Goal: Task Accomplishment & Management: Manage account settings

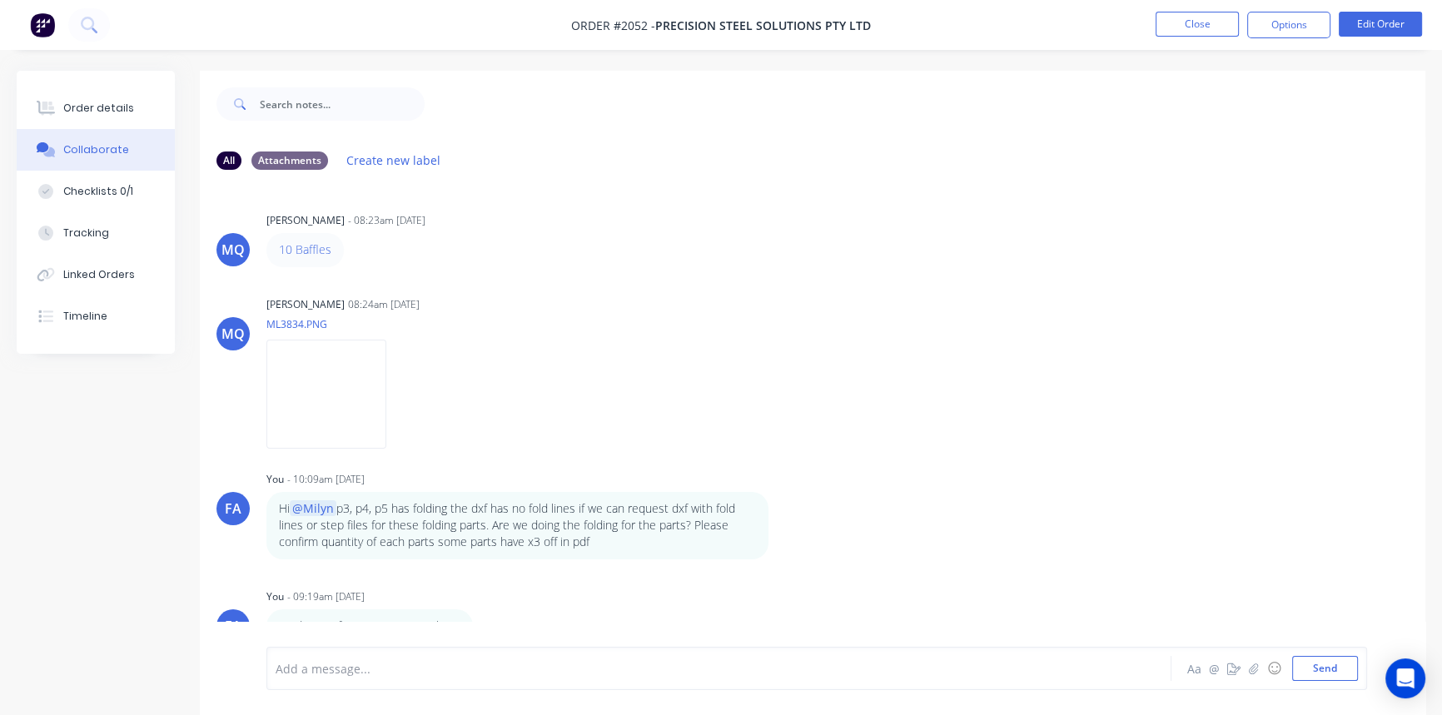
click at [87, 114] on div "Order details" at bounding box center [98, 108] width 71 height 15
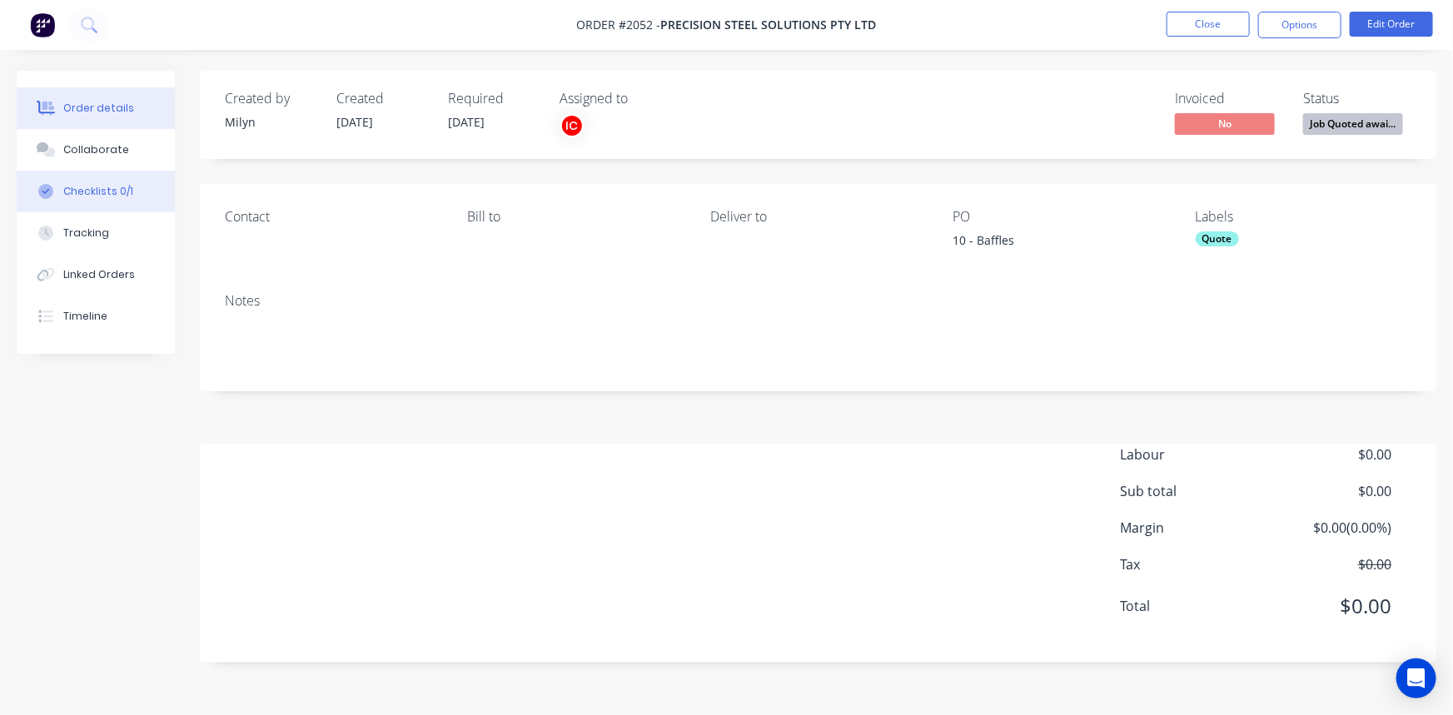
drag, startPoint x: 96, startPoint y: 154, endPoint x: 166, endPoint y: 172, distance: 72.1
click at [97, 154] on div "Collaborate" at bounding box center [96, 149] width 66 height 15
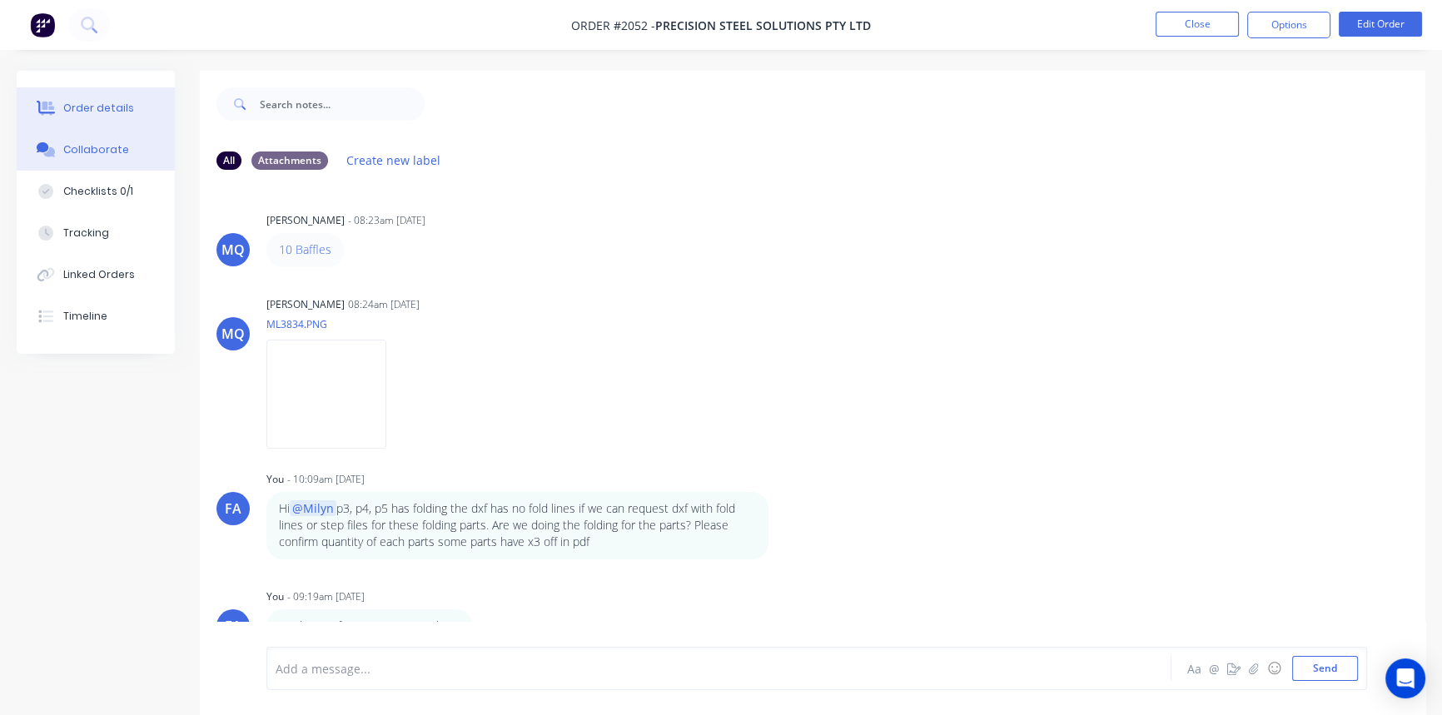
click at [116, 114] on div "Order details" at bounding box center [98, 108] width 71 height 15
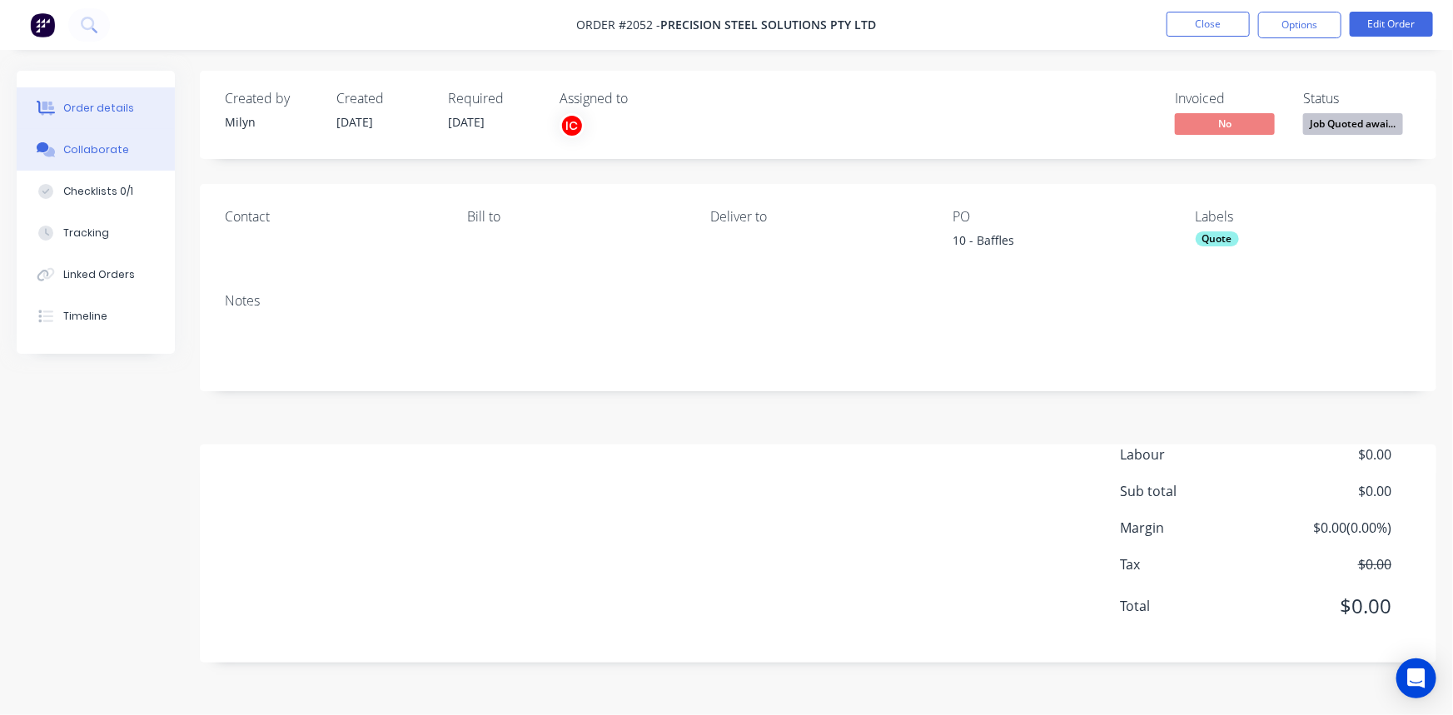
click at [84, 152] on div "Collaborate" at bounding box center [96, 149] width 66 height 15
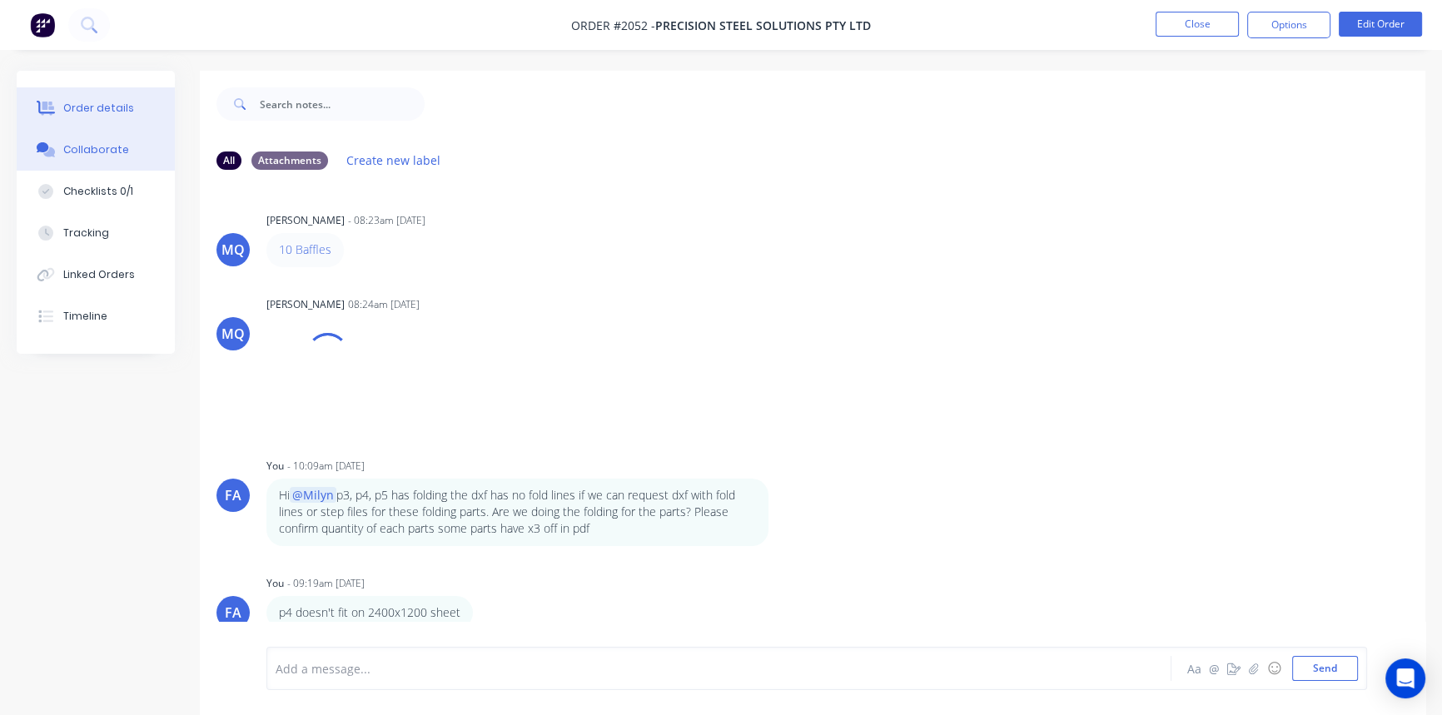
click at [80, 108] on div "Order details" at bounding box center [98, 108] width 71 height 15
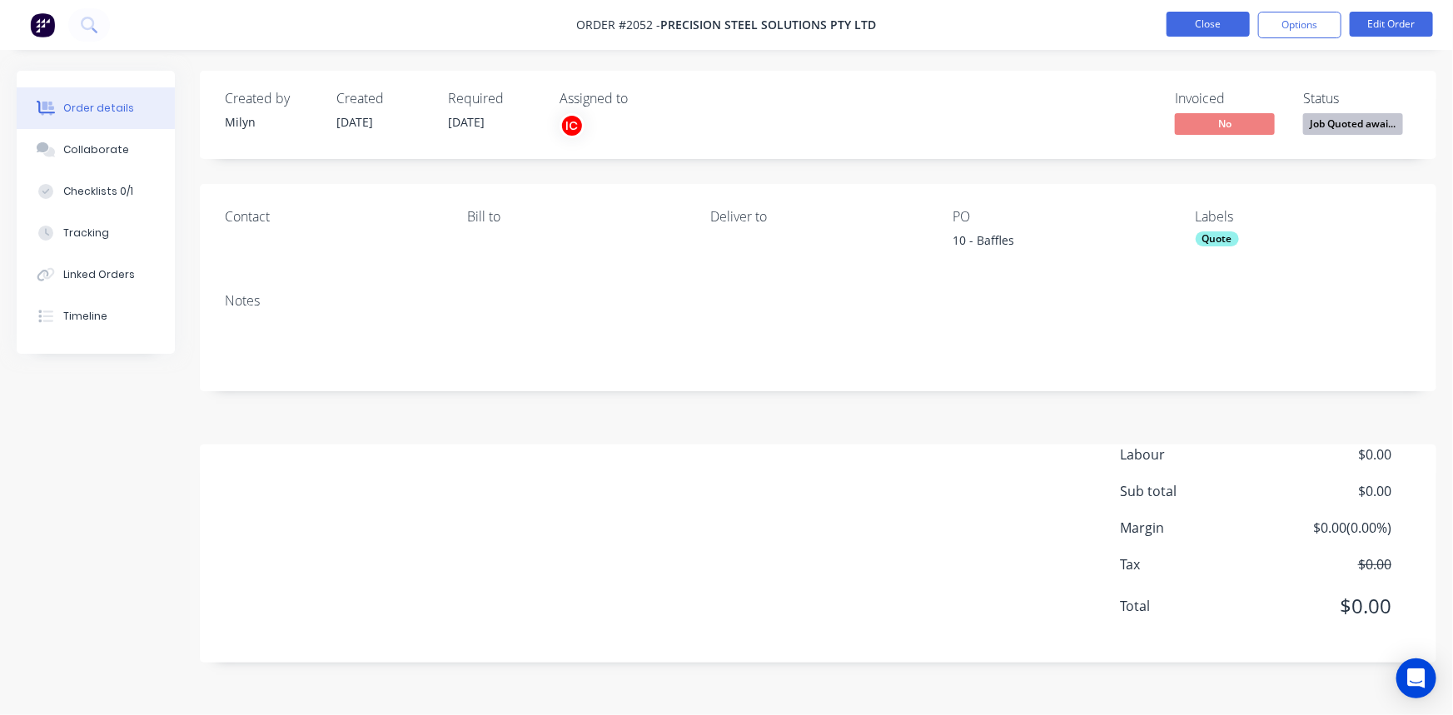
click at [1222, 23] on button "Close" at bounding box center [1207, 24] width 83 height 25
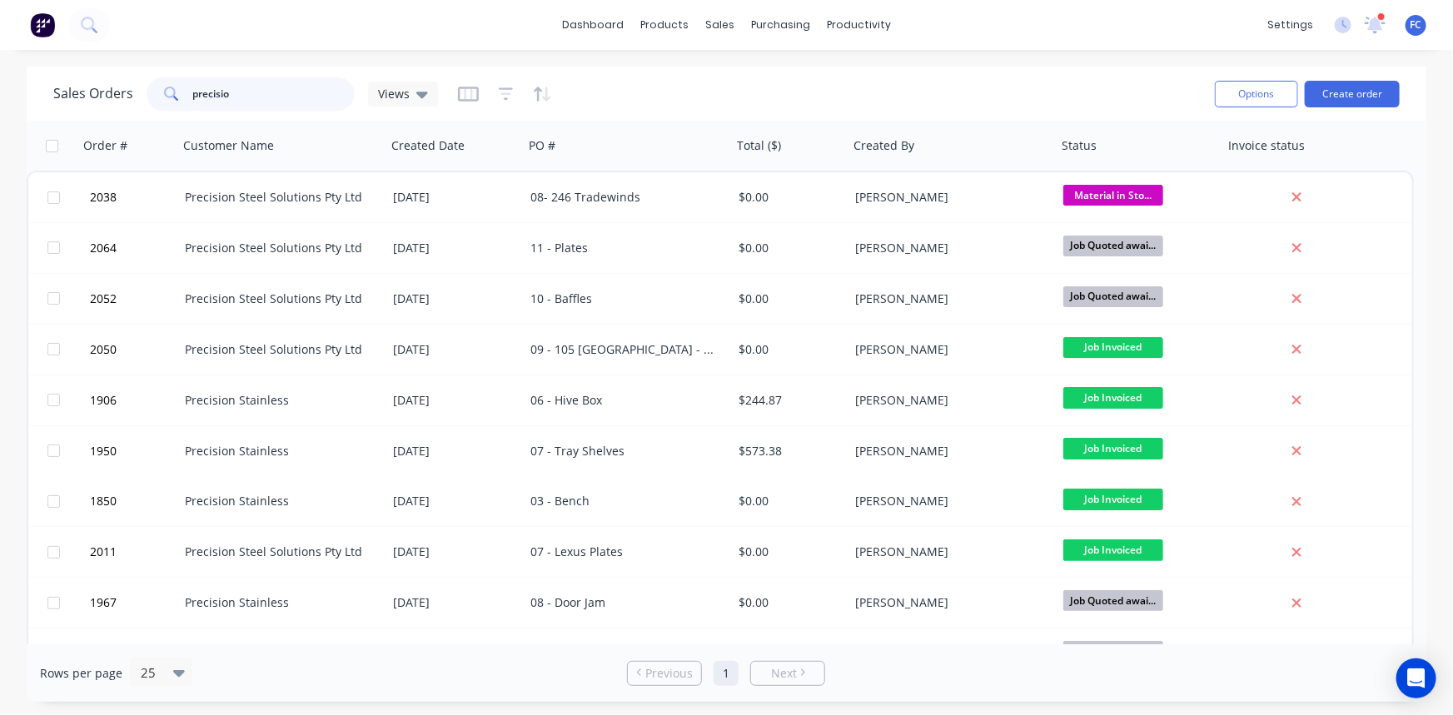
drag, startPoint x: 84, startPoint y: 101, endPoint x: 38, endPoint y: 97, distance: 45.9
click at [38, 101] on div "Sales Orders precisio Views Options Create order" at bounding box center [727, 94] width 1400 height 54
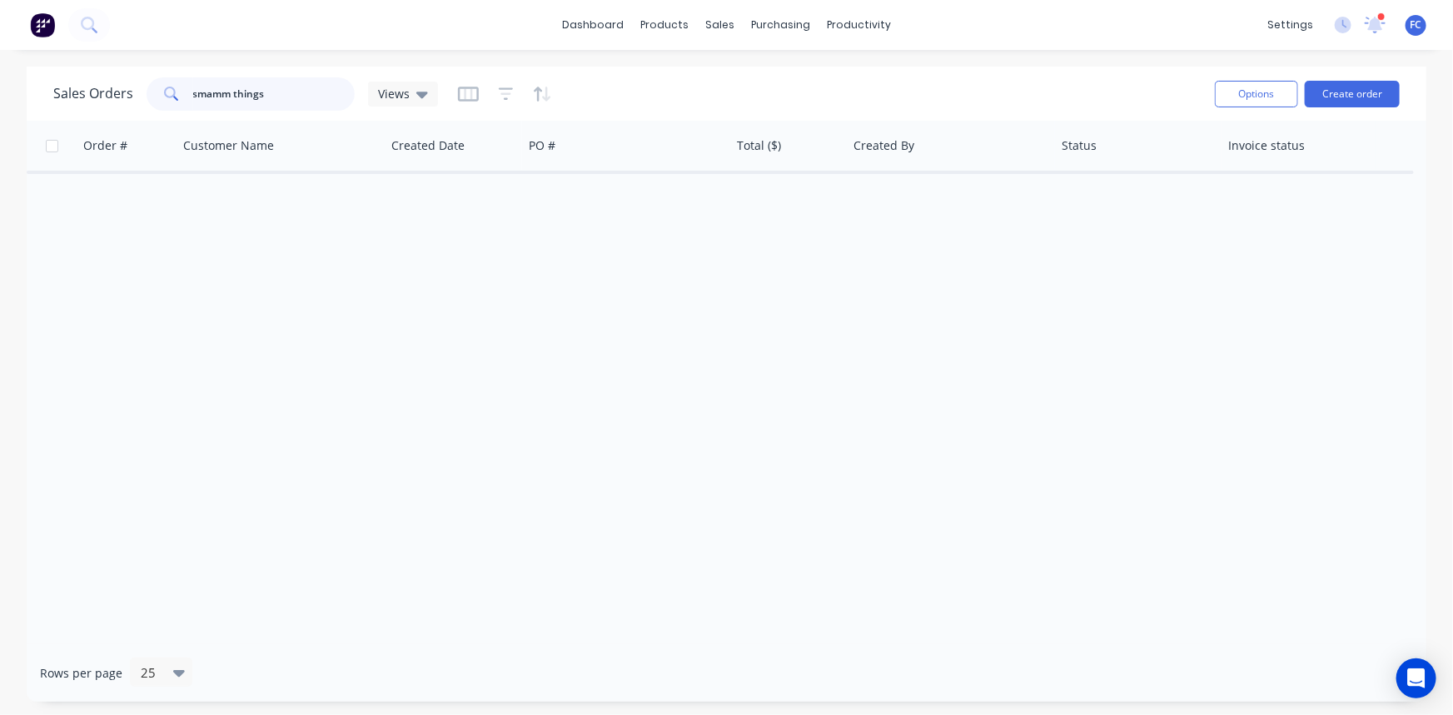
drag, startPoint x: 271, startPoint y: 95, endPoint x: 212, endPoint y: 97, distance: 58.3
click at [212, 97] on input "smamm things" at bounding box center [274, 93] width 162 height 33
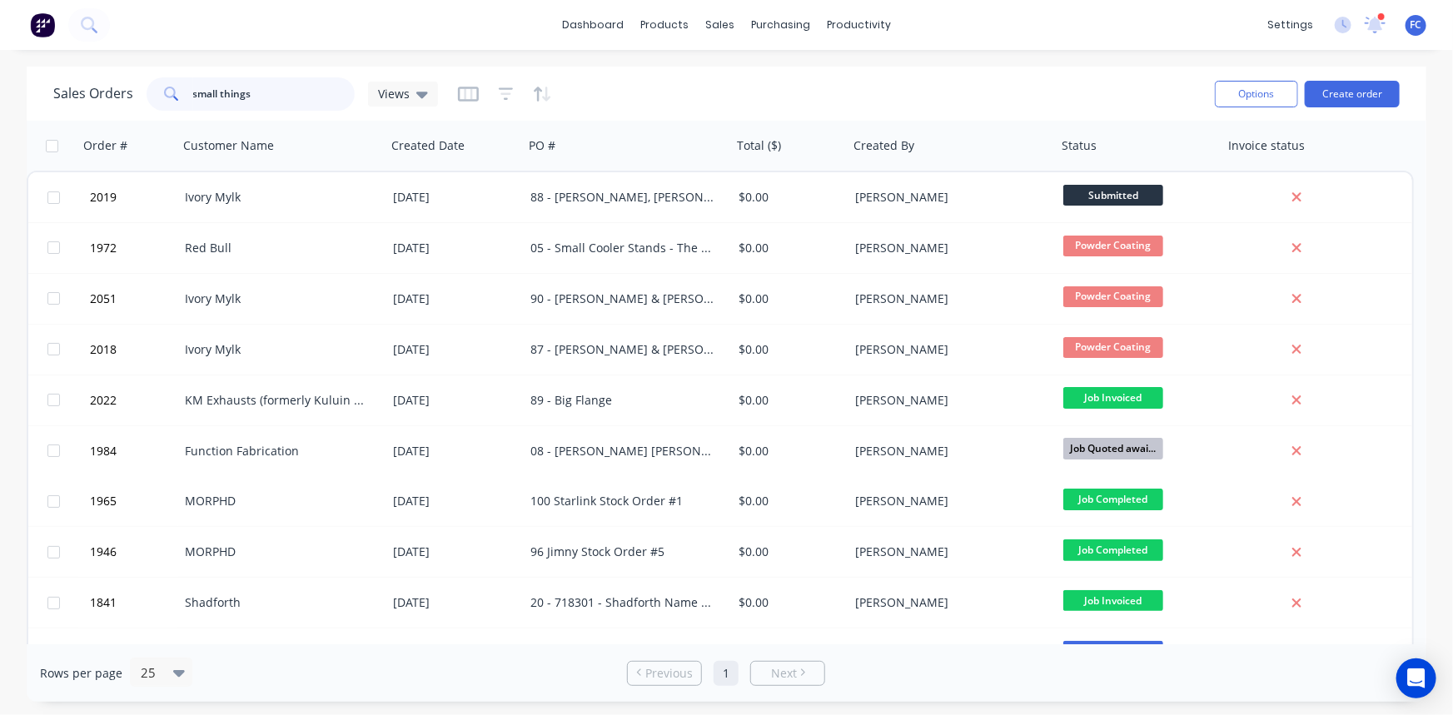
type input "small things"
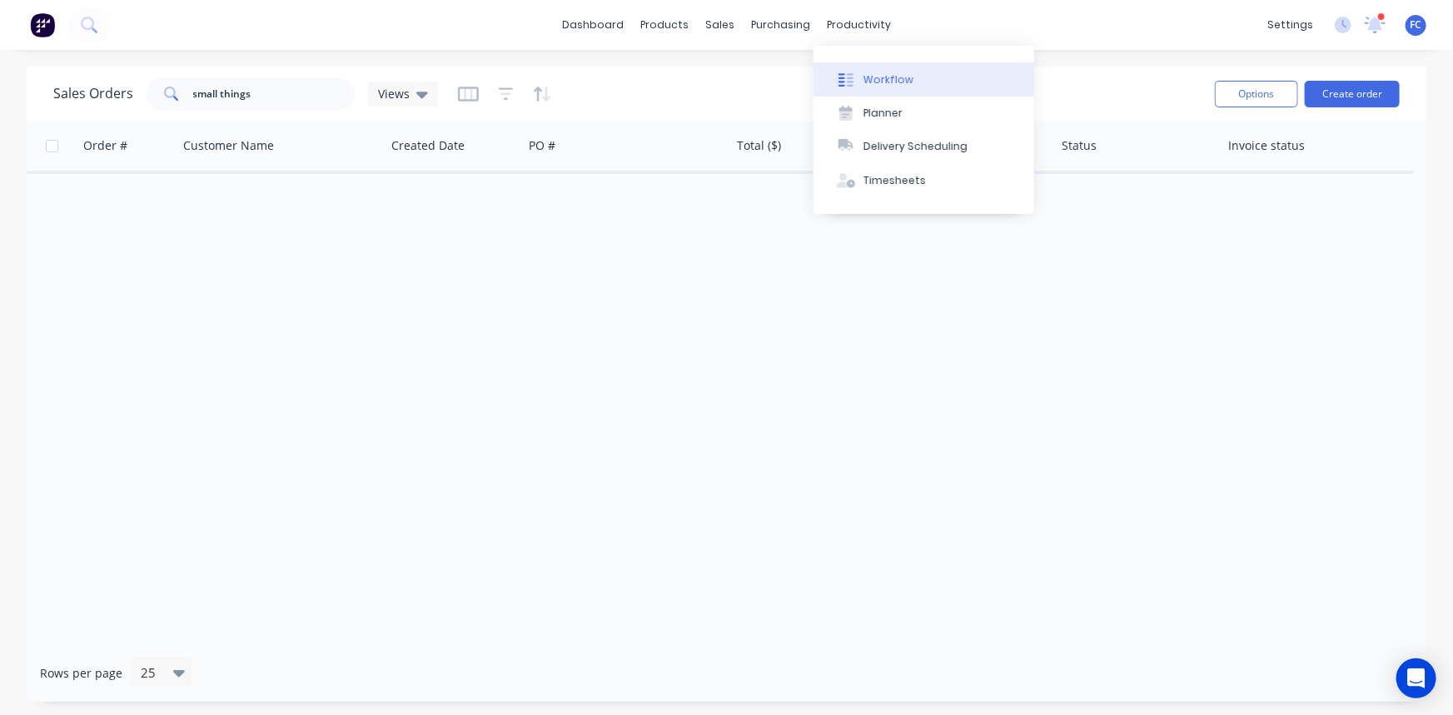
click at [886, 74] on div "Workflow" at bounding box center [888, 79] width 50 height 15
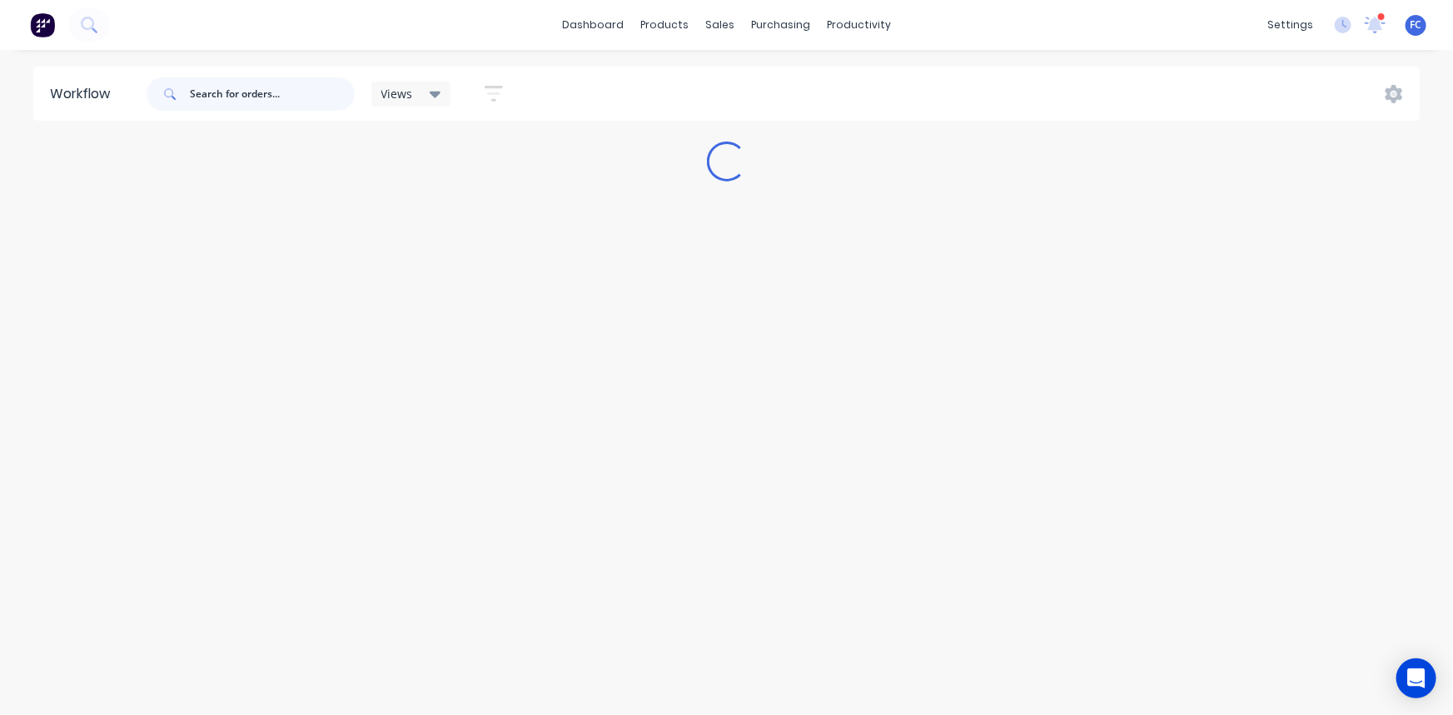
drag, startPoint x: 205, startPoint y: 98, endPoint x: 174, endPoint y: 82, distance: 35.0
click at [193, 95] on input "text" at bounding box center [272, 93] width 165 height 33
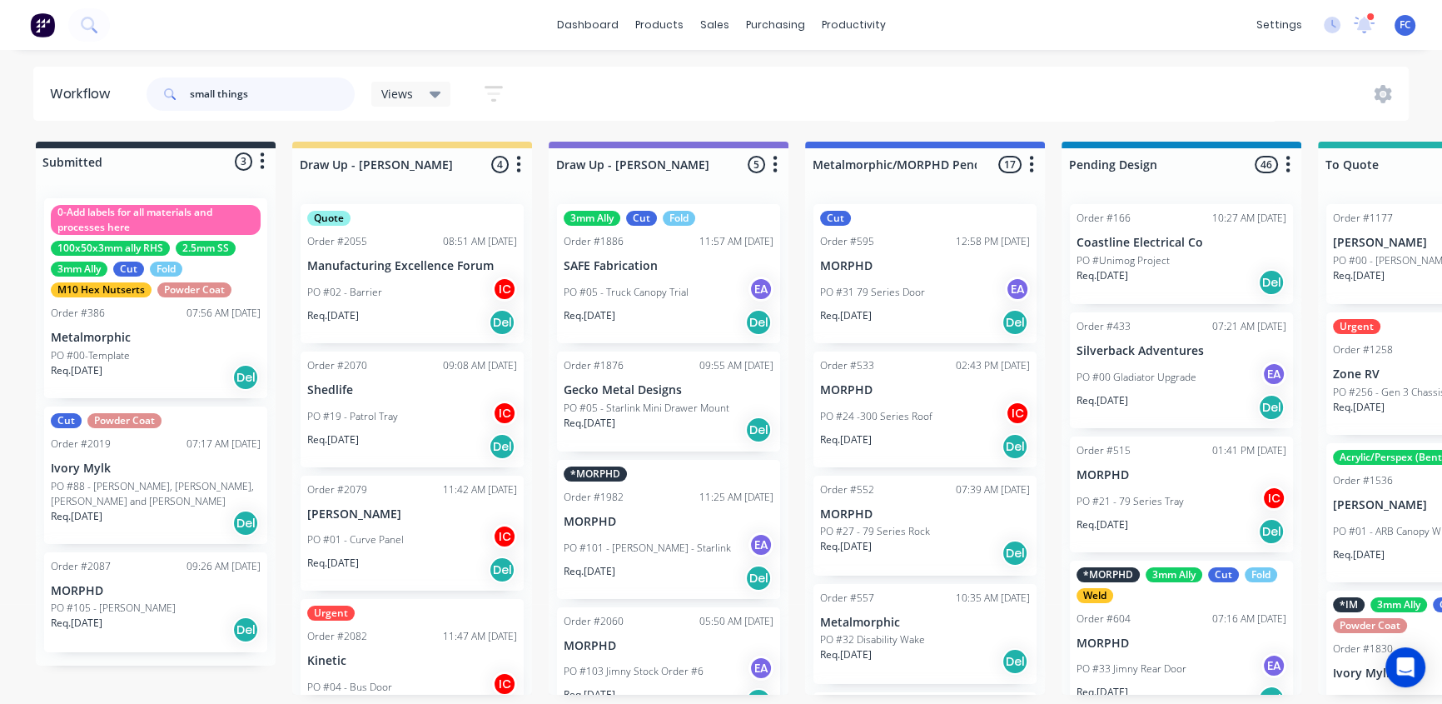
type input "small things"
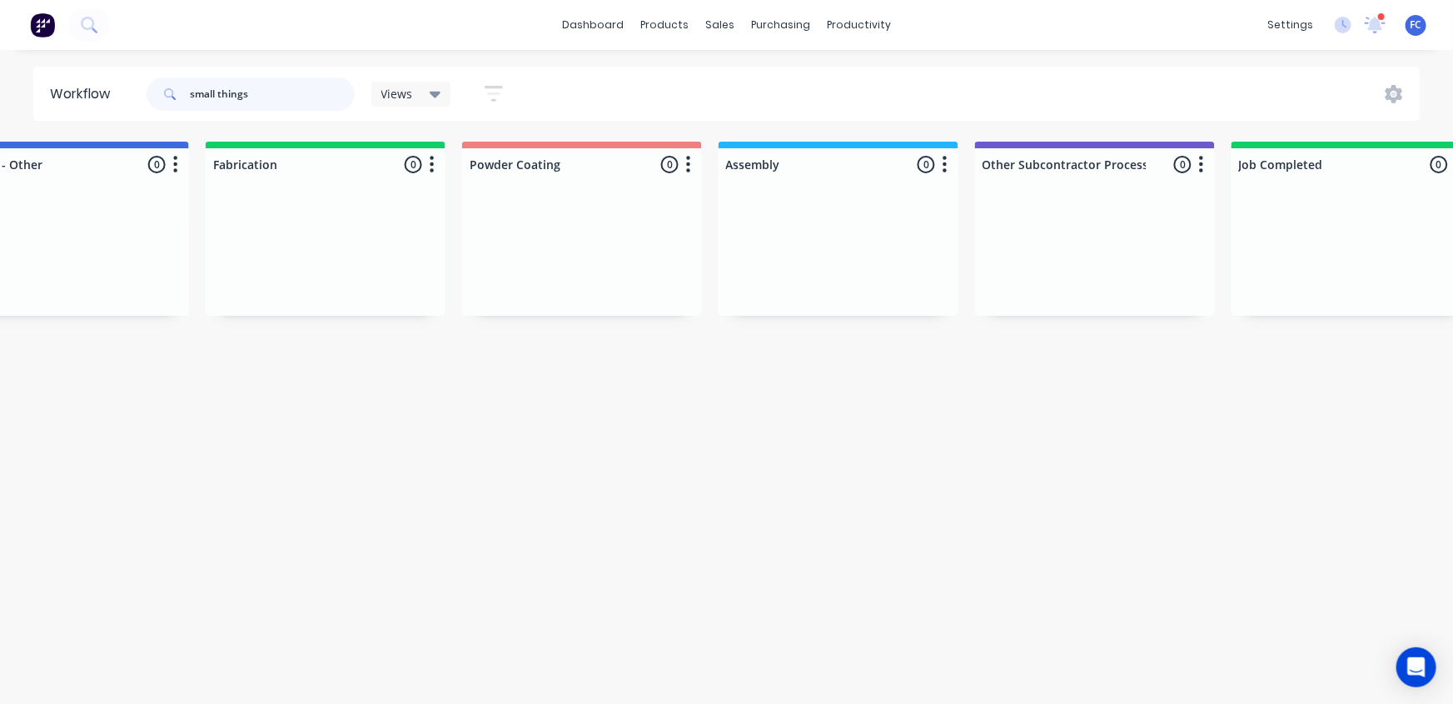
scroll to position [0, 4254]
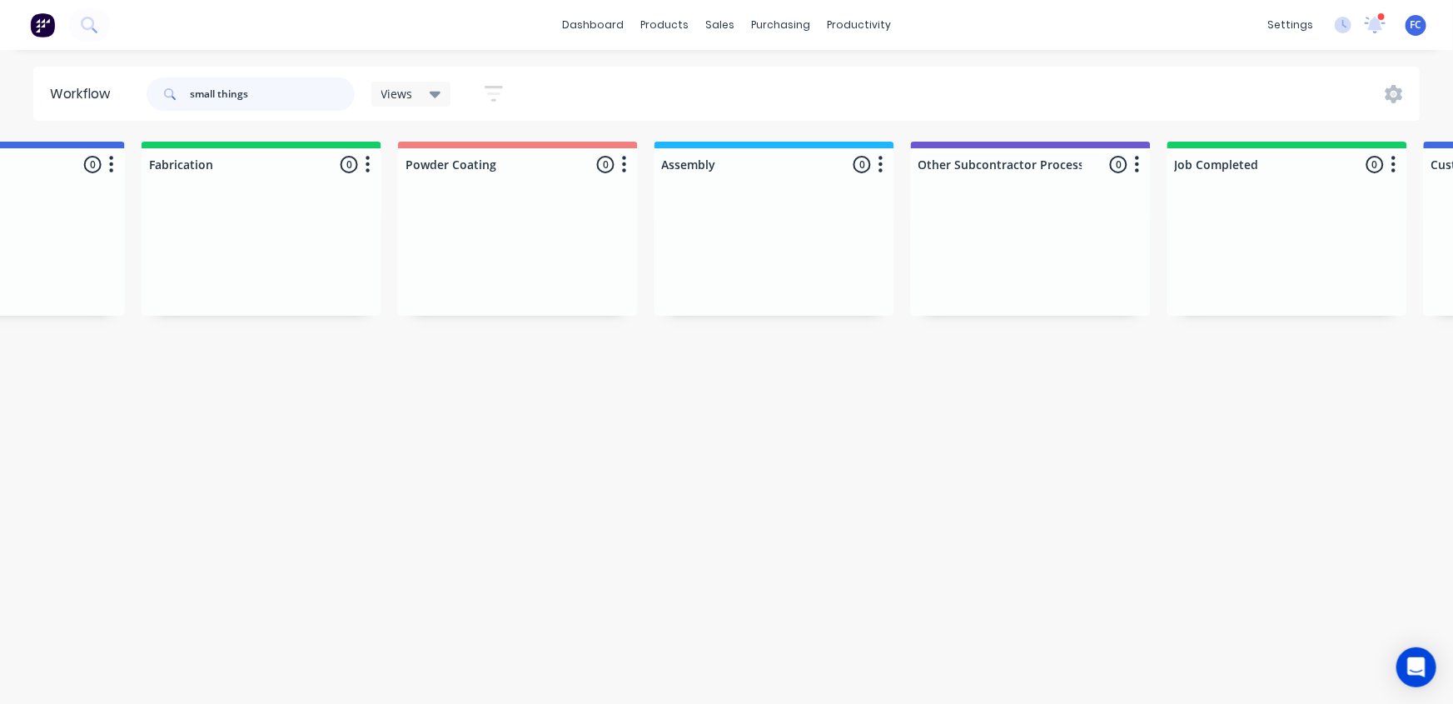
drag, startPoint x: 202, startPoint y: 87, endPoint x: 0, endPoint y: 58, distance: 204.4
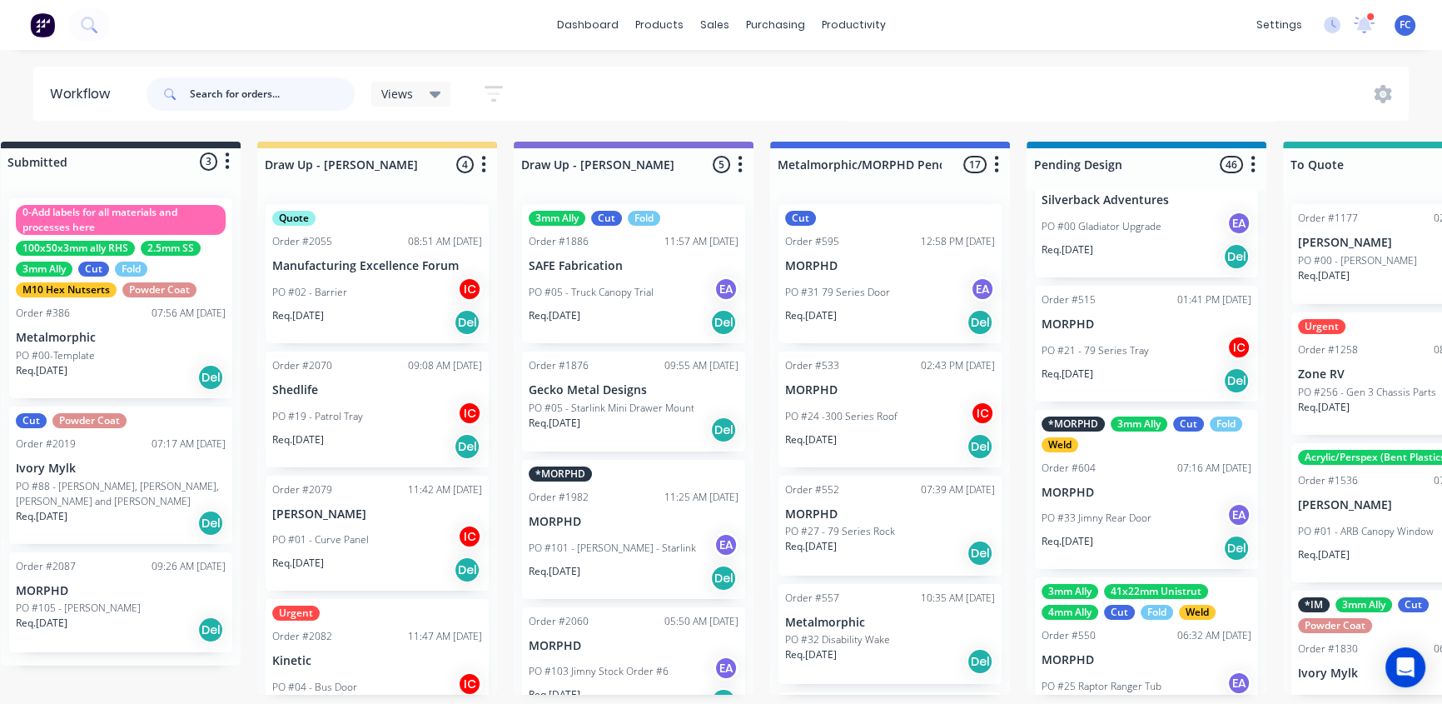
scroll to position [0, 39]
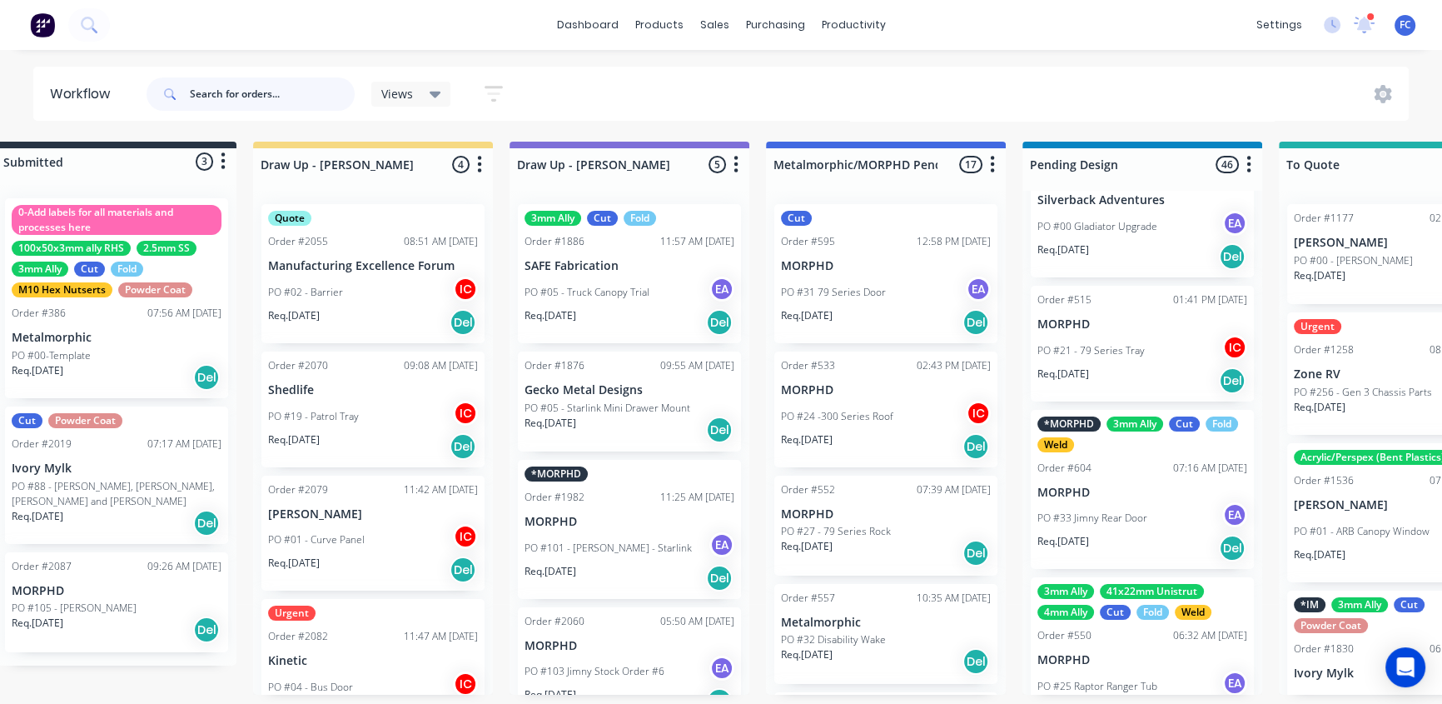
click at [295, 98] on input "text" at bounding box center [272, 93] width 165 height 33
type input "precision"
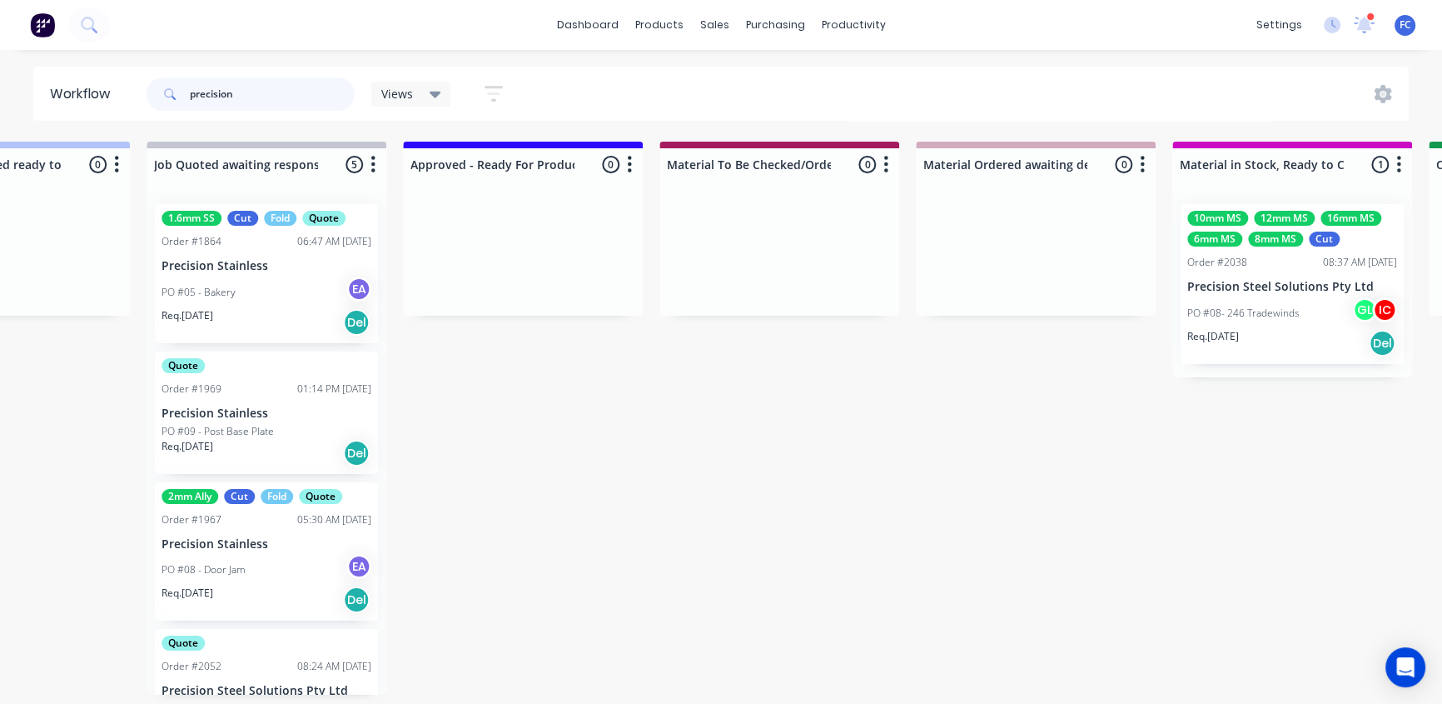
scroll to position [0, 1724]
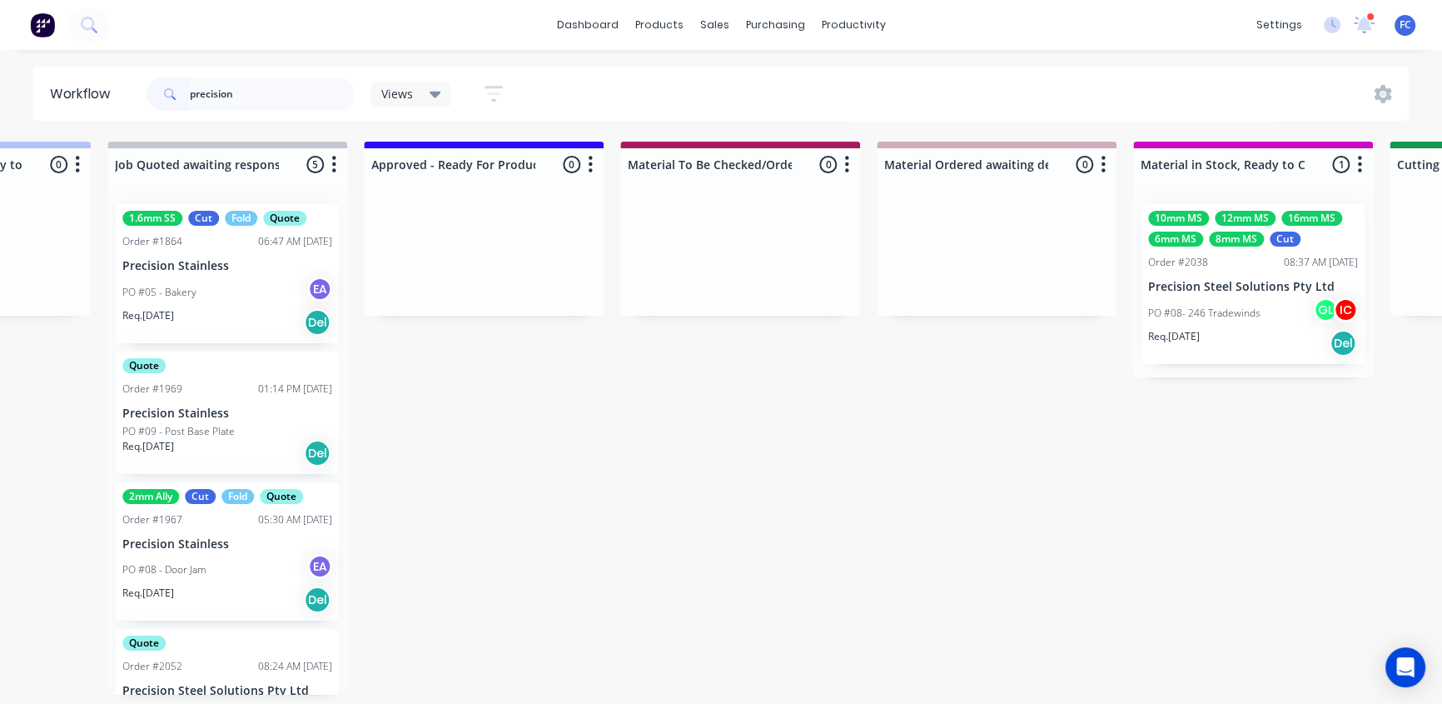
click at [1249, 216] on div "12mm MS" at bounding box center [1245, 218] width 61 height 15
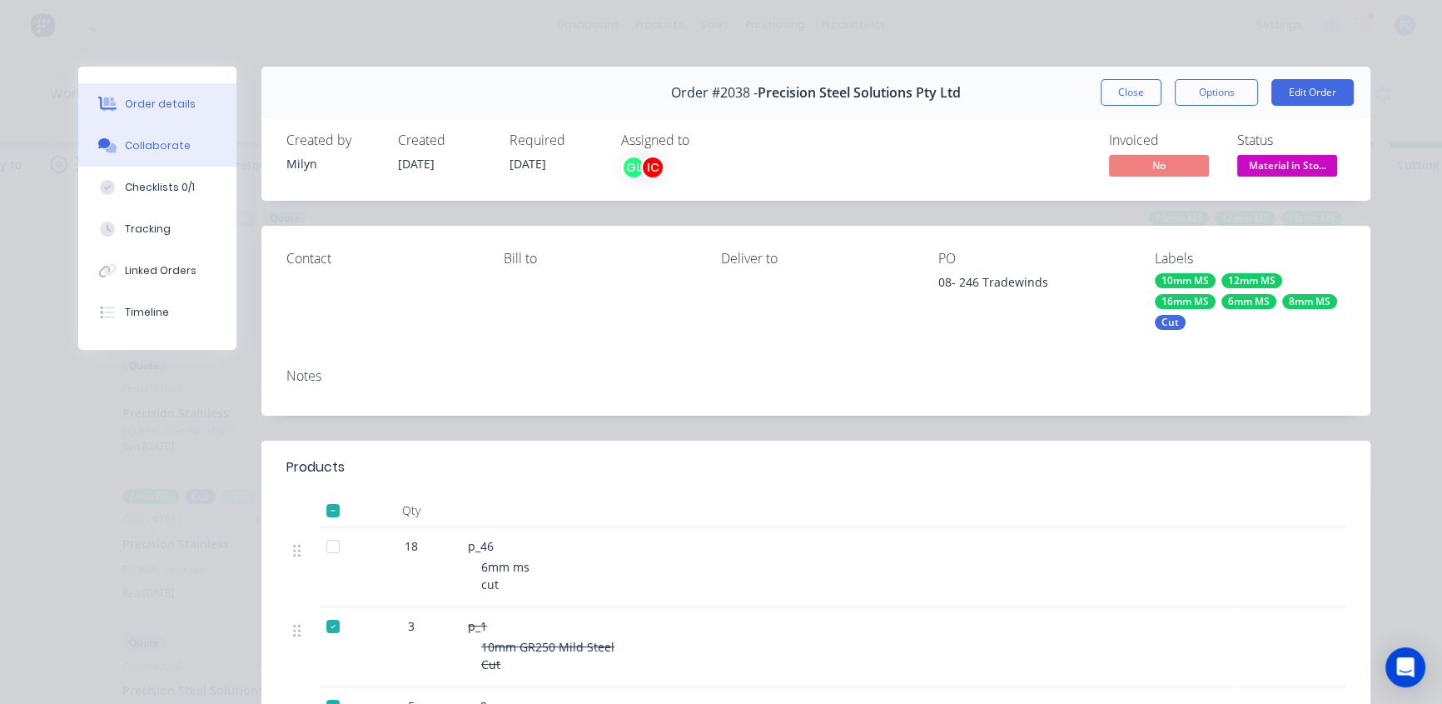
click at [150, 147] on div "Collaborate" at bounding box center [158, 145] width 66 height 15
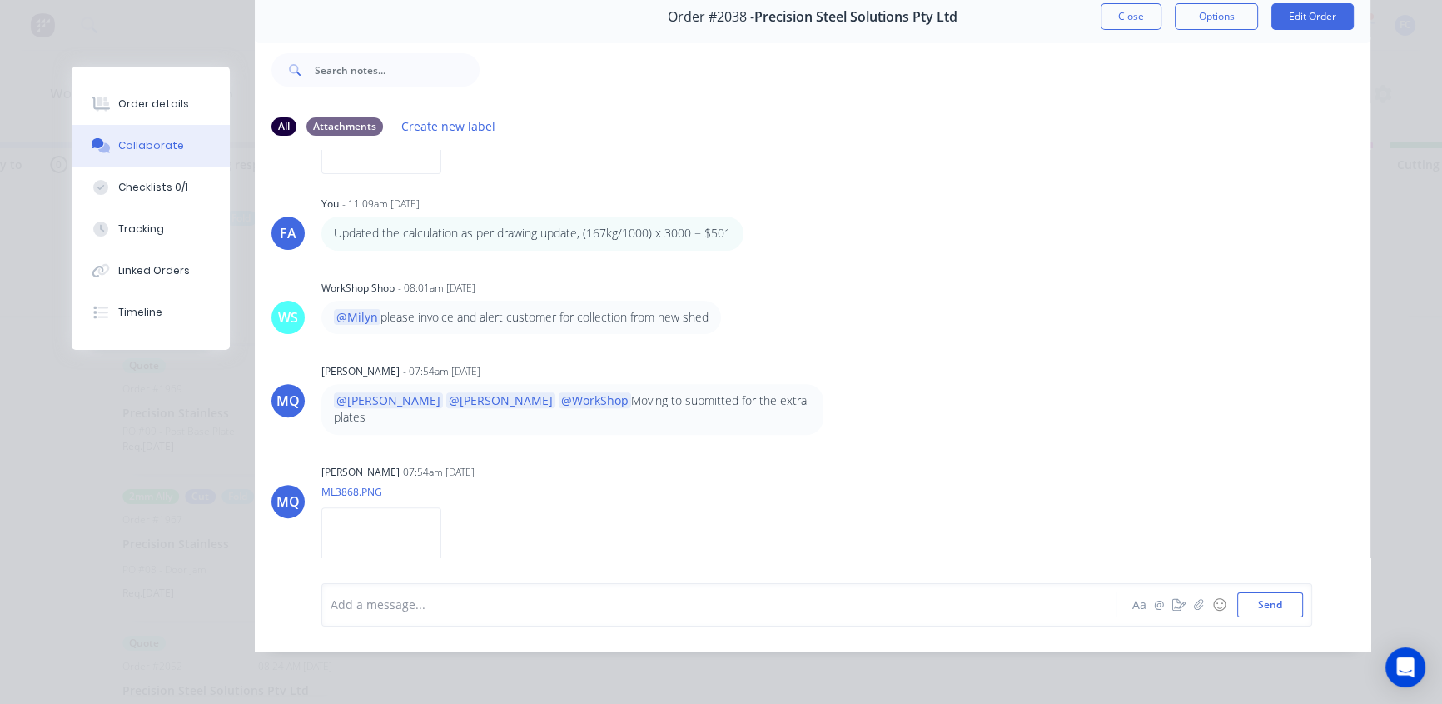
scroll to position [719, 0]
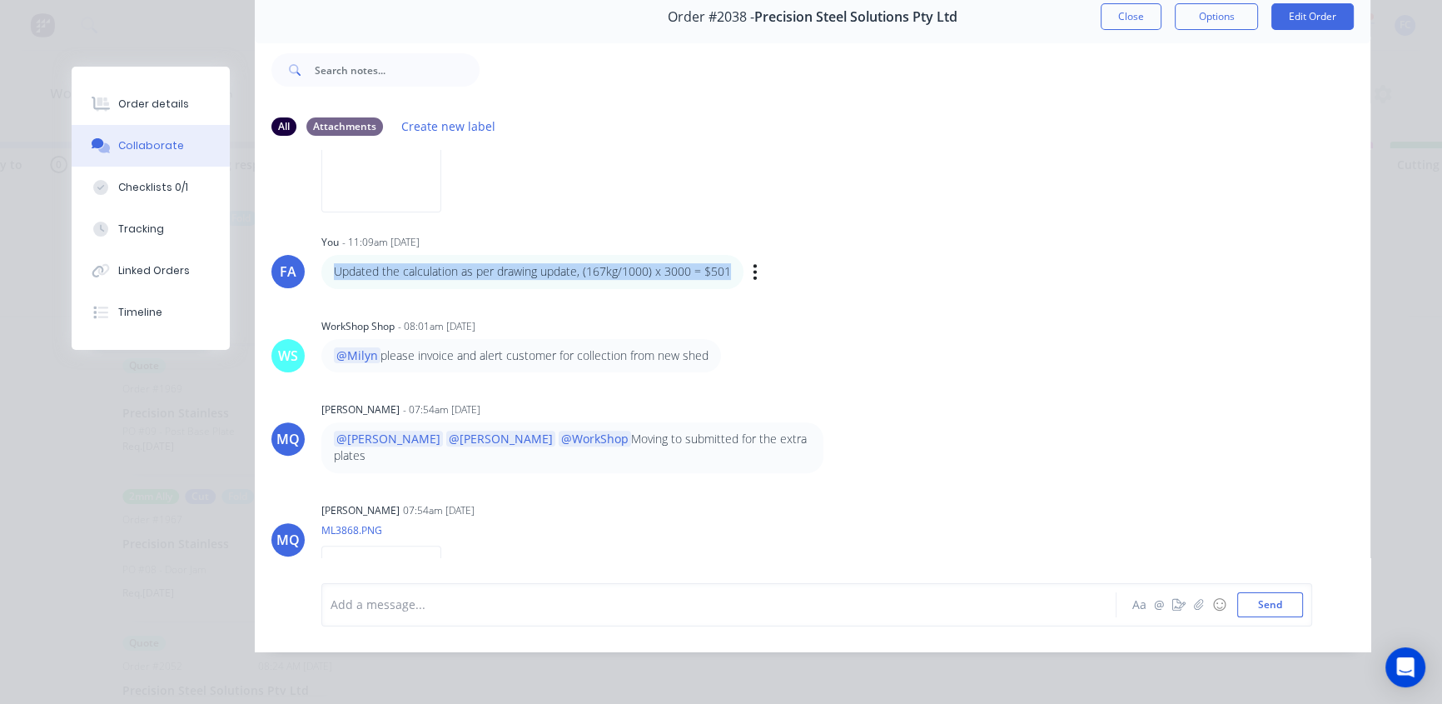
drag, startPoint x: 333, startPoint y: 256, endPoint x: 728, endPoint y: 257, distance: 394.7
click at [728, 257] on div "Updated the calculation as per drawing update, (167kg/1000) x 3000 = $501" at bounding box center [532, 271] width 422 height 33
copy p "Updated the calculation as per drawing update, (167kg/1000) x 3000 = $501"
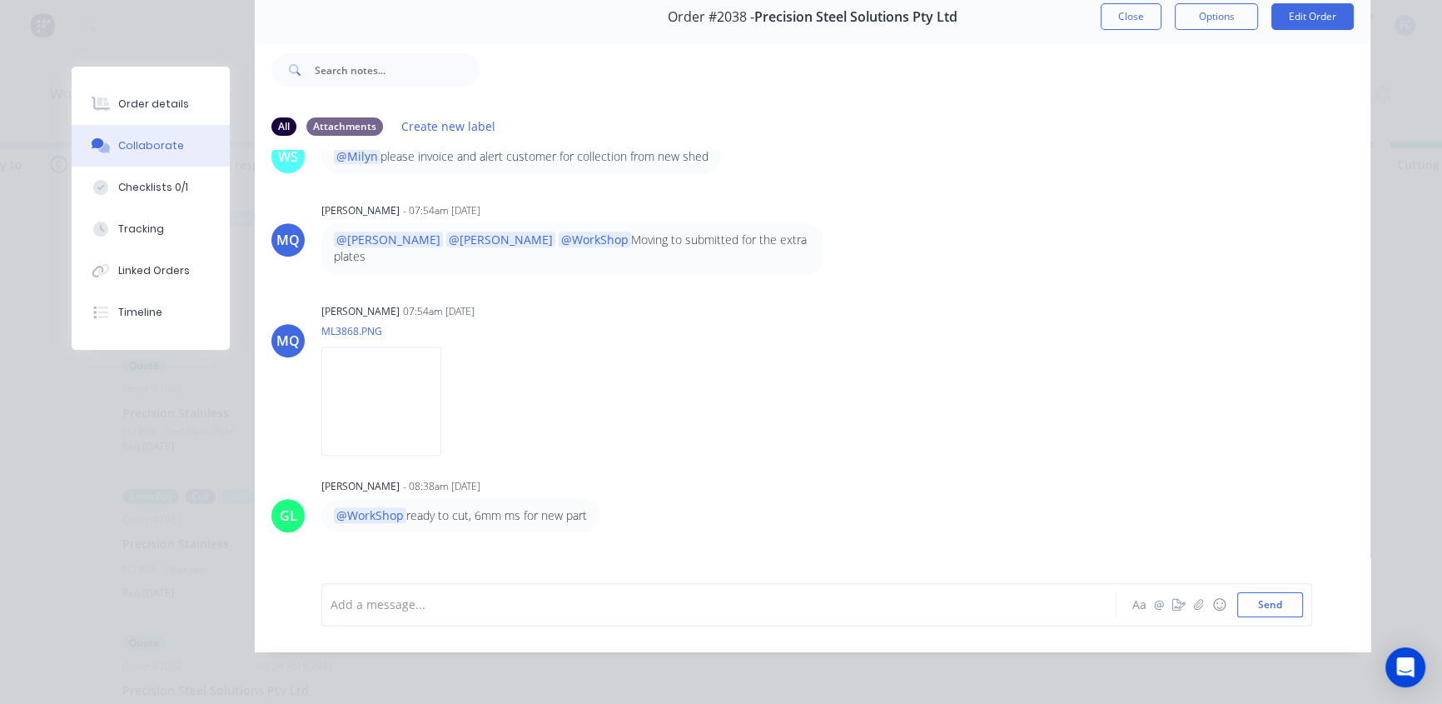
scroll to position [947, 0]
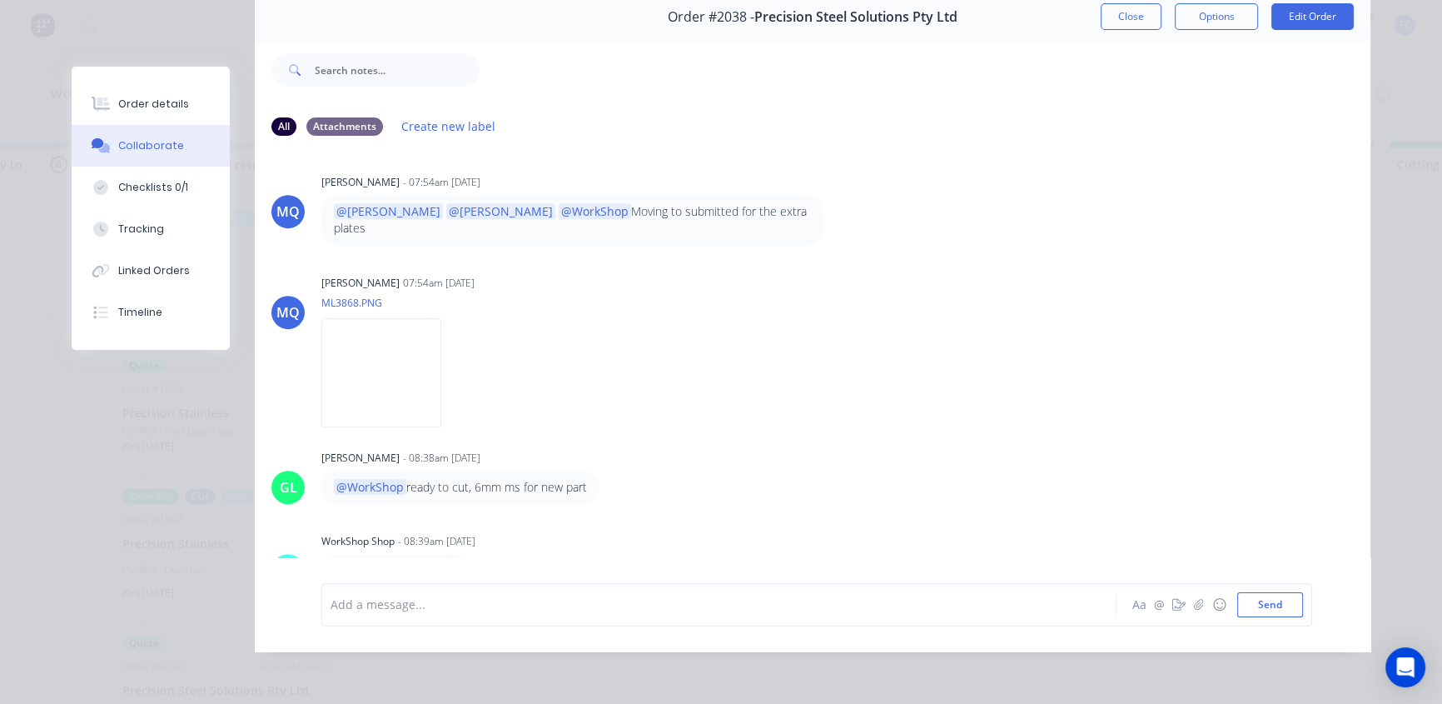
click at [394, 611] on div at bounding box center [695, 603] width 729 height 17
paste div
click at [608, 603] on span "Updated the calculation as per drawing update, (167kg/1000) x 3000 = $501" at bounding box center [541, 604] width 420 height 16
click at [739, 607] on div "Updated the calculation as per drawing update, (168kg/1000) x 3000 = $501" at bounding box center [695, 603] width 729 height 17
click at [1266, 604] on button "Send" at bounding box center [1270, 604] width 66 height 25
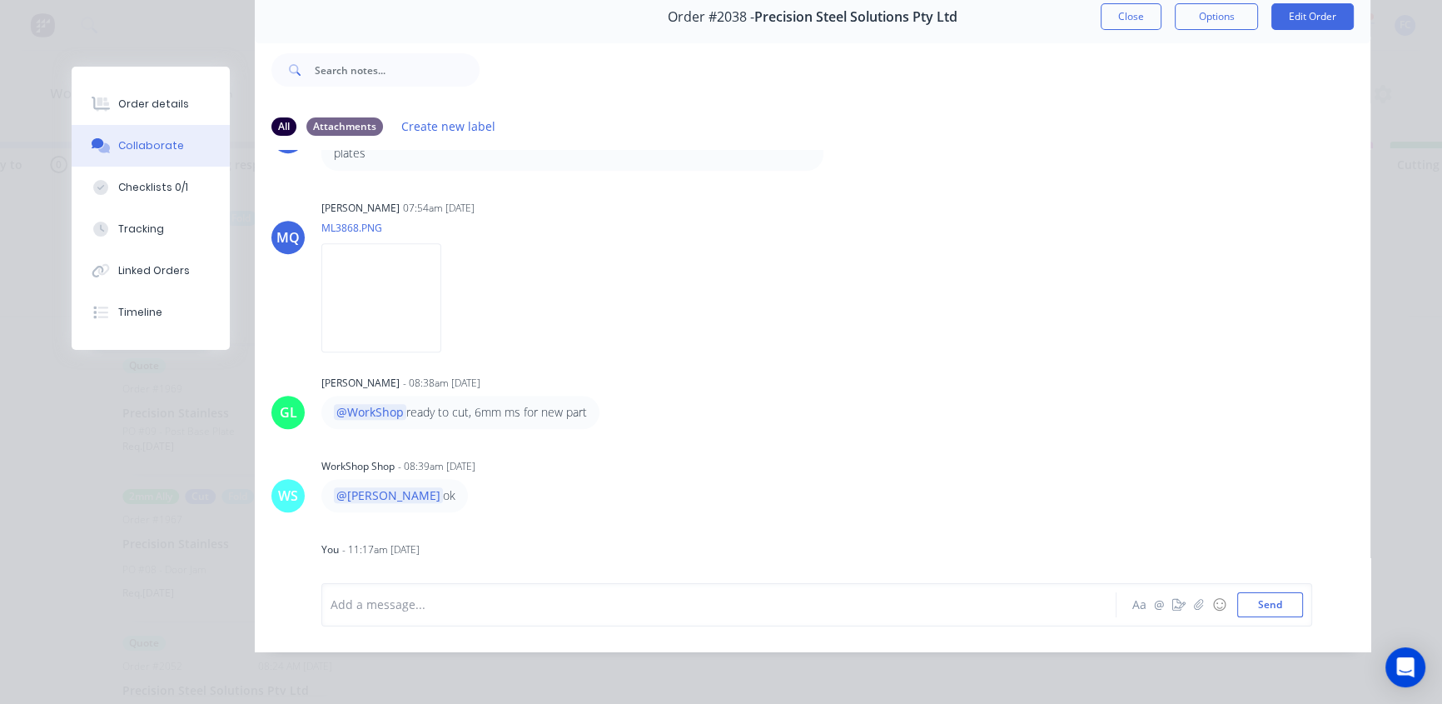
scroll to position [1031, 0]
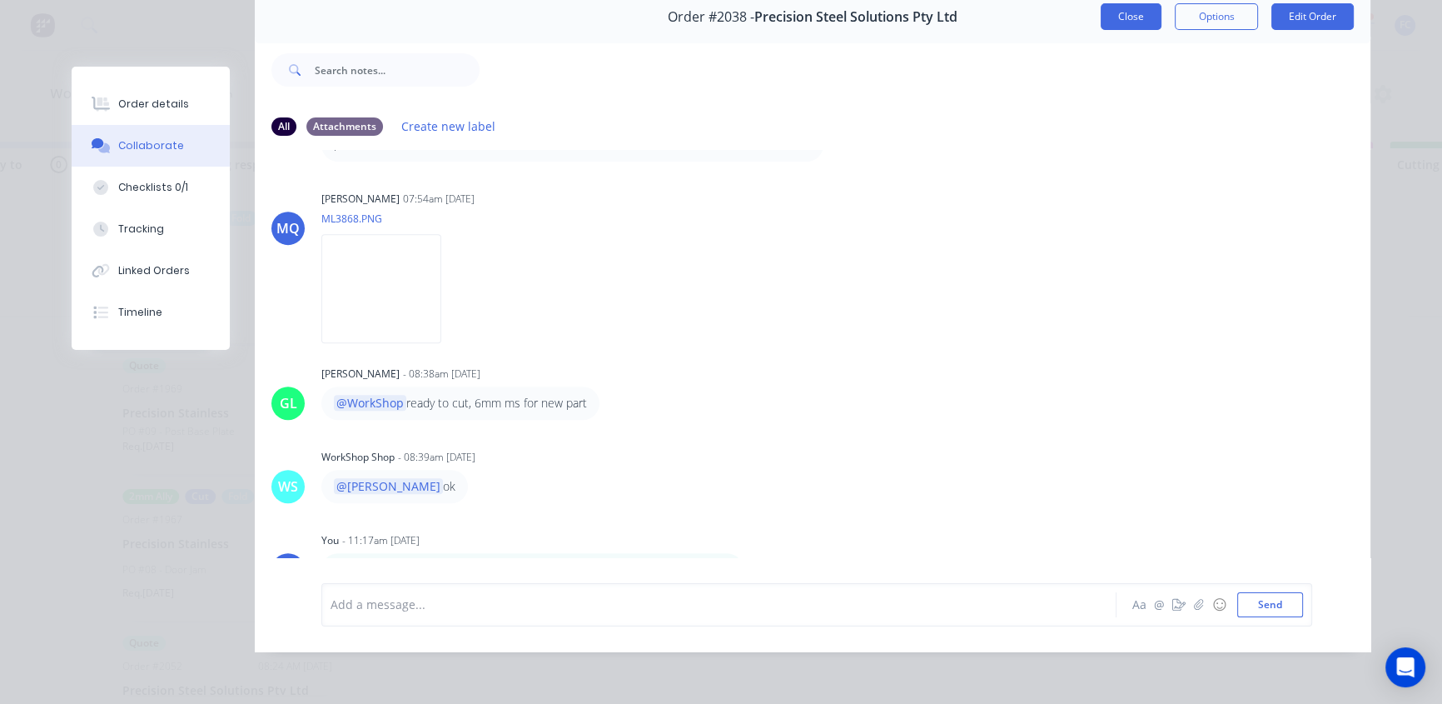
click at [1110, 12] on button "Close" at bounding box center [1131, 16] width 61 height 27
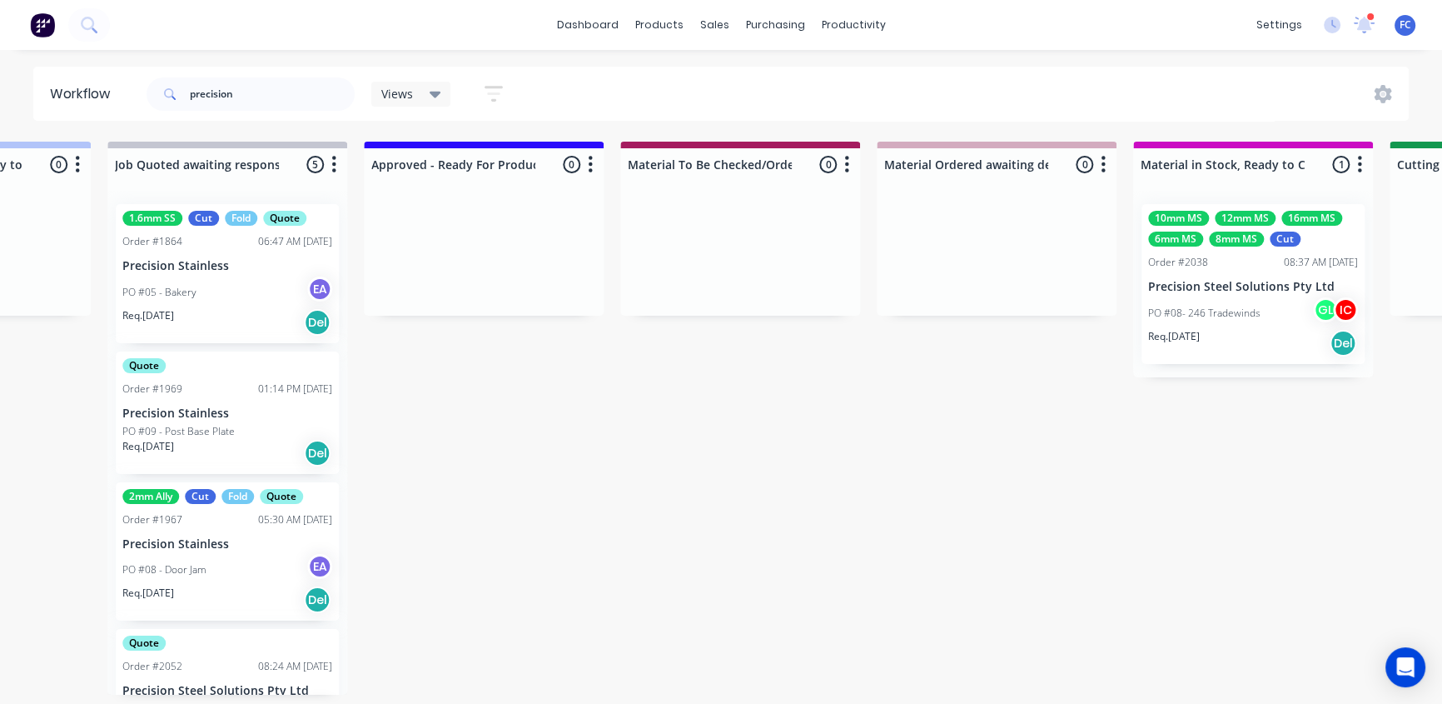
click at [1270, 275] on div "10mm MS 12mm MS 16mm MS 6mm MS 8mm MS Cut Order #2038 08:37 AM 11/08/25 Precisi…" at bounding box center [1253, 284] width 223 height 160
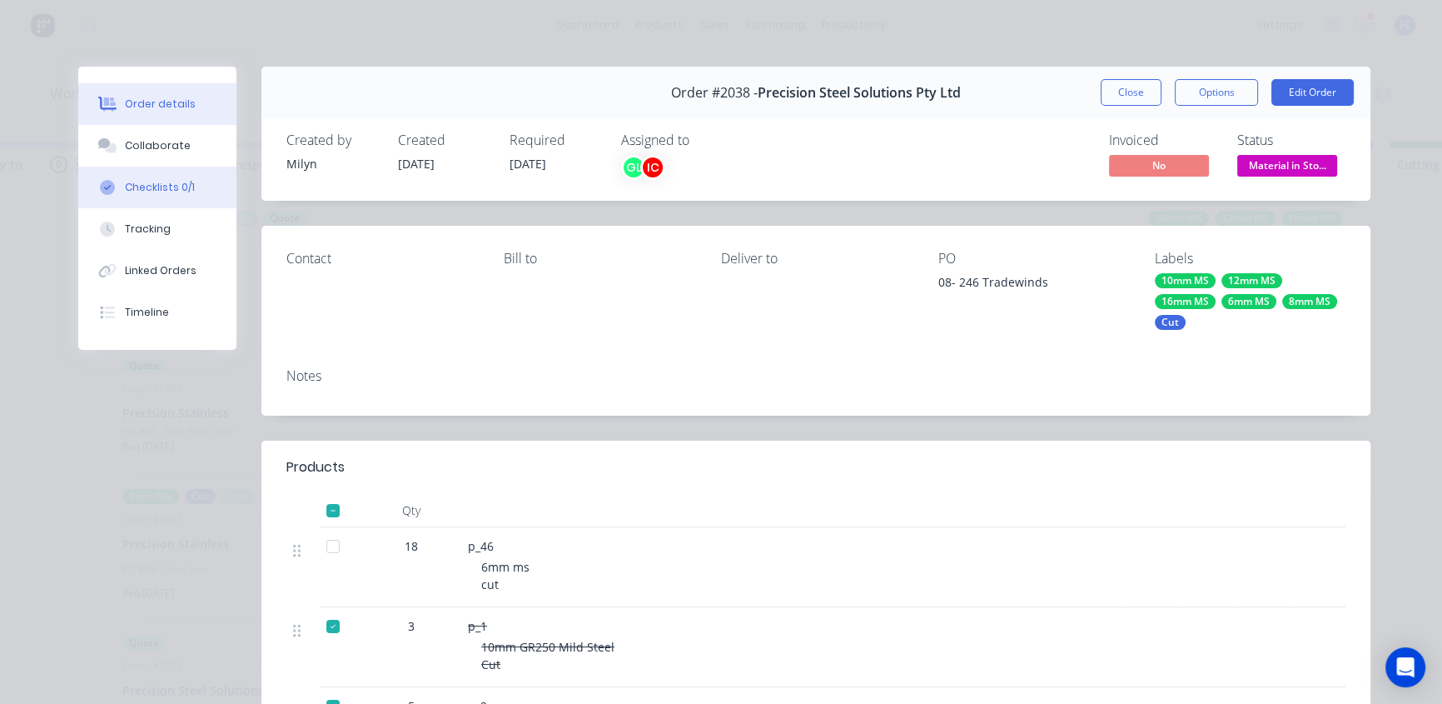
scroll to position [0, 1724]
click at [164, 152] on div "Collaborate" at bounding box center [158, 145] width 66 height 15
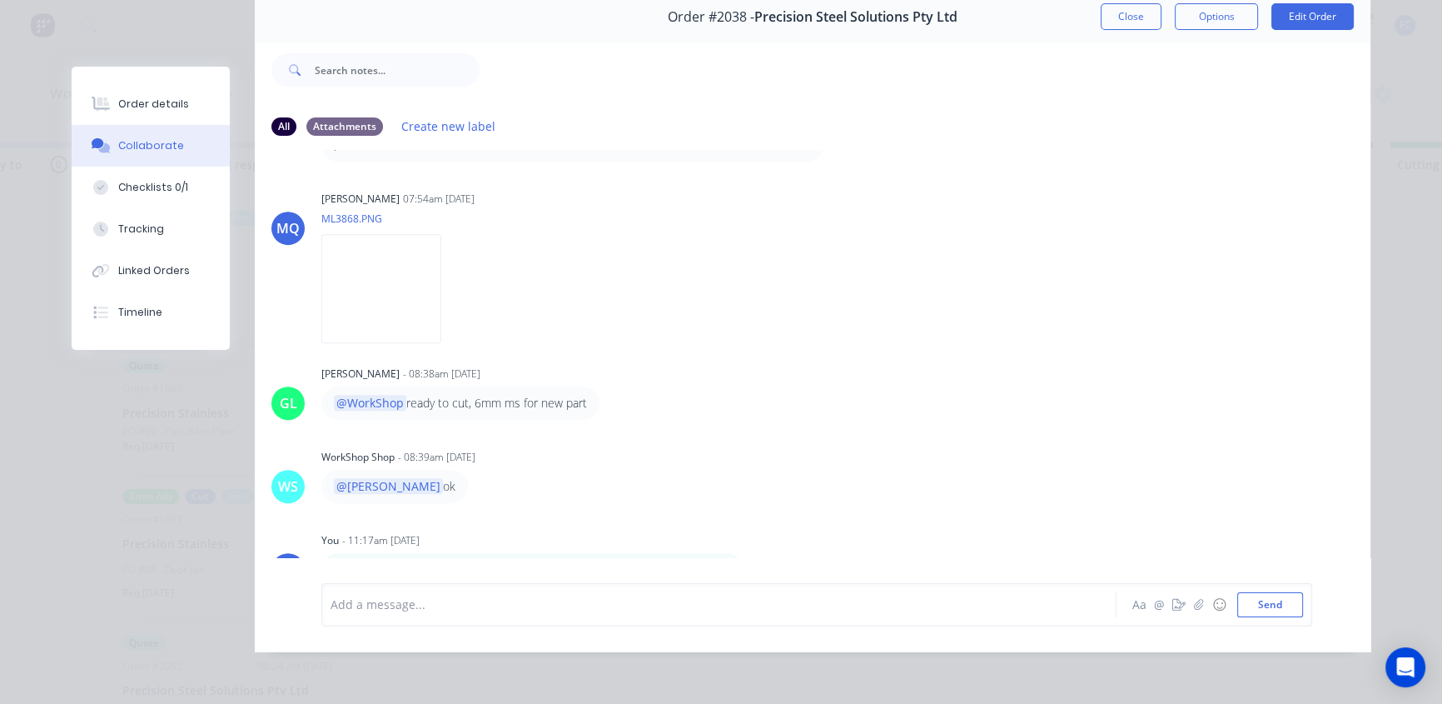
scroll to position [1, 1724]
click at [1106, 14] on button "Close" at bounding box center [1131, 16] width 61 height 27
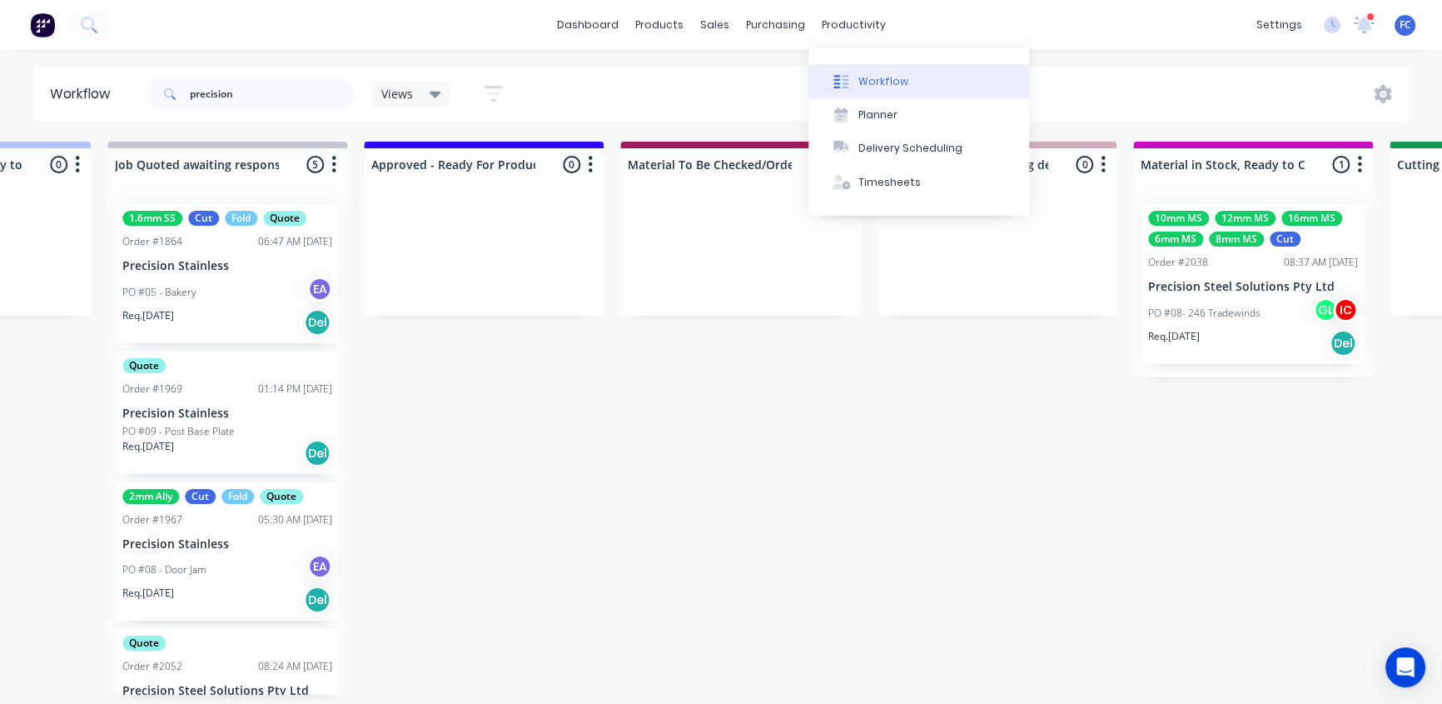
click at [870, 69] on button "Workflow" at bounding box center [918, 80] width 221 height 33
click at [891, 145] on div "Delivery Scheduling" at bounding box center [910, 148] width 104 height 15
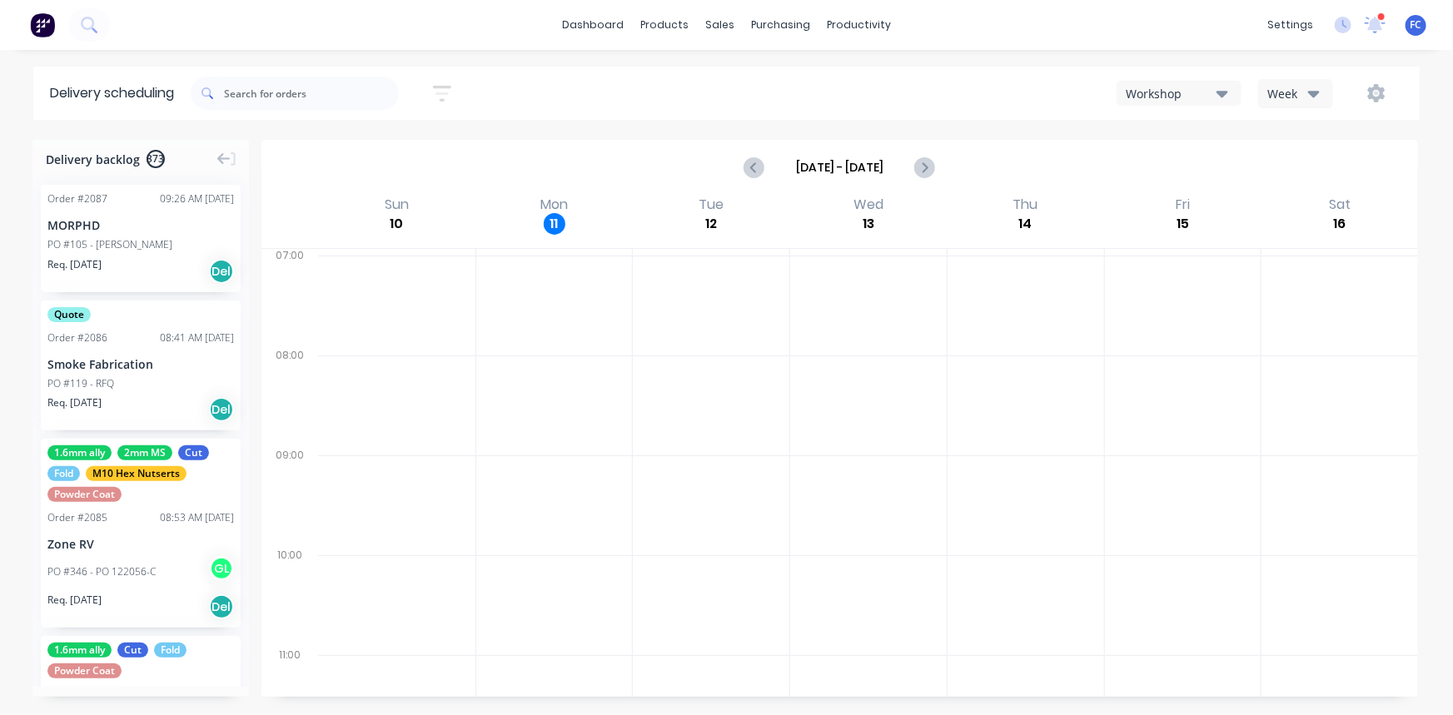
click at [142, 485] on div "1.6mm ally 2mm MS Cut Fold M10 Hex Nutserts Powder Coat" at bounding box center [140, 473] width 187 height 57
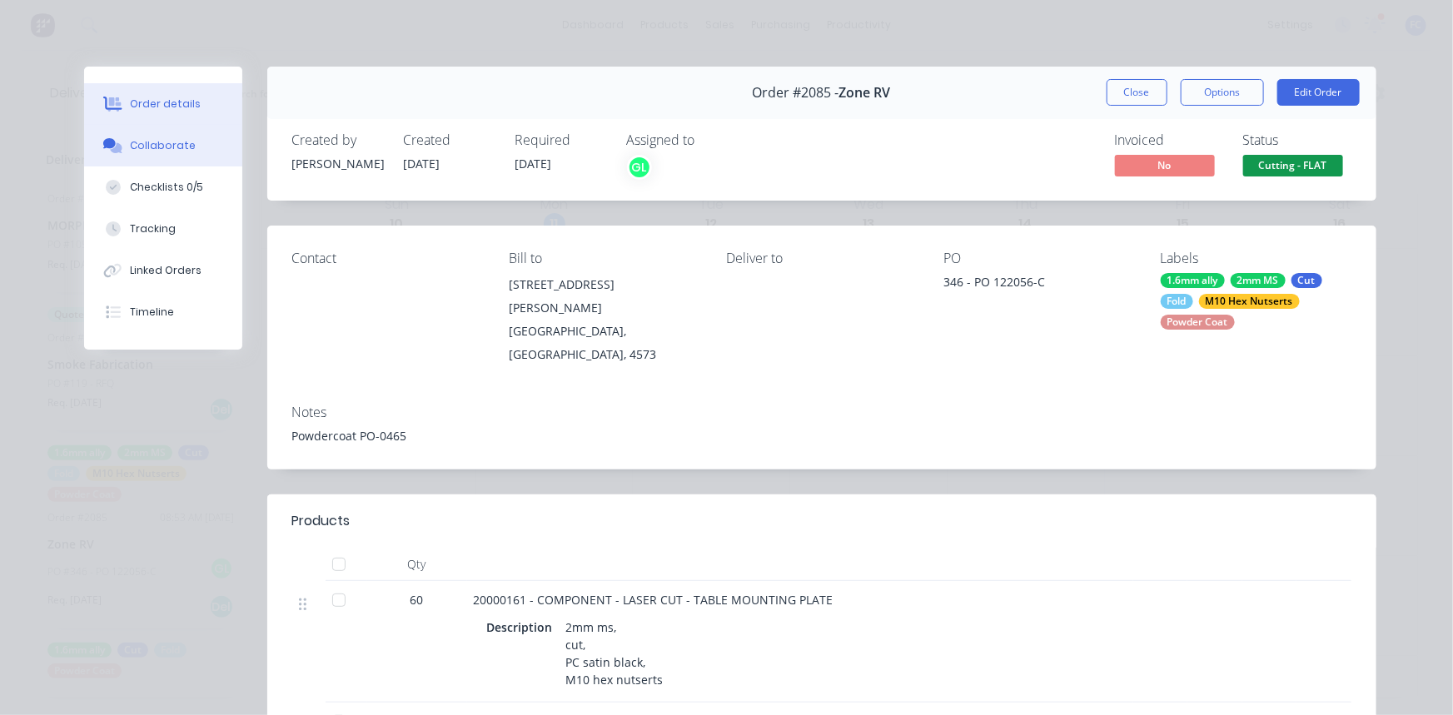
drag, startPoint x: 126, startPoint y: 142, endPoint x: 289, endPoint y: 169, distance: 165.5
click at [130, 142] on div "Collaborate" at bounding box center [163, 145] width 66 height 15
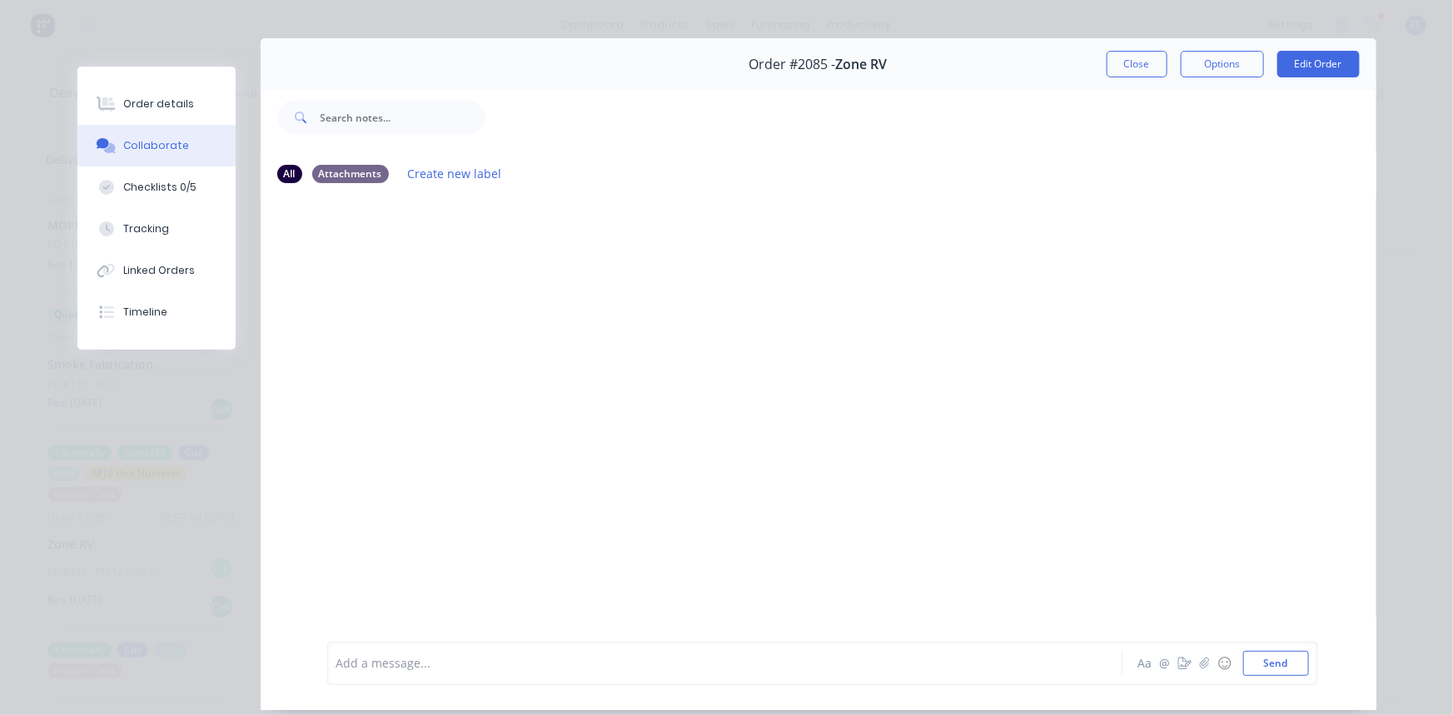
scroll to position [75, 0]
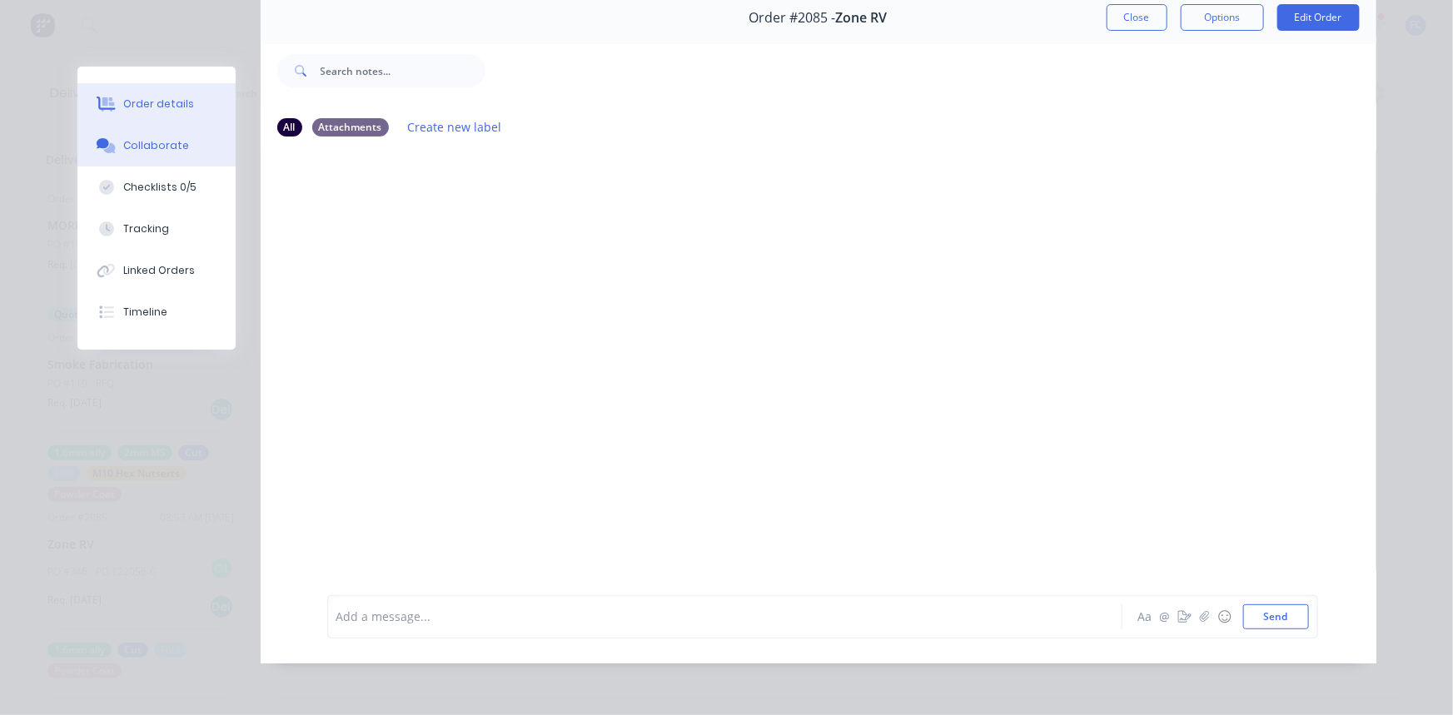
click at [161, 100] on div "Order details" at bounding box center [158, 104] width 71 height 15
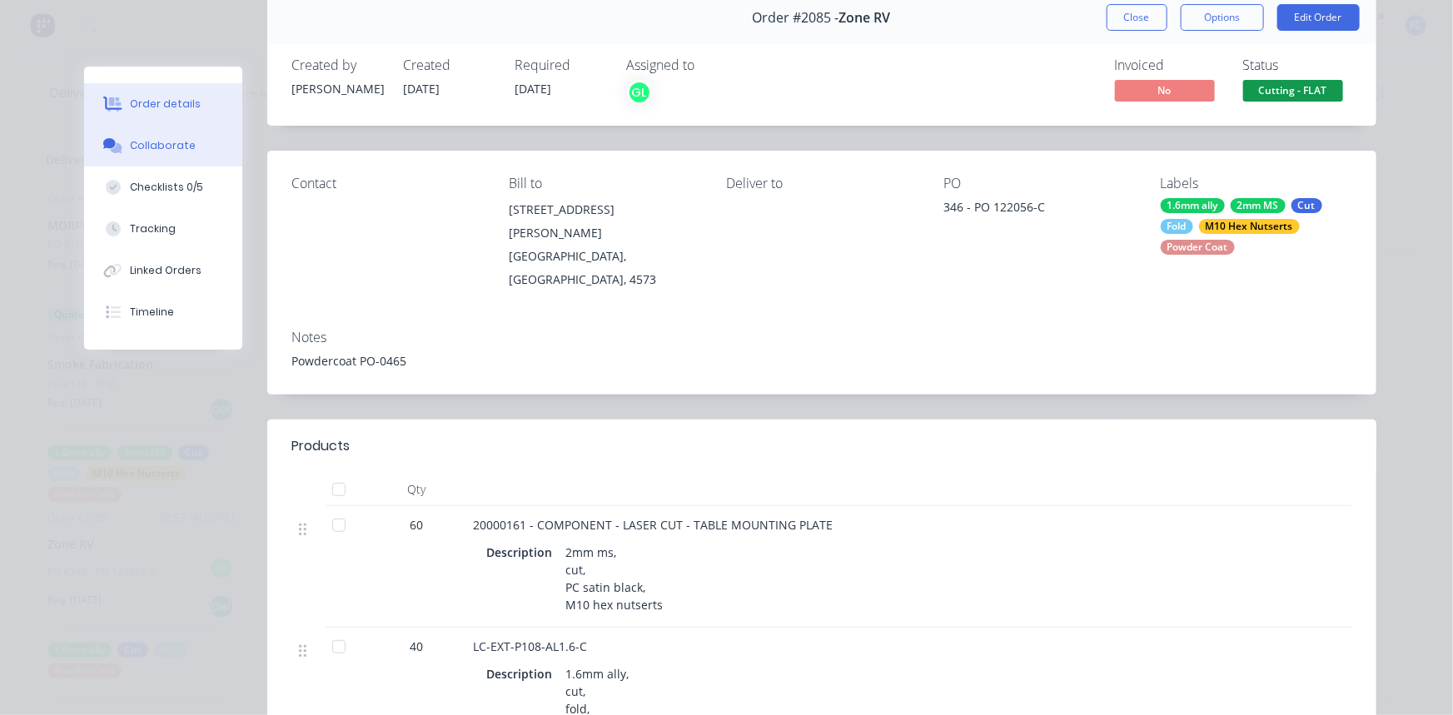
click at [174, 139] on div "Collaborate" at bounding box center [163, 145] width 66 height 15
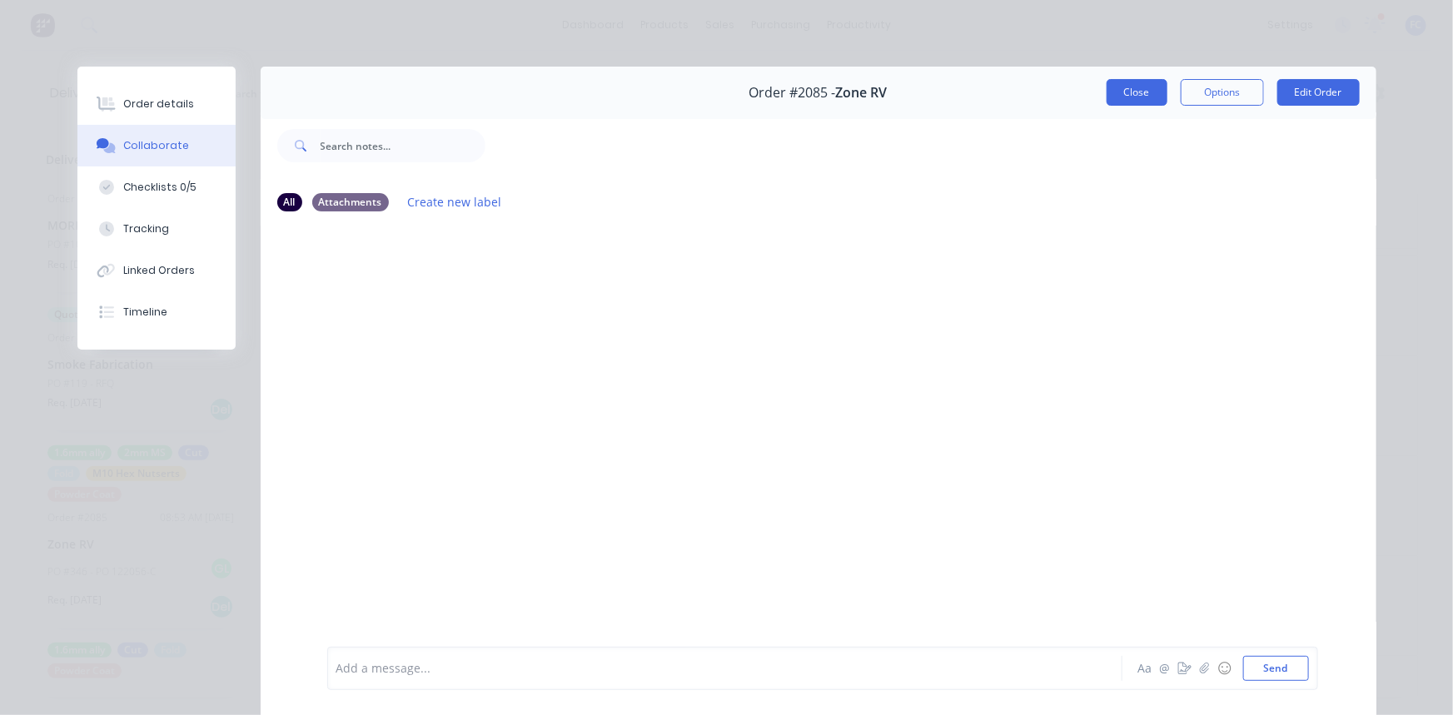
click at [1117, 90] on button "Close" at bounding box center [1137, 92] width 61 height 27
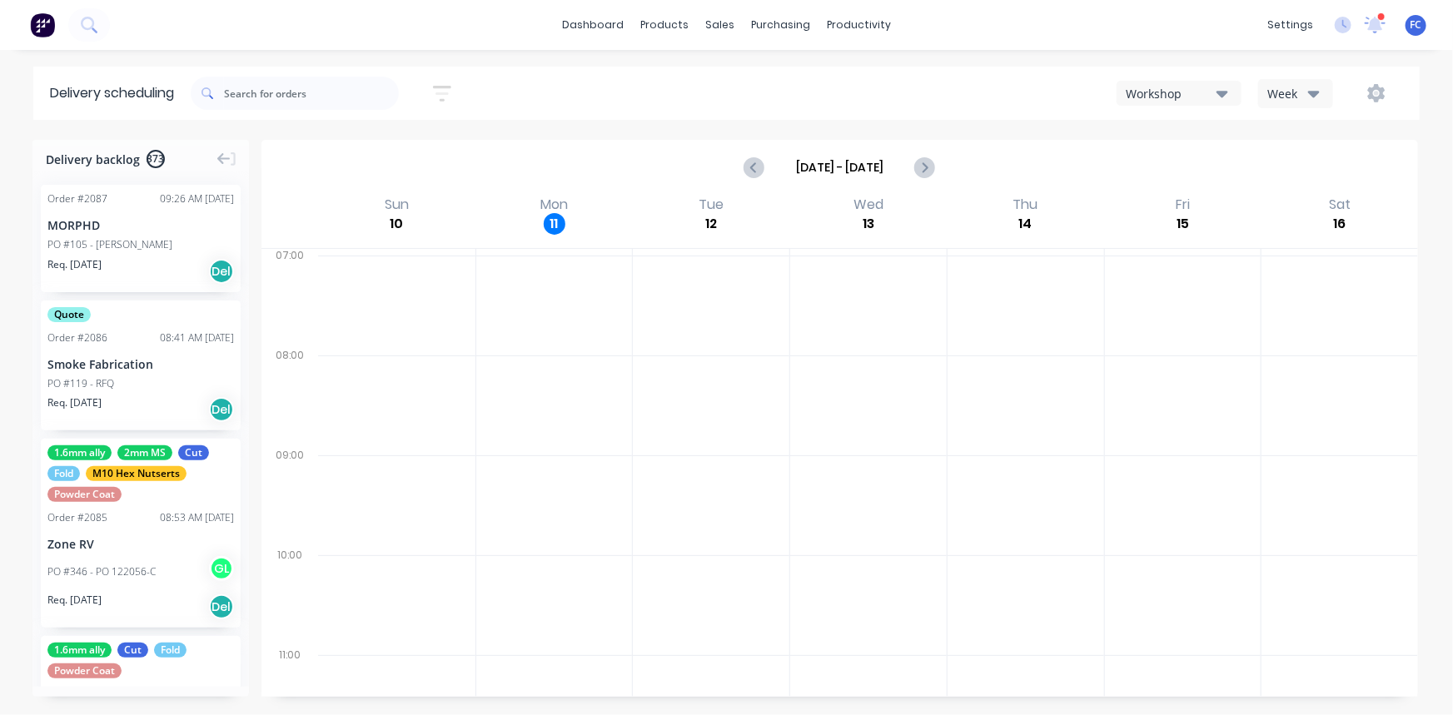
click at [132, 196] on div "Order # 2087 09:26 AM 11/08/25" at bounding box center [140, 199] width 187 height 15
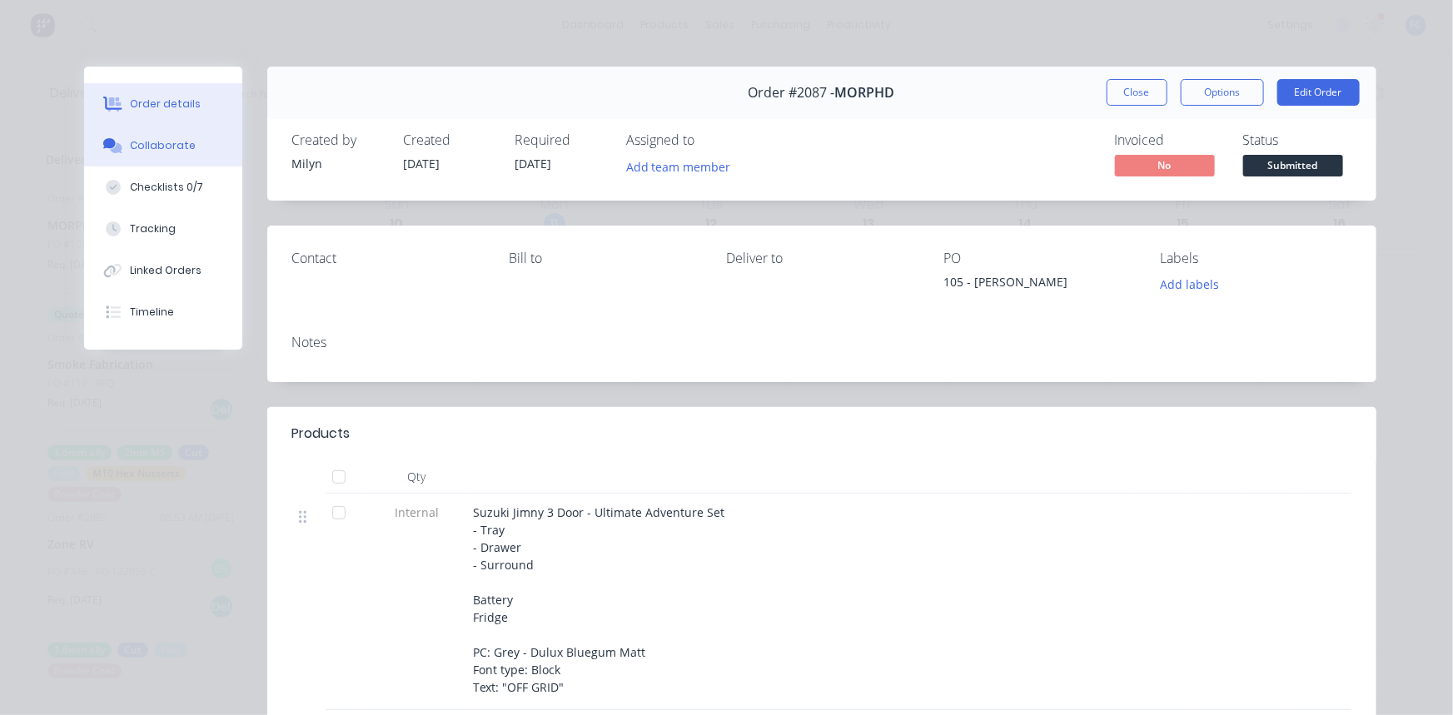
click at [158, 149] on div "Collaborate" at bounding box center [163, 145] width 66 height 15
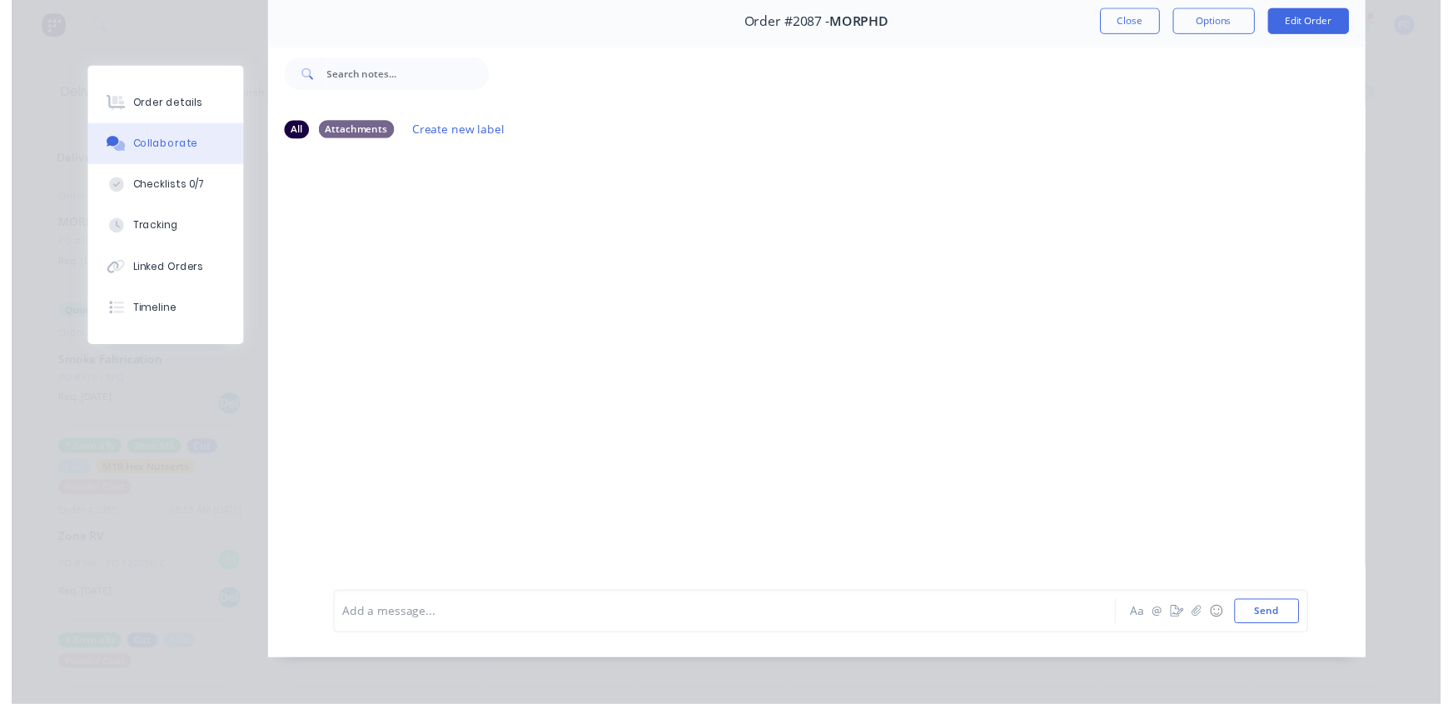
scroll to position [75, 0]
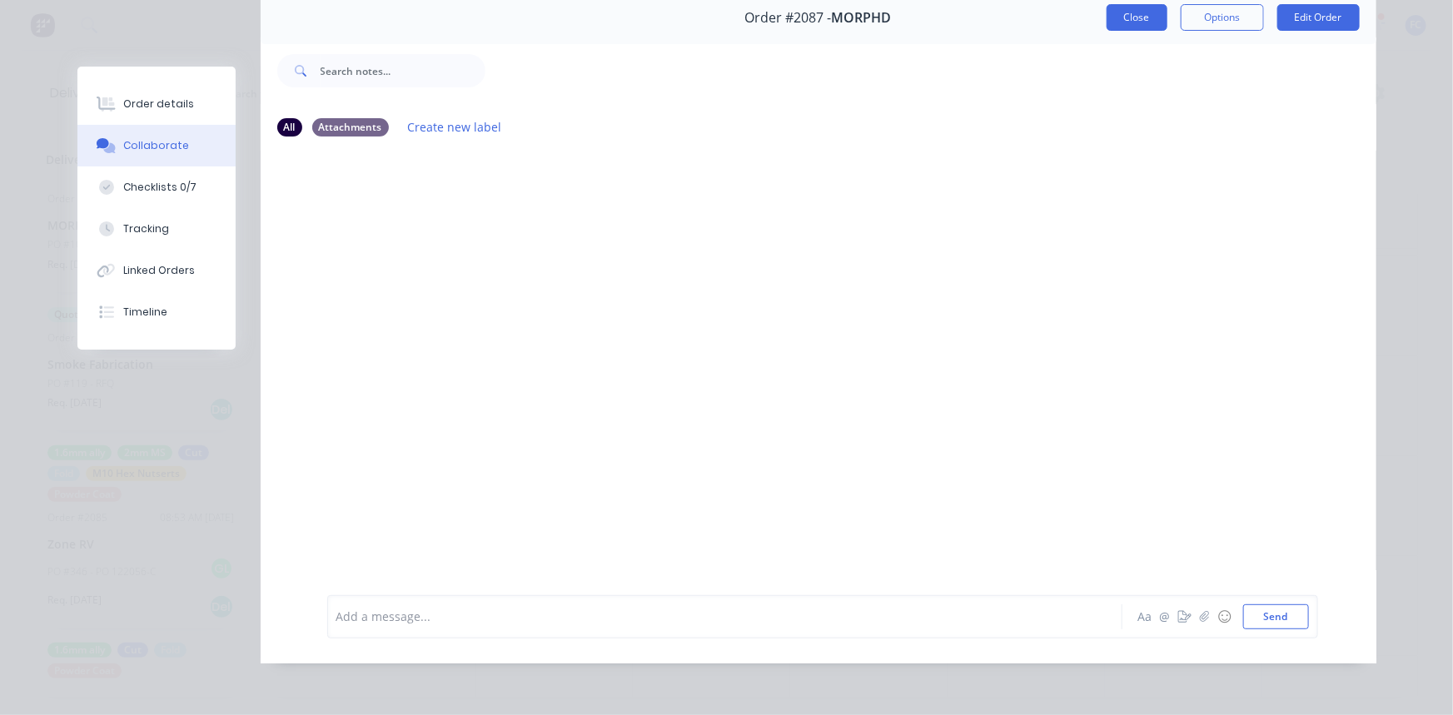
click at [1132, 24] on button "Close" at bounding box center [1137, 17] width 61 height 27
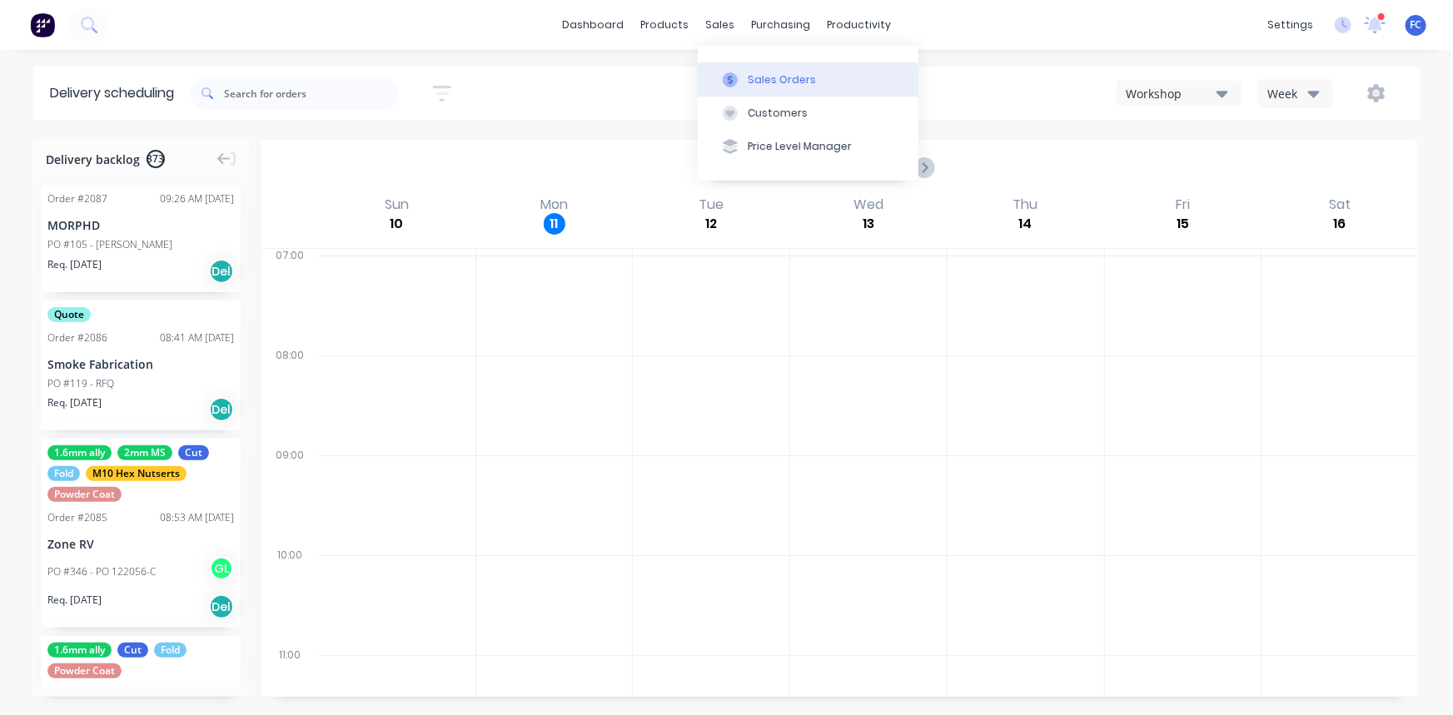
click at [762, 76] on div "Sales Orders" at bounding box center [782, 79] width 68 height 15
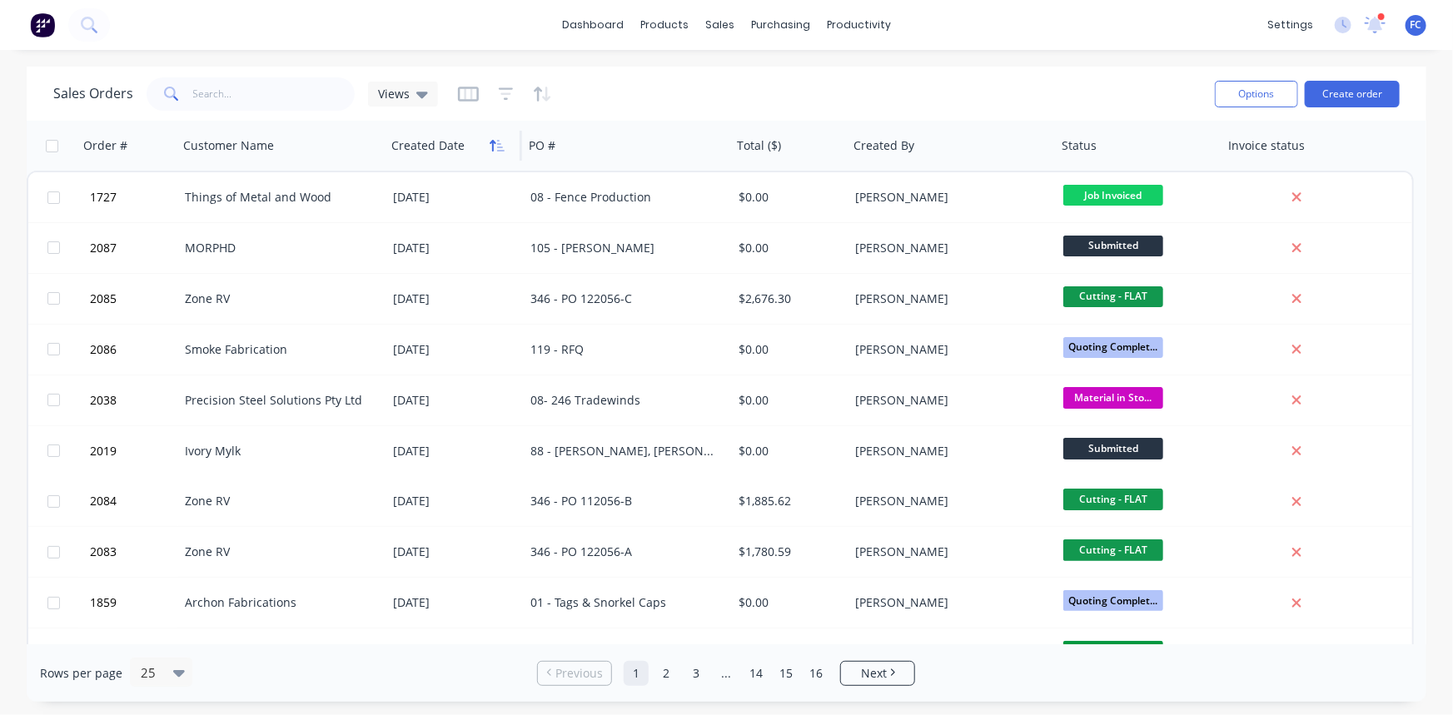
click at [491, 142] on icon "button" at bounding box center [493, 146] width 6 height 12
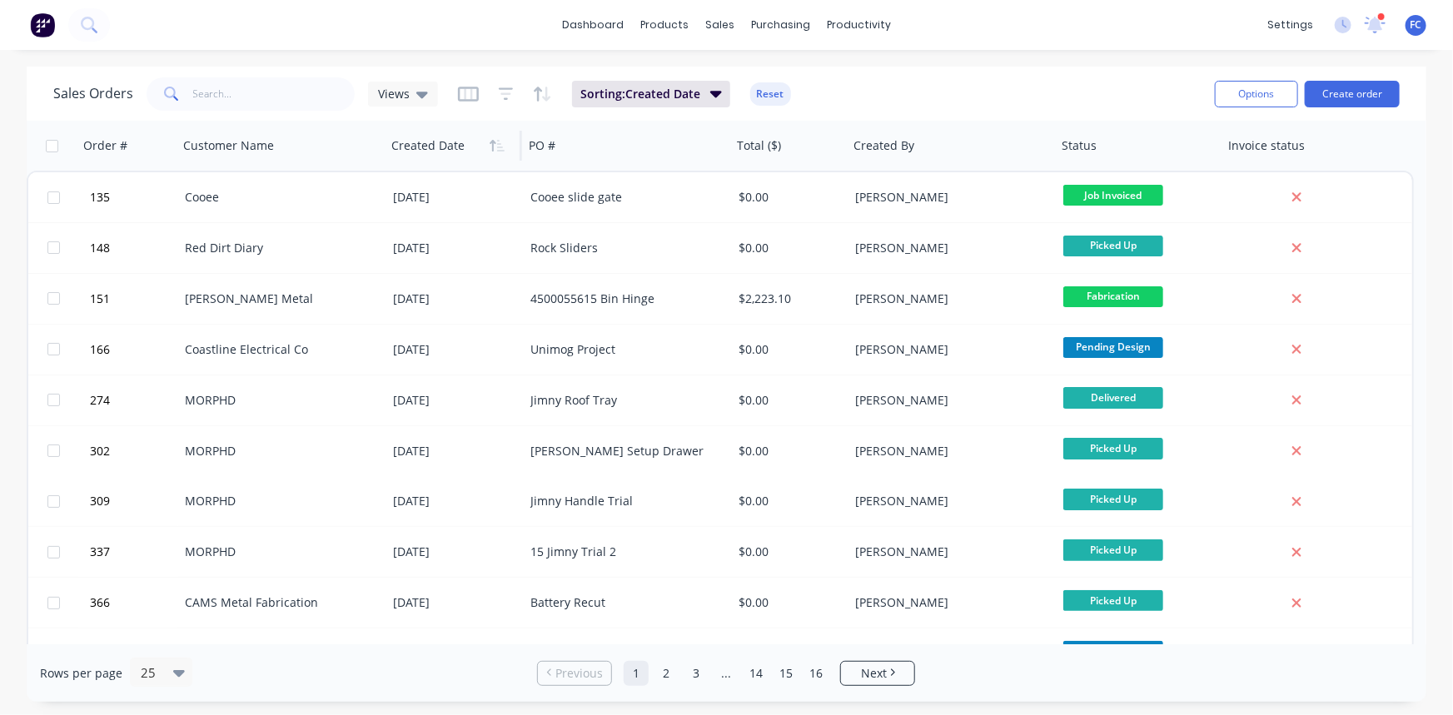
click at [491, 142] on icon "button" at bounding box center [493, 146] width 6 height 12
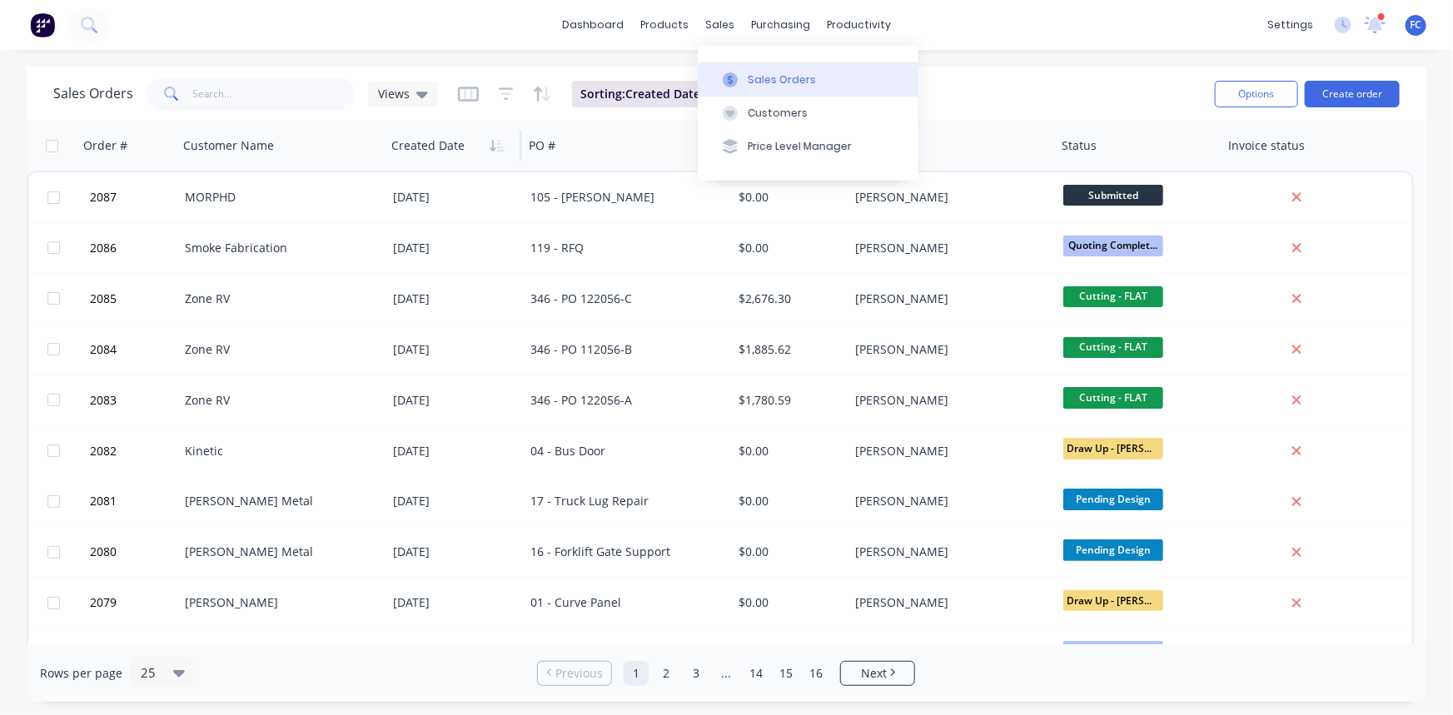
click at [763, 84] on div "Sales Orders" at bounding box center [782, 79] width 68 height 15
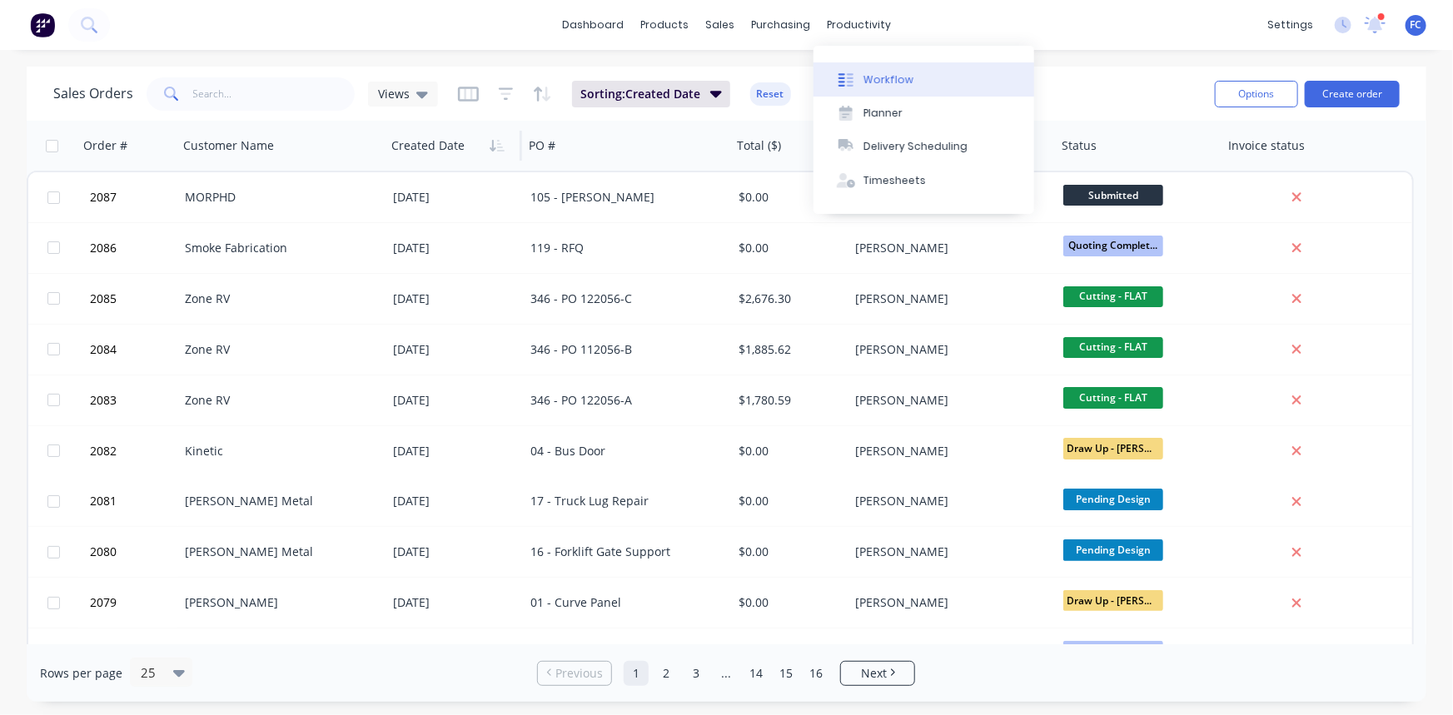
click at [891, 81] on div "Workflow" at bounding box center [888, 79] width 50 height 15
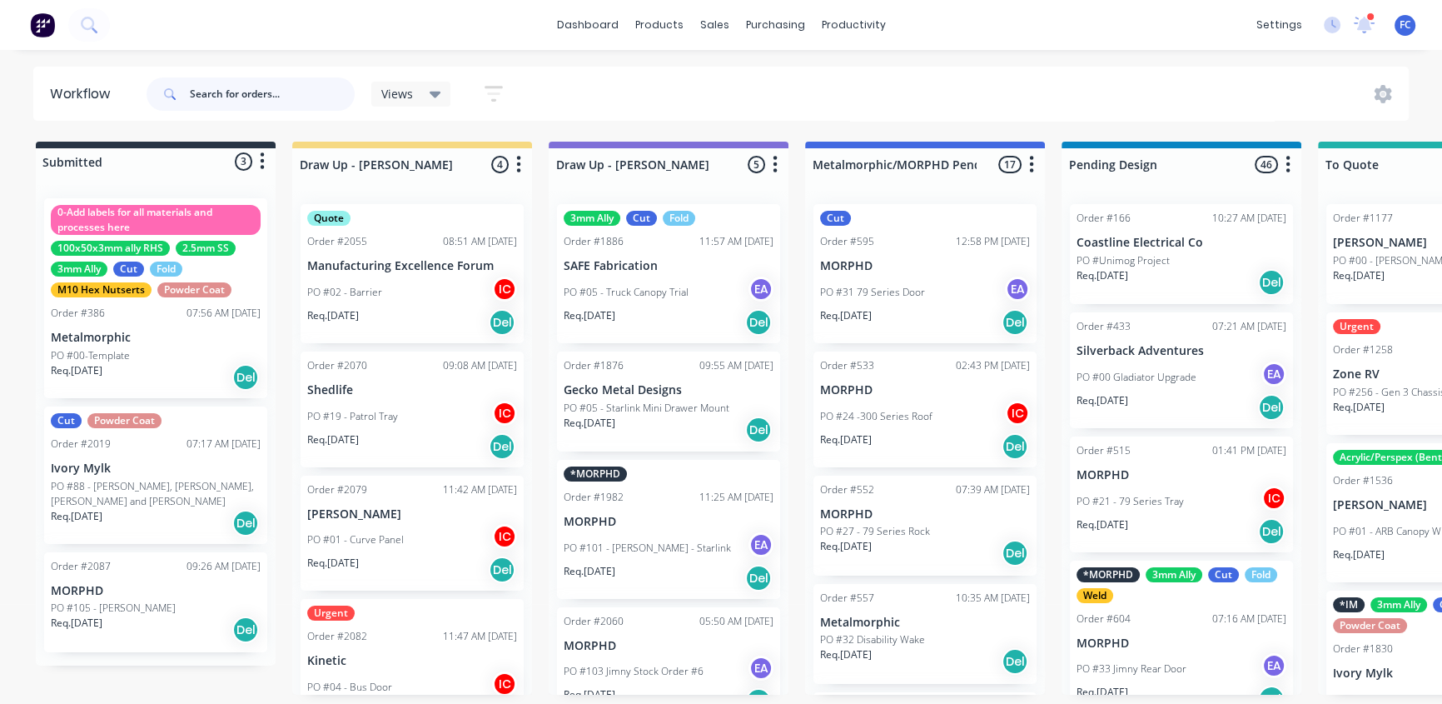
click at [254, 92] on input "text" at bounding box center [272, 93] width 165 height 33
type input "joey"
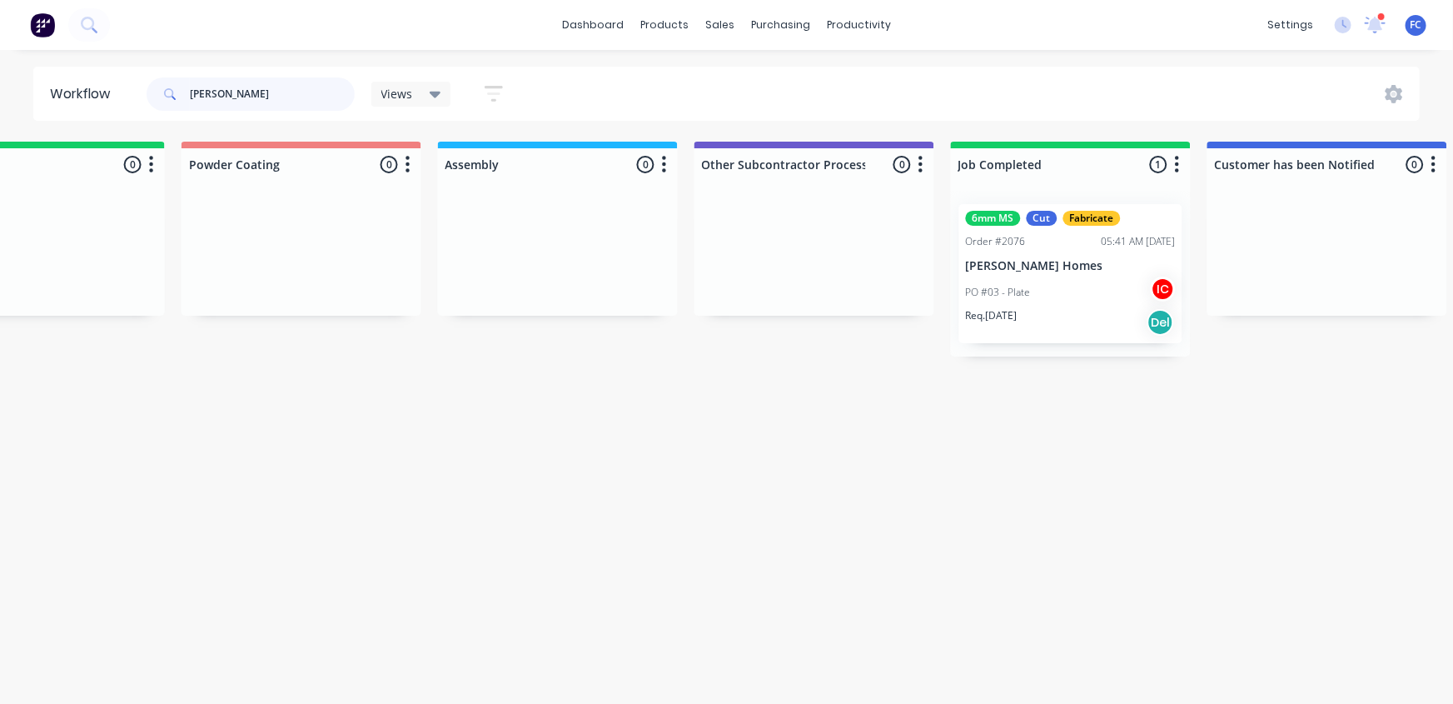
scroll to position [0, 4484]
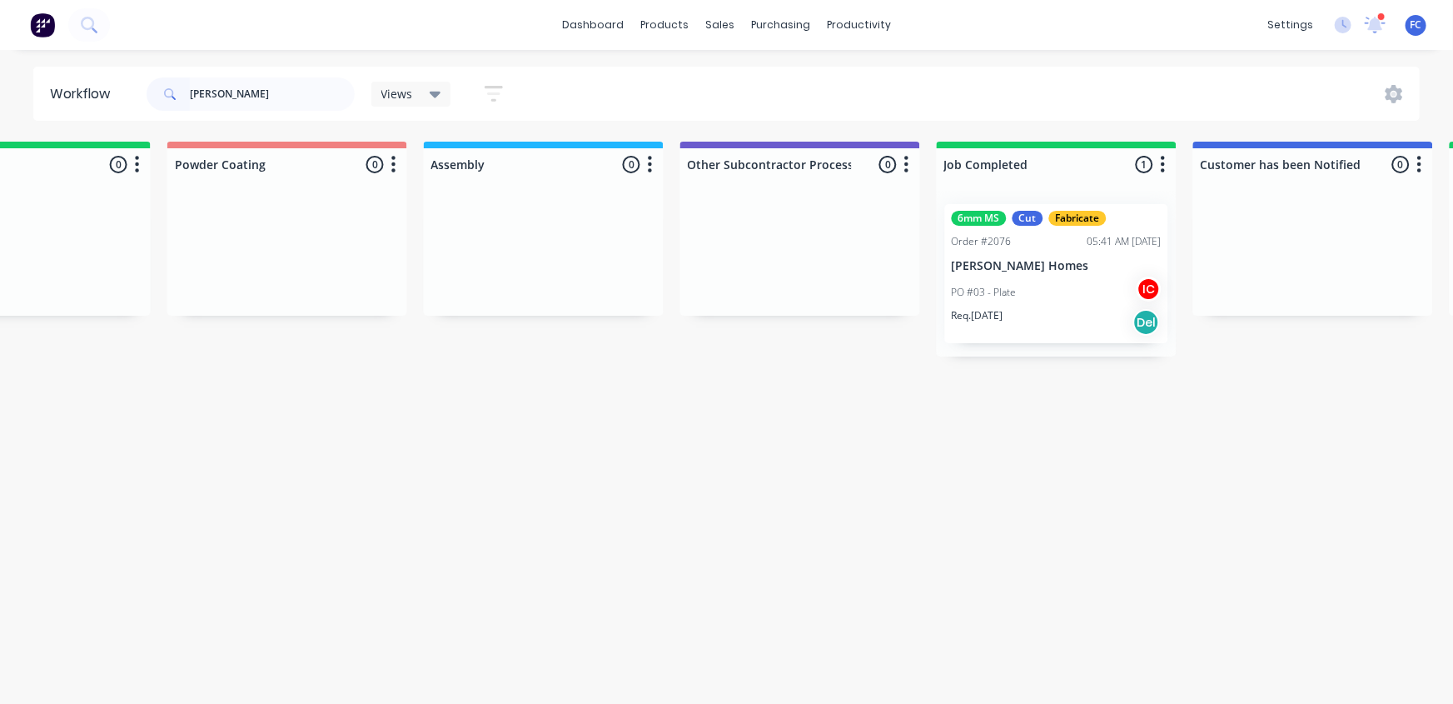
click at [1022, 261] on p "[PERSON_NAME] Homes" at bounding box center [1057, 266] width 210 height 14
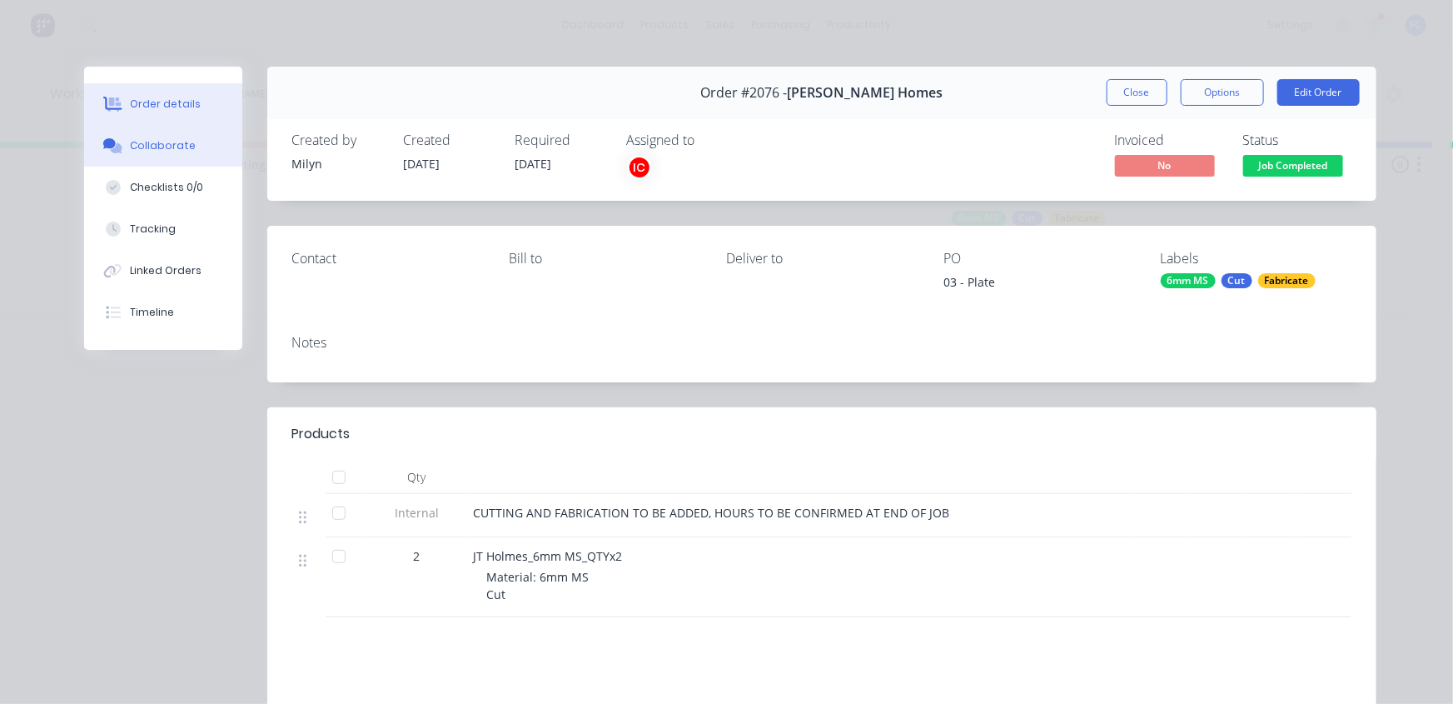
drag, startPoint x: 166, startPoint y: 156, endPoint x: 175, endPoint y: 158, distance: 9.5
click at [165, 156] on button "Collaborate" at bounding box center [163, 146] width 158 height 42
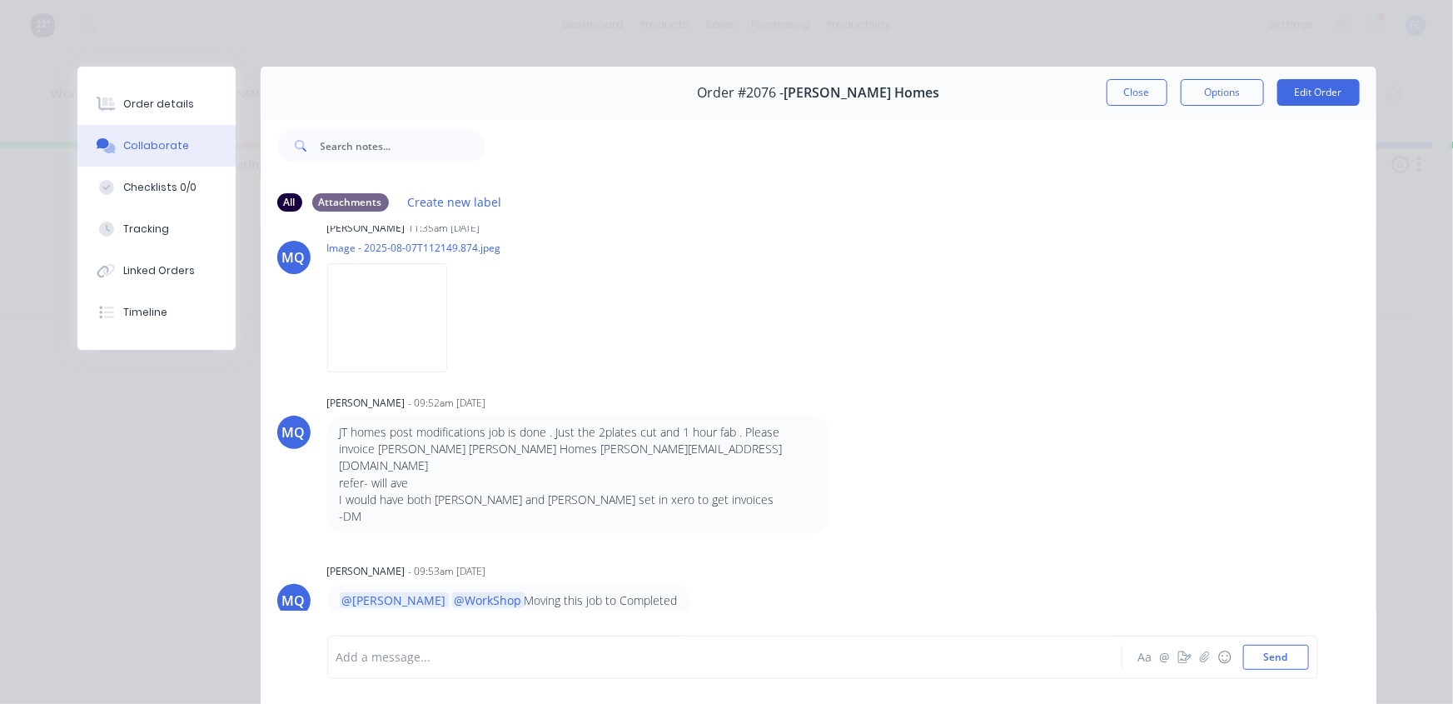
scroll to position [151, 0]
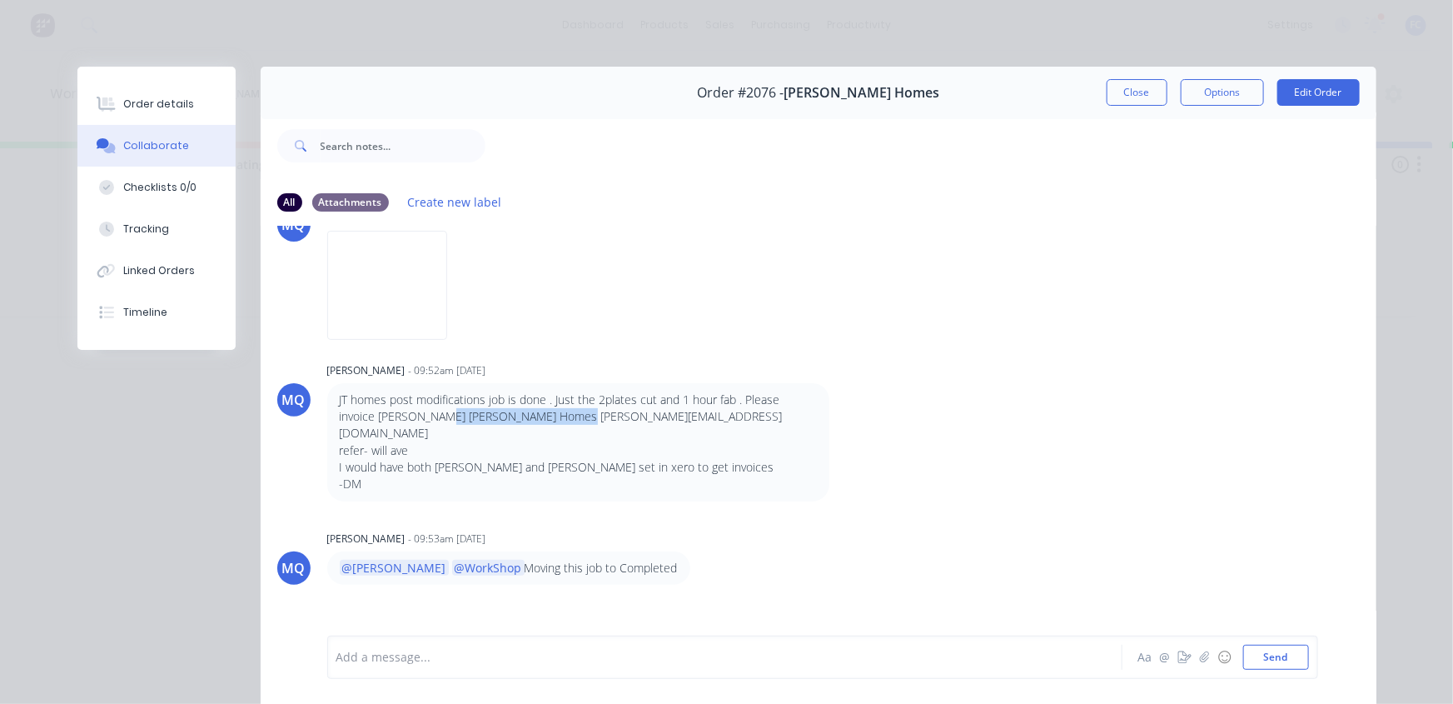
drag, startPoint x: 425, startPoint y: 409, endPoint x: 554, endPoint y: 408, distance: 129.1
click at [553, 408] on p "JT homes post modifications job is done . Just the 2plates cut and 1 hour fab .…" at bounding box center [578, 433] width 477 height 84
click at [575, 407] on p "JT homes post modifications job is done . Just the 2plates cut and 1 hour fab .…" at bounding box center [578, 433] width 477 height 84
drag, startPoint x: 584, startPoint y: 395, endPoint x: 667, endPoint y: 385, distance: 82.9
click at [667, 385] on div "JT homes post modifications job is done . Just the 2plates cut and 1 hour fab .…" at bounding box center [578, 442] width 502 height 118
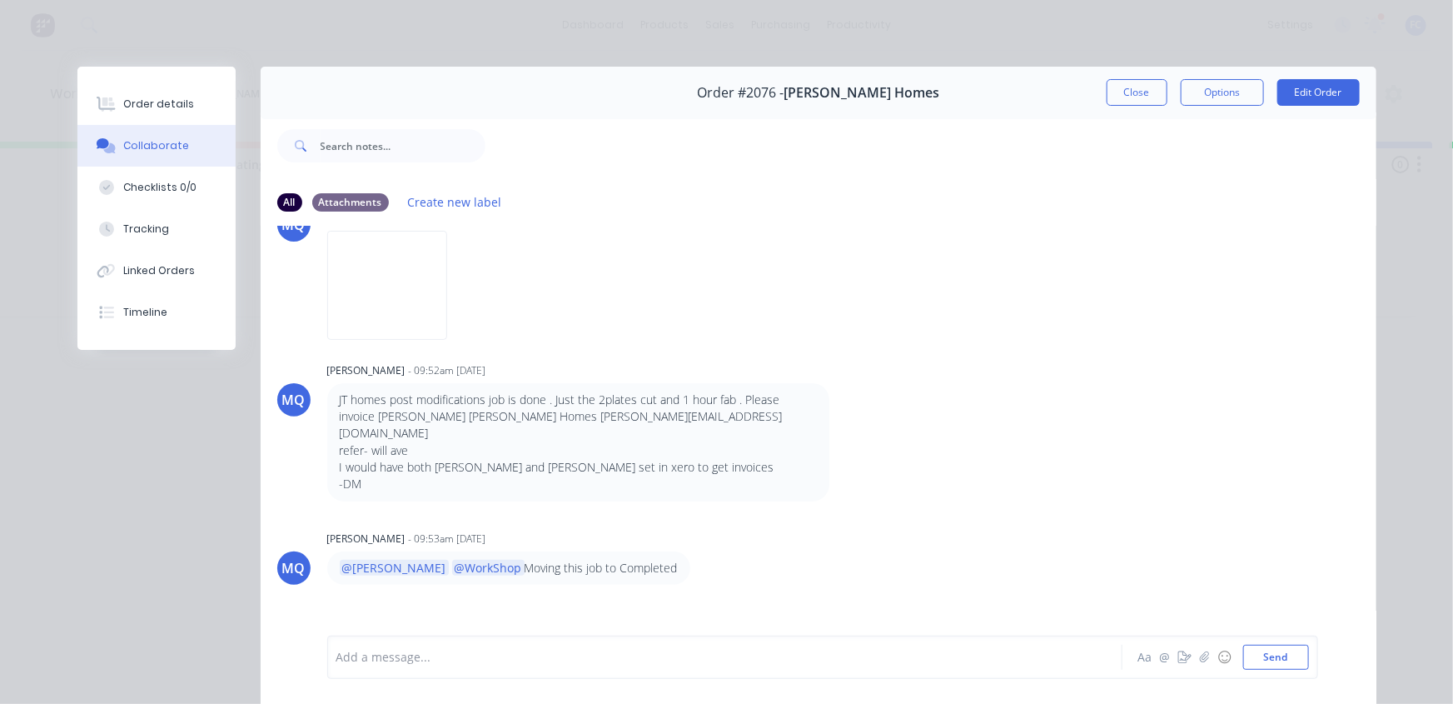
click at [552, 406] on p "JT homes post modifications job is done . Just the 2plates cut and 1 hour fab .…" at bounding box center [578, 433] width 477 height 84
drag, startPoint x: 474, startPoint y: 413, endPoint x: 549, endPoint y: 410, distance: 75.0
click at [549, 410] on p "JT homes post modifications job is done . Just the 2plates cut and 1 hour fab .…" at bounding box center [578, 433] width 477 height 84
drag, startPoint x: 391, startPoint y: 424, endPoint x: 366, endPoint y: 444, distance: 32.0
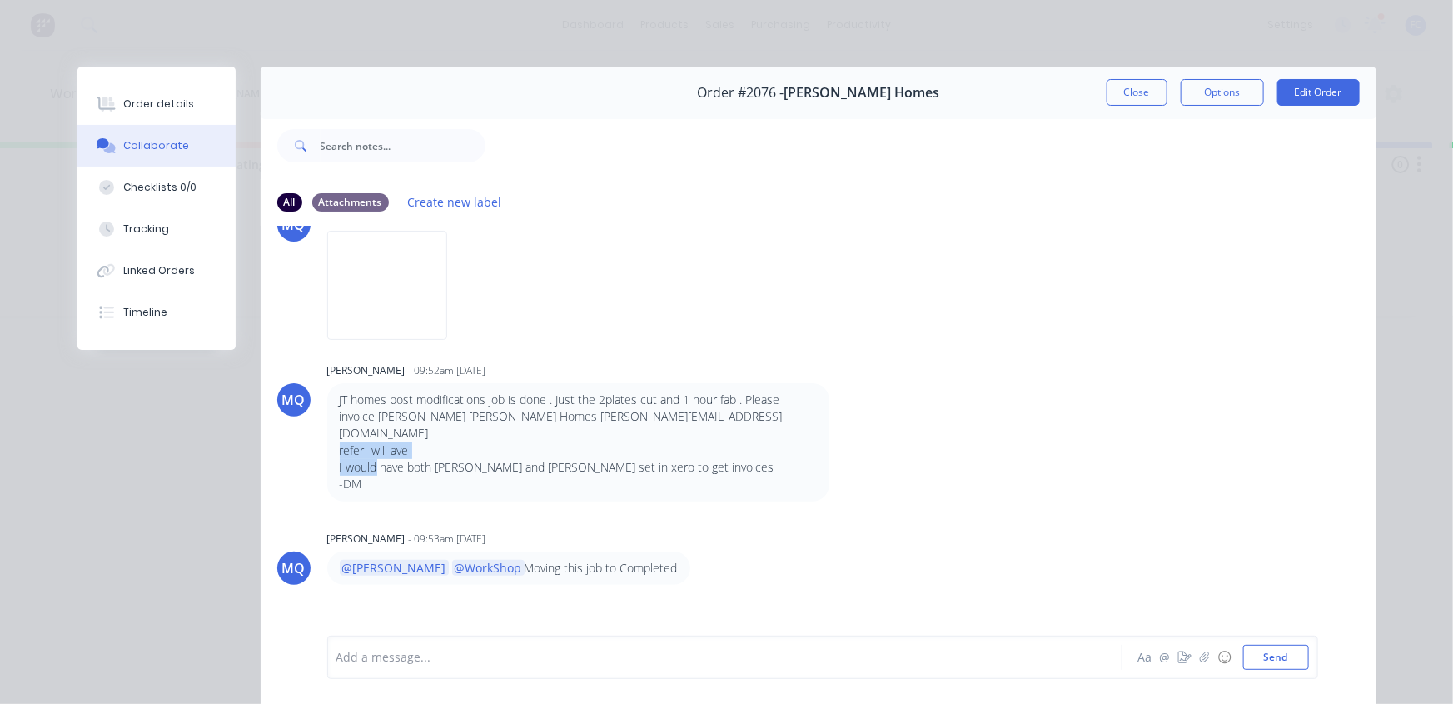
click at [366, 444] on p "JT homes post modifications job is done . Just the 2plates cut and 1 hour fab .…" at bounding box center [578, 433] width 477 height 84
click at [739, 442] on p "JT homes post modifications job is done . Just the 2plates cut and 1 hour fab .…" at bounding box center [578, 433] width 477 height 84
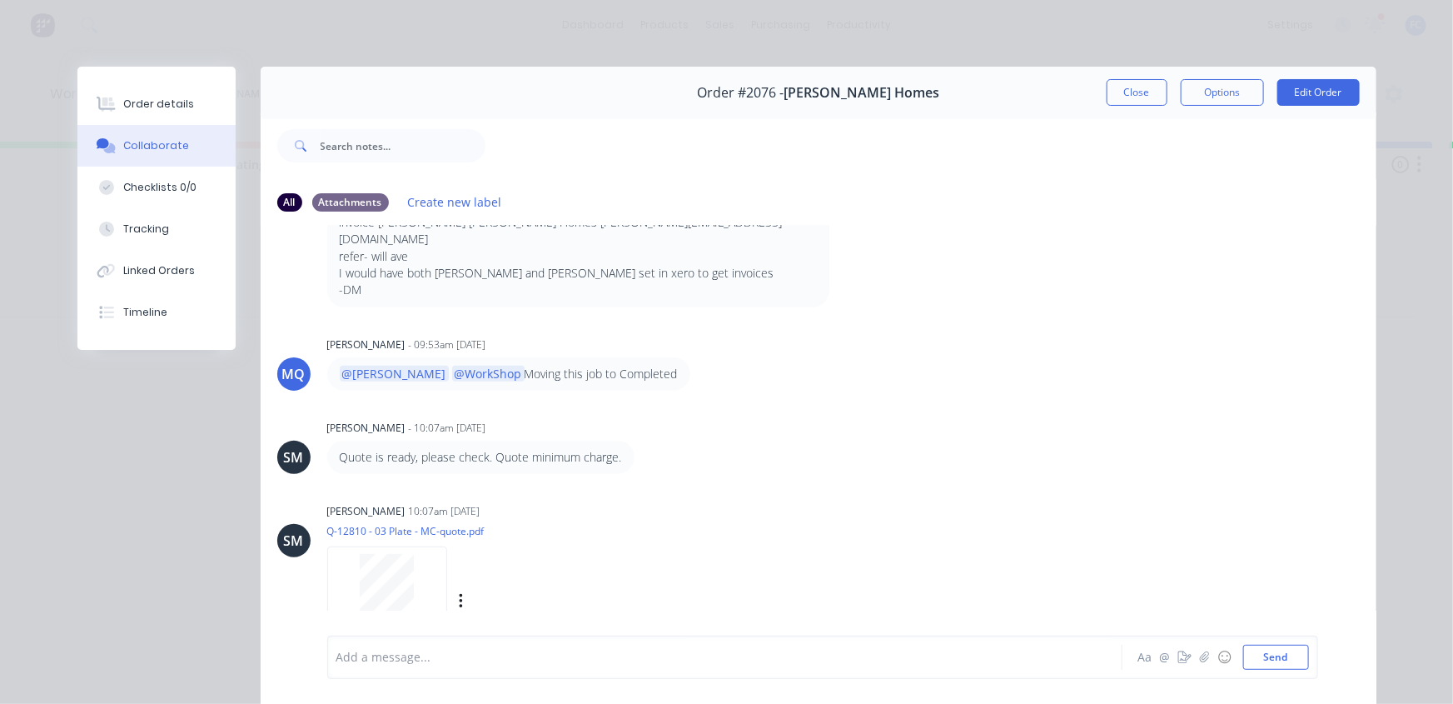
scroll to position [346, 0]
drag, startPoint x: 1115, startPoint y: 102, endPoint x: 1102, endPoint y: 104, distance: 13.4
click at [1115, 102] on button "Close" at bounding box center [1137, 92] width 61 height 27
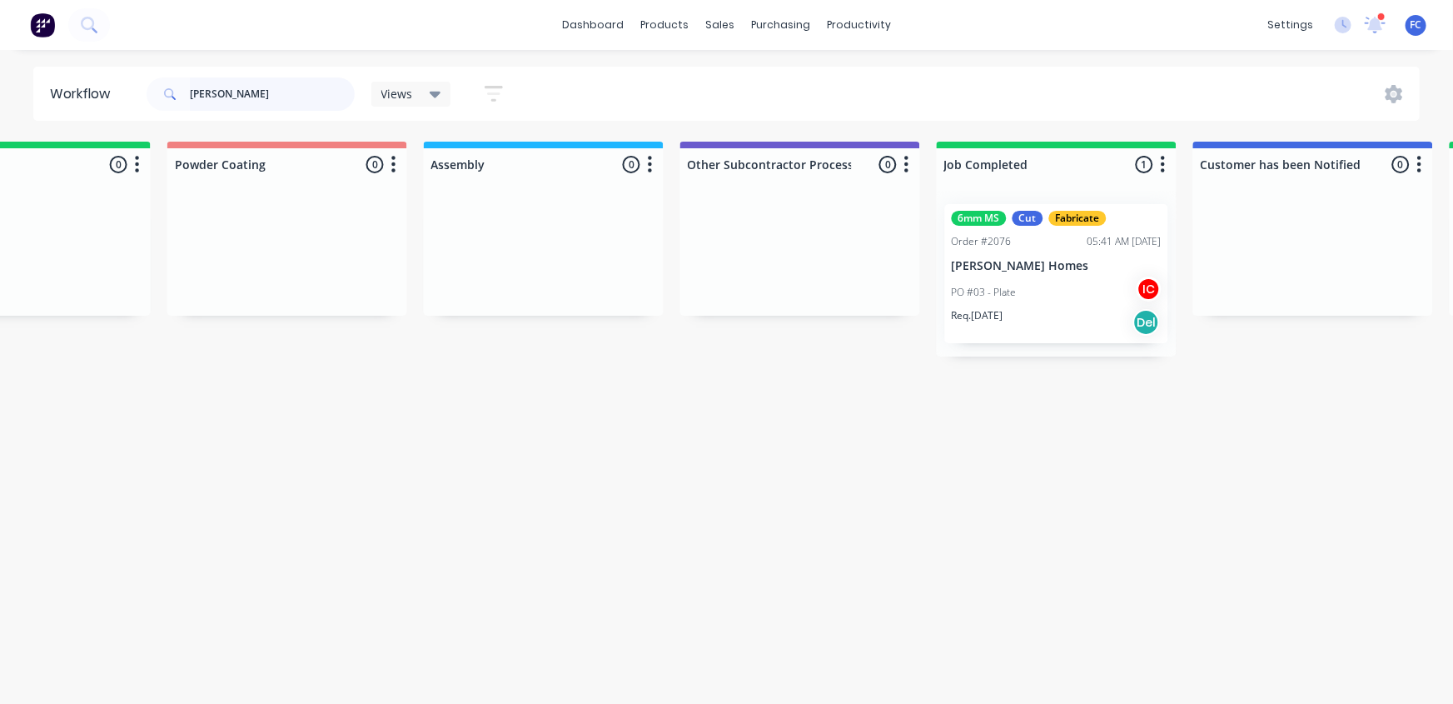
drag, startPoint x: 233, startPoint y: 82, endPoint x: 20, endPoint y: 90, distance: 213.3
click at [22, 90] on div "Workflow joey Views Save new view None (Default) edit Greg edit Greg edit Show/…" at bounding box center [726, 94] width 1453 height 54
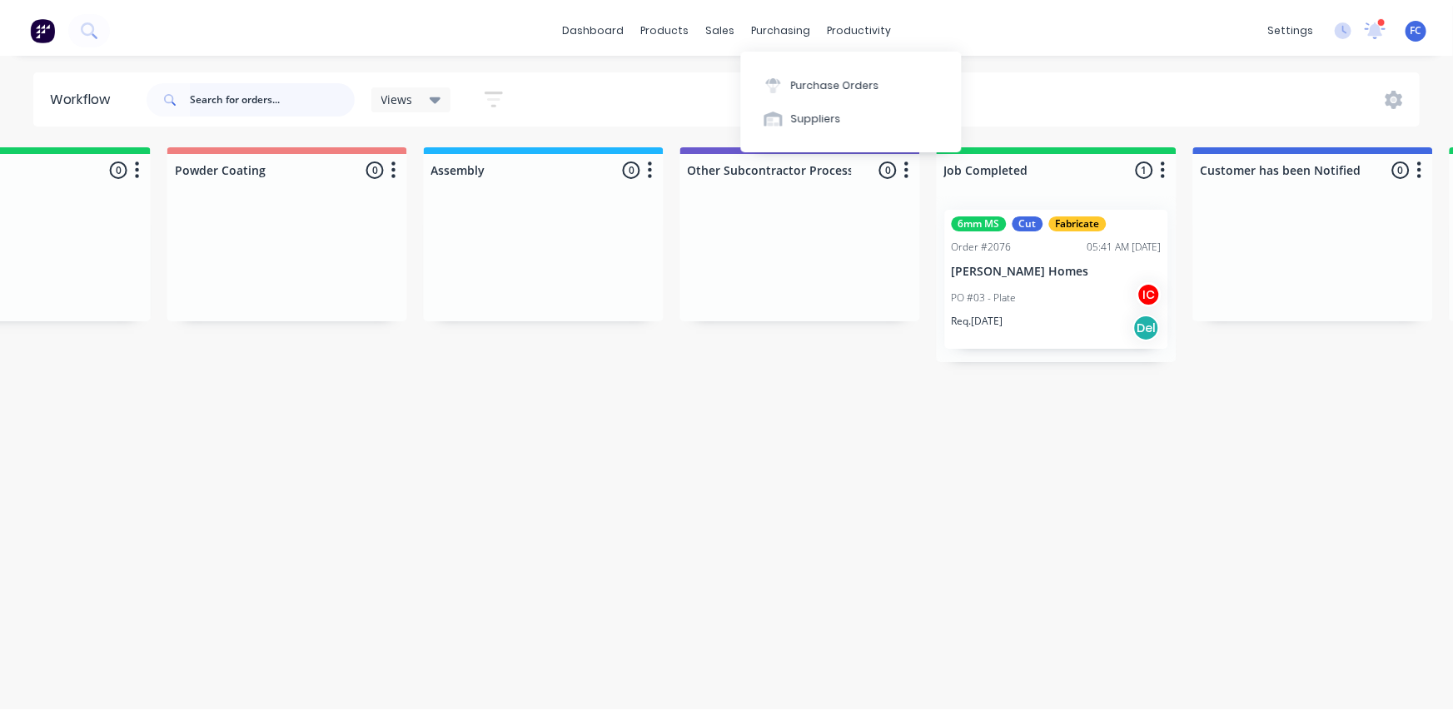
scroll to position [0, 0]
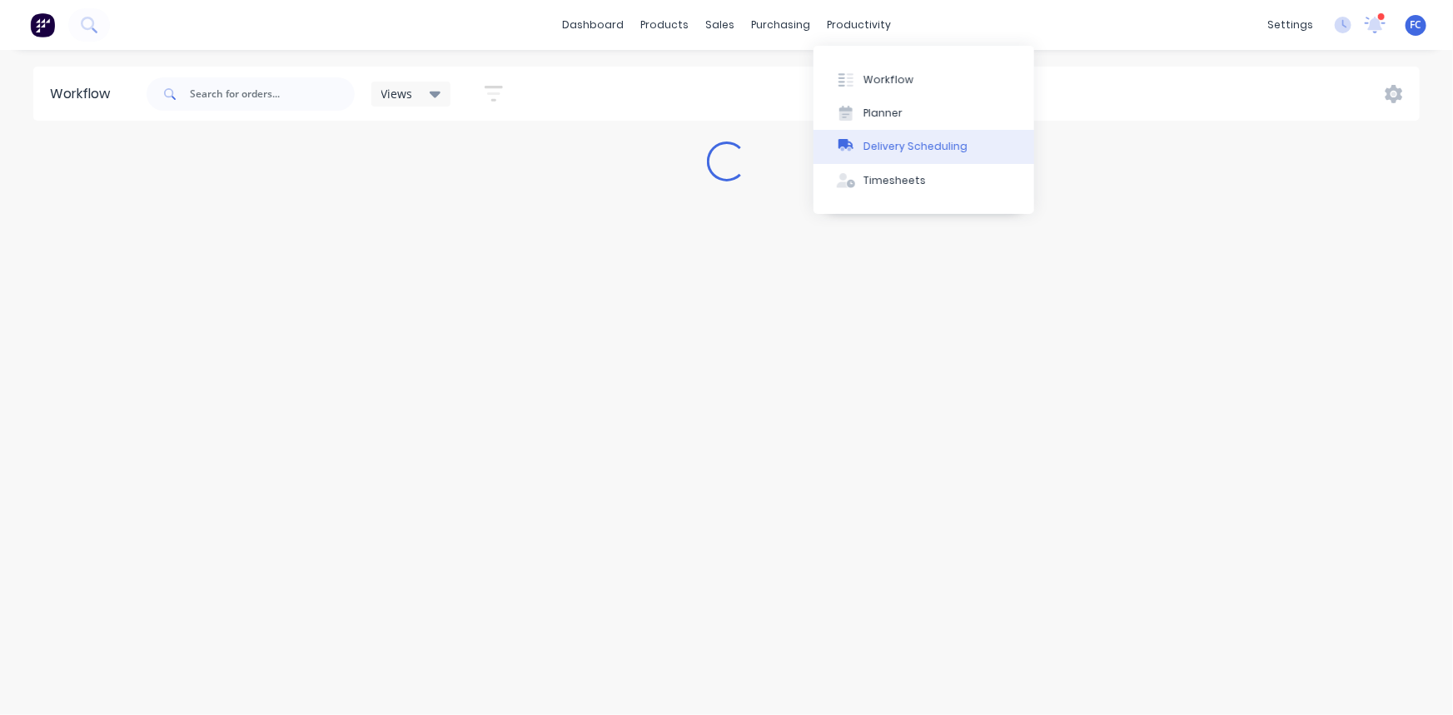
click at [890, 141] on div "Delivery Scheduling" at bounding box center [915, 146] width 104 height 15
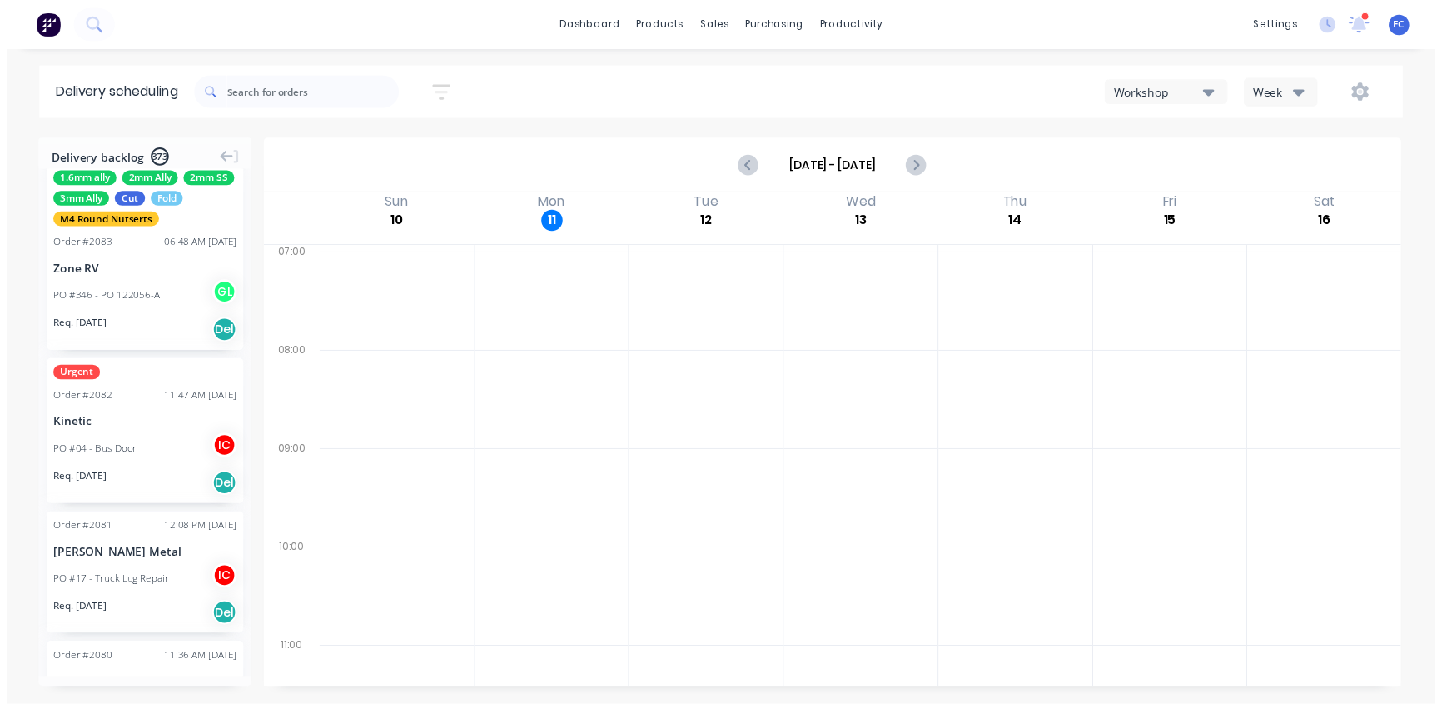
scroll to position [605, 0]
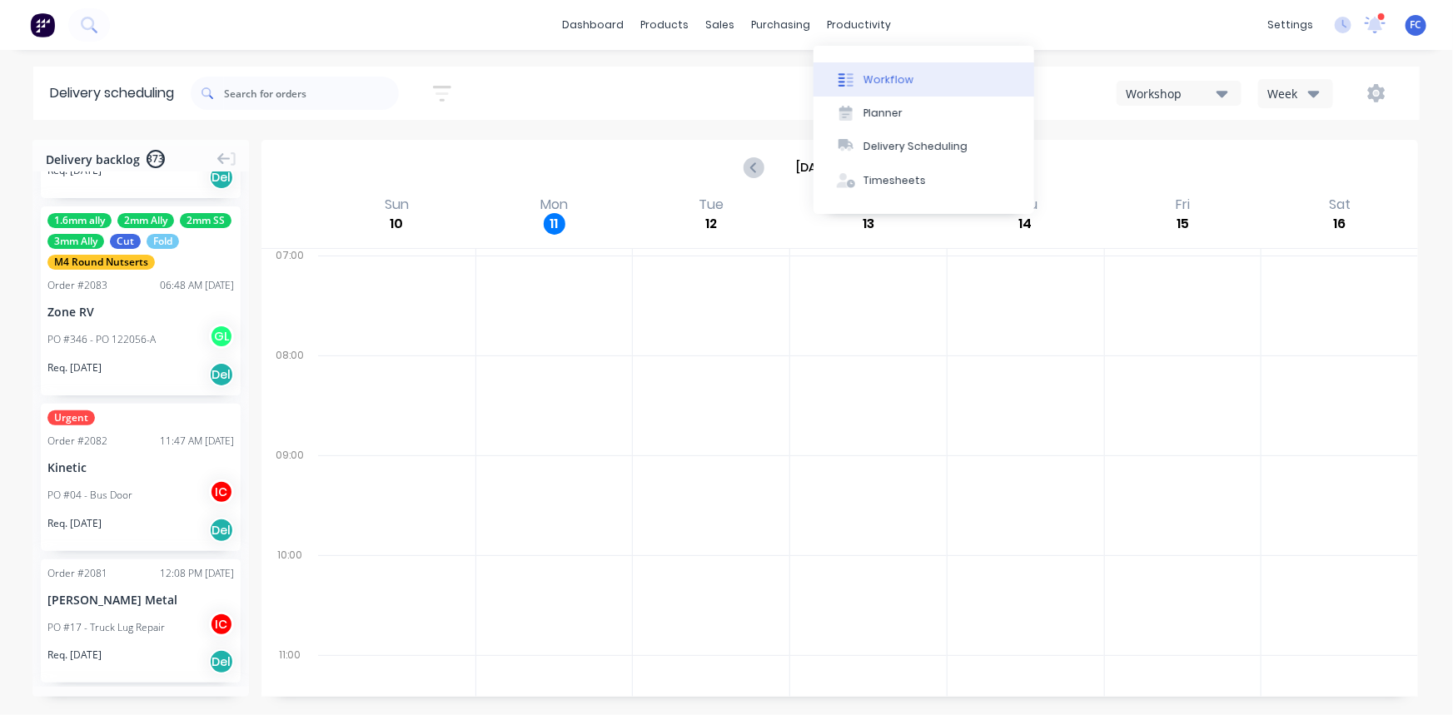
click at [874, 83] on div "Workflow" at bounding box center [888, 79] width 50 height 15
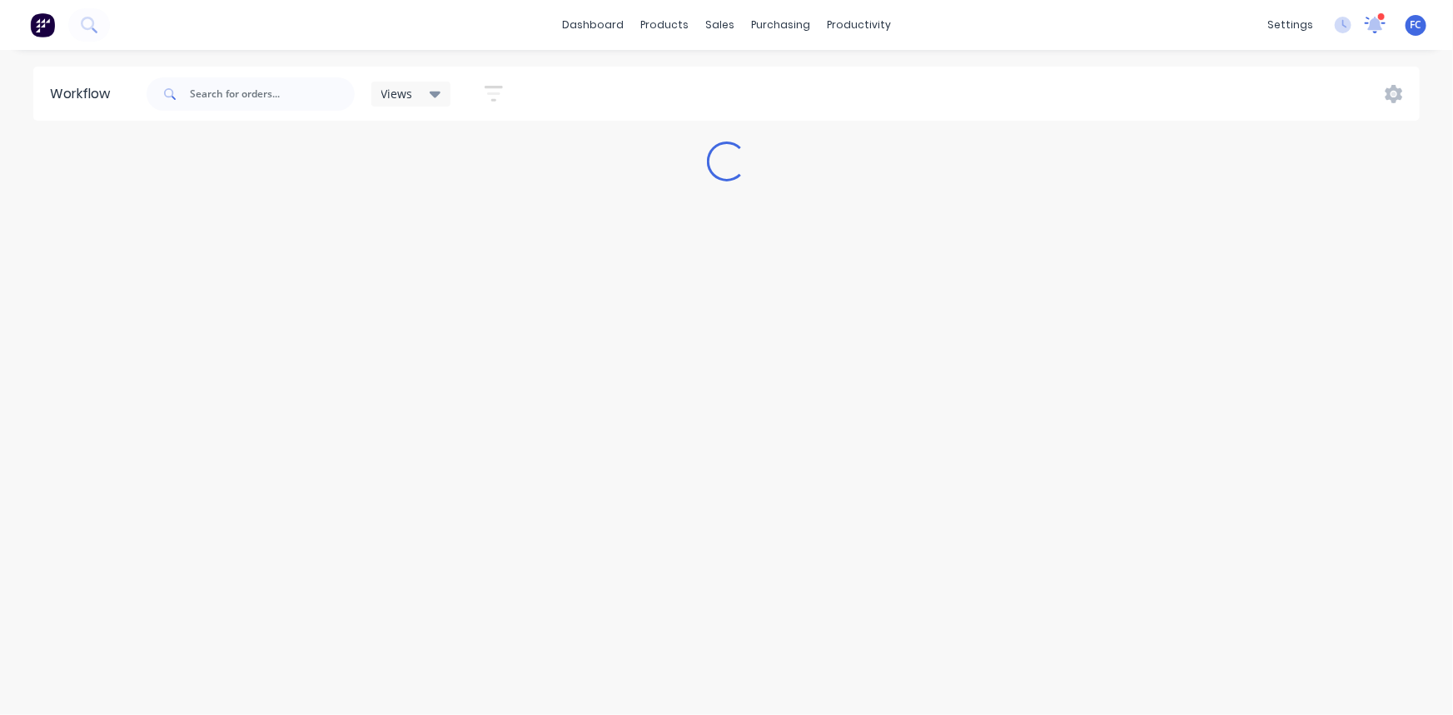
click at [1378, 27] on icon at bounding box center [1375, 23] width 15 height 13
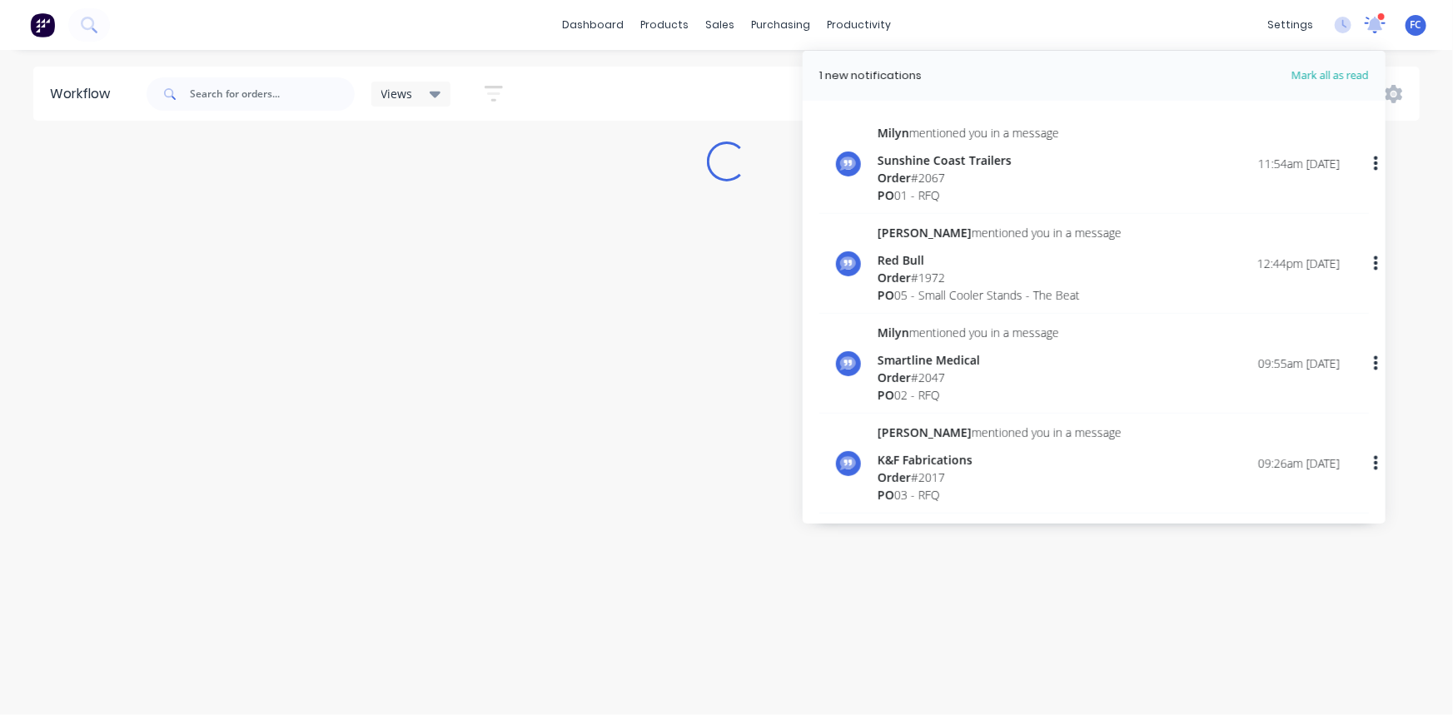
click at [1377, 27] on icon at bounding box center [1375, 23] width 15 height 13
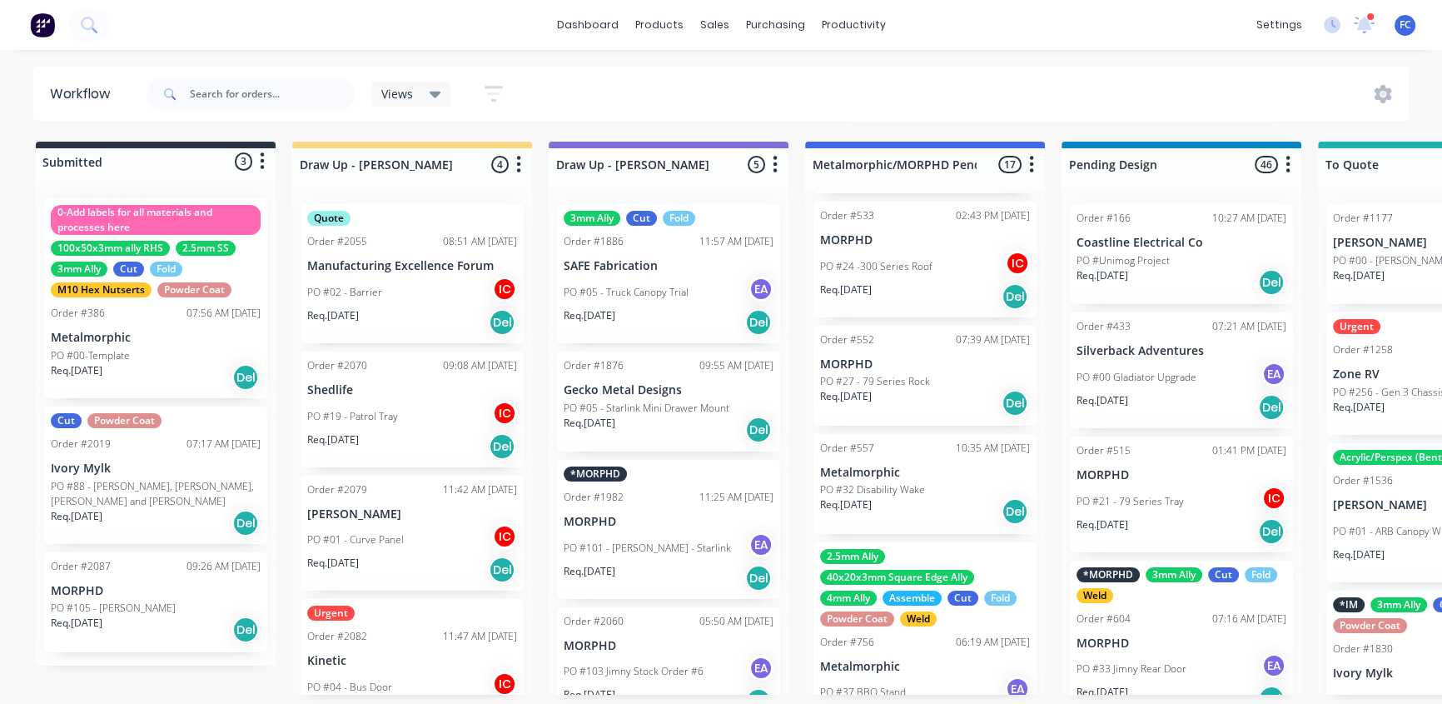
scroll to position [151, 0]
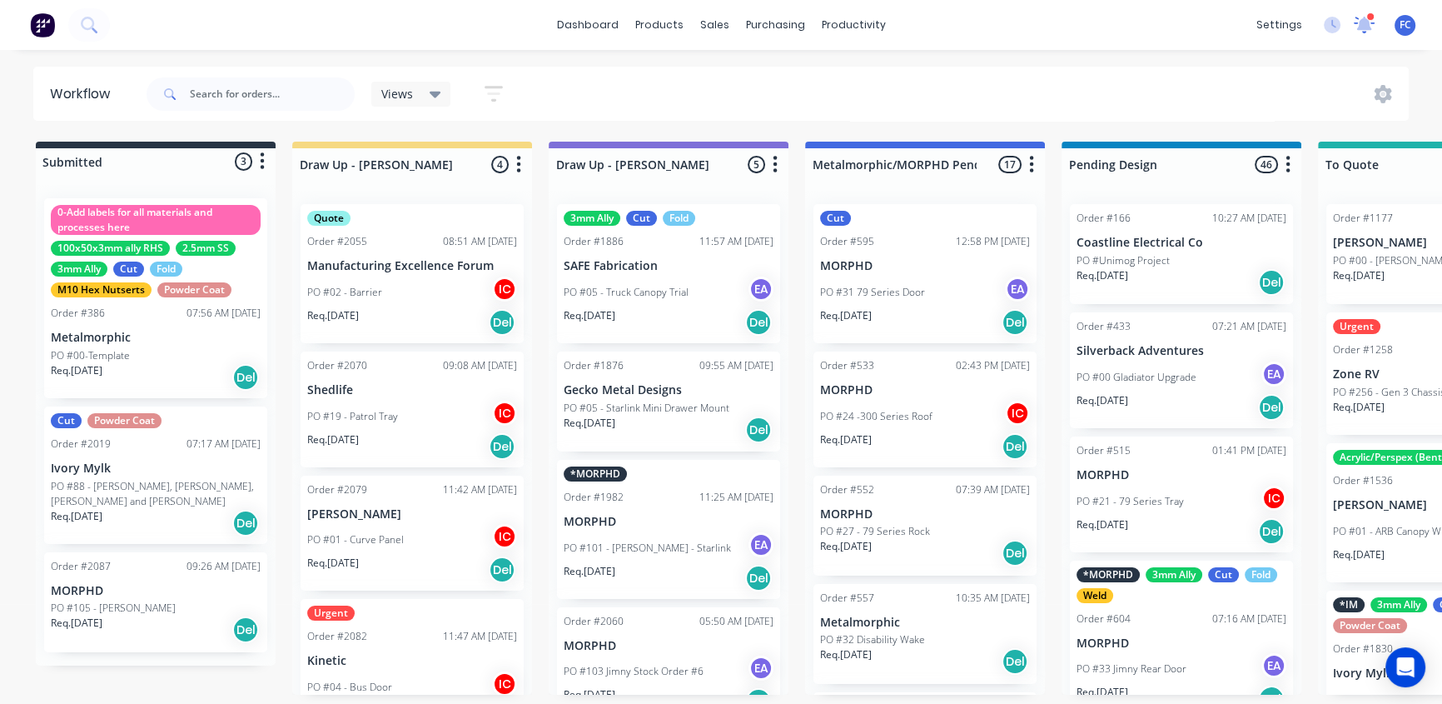
click at [1357, 21] on icon at bounding box center [1364, 25] width 21 height 17
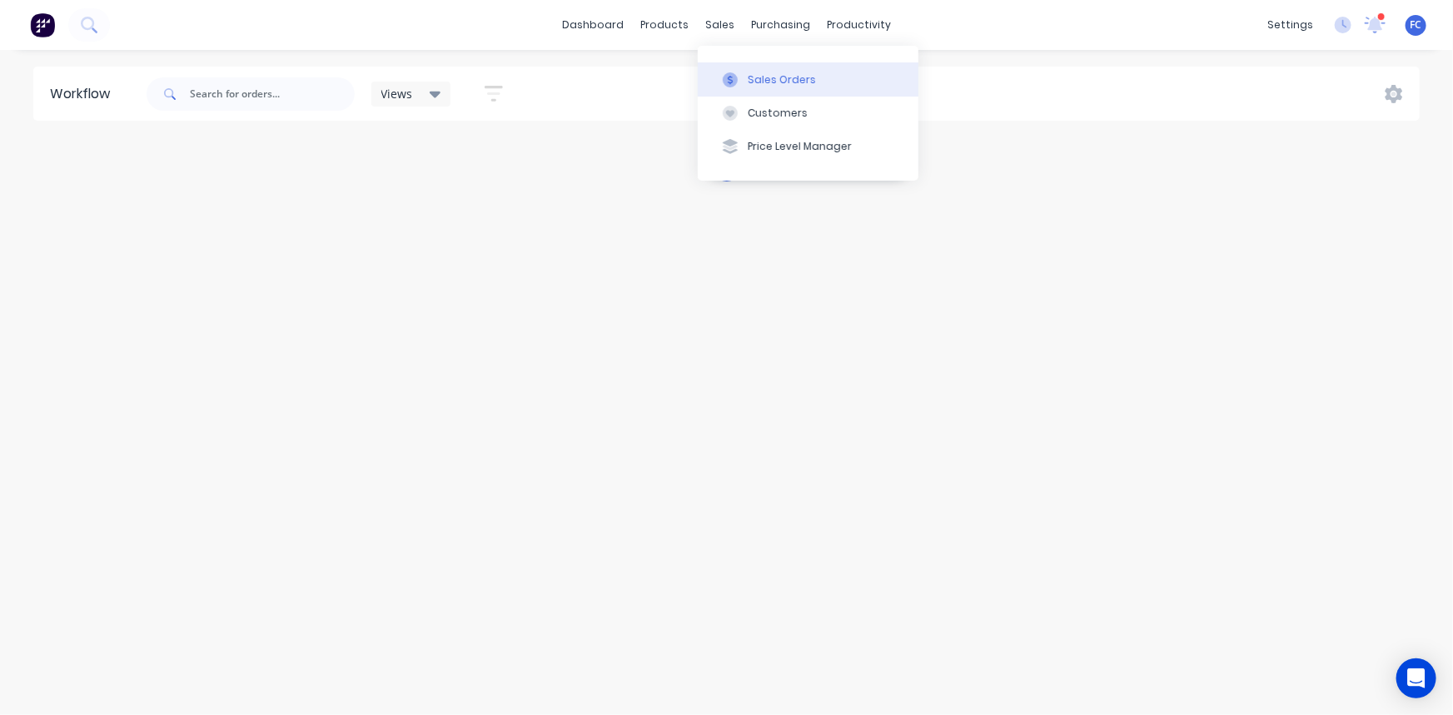
click at [766, 87] on button "Sales Orders" at bounding box center [808, 78] width 221 height 33
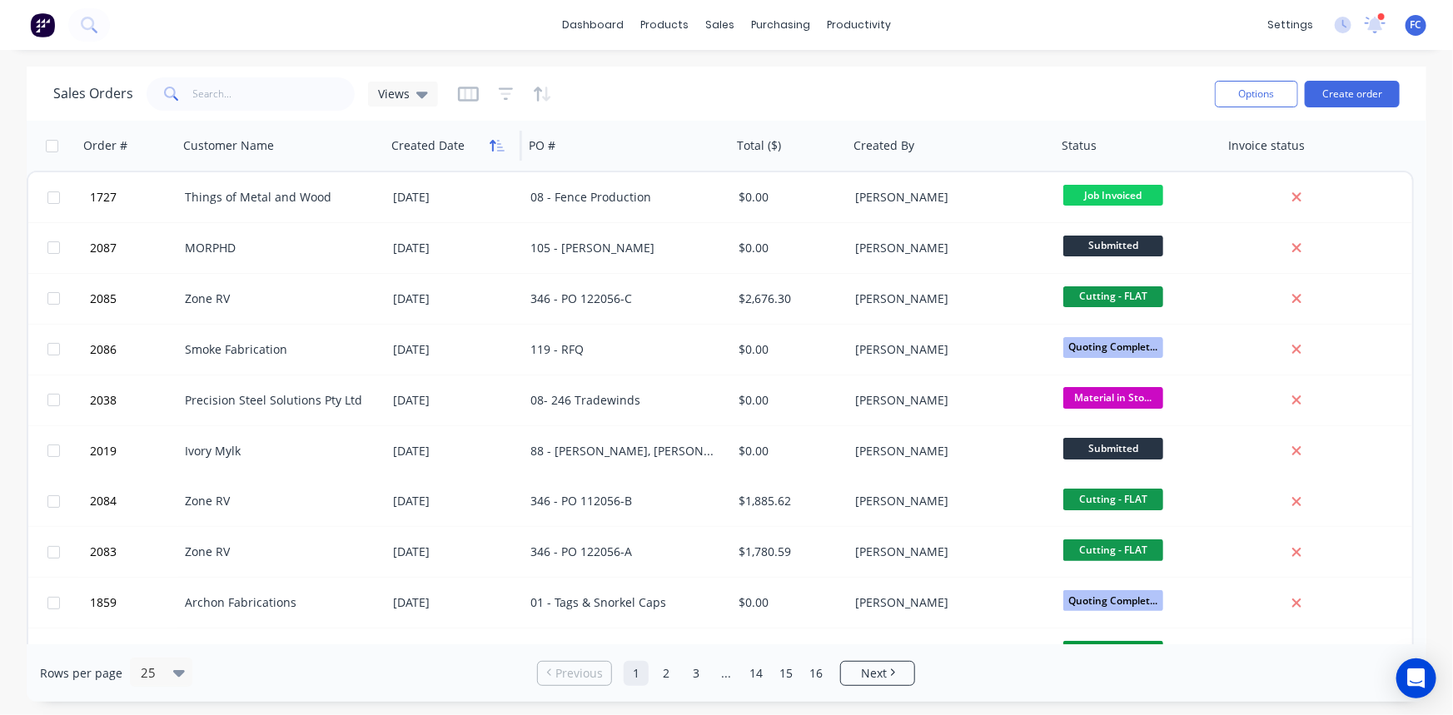
click at [500, 148] on icon "button" at bounding box center [497, 145] width 15 height 13
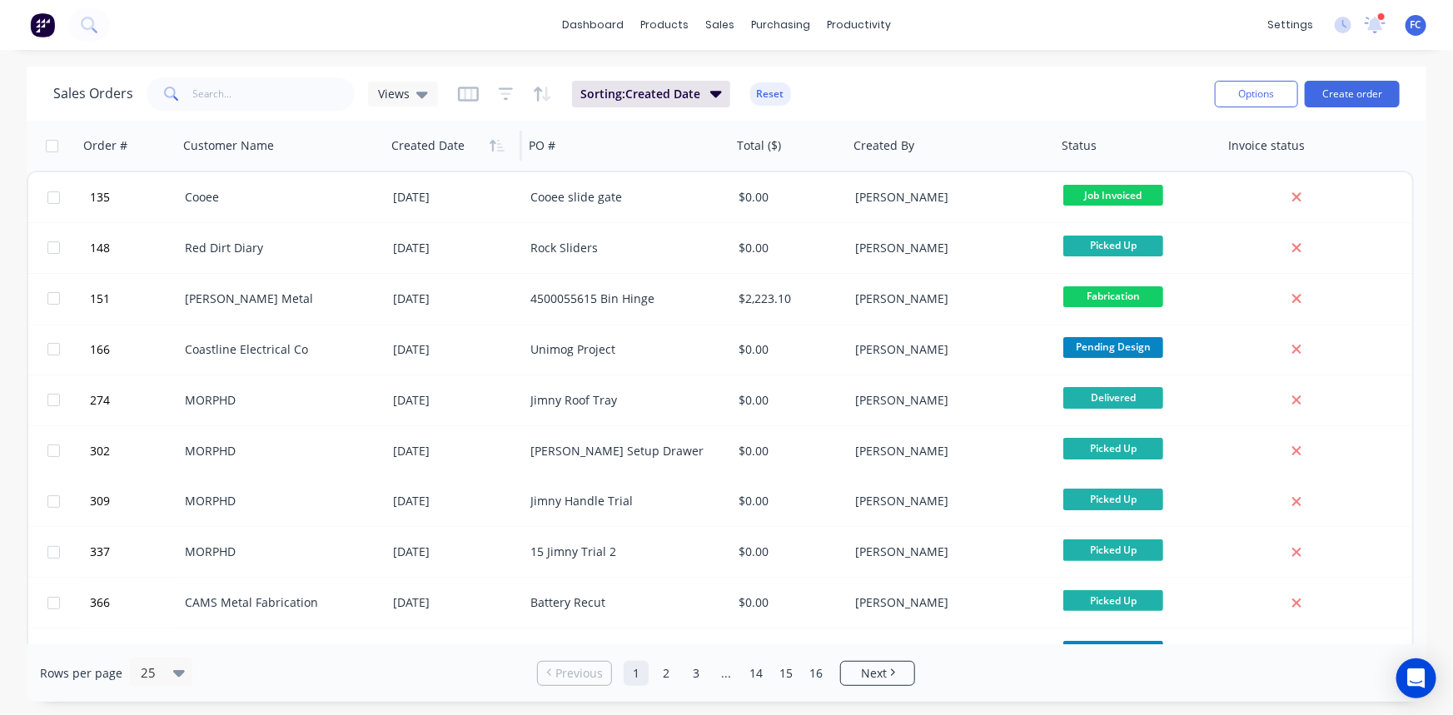
click at [500, 148] on icon "button" at bounding box center [497, 145] width 15 height 13
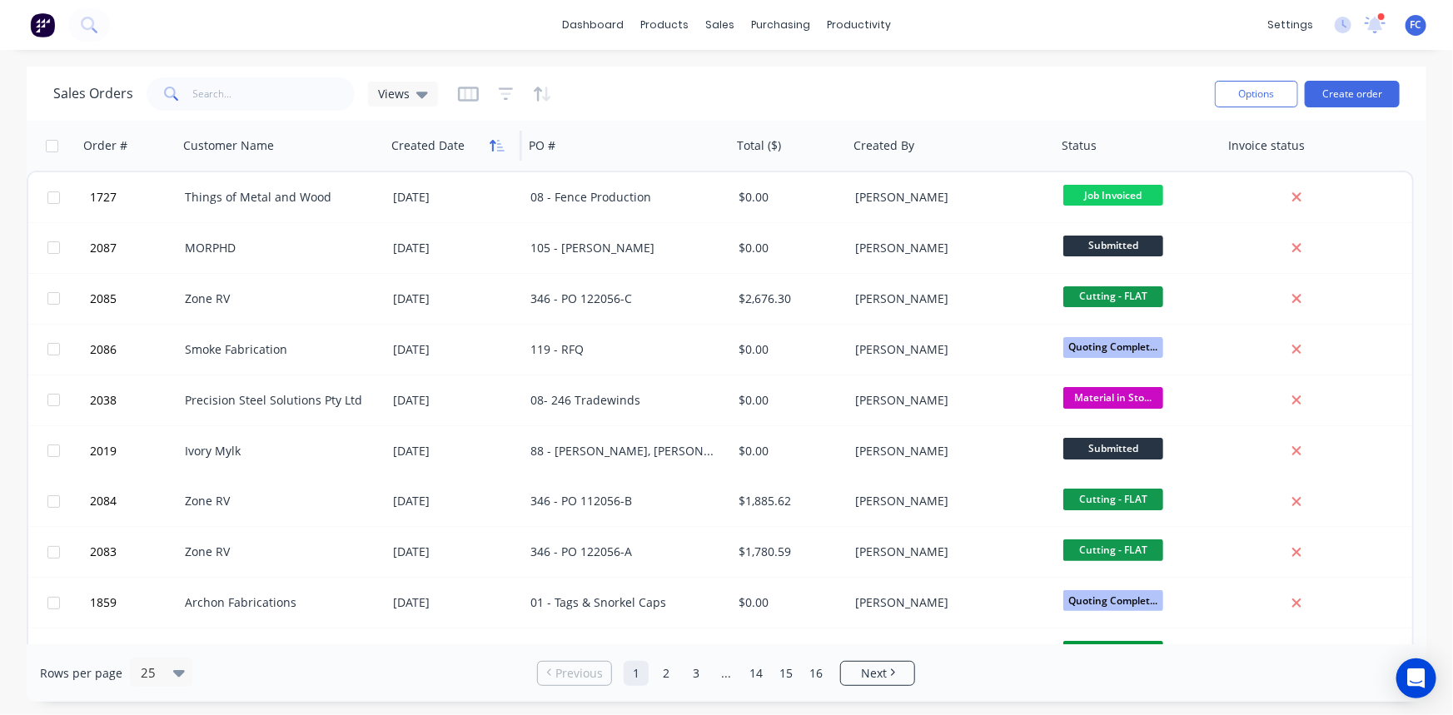
click at [500, 142] on icon "button" at bounding box center [497, 145] width 15 height 13
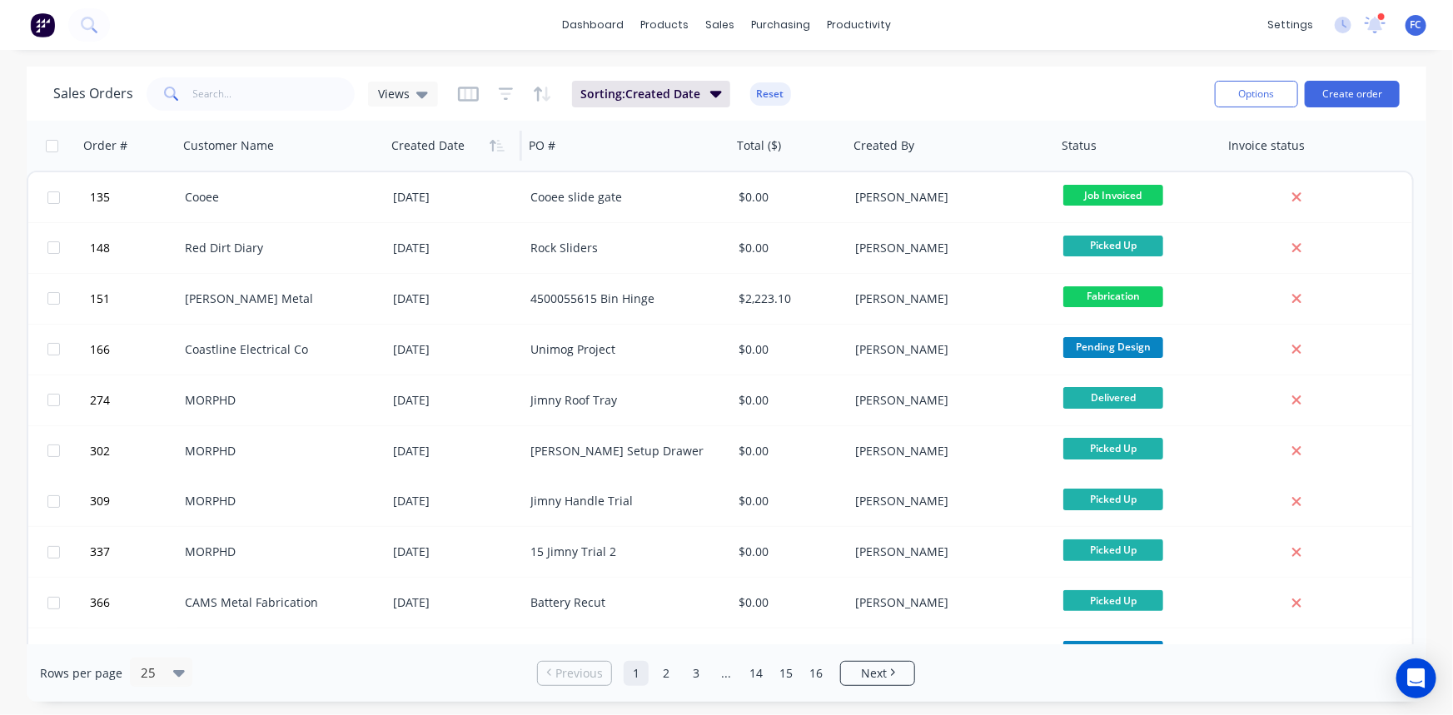
click at [500, 142] on icon "button" at bounding box center [497, 145] width 15 height 13
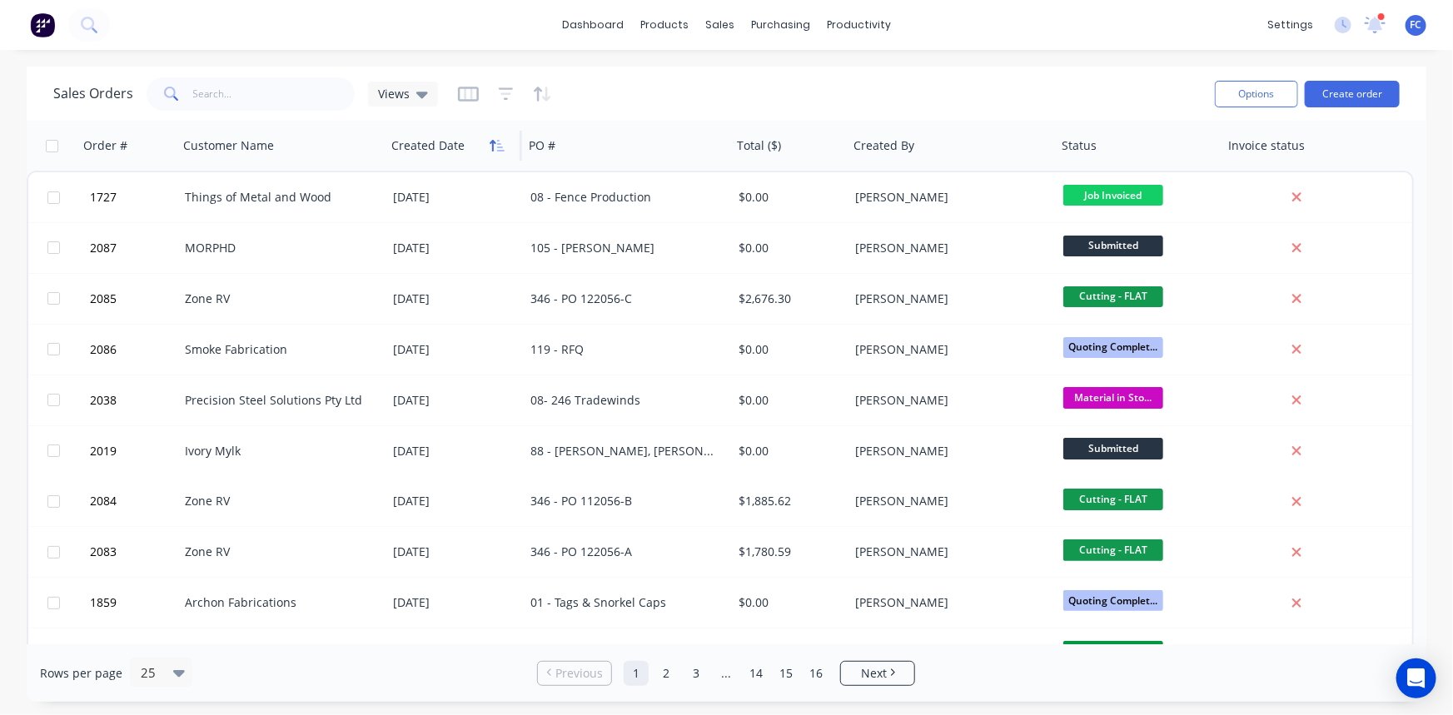
click at [493, 150] on icon "button" at bounding box center [497, 145] width 15 height 13
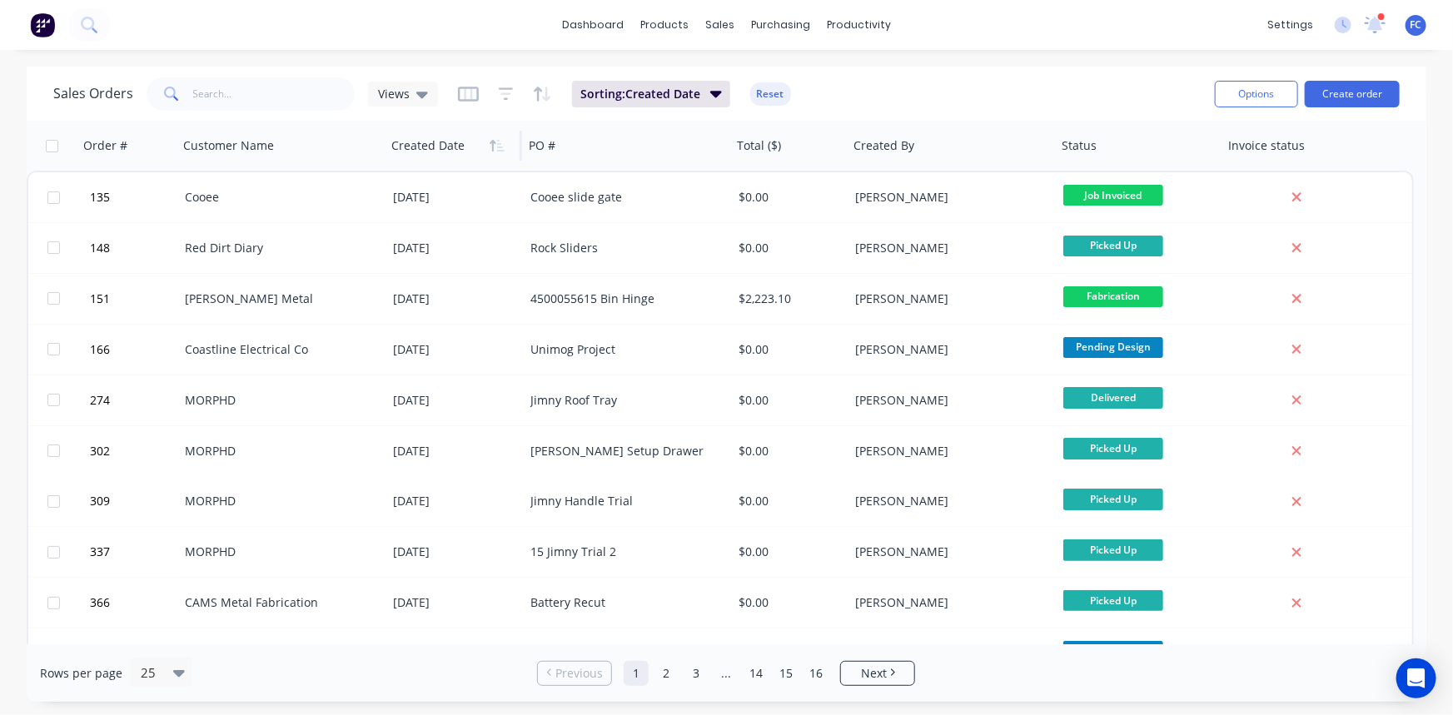
click at [493, 150] on icon "button" at bounding box center [497, 145] width 15 height 13
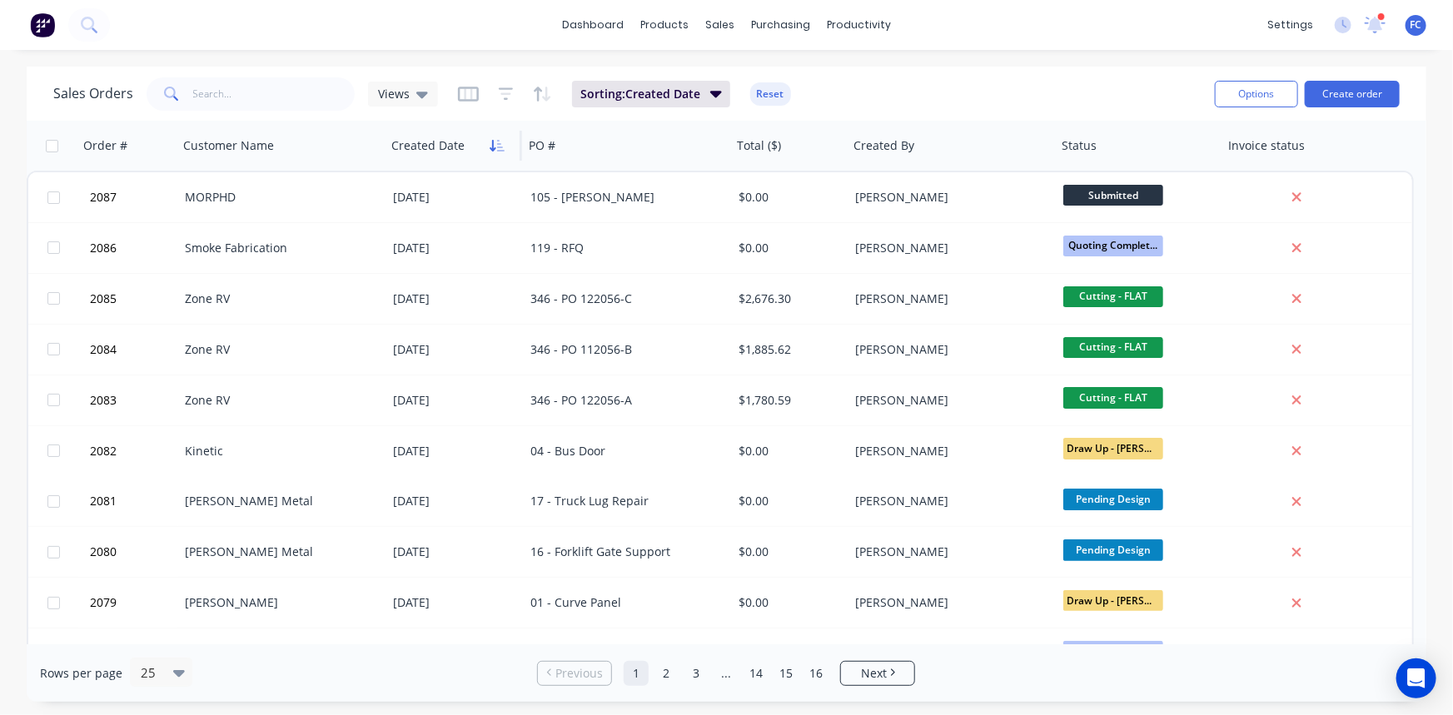
click at [485, 150] on button "button" at bounding box center [497, 145] width 25 height 25
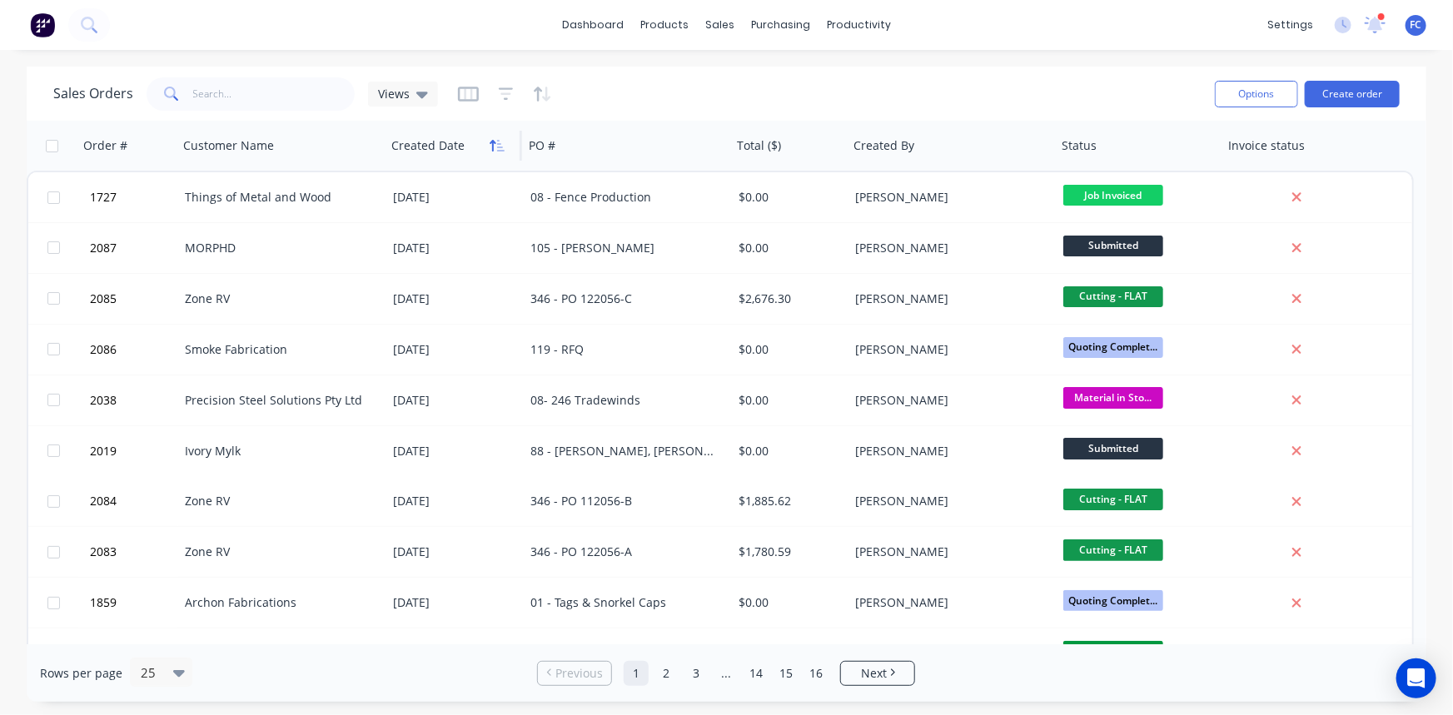
click at [485, 150] on button "button" at bounding box center [497, 145] width 25 height 25
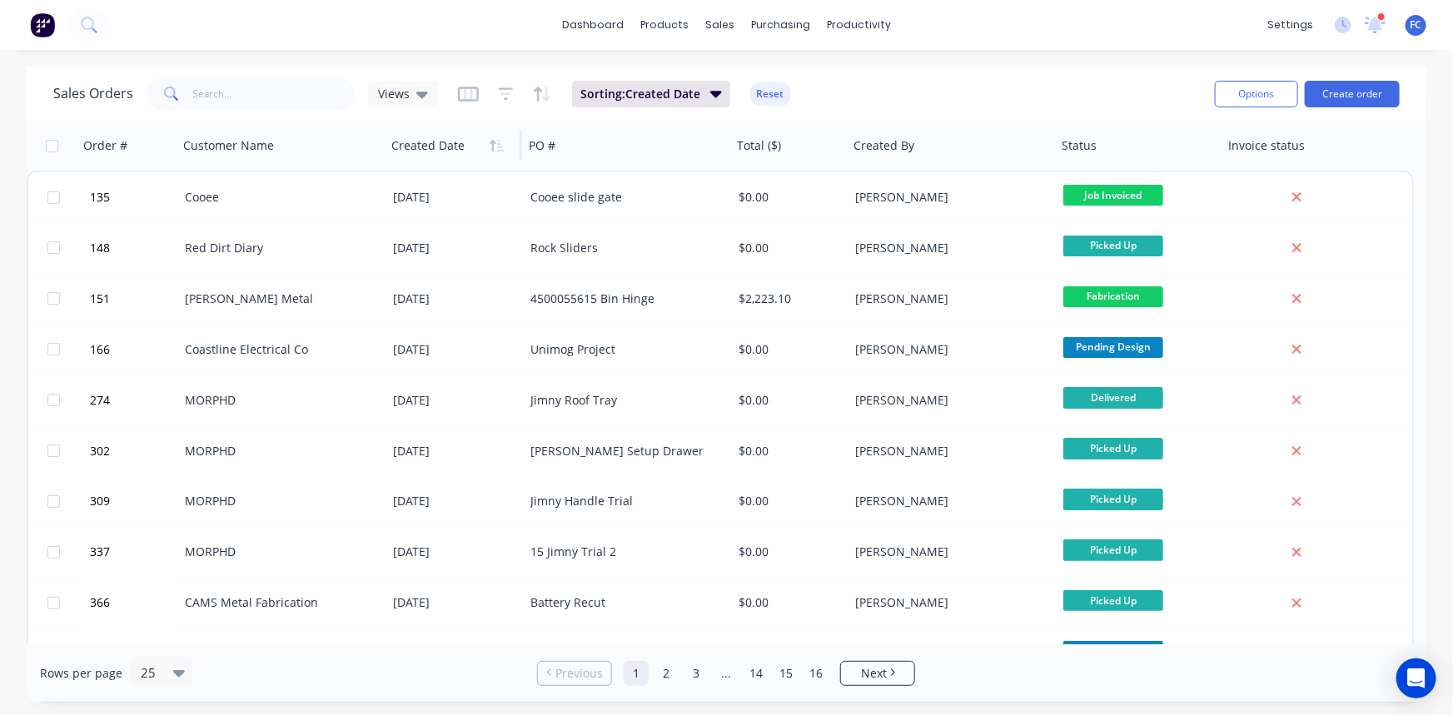
click at [473, 156] on div at bounding box center [450, 145] width 118 height 33
click at [475, 148] on div at bounding box center [450, 145] width 118 height 33
click at [492, 148] on icon "button" at bounding box center [493, 146] width 6 height 12
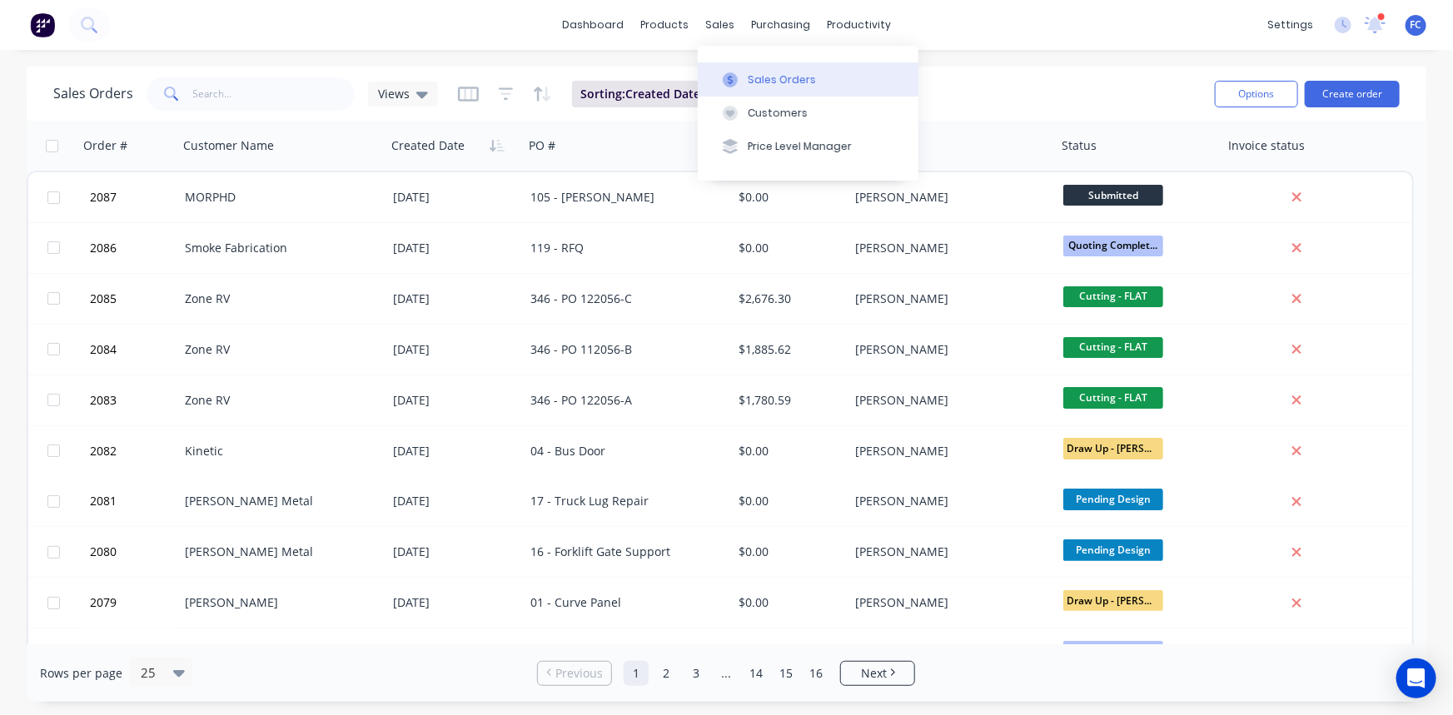
click at [750, 72] on div "Sales Orders" at bounding box center [782, 79] width 68 height 15
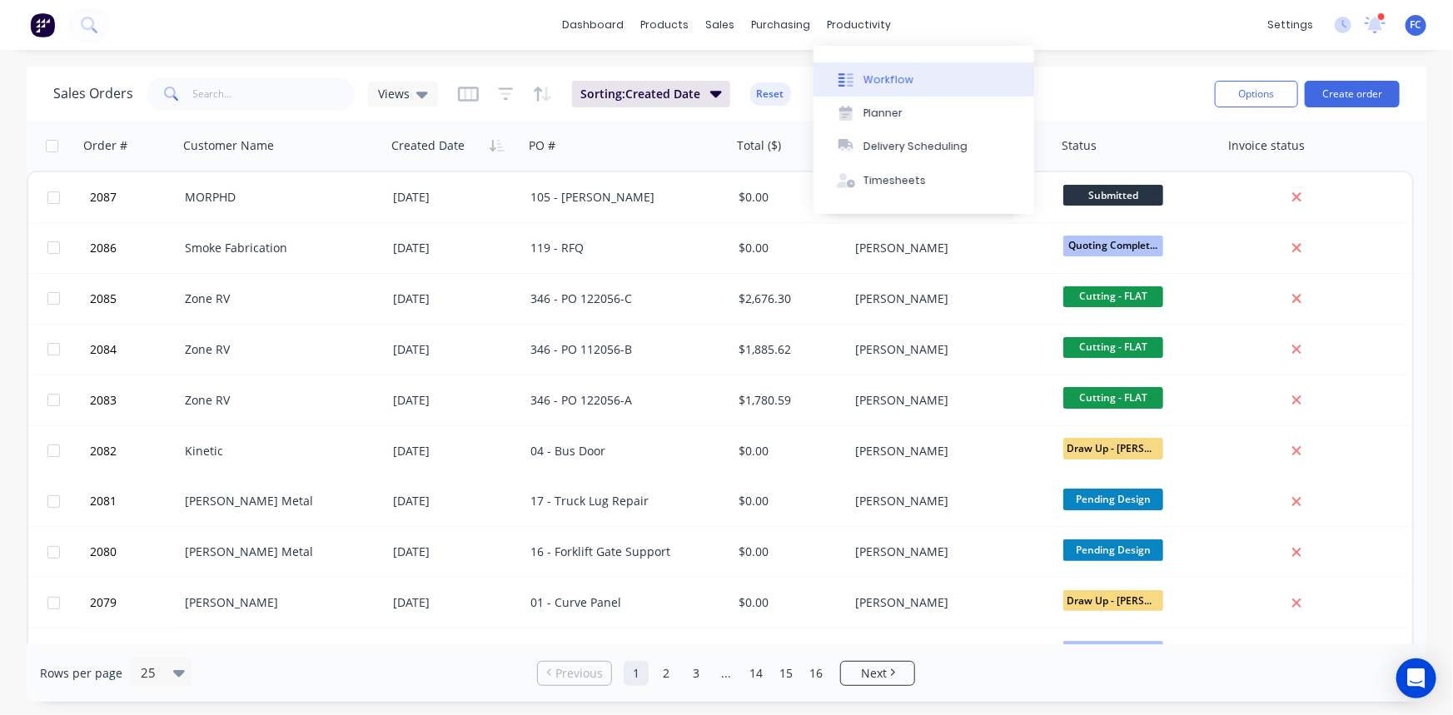
click at [871, 75] on div "Workflow" at bounding box center [888, 79] width 50 height 15
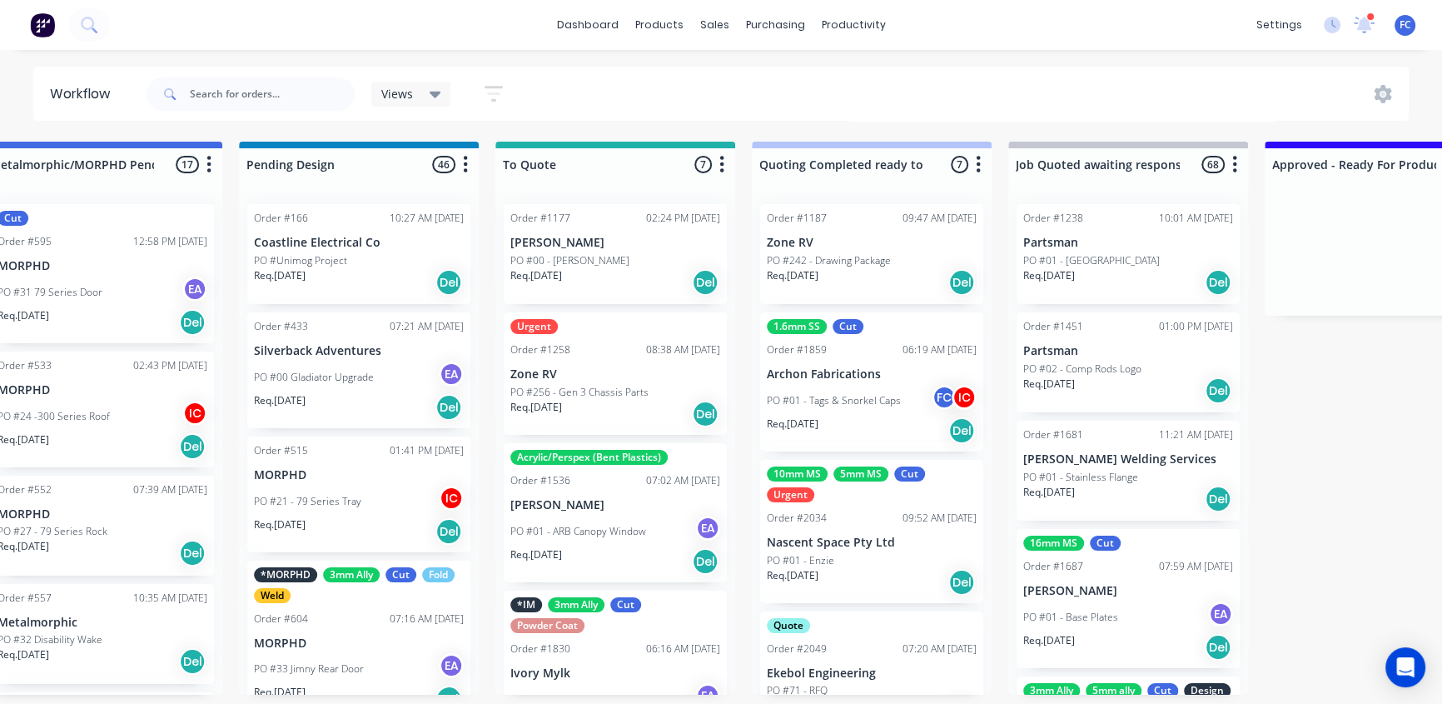
scroll to position [1, 818]
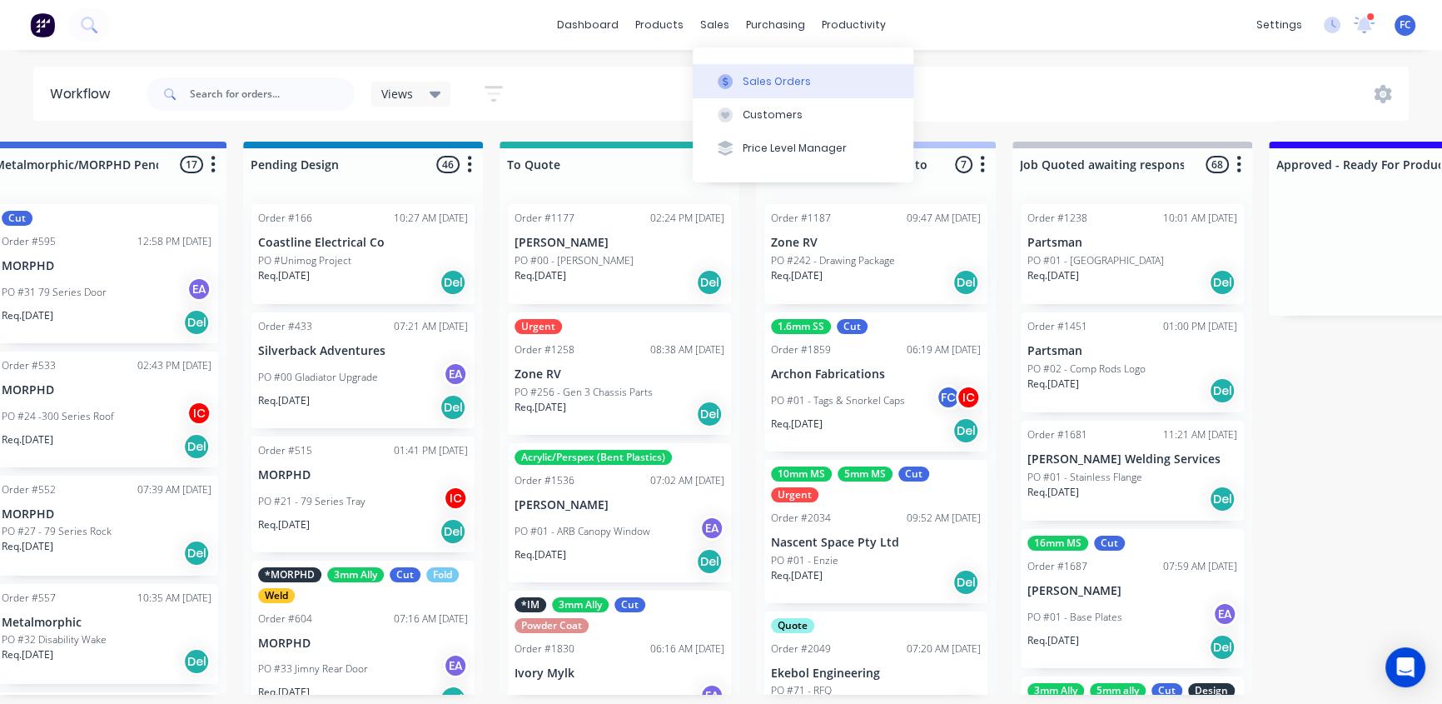
click at [750, 77] on div "Sales Orders" at bounding box center [777, 81] width 68 height 15
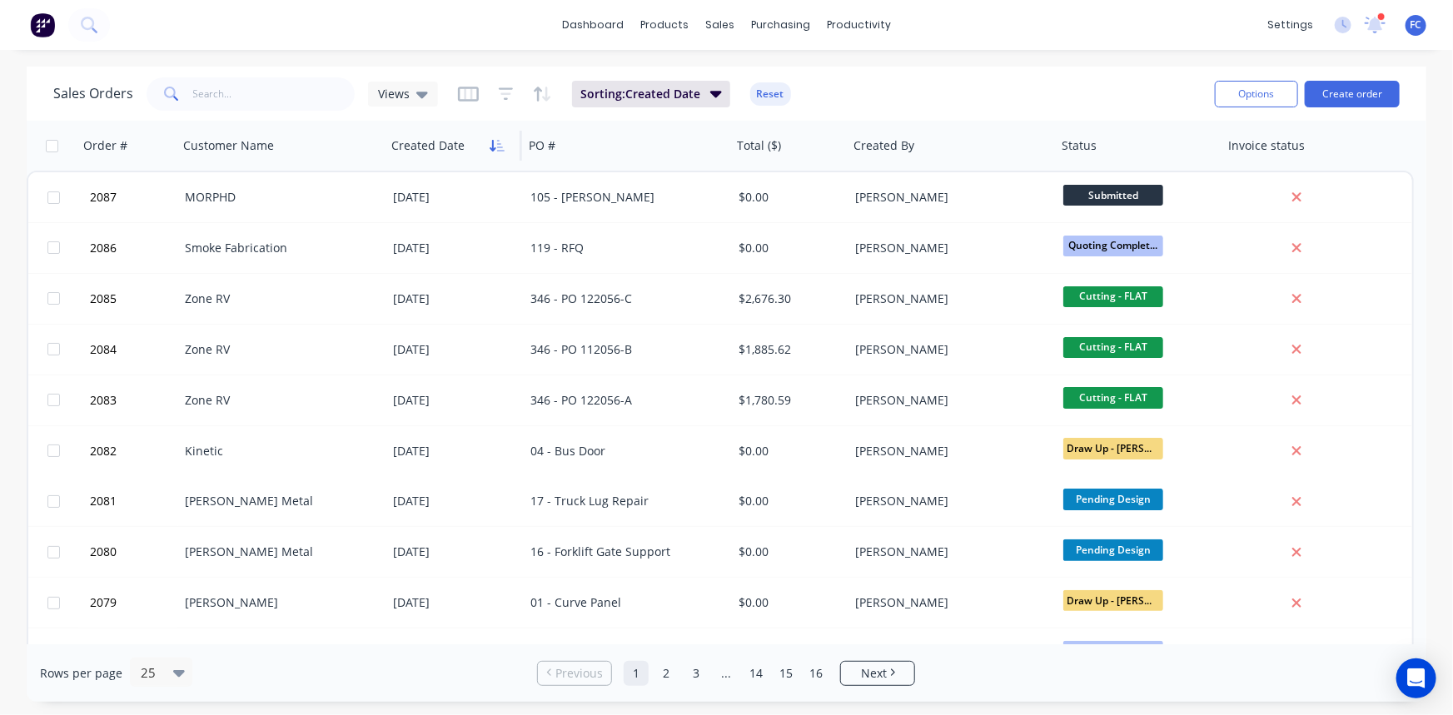
click at [500, 155] on button "button" at bounding box center [497, 145] width 25 height 25
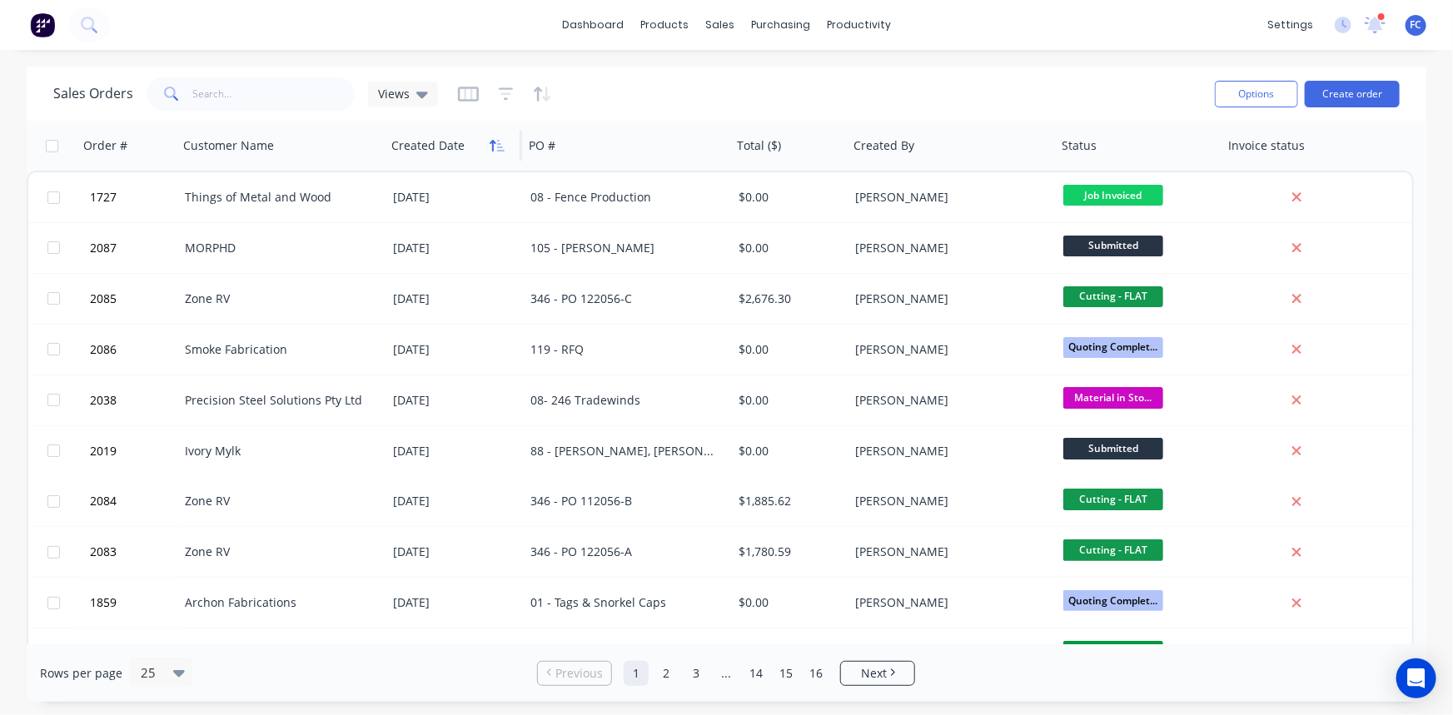
click at [499, 148] on icon "button" at bounding box center [497, 145] width 15 height 13
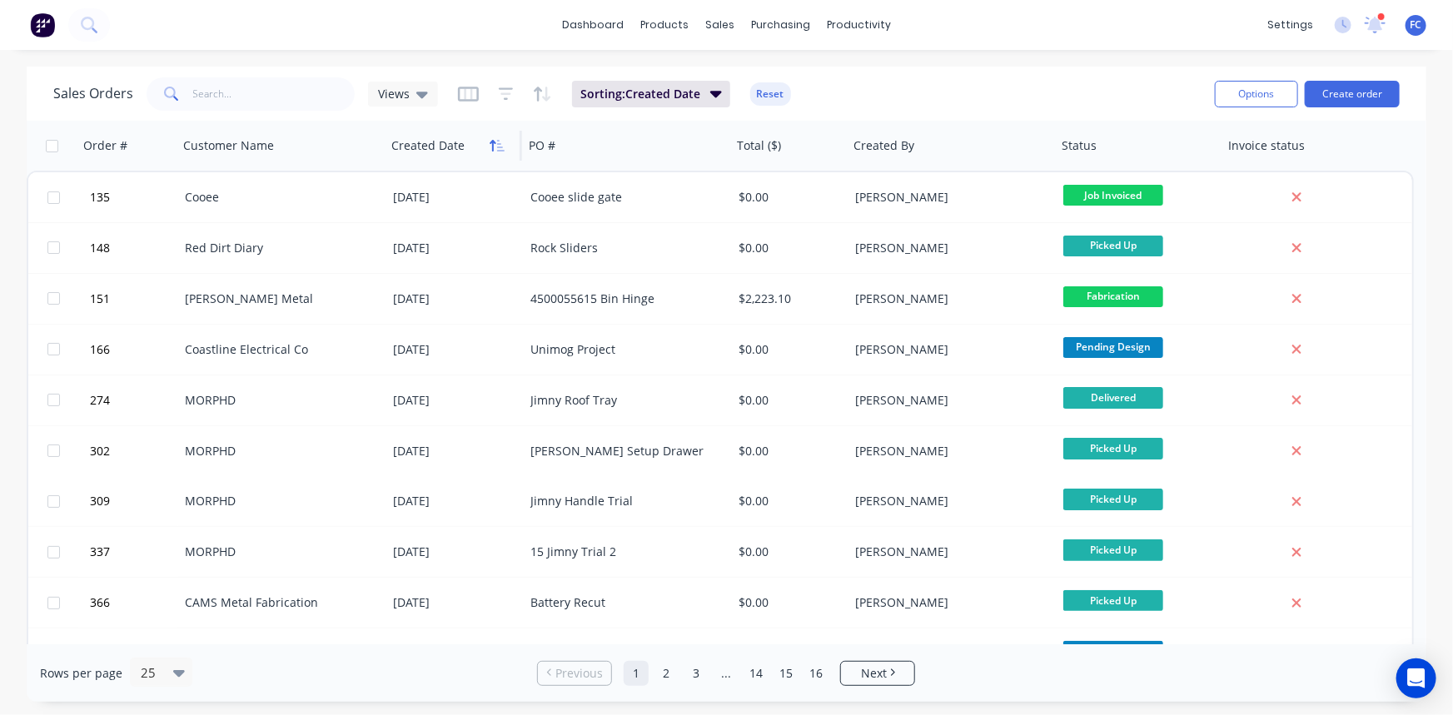
click at [499, 147] on icon "button" at bounding box center [500, 146] width 7 height 12
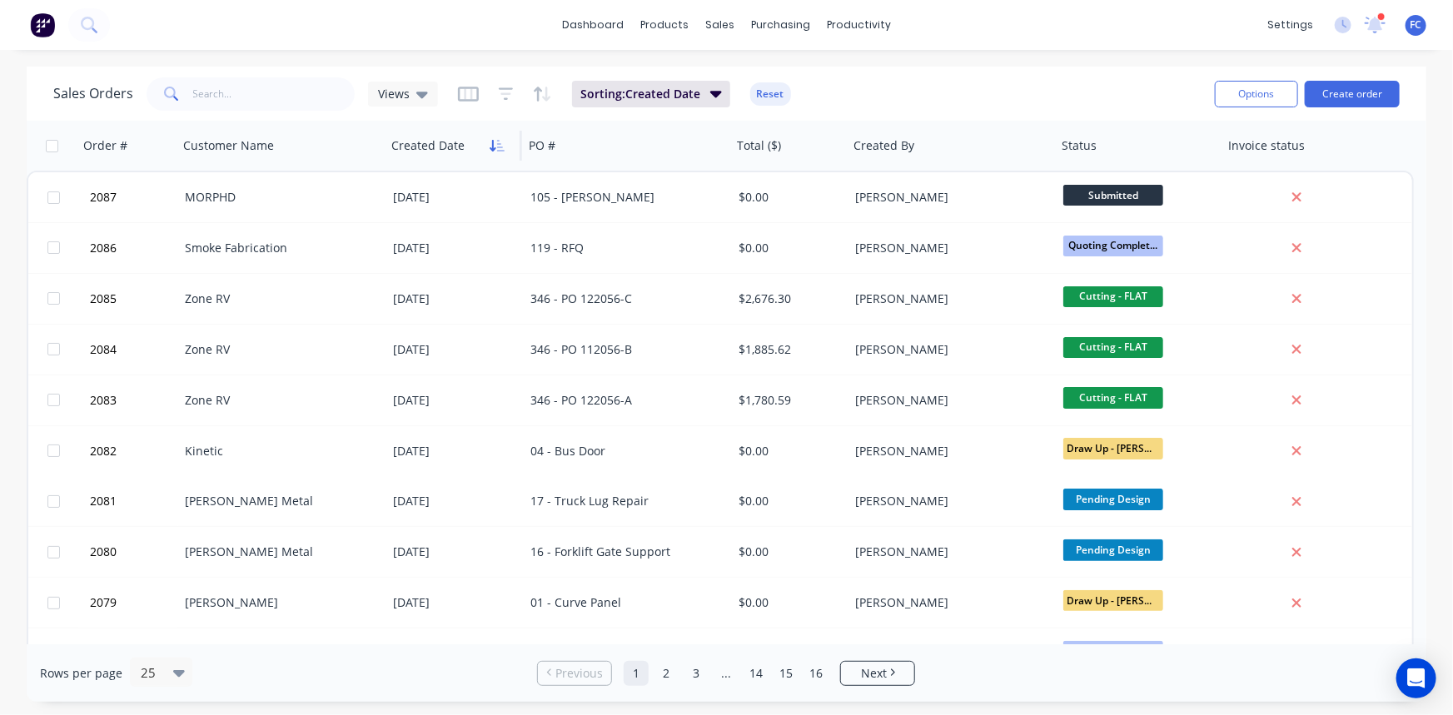
click at [487, 142] on button "button" at bounding box center [497, 145] width 25 height 25
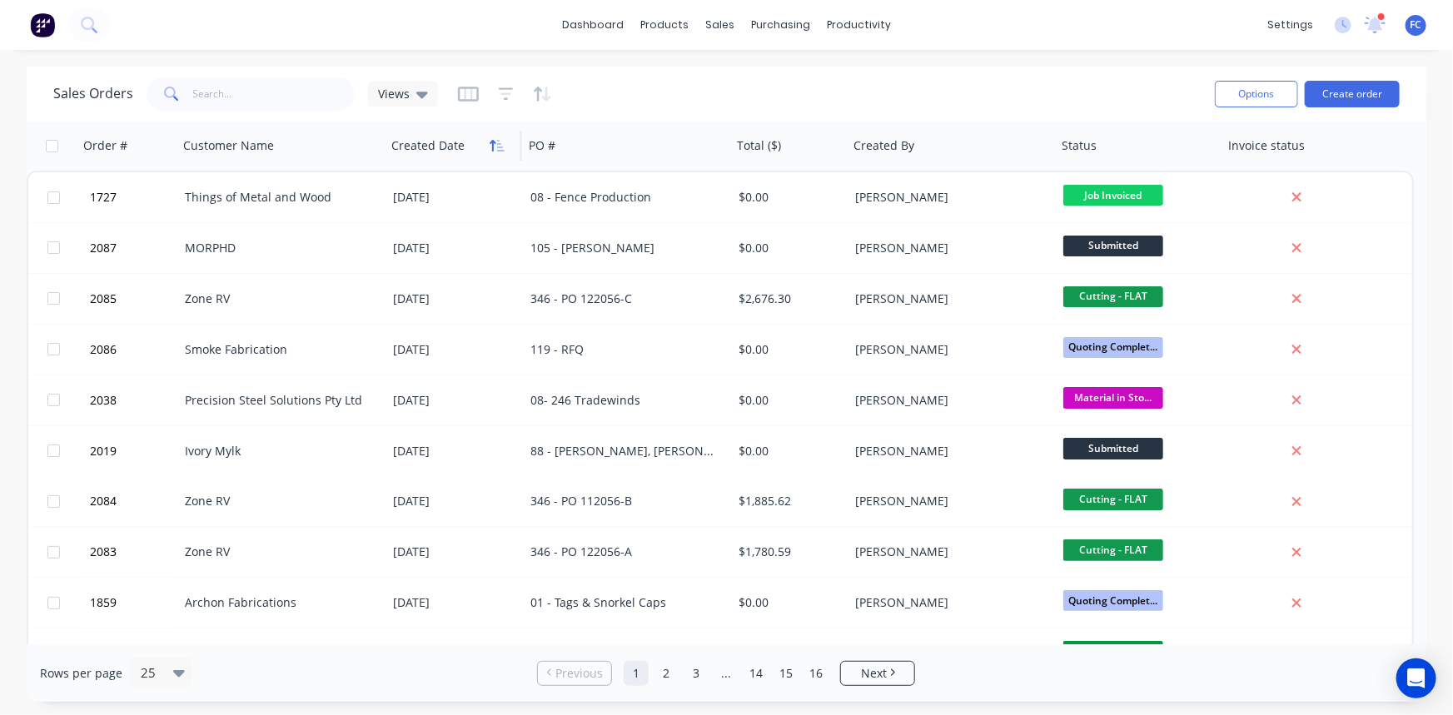
click at [490, 140] on icon "button" at bounding box center [497, 145] width 15 height 13
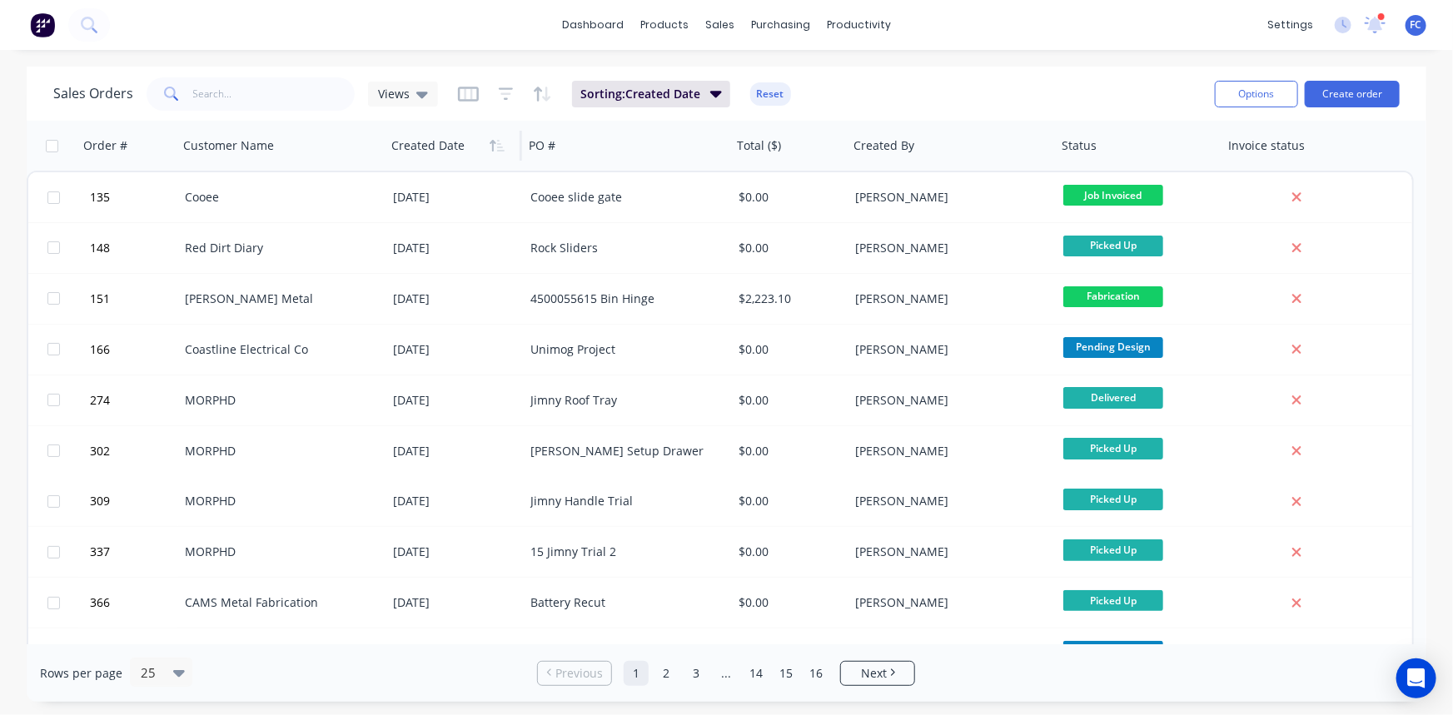
click at [490, 140] on icon "button" at bounding box center [497, 145] width 15 height 13
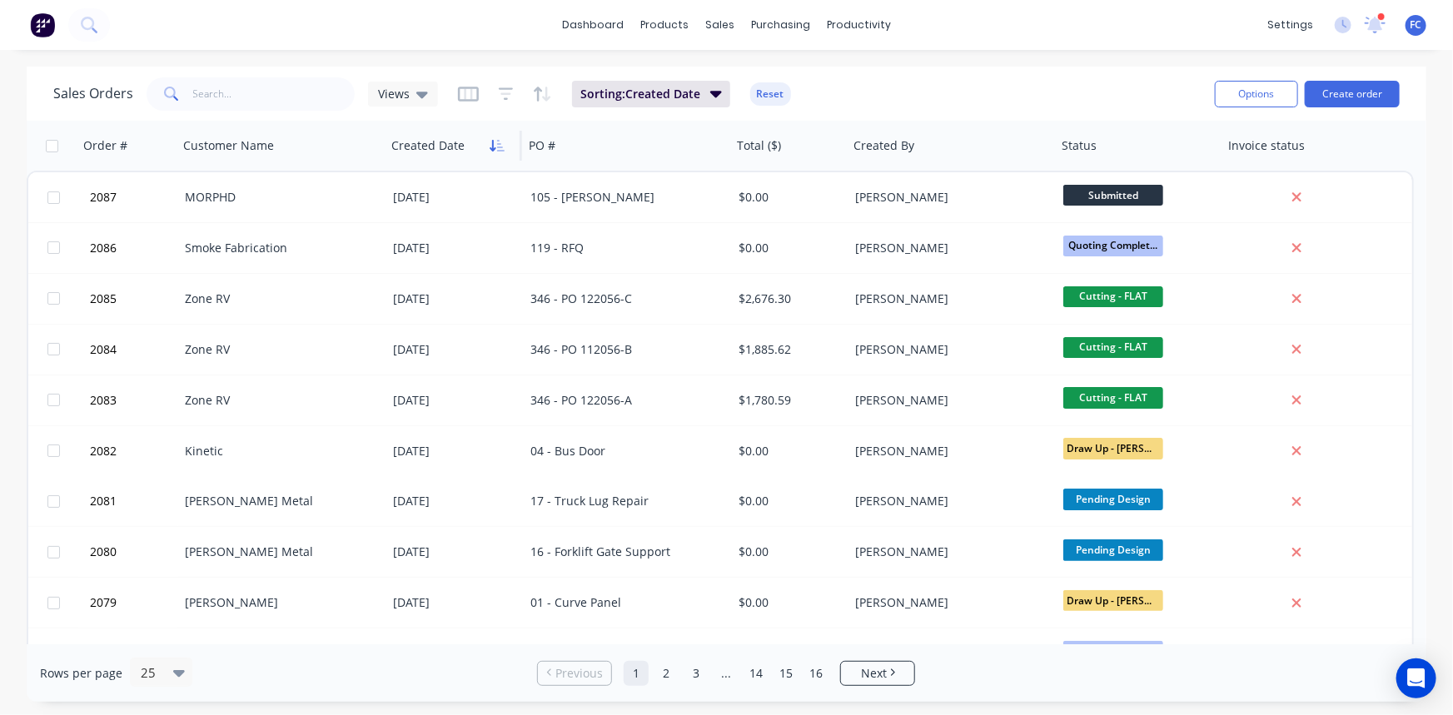
click at [493, 144] on icon "button" at bounding box center [497, 145] width 15 height 13
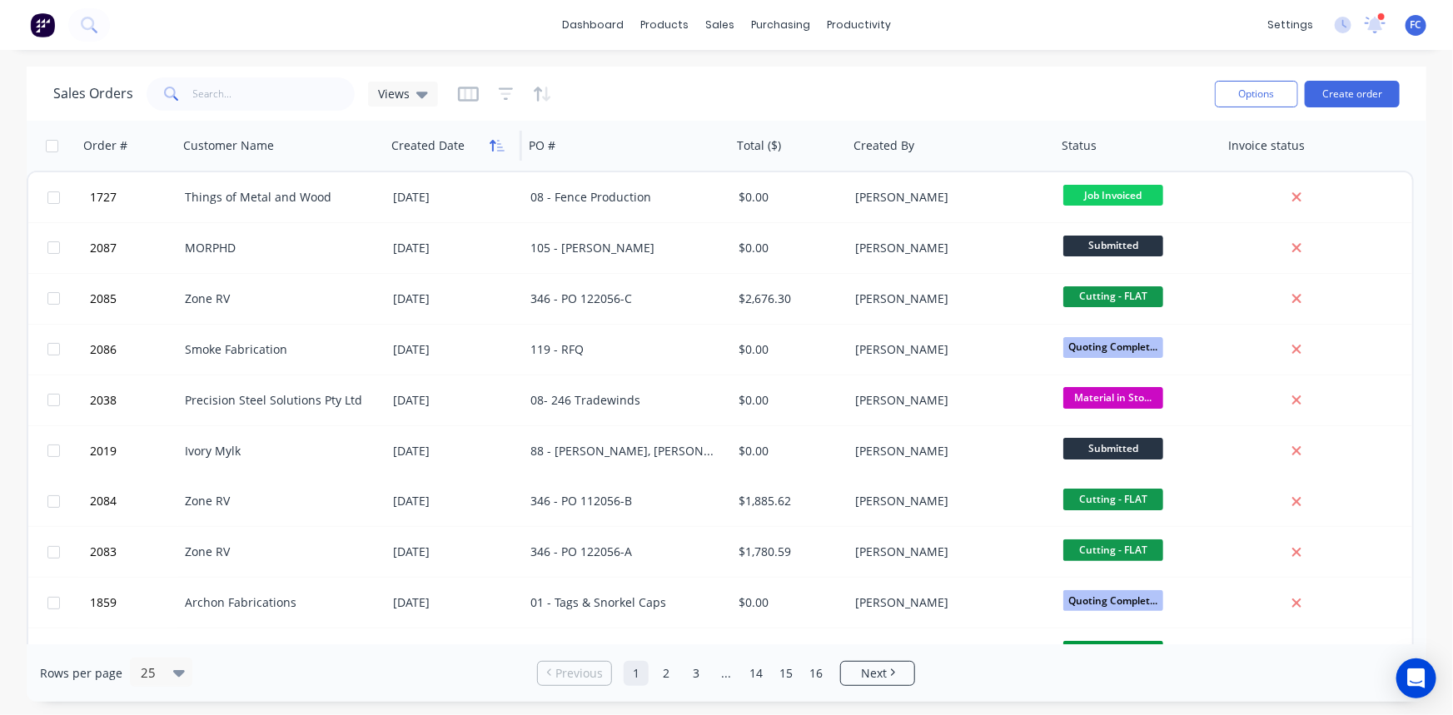
click at [494, 144] on icon "button" at bounding box center [497, 145] width 15 height 13
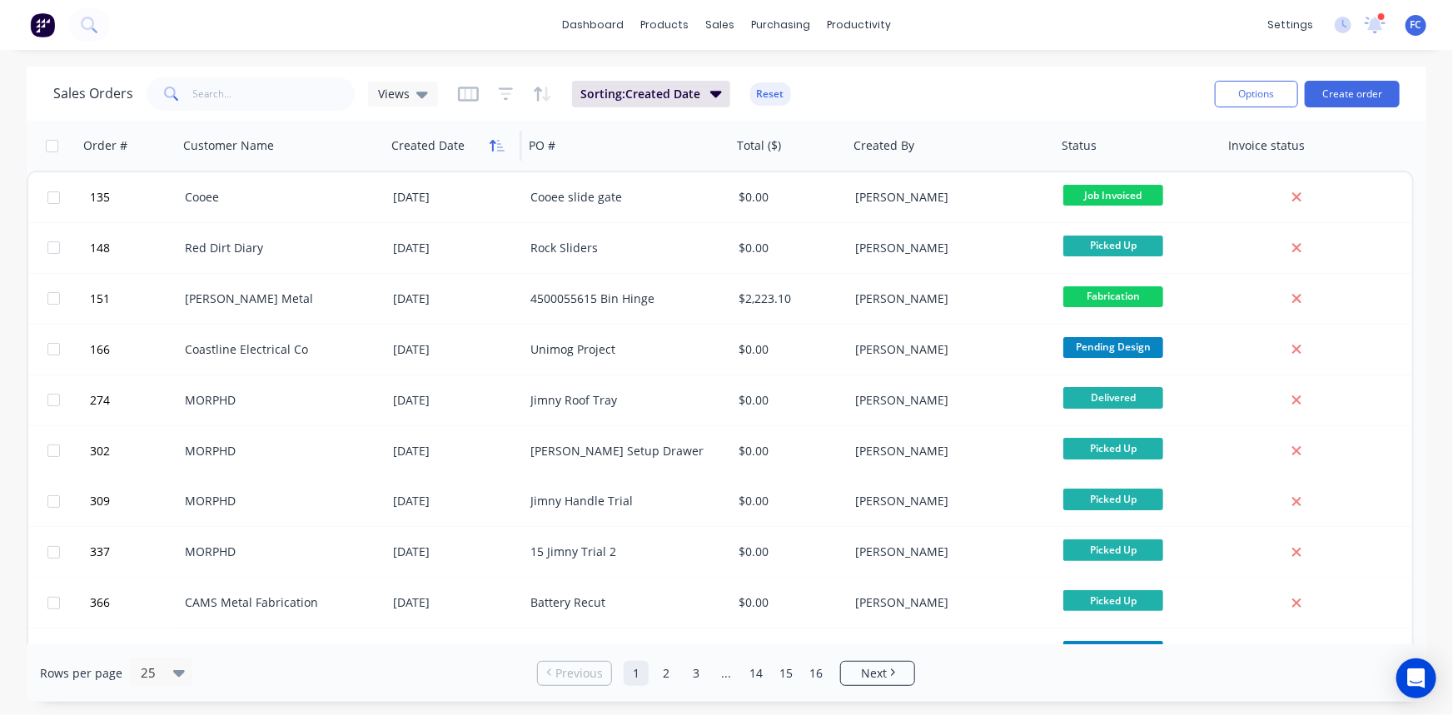
click at [495, 148] on icon "button" at bounding box center [497, 145] width 15 height 13
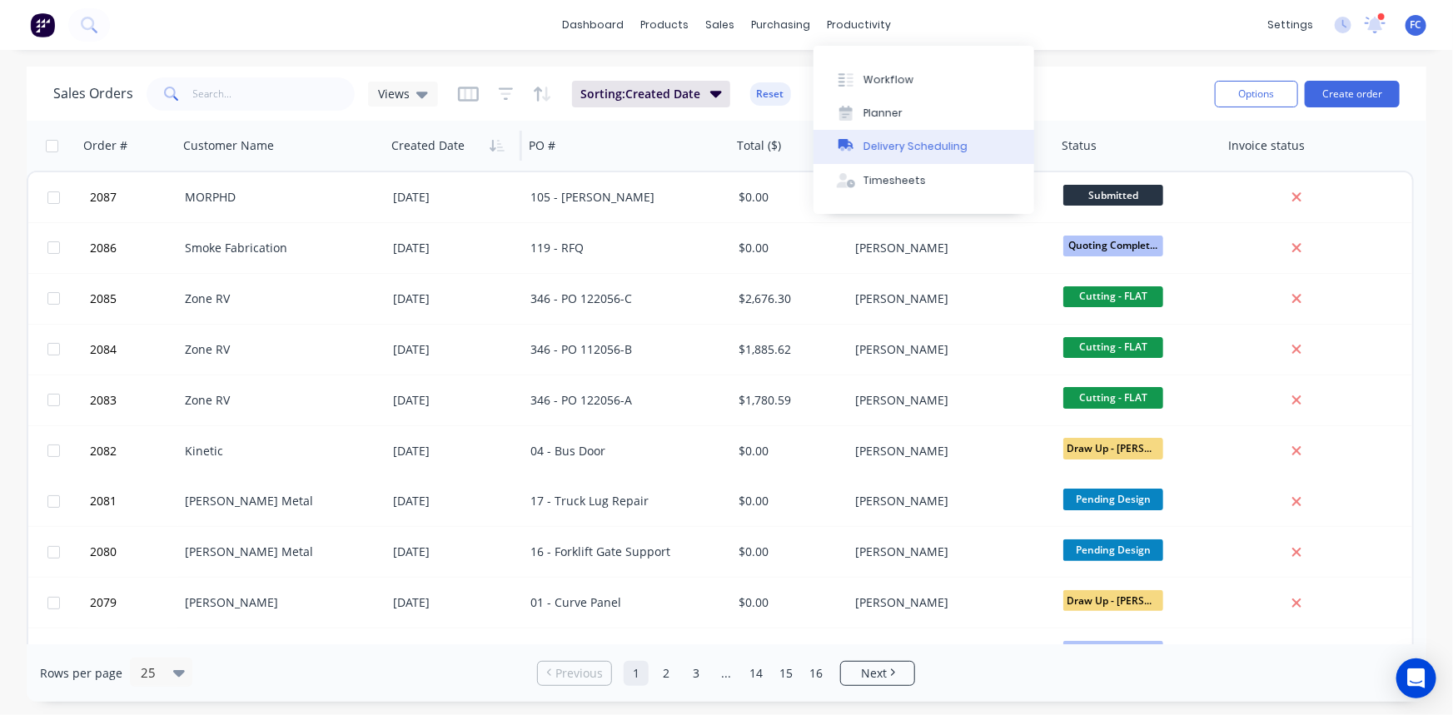
drag, startPoint x: 871, startPoint y: 144, endPoint x: 858, endPoint y: 133, distance: 17.2
click at [870, 145] on div "Delivery Scheduling" at bounding box center [915, 146] width 104 height 15
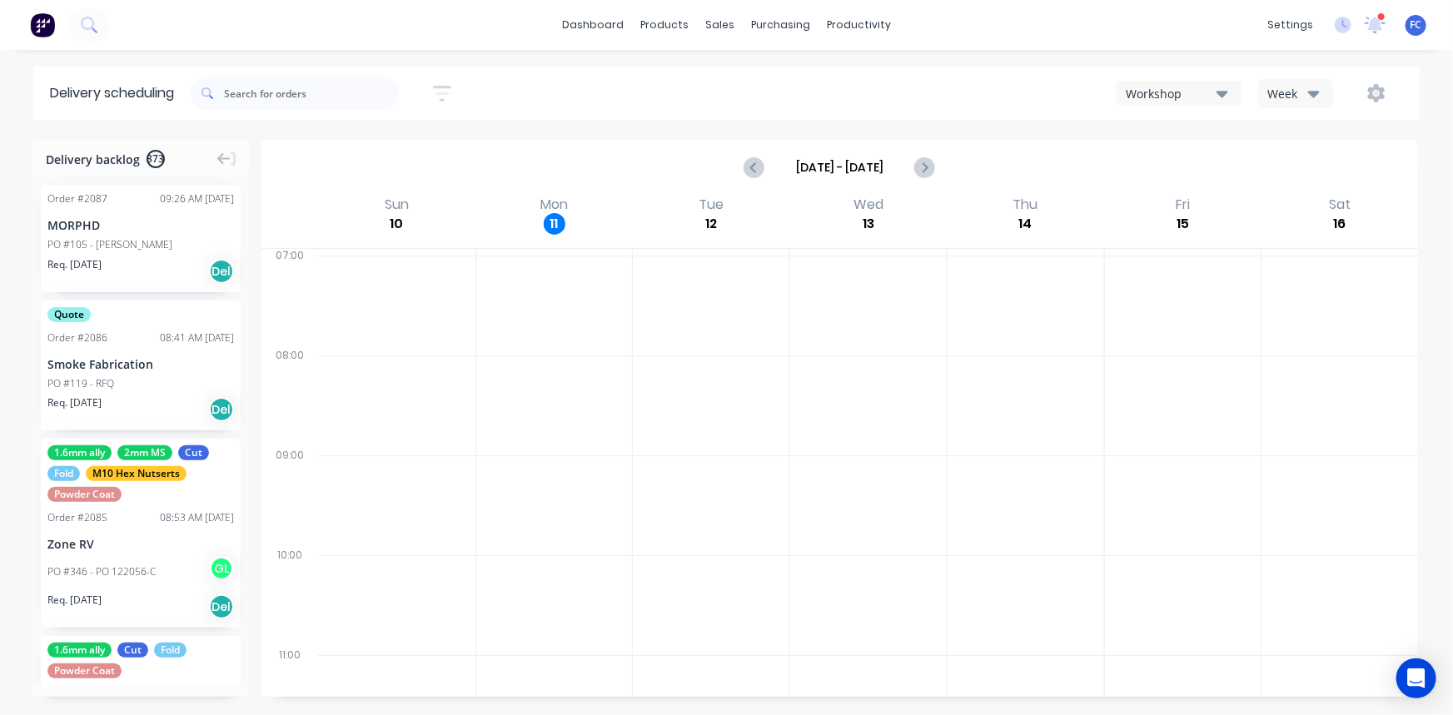
click at [139, 338] on div "Order # 2086 08:41 AM 11/08/25" at bounding box center [140, 338] width 187 height 15
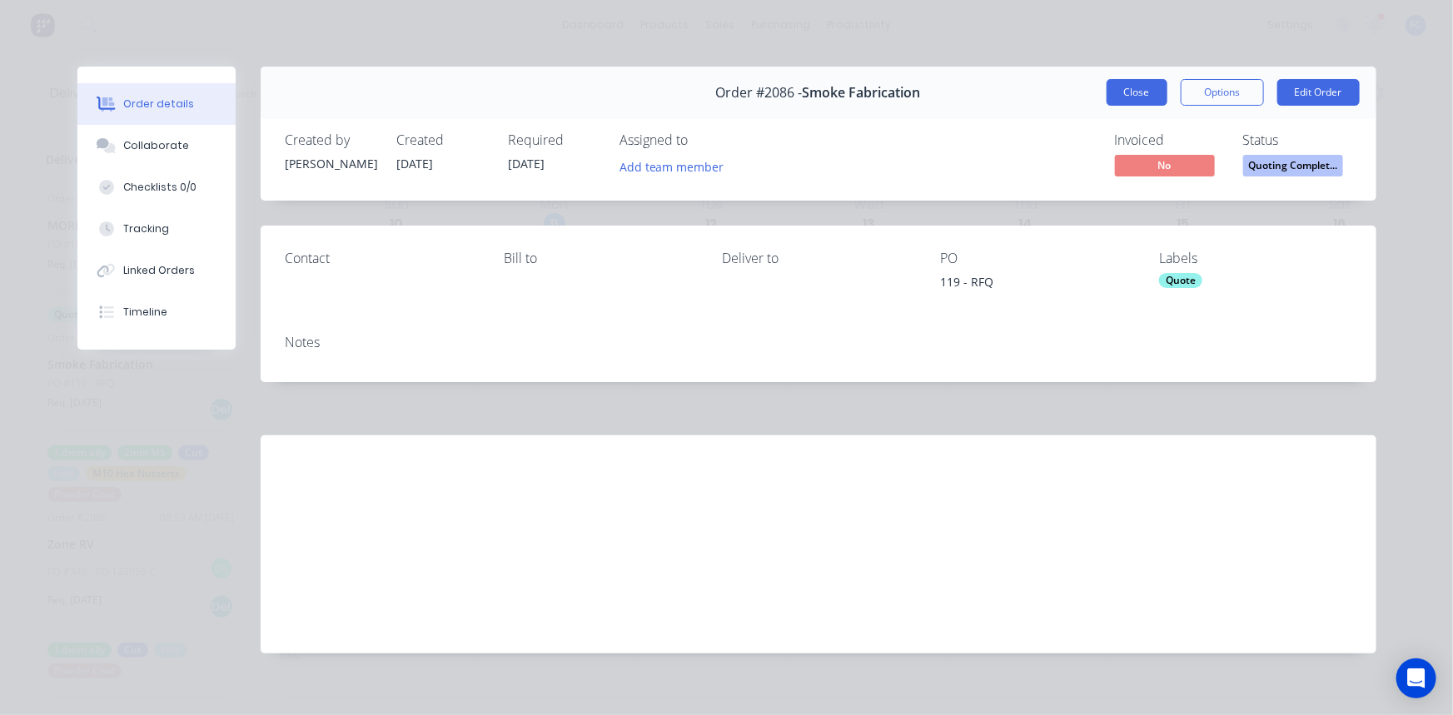
click at [1127, 85] on button "Close" at bounding box center [1137, 92] width 61 height 27
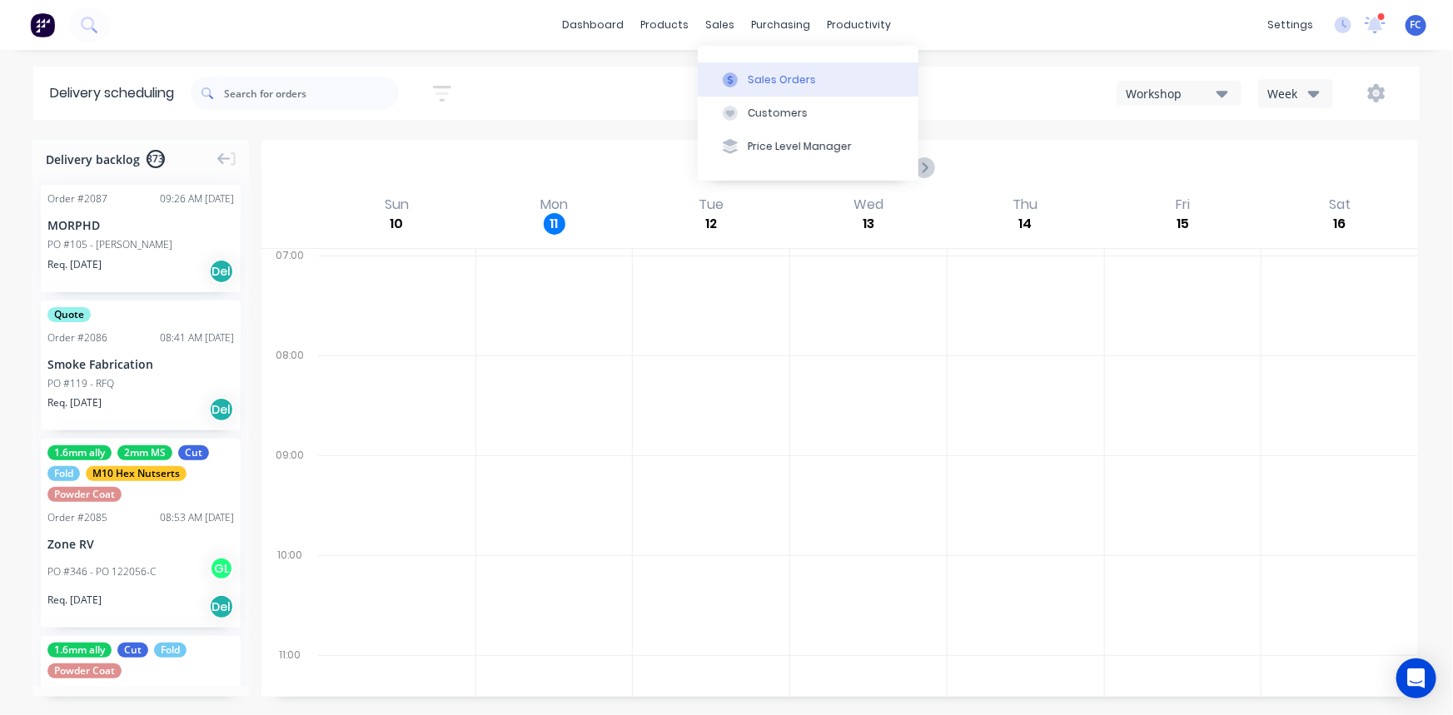
click at [760, 85] on div "Sales Orders" at bounding box center [782, 79] width 68 height 15
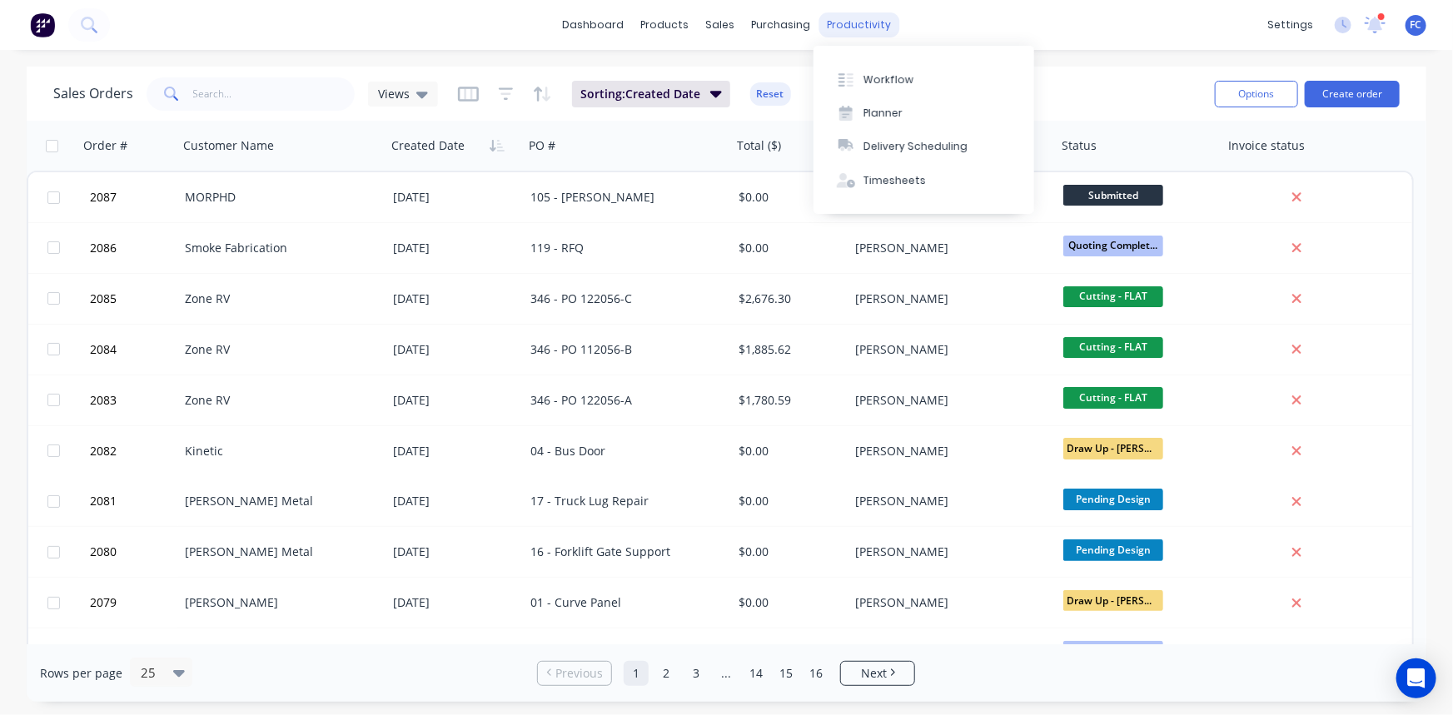
click at [863, 30] on div "productivity" at bounding box center [858, 24] width 81 height 25
click at [885, 77] on div "Workflow" at bounding box center [888, 79] width 50 height 15
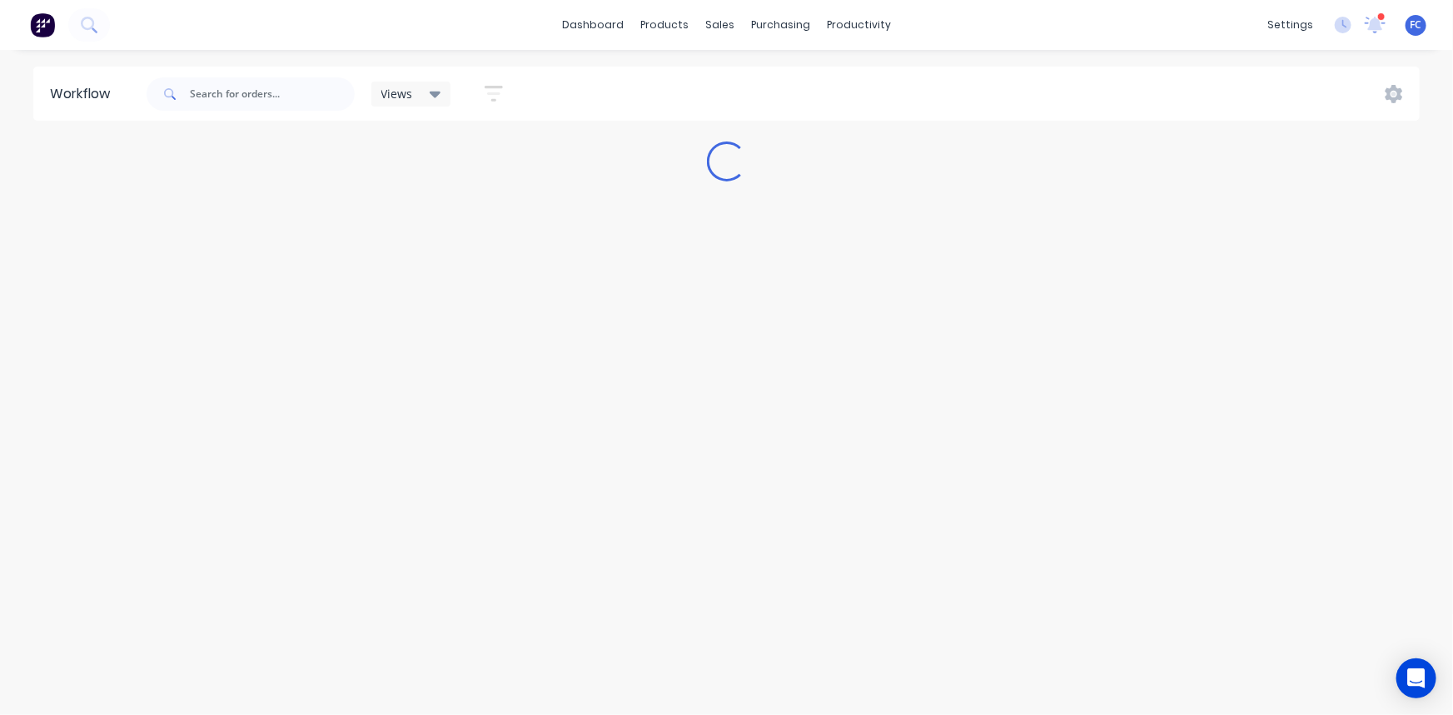
click at [499, 256] on div "Workflow Views Save new view None (Default) edit Greg edit Greg edit Show/Hide …" at bounding box center [726, 374] width 1453 height 615
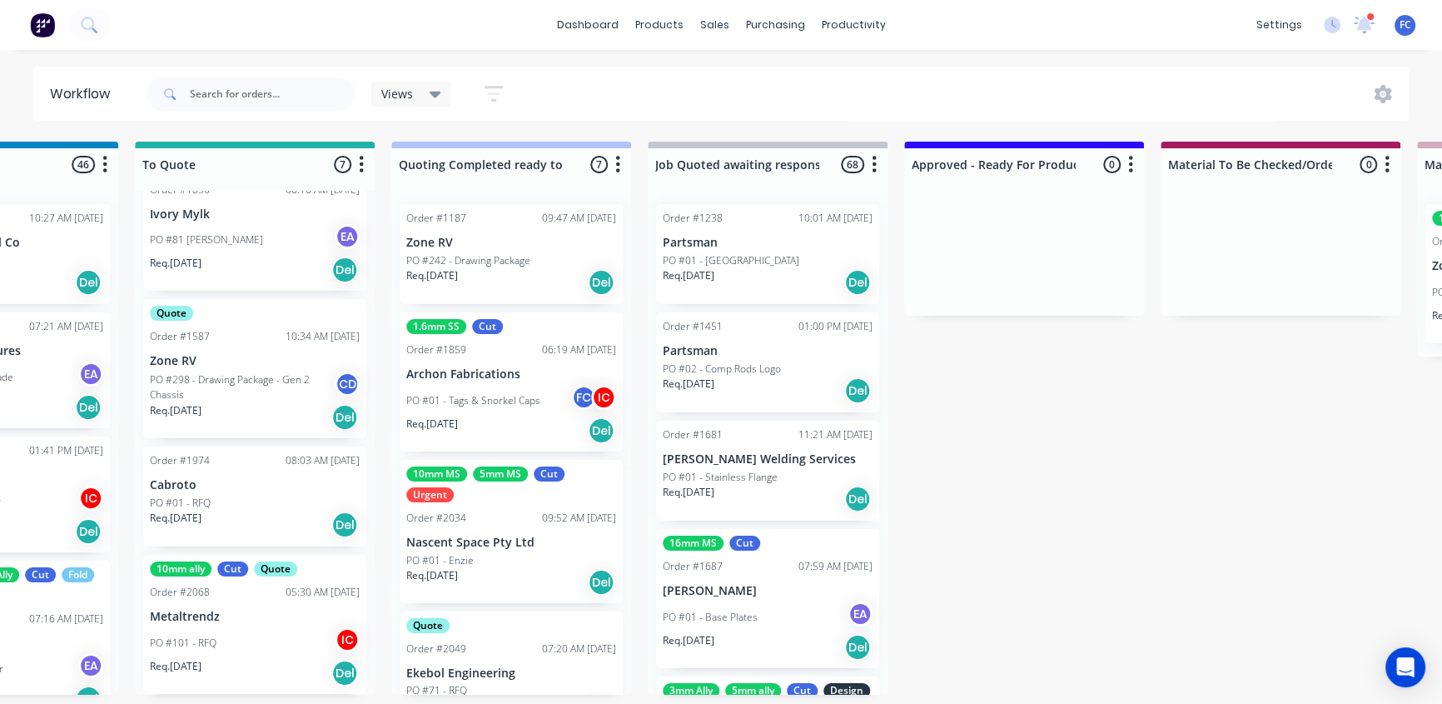
scroll to position [1, 1183]
click at [207, 610] on p "Metaltrendz" at bounding box center [255, 616] width 210 height 14
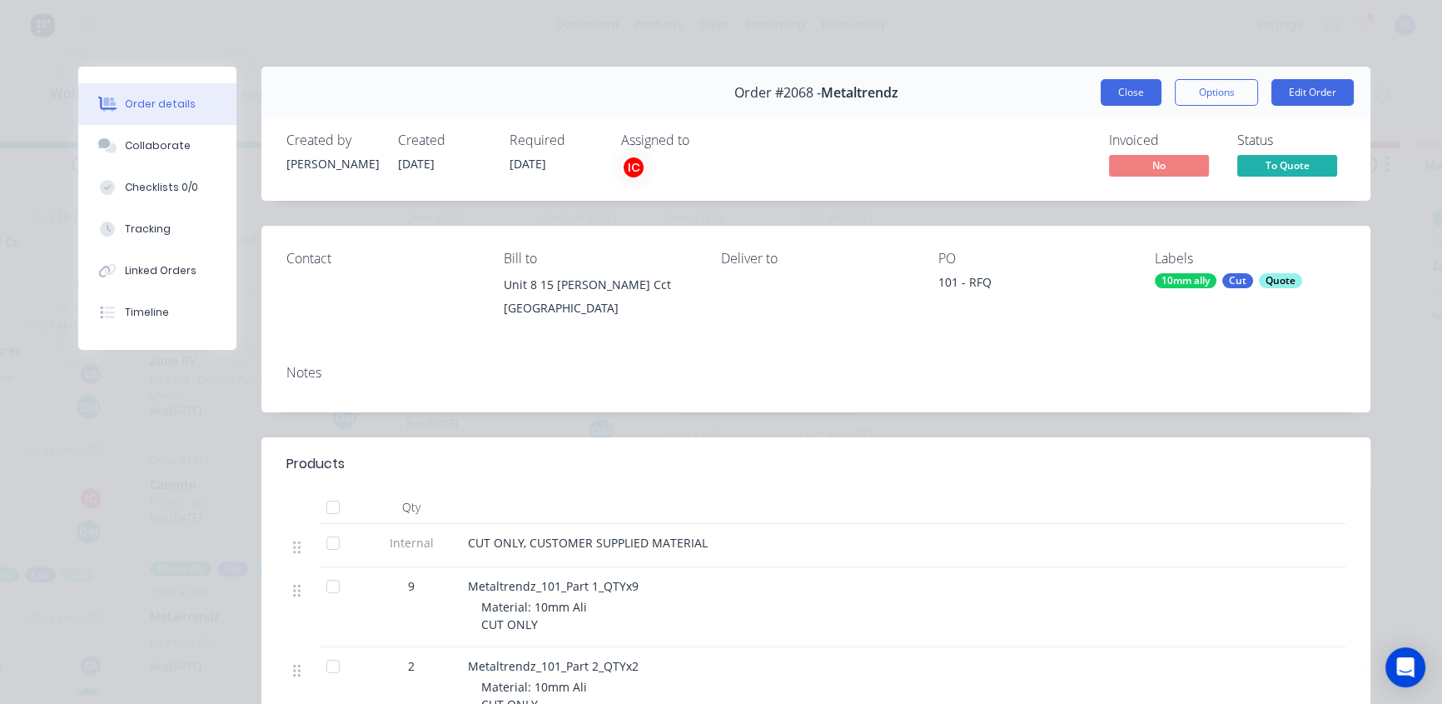
click at [1112, 81] on button "Close" at bounding box center [1131, 92] width 61 height 27
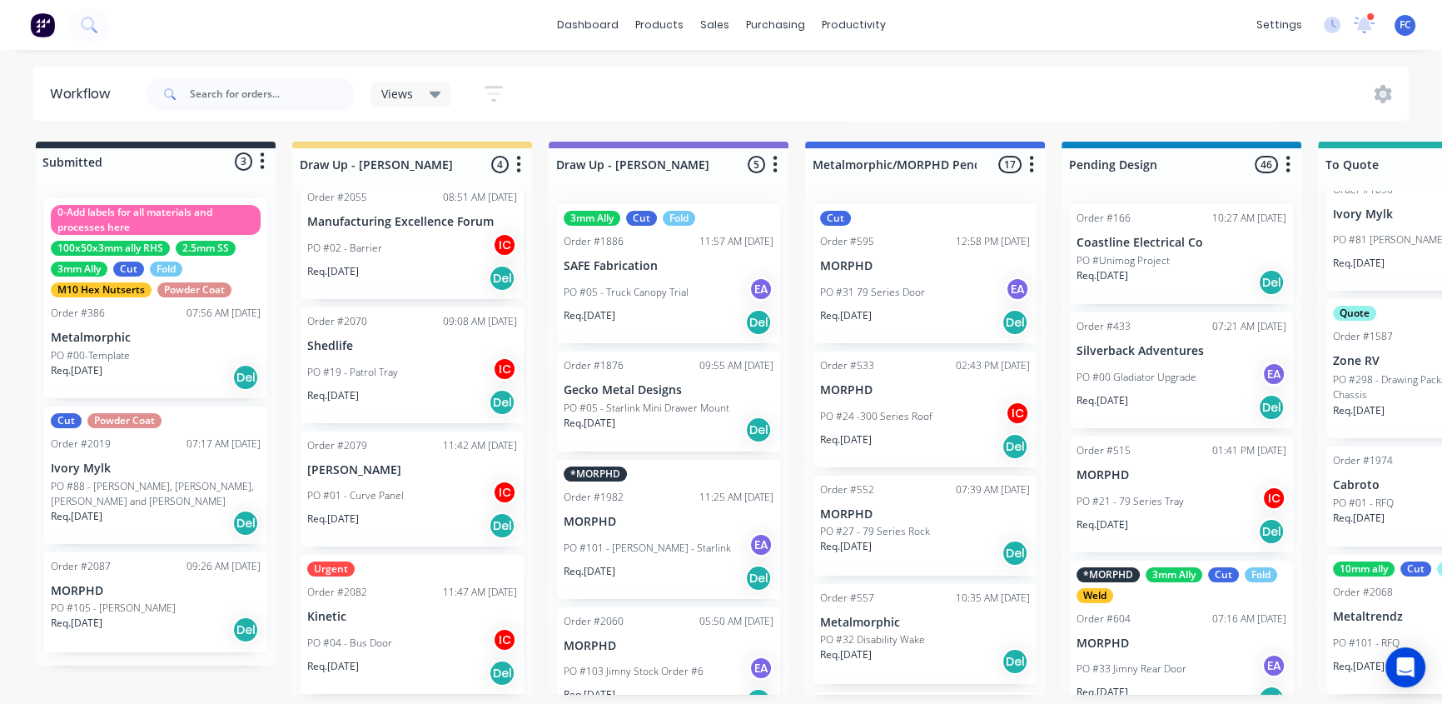
scroll to position [1, 0]
drag, startPoint x: 175, startPoint y: 684, endPoint x: 187, endPoint y: 659, distance: 27.9
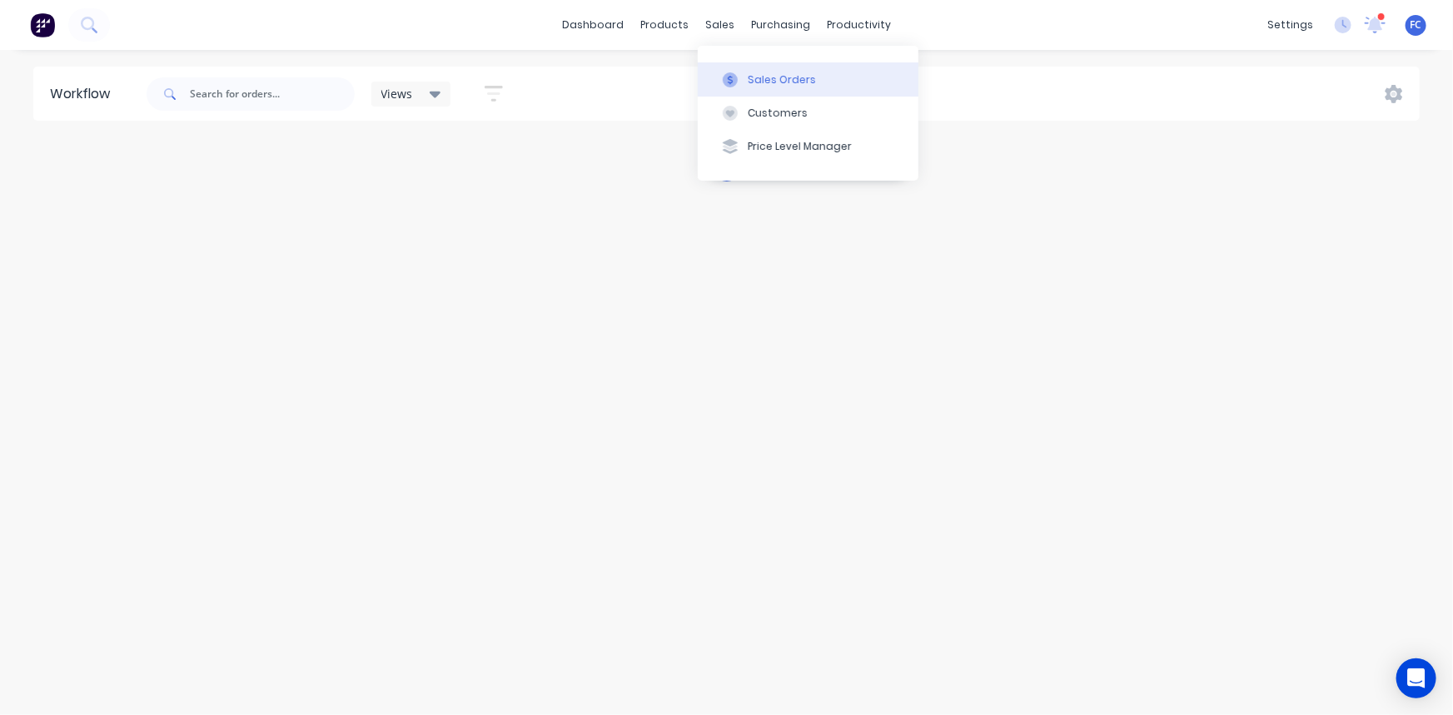
click at [758, 87] on div "Sales Orders" at bounding box center [782, 79] width 68 height 15
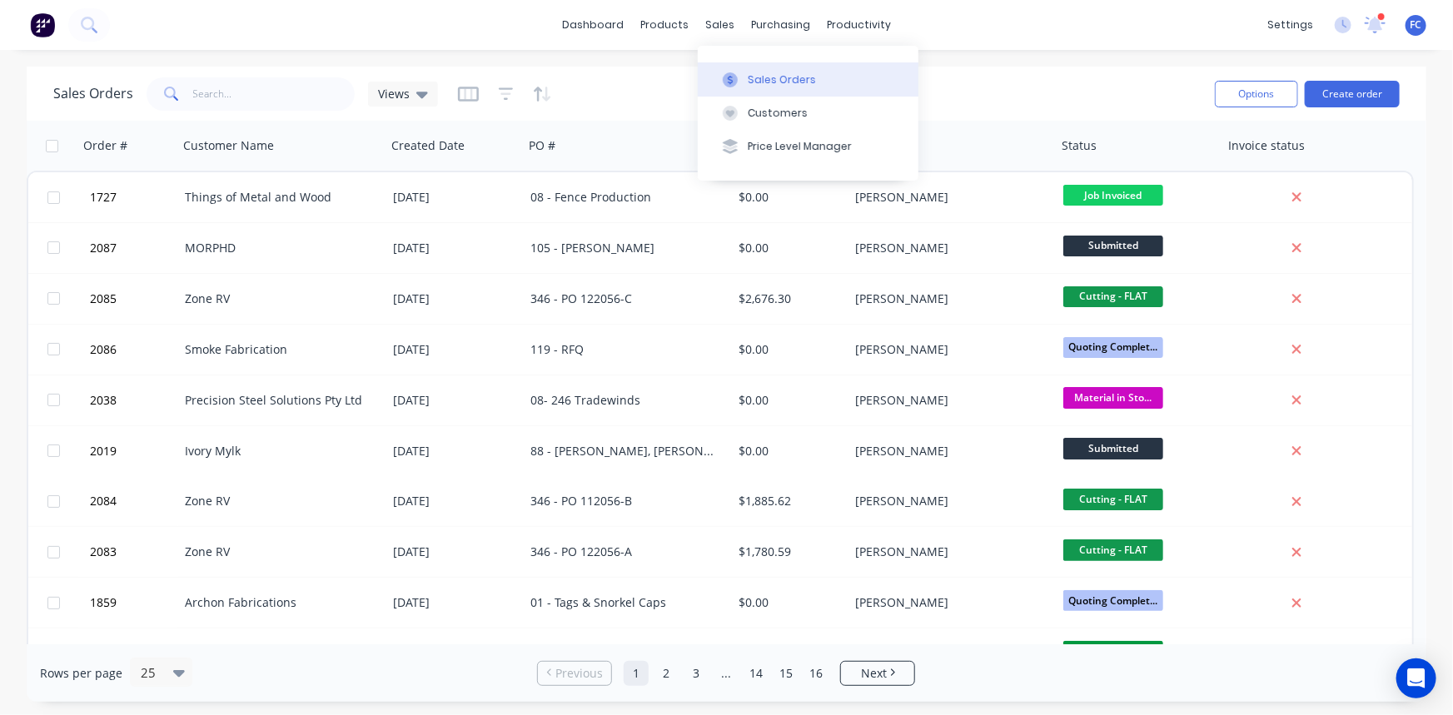
click at [744, 76] on button "Sales Orders" at bounding box center [808, 78] width 221 height 33
click at [757, 67] on button "Sales Orders" at bounding box center [808, 78] width 221 height 33
click at [491, 149] on icon "button" at bounding box center [497, 145] width 15 height 13
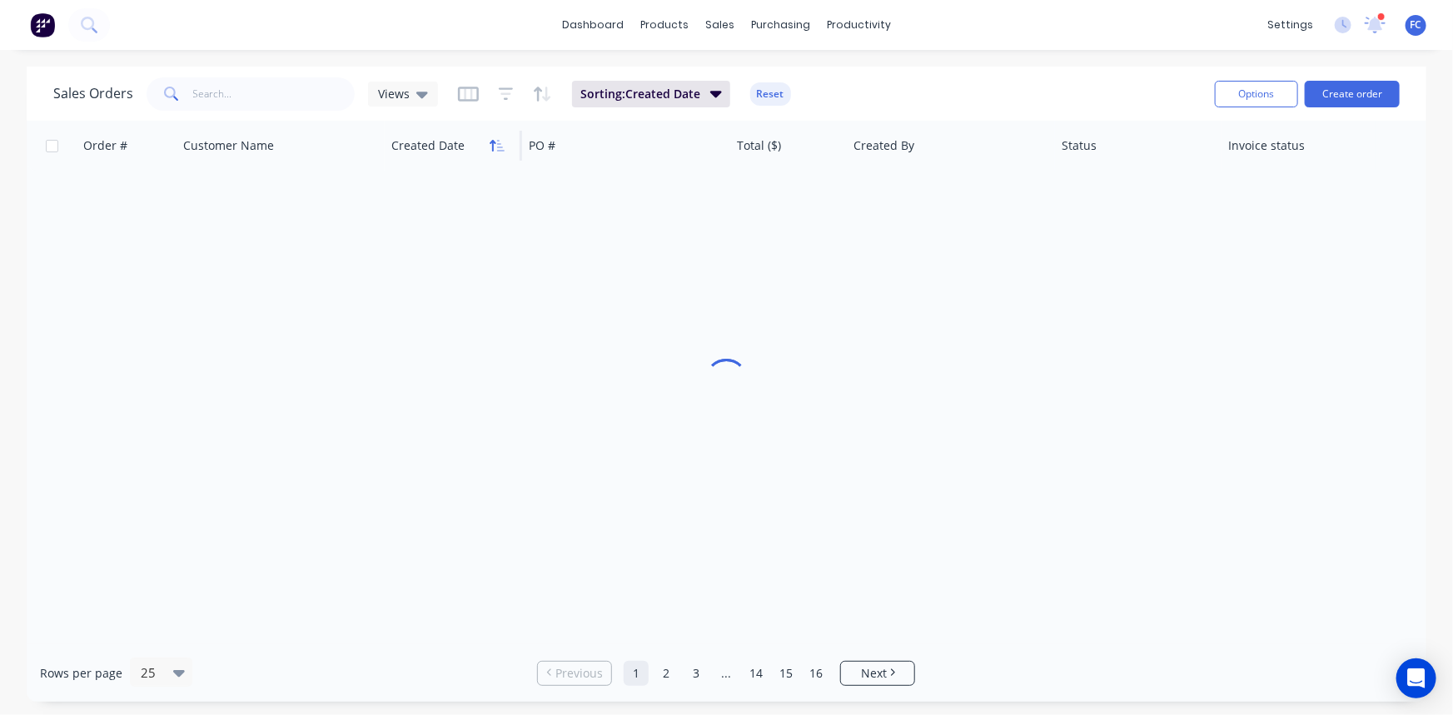
click at [490, 145] on icon "button" at bounding box center [497, 145] width 15 height 13
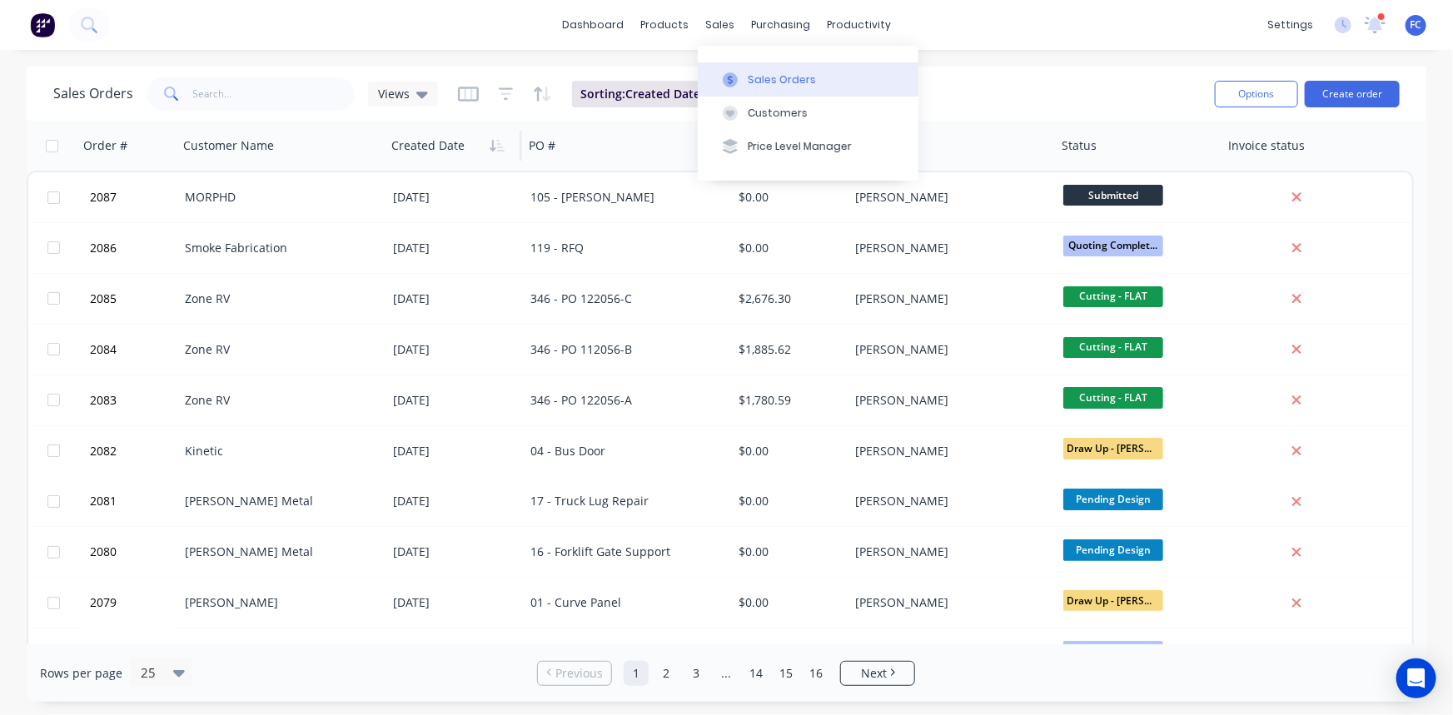
click at [744, 71] on button "Sales Orders" at bounding box center [808, 78] width 221 height 33
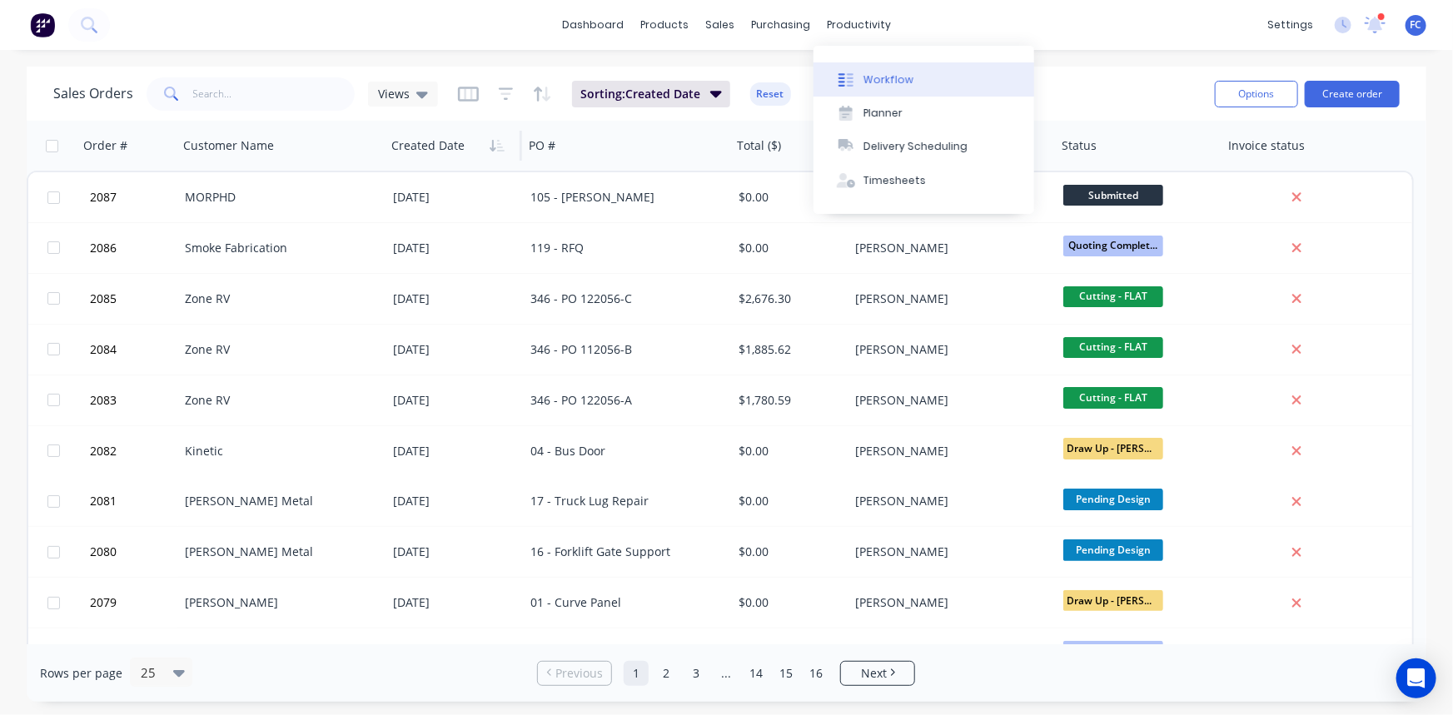
click at [867, 73] on div "Workflow" at bounding box center [888, 79] width 50 height 15
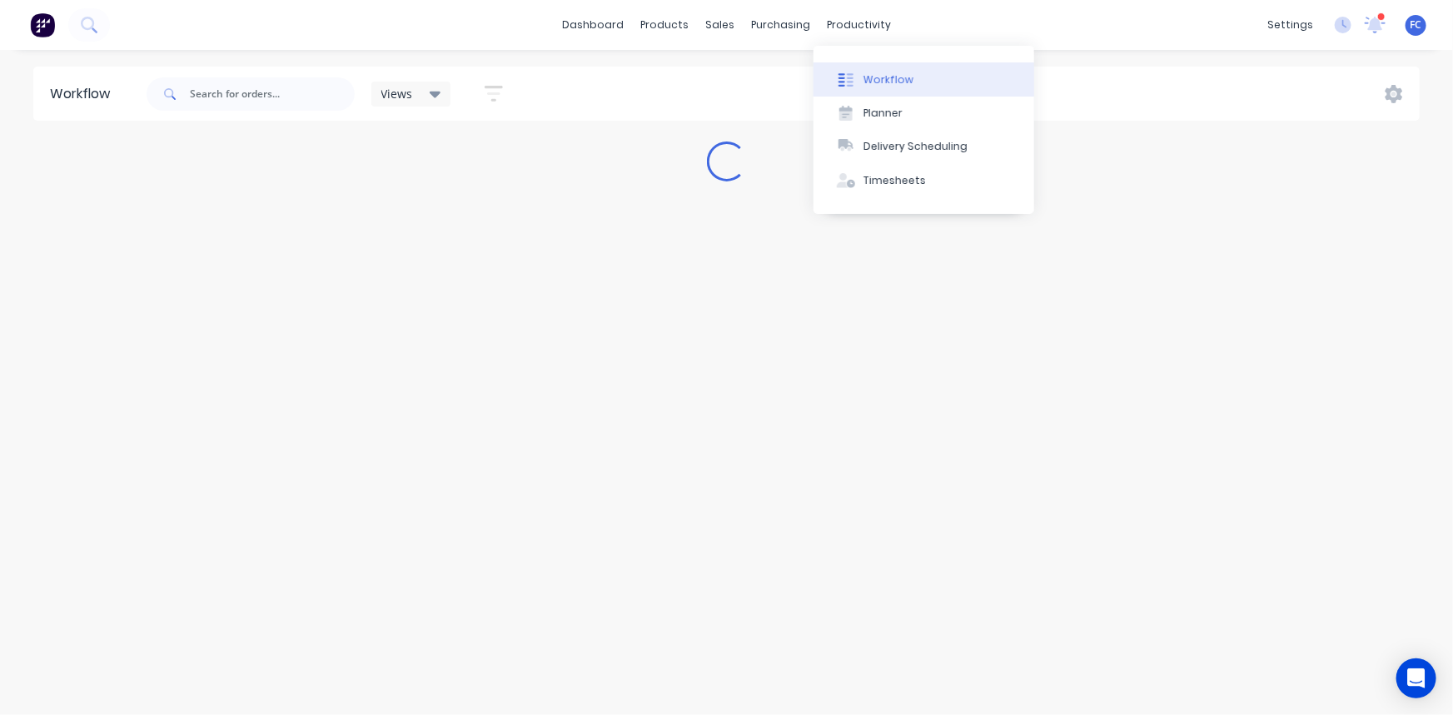
click at [859, 72] on button "Workflow" at bounding box center [923, 78] width 221 height 33
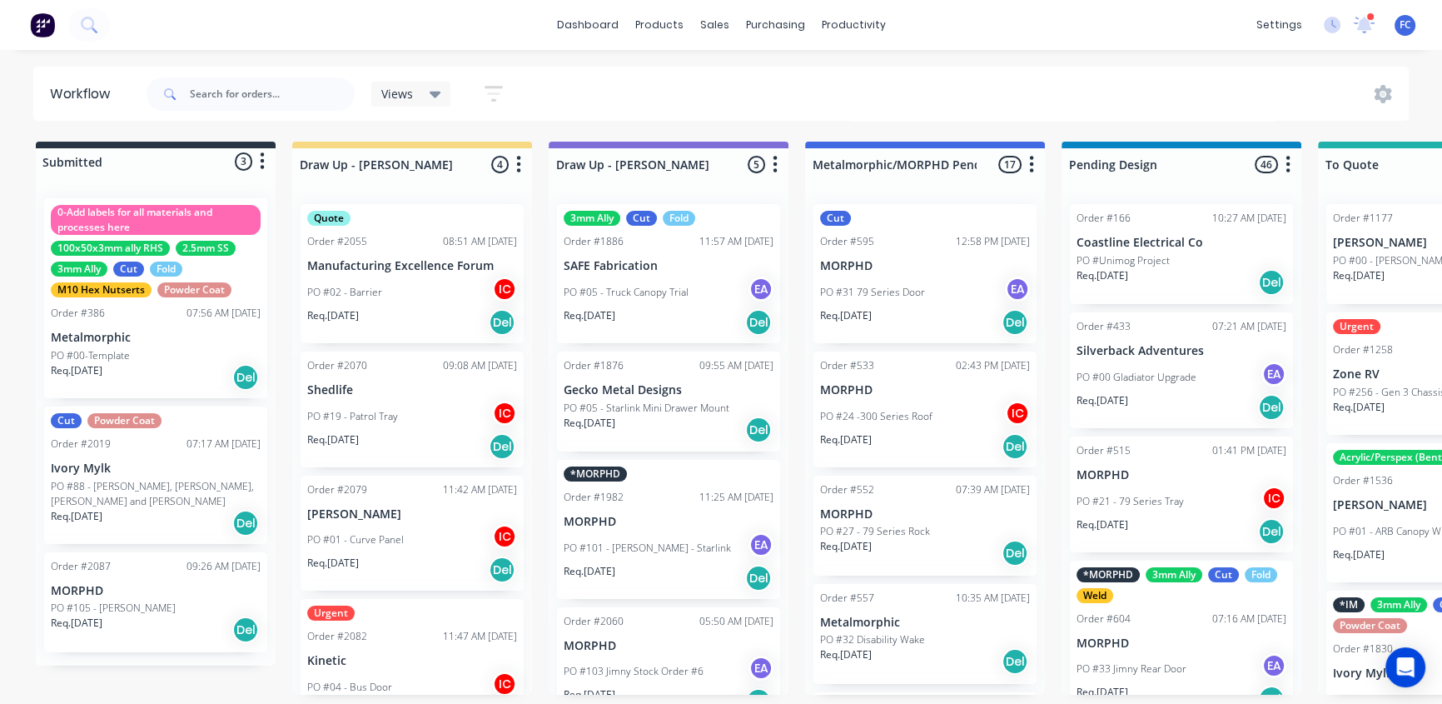
click at [95, 468] on p "Ivory Mylk" at bounding box center [156, 468] width 210 height 14
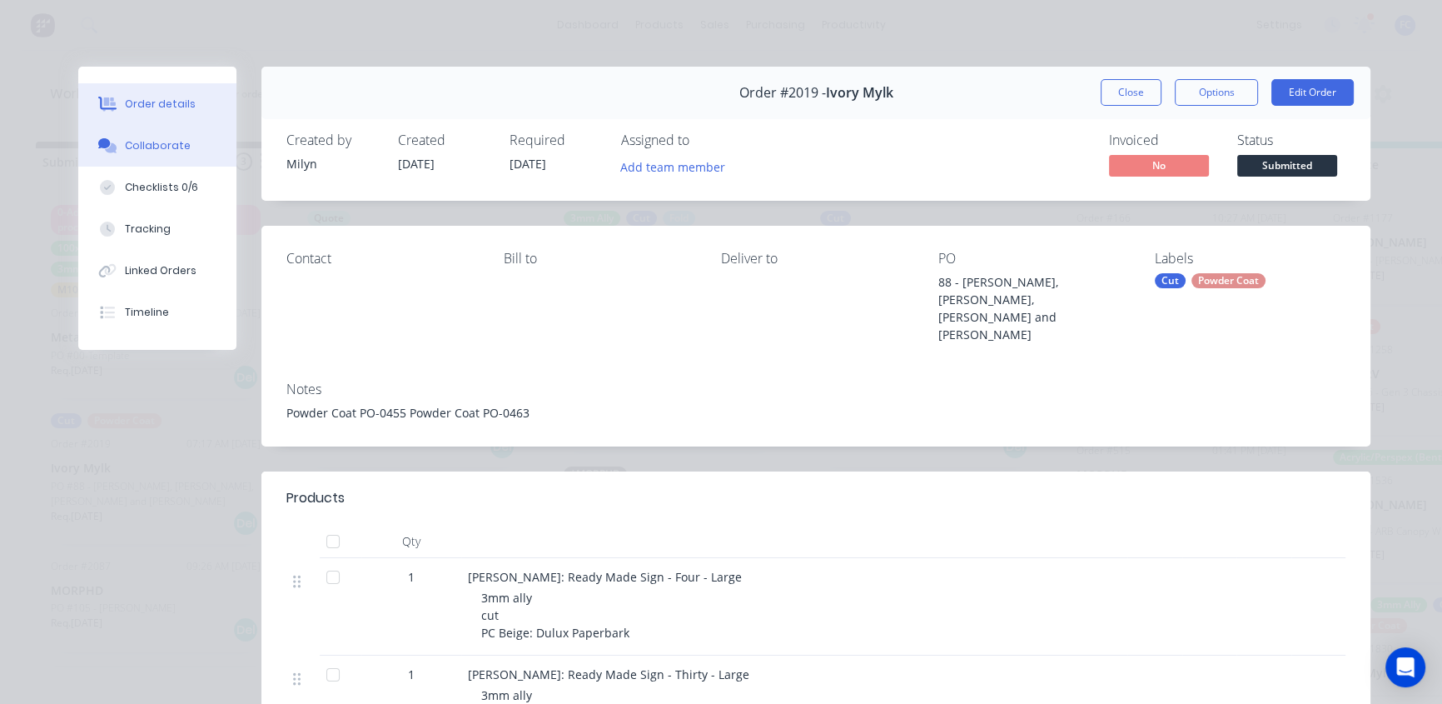
click at [147, 158] on button "Collaborate" at bounding box center [157, 146] width 158 height 42
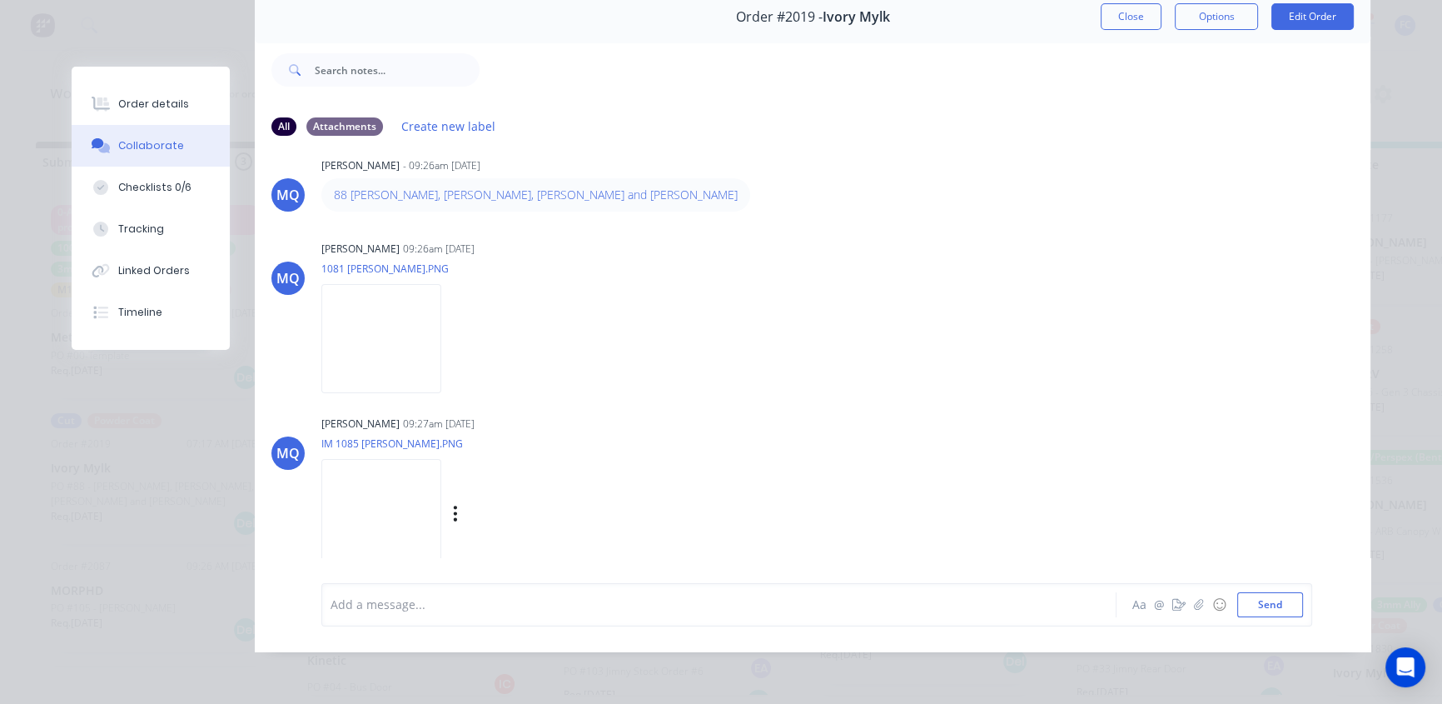
scroll to position [27, 0]
click at [402, 331] on img at bounding box center [381, 332] width 120 height 109
click at [387, 499] on img at bounding box center [381, 507] width 120 height 109
click at [1116, 15] on button "Close" at bounding box center [1131, 16] width 61 height 27
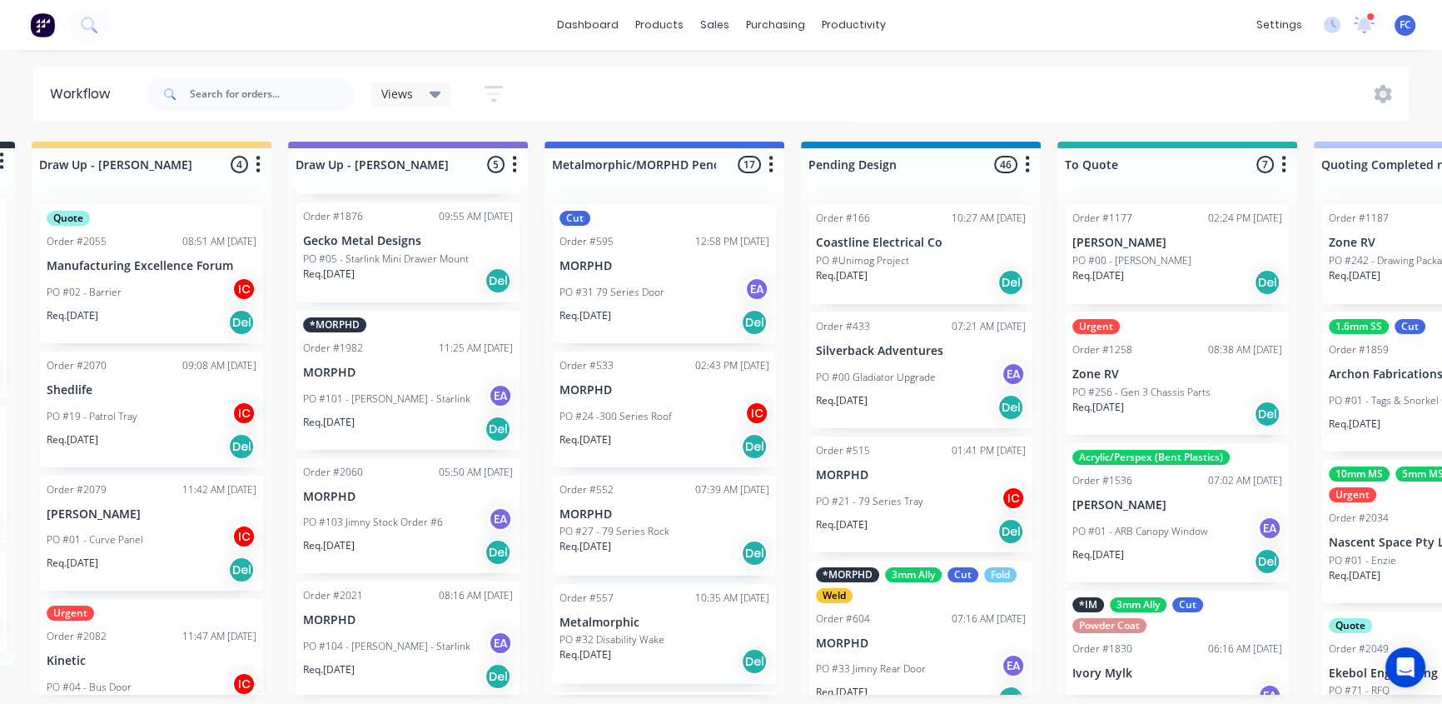
scroll to position [152, 0]
click at [383, 390] on p "PO #101 - [PERSON_NAME] - Starlink" at bounding box center [386, 395] width 167 height 15
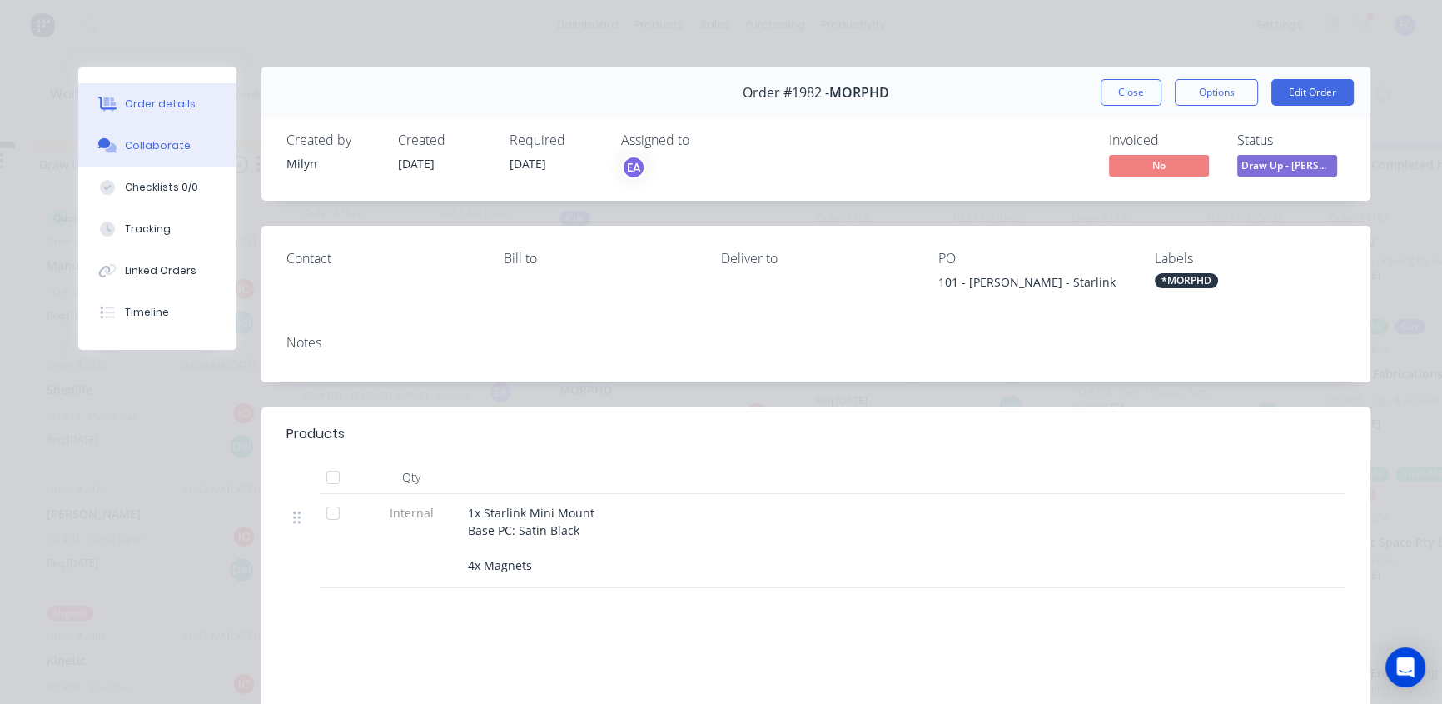
click at [151, 147] on div "Collaborate" at bounding box center [158, 145] width 66 height 15
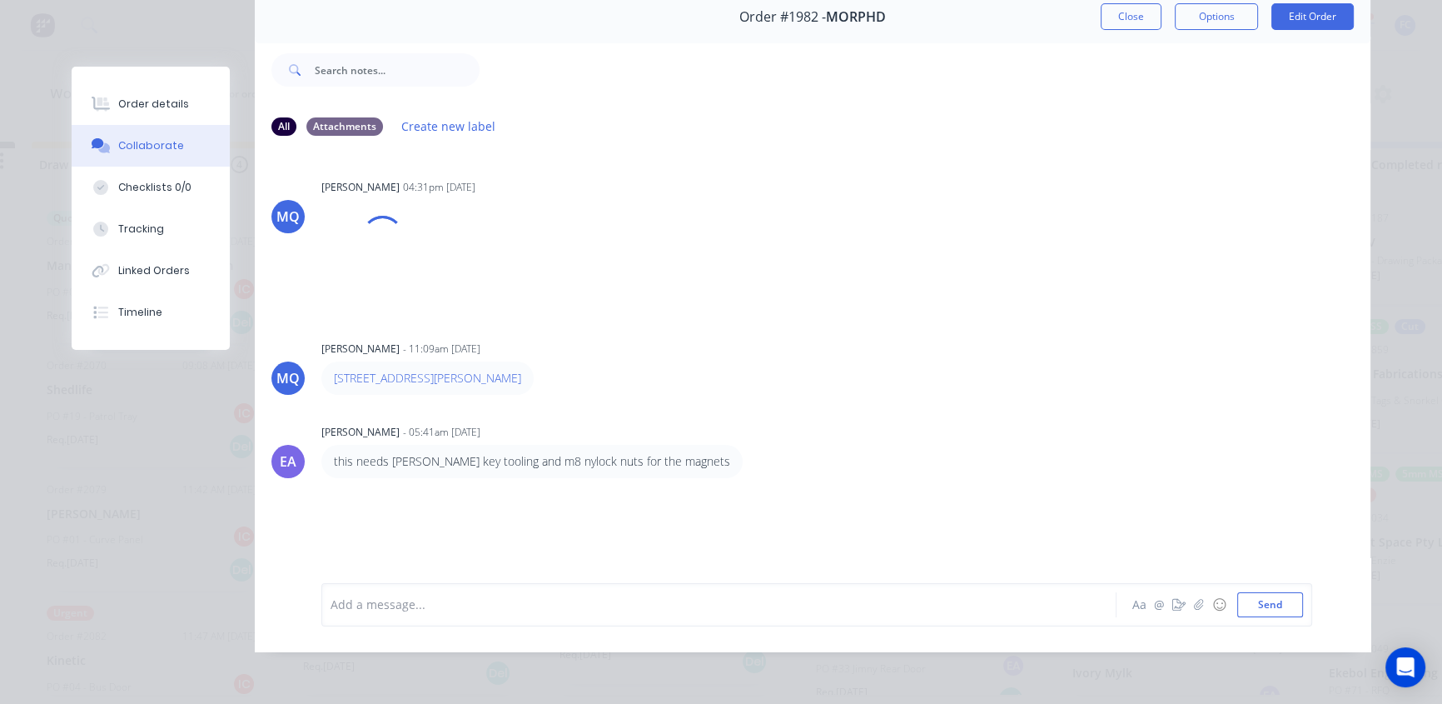
scroll to position [86, 0]
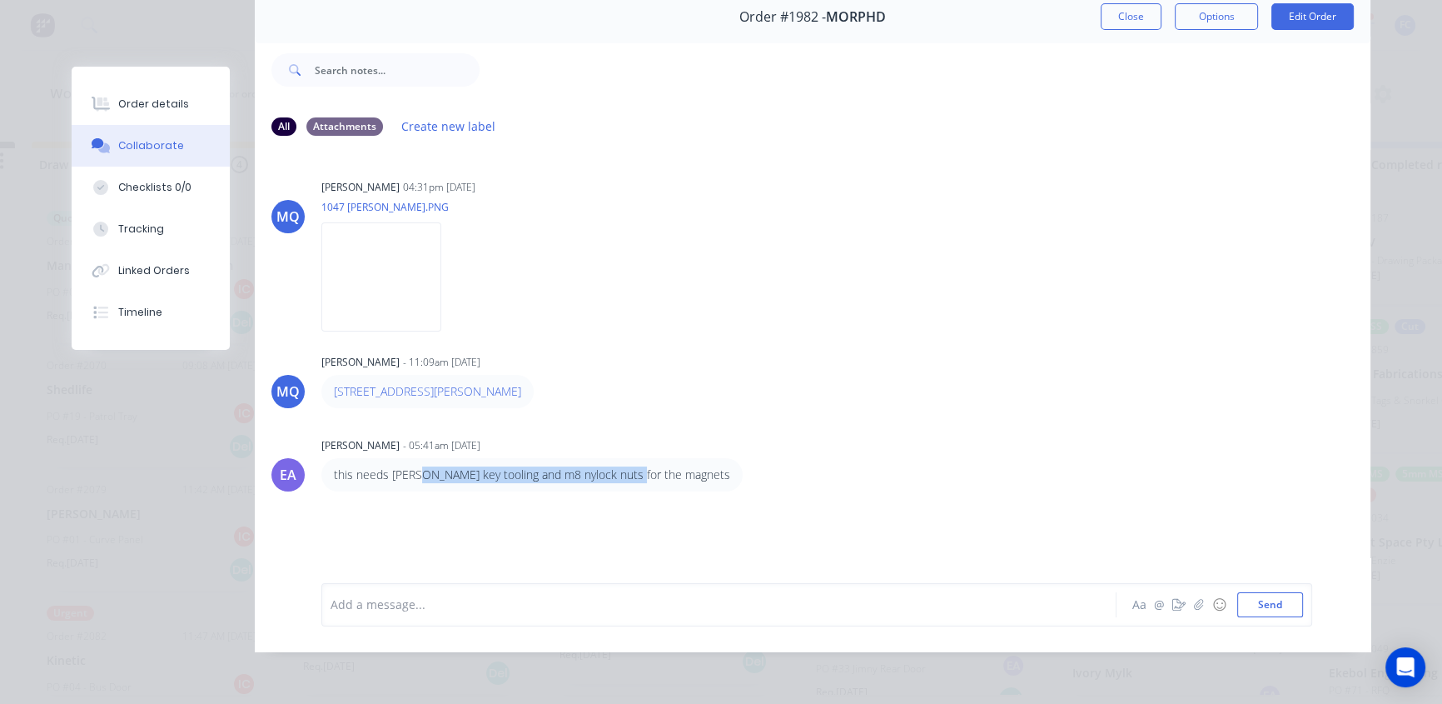
drag, startPoint x: 420, startPoint y: 464, endPoint x: 617, endPoint y: 460, distance: 196.5
click at [617, 466] on p "this needs alan key tooling and m8 nylock nuts for the magnets" at bounding box center [532, 474] width 396 height 17
click at [414, 258] on img at bounding box center [381, 276] width 120 height 109
click at [347, 291] on img at bounding box center [381, 276] width 120 height 109
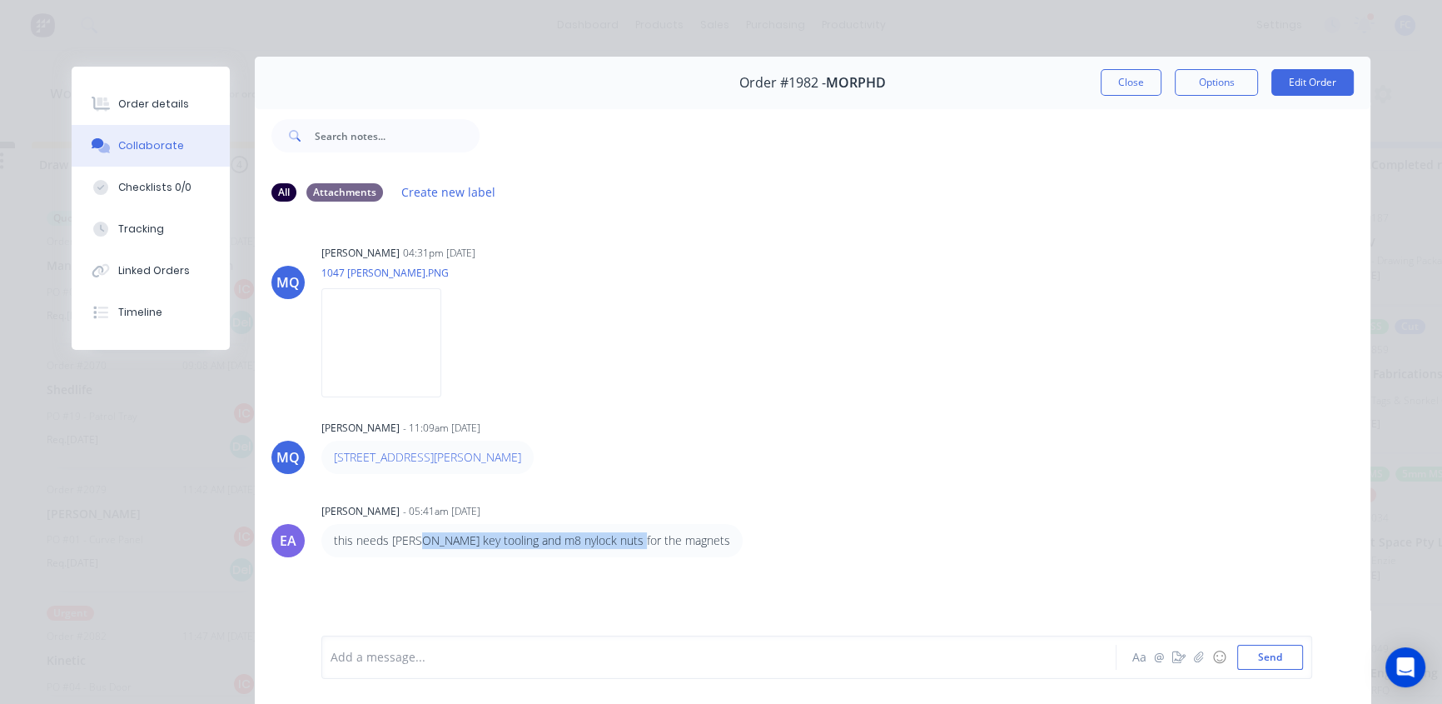
scroll to position [0, 0]
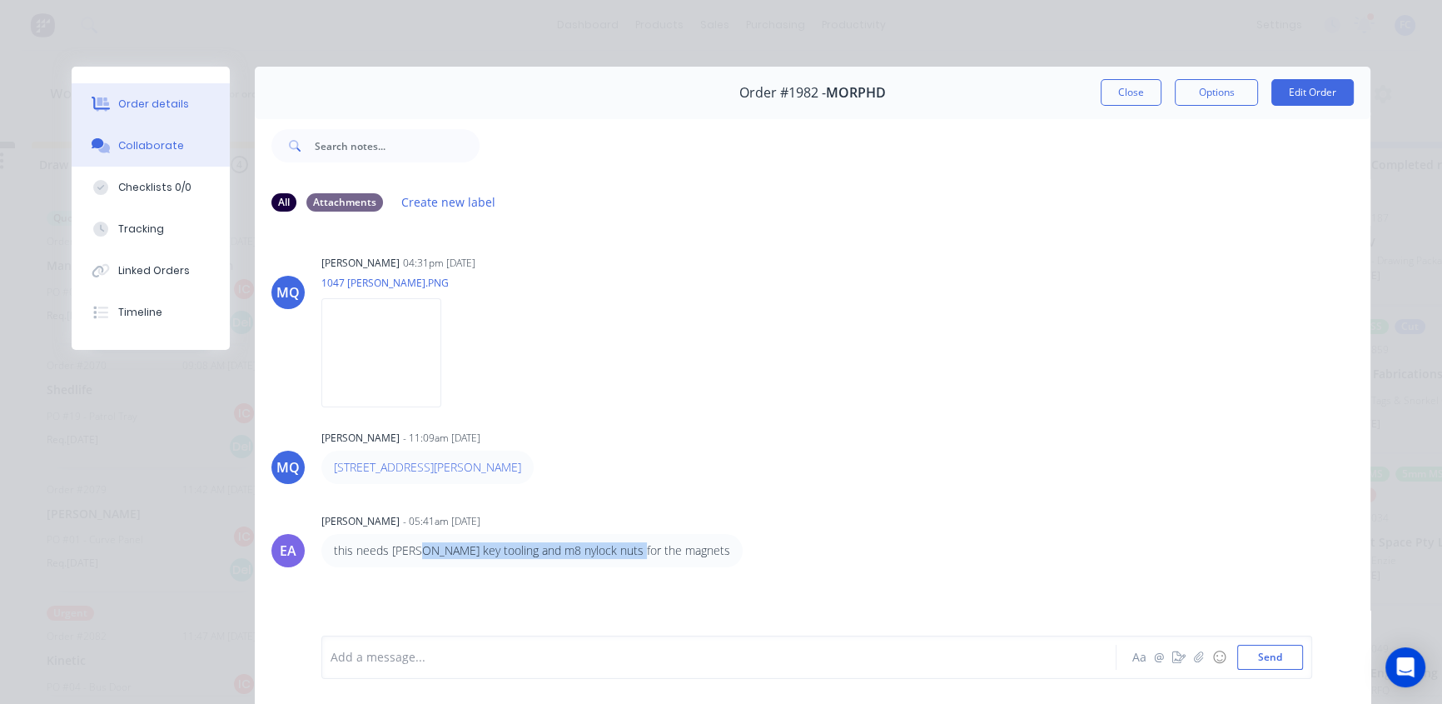
click at [159, 94] on button "Order details" at bounding box center [151, 104] width 158 height 42
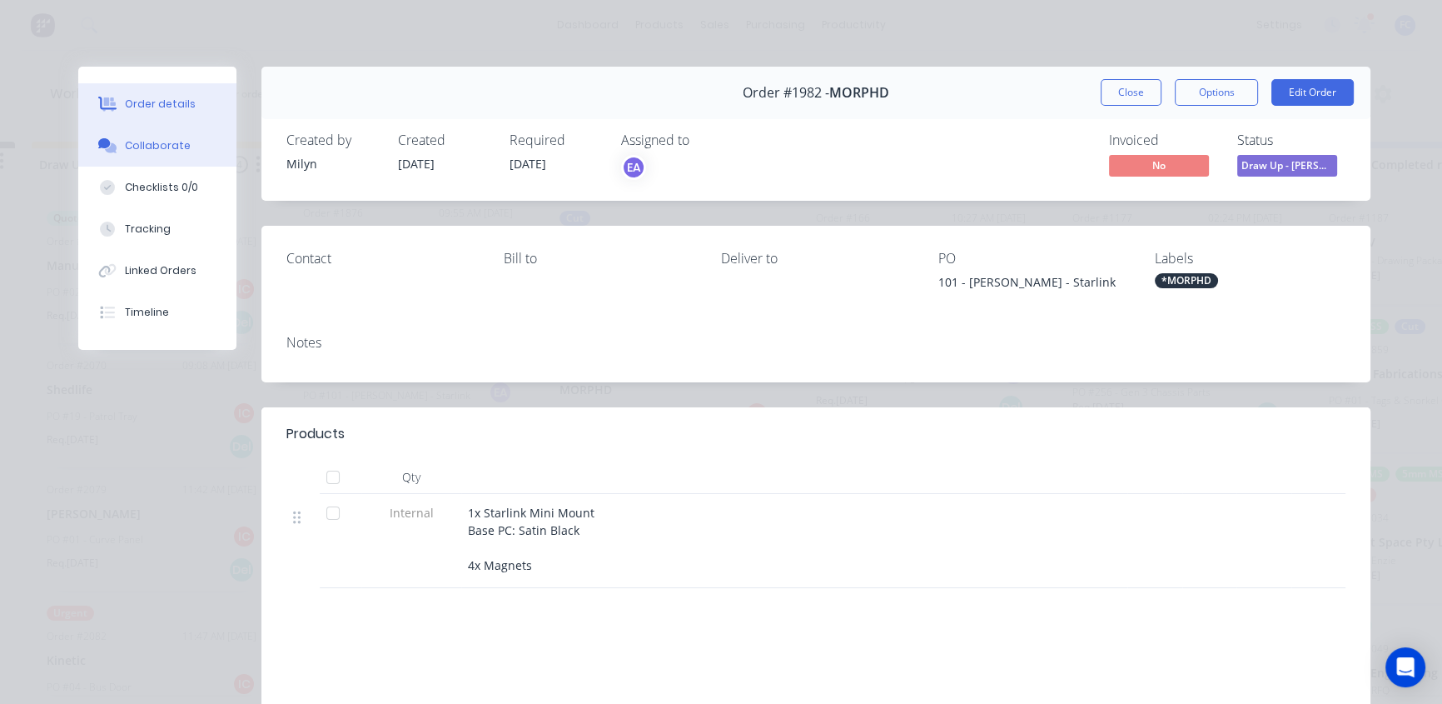
click at [149, 140] on div "Collaborate" at bounding box center [158, 145] width 66 height 15
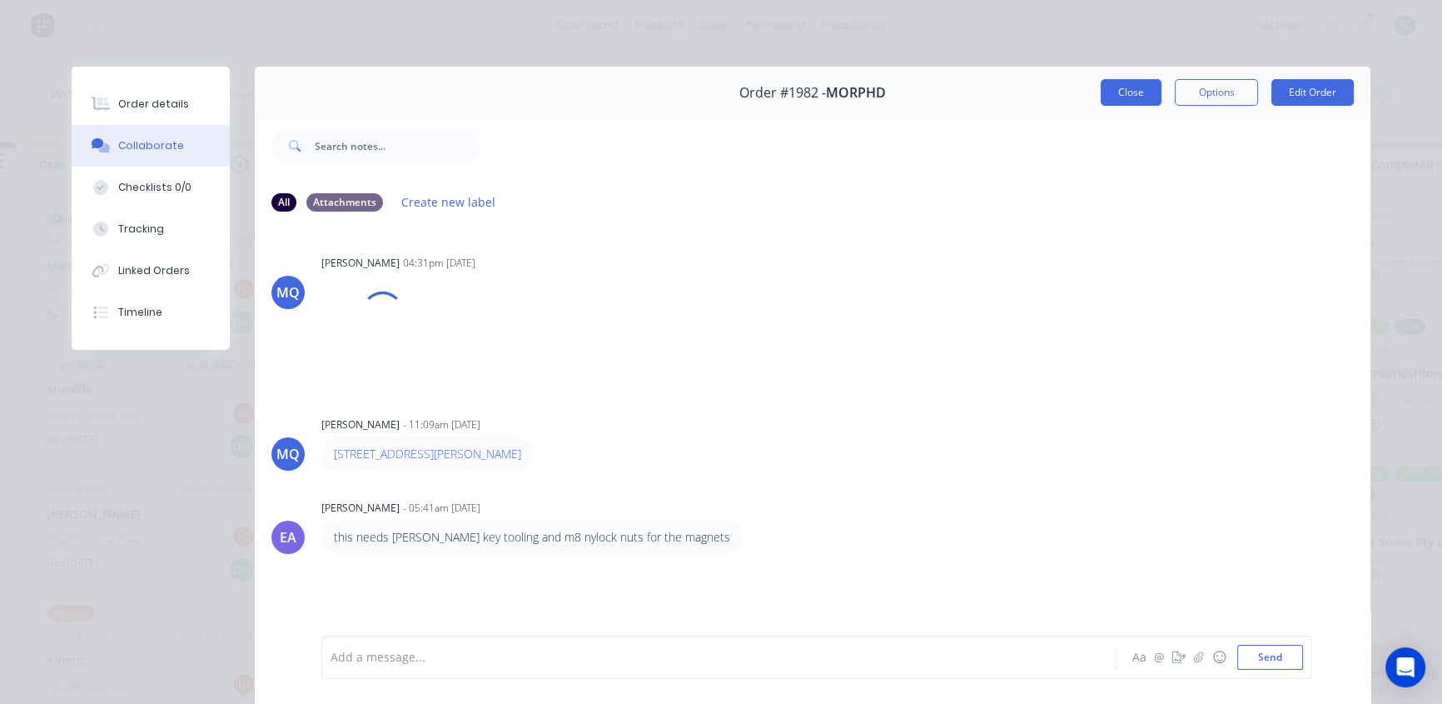
click at [1128, 84] on button "Close" at bounding box center [1131, 92] width 61 height 27
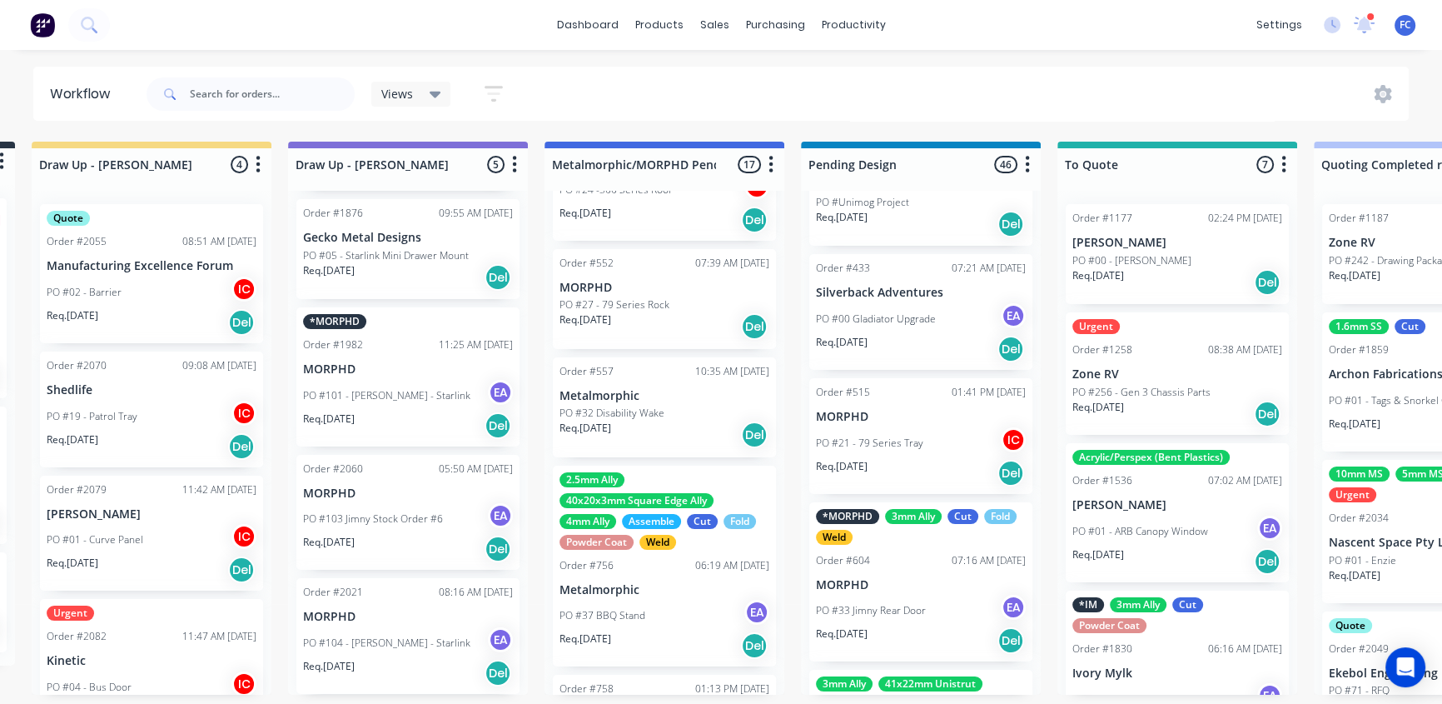
scroll to position [302, 0]
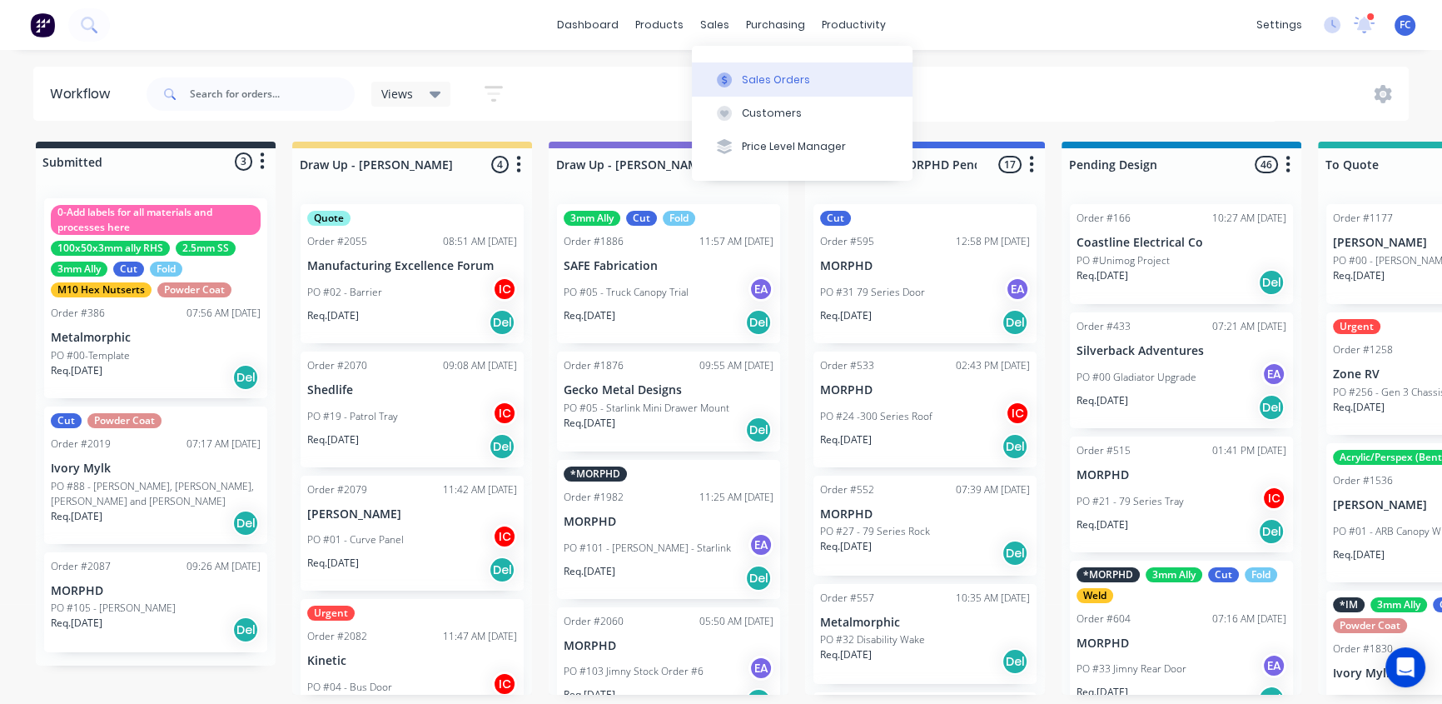
click at [753, 81] on div "Sales Orders" at bounding box center [776, 79] width 68 height 15
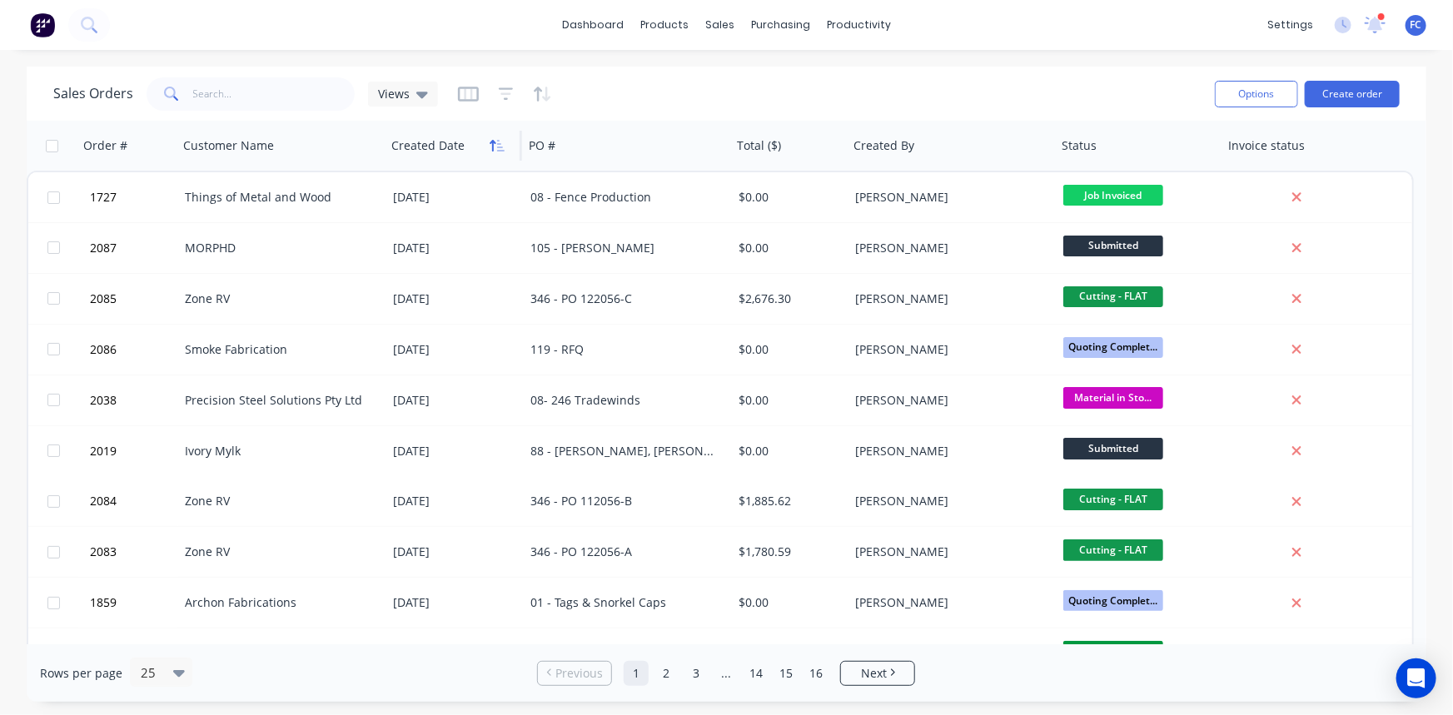
click at [490, 151] on icon "button" at bounding box center [497, 145] width 15 height 13
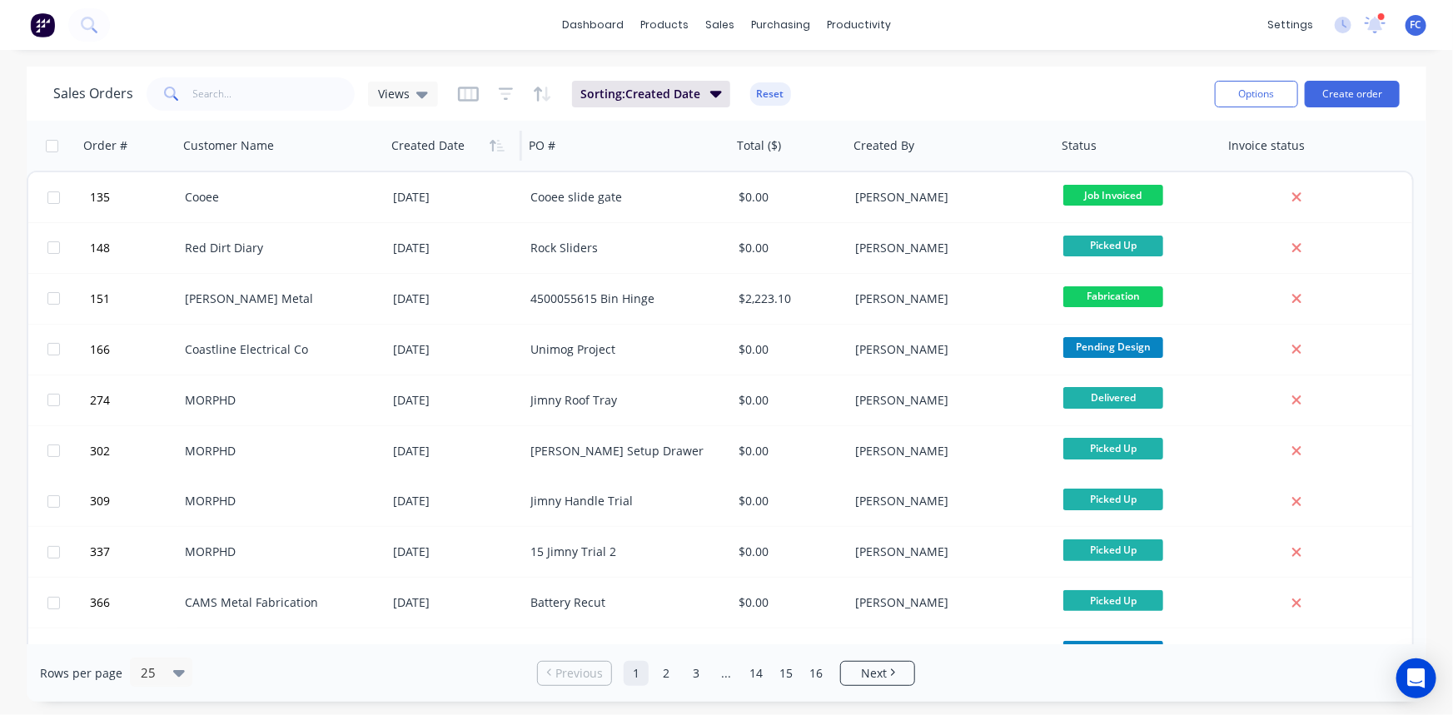
click at [490, 151] on icon "button" at bounding box center [497, 145] width 15 height 13
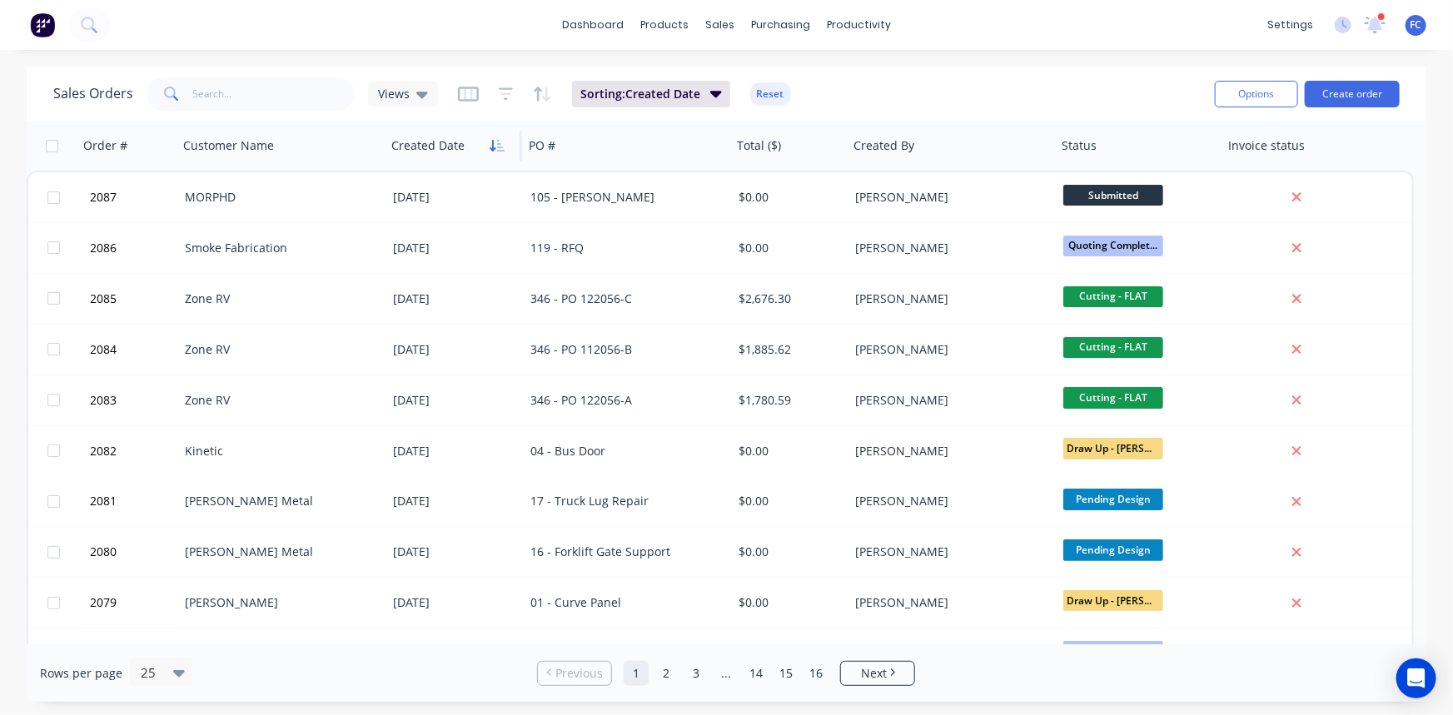
click at [491, 152] on button "button" at bounding box center [497, 145] width 25 height 25
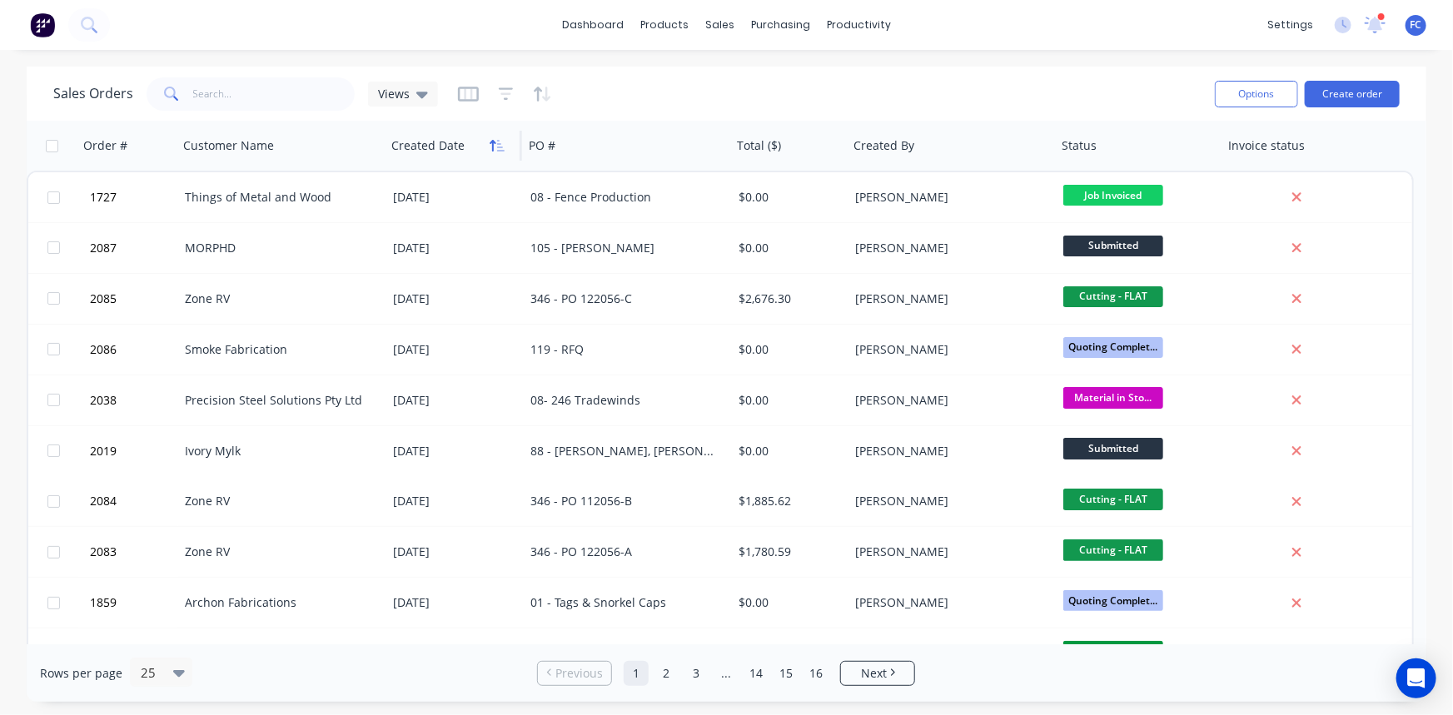
click at [491, 150] on icon "button" at bounding box center [497, 145] width 15 height 13
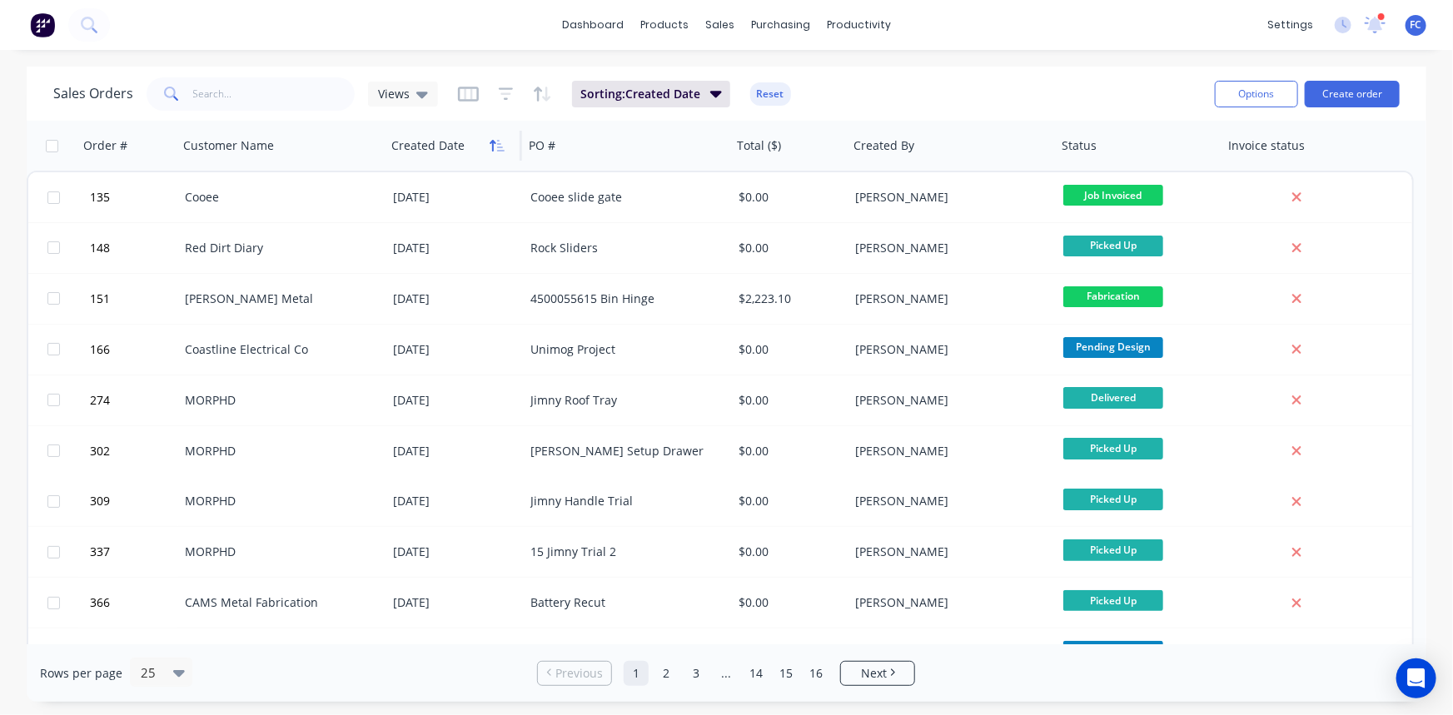
click at [490, 147] on icon "button" at bounding box center [497, 145] width 15 height 13
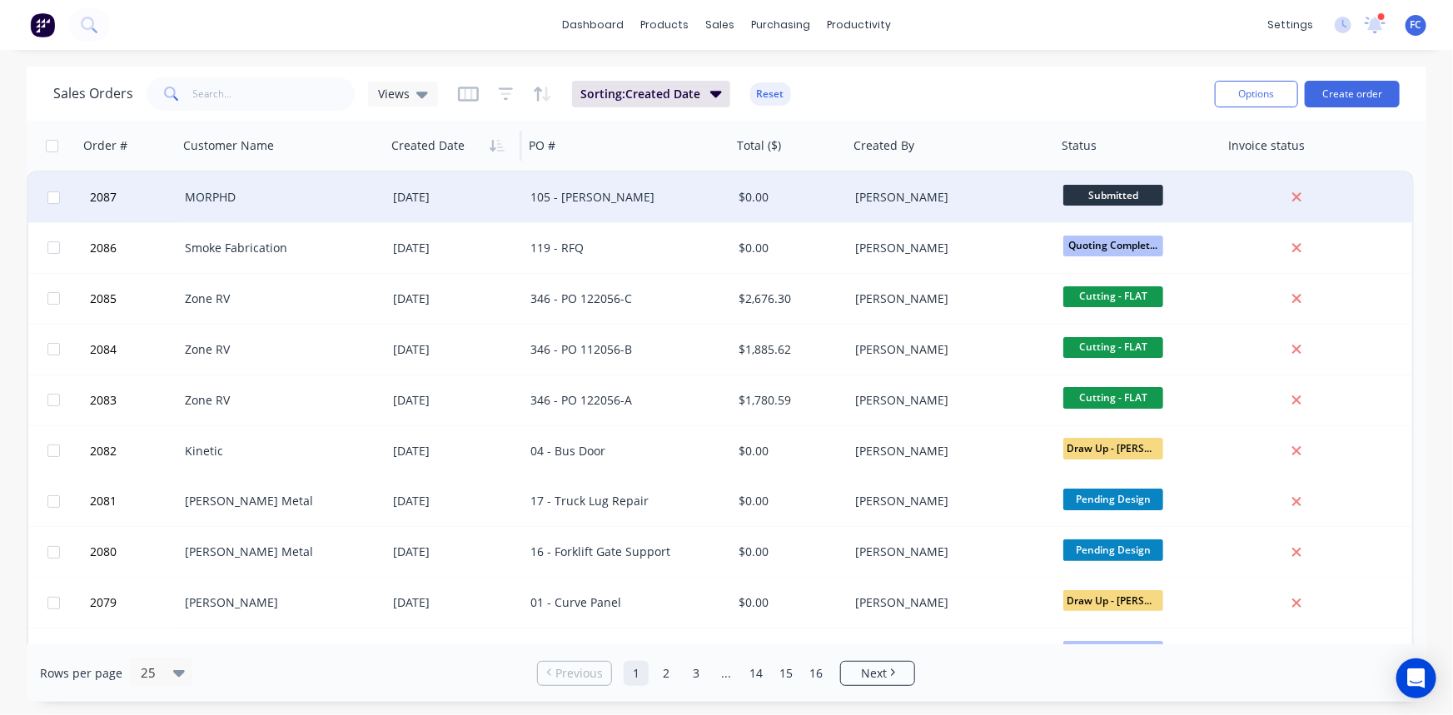
click at [466, 201] on div "[DATE]" at bounding box center [455, 197] width 124 height 17
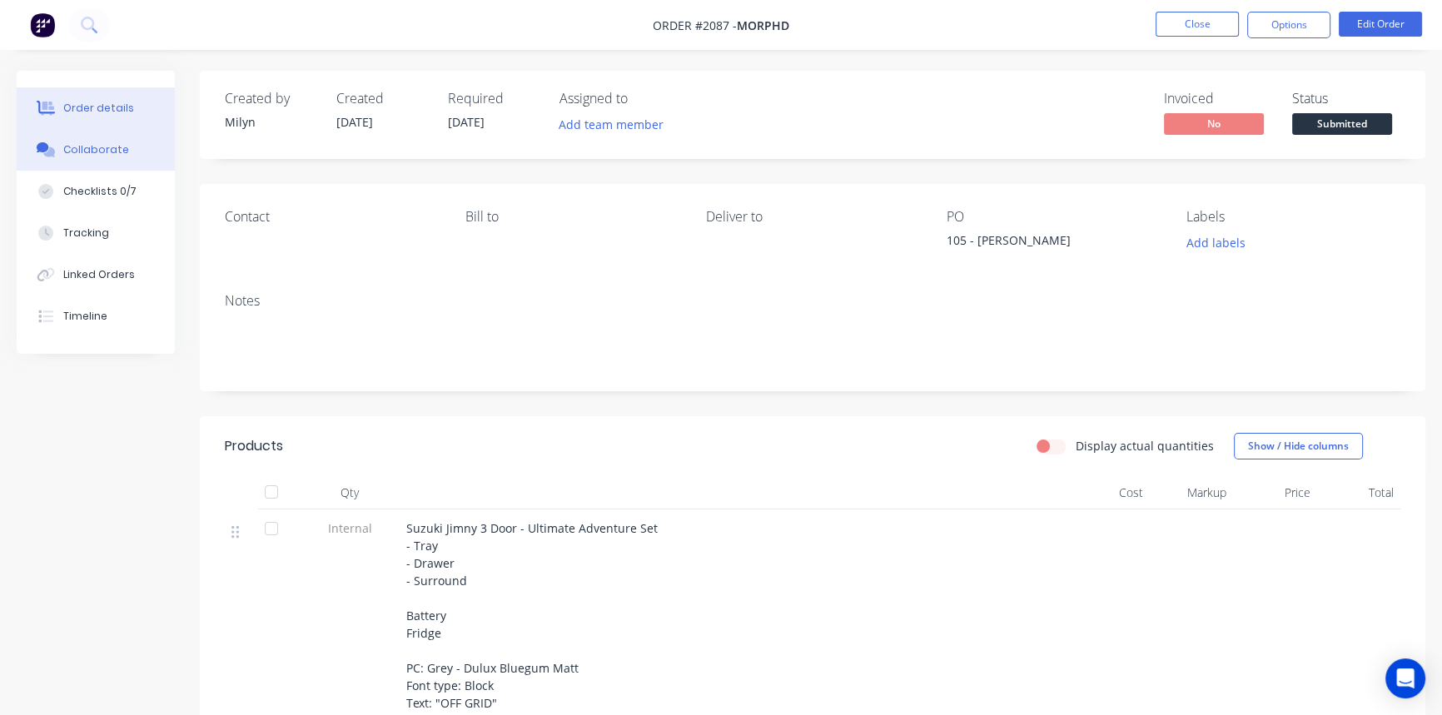
click at [109, 154] on div "Collaborate" at bounding box center [96, 149] width 66 height 15
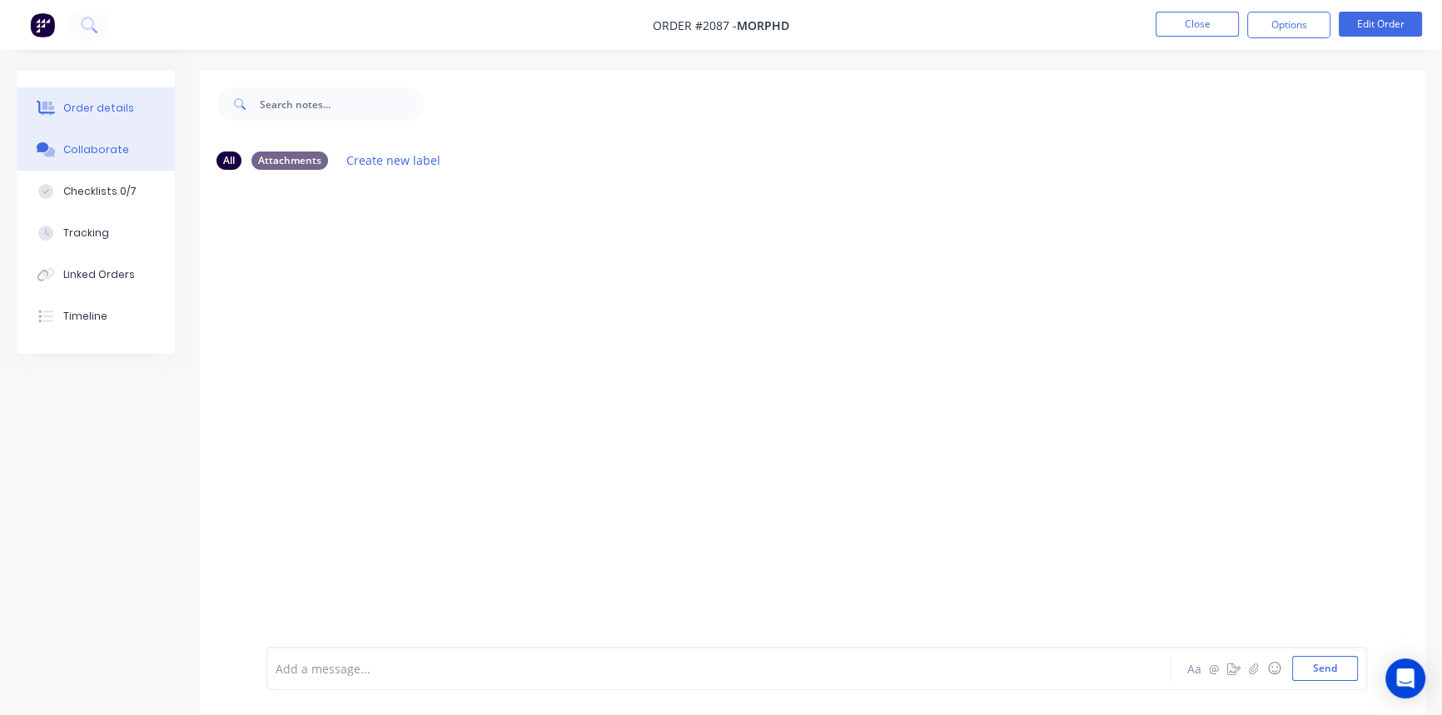
click at [72, 104] on div "Order details" at bounding box center [98, 108] width 71 height 15
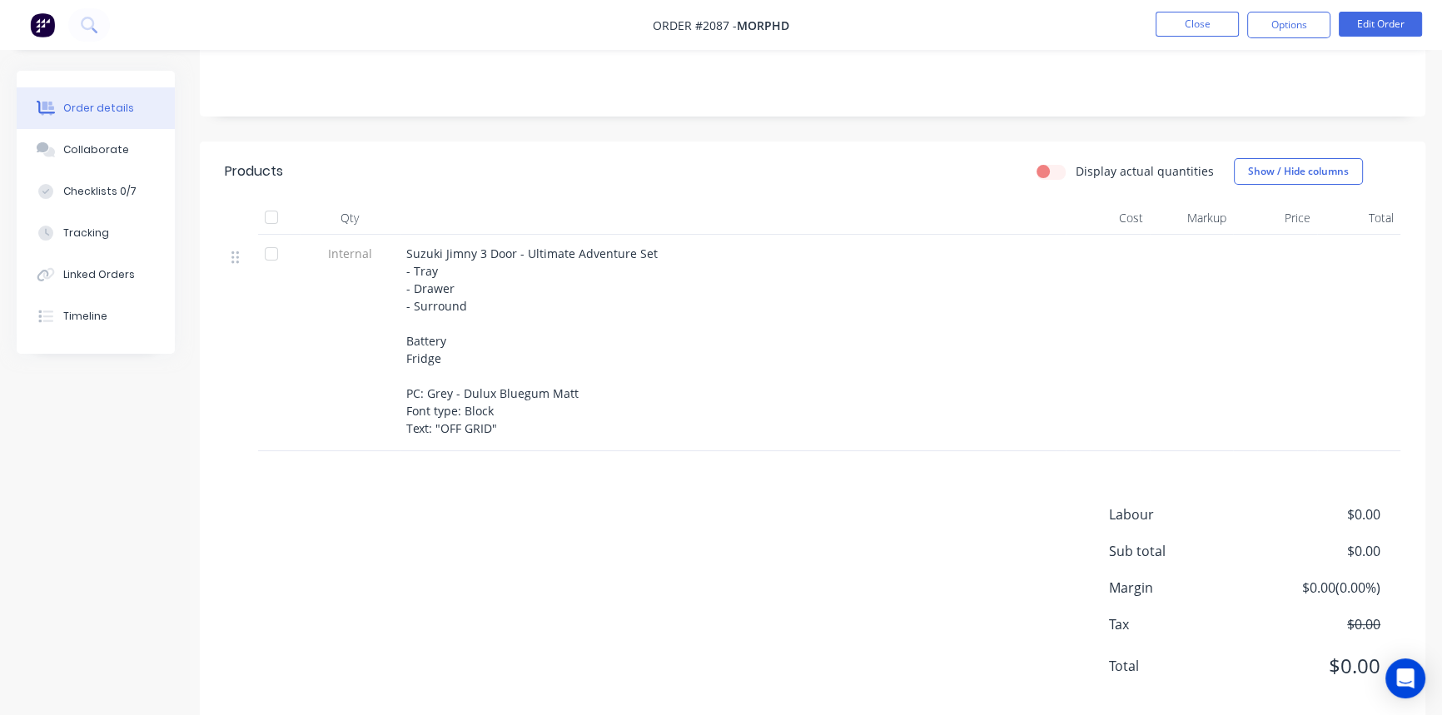
scroll to position [307, 0]
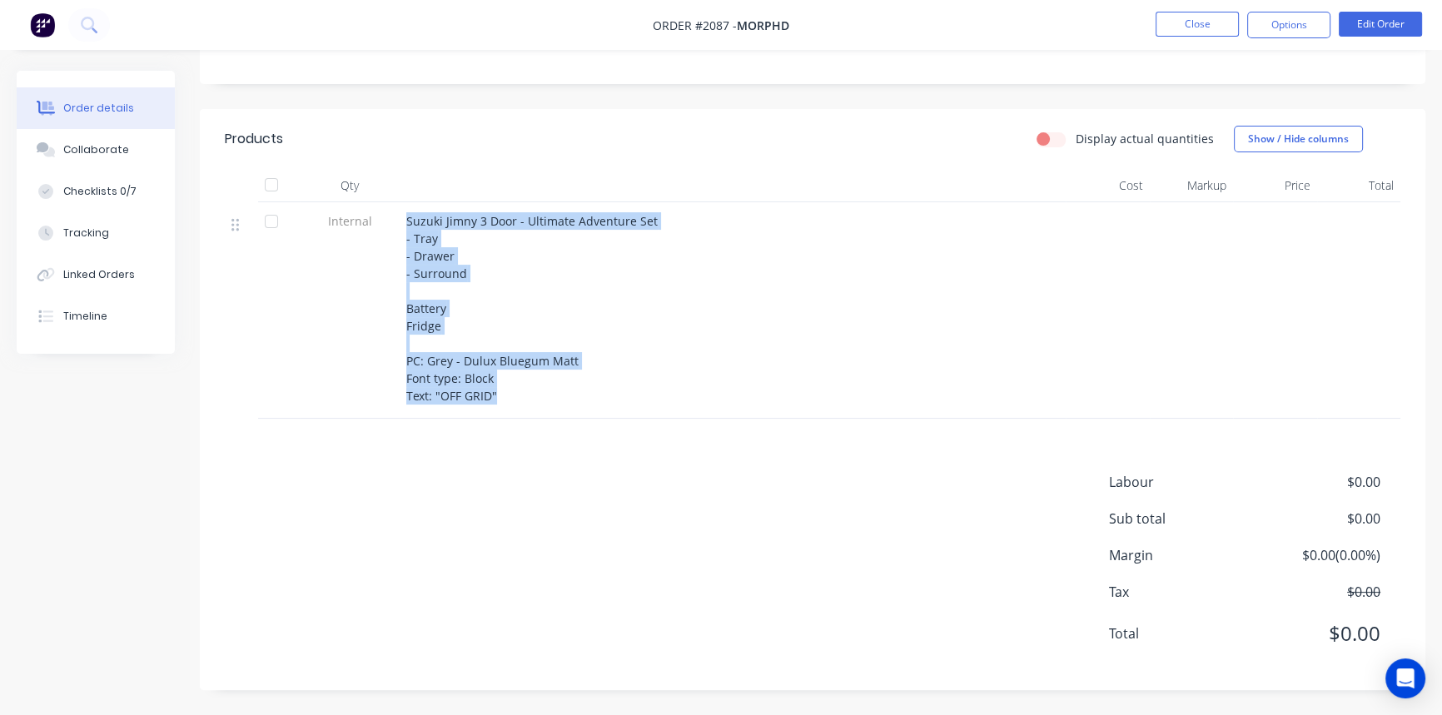
drag, startPoint x: 524, startPoint y: 397, endPoint x: 405, endPoint y: 208, distance: 222.9
click at [405, 208] on div "Suzuki Jimny 3 Door - Ultimate Adventure Set - Tray - Drawer - Surround Battery…" at bounding box center [733, 310] width 666 height 216
click at [441, 256] on span "Suzuki Jimny 3 Door - Ultimate Adventure Set - Tray - Drawer - Surround Battery…" at bounding box center [531, 308] width 251 height 191
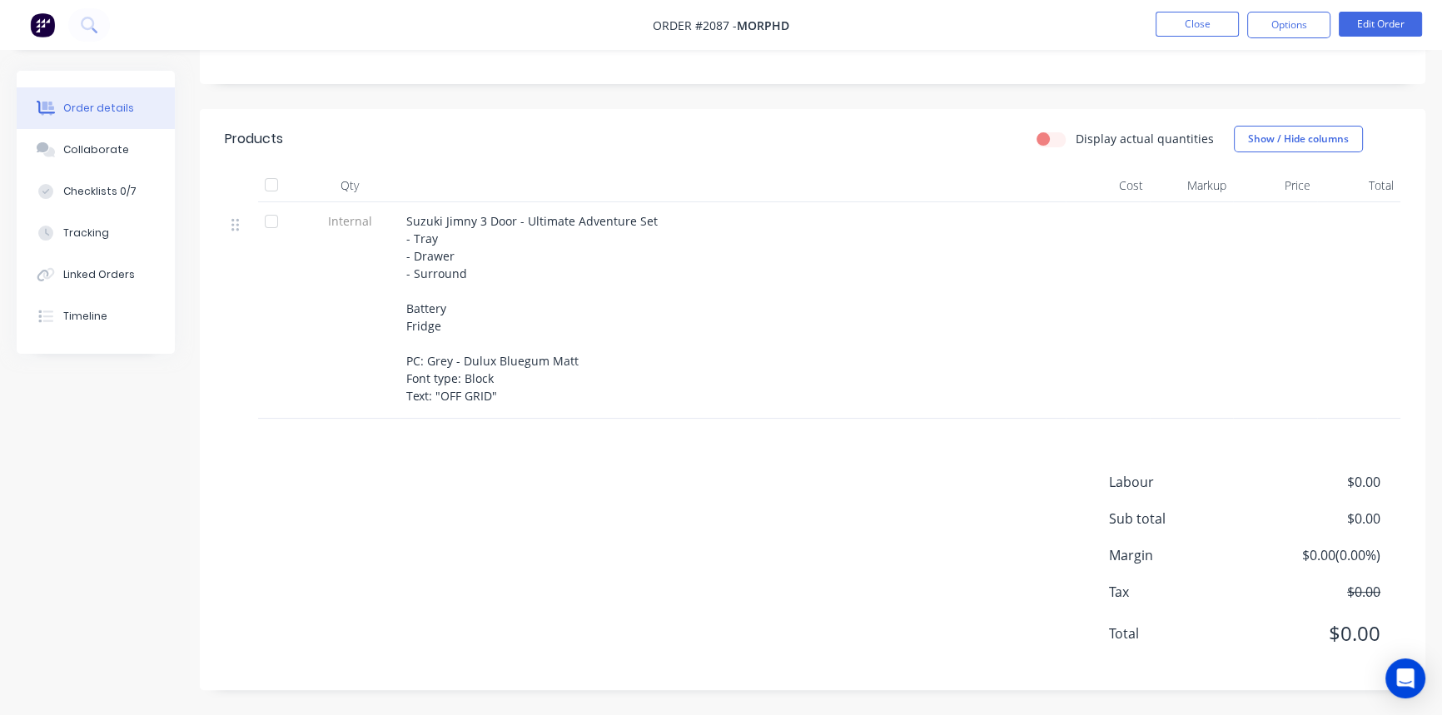
click at [424, 242] on span "Suzuki Jimny 3 Door - Ultimate Adventure Set - Tray - Drawer - Surround Battery…" at bounding box center [531, 308] width 251 height 191
click at [395, 226] on div "Internal Suzuki Jimny 3 Door - Ultimate Adventure Set - Tray - Drawer - Surroun…" at bounding box center [813, 310] width 1176 height 216
drag, startPoint x: 433, startPoint y: 257, endPoint x: 453, endPoint y: 265, distance: 21.3
click at [435, 257] on span "Suzuki Jimny 3 Door - Ultimate Adventure Set - Tray - Drawer - Surround Battery…" at bounding box center [531, 308] width 251 height 191
click at [427, 261] on span "Suzuki Jimny 3 Door - Ultimate Adventure Set - Tray - Drawer - Surround Battery…" at bounding box center [531, 308] width 251 height 191
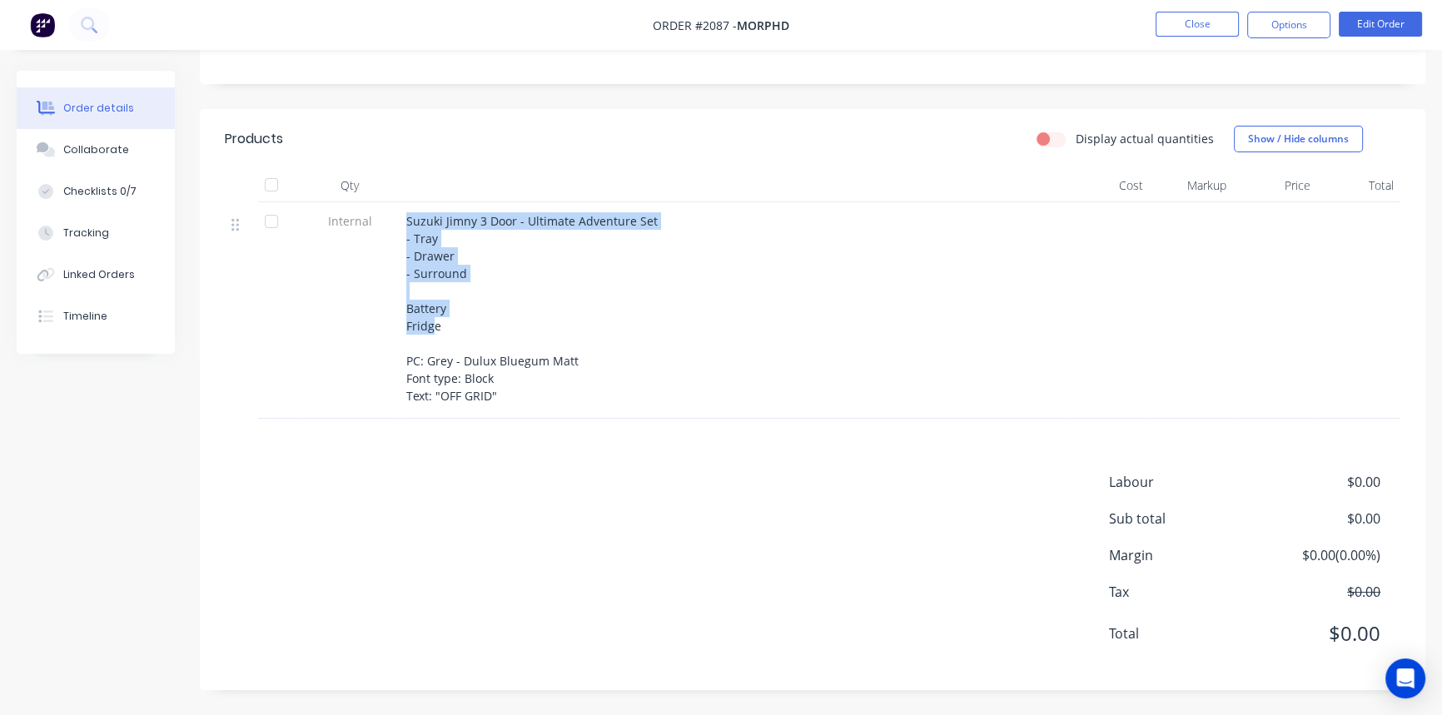
drag, startPoint x: 424, startPoint y: 324, endPoint x: 397, endPoint y: 323, distance: 26.7
click at [397, 323] on div "Internal Suzuki Jimny 3 Door - Ultimate Adventure Set - Tray - Drawer - Surroun…" at bounding box center [813, 310] width 1176 height 216
click at [450, 312] on div "Suzuki Jimny 3 Door - Ultimate Adventure Set - Tray - Drawer - Surround Battery…" at bounding box center [732, 308] width 653 height 192
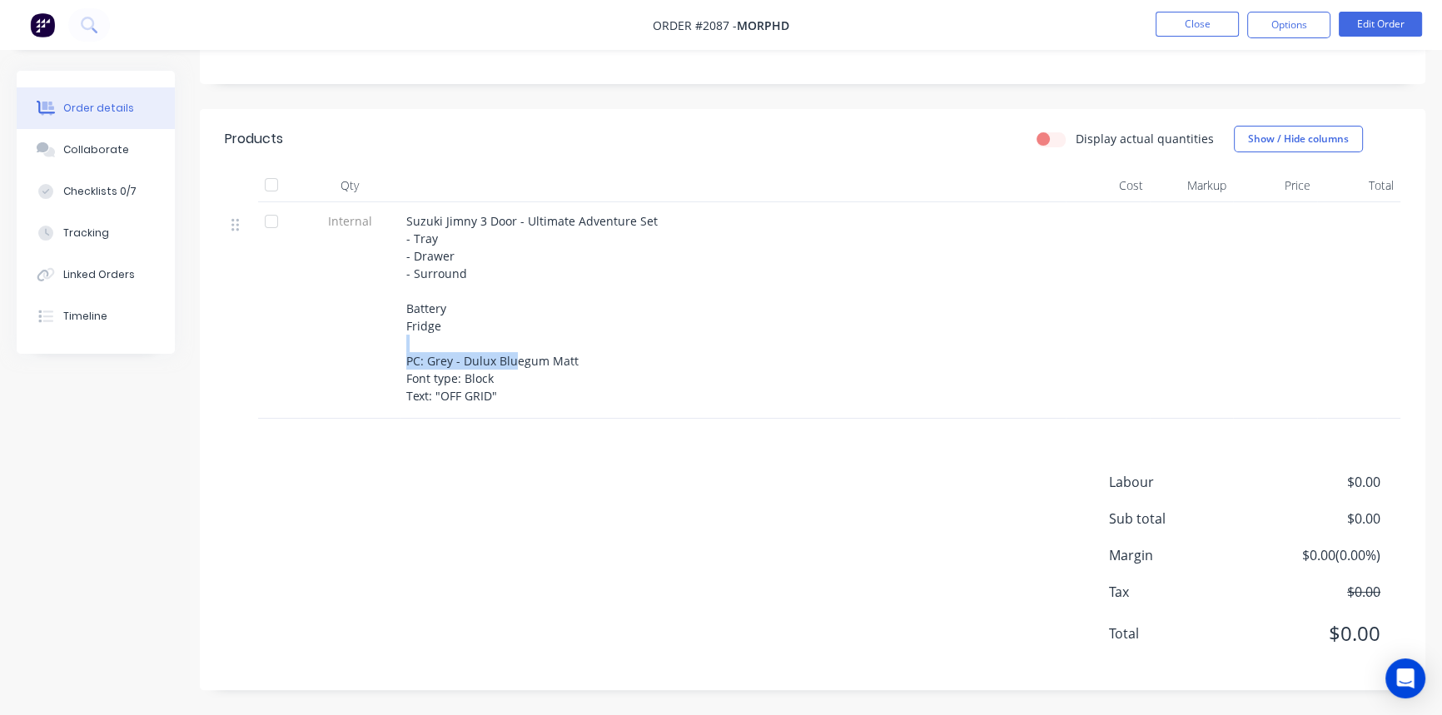
drag, startPoint x: 516, startPoint y: 363, endPoint x: 444, endPoint y: 351, distance: 73.5
click at [444, 351] on div "Suzuki Jimny 3 Door - Ultimate Adventure Set - Tray - Drawer - Surround Battery…" at bounding box center [732, 308] width 653 height 192
click at [460, 375] on span "Suzuki Jimny 3 Door - Ultimate Adventure Set - Tray - Drawer - Surround Battery…" at bounding box center [531, 308] width 251 height 191
drag, startPoint x: 444, startPoint y: 306, endPoint x: 411, endPoint y: 301, distance: 32.7
click at [411, 301] on span "Suzuki Jimny 3 Door - Ultimate Adventure Set - Tray - Drawer - Surround Battery…" at bounding box center [531, 308] width 251 height 191
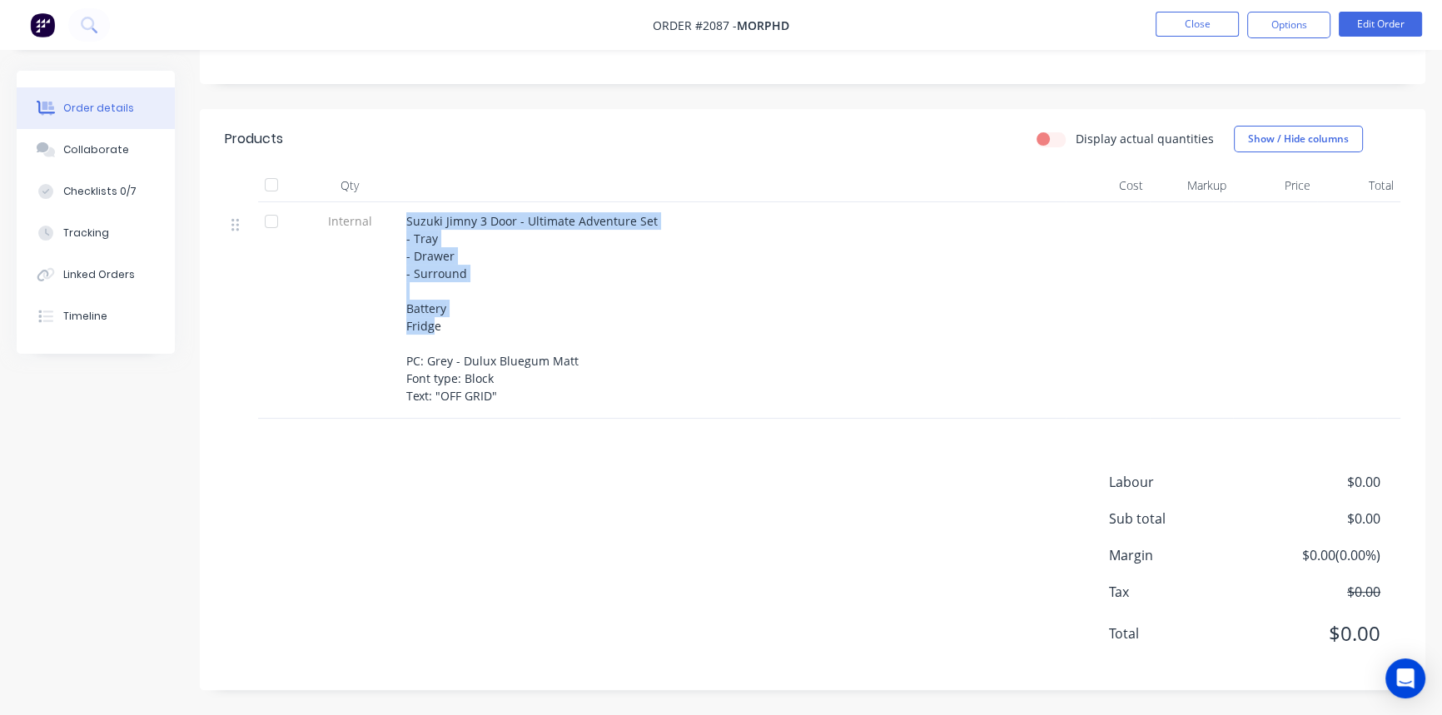
drag, startPoint x: 407, startPoint y: 324, endPoint x: 380, endPoint y: 331, distance: 28.5
click at [380, 325] on div "Internal Suzuki Jimny 3 Door - Ultimate Adventure Set - Tray - Drawer - Surroun…" at bounding box center [813, 310] width 1176 height 216
click at [441, 361] on span "Suzuki Jimny 3 Door - Ultimate Adventure Set - Tray - Drawer - Surround Battery…" at bounding box center [531, 308] width 251 height 191
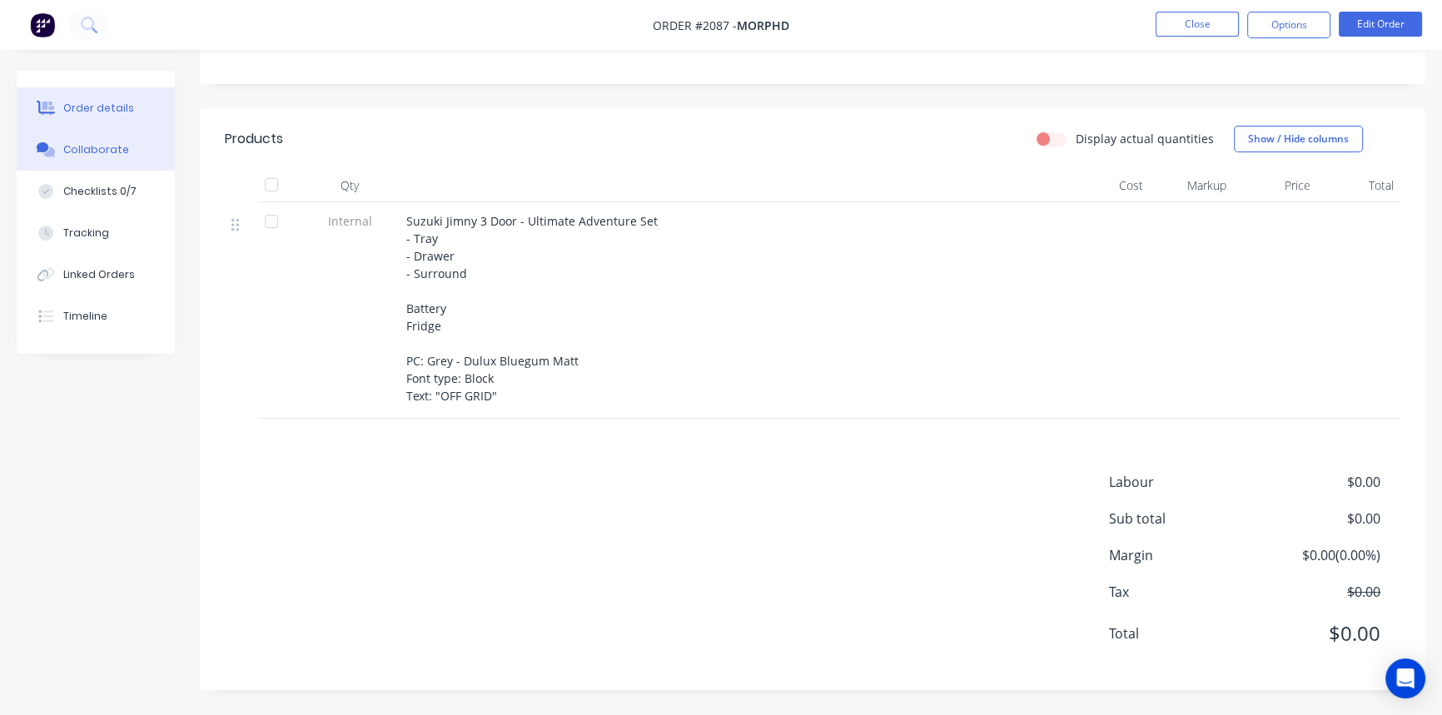
click at [90, 152] on div "Collaborate" at bounding box center [96, 149] width 66 height 15
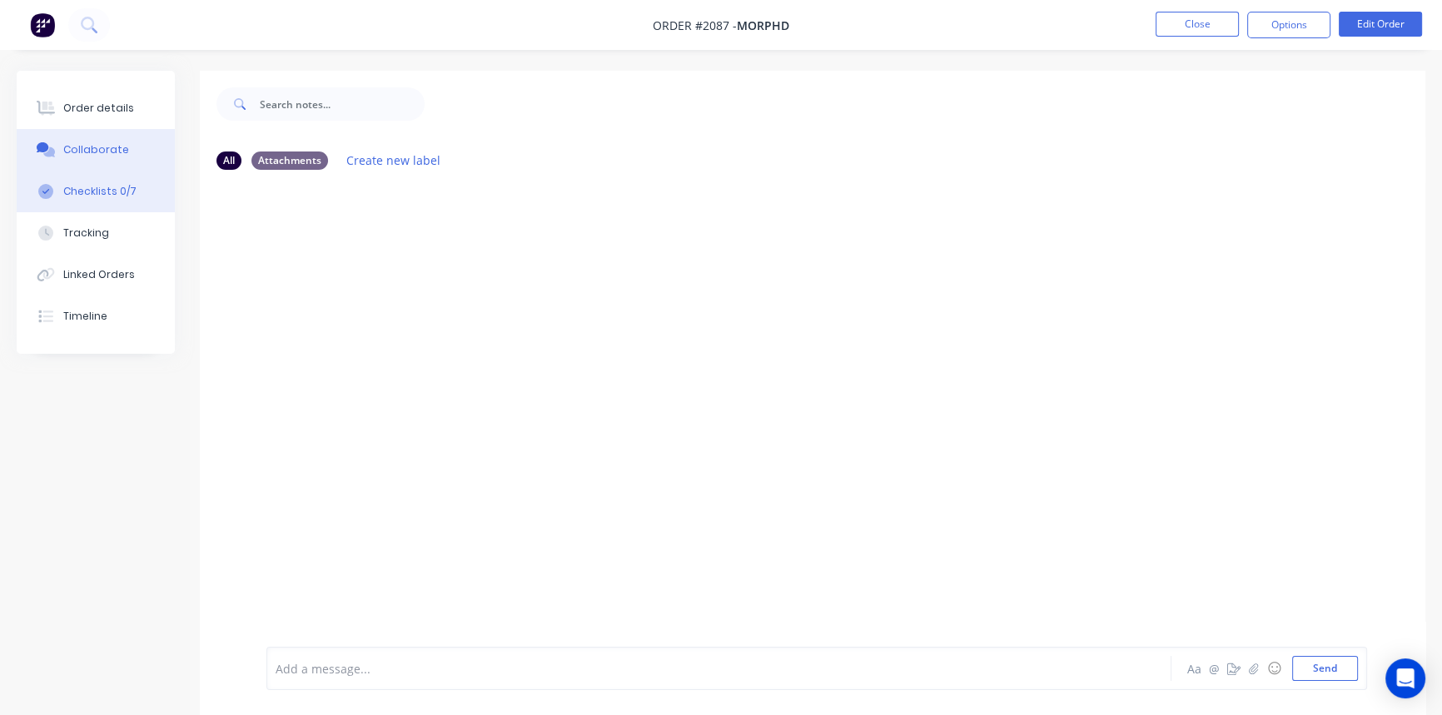
click at [82, 192] on div "Checklists 0/7" at bounding box center [99, 191] width 73 height 15
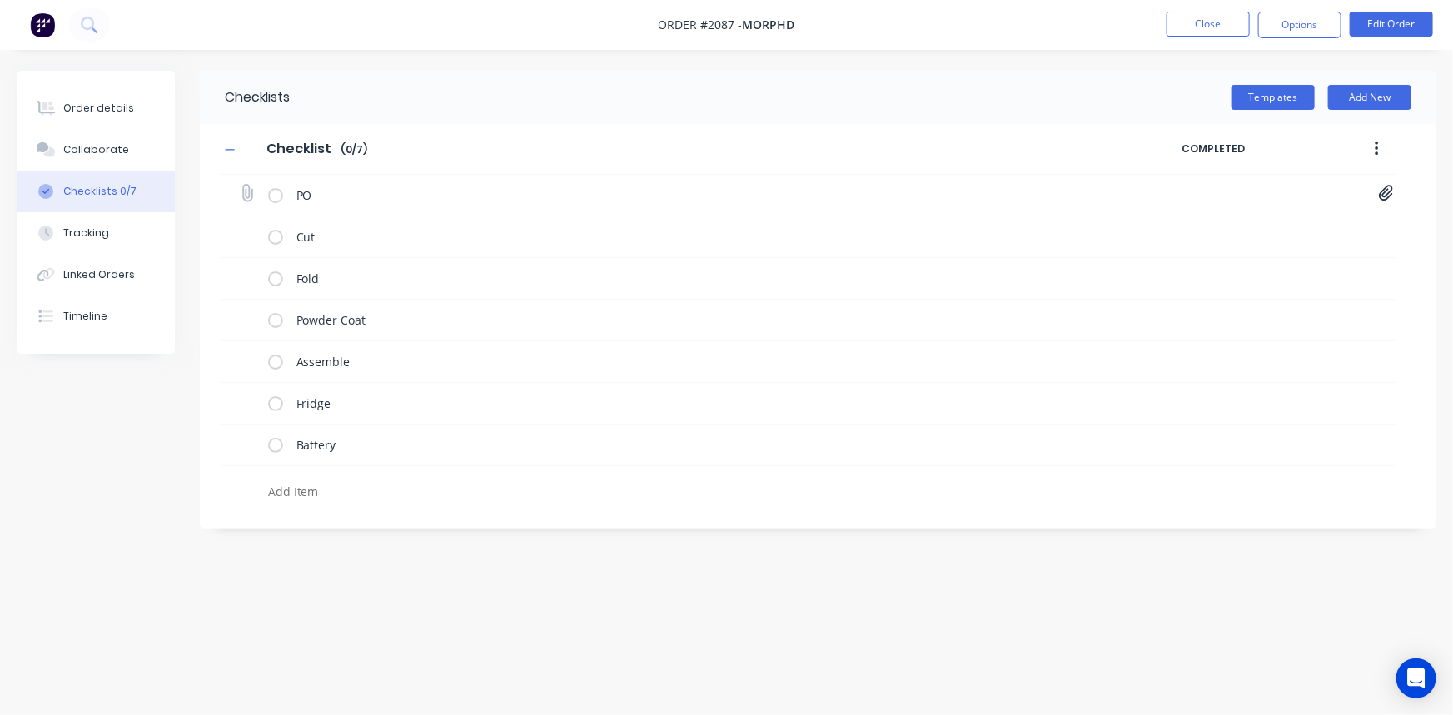
click at [1388, 190] on icon at bounding box center [1386, 194] width 14 height 16
click at [1223, 226] on link "MORPHD Jimny Setup 1052 David Quinlivan.PDF" at bounding box center [1252, 229] width 194 height 17
click at [91, 155] on div "Collaborate" at bounding box center [96, 149] width 66 height 15
type textarea "x"
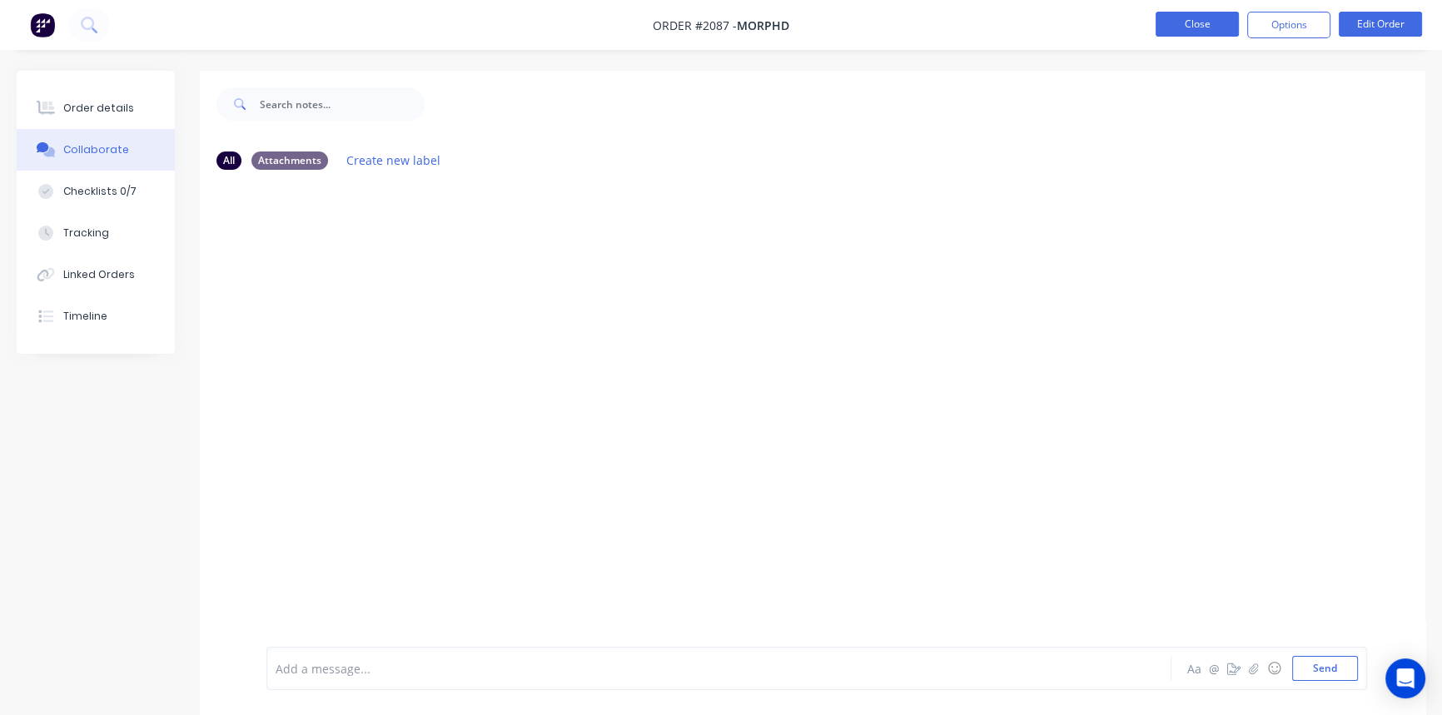
click at [1174, 31] on button "Close" at bounding box center [1197, 24] width 83 height 25
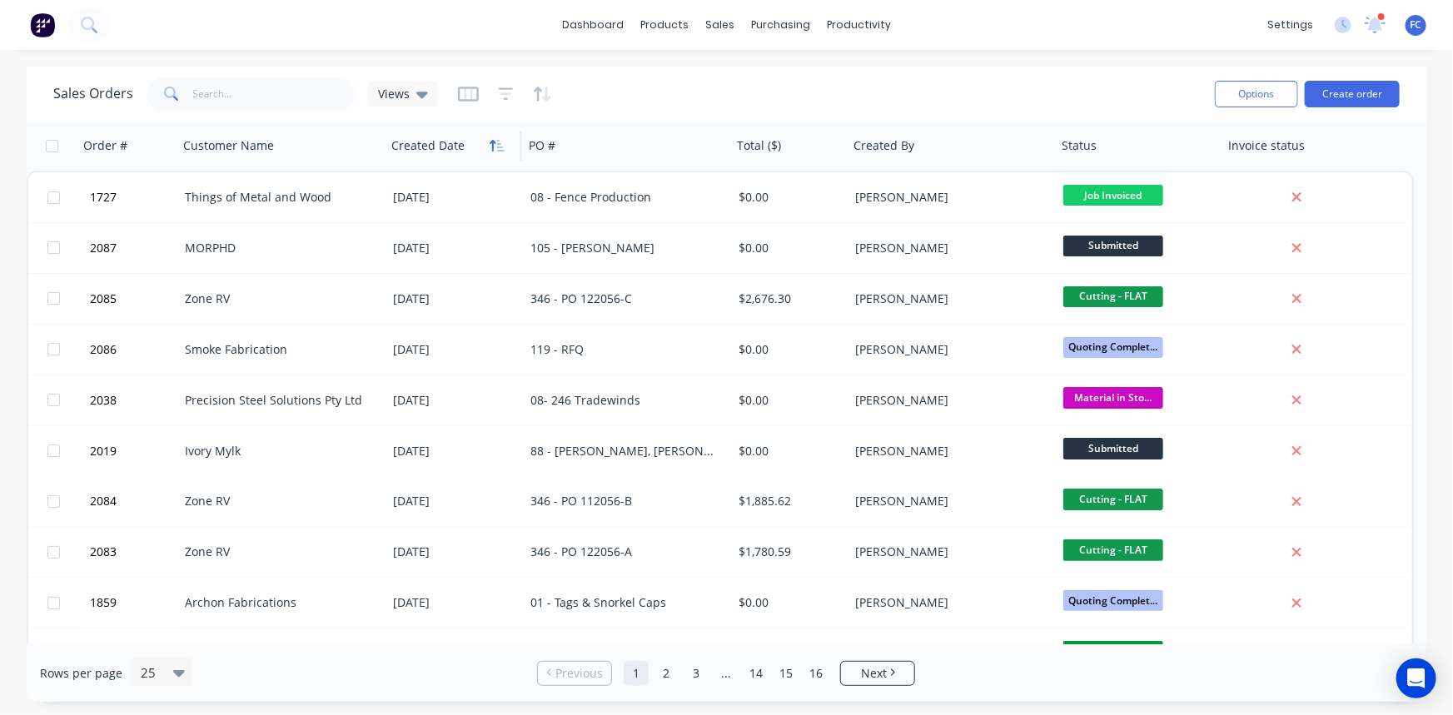
click at [493, 146] on icon "button" at bounding box center [497, 145] width 15 height 13
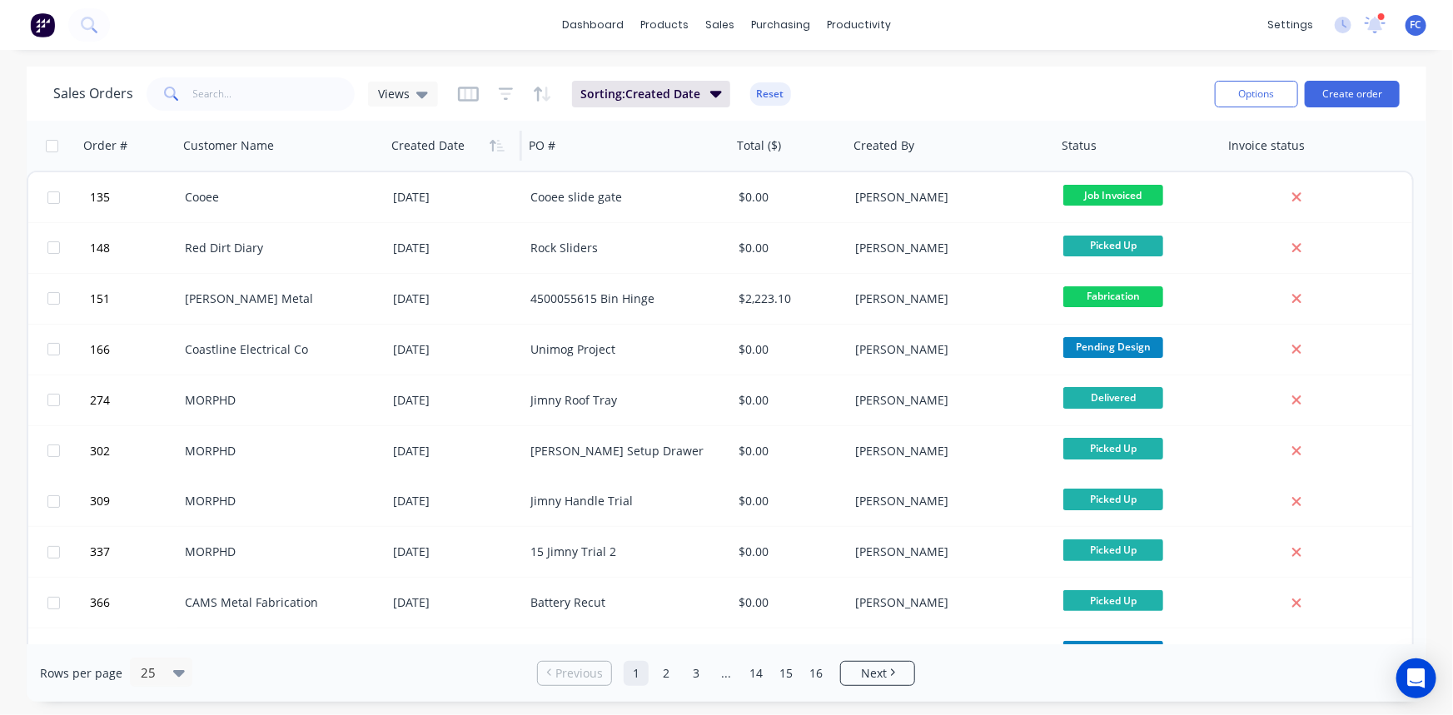
click at [493, 146] on icon "button" at bounding box center [497, 145] width 15 height 13
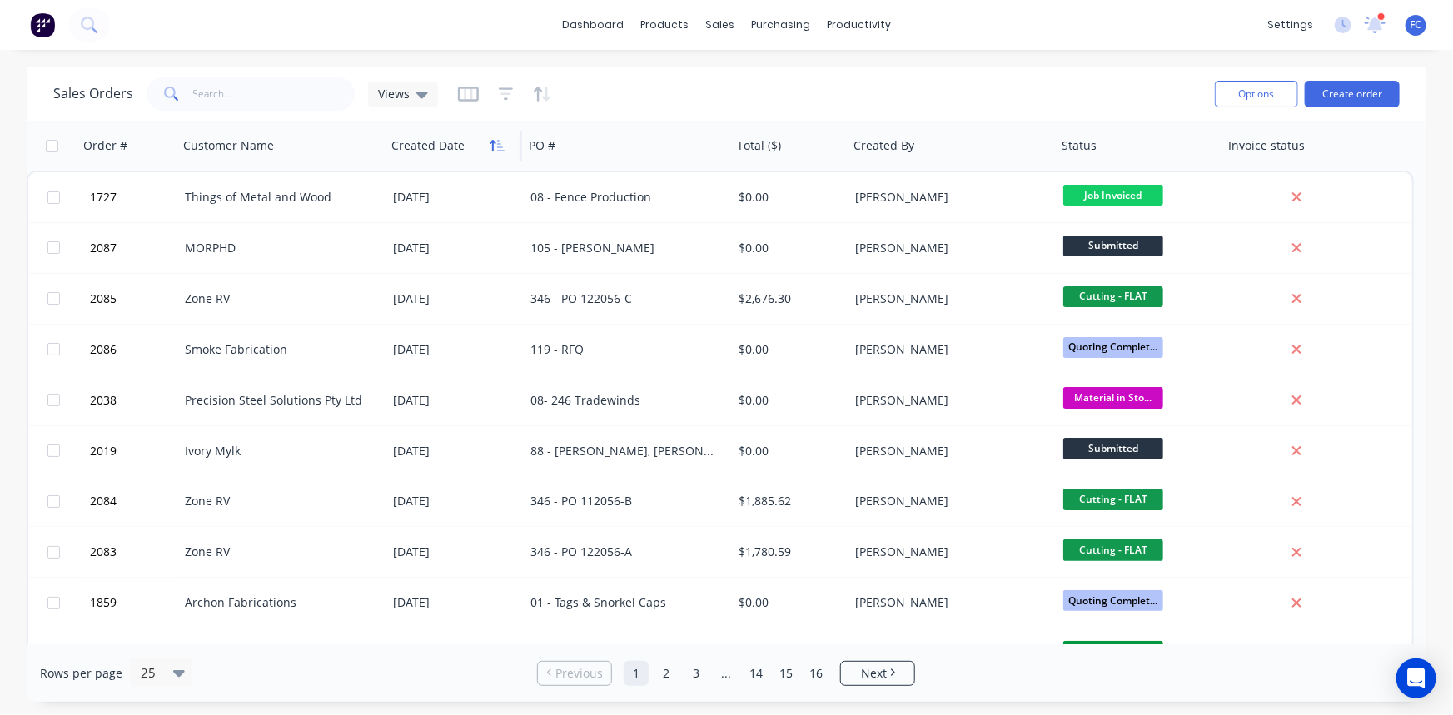
click at [486, 148] on button "button" at bounding box center [497, 145] width 25 height 25
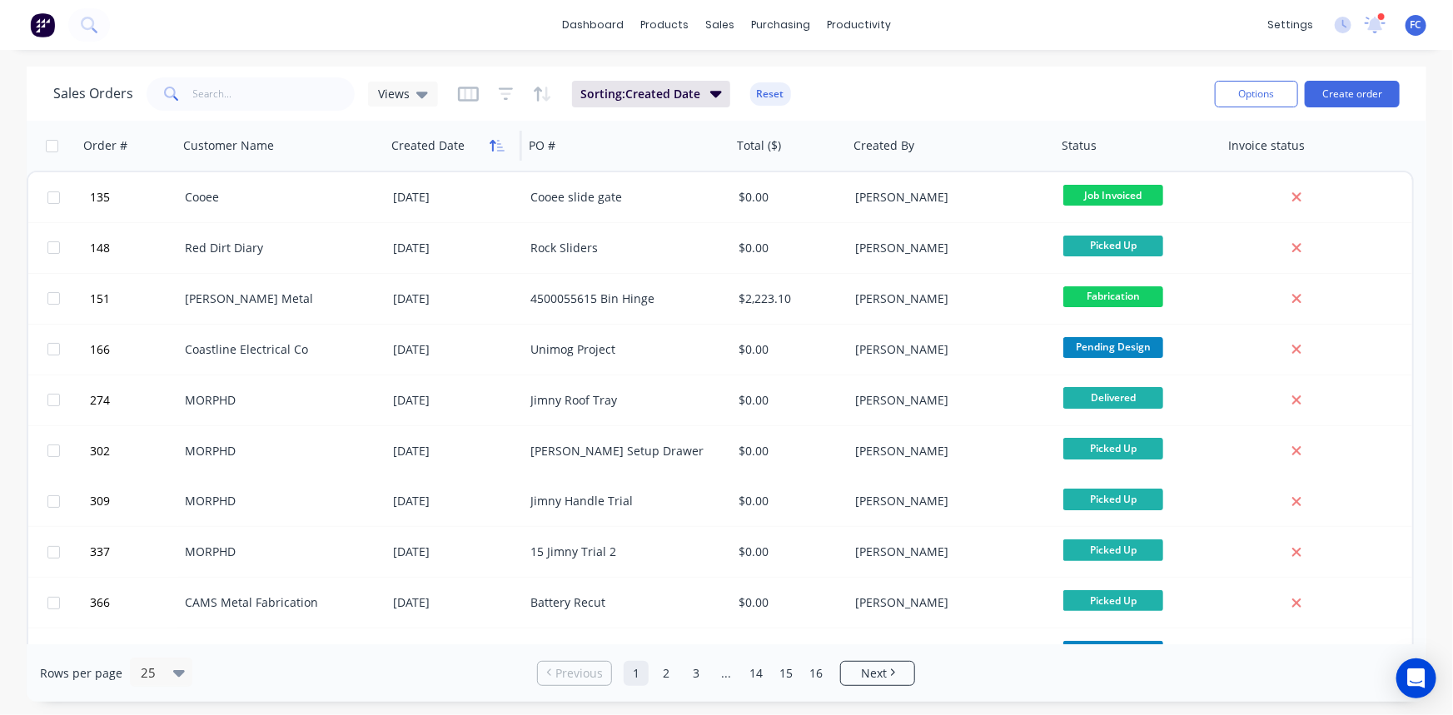
click at [490, 145] on icon "button" at bounding box center [497, 145] width 15 height 13
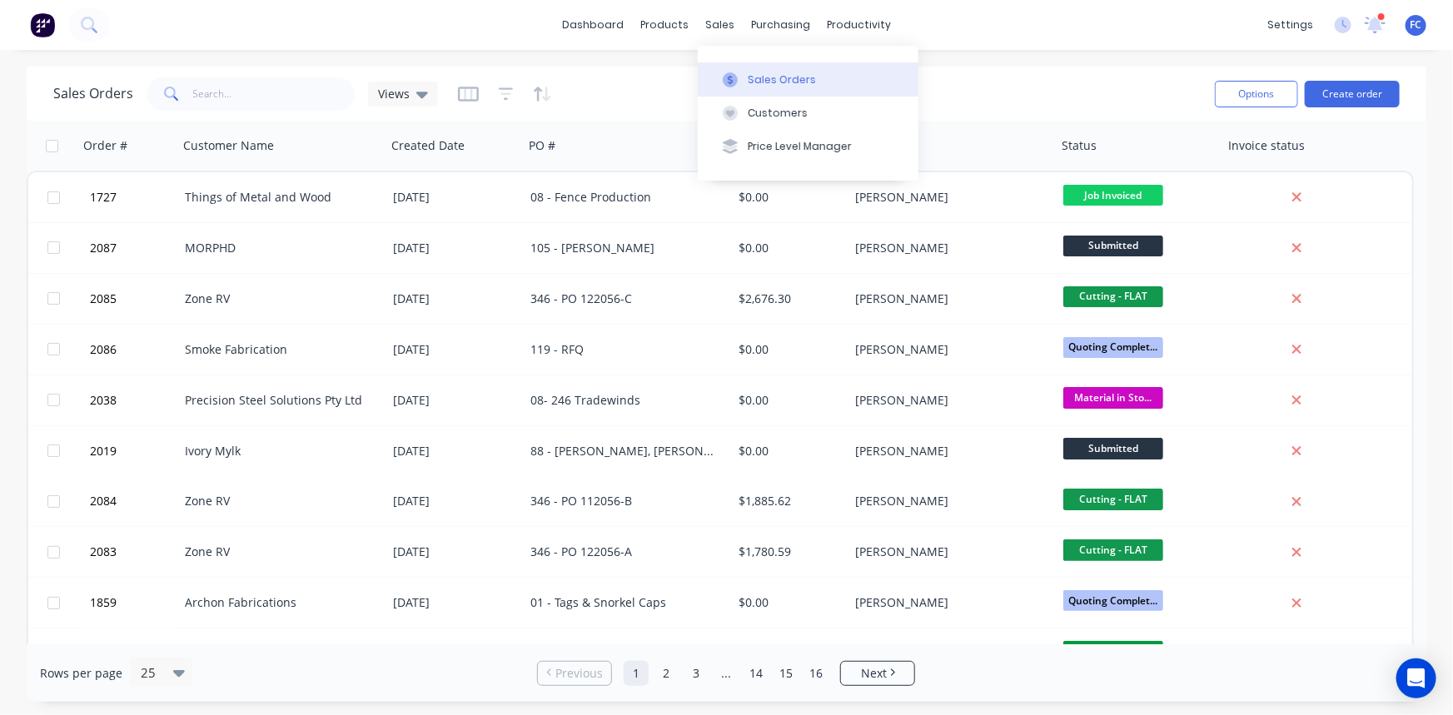
click at [749, 75] on div "Sales Orders" at bounding box center [782, 79] width 68 height 15
click at [764, 80] on div "Sales Orders" at bounding box center [782, 79] width 68 height 15
click at [357, 155] on button "button" at bounding box center [355, 145] width 25 height 25
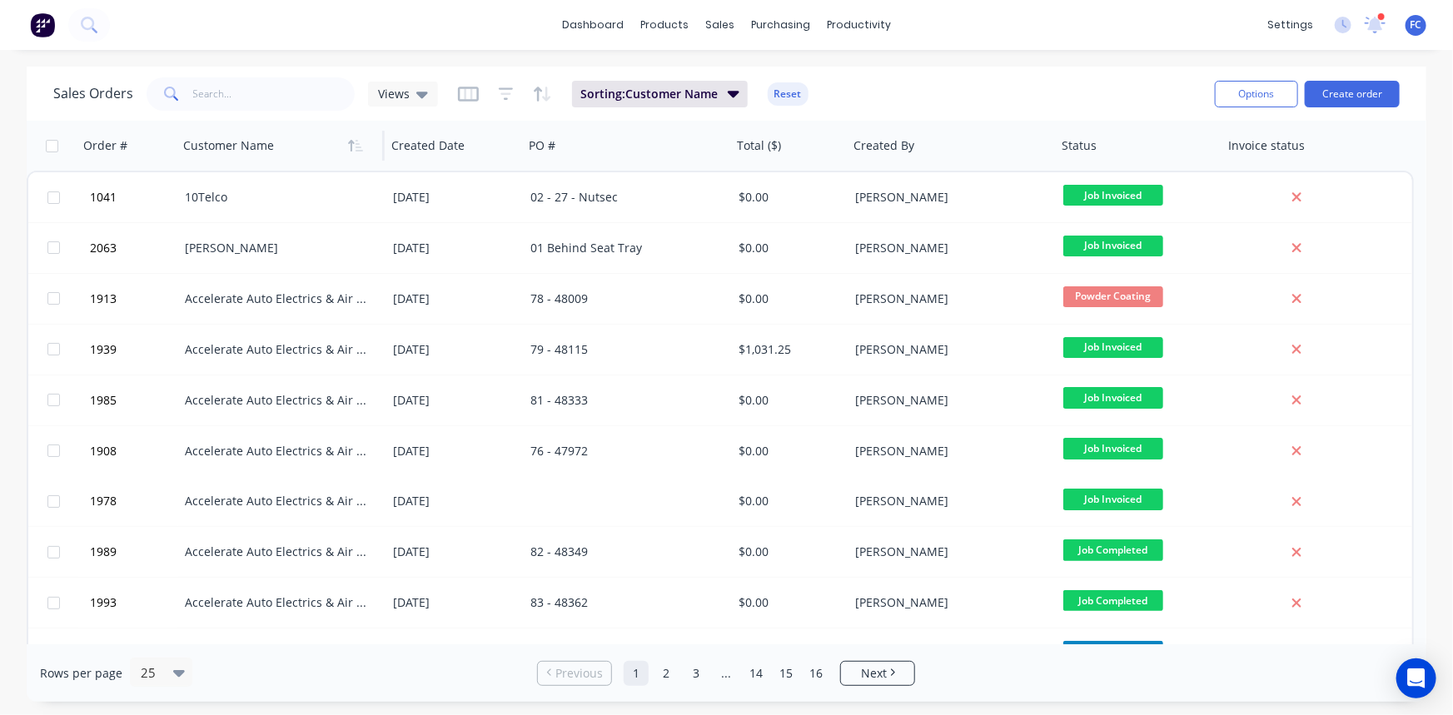
click at [357, 155] on button "button" at bounding box center [355, 145] width 25 height 25
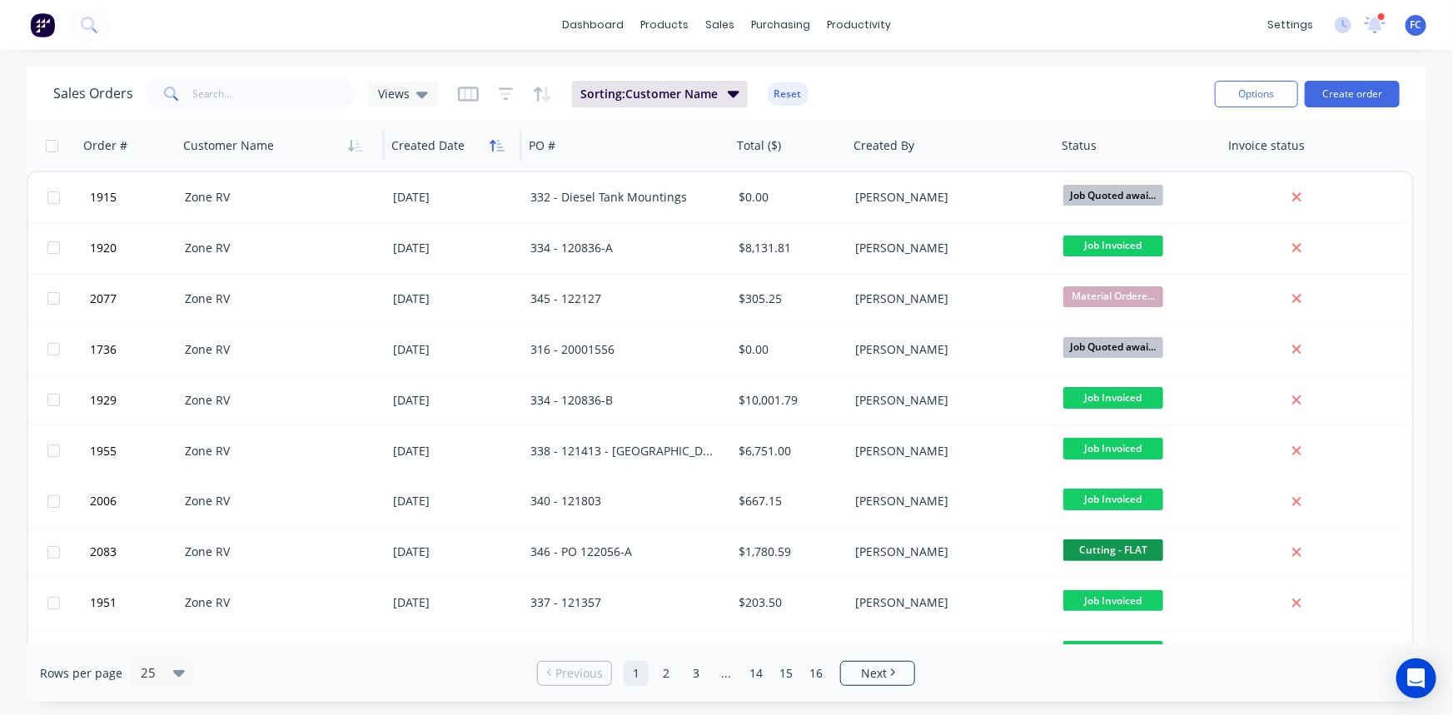
click at [495, 148] on icon "button" at bounding box center [497, 145] width 15 height 13
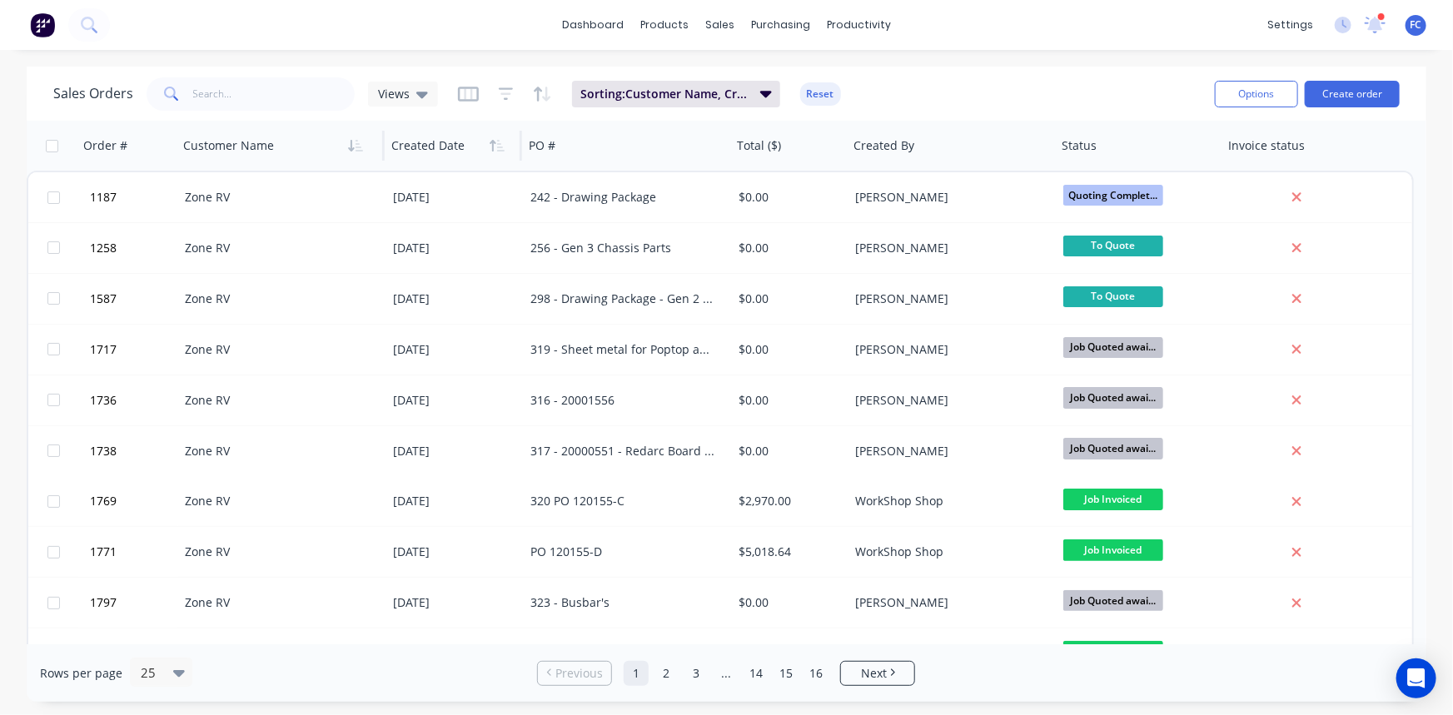
click at [495, 148] on icon "button" at bounding box center [497, 145] width 15 height 13
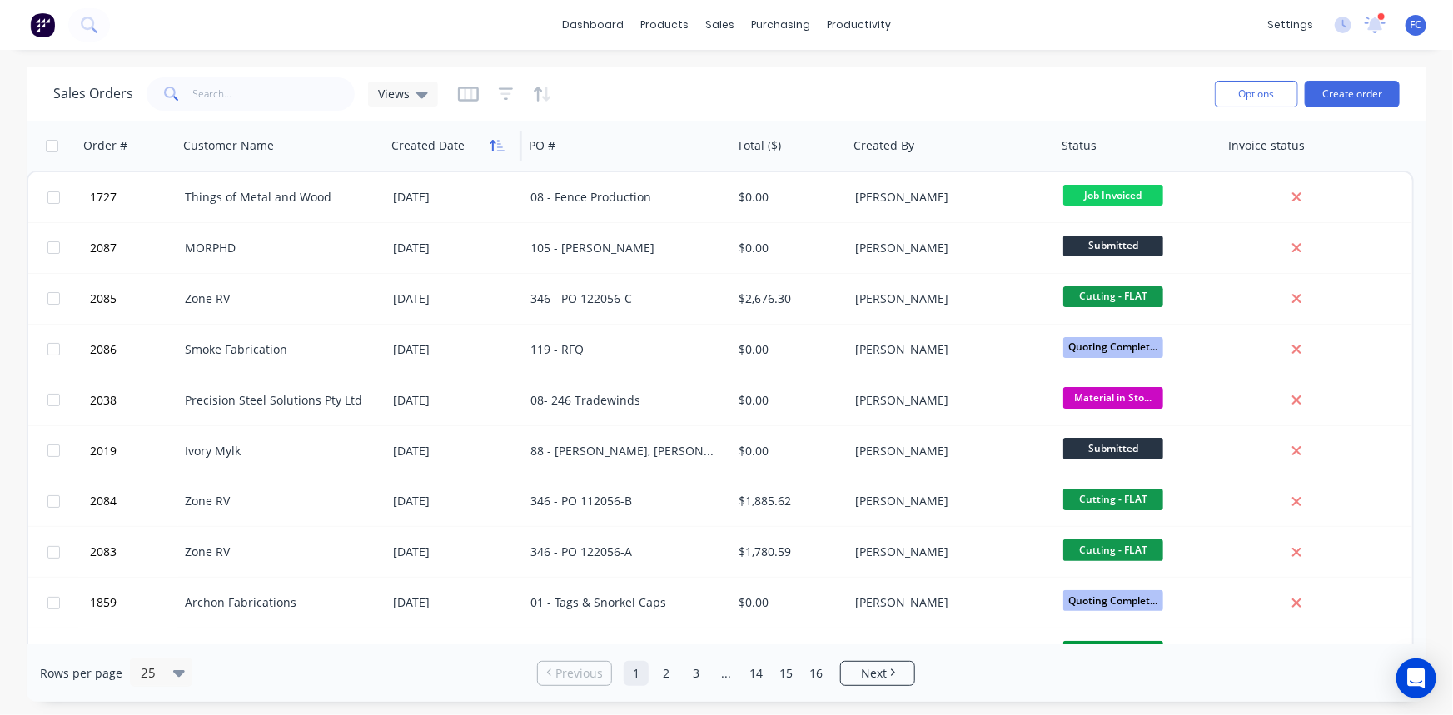
click at [492, 150] on icon "button" at bounding box center [493, 146] width 6 height 12
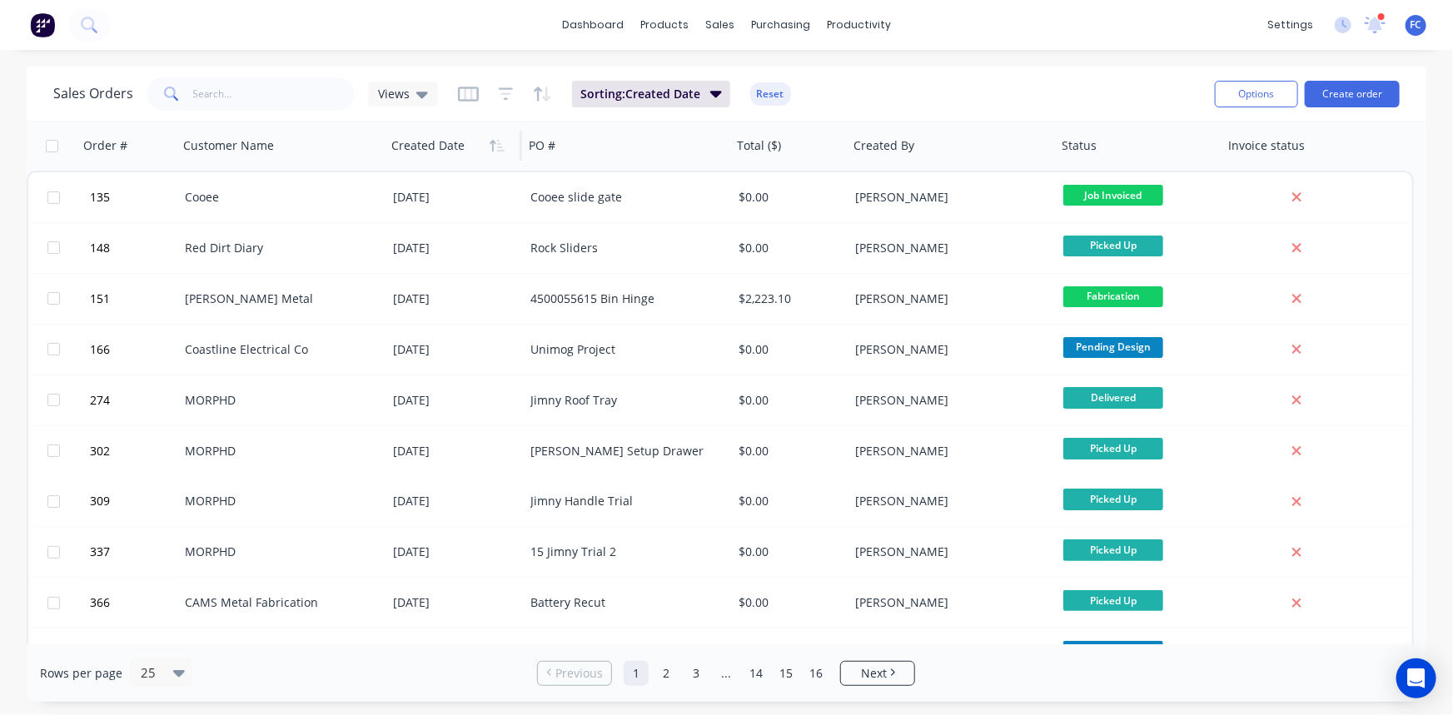
click at [492, 150] on icon "button" at bounding box center [493, 146] width 6 height 12
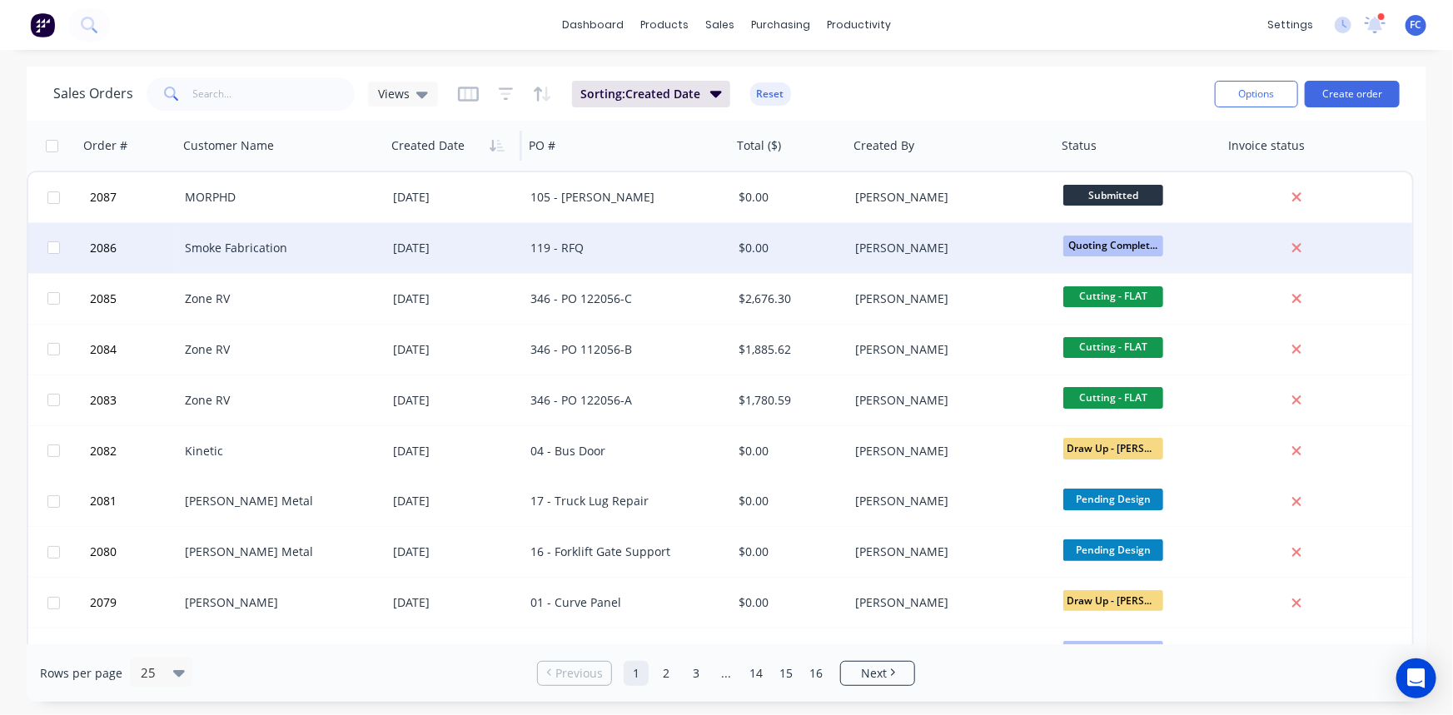
click at [249, 241] on div "Smoke Fabrication" at bounding box center [277, 248] width 185 height 17
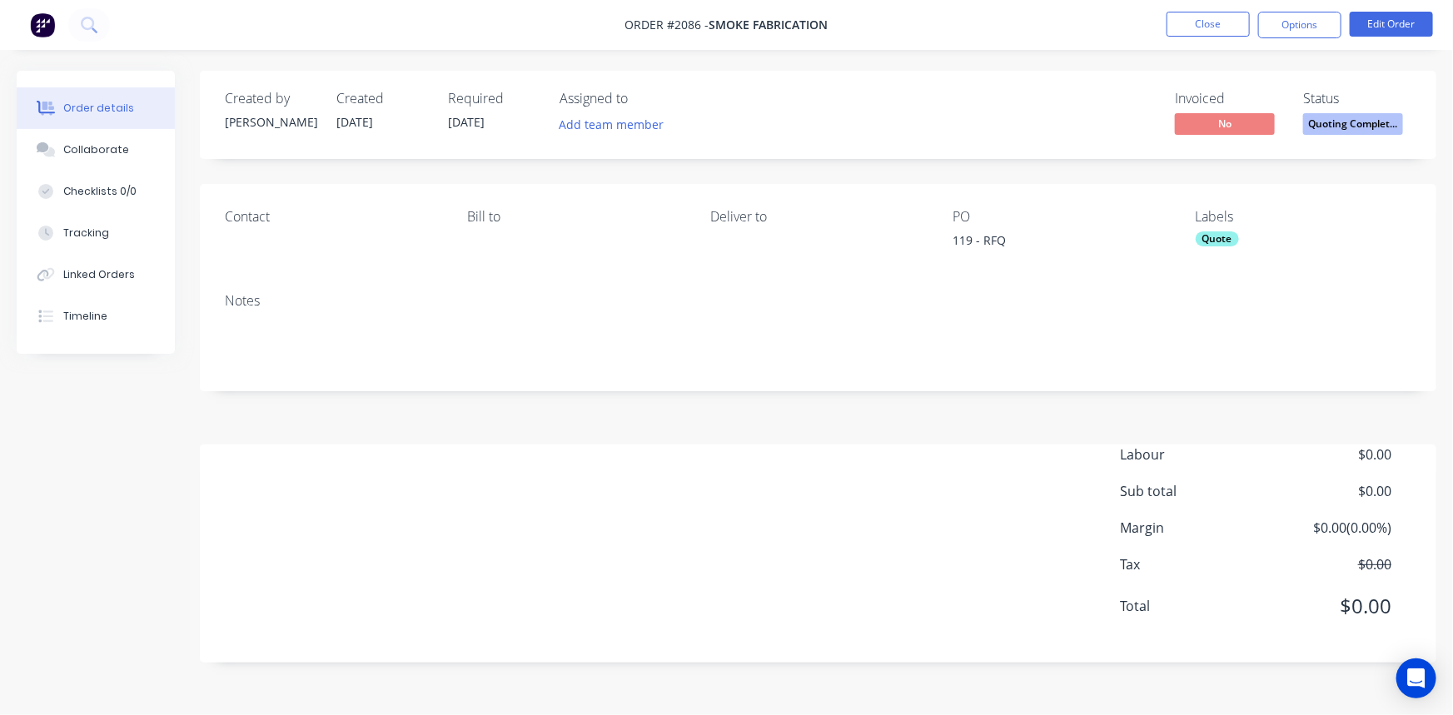
drag, startPoint x: 94, startPoint y: 151, endPoint x: 570, endPoint y: 322, distance: 506.2
click at [95, 151] on div "Collaborate" at bounding box center [96, 149] width 66 height 15
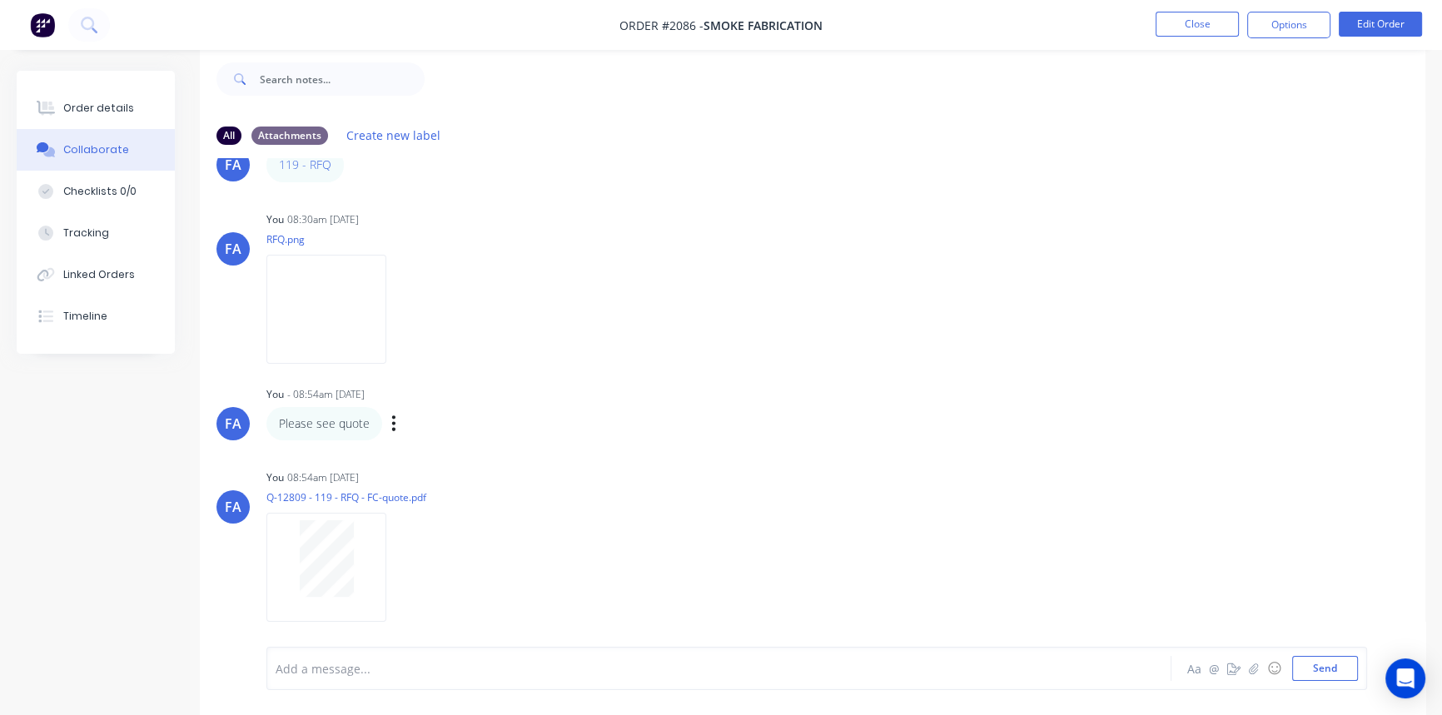
scroll to position [67, 0]
click at [285, 335] on img at bounding box center [326, 302] width 120 height 109
click at [1180, 30] on button "Close" at bounding box center [1197, 24] width 83 height 25
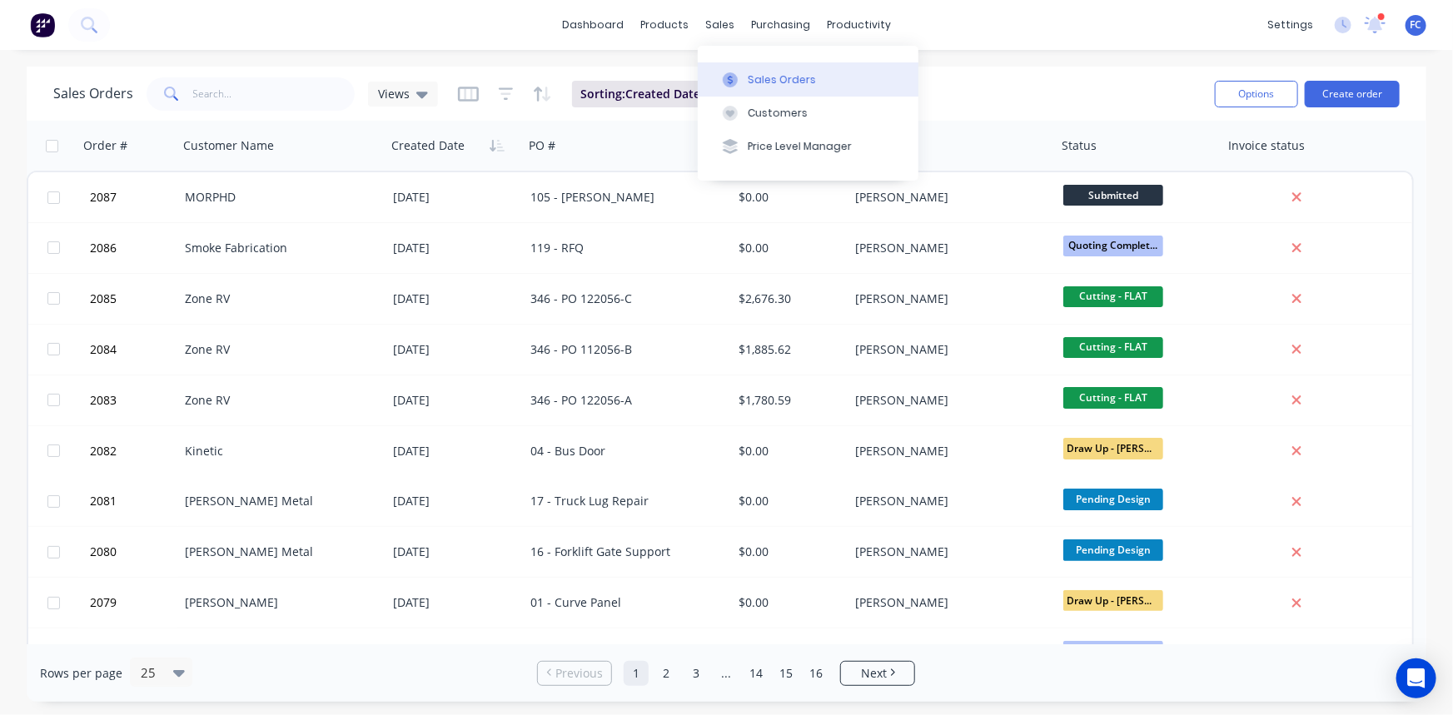
click at [768, 77] on div "Sales Orders" at bounding box center [782, 79] width 68 height 15
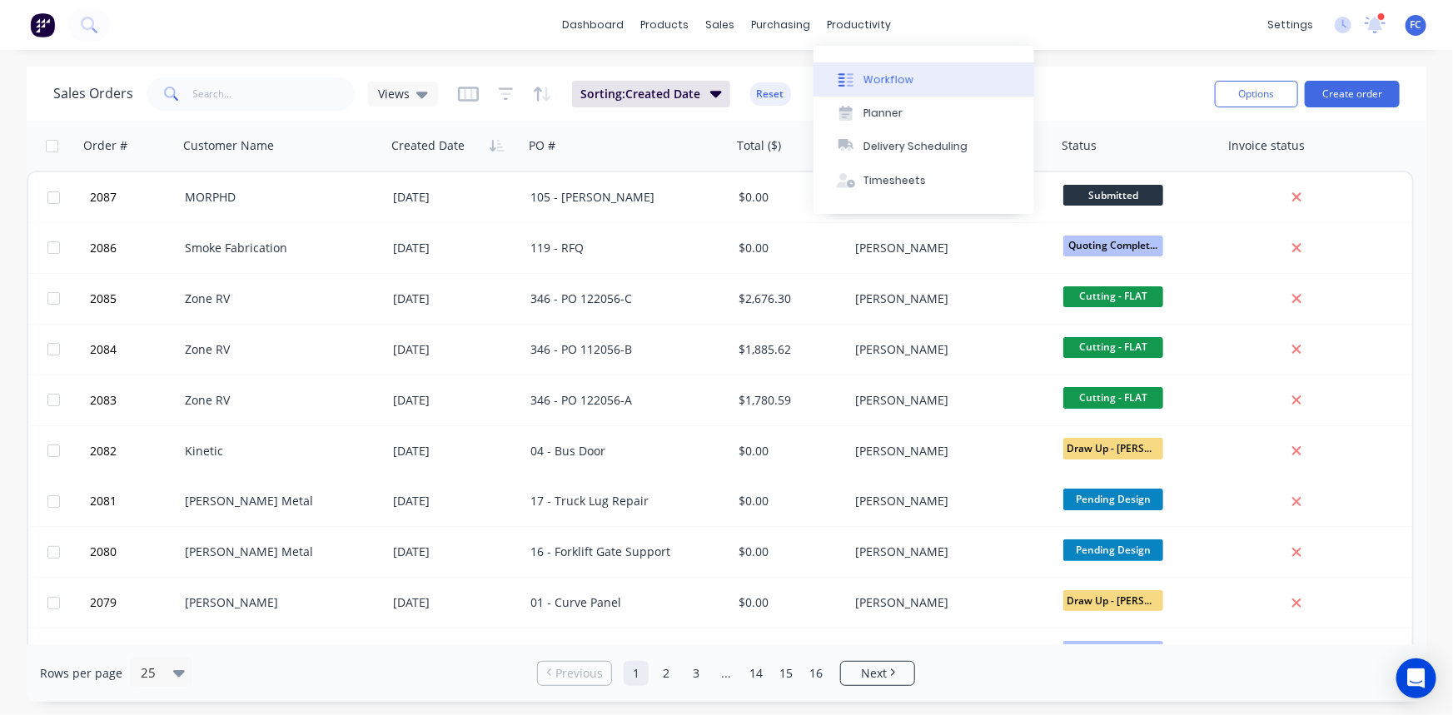
click at [898, 76] on div "Workflow" at bounding box center [888, 79] width 50 height 15
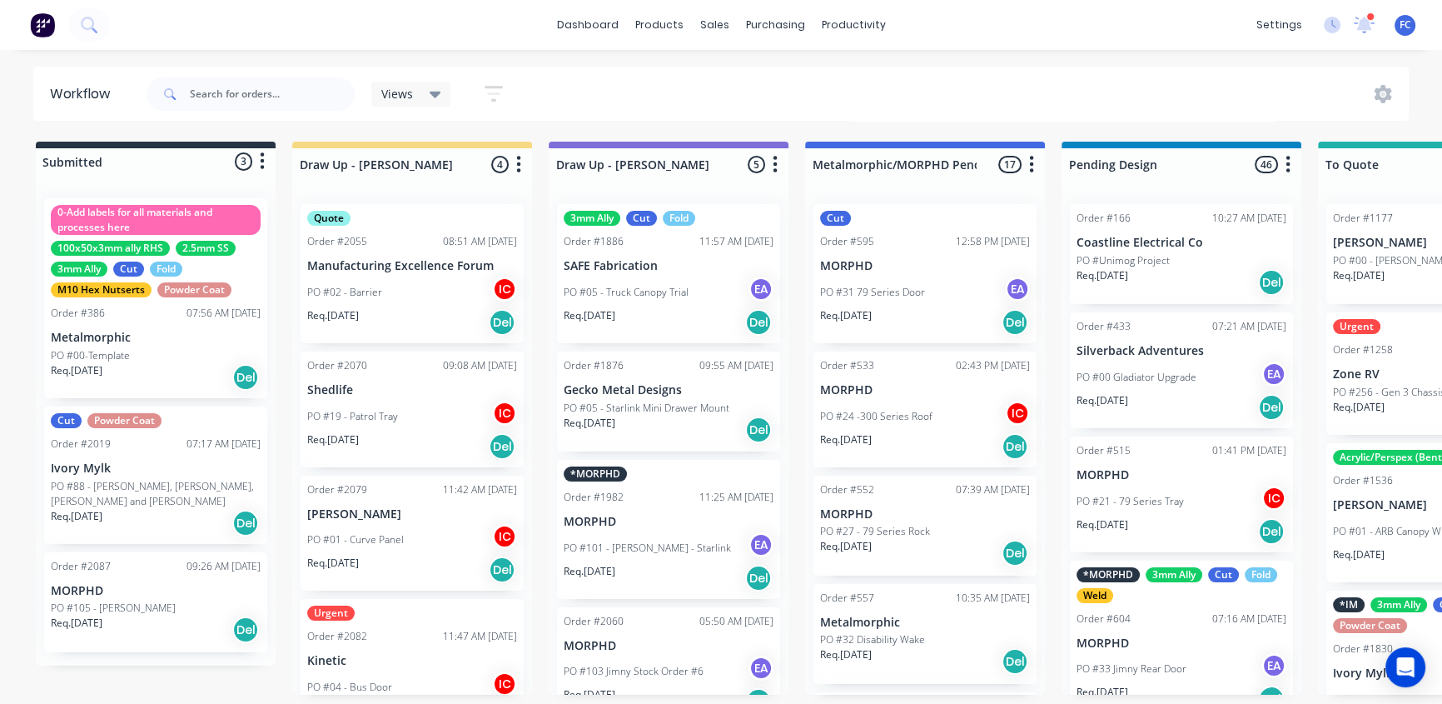
scroll to position [1, 0]
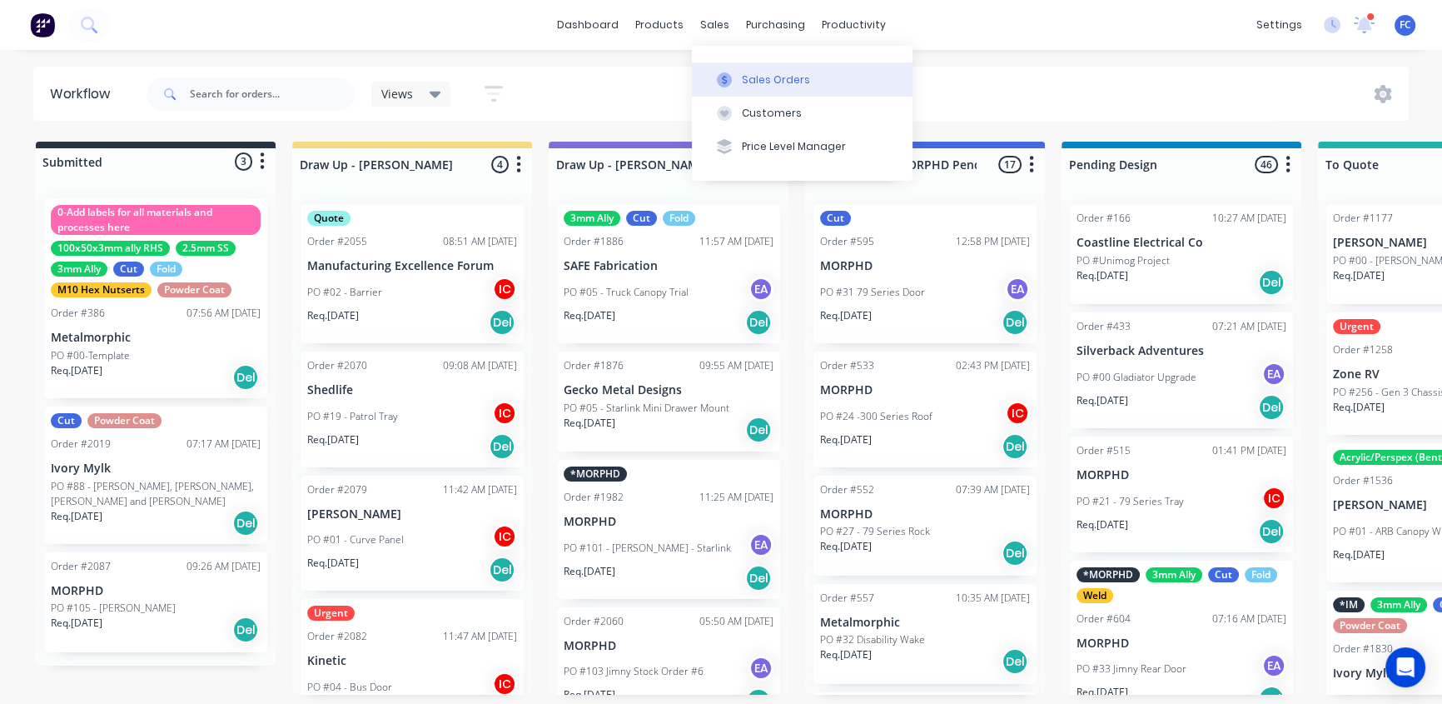
drag, startPoint x: 740, startPoint y: 79, endPoint x: 732, endPoint y: 82, distance: 9.0
click at [740, 79] on button "Sales Orders" at bounding box center [802, 78] width 221 height 33
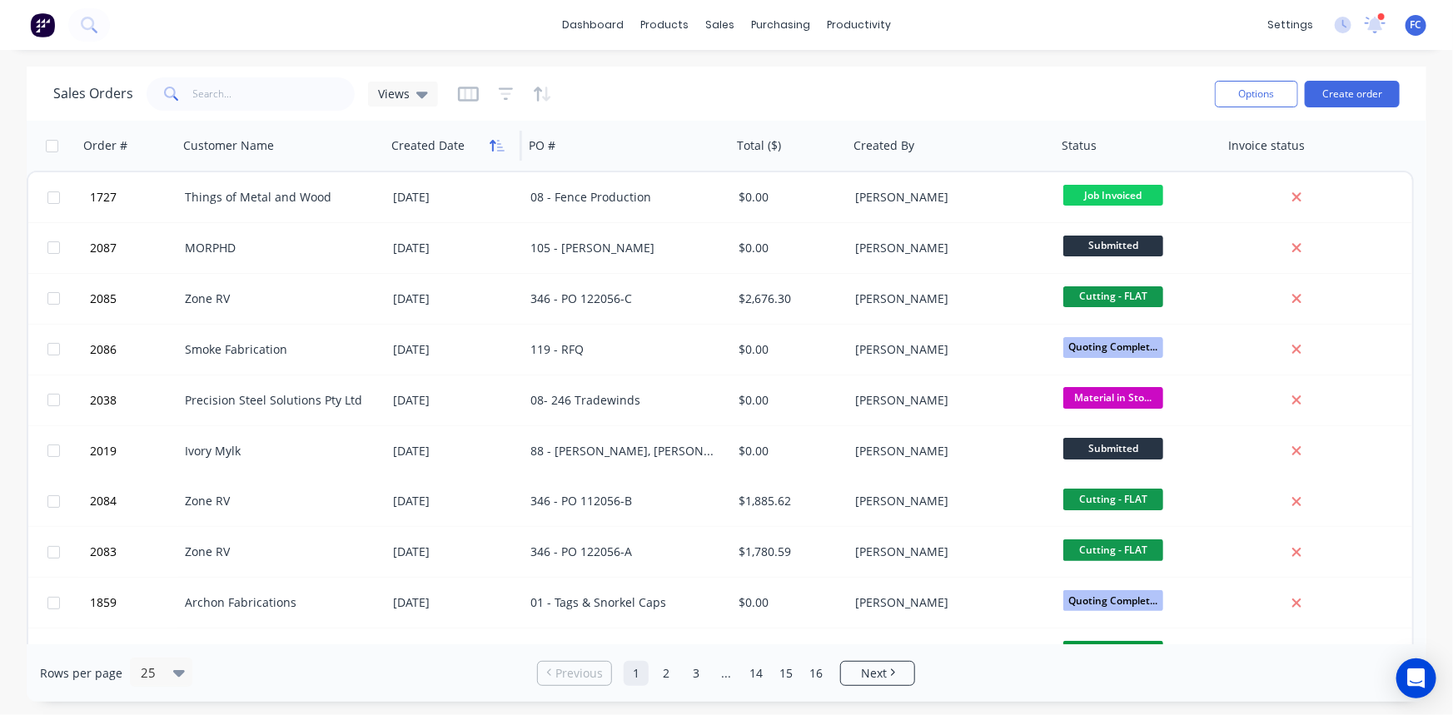
click at [508, 146] on button "button" at bounding box center [497, 145] width 25 height 25
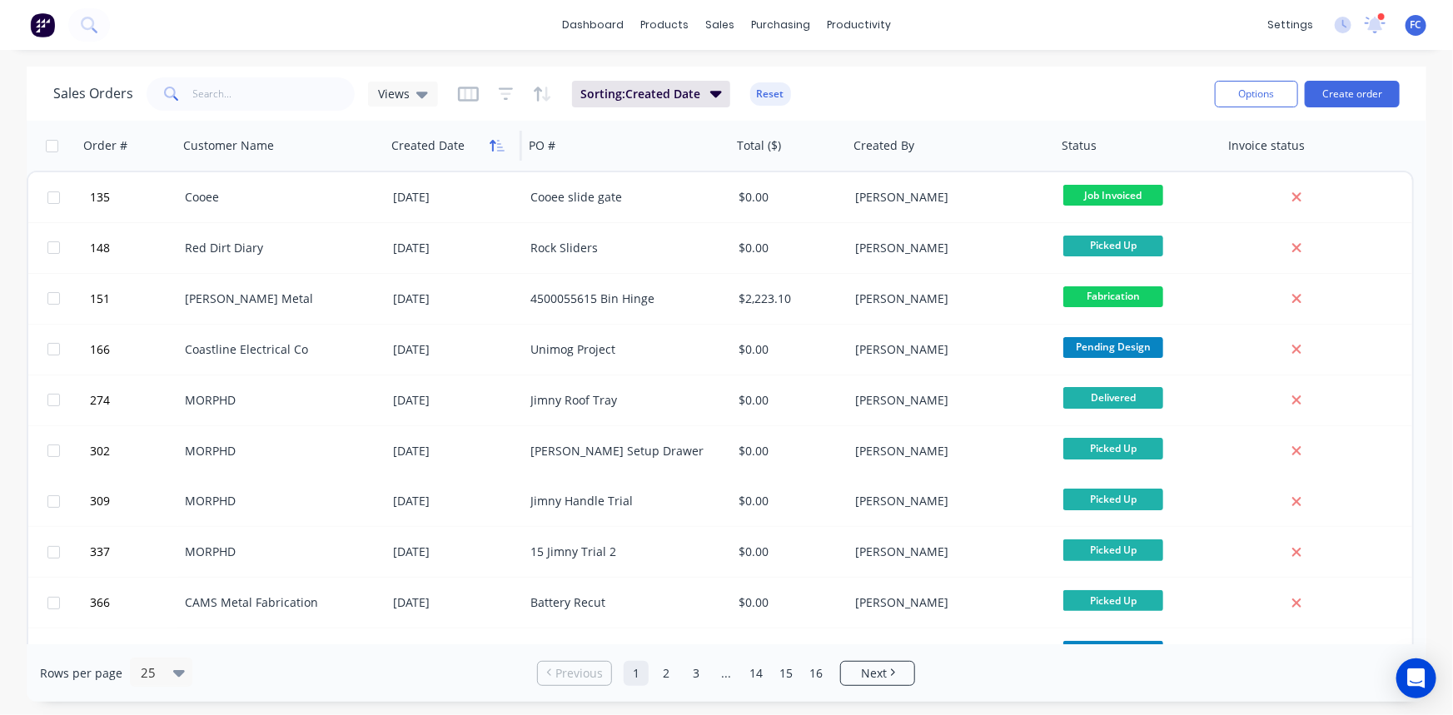
click at [505, 146] on button "button" at bounding box center [497, 145] width 25 height 25
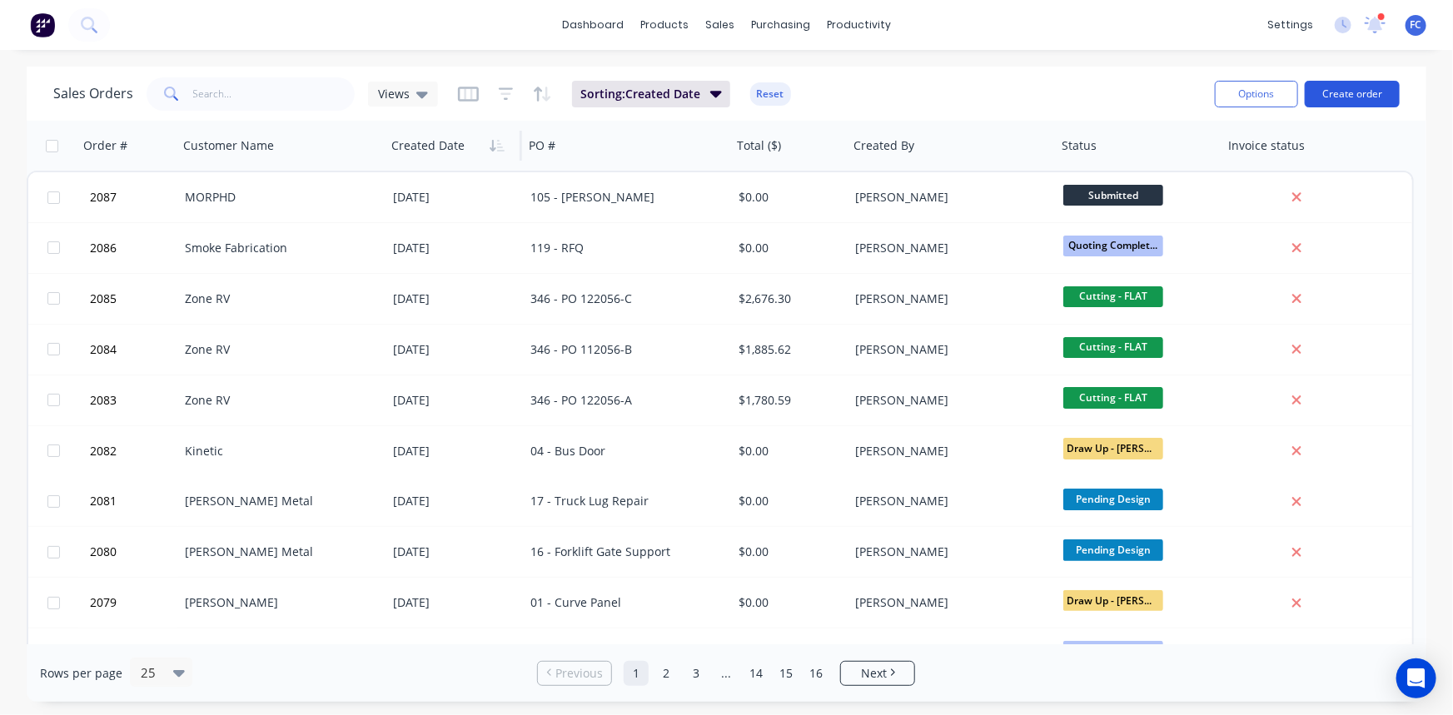
click at [1351, 92] on button "Create order" at bounding box center [1352, 94] width 95 height 27
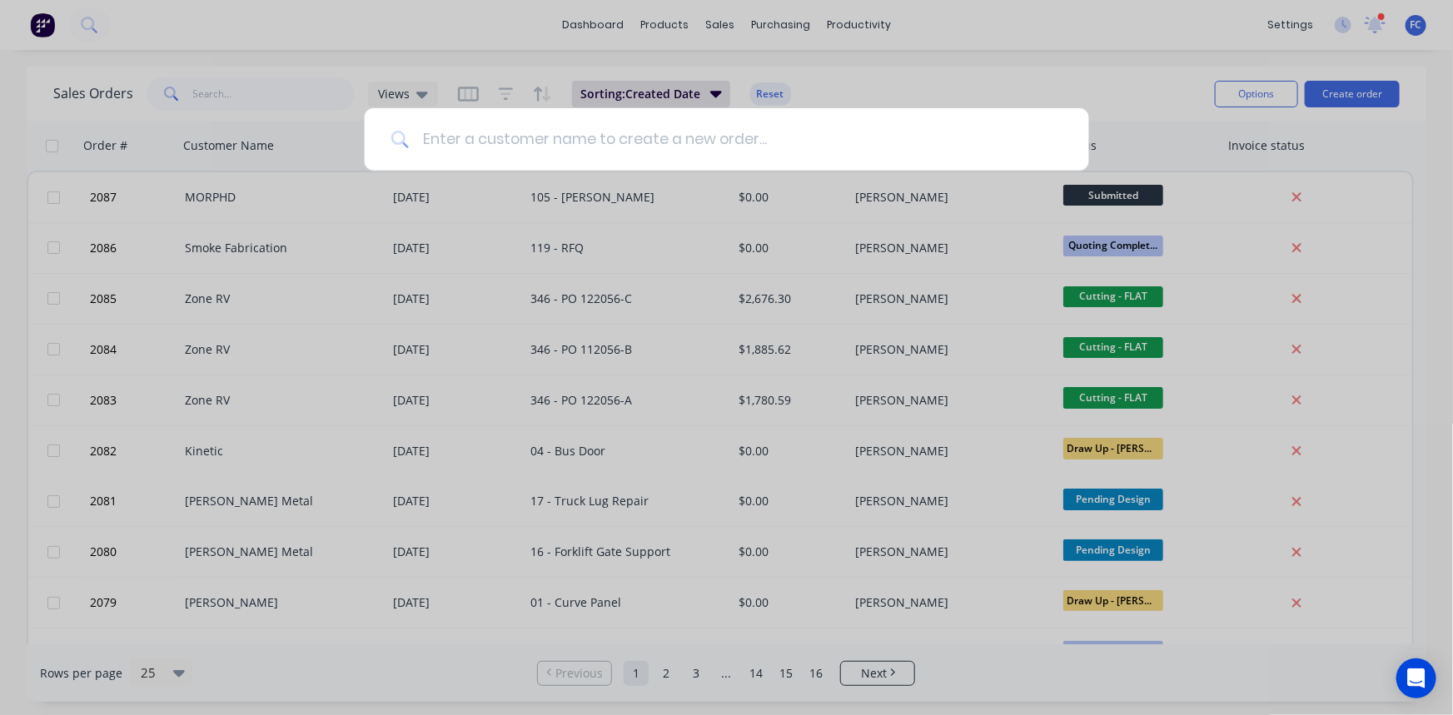
click at [513, 140] on input at bounding box center [736, 139] width 654 height 62
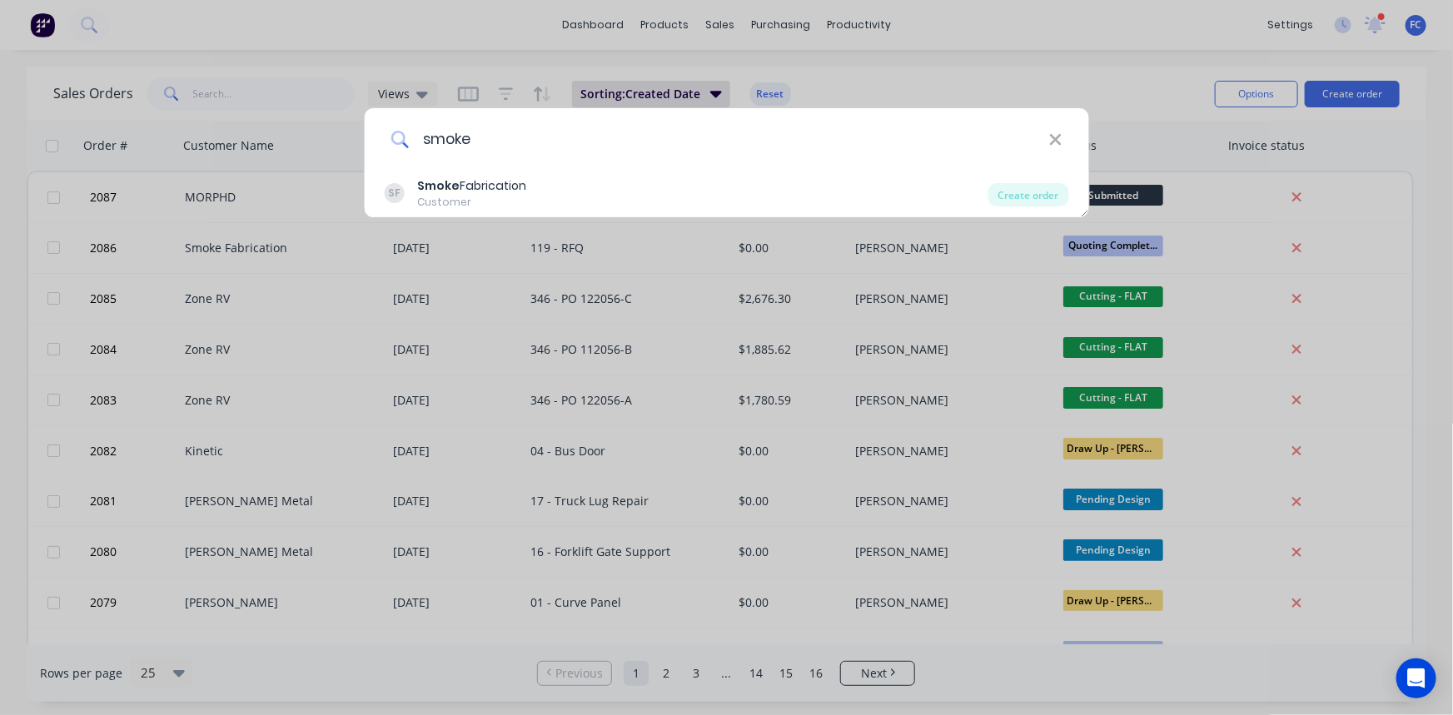
type input "smoke"
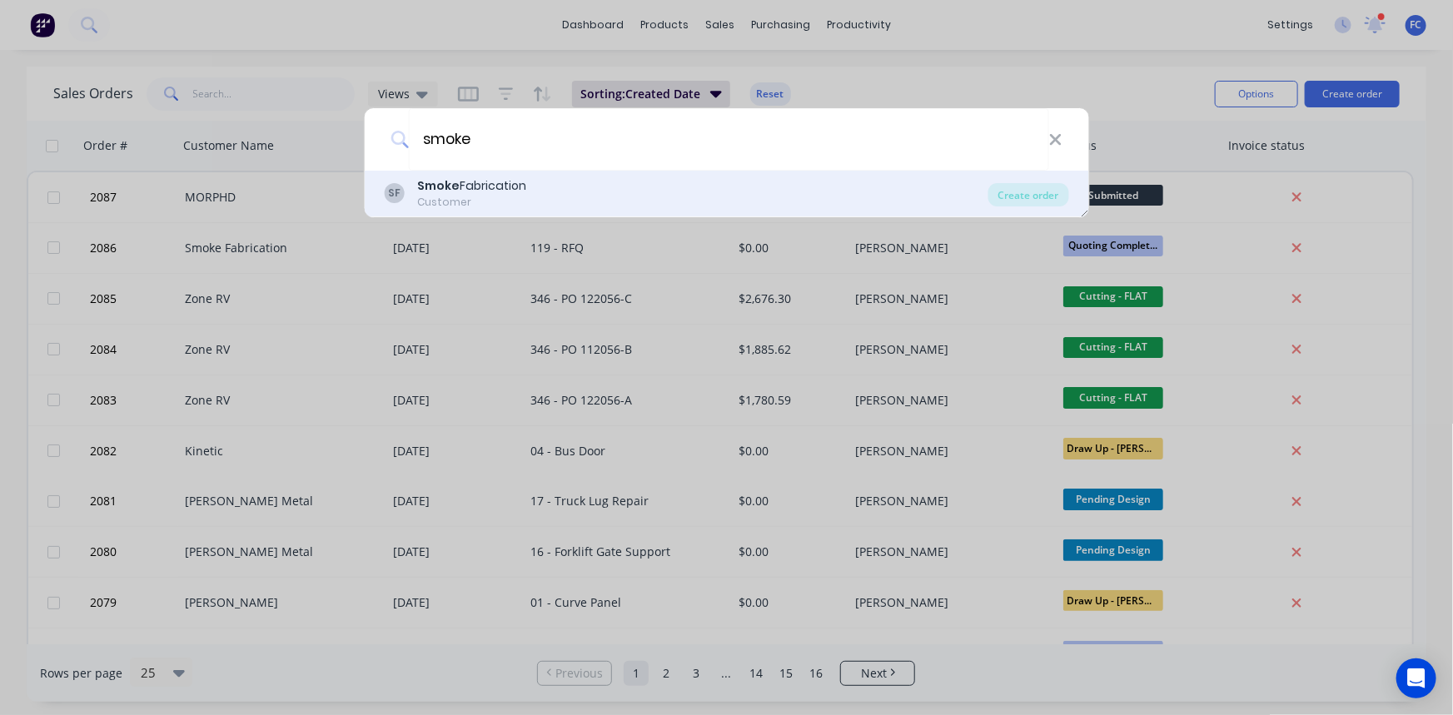
click at [619, 182] on div "SF Smoke Fabrication Customer" at bounding box center [686, 193] width 604 height 32
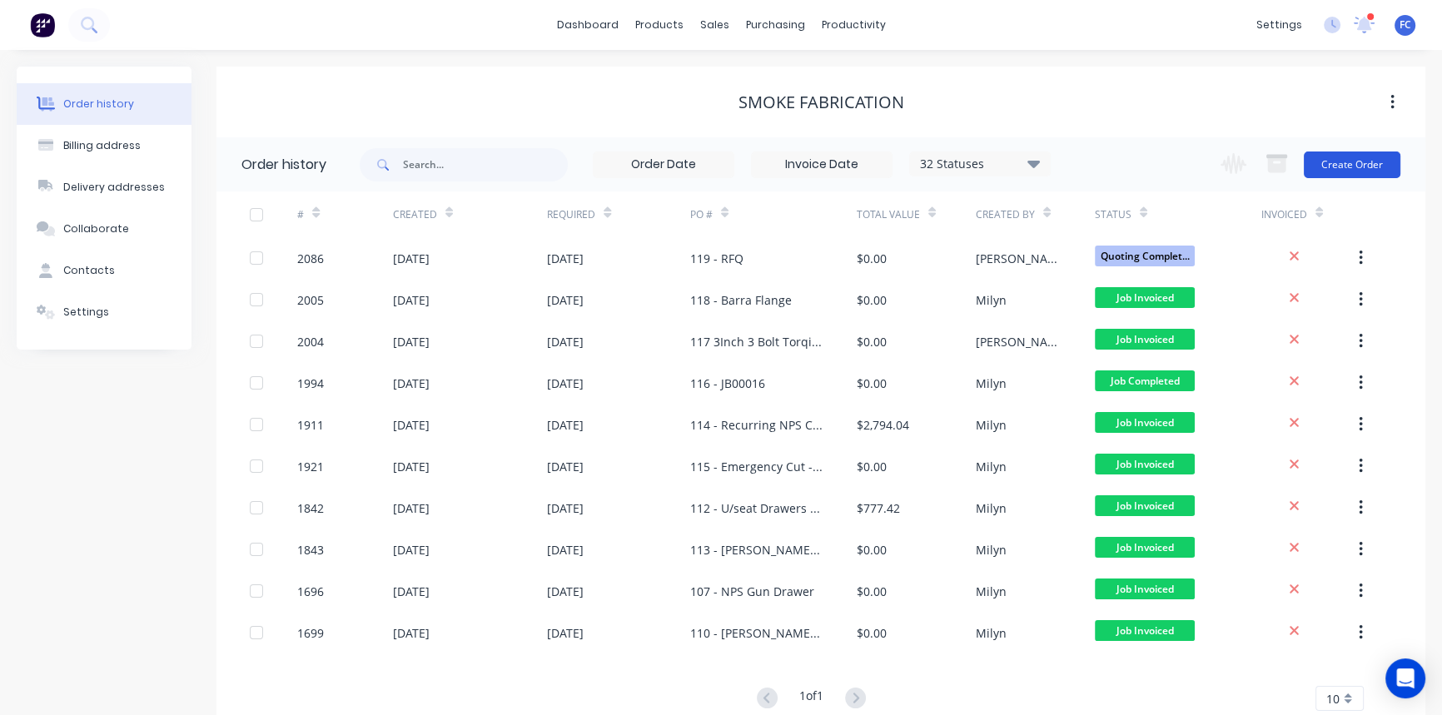
click at [1355, 167] on button "Create Order" at bounding box center [1352, 165] width 97 height 27
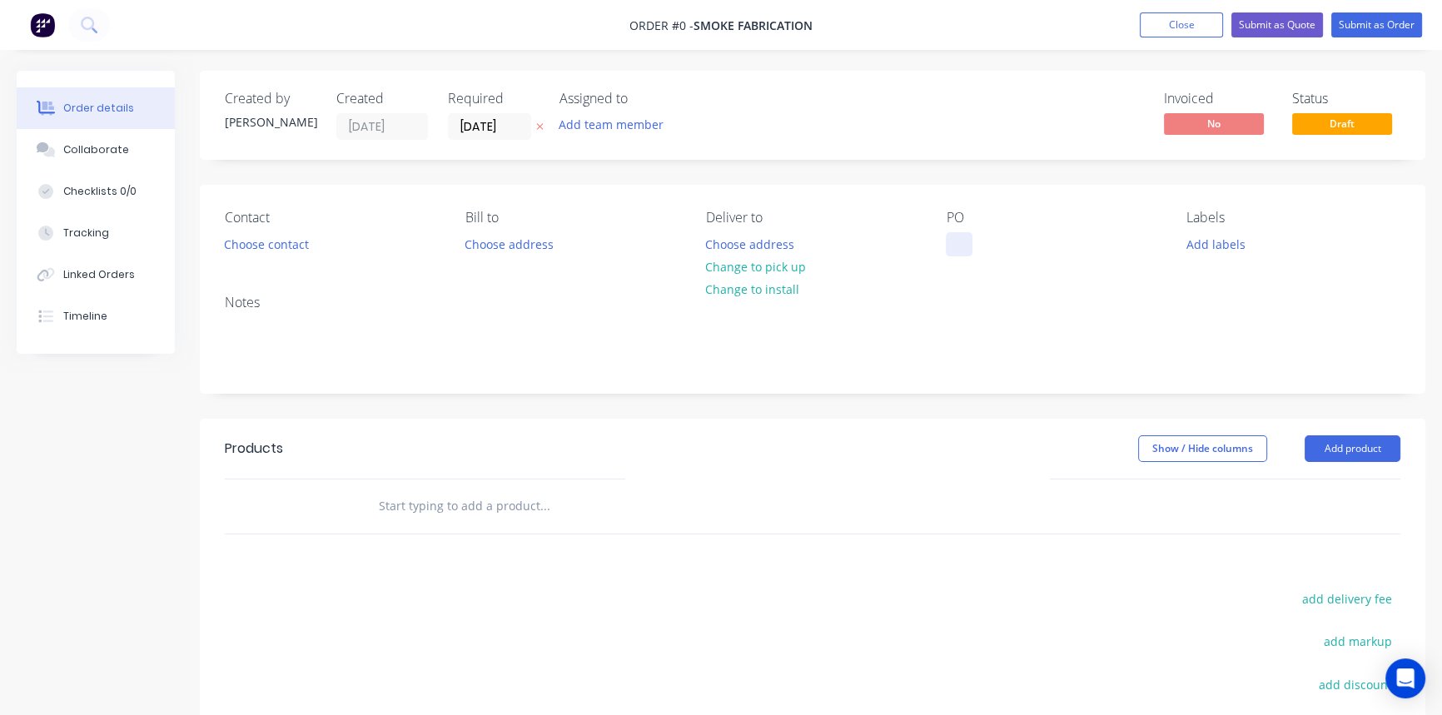
click at [959, 240] on div at bounding box center [959, 244] width 27 height 24
click at [478, 113] on label "[DATE]" at bounding box center [489, 126] width 83 height 27
click at [478, 114] on input "[DATE]" at bounding box center [490, 126] width 82 height 25
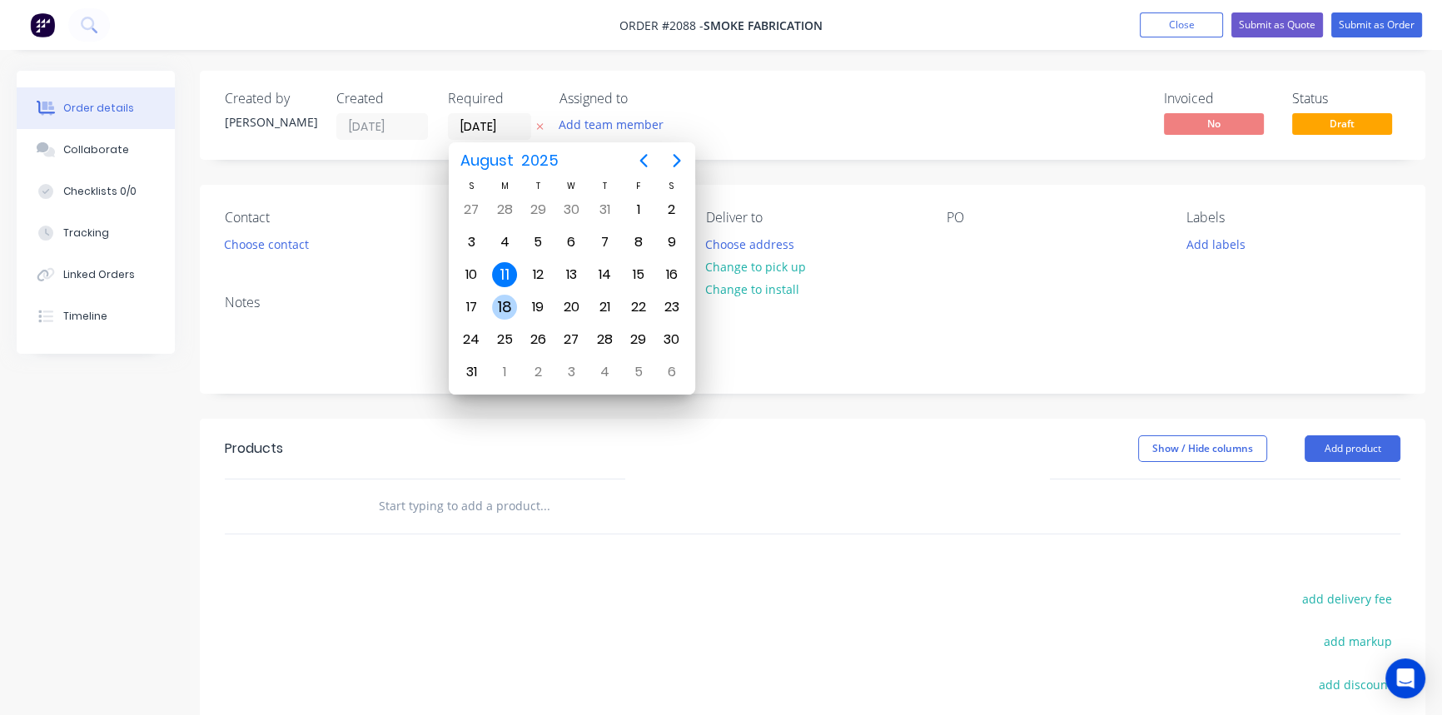
click at [510, 297] on div "18" at bounding box center [504, 307] width 25 height 25
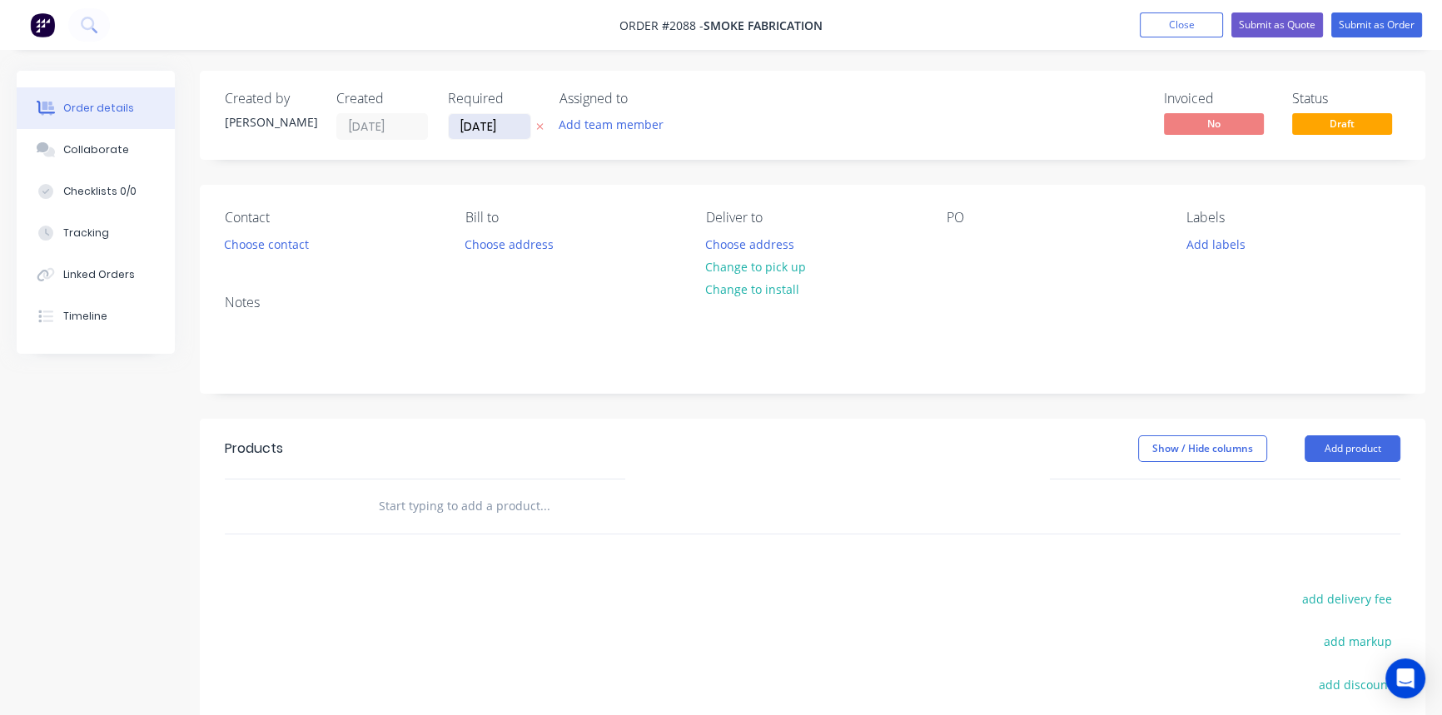
click at [492, 127] on input "[DATE]" at bounding box center [490, 126] width 82 height 25
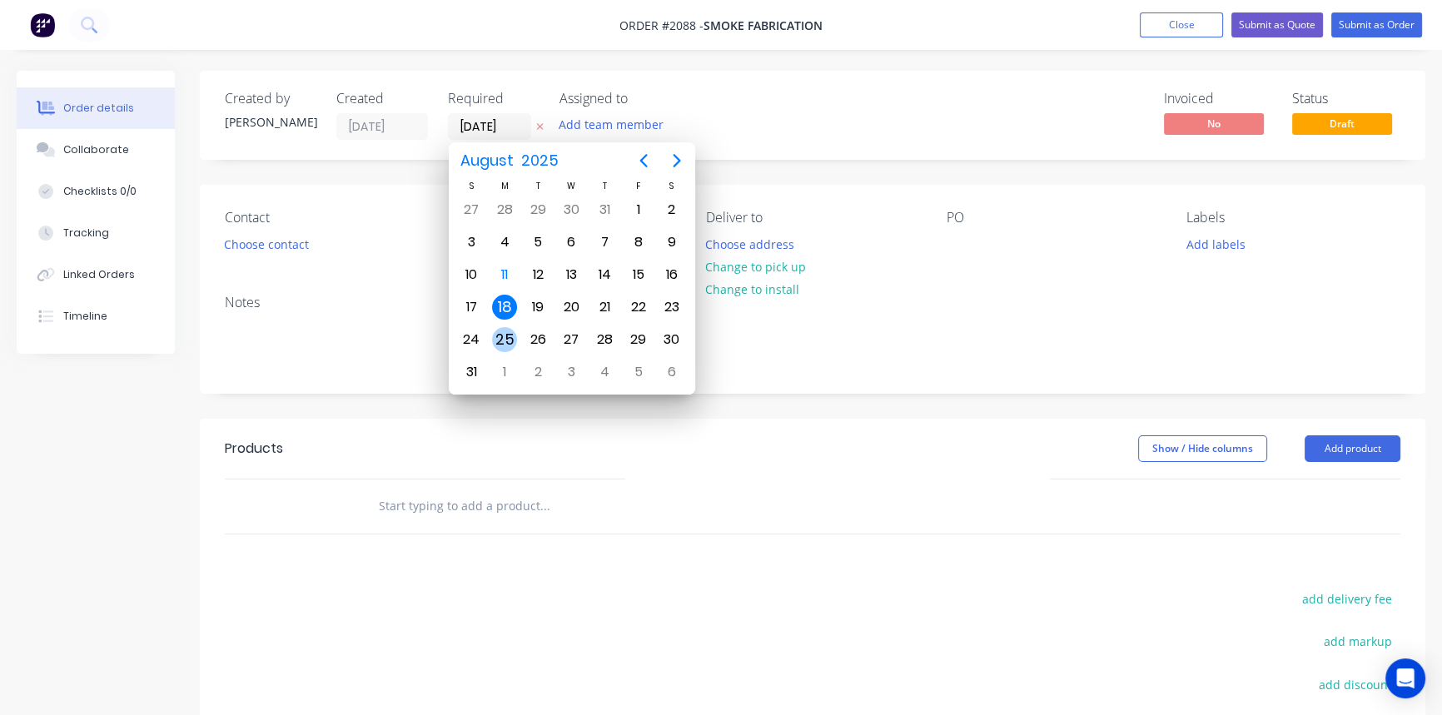
click at [505, 330] on div "25" at bounding box center [504, 339] width 25 height 25
type input "[DATE]"
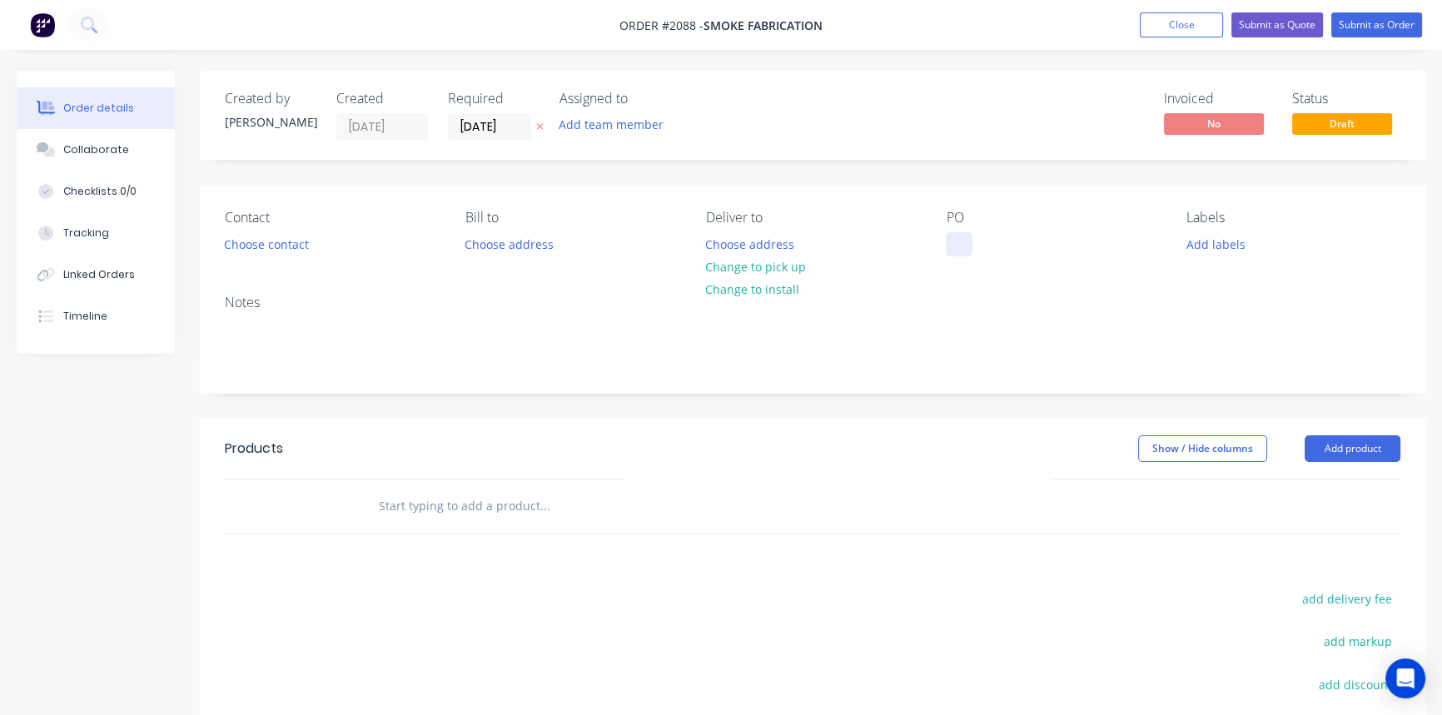
click at [948, 253] on div at bounding box center [959, 244] width 27 height 24
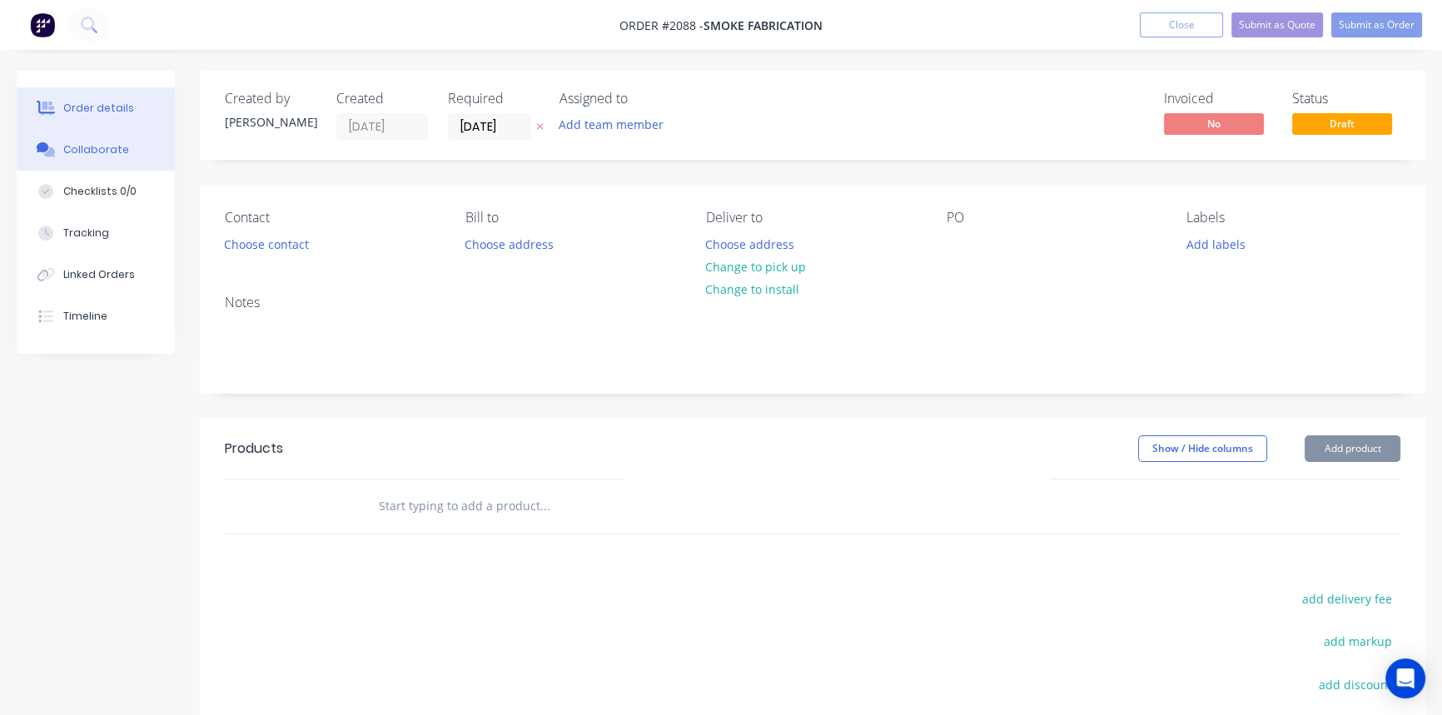
click at [124, 147] on button "Collaborate" at bounding box center [96, 150] width 158 height 42
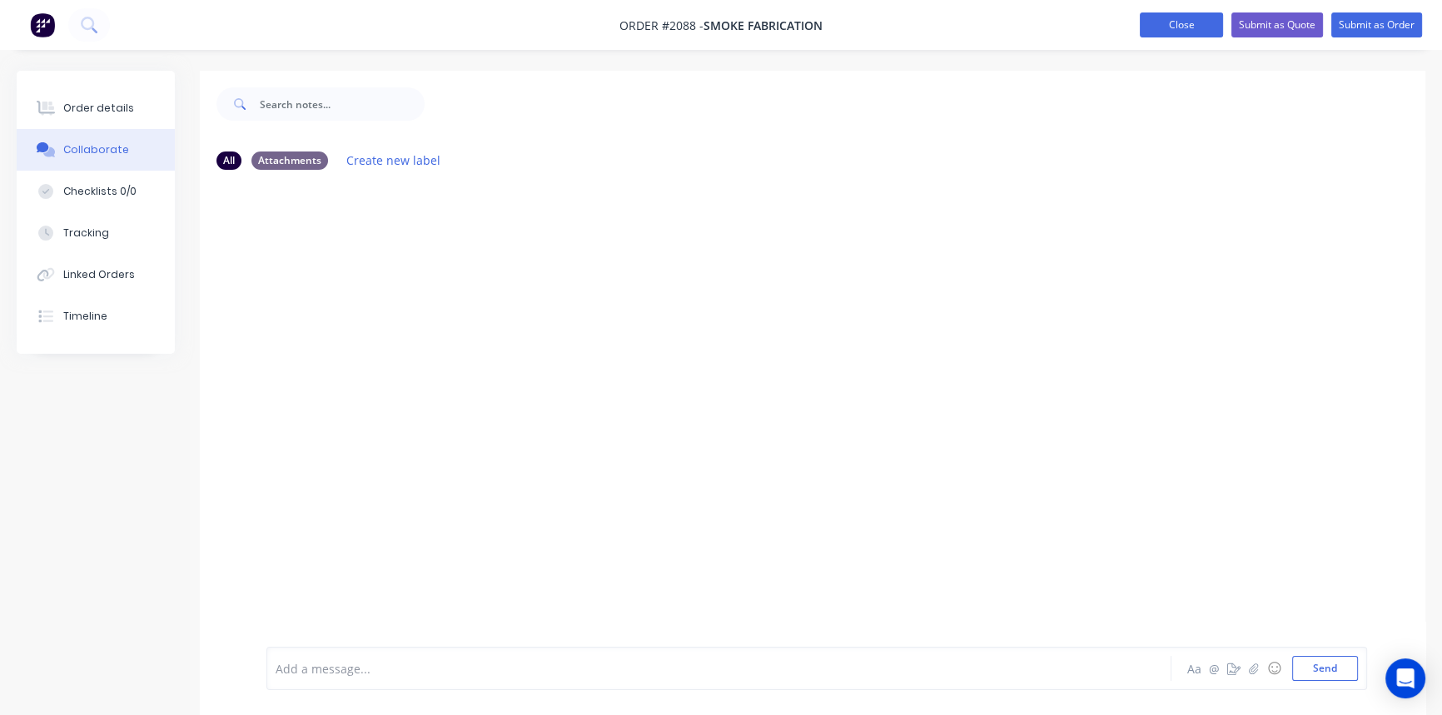
click at [1163, 26] on button "Close" at bounding box center [1181, 24] width 83 height 25
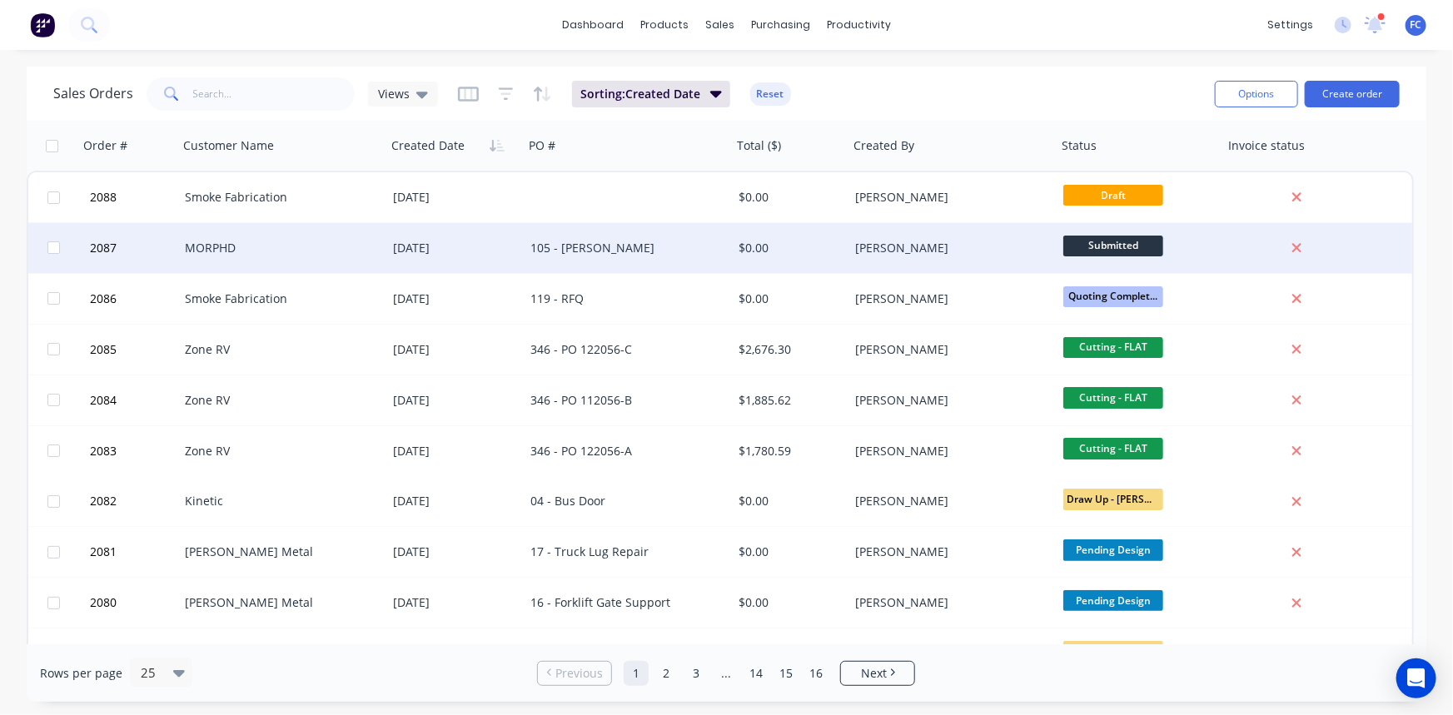
click at [294, 255] on div "MORPHD" at bounding box center [277, 248] width 185 height 17
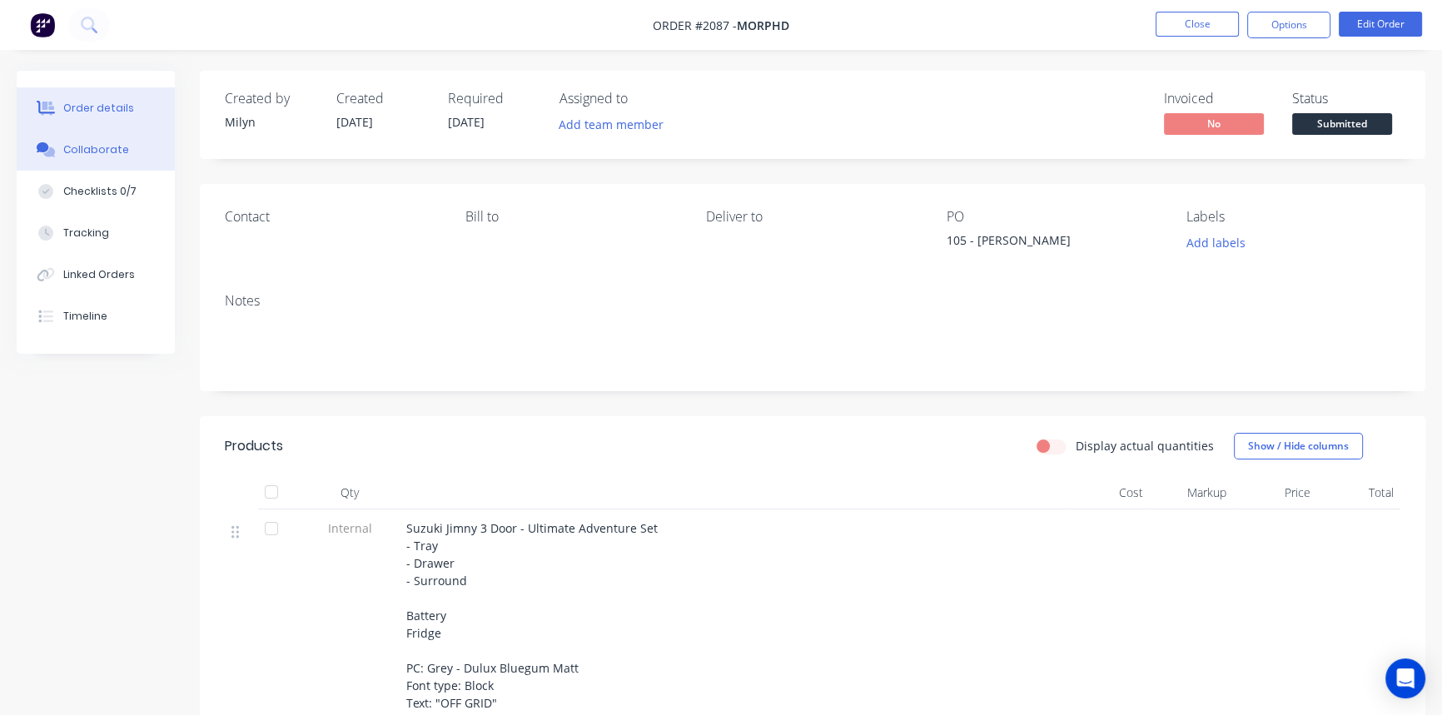
click at [117, 147] on div "Collaborate" at bounding box center [96, 149] width 66 height 15
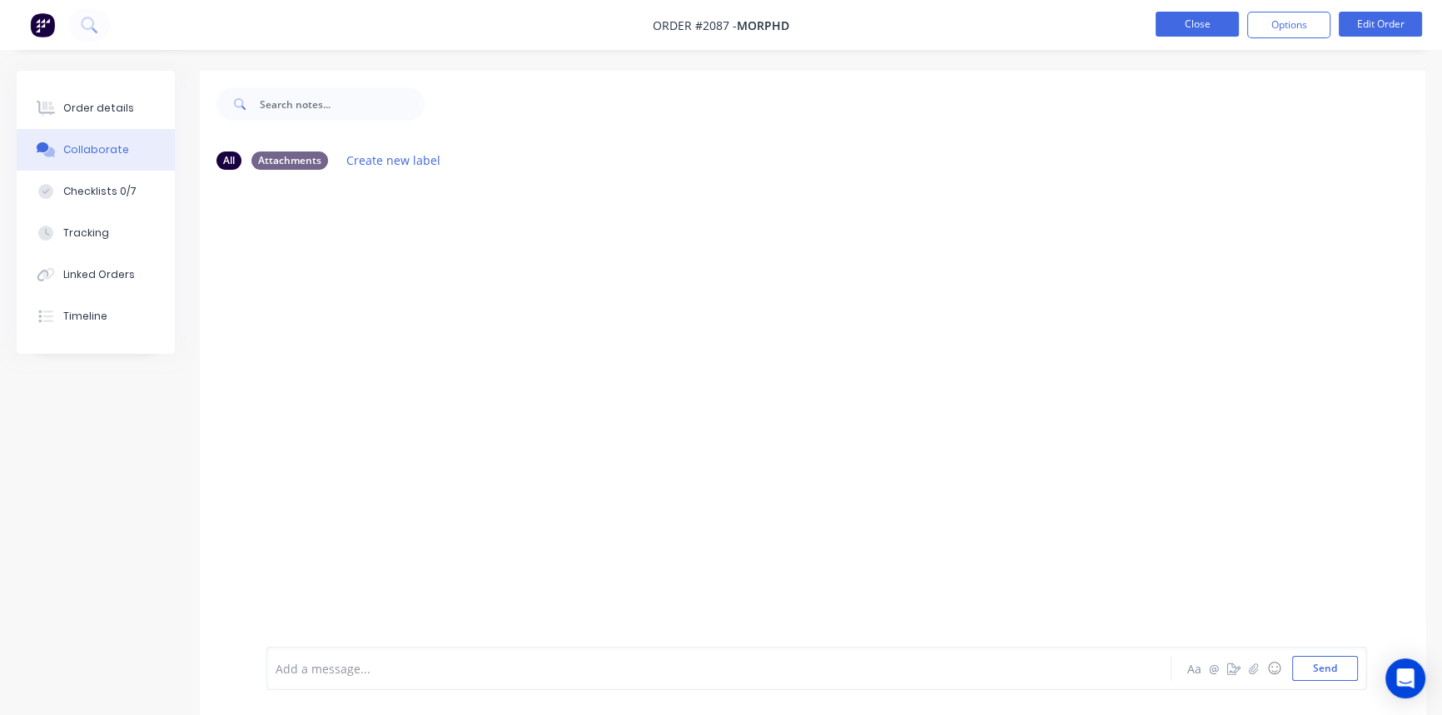
click at [1199, 32] on button "Close" at bounding box center [1197, 24] width 83 height 25
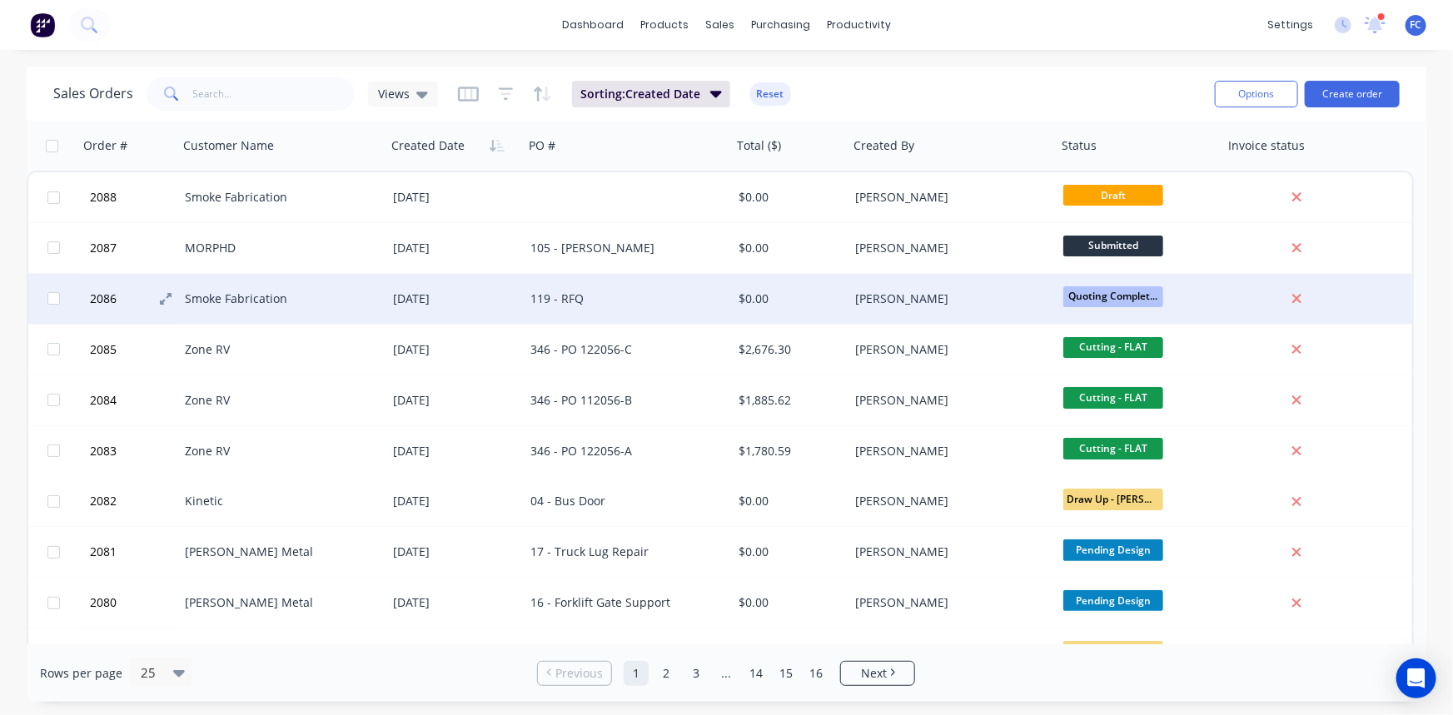
click at [131, 301] on button "2086" at bounding box center [135, 299] width 100 height 50
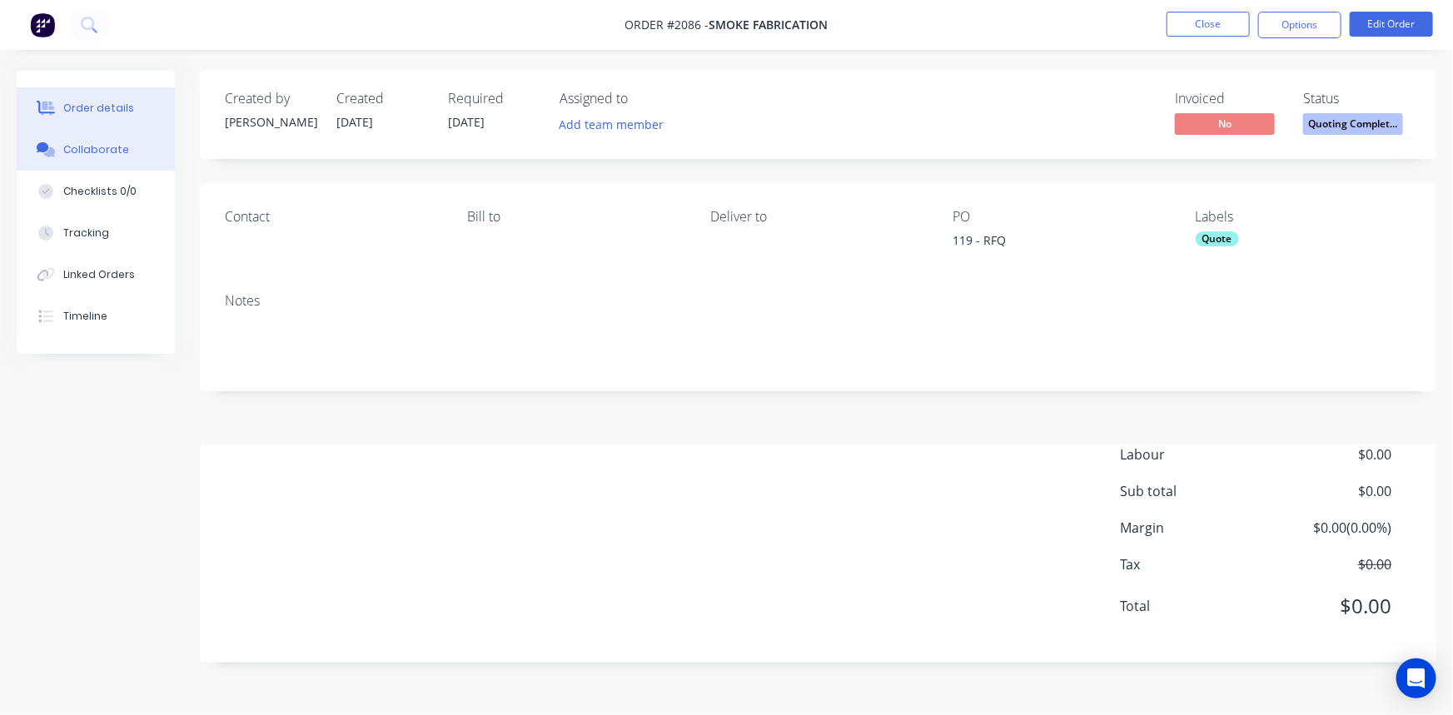
drag, startPoint x: 93, startPoint y: 152, endPoint x: 121, endPoint y: 163, distance: 29.8
click at [92, 152] on div "Collaborate" at bounding box center [96, 149] width 66 height 15
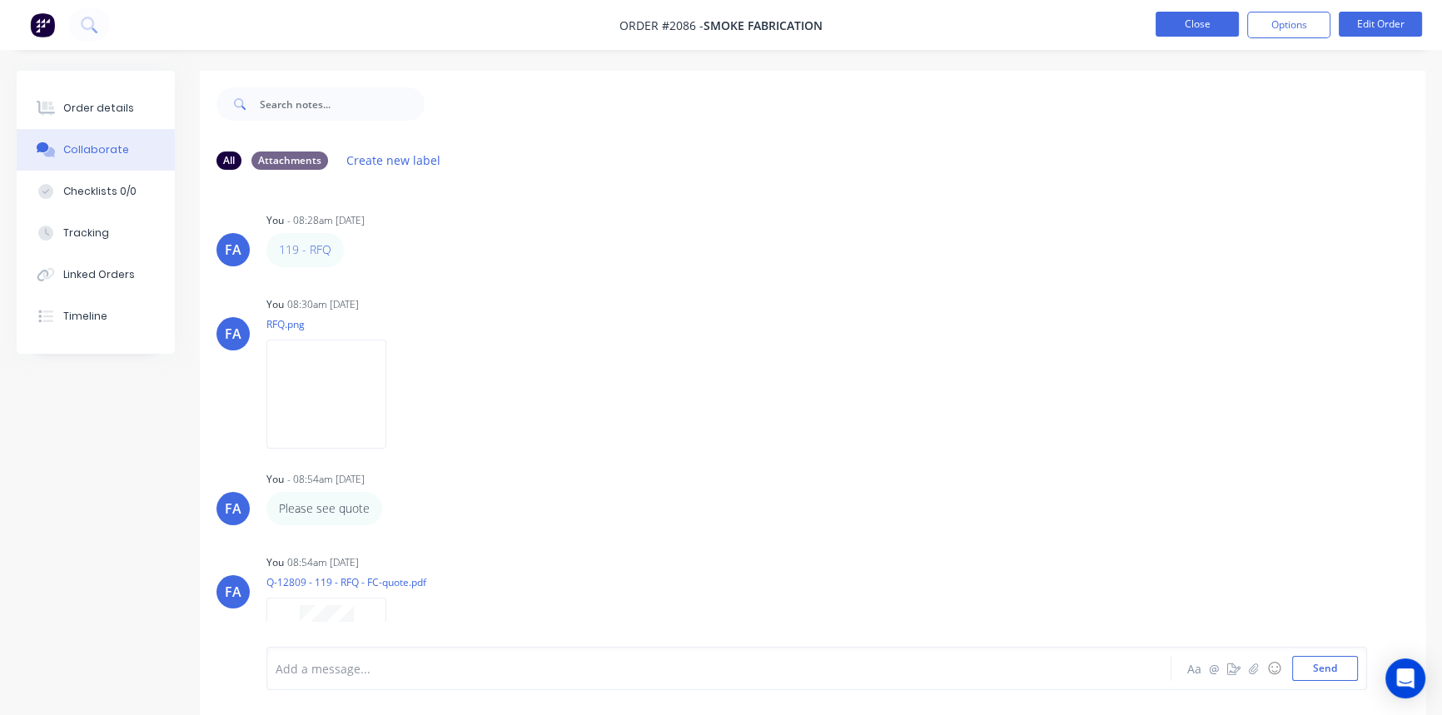
click at [1213, 27] on button "Close" at bounding box center [1197, 24] width 83 height 25
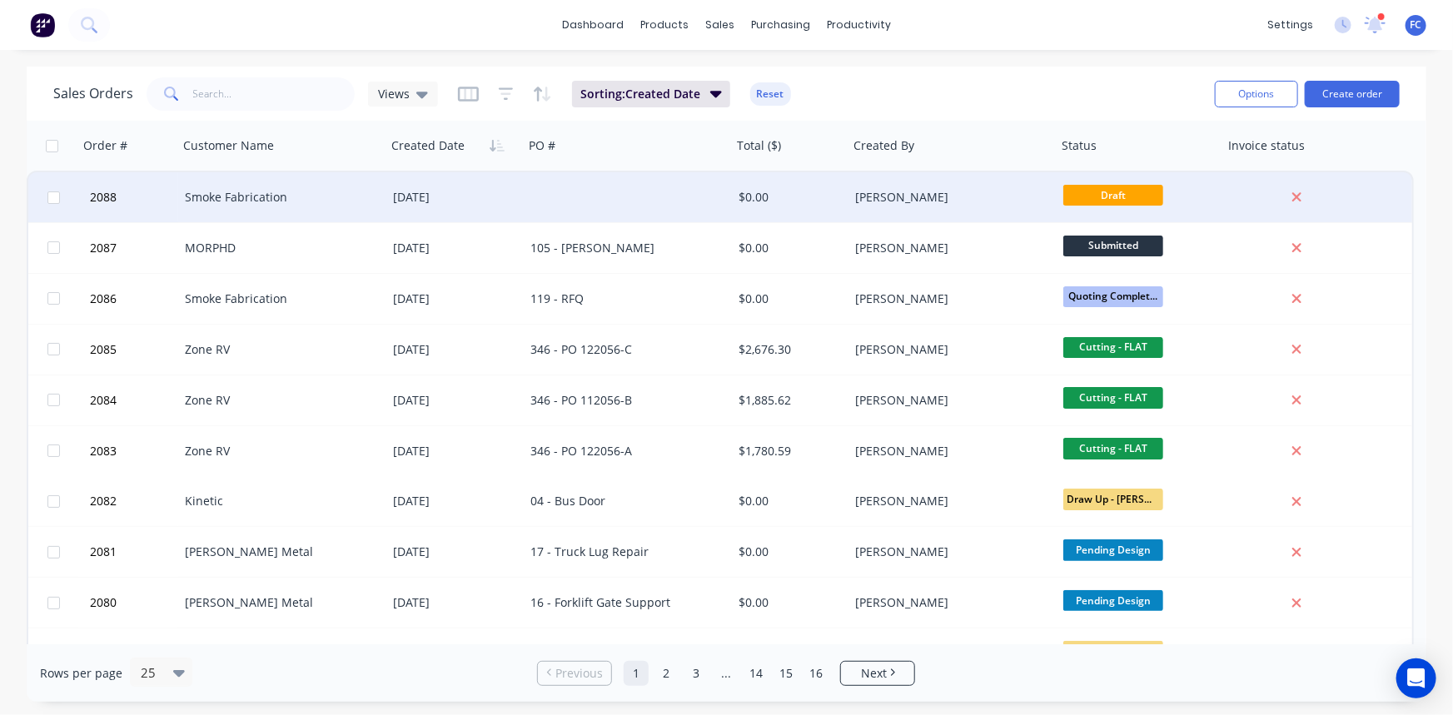
click at [266, 209] on div "Smoke Fabrication" at bounding box center [282, 197] width 208 height 50
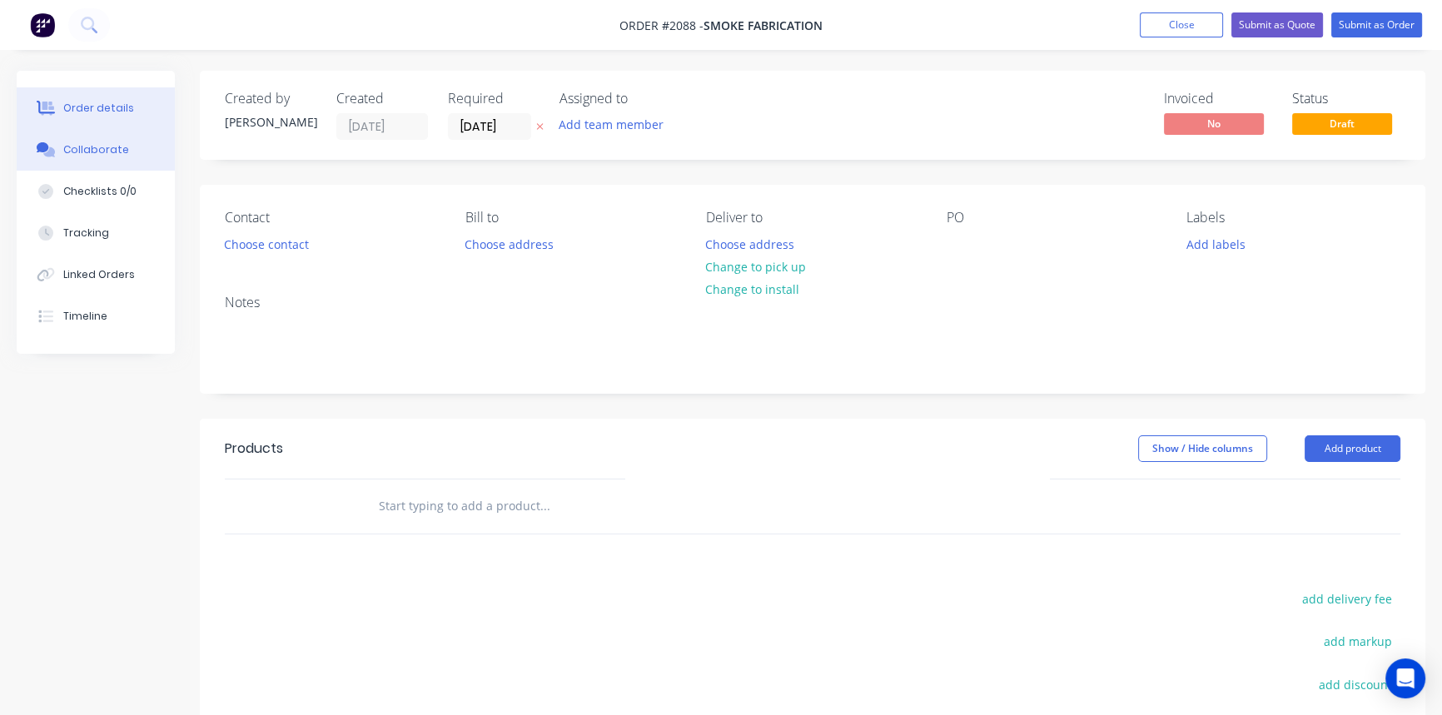
click at [125, 160] on button "Collaborate" at bounding box center [96, 150] width 158 height 42
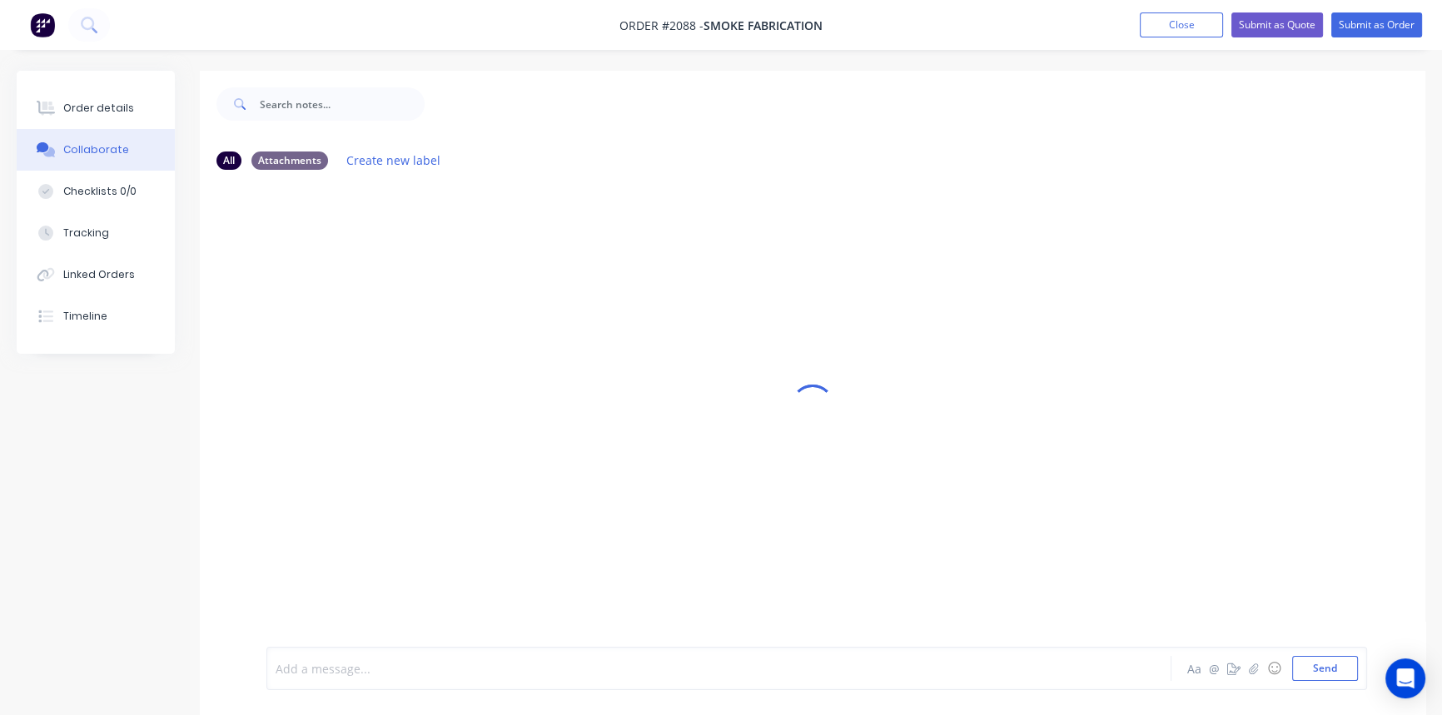
click at [356, 669] on div at bounding box center [681, 668] width 811 height 17
click at [1326, 674] on button "Send" at bounding box center [1325, 668] width 66 height 25
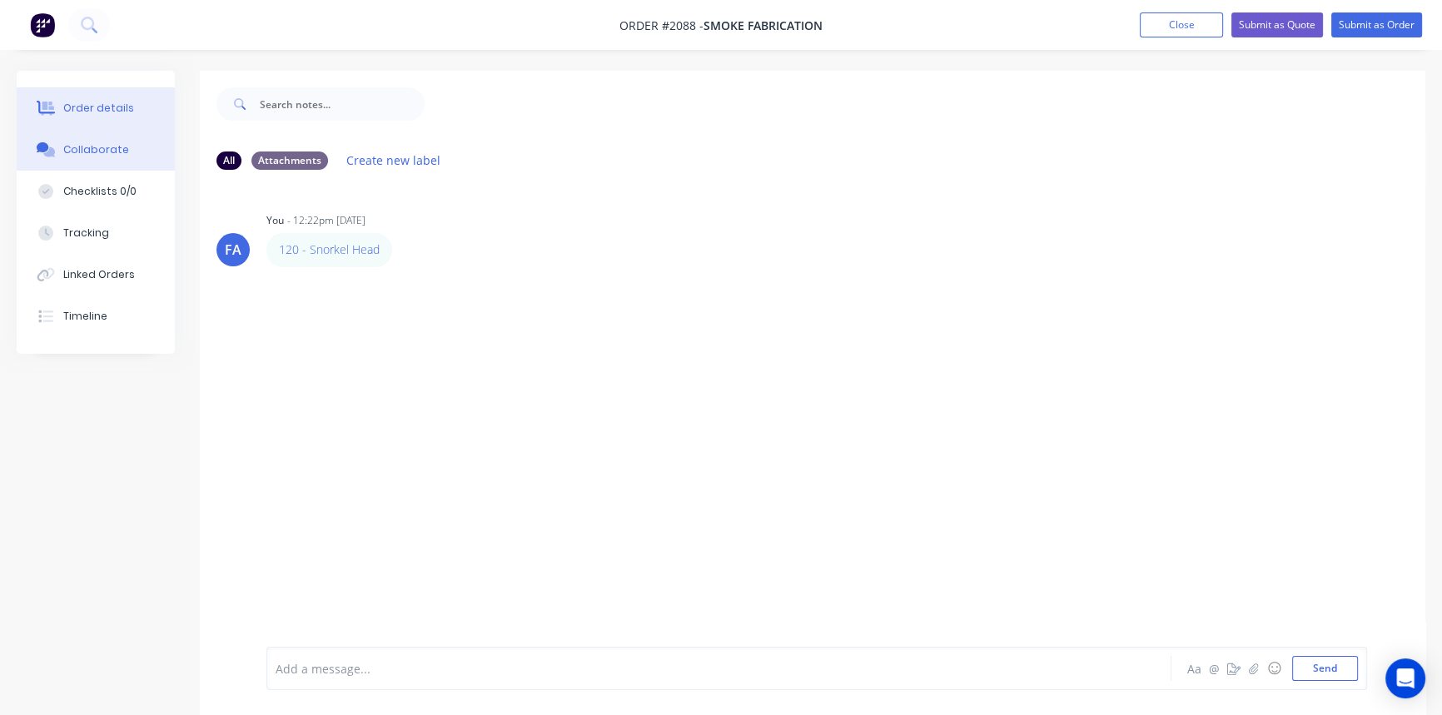
click at [99, 106] on div "Order details" at bounding box center [98, 108] width 71 height 15
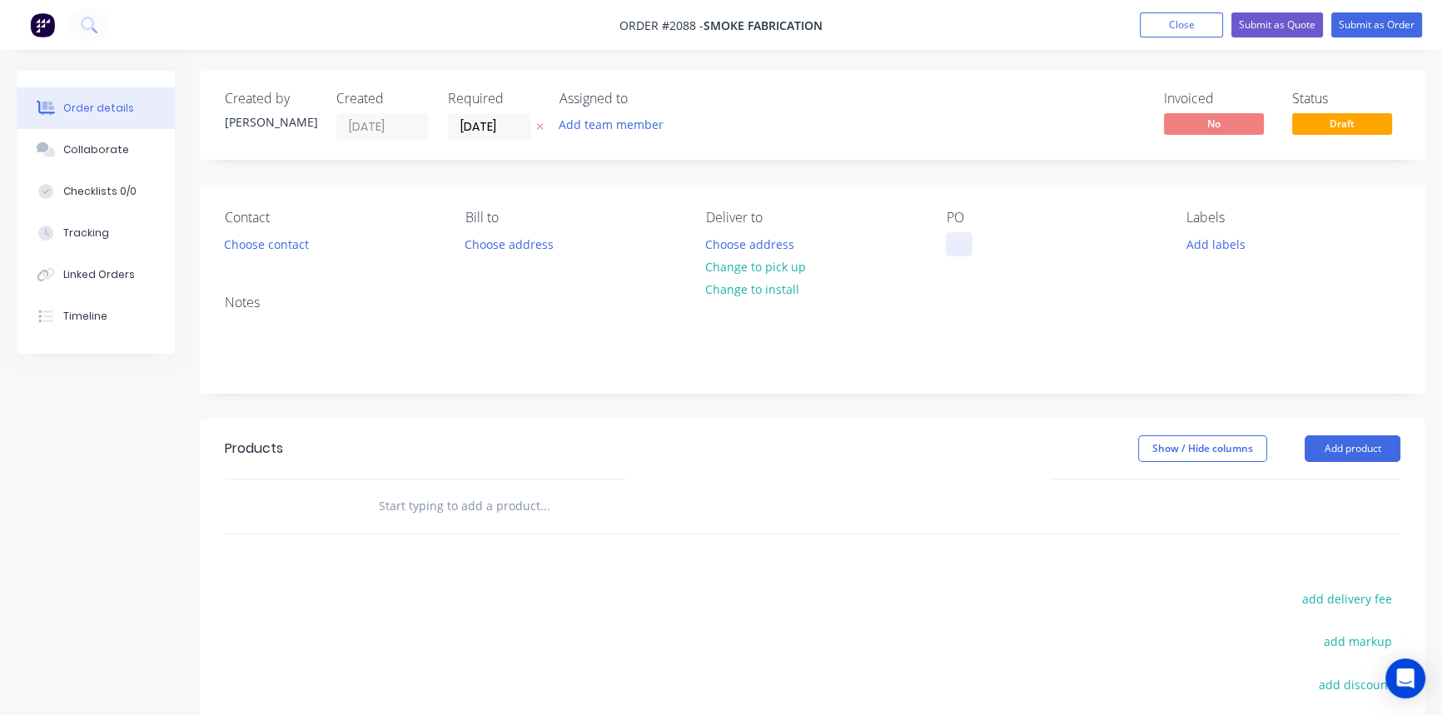
click at [950, 241] on div at bounding box center [959, 244] width 27 height 24
paste div
click at [87, 147] on div "Collaborate" at bounding box center [96, 149] width 66 height 15
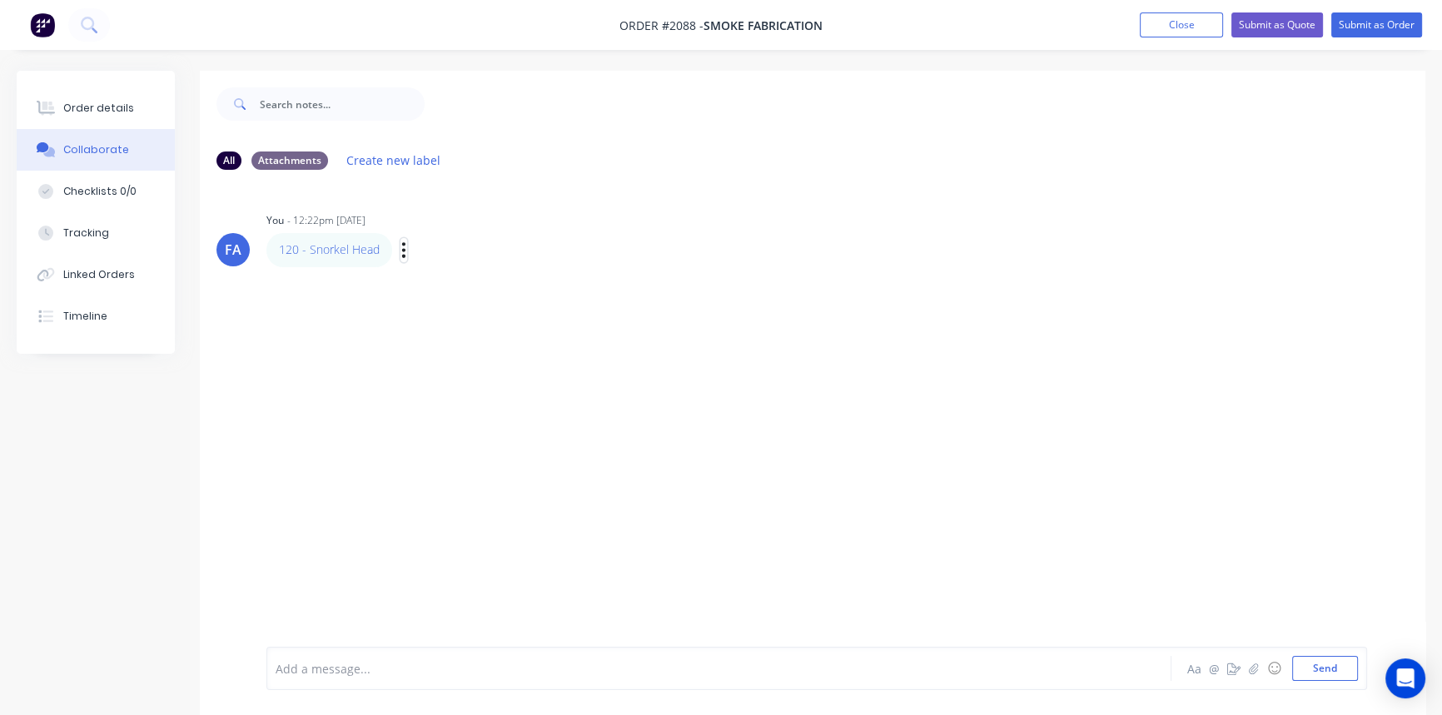
drag, startPoint x: 341, startPoint y: 257, endPoint x: 399, endPoint y: 251, distance: 58.7
click at [400, 251] on button "button" at bounding box center [403, 250] width 7 height 24
click at [439, 282] on button "Edit" at bounding box center [464, 279] width 105 height 27
drag, startPoint x: 73, startPoint y: 112, endPoint x: 89, endPoint y: 130, distance: 24.2
click at [73, 112] on div "Order details" at bounding box center [98, 108] width 71 height 15
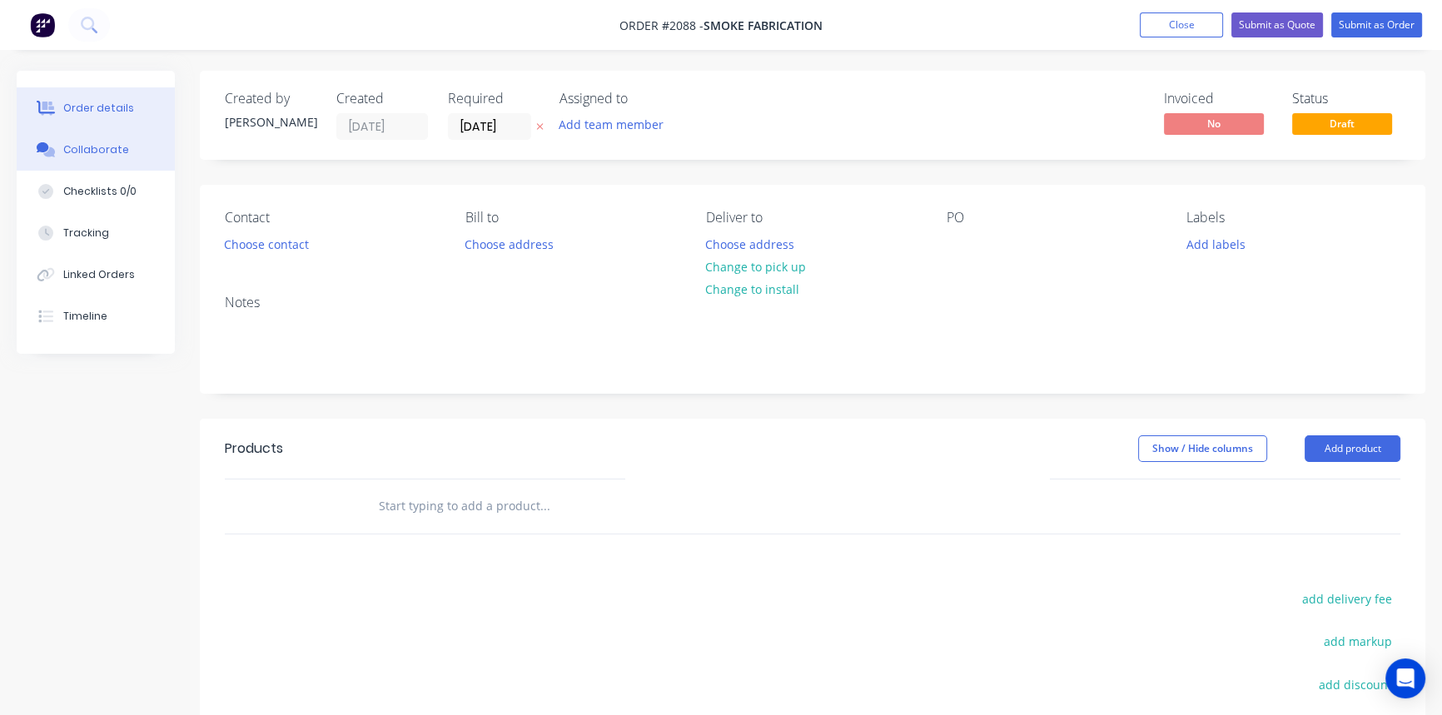
click at [97, 151] on div "Collaborate" at bounding box center [96, 149] width 66 height 15
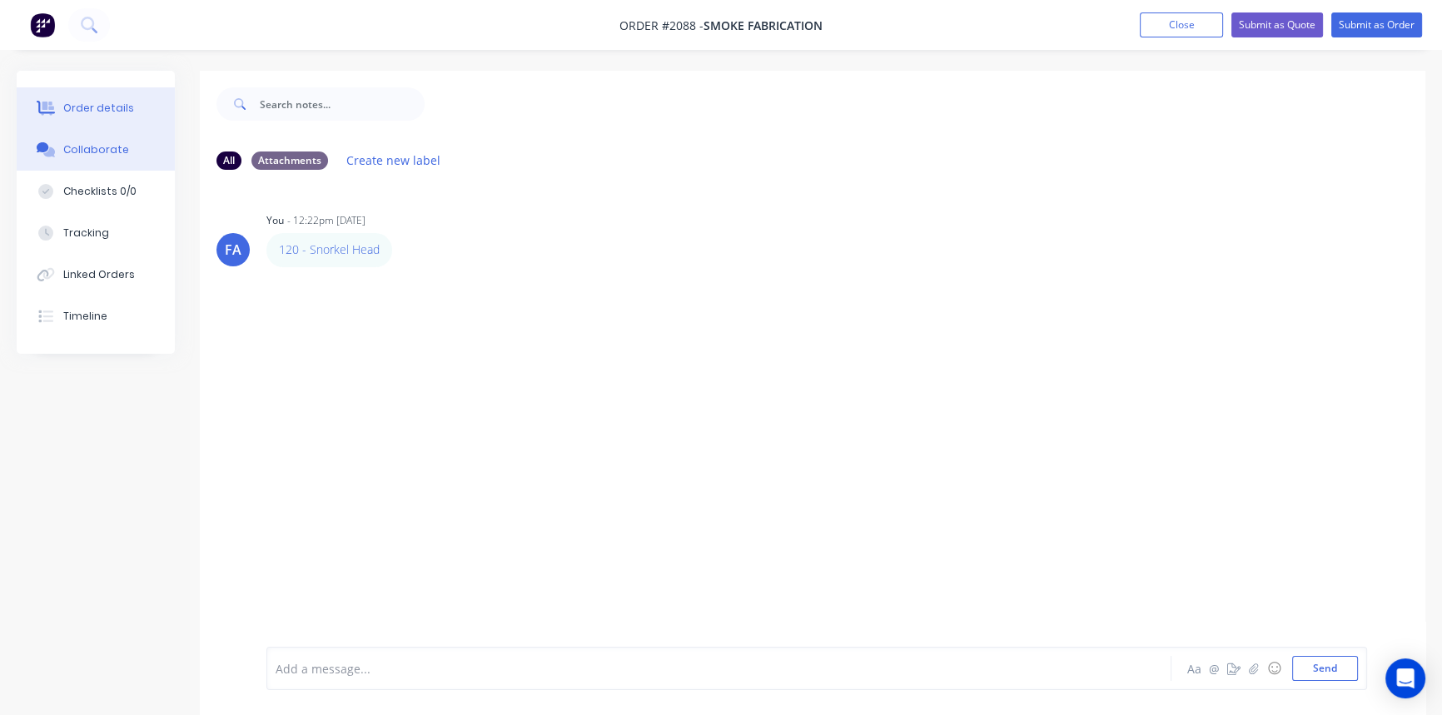
click at [98, 115] on div "Order details" at bounding box center [98, 108] width 71 height 15
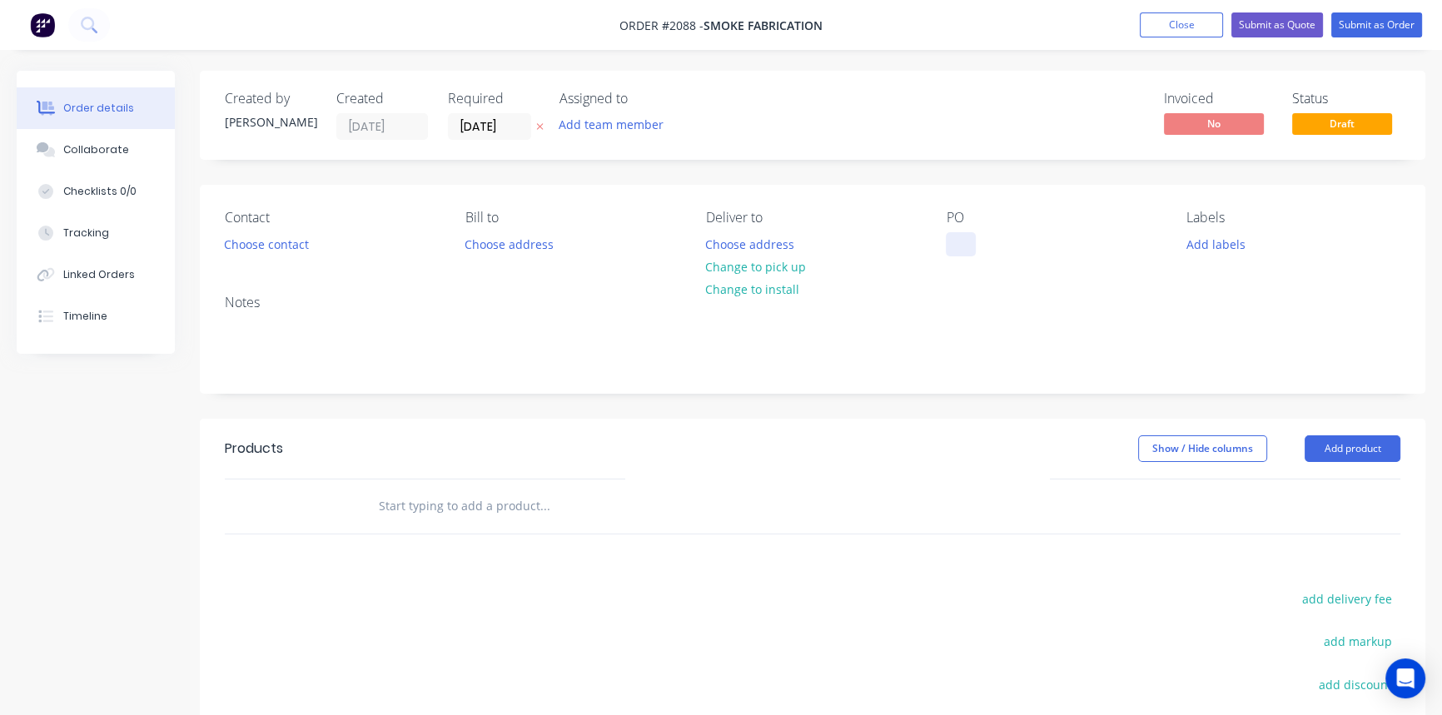
click at [952, 242] on div at bounding box center [961, 244] width 30 height 24
paste div
click at [1091, 306] on div "Notes" at bounding box center [813, 303] width 1176 height 16
click at [83, 144] on div "Collaborate" at bounding box center [96, 149] width 66 height 15
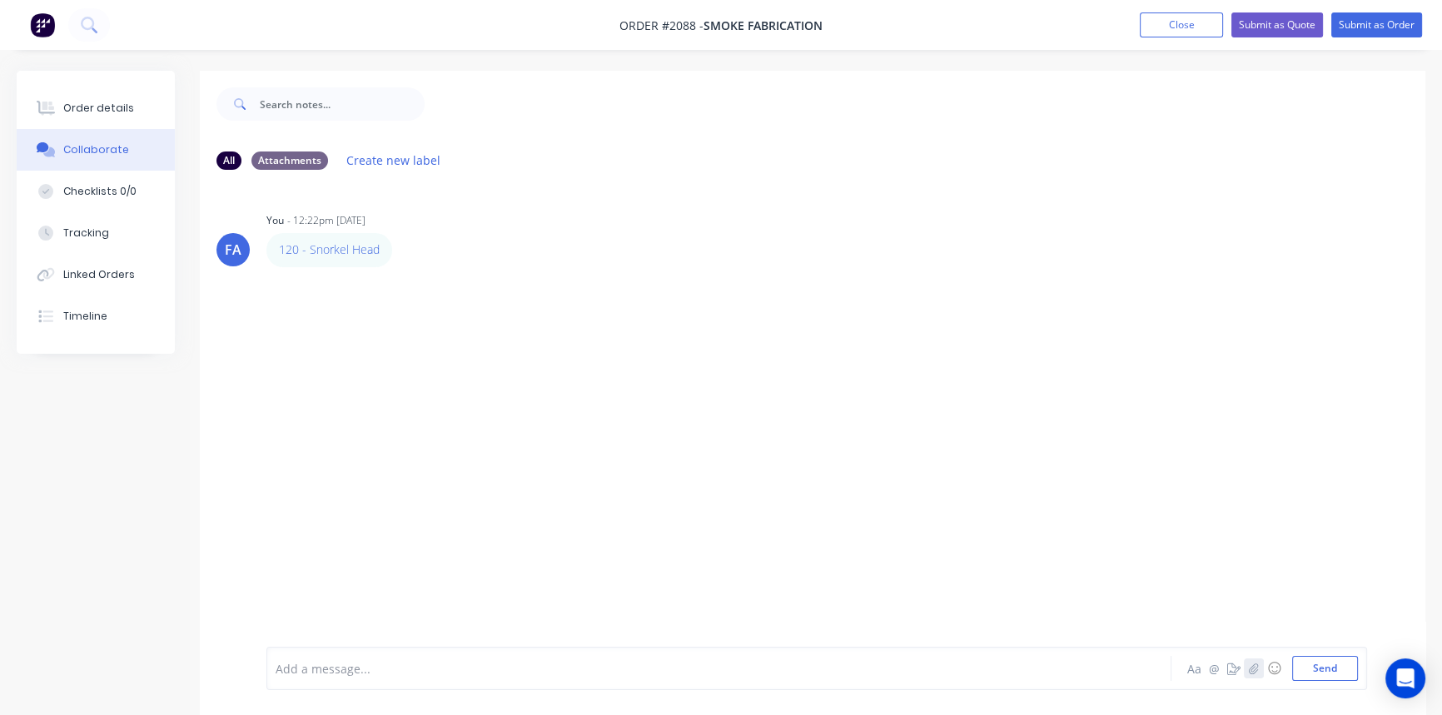
click at [1256, 674] on icon "button" at bounding box center [1254, 669] width 10 height 12
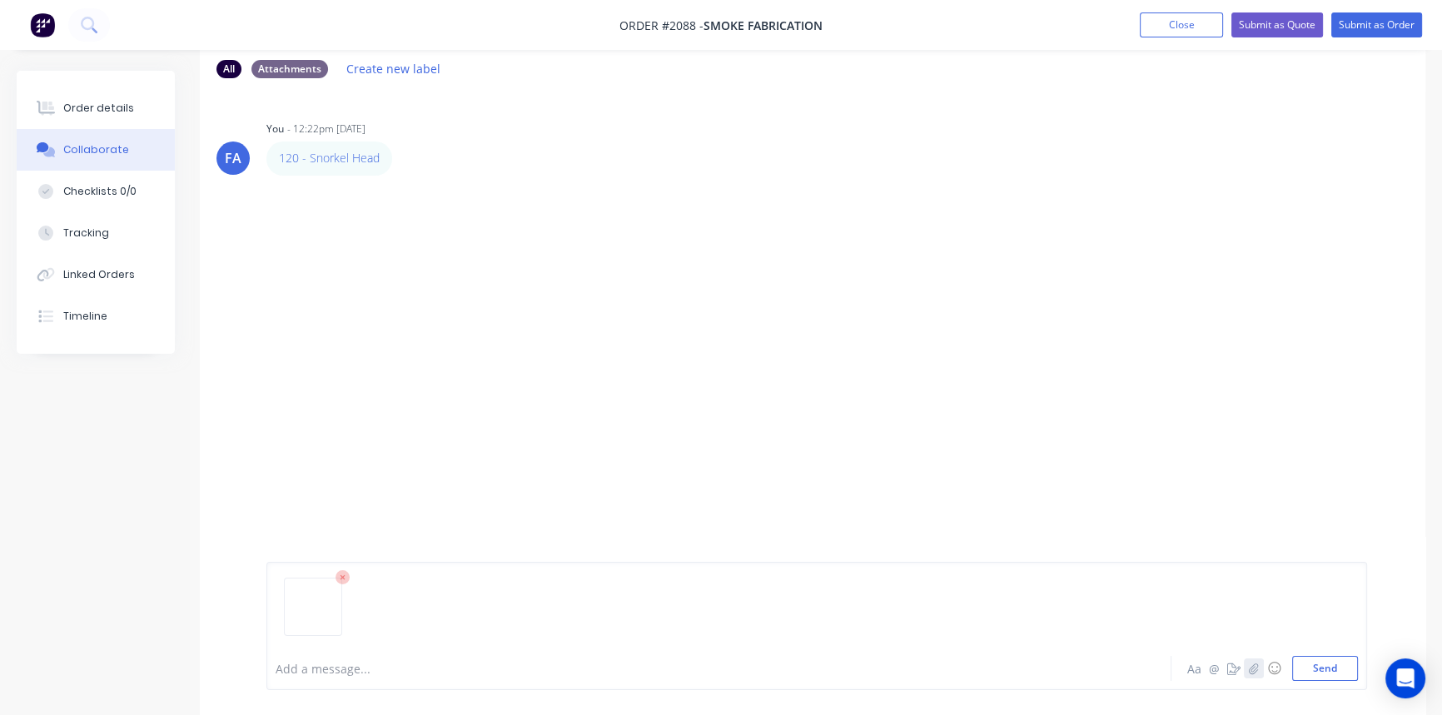
scroll to position [109, 0]
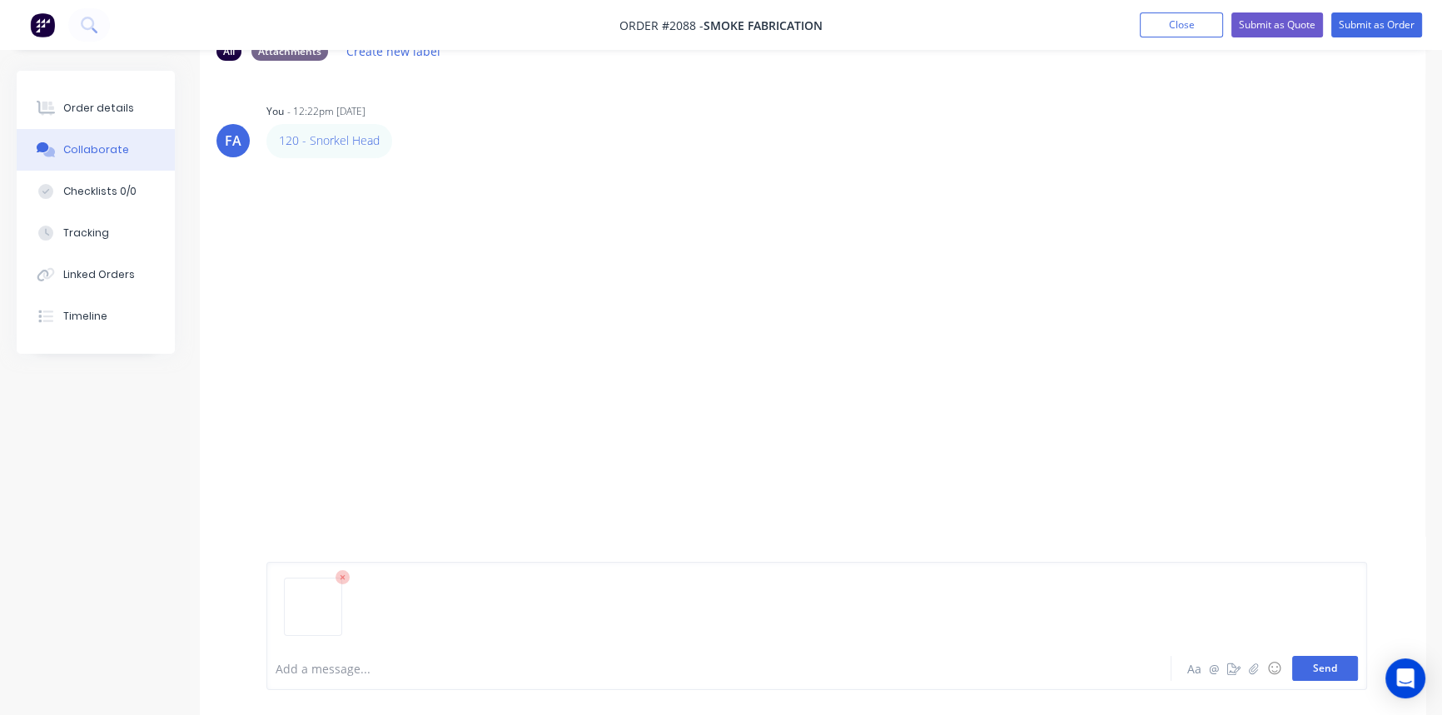
click at [1325, 667] on button "Send" at bounding box center [1325, 668] width 66 height 25
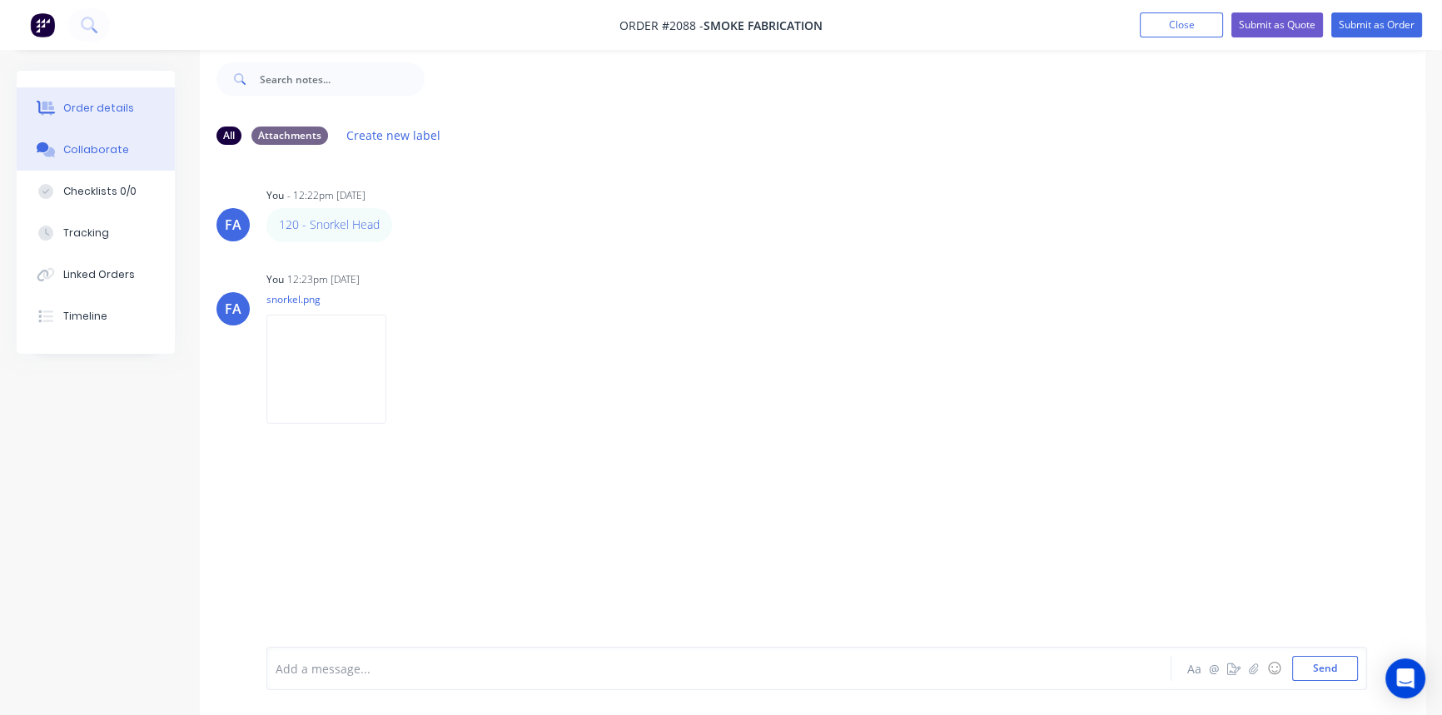
drag, startPoint x: 51, startPoint y: 105, endPoint x: 58, endPoint y: 111, distance: 9.5
click at [51, 104] on icon at bounding box center [47, 109] width 13 height 14
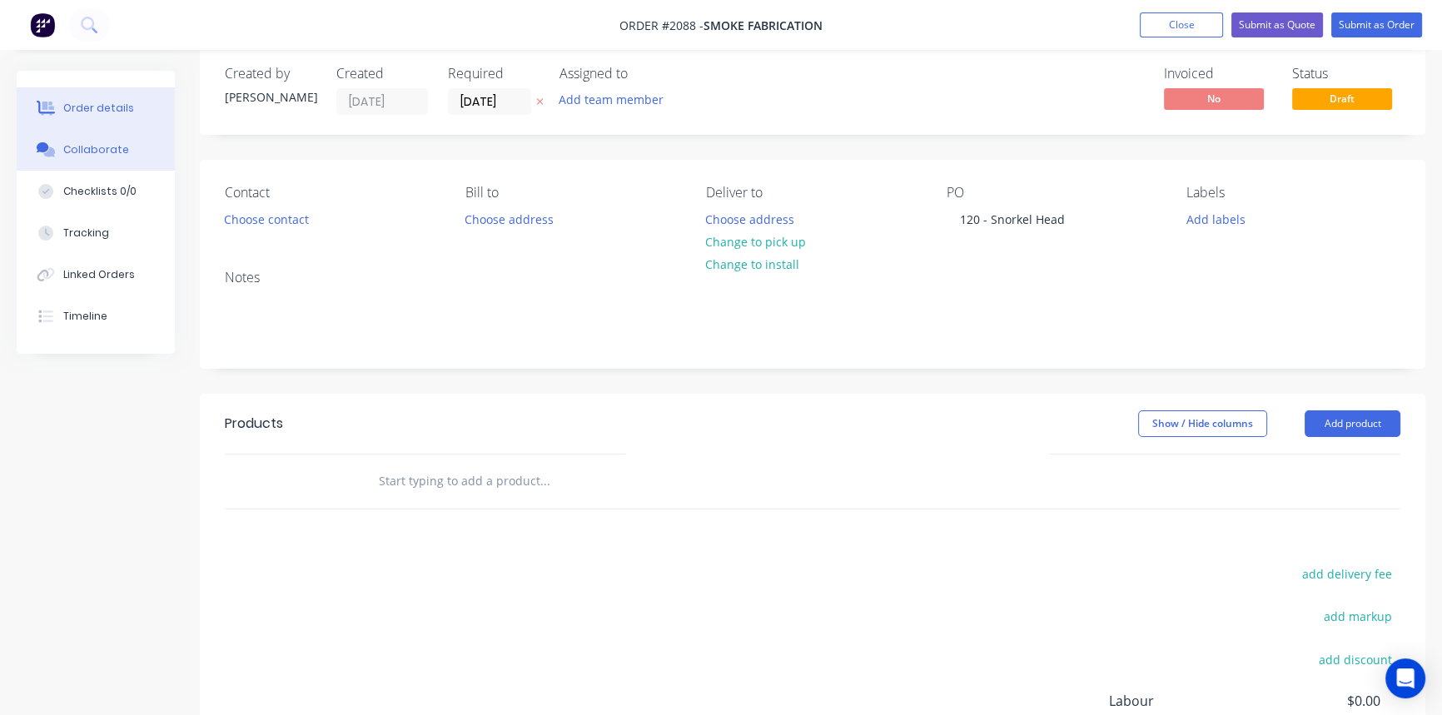
click at [88, 152] on div "Collaborate" at bounding box center [96, 149] width 66 height 15
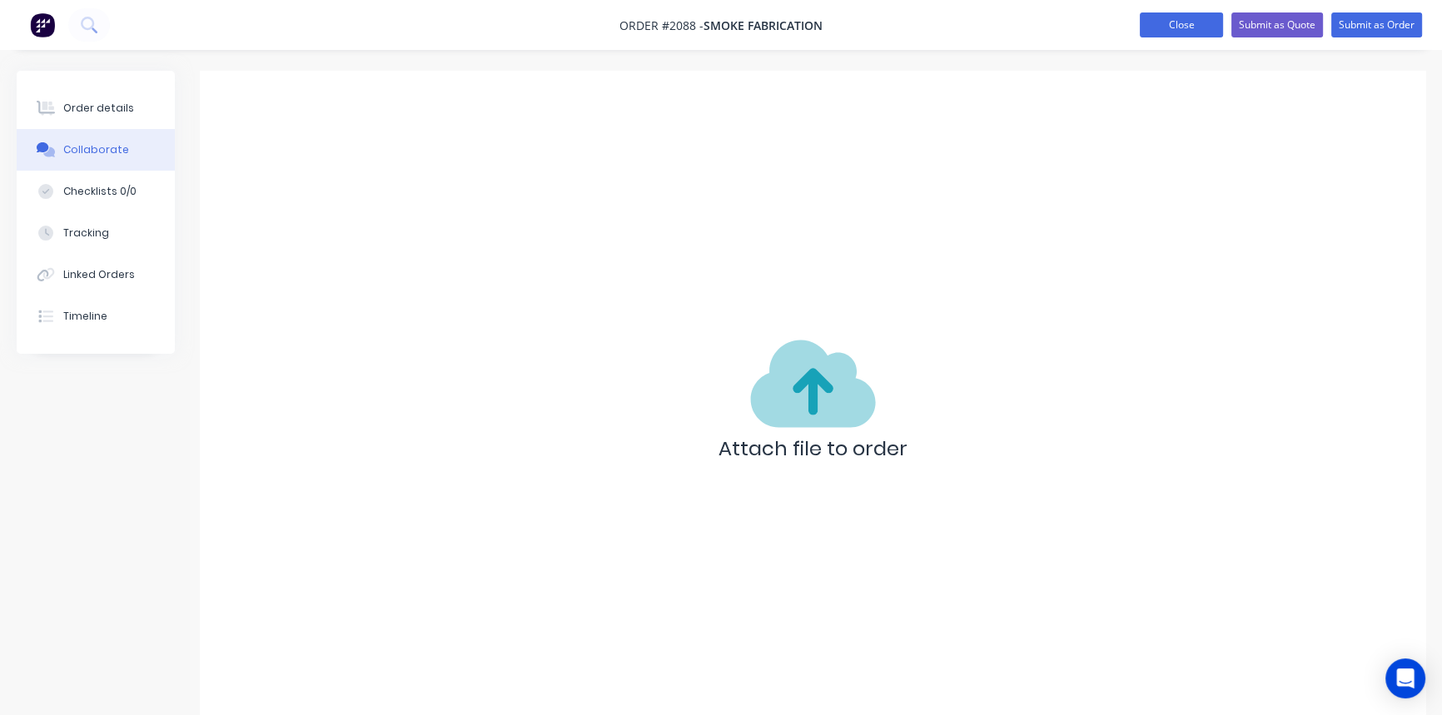
click at [1172, 21] on button "Close" at bounding box center [1181, 24] width 83 height 25
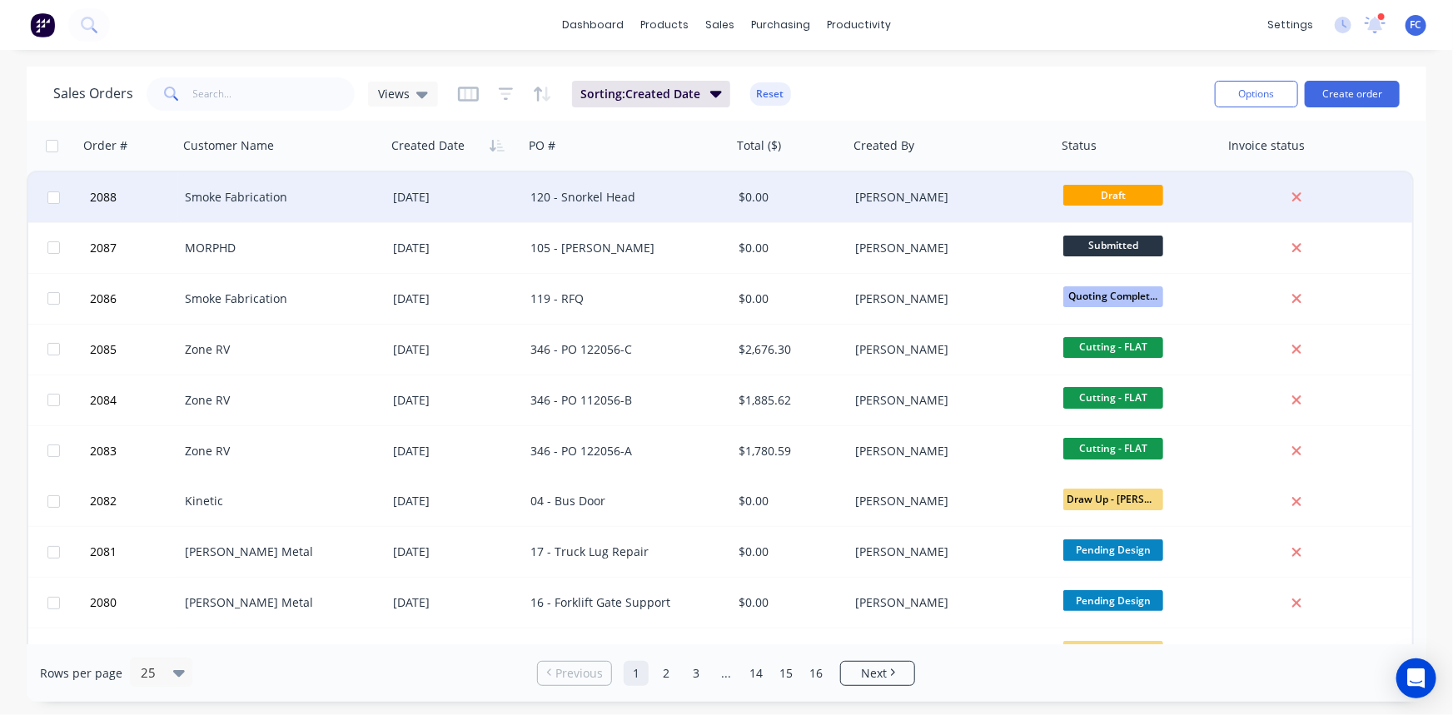
click at [259, 197] on div "Smoke Fabrication" at bounding box center [277, 197] width 185 height 17
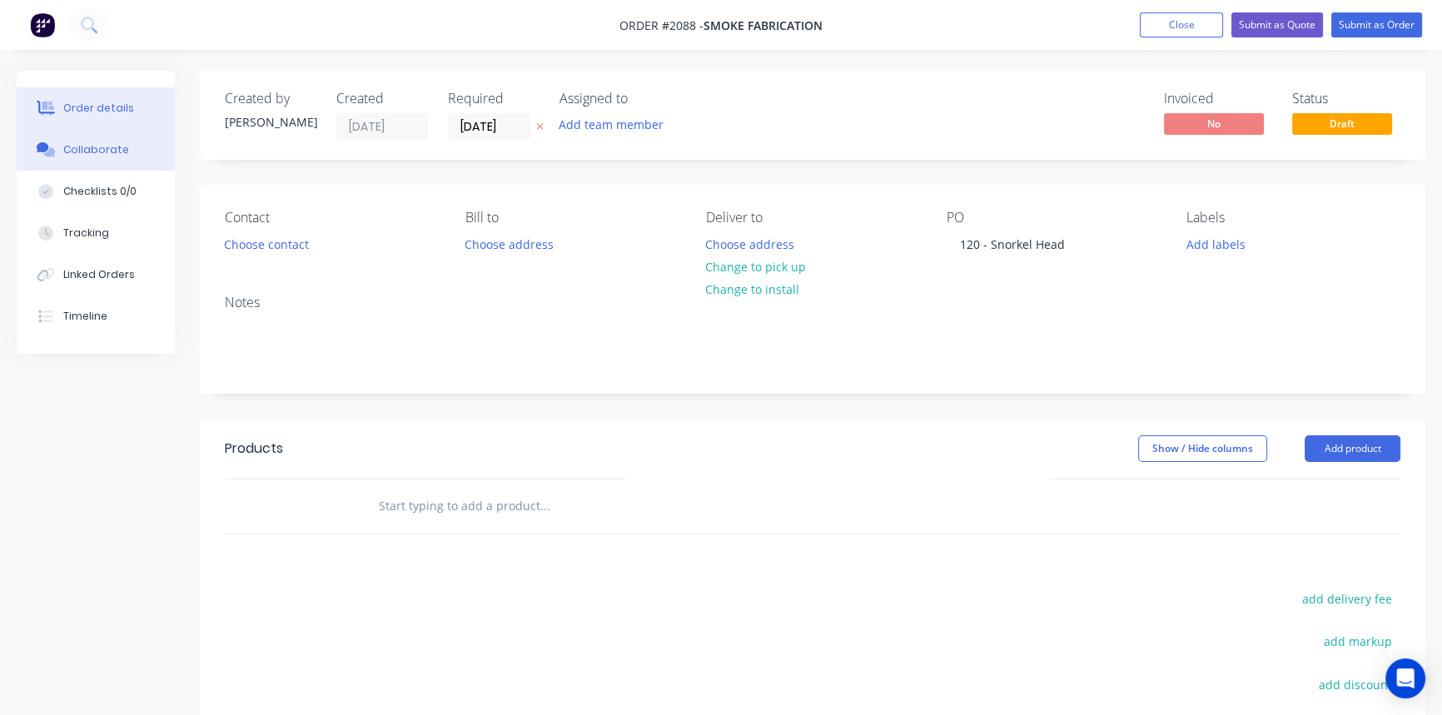
click at [96, 146] on div "Collaborate" at bounding box center [96, 149] width 66 height 15
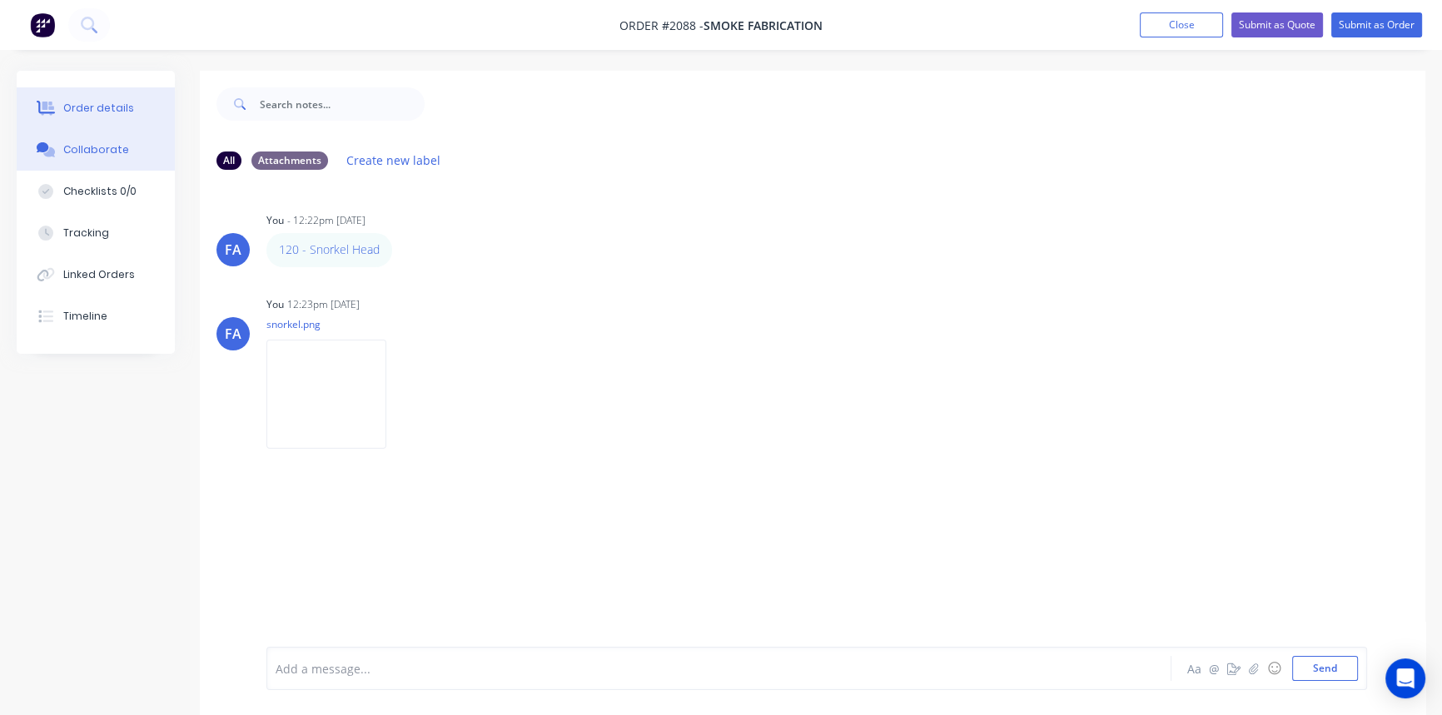
click at [92, 112] on div "Order details" at bounding box center [98, 108] width 71 height 15
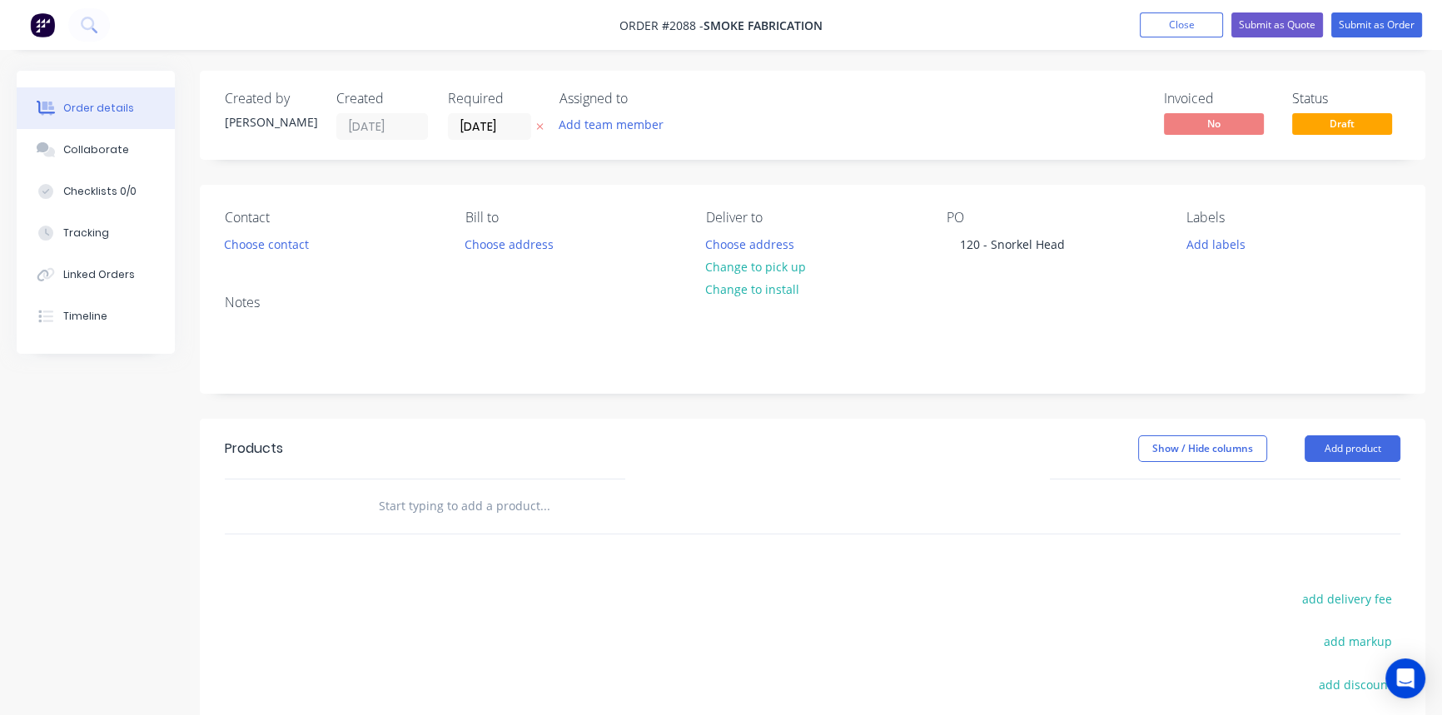
click at [1332, 112] on div "Draft" at bounding box center [1342, 97] width 37 height 32
click at [1333, 124] on span "Draft" at bounding box center [1342, 123] width 100 height 21
click at [121, 142] on button "Collaborate" at bounding box center [96, 150] width 158 height 42
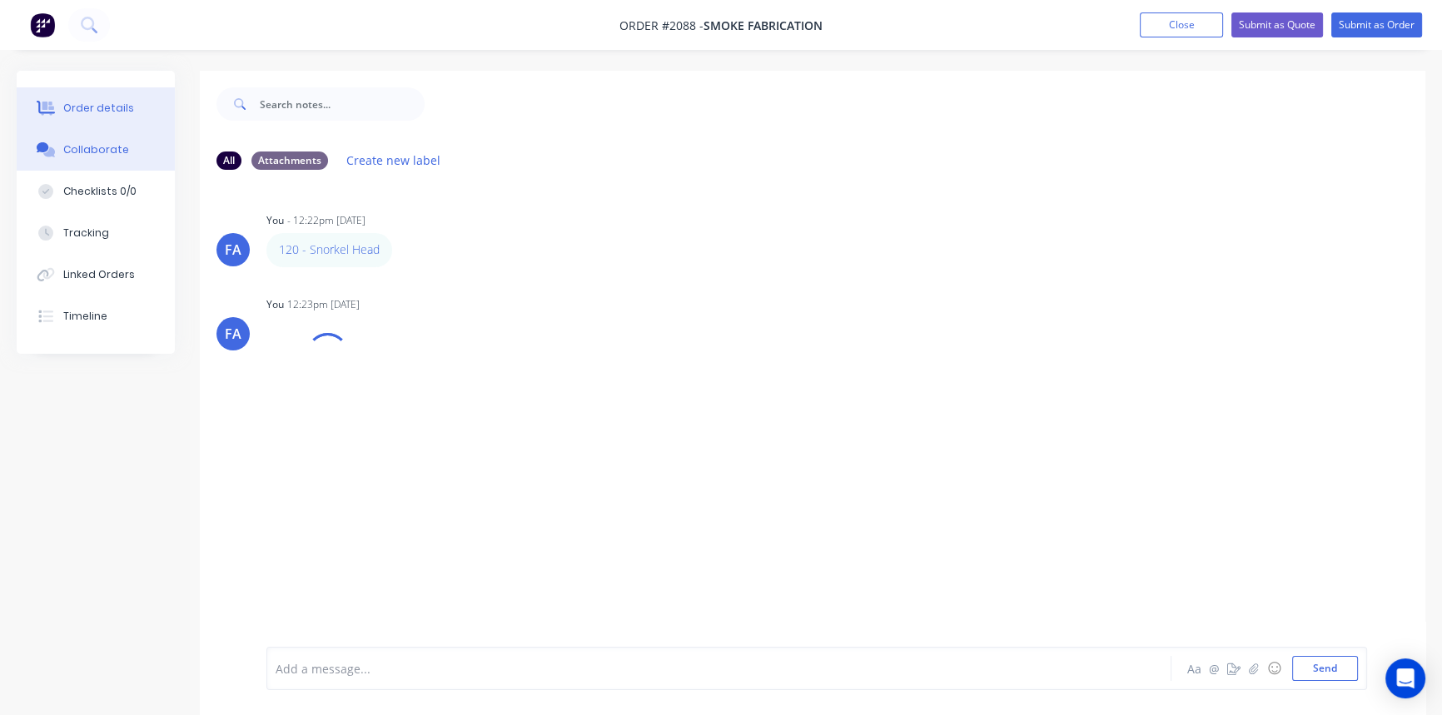
click at [96, 118] on button "Order details" at bounding box center [96, 108] width 158 height 42
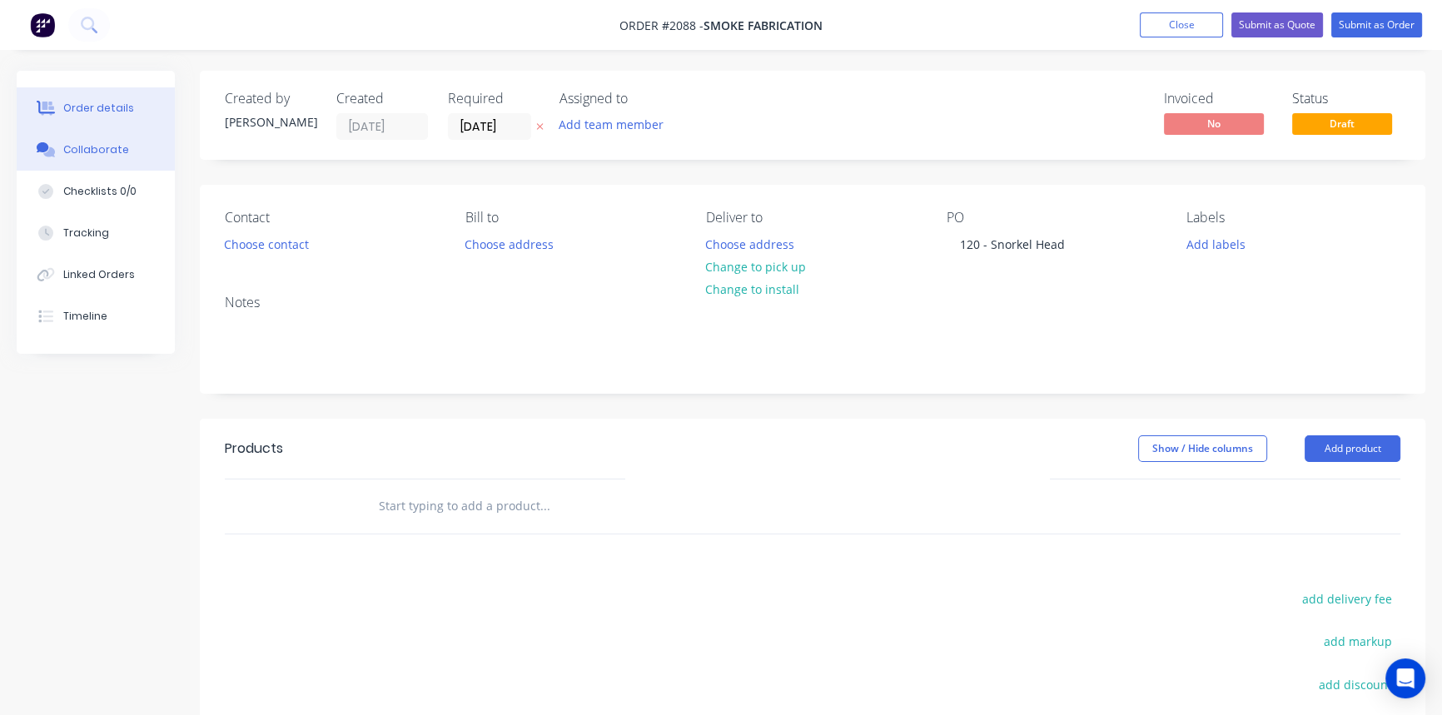
click at [97, 143] on div "Collaborate" at bounding box center [96, 149] width 66 height 15
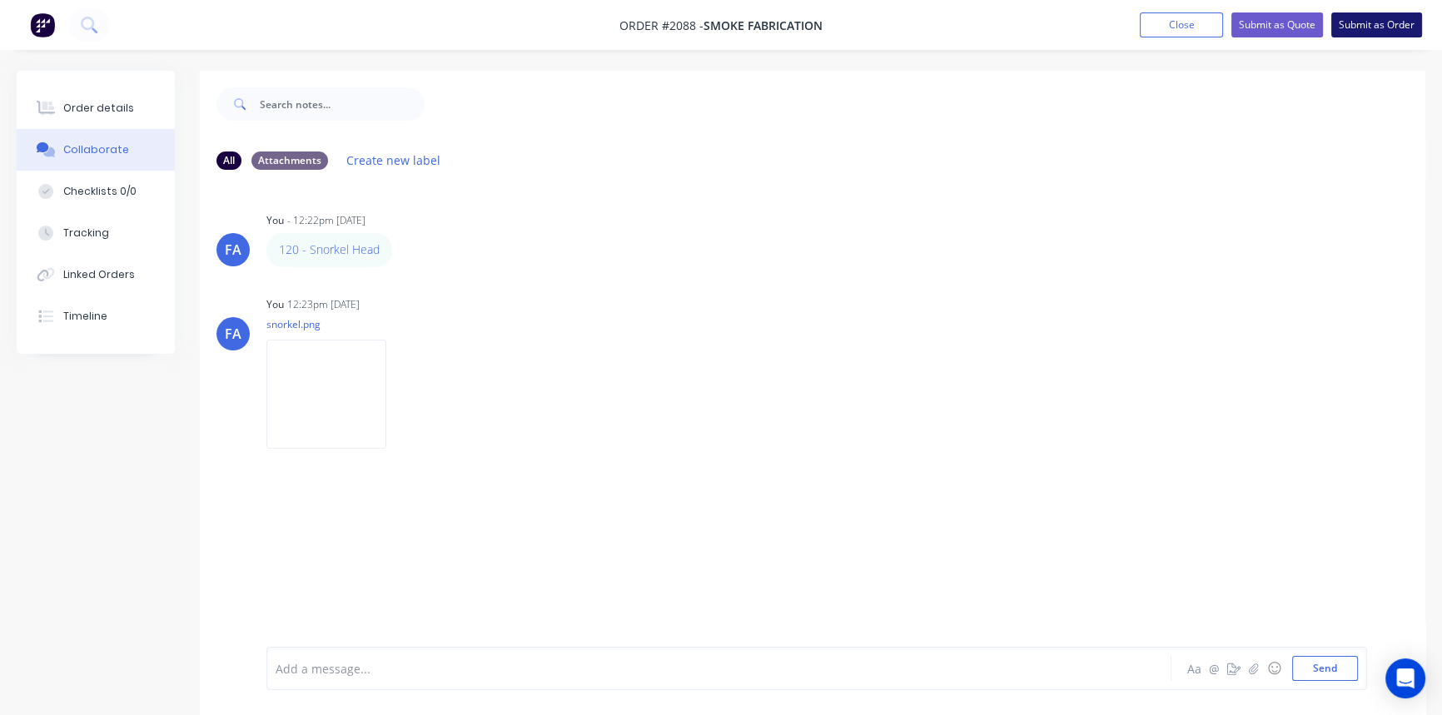
click at [1375, 19] on button "Submit as Order" at bounding box center [1376, 24] width 91 height 25
click at [1186, 15] on button "Close" at bounding box center [1197, 24] width 83 height 25
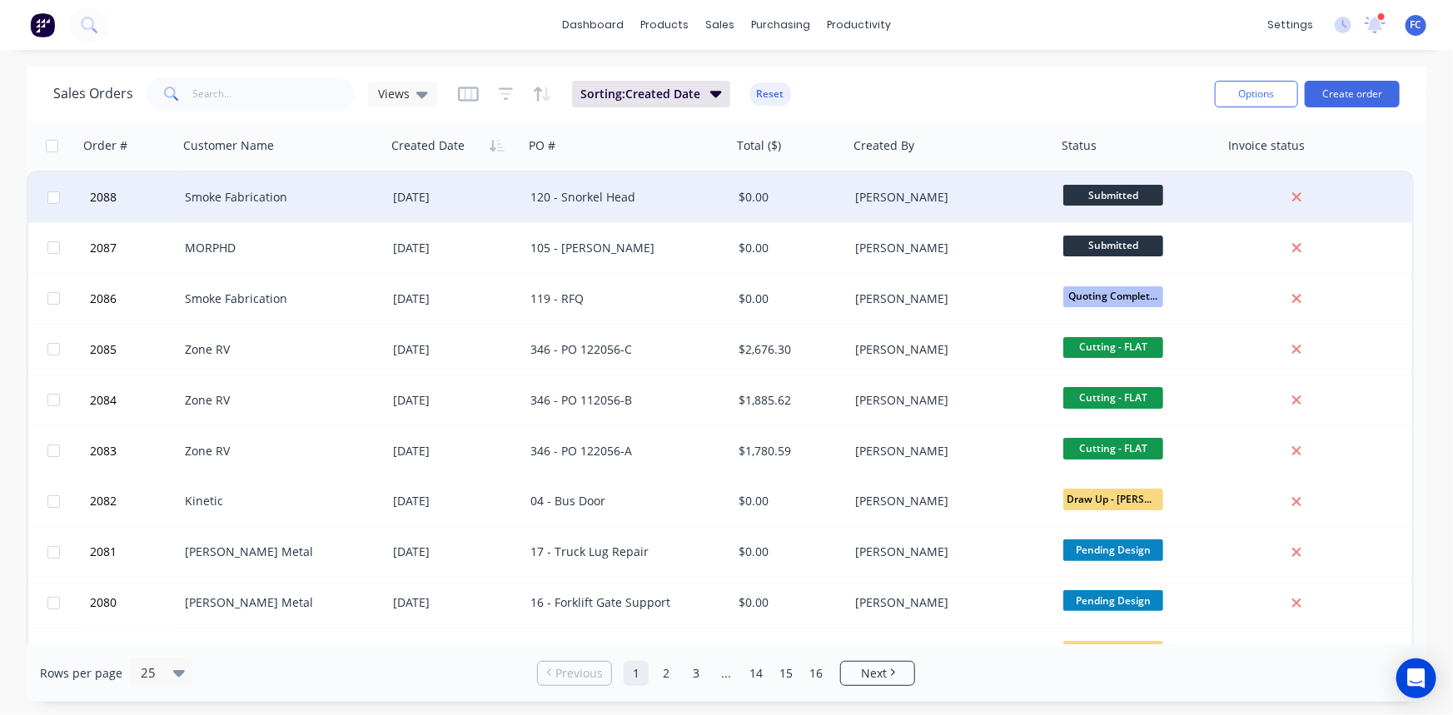
click at [332, 201] on div "Smoke Fabrication" at bounding box center [277, 197] width 185 height 17
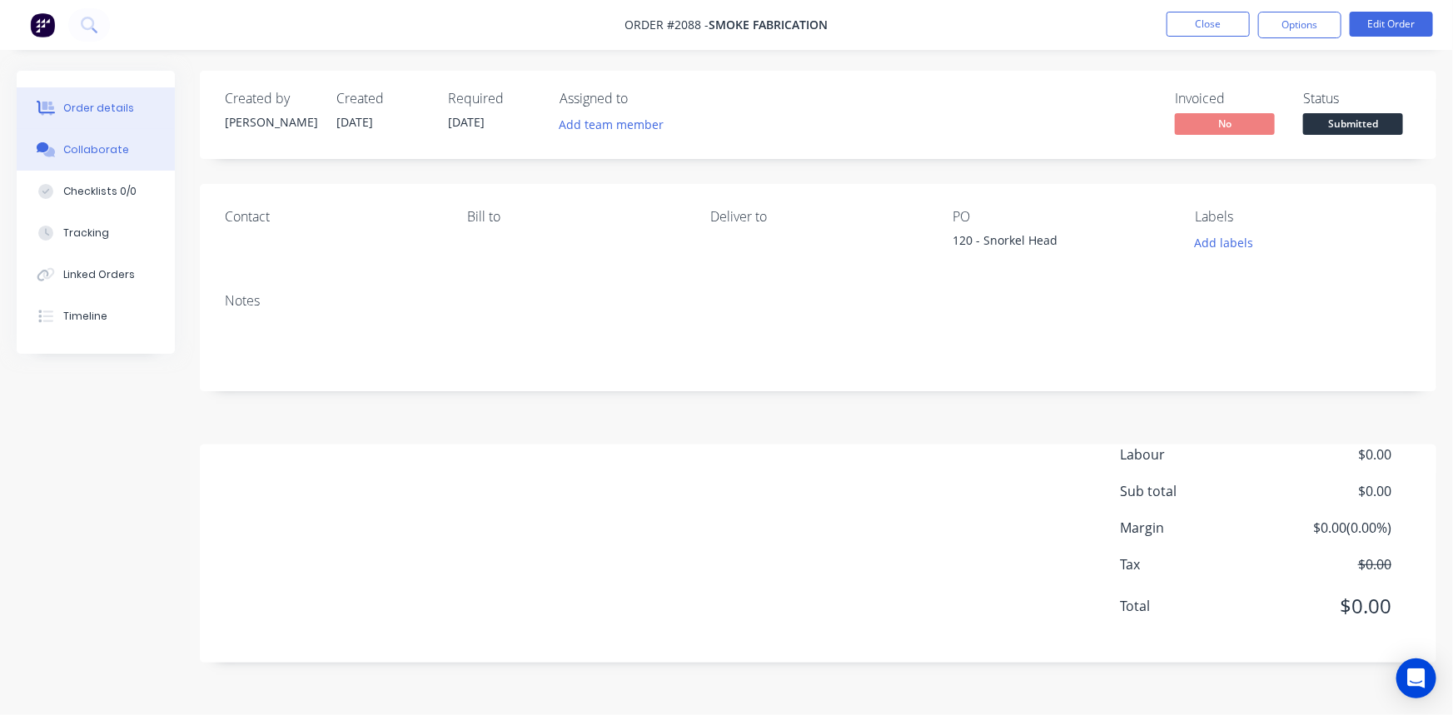
click at [117, 142] on div "Collaborate" at bounding box center [96, 149] width 66 height 15
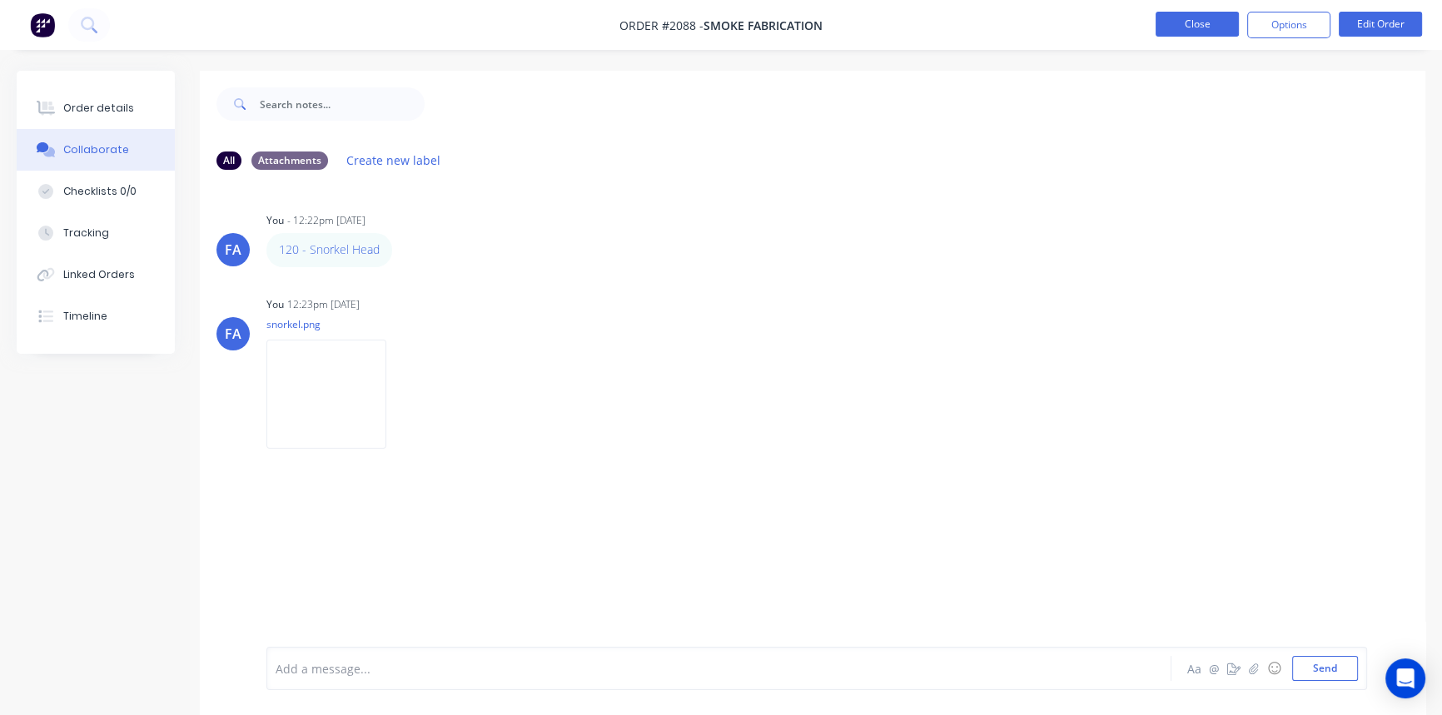
click at [1210, 24] on button "Close" at bounding box center [1197, 24] width 83 height 25
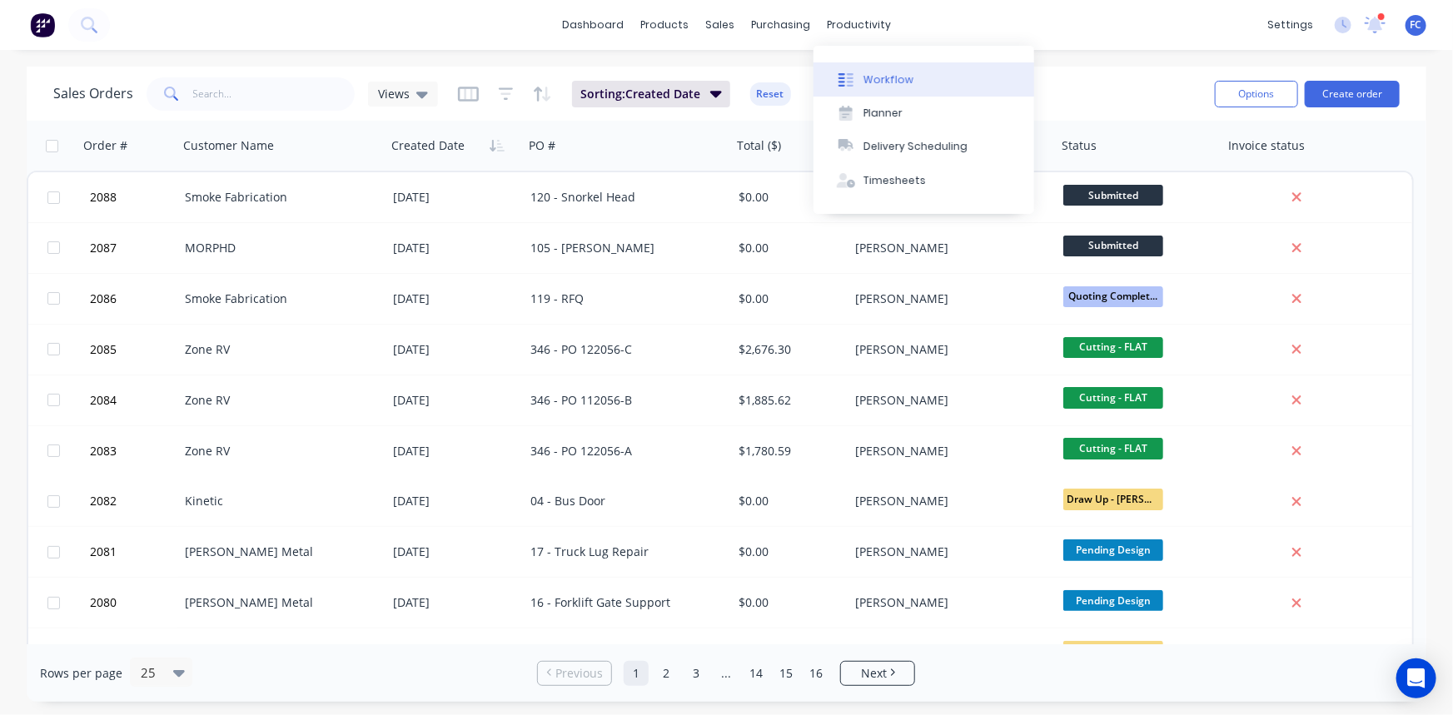
click at [869, 82] on div "Workflow" at bounding box center [888, 79] width 50 height 15
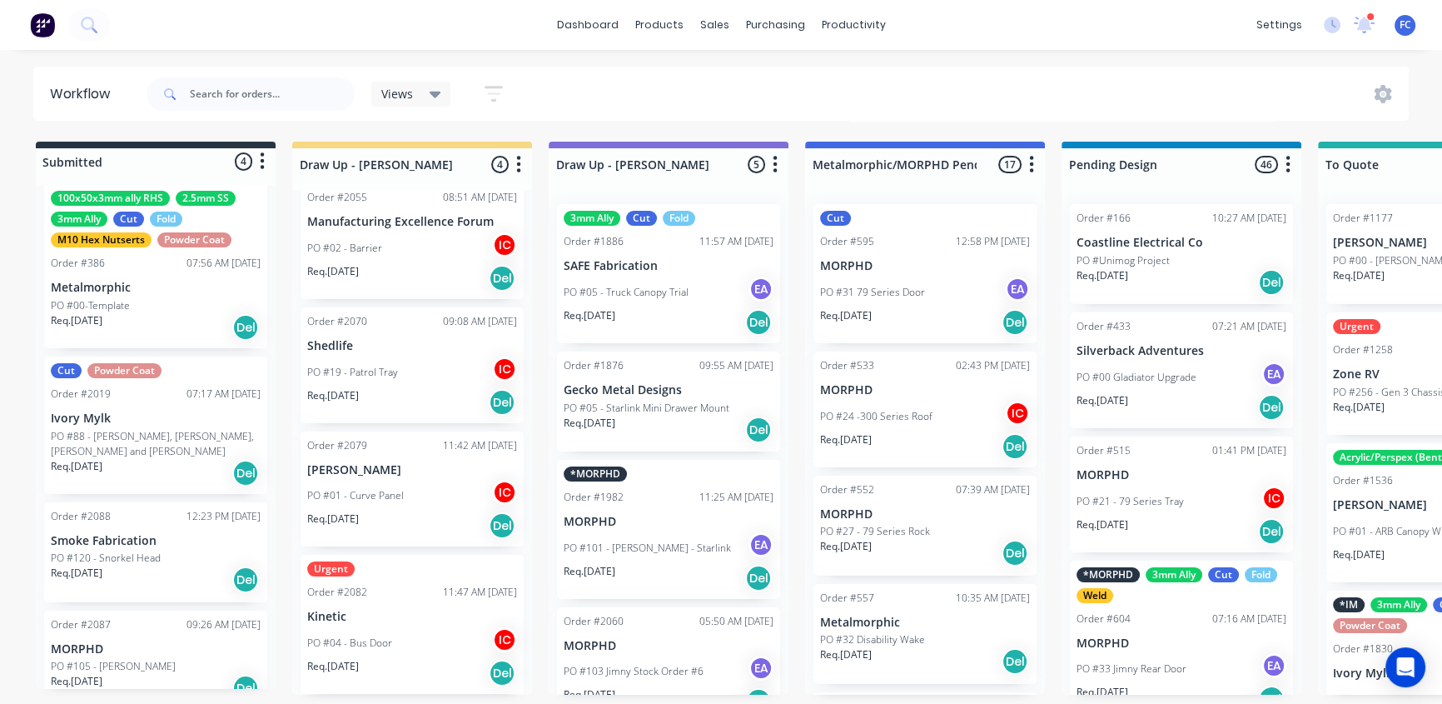
scroll to position [57, 0]
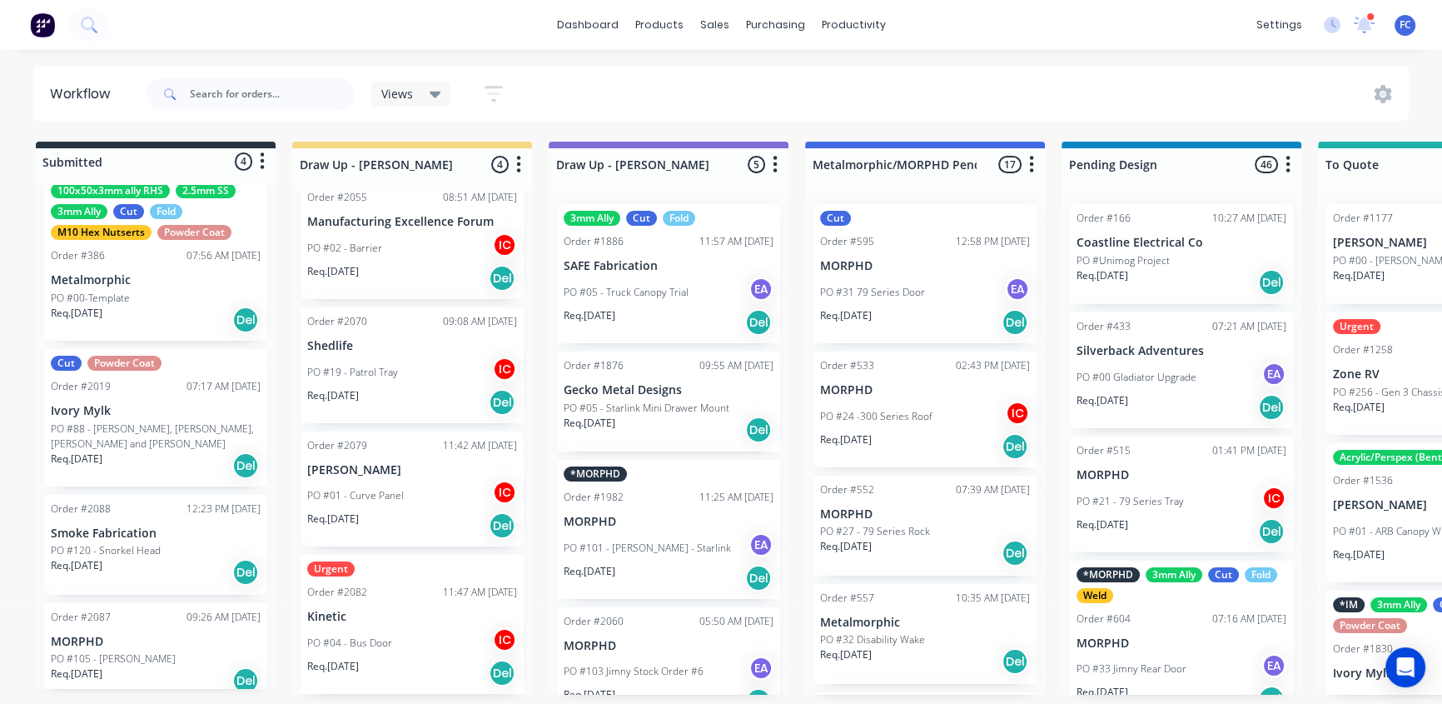
click at [123, 526] on p "Smoke Fabrication" at bounding box center [156, 533] width 210 height 14
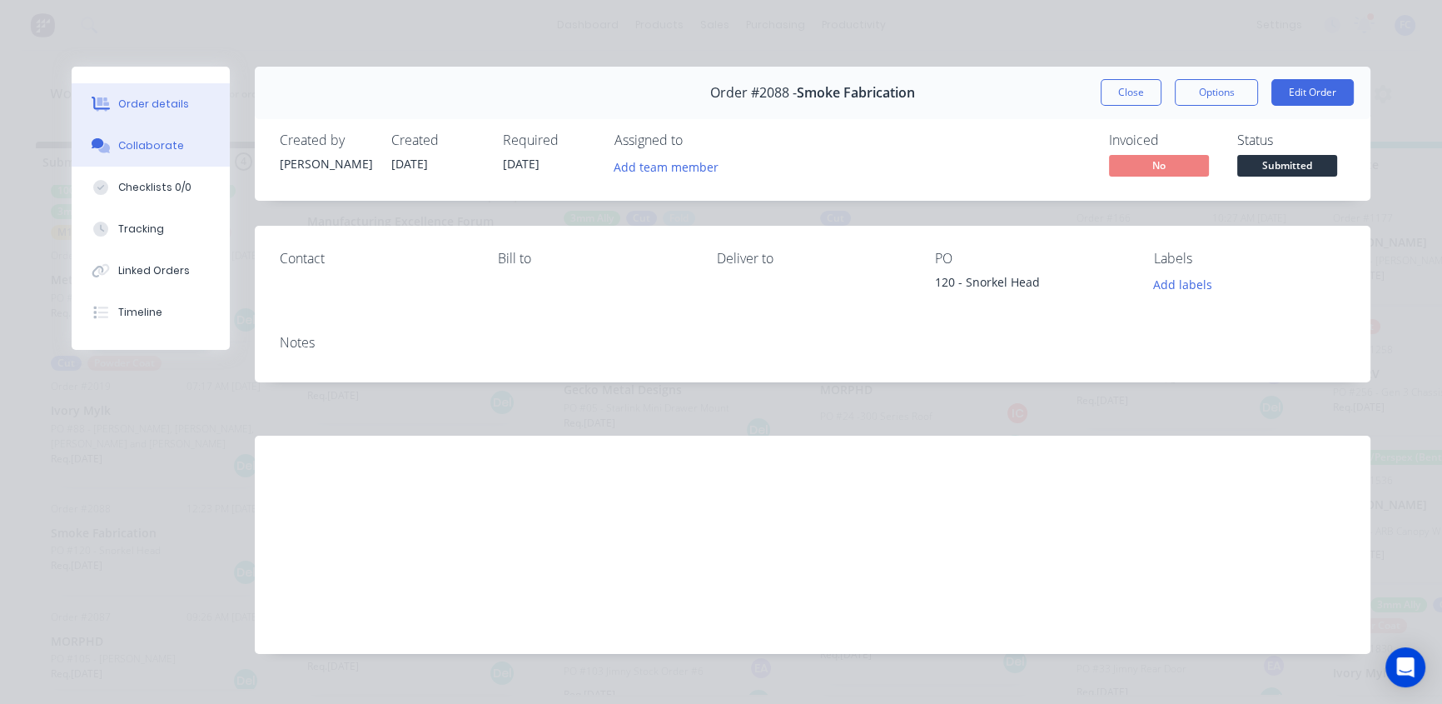
click at [141, 151] on div "Collaborate" at bounding box center [151, 145] width 66 height 15
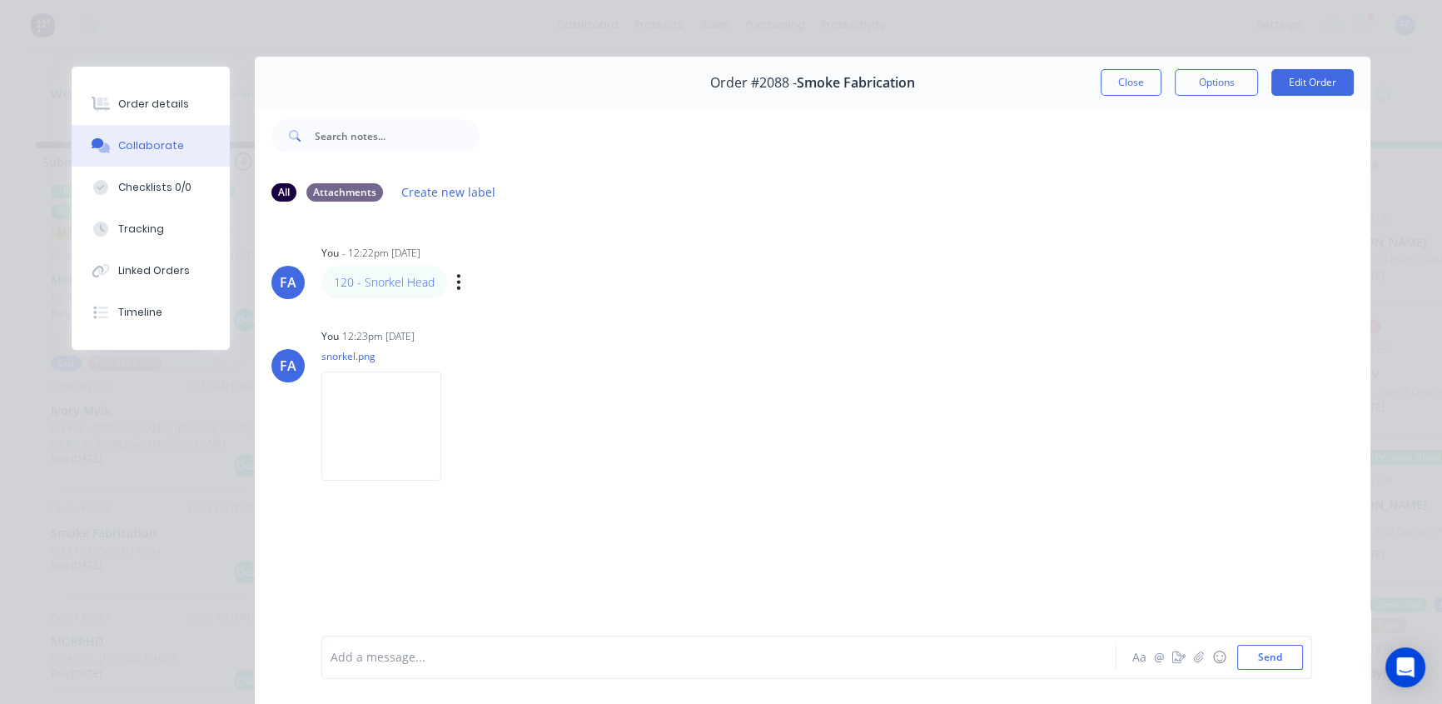
scroll to position [0, 0]
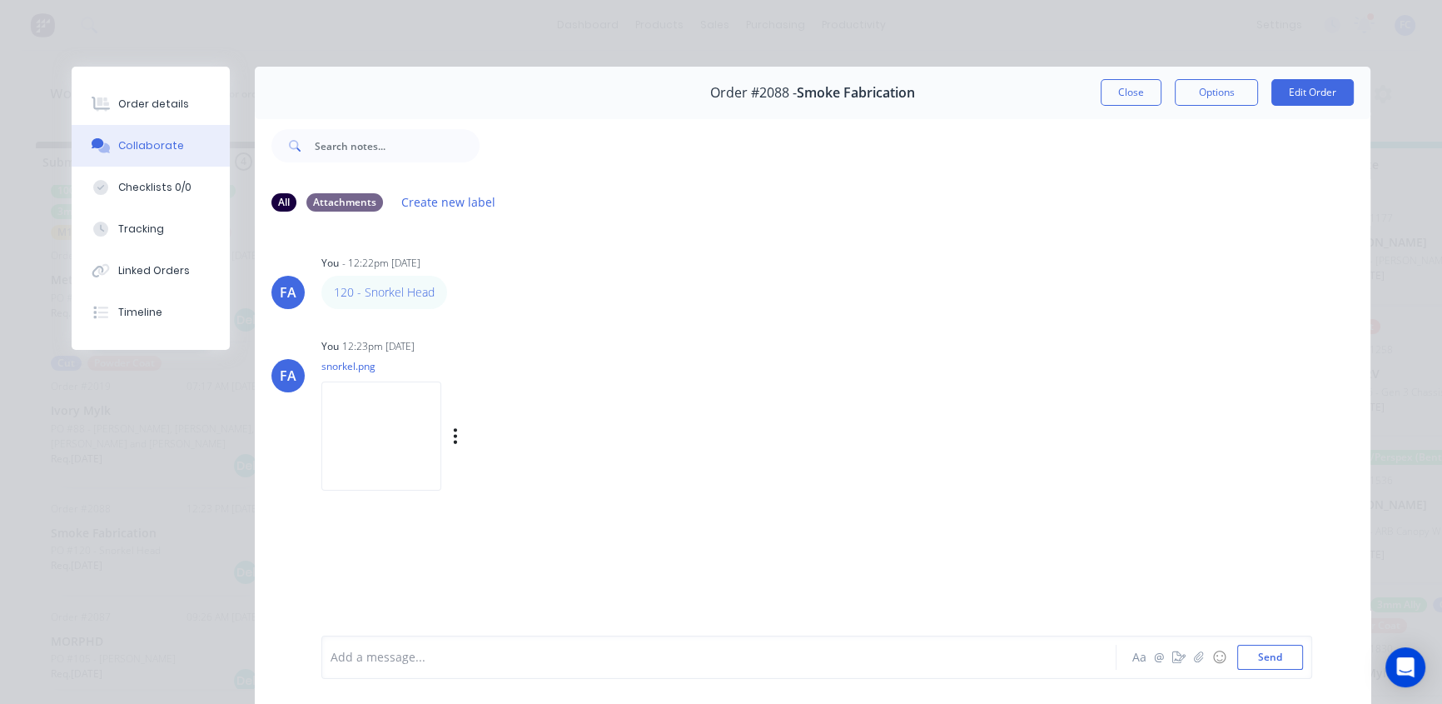
click at [368, 452] on img at bounding box center [381, 435] width 120 height 109
drag, startPoint x: 436, startPoint y: 291, endPoint x: 328, endPoint y: 298, distance: 108.4
click at [328, 298] on div "120 - Snorkel Head" at bounding box center [384, 292] width 126 height 33
copy link "120 - Snorkel Head"
click at [140, 105] on div "Order details" at bounding box center [153, 104] width 71 height 15
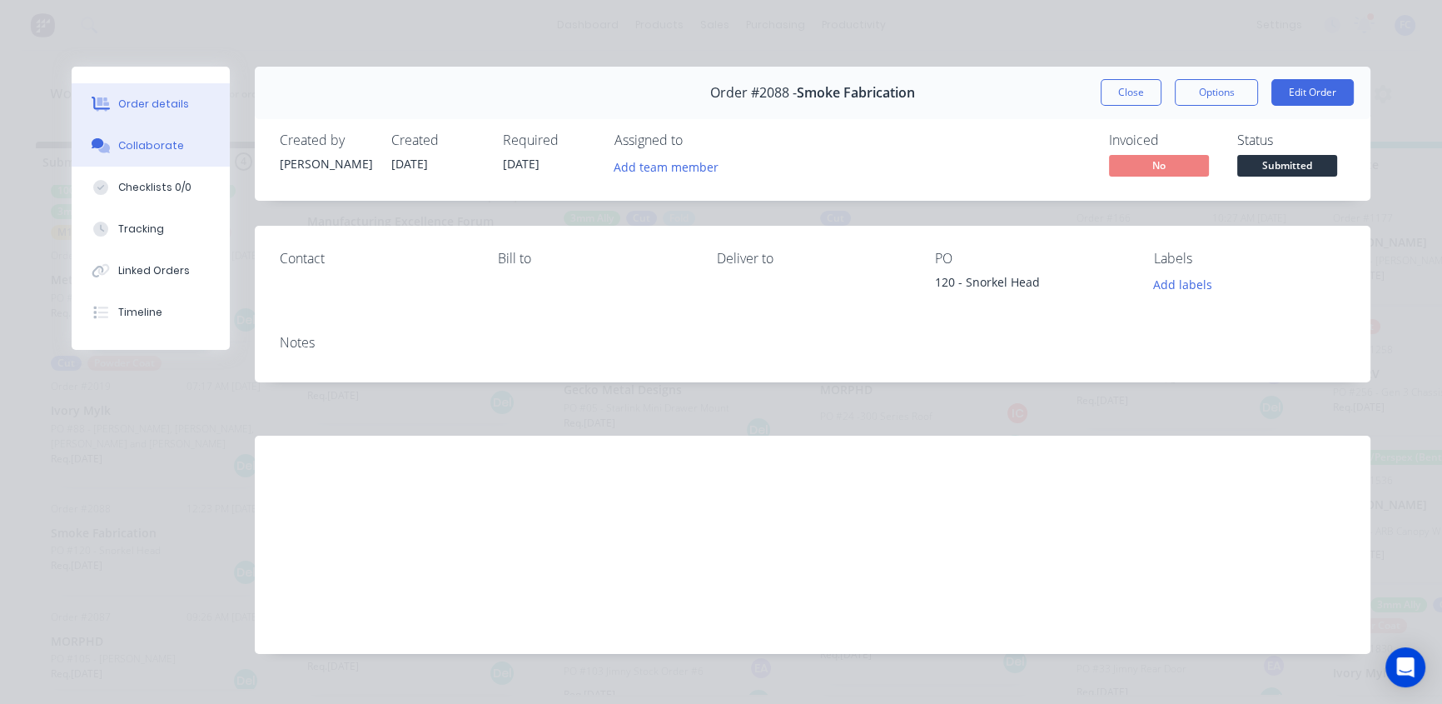
click at [144, 139] on div "Collaborate" at bounding box center [151, 145] width 66 height 15
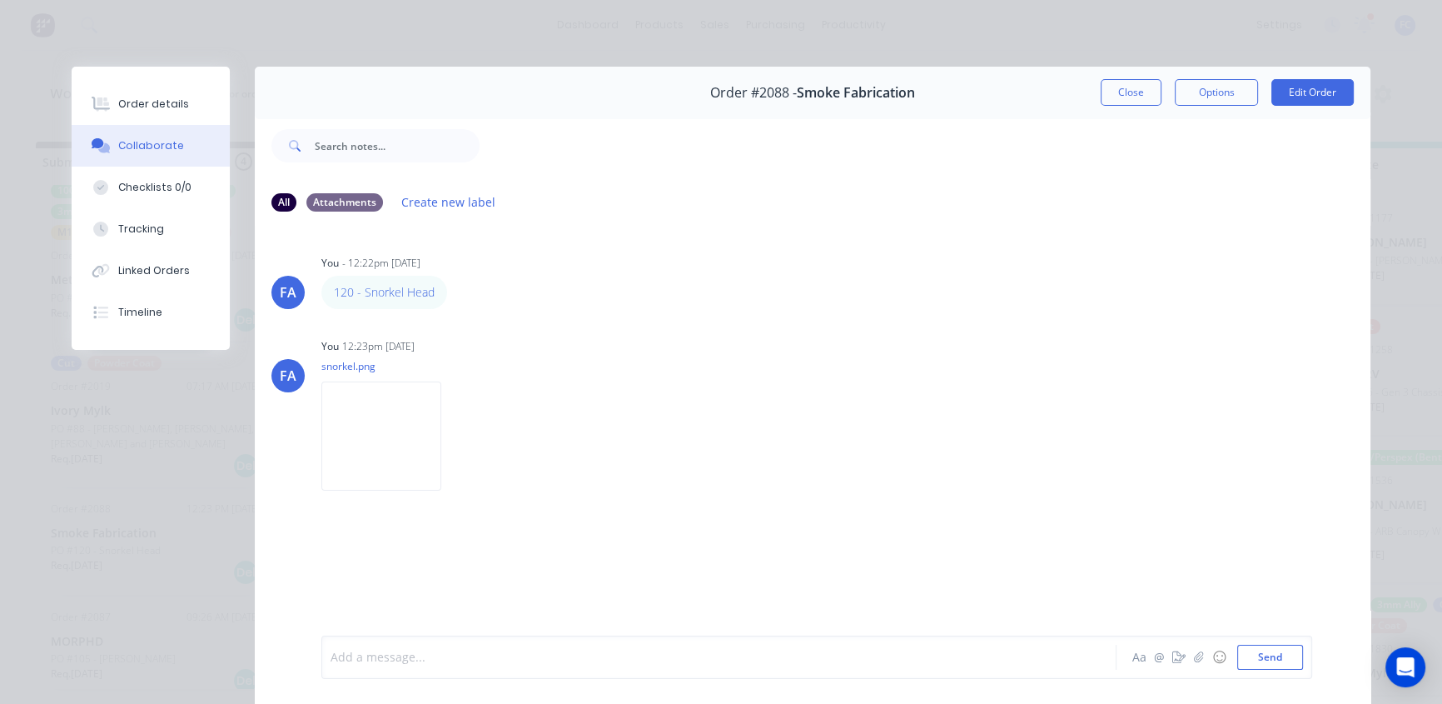
click at [422, 654] on div at bounding box center [695, 657] width 729 height 17
click at [479, 649] on div "This" at bounding box center [695, 657] width 729 height 17
drag, startPoint x: 401, startPoint y: 659, endPoint x: 302, endPoint y: 639, distance: 101.1
click at [302, 639] on div "This part is is a requote from PO 105 Ram head & Snorkel Mounts Clear filtersSN…" at bounding box center [813, 643] width 1116 height 121
click at [507, 640] on span "This part is is a requote from PO 105 Ram head & Snorkel Mounts" at bounding box center [514, 643] width 367 height 16
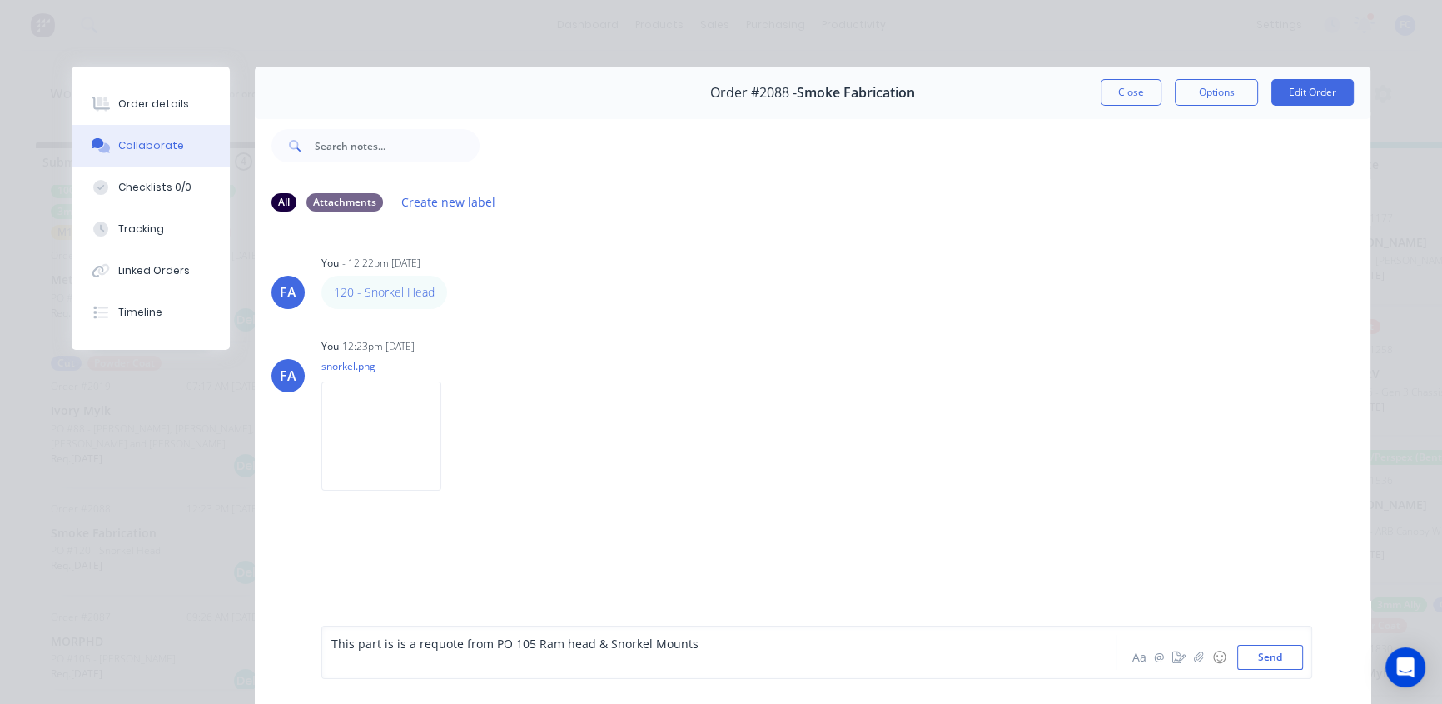
click at [504, 640] on span "This part is is a requote from PO 105 Ram head & Snorkel Mounts" at bounding box center [514, 643] width 367 height 16
click at [416, 640] on span "This part is is a requote from PO "105 Ram head & Snorkel Mounts"" at bounding box center [519, 643] width 377 height 16
drag, startPoint x: 451, startPoint y: 641, endPoint x: 375, endPoint y: 637, distance: 76.7
click at [375, 637] on span "This part is is a requote from PO "105 Ram head & Snorkel Mounts"" at bounding box center [519, 643] width 377 height 16
drag, startPoint x: 396, startPoint y: 643, endPoint x: 440, endPoint y: 643, distance: 43.3
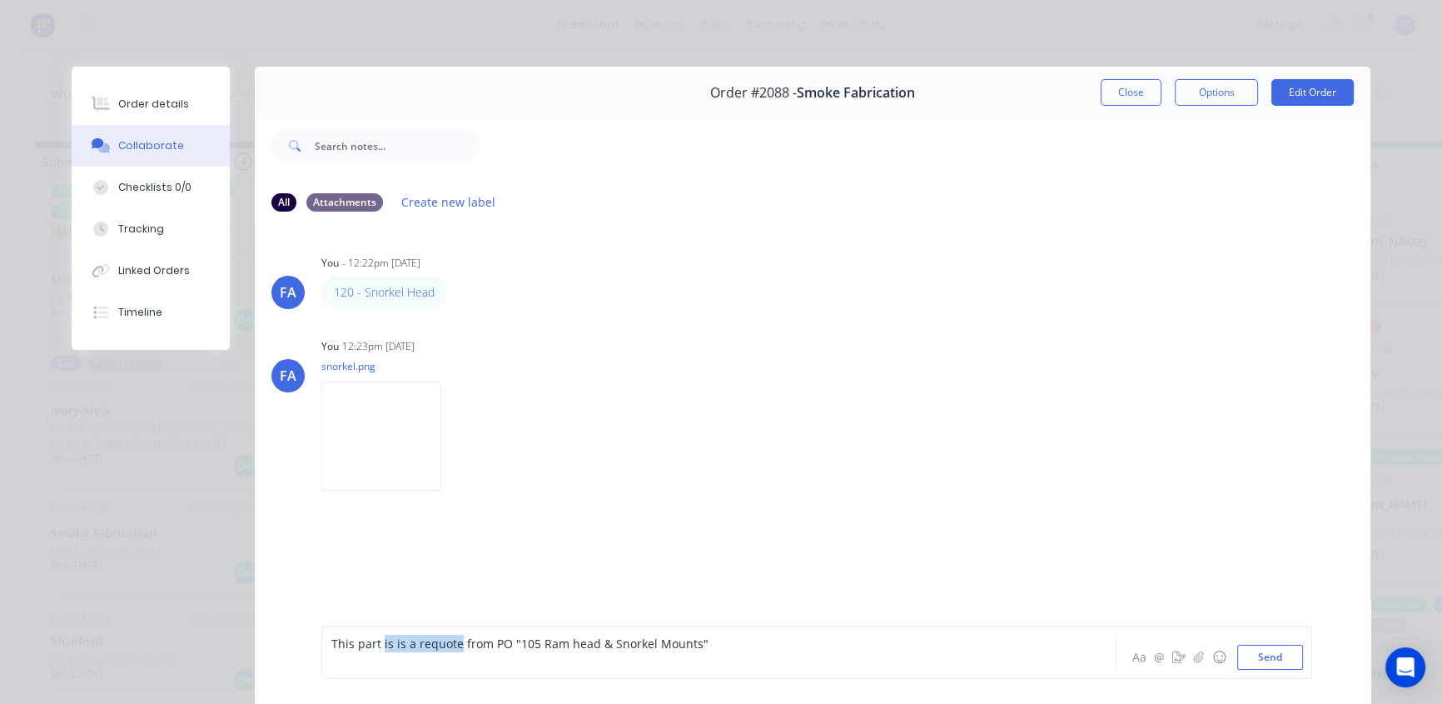
click at [396, 643] on span "This part is is a requote from PO "105 Ram head & Snorkel Mounts"" at bounding box center [519, 643] width 377 height 16
drag, startPoint x: 449, startPoint y: 641, endPoint x: 375, endPoint y: 643, distance: 74.1
click at [375, 643] on span "This part is is a requote from PO "105 Ram head & Snorkel Mounts"" at bounding box center [519, 643] width 377 height 16
click at [1262, 654] on button "Send" at bounding box center [1270, 656] width 66 height 25
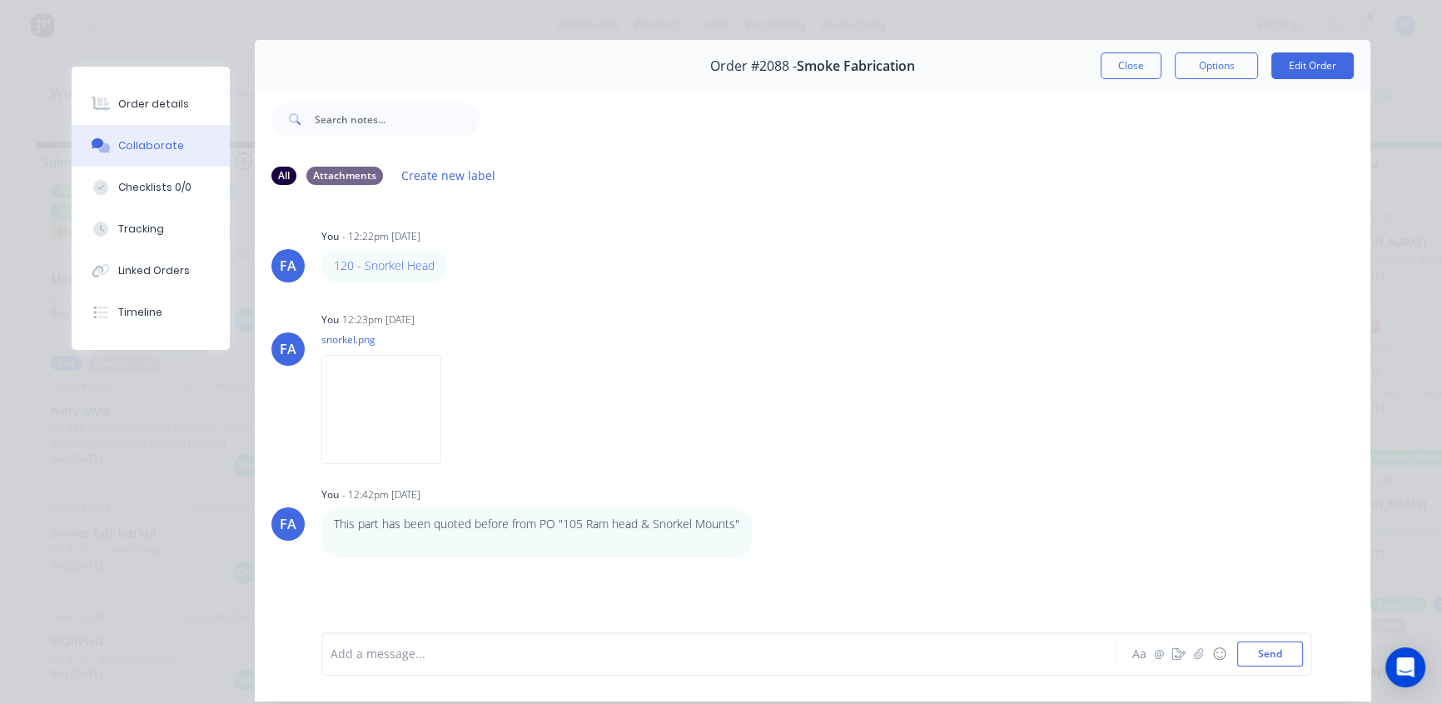
scroll to position [86, 0]
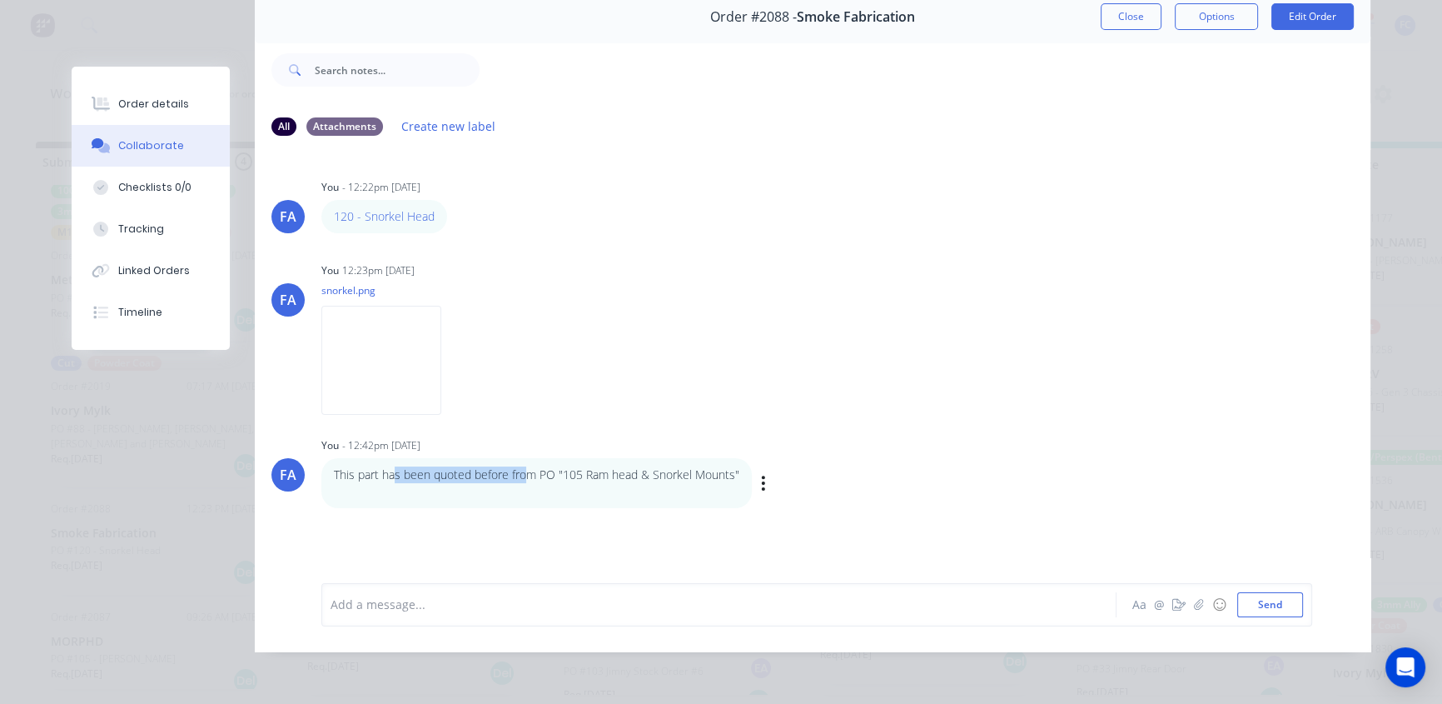
drag, startPoint x: 389, startPoint y: 459, endPoint x: 525, endPoint y: 450, distance: 136.9
click at [525, 458] on div "This part has been quoted before from PO "105 Ram head & Snorkel Mounts"" at bounding box center [536, 483] width 430 height 51
click at [520, 466] on p "This part has been quoted before from PO "105 Ram head & Snorkel Mounts"" at bounding box center [536, 474] width 405 height 17
drag, startPoint x: 559, startPoint y: 459, endPoint x: 624, endPoint y: 455, distance: 65.9
click at [624, 466] on p "This part has been quoted before from PO "105 Ram head & Snorkel Mounts"" at bounding box center [536, 474] width 405 height 17
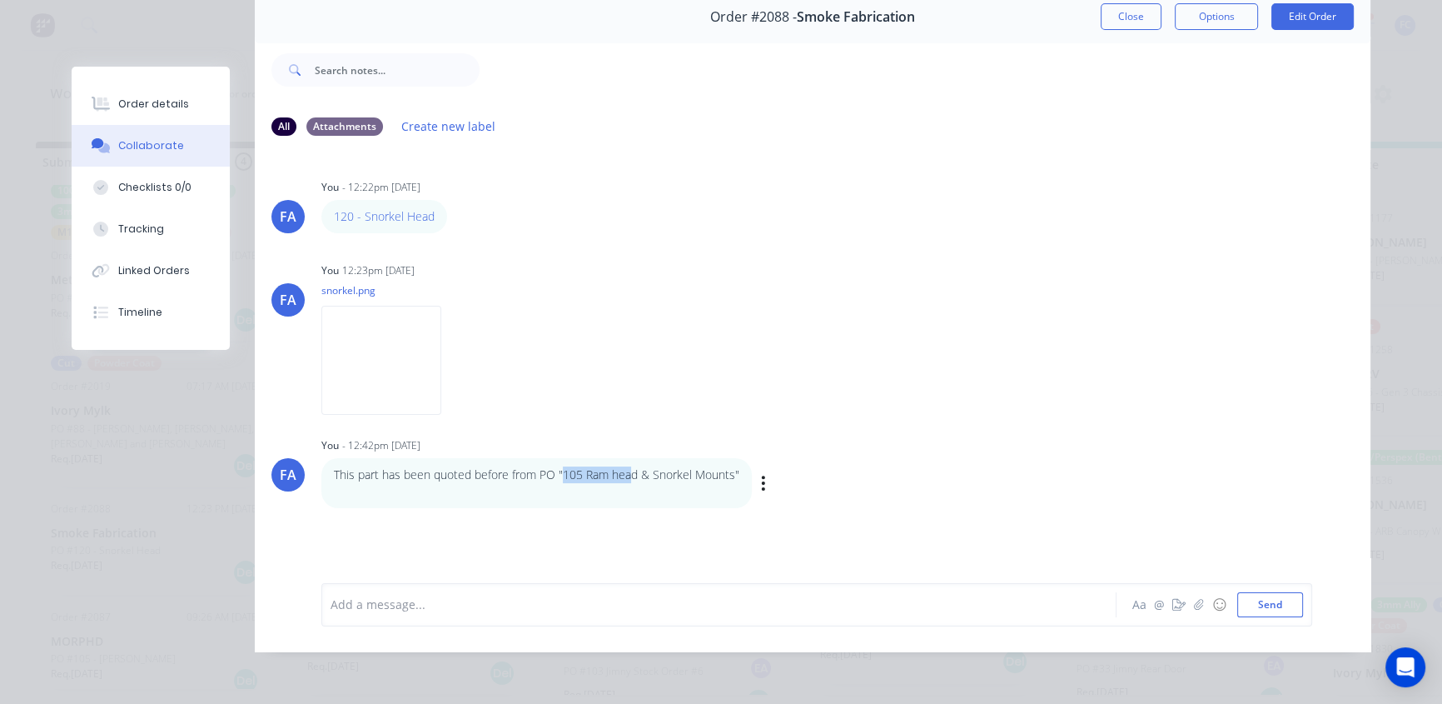
click at [556, 466] on p "This part has been quoted before from PO "105 Ram head & Snorkel Mounts"" at bounding box center [536, 474] width 405 height 17
drag, startPoint x: 578, startPoint y: 462, endPoint x: 616, endPoint y: 462, distance: 38.3
click at [589, 466] on p "This part has been quoted before from PO "105 Ram head & Snorkel Mounts"" at bounding box center [536, 474] width 405 height 17
click at [616, 466] on p "This part has been quoted before from PO "105 Ram head & Snorkel Mounts"" at bounding box center [536, 474] width 405 height 17
click at [649, 466] on p "This part has been quoted before from PO "105 Ram head & Snorkel Mounts"" at bounding box center [536, 474] width 405 height 17
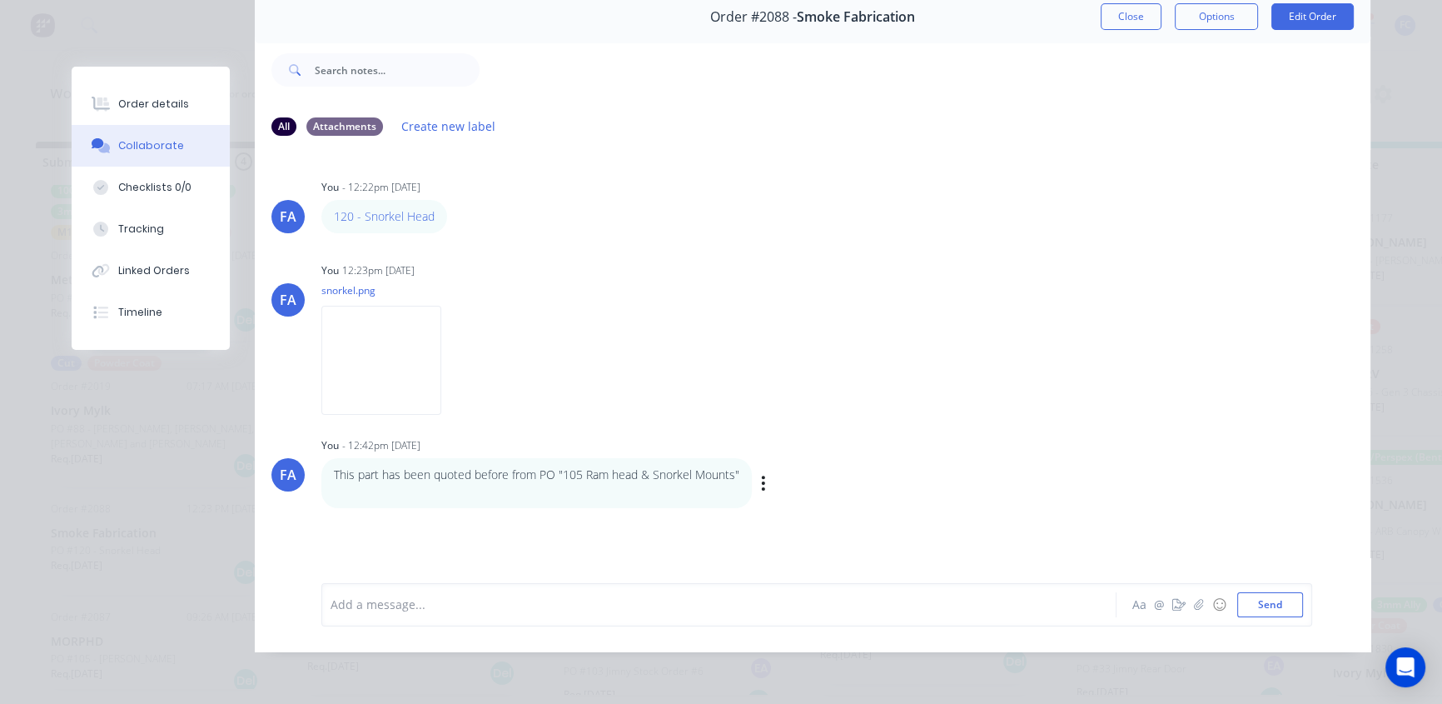
click at [958, 450] on div "FA You - 12:42pm 11/08/25 This part has been quoted before from PO "105 Ram hea…" at bounding box center [813, 471] width 1116 height 76
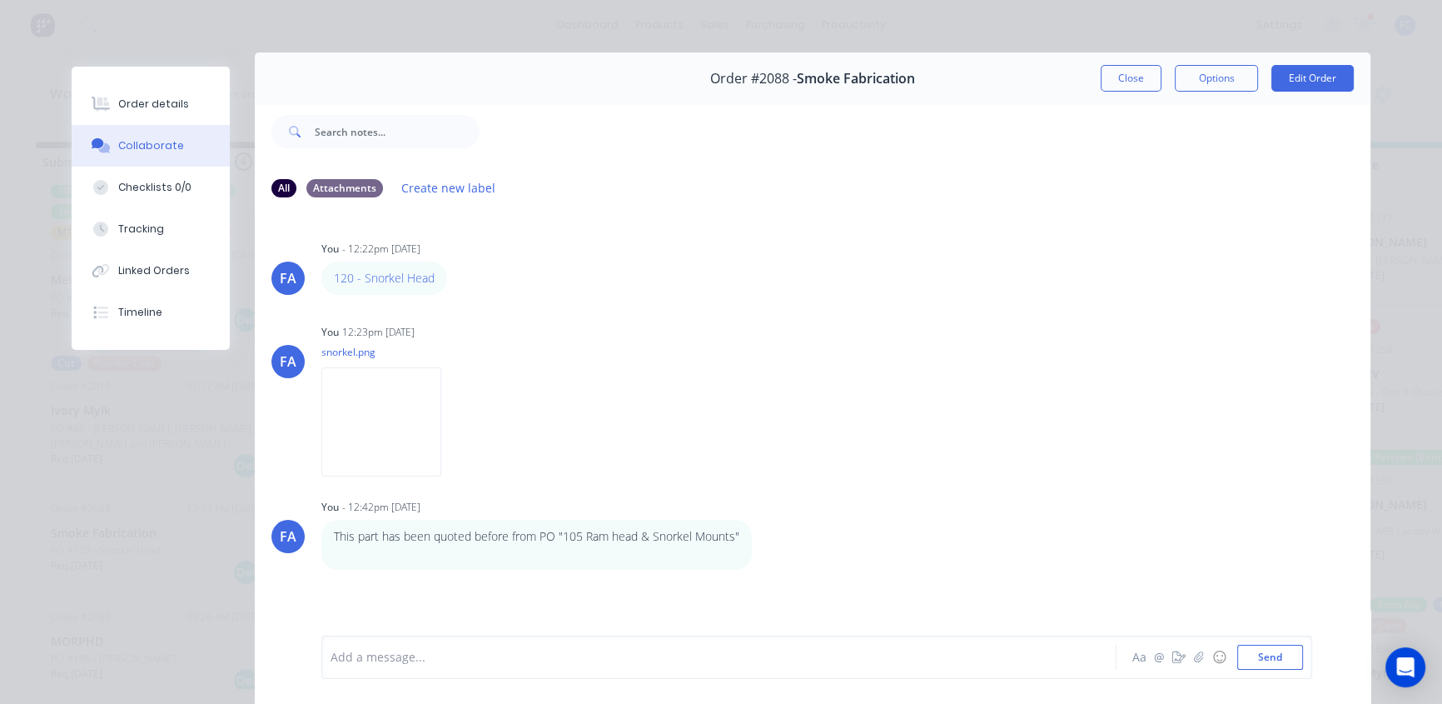
scroll to position [0, 0]
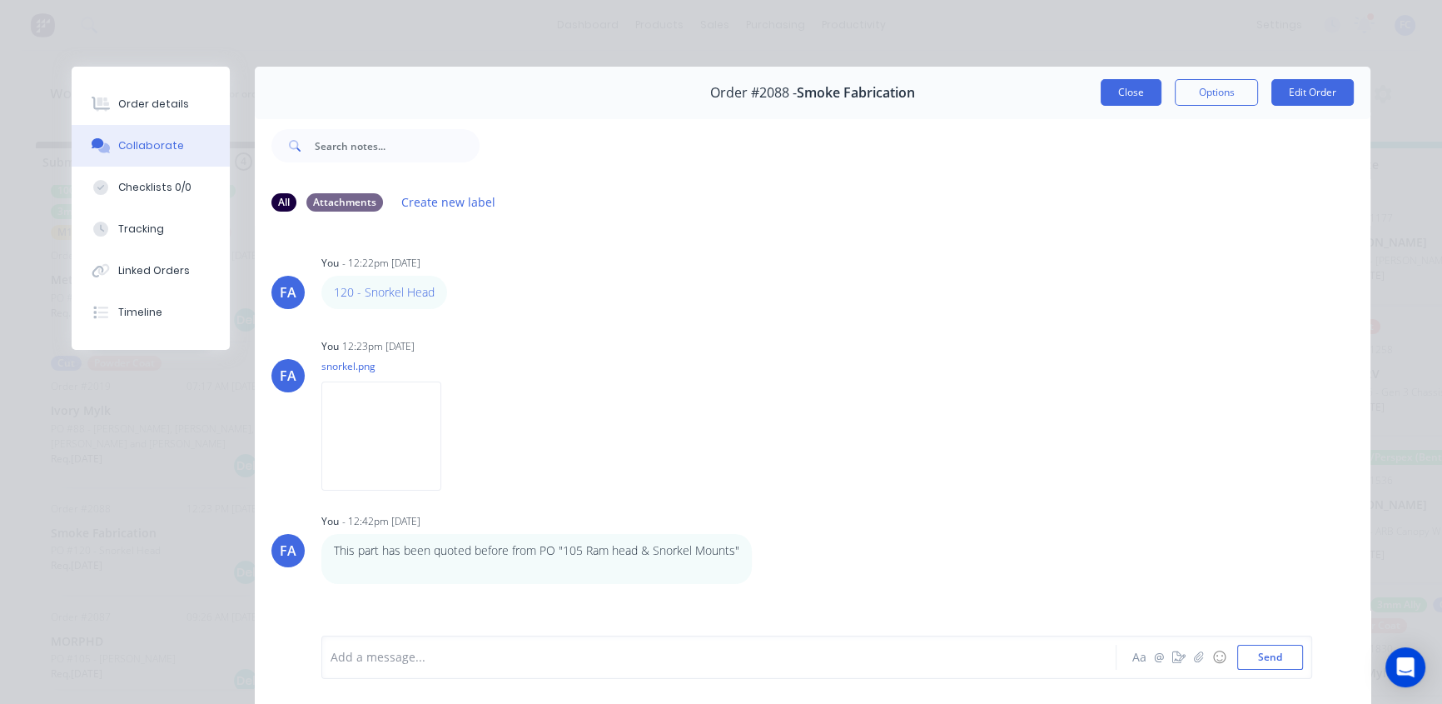
click at [1124, 101] on button "Close" at bounding box center [1131, 92] width 61 height 27
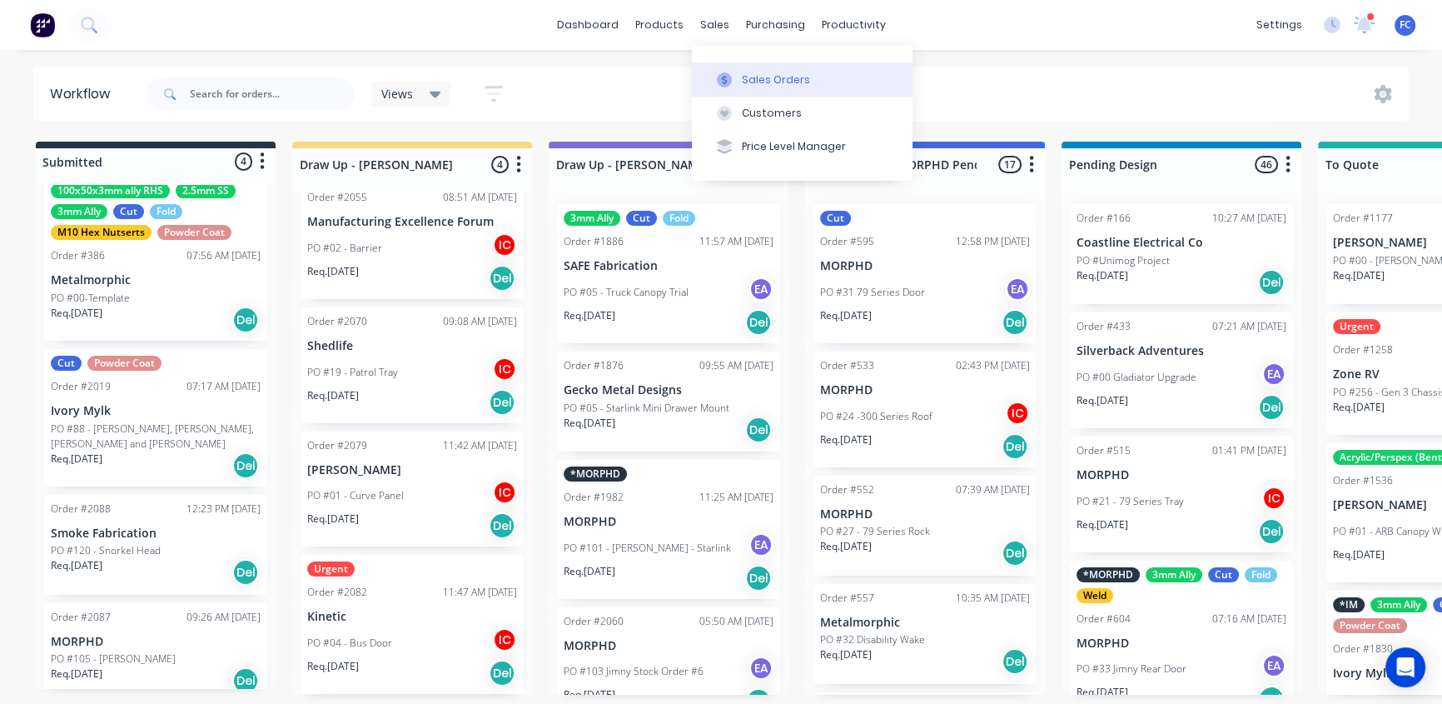
click at [770, 81] on div "Sales Orders" at bounding box center [776, 79] width 68 height 15
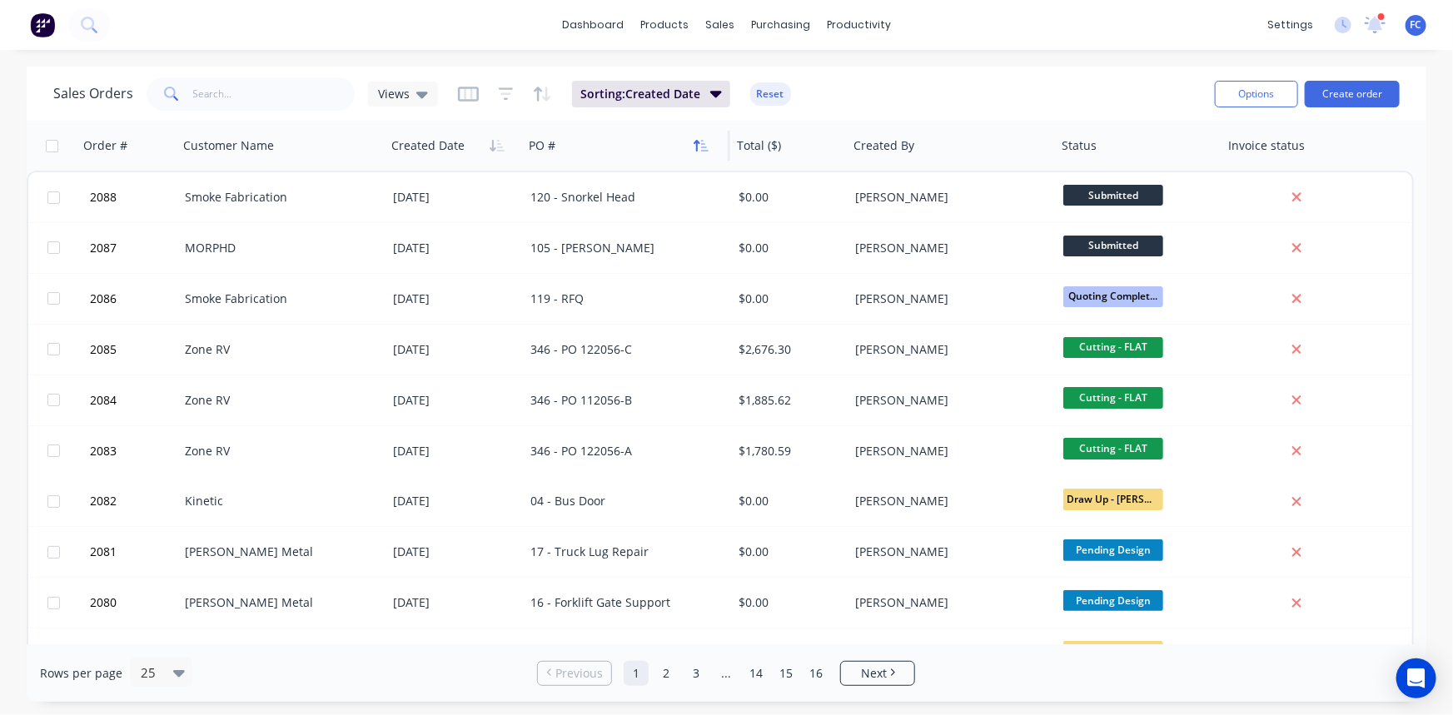
click at [697, 146] on icon "button" at bounding box center [701, 145] width 15 height 13
click at [697, 146] on icon "button" at bounding box center [697, 146] width 6 height 12
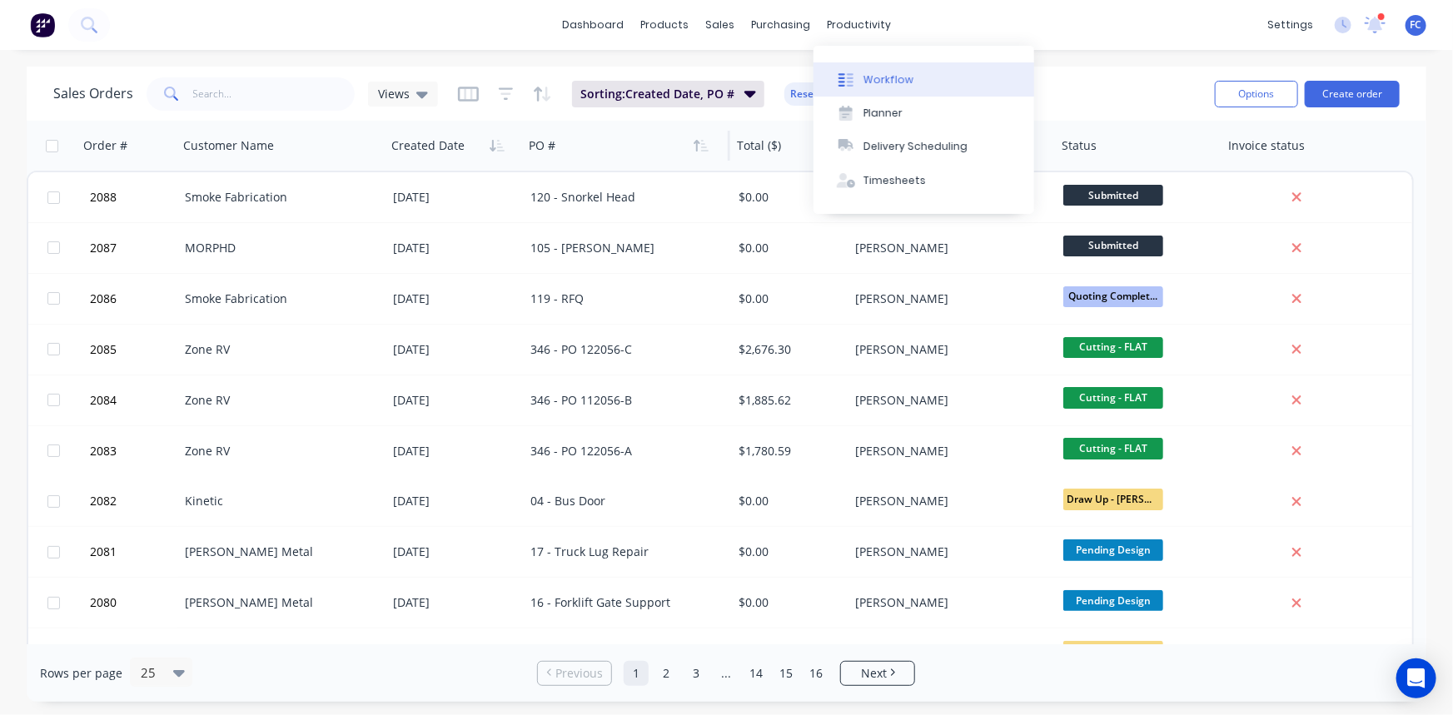
click at [891, 73] on div "Workflow" at bounding box center [888, 79] width 50 height 15
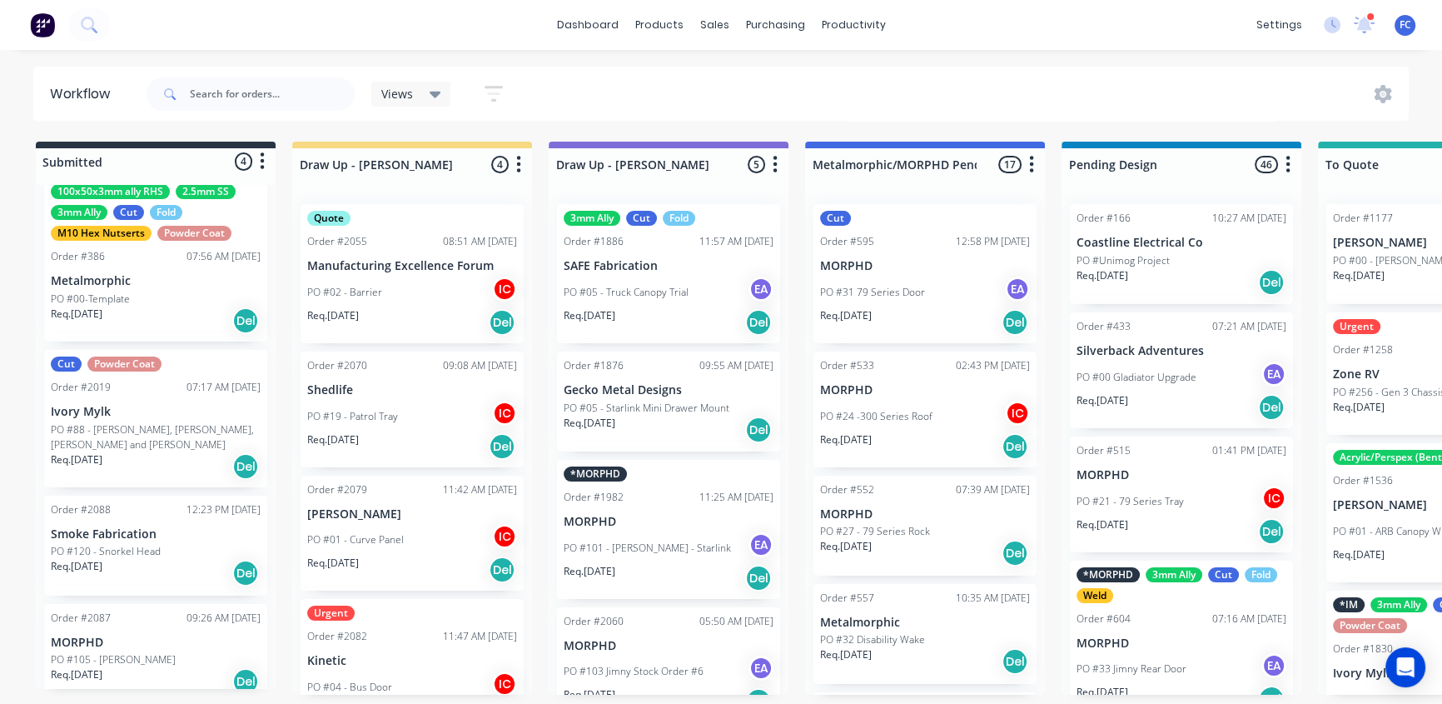
scroll to position [57, 0]
click at [122, 524] on div "Order #2088 12:23 PM 11/08/25 Smoke Fabrication PO #120 - Snorkel Head Req. 25/…" at bounding box center [155, 545] width 223 height 100
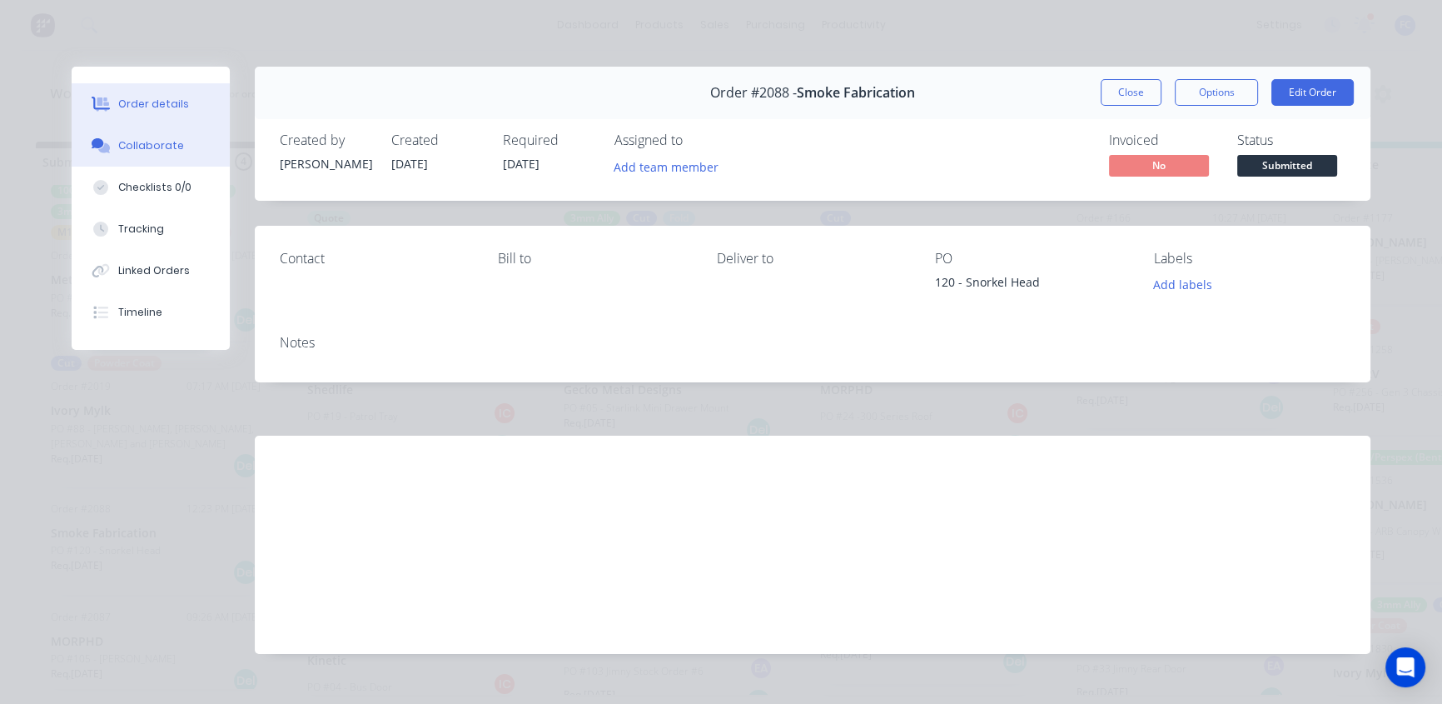
click at [124, 142] on div "Collaborate" at bounding box center [151, 145] width 66 height 15
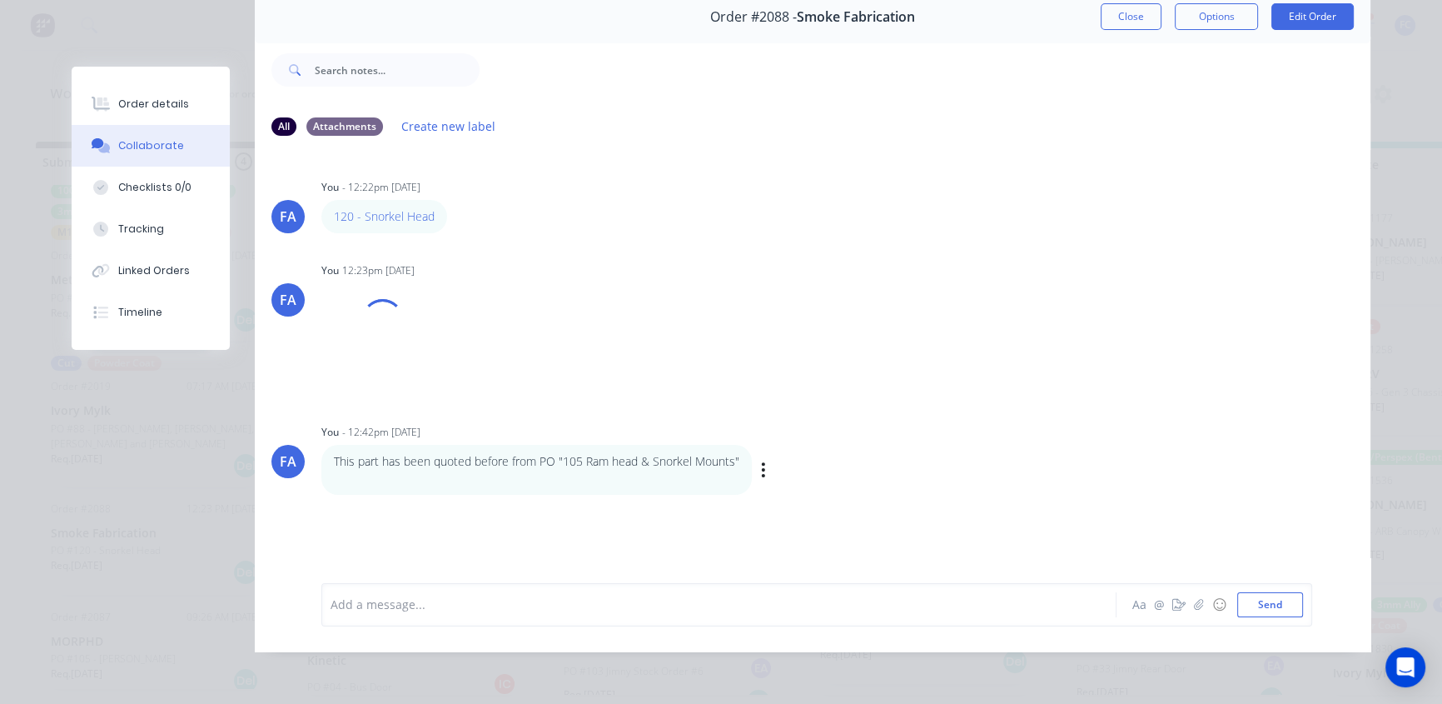
scroll to position [86, 0]
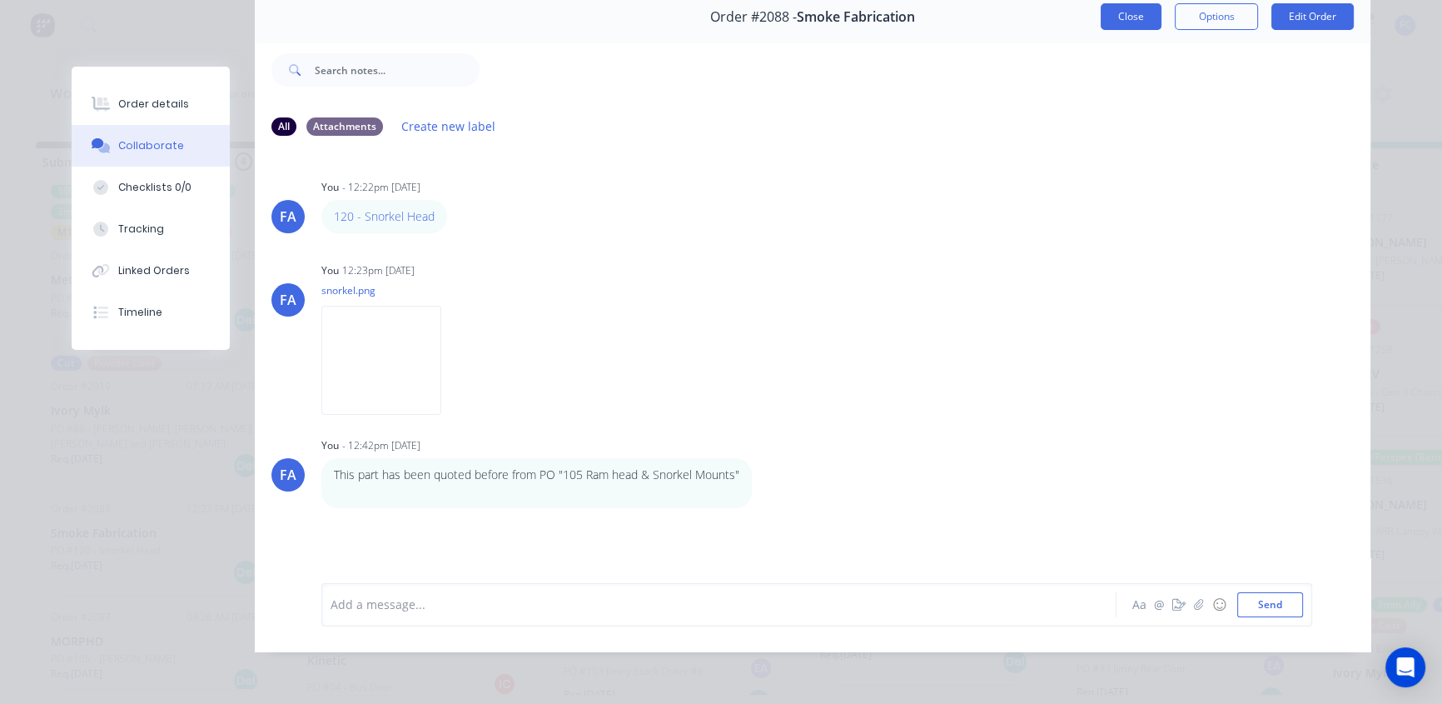
click at [1133, 12] on button "Close" at bounding box center [1131, 16] width 61 height 27
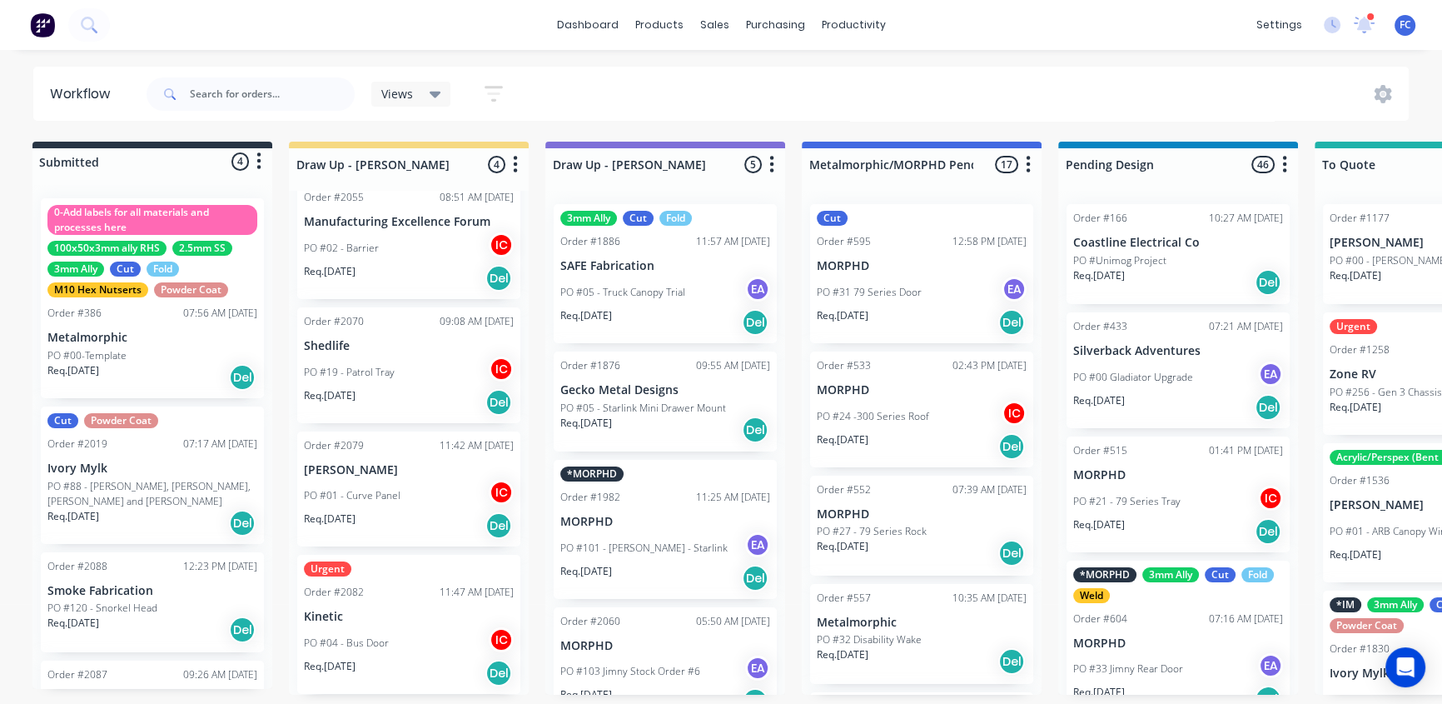
scroll to position [1, 0]
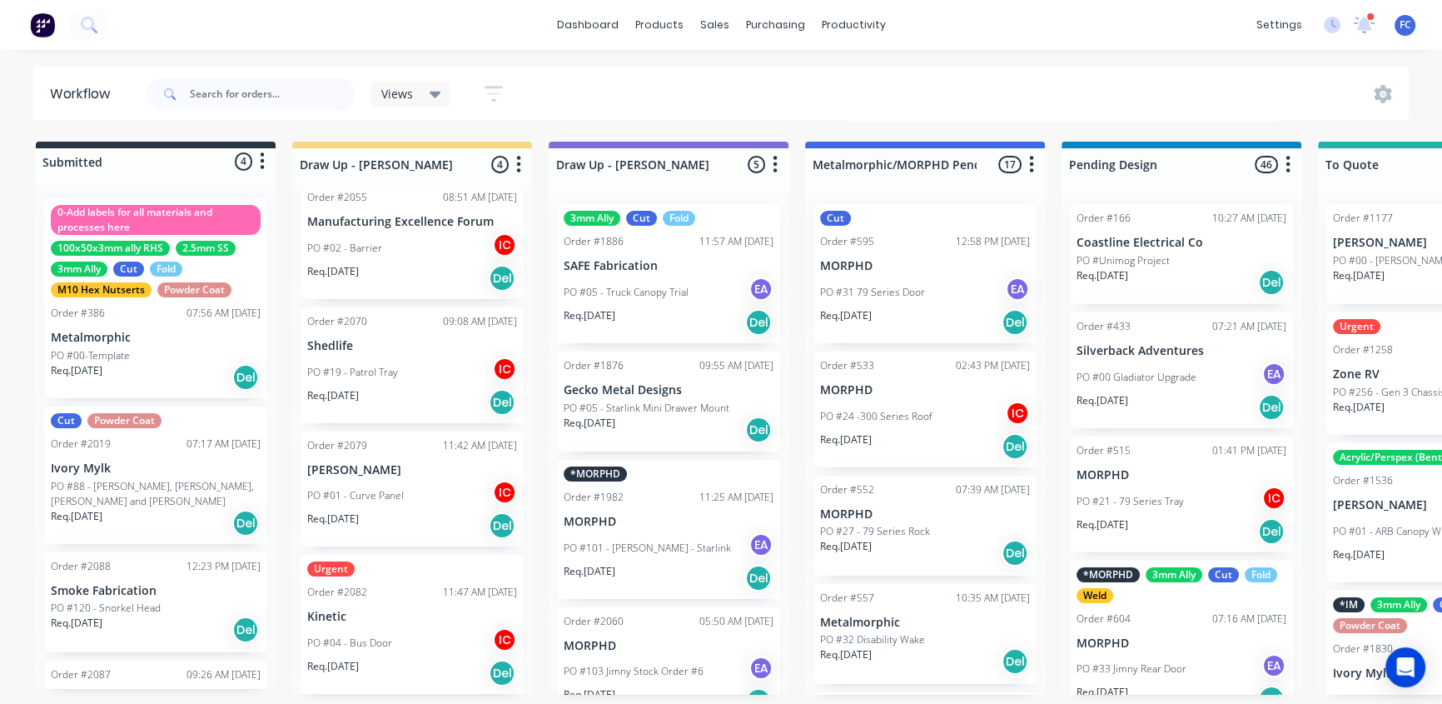
click at [324, 650] on div "PO #04 - Bus Door IC" at bounding box center [412, 643] width 210 height 32
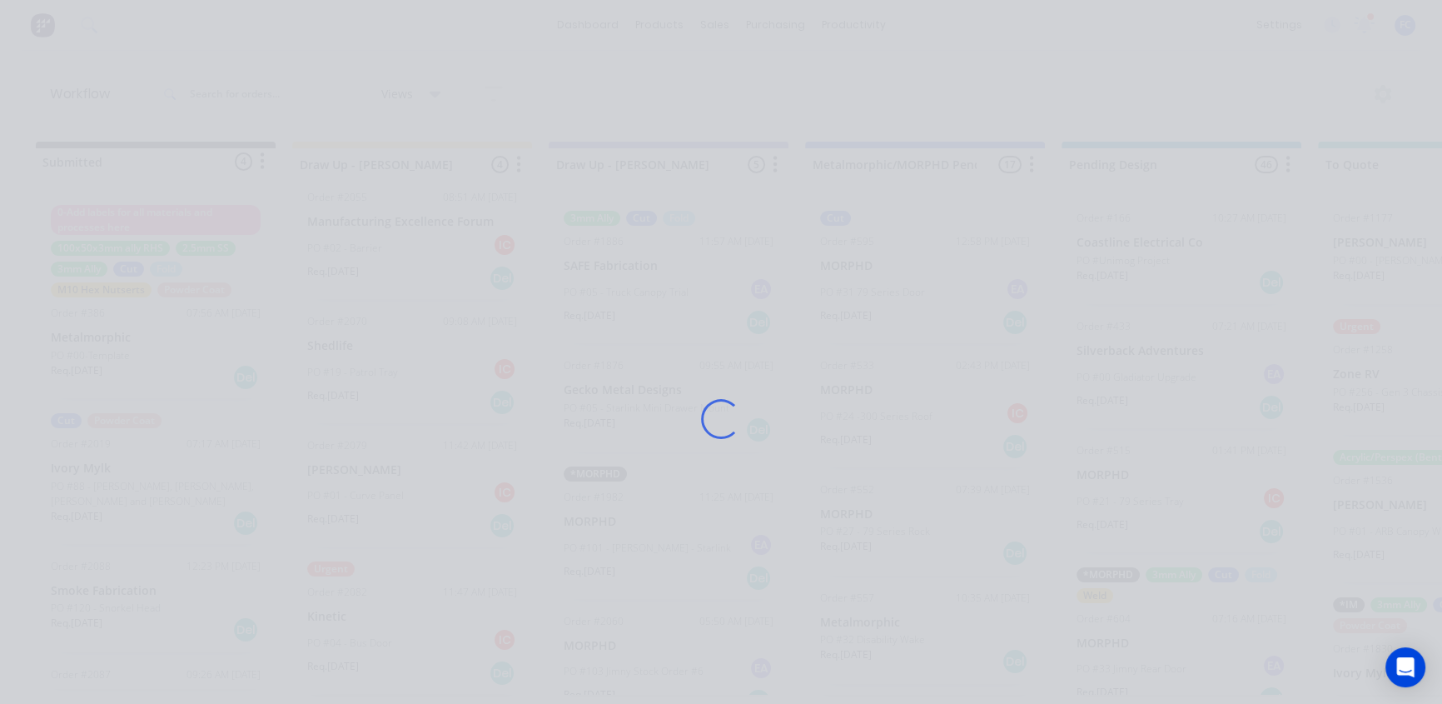
scroll to position [0, 0]
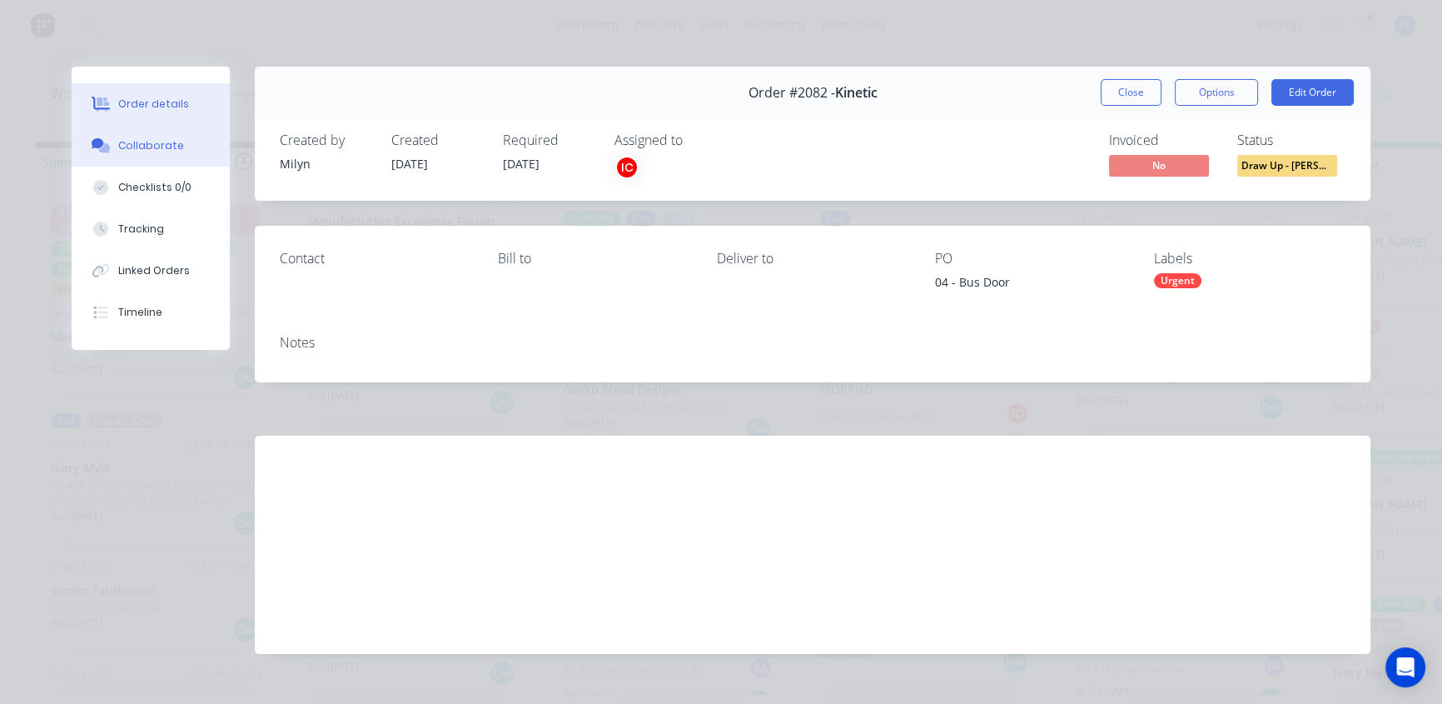
click at [180, 147] on button "Collaborate" at bounding box center [151, 146] width 158 height 42
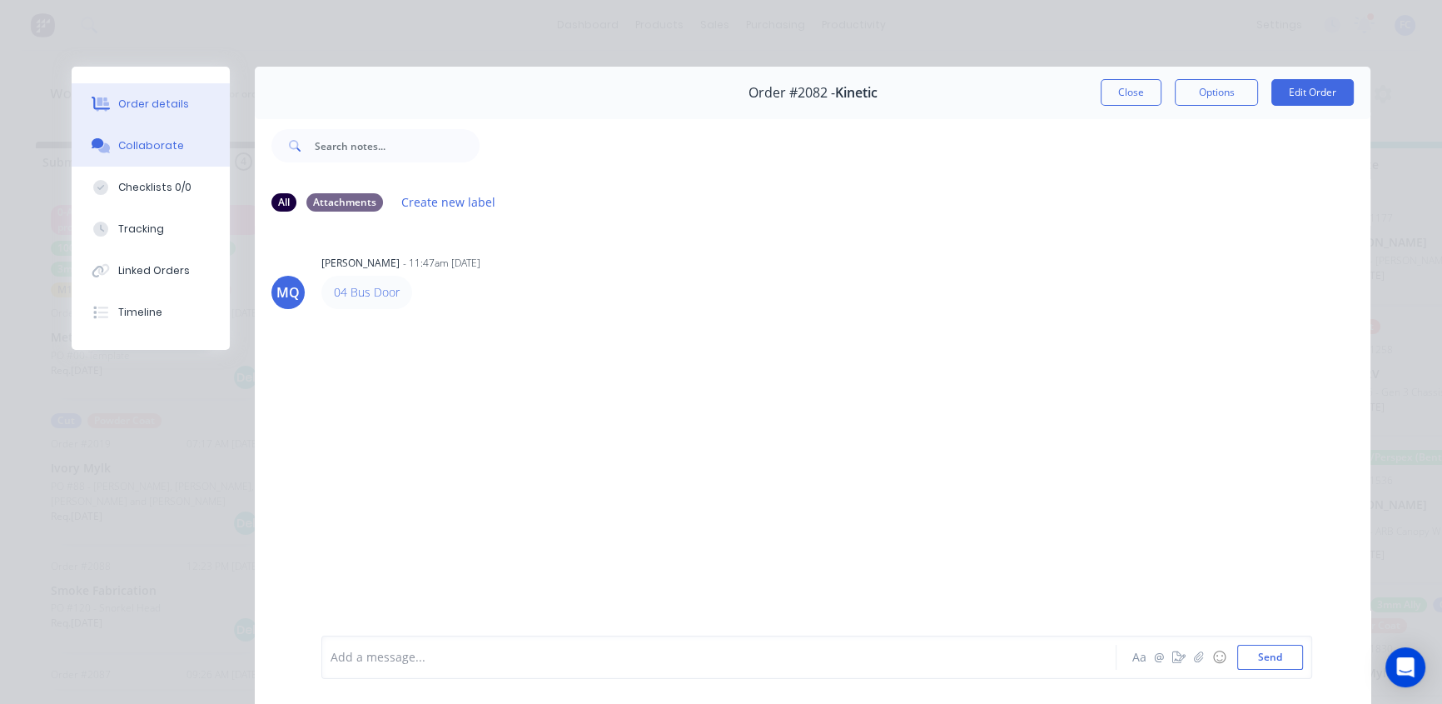
click at [175, 112] on button "Order details" at bounding box center [151, 104] width 158 height 42
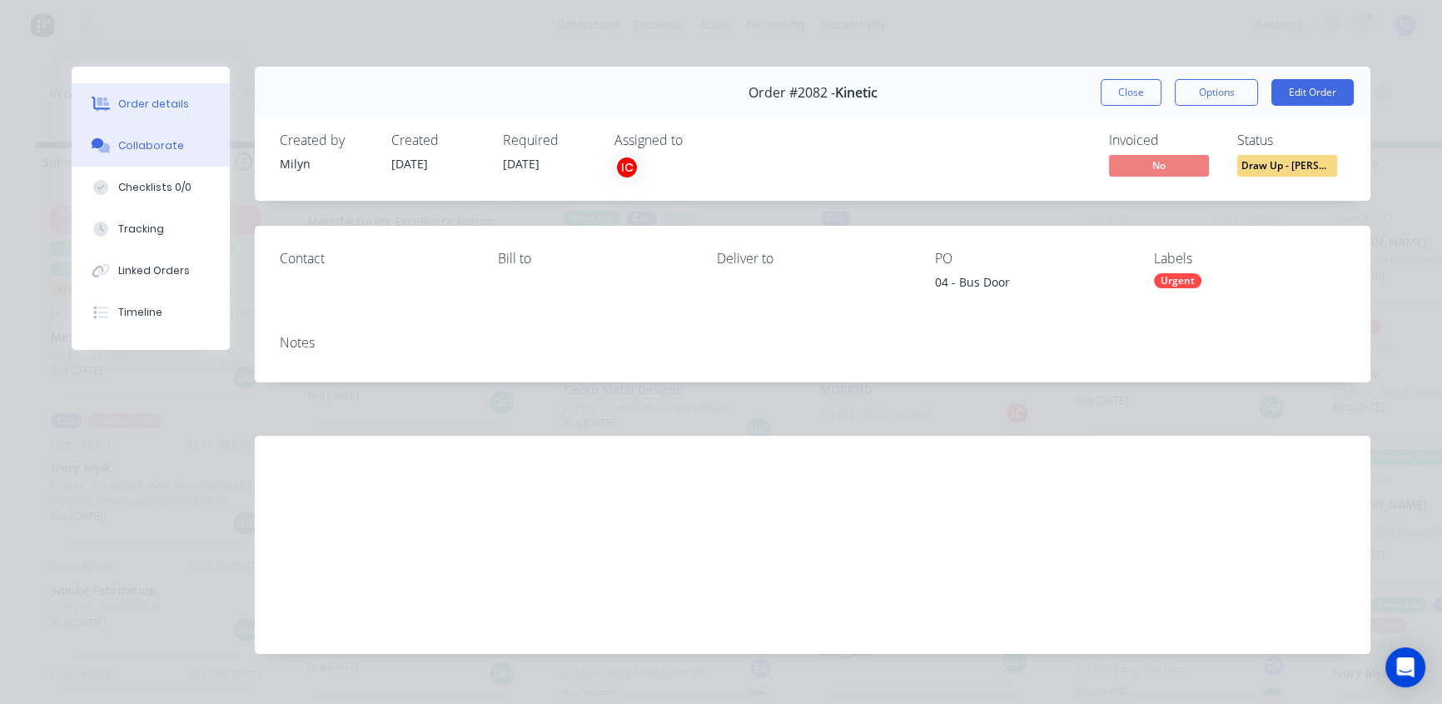
click at [164, 149] on div "Collaborate" at bounding box center [151, 145] width 66 height 15
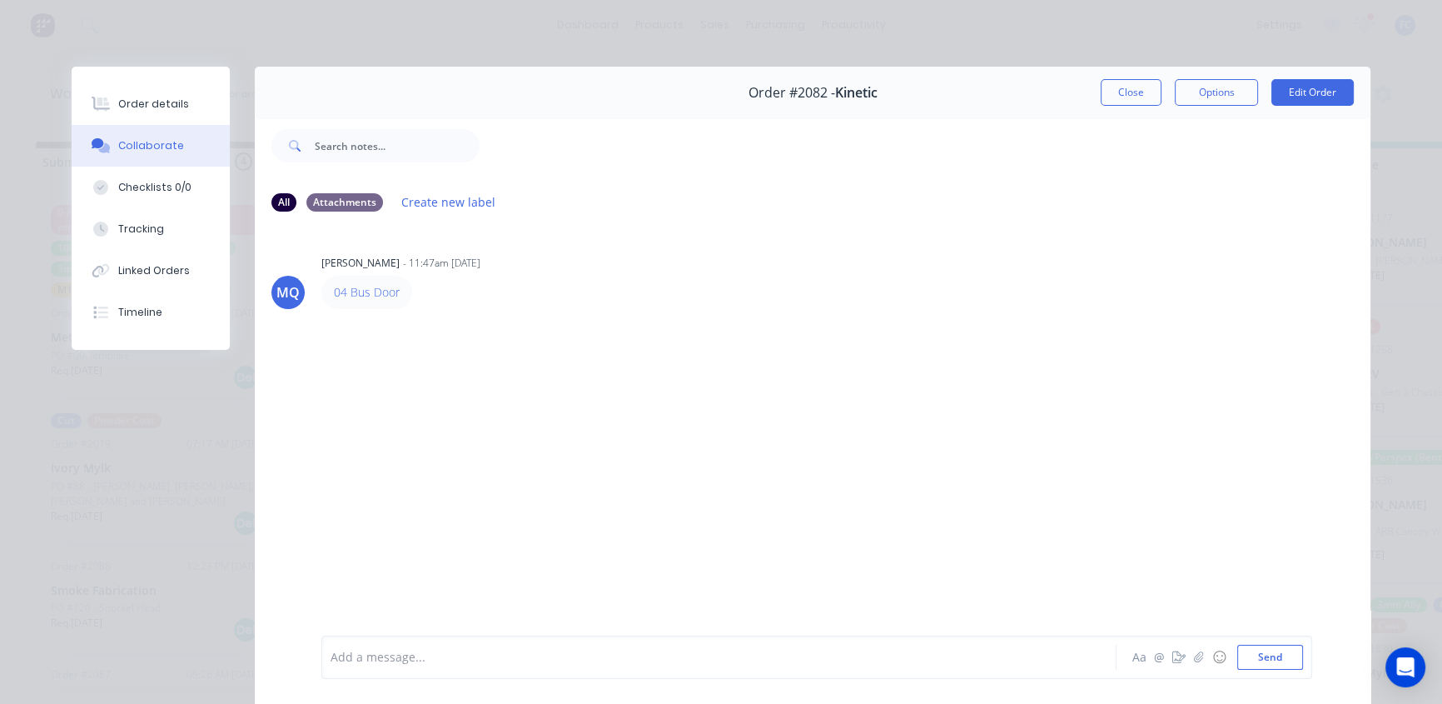
click at [1102, 97] on button "Close" at bounding box center [1131, 92] width 61 height 27
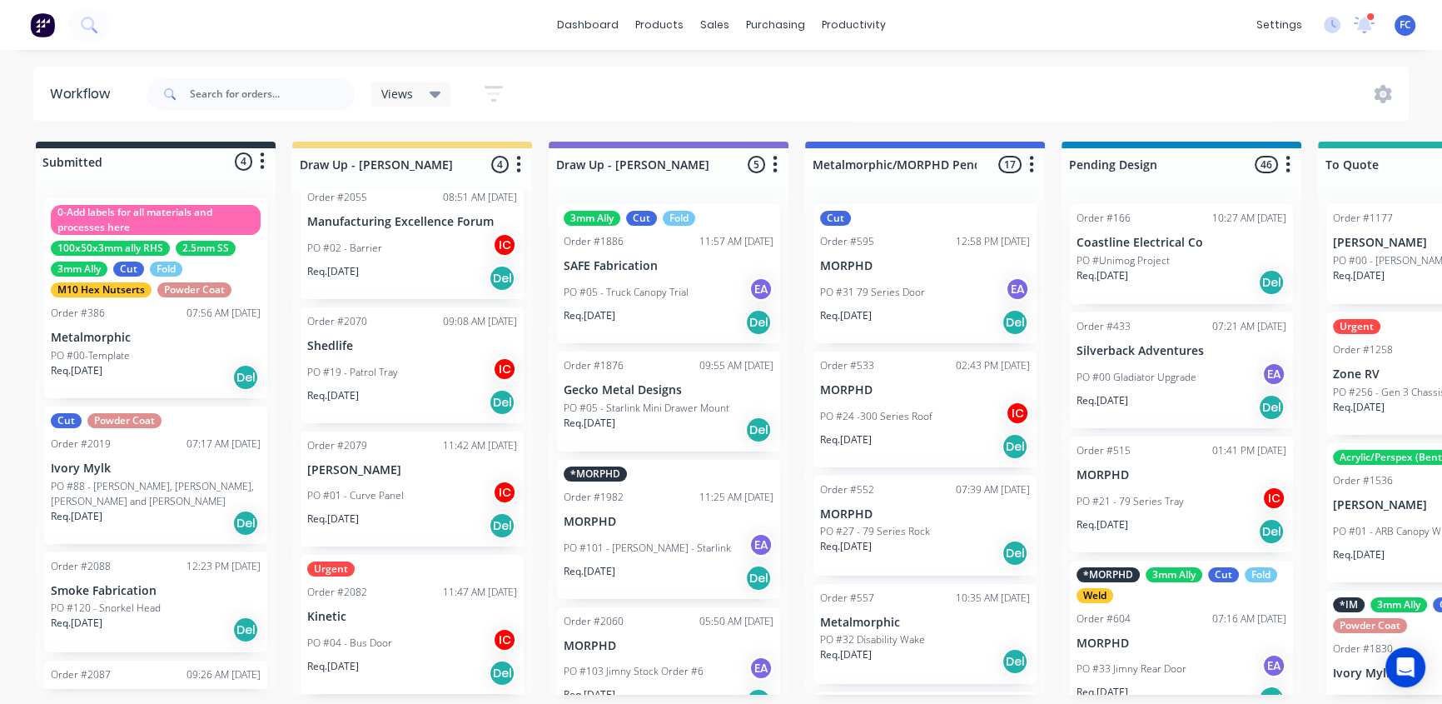
scroll to position [1, 0]
click at [346, 480] on div "PO #01 - Curve Panel IC" at bounding box center [412, 496] width 210 height 32
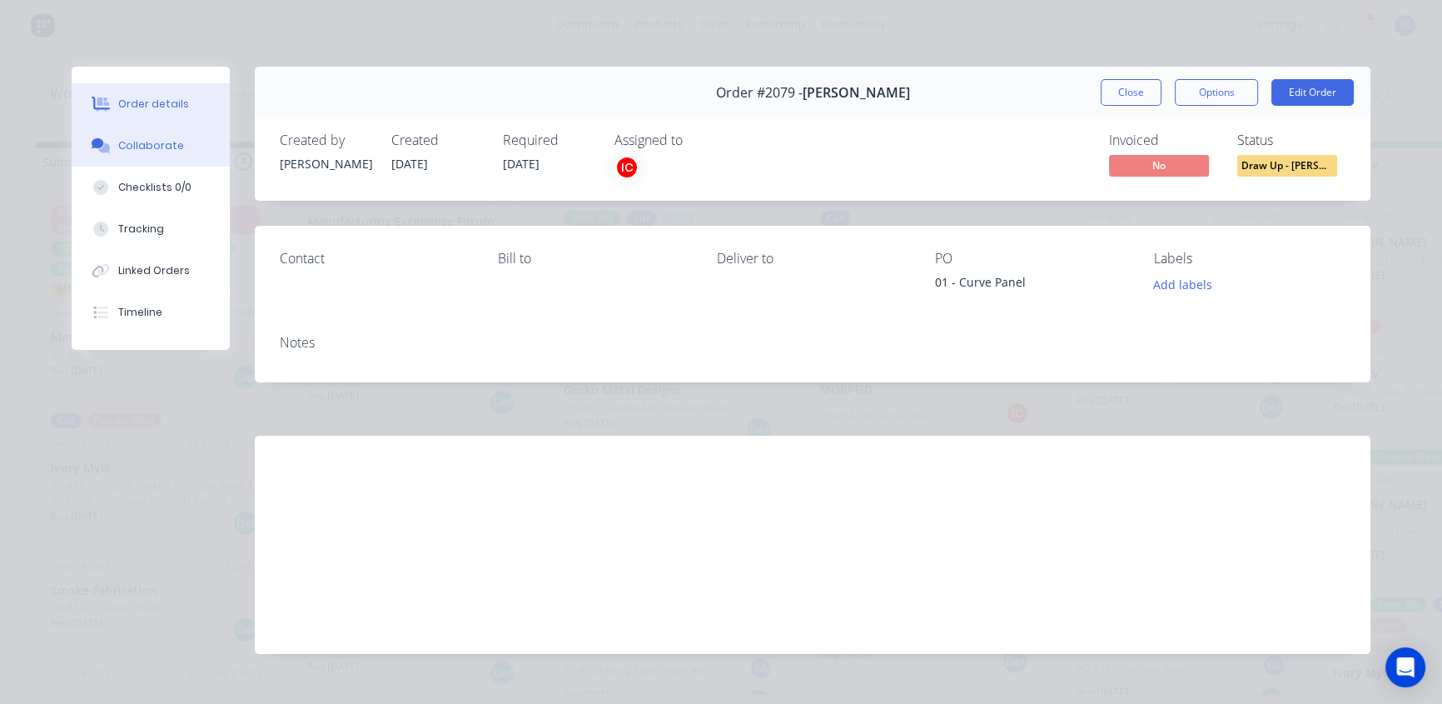
click at [144, 165] on button "Collaborate" at bounding box center [151, 146] width 158 height 42
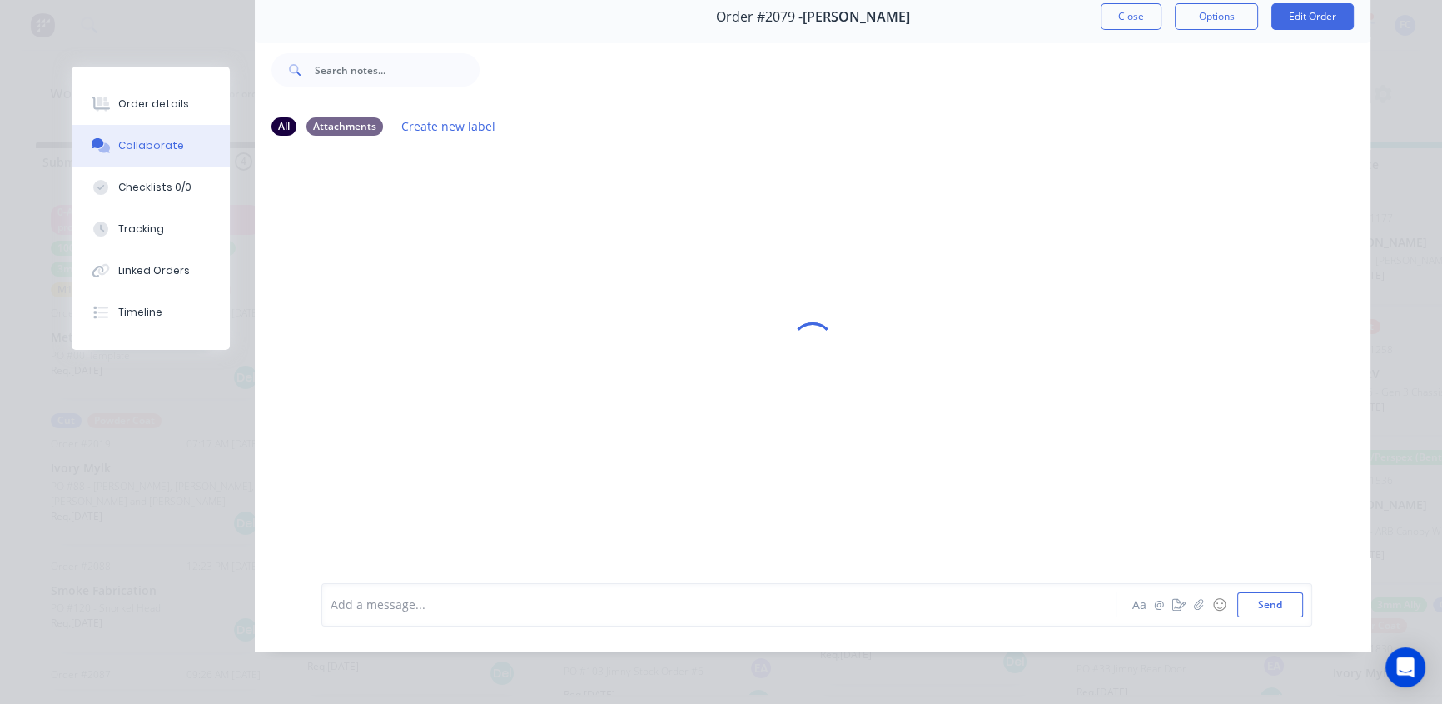
scroll to position [86, 0]
drag, startPoint x: 1125, startPoint y: 10, endPoint x: 793, endPoint y: 185, distance: 374.7
click at [1124, 11] on button "Close" at bounding box center [1131, 16] width 61 height 27
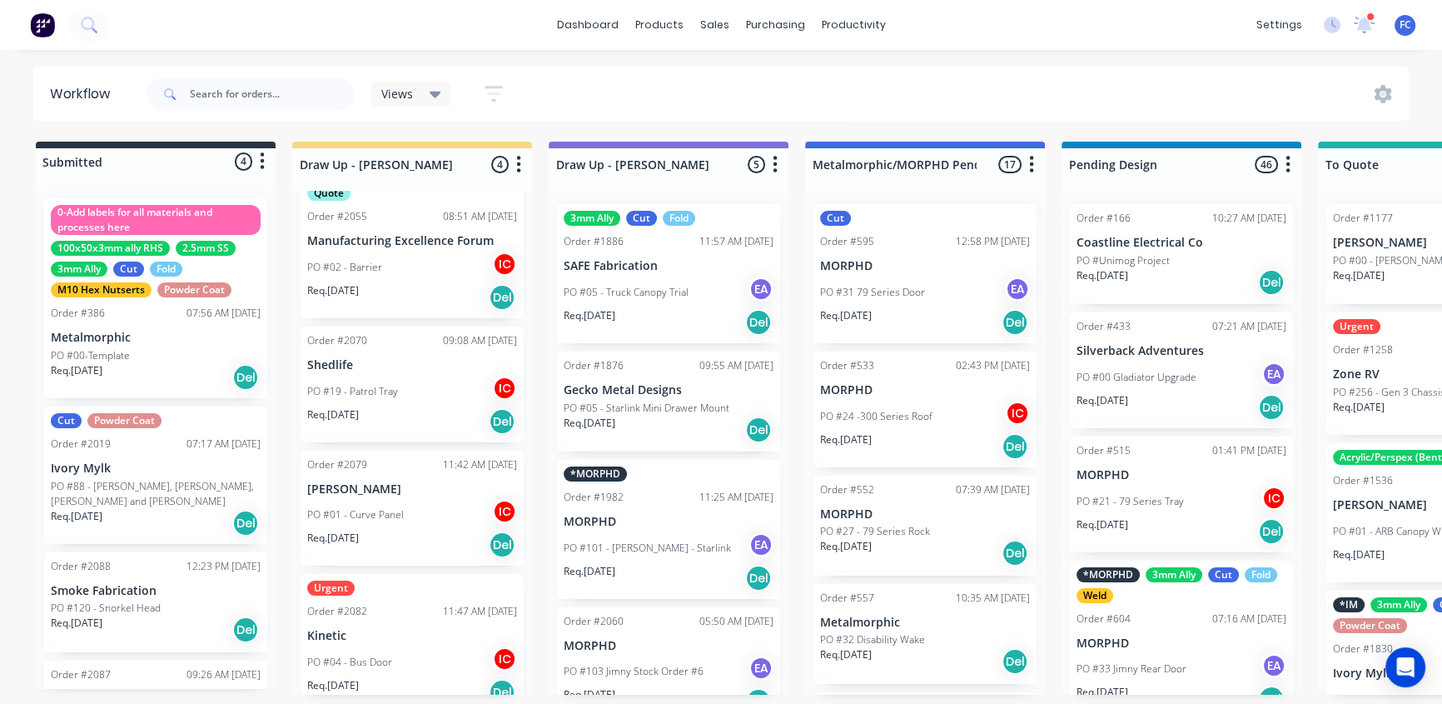
scroll to position [0, 0]
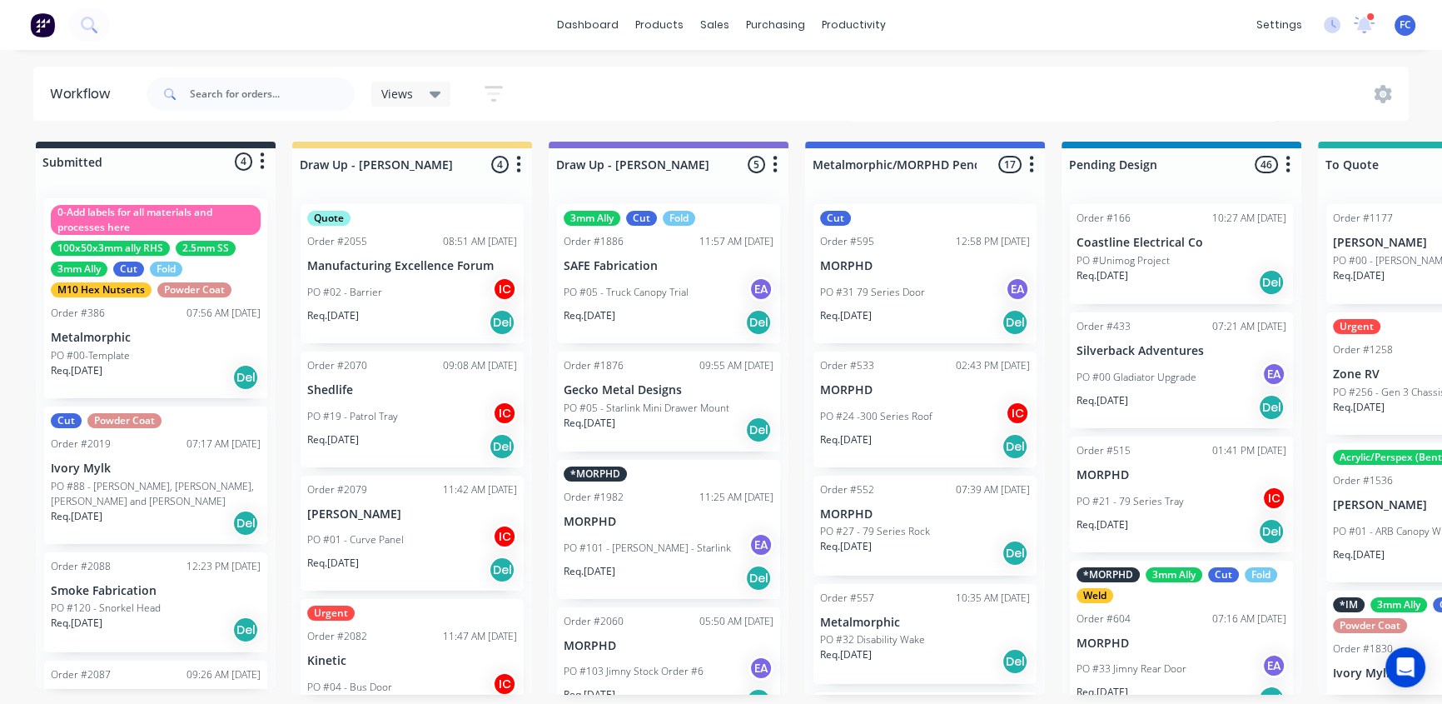
click at [381, 435] on div "Req. 20/08/25 Del" at bounding box center [412, 446] width 210 height 28
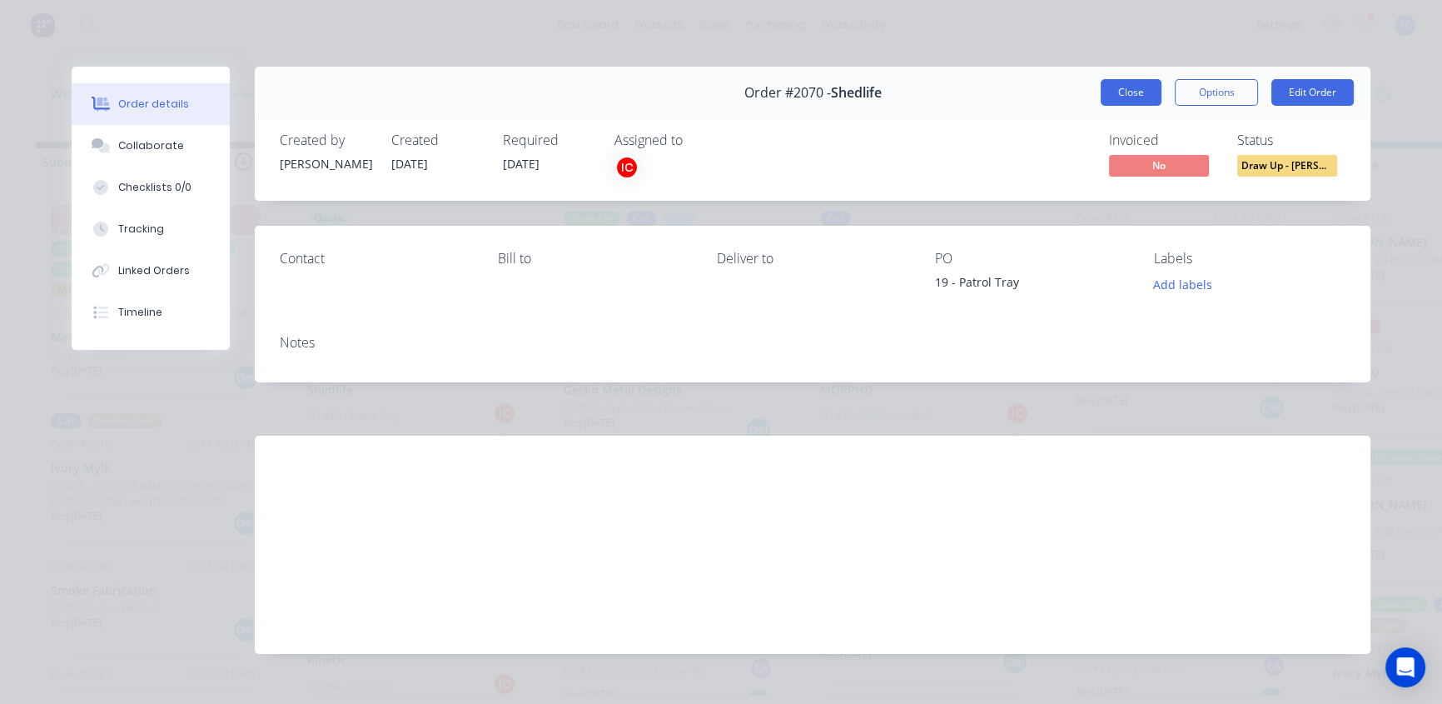
click at [1130, 89] on button "Close" at bounding box center [1131, 92] width 61 height 27
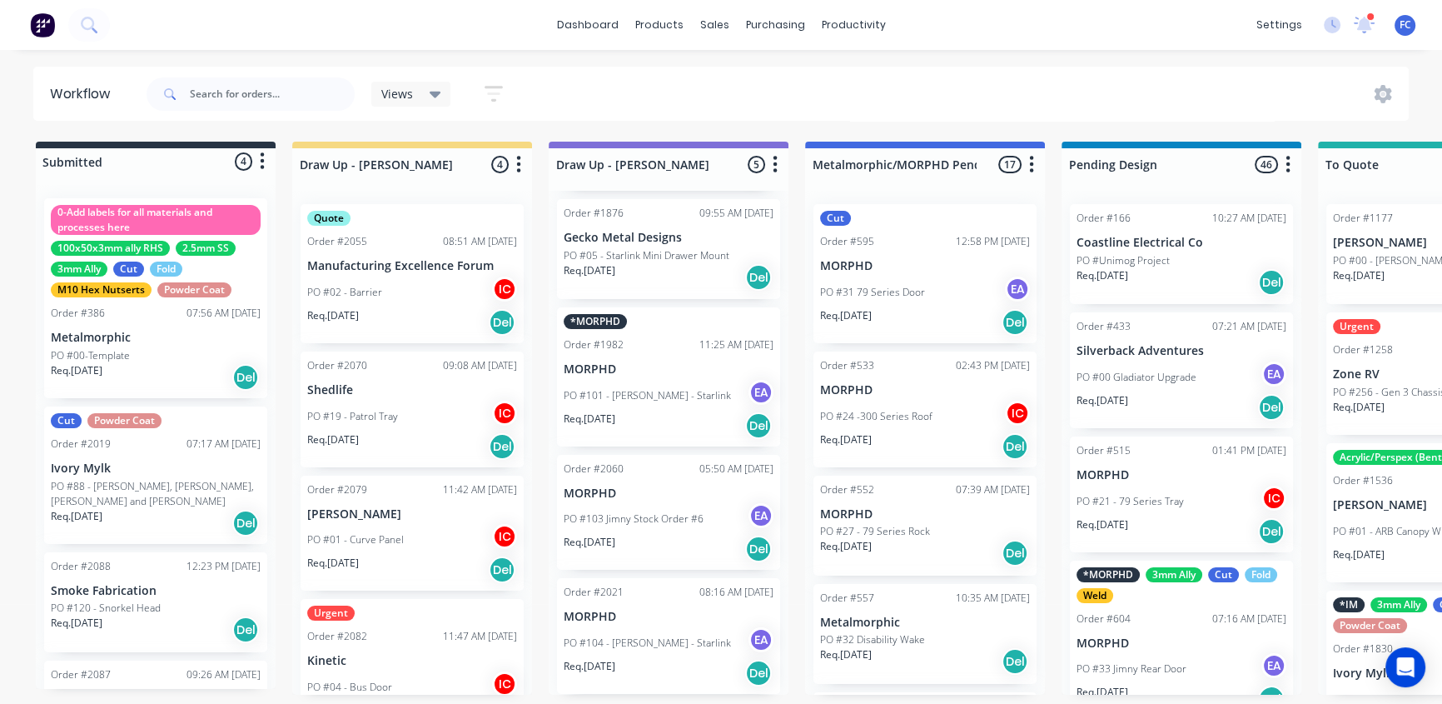
scroll to position [57, 0]
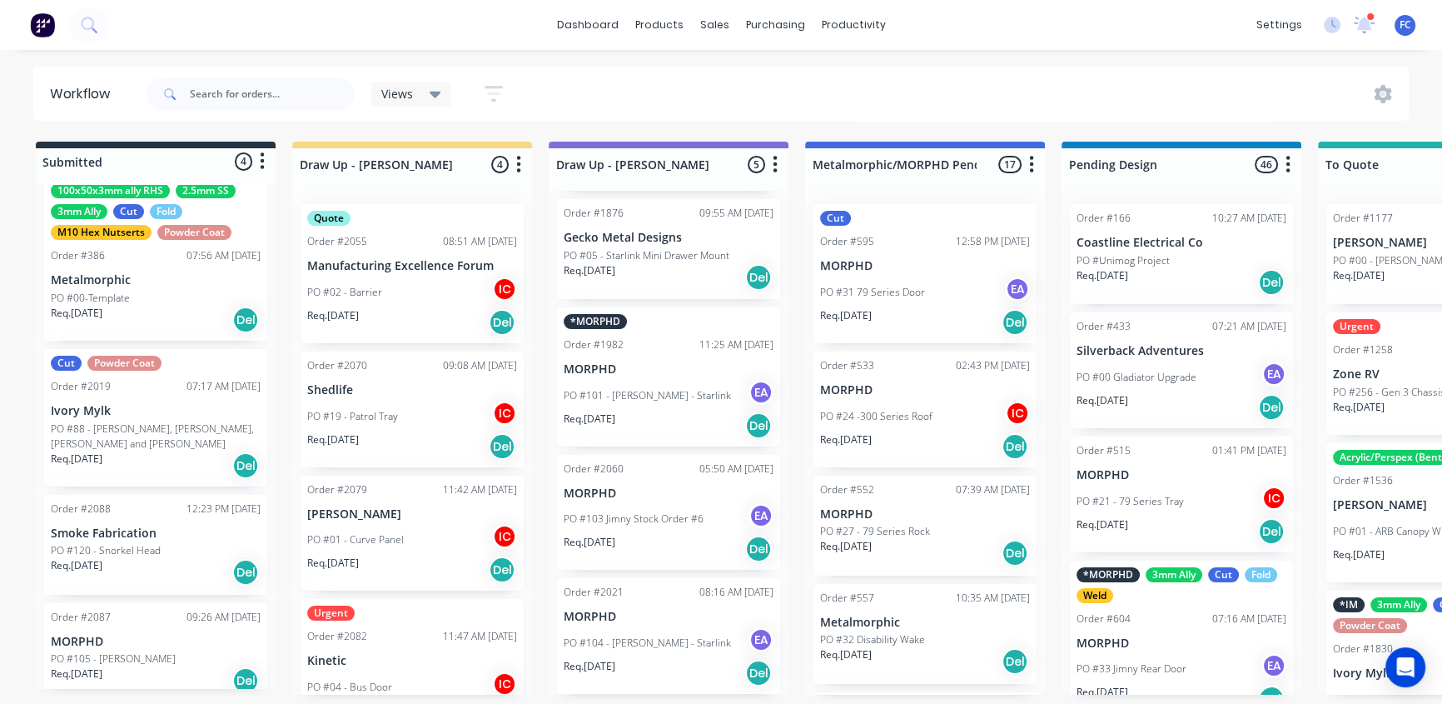
click at [107, 386] on div "Order #2019" at bounding box center [81, 386] width 60 height 15
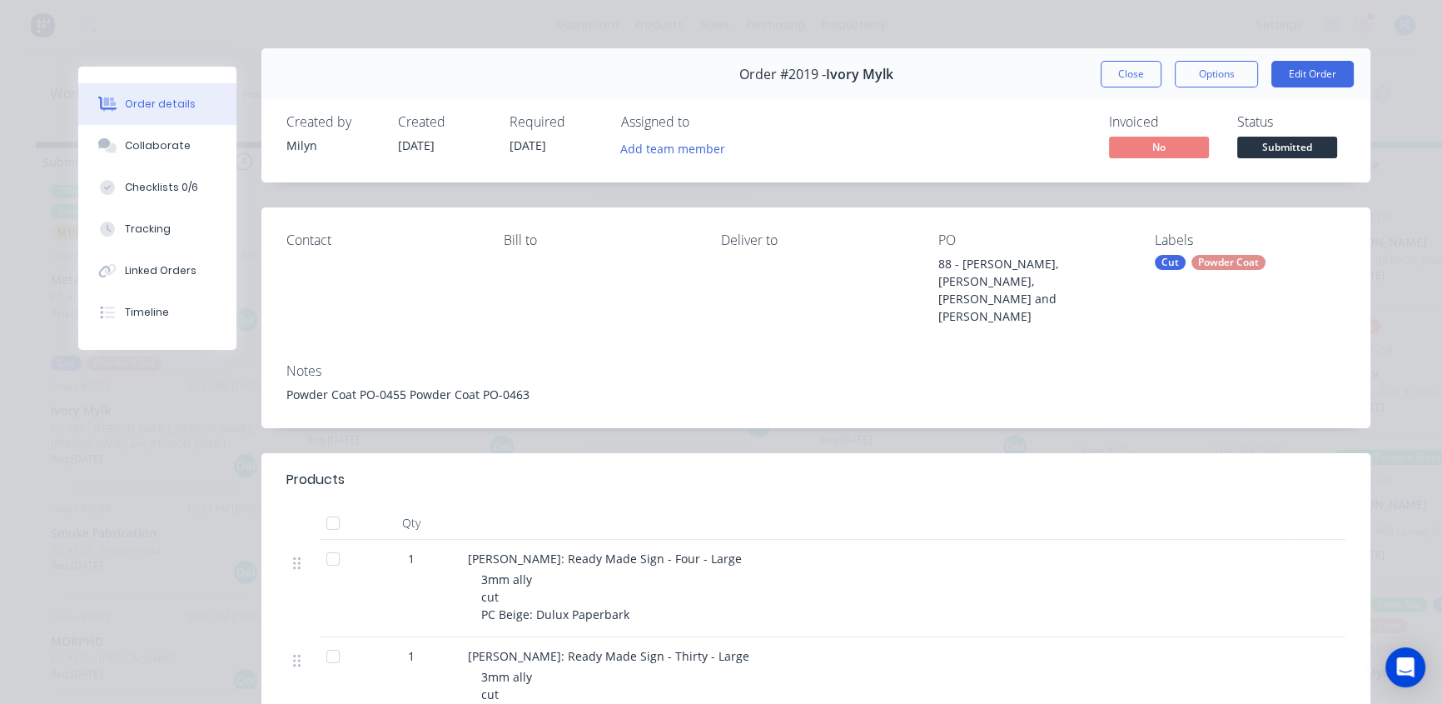
scroll to position [0, 0]
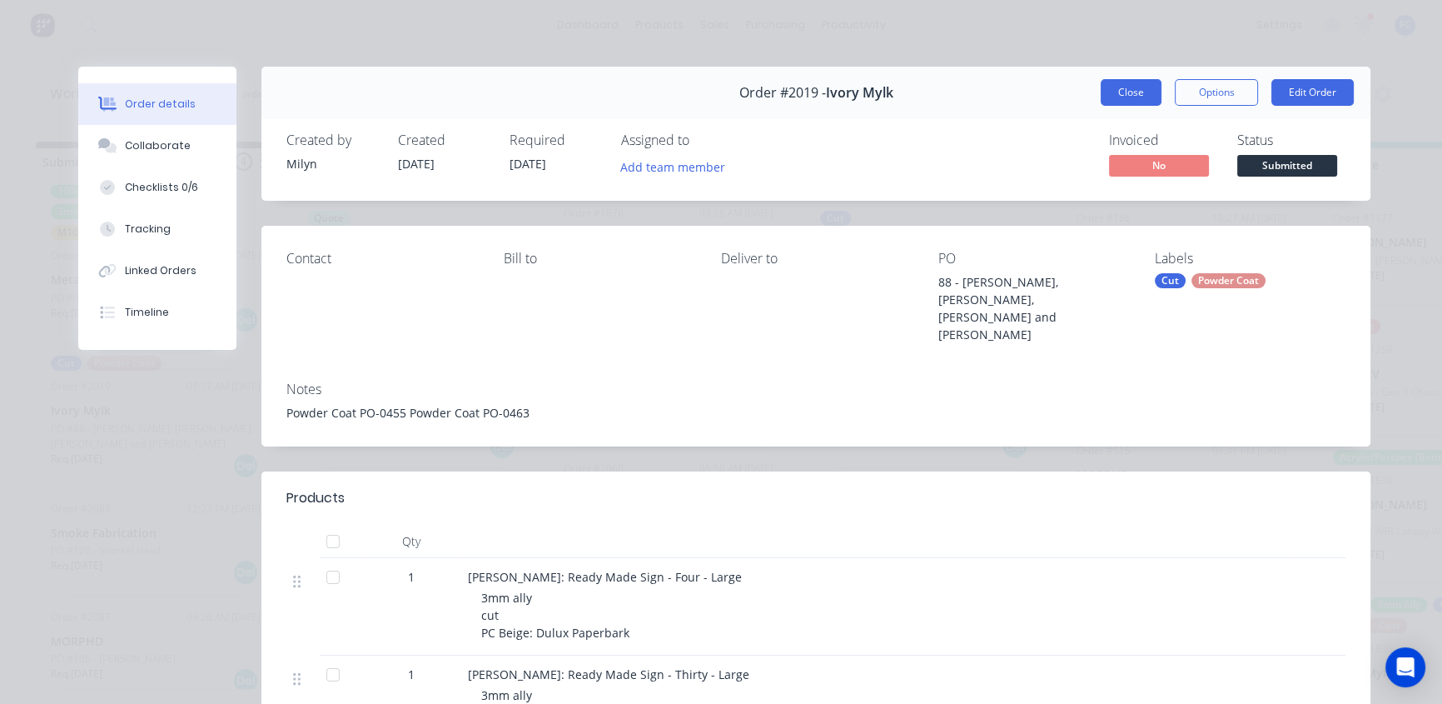
click at [1101, 94] on button "Close" at bounding box center [1131, 92] width 61 height 27
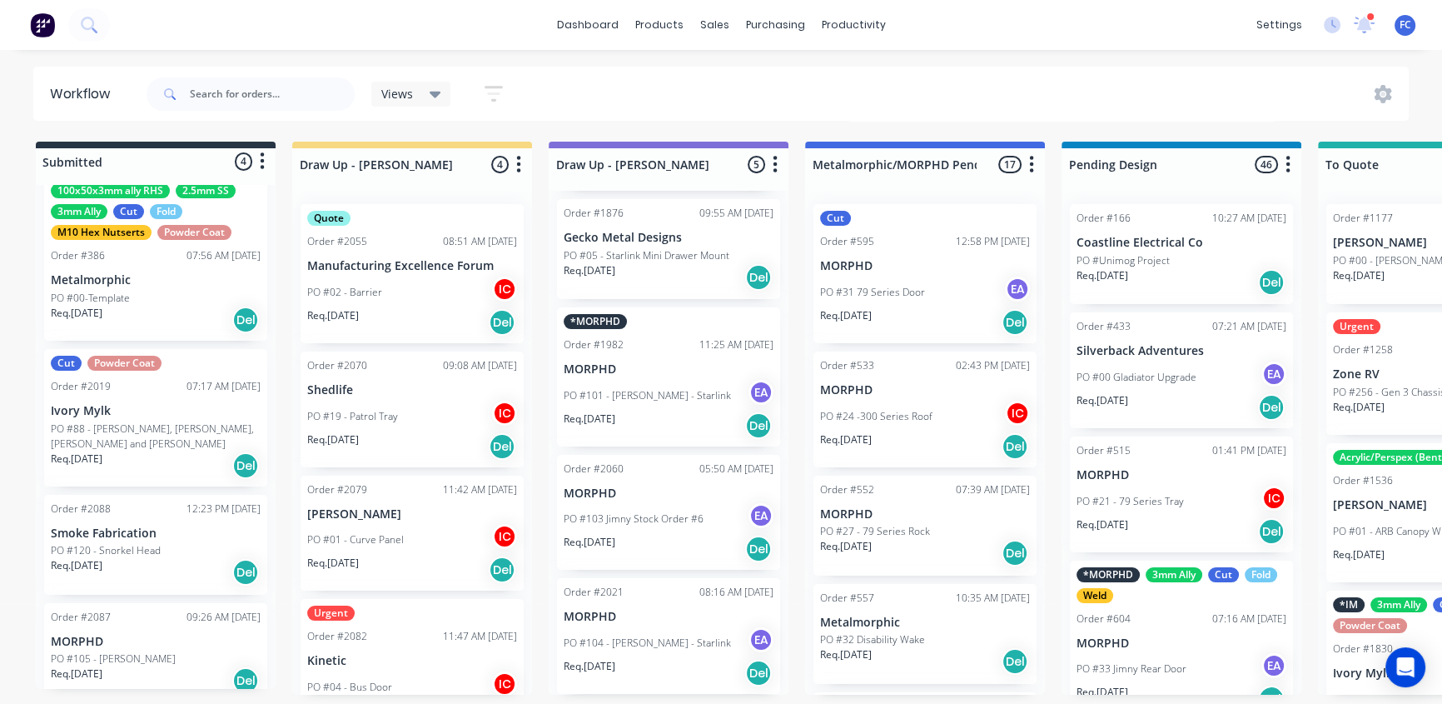
click at [135, 526] on p "Smoke Fabrication" at bounding box center [156, 533] width 210 height 14
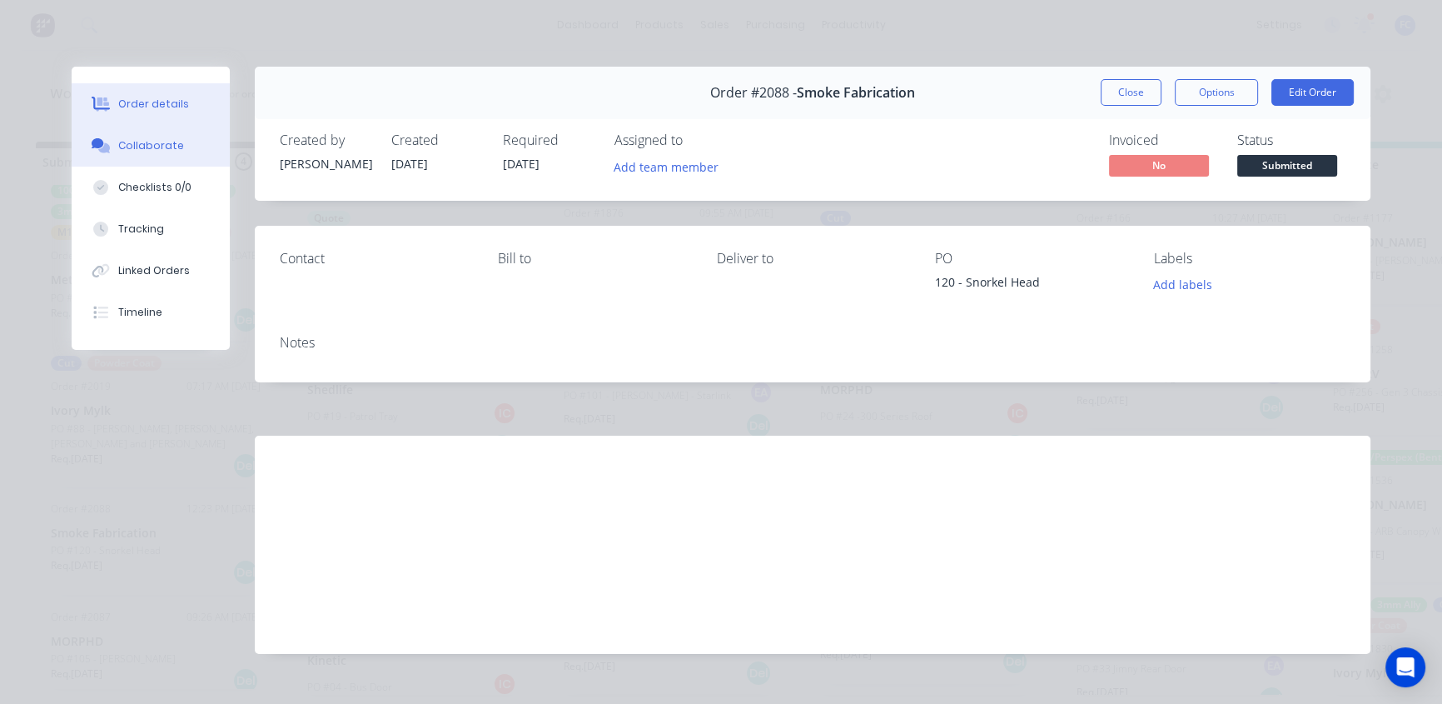
click at [176, 142] on button "Collaborate" at bounding box center [151, 146] width 158 height 42
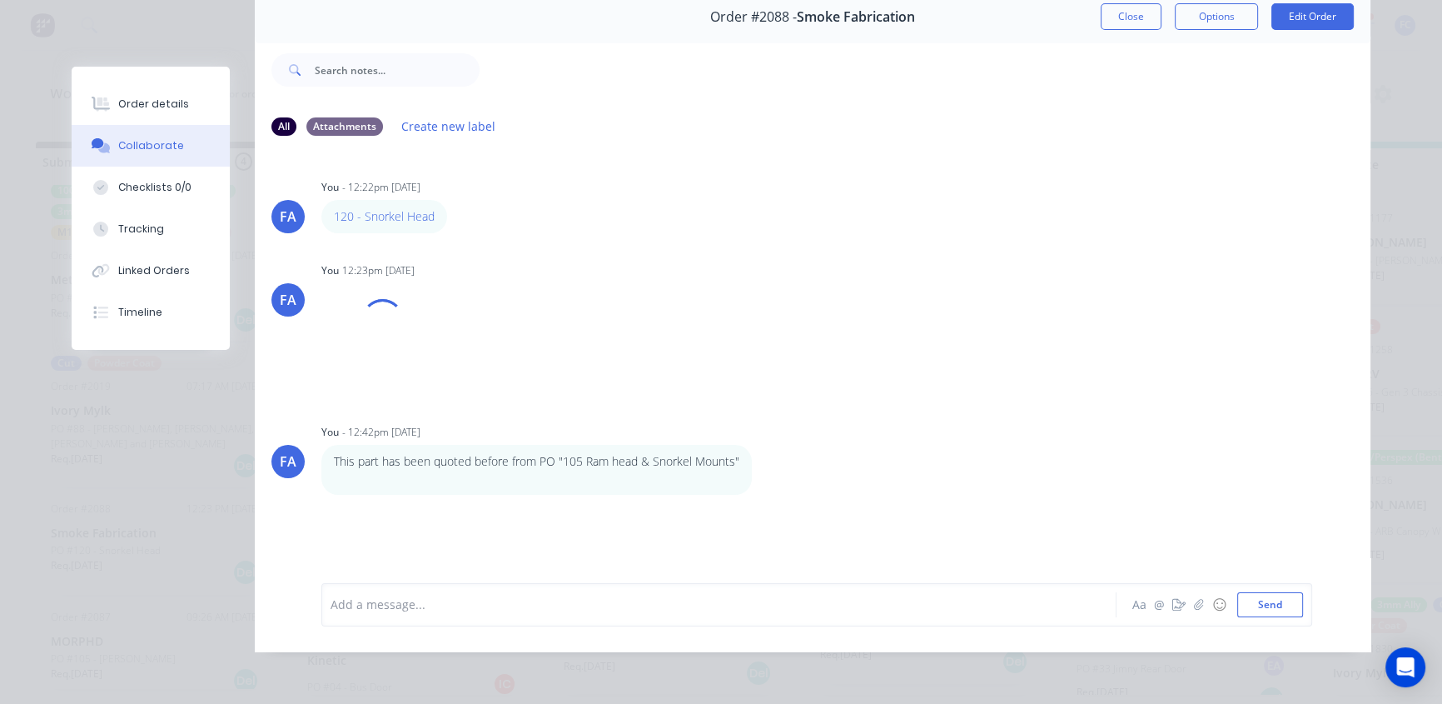
scroll to position [86, 0]
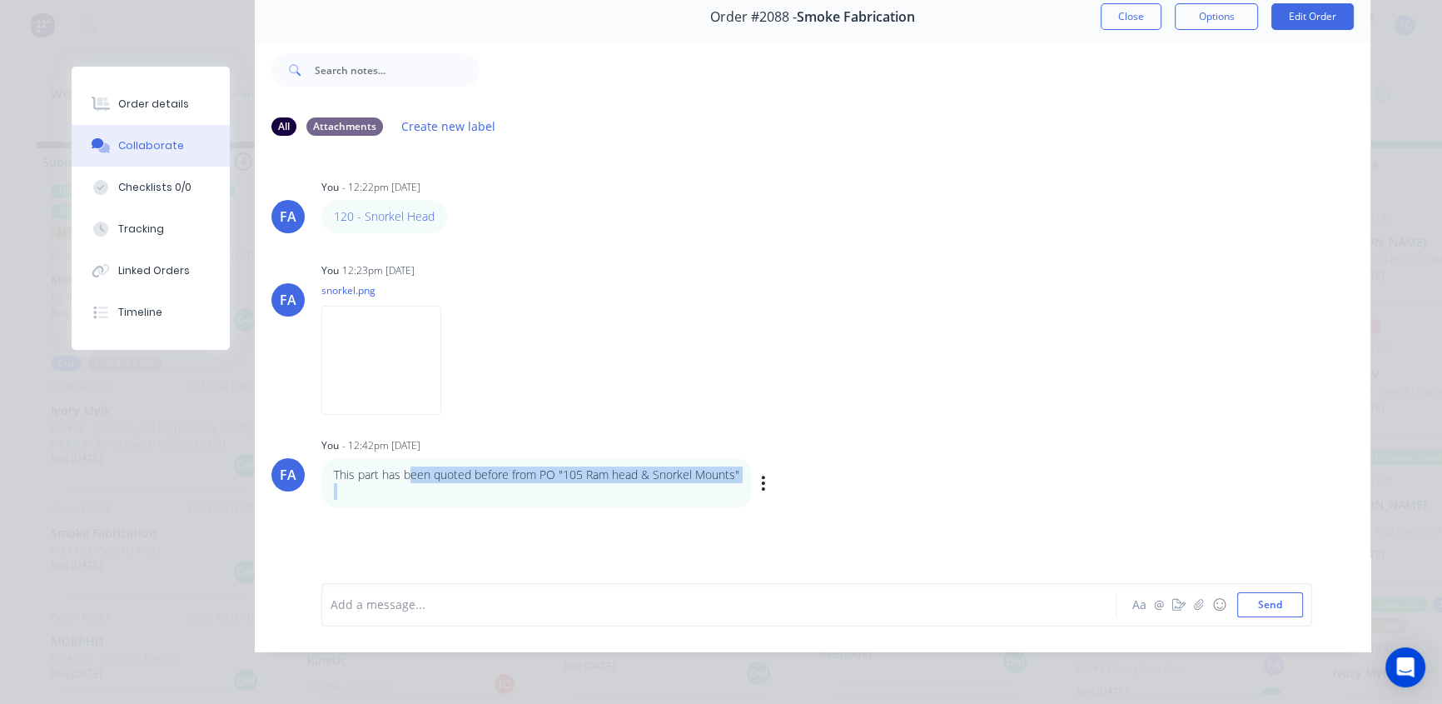
drag, startPoint x: 481, startPoint y: 468, endPoint x: 615, endPoint y: 480, distance: 134.6
click at [609, 480] on div "This part has been quoted before from PO "105 Ram head & Snorkel Mounts"" at bounding box center [536, 483] width 405 height 34
click at [633, 471] on p "This part has been quoted before from PO "105 Ram head & Snorkel Mounts"" at bounding box center [536, 474] width 405 height 17
click at [1128, 17] on div "Order #2088 - Smoke Fabrication Close Options Edit Order" at bounding box center [813, 17] width 1116 height 52
click at [1120, 11] on button "Close" at bounding box center [1131, 16] width 61 height 27
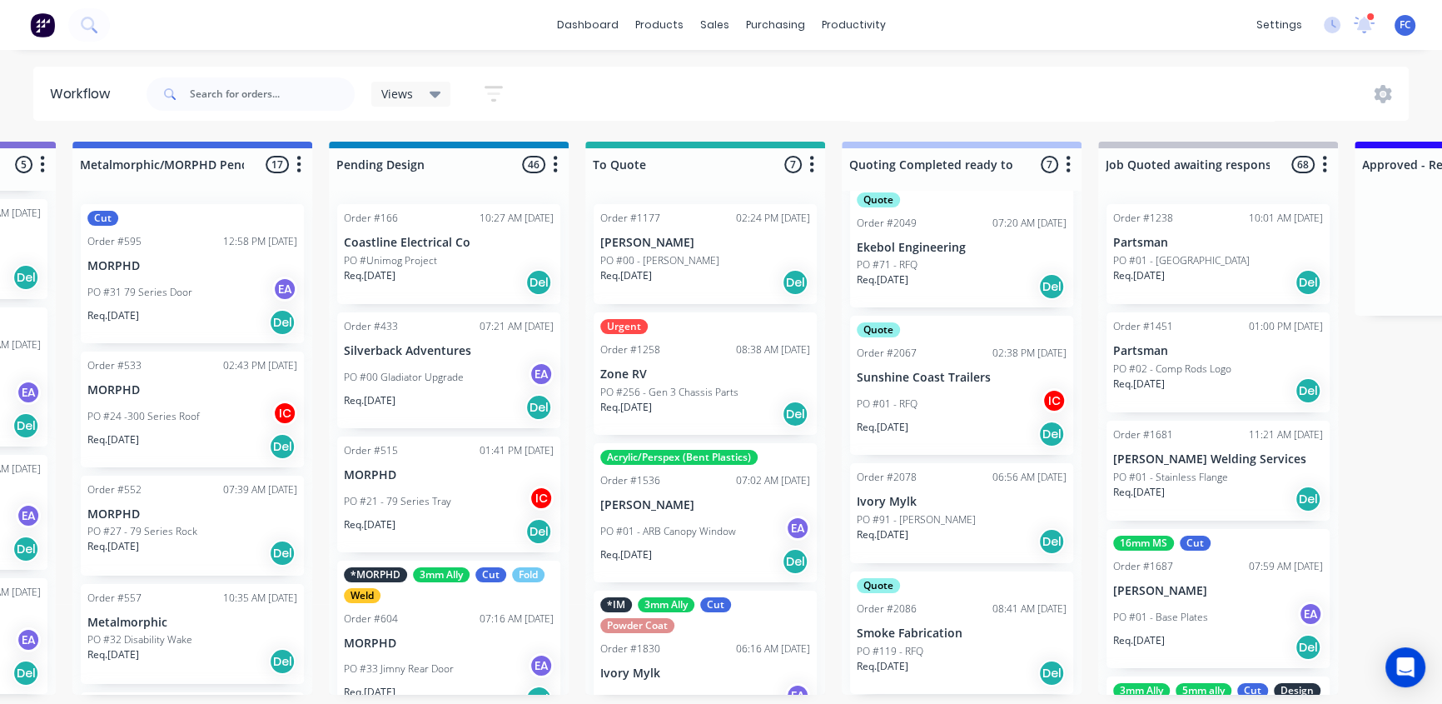
scroll to position [1, 733]
click at [880, 645] on p "PO #119 - RFQ" at bounding box center [890, 651] width 67 height 15
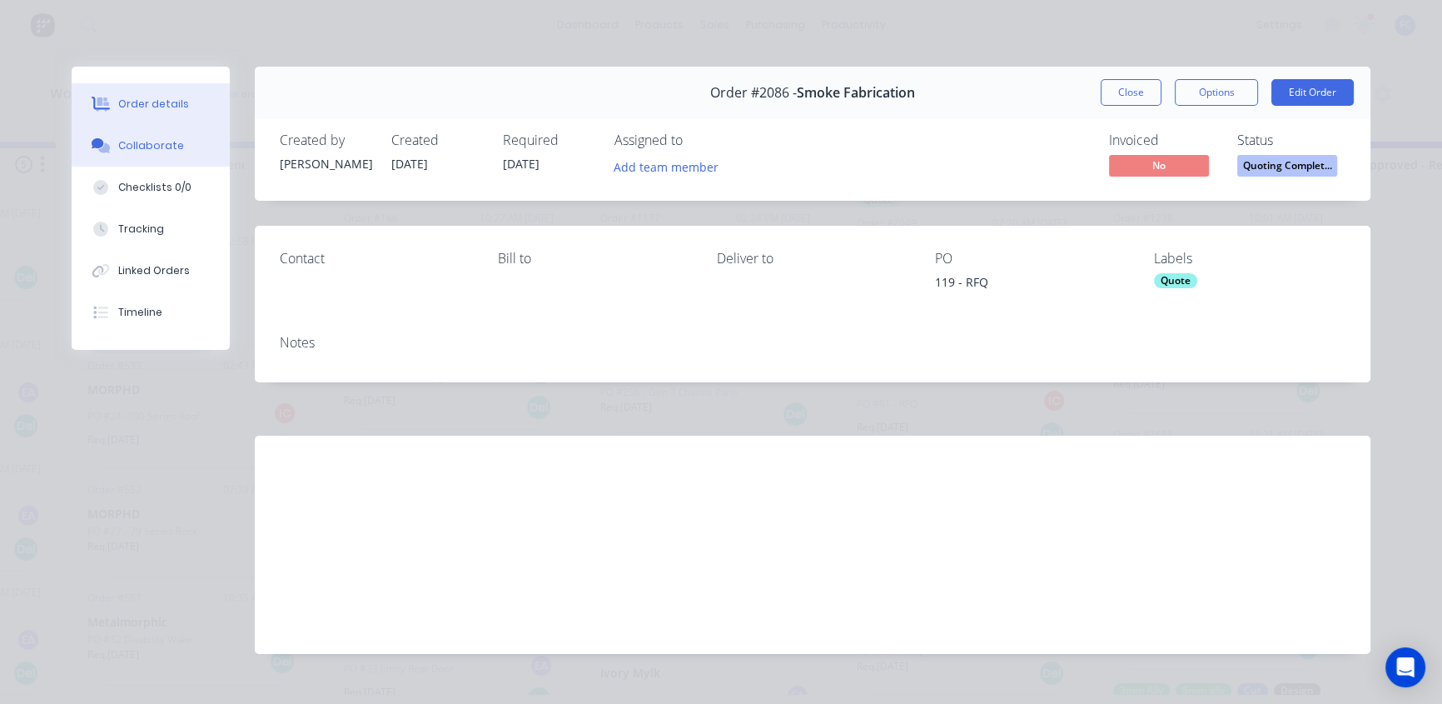
click at [128, 144] on div "Collaborate" at bounding box center [151, 145] width 66 height 15
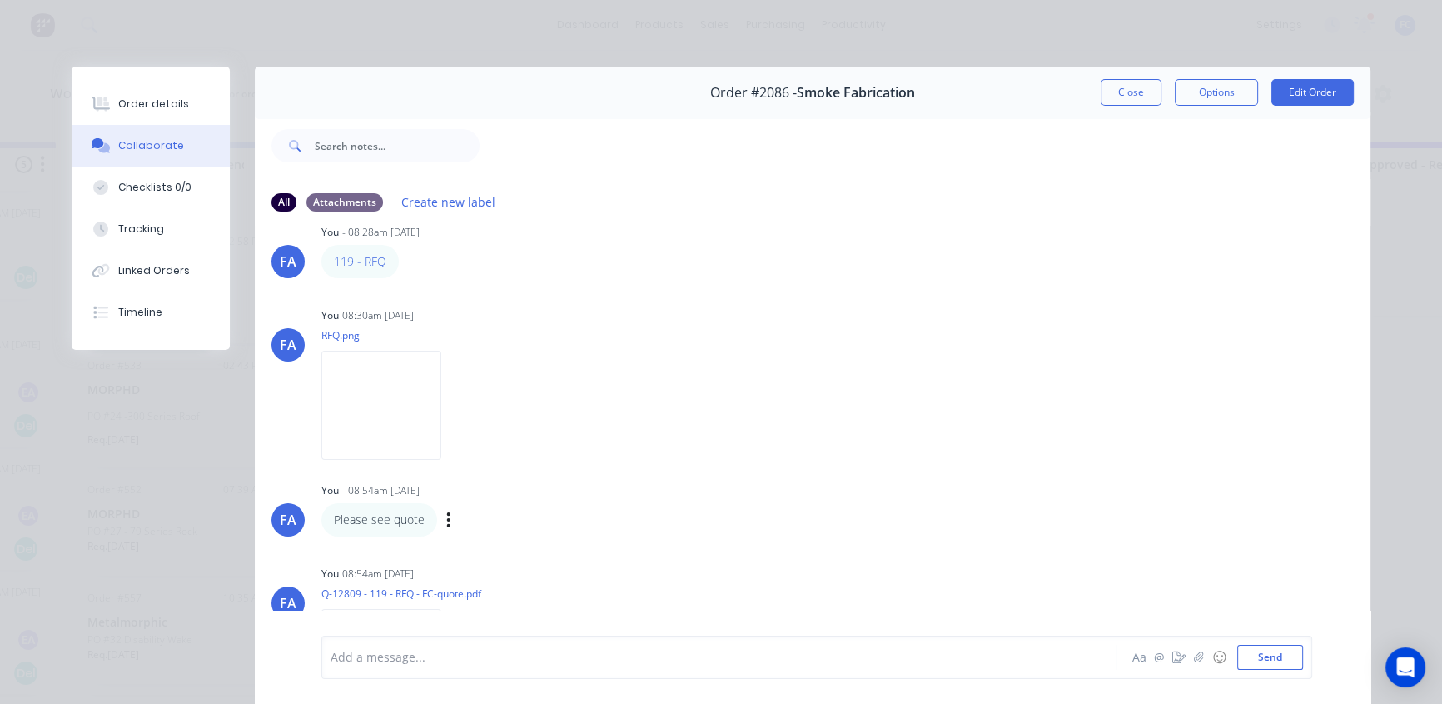
scroll to position [0, 0]
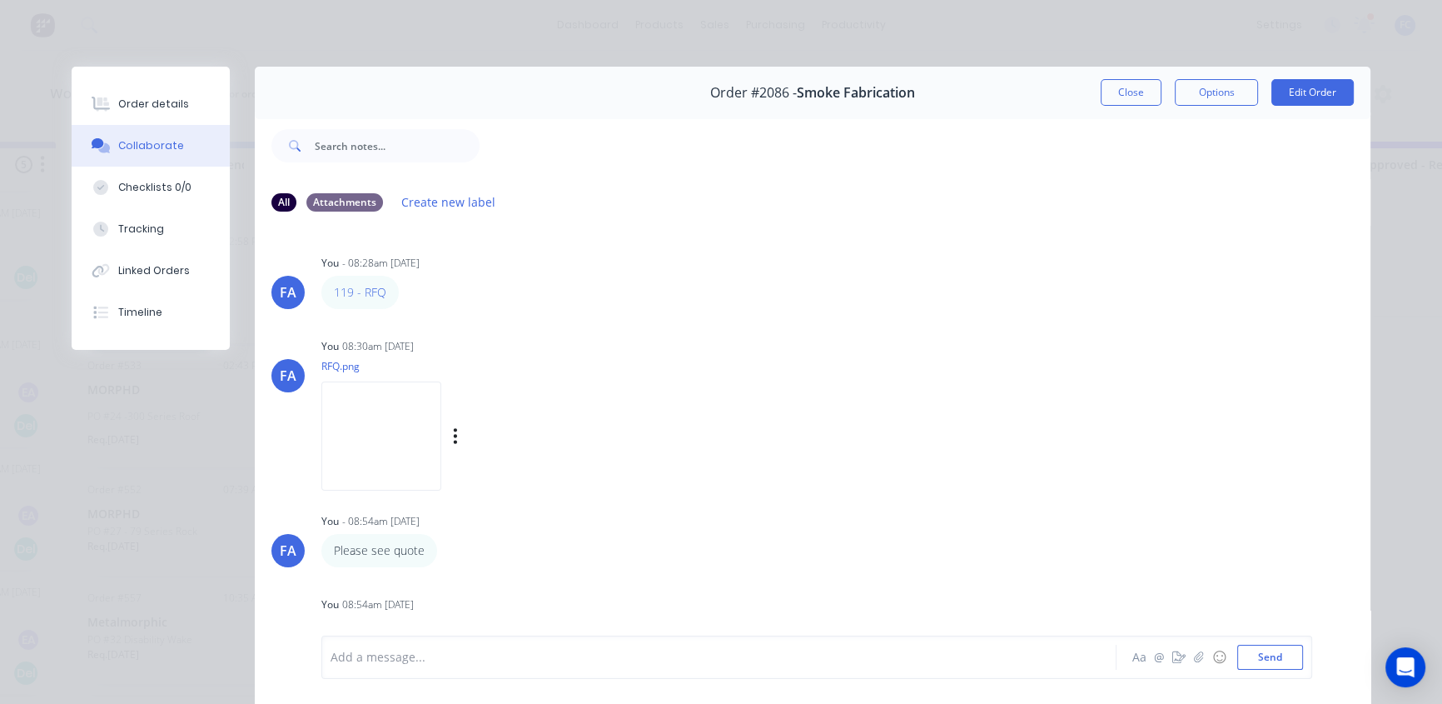
drag, startPoint x: 341, startPoint y: 289, endPoint x: 687, endPoint y: 412, distance: 366.8
click at [752, 440] on div "You 08:30am 11/08/25 RFQ.png Labels Download Delete" at bounding box center [581, 409] width 520 height 150
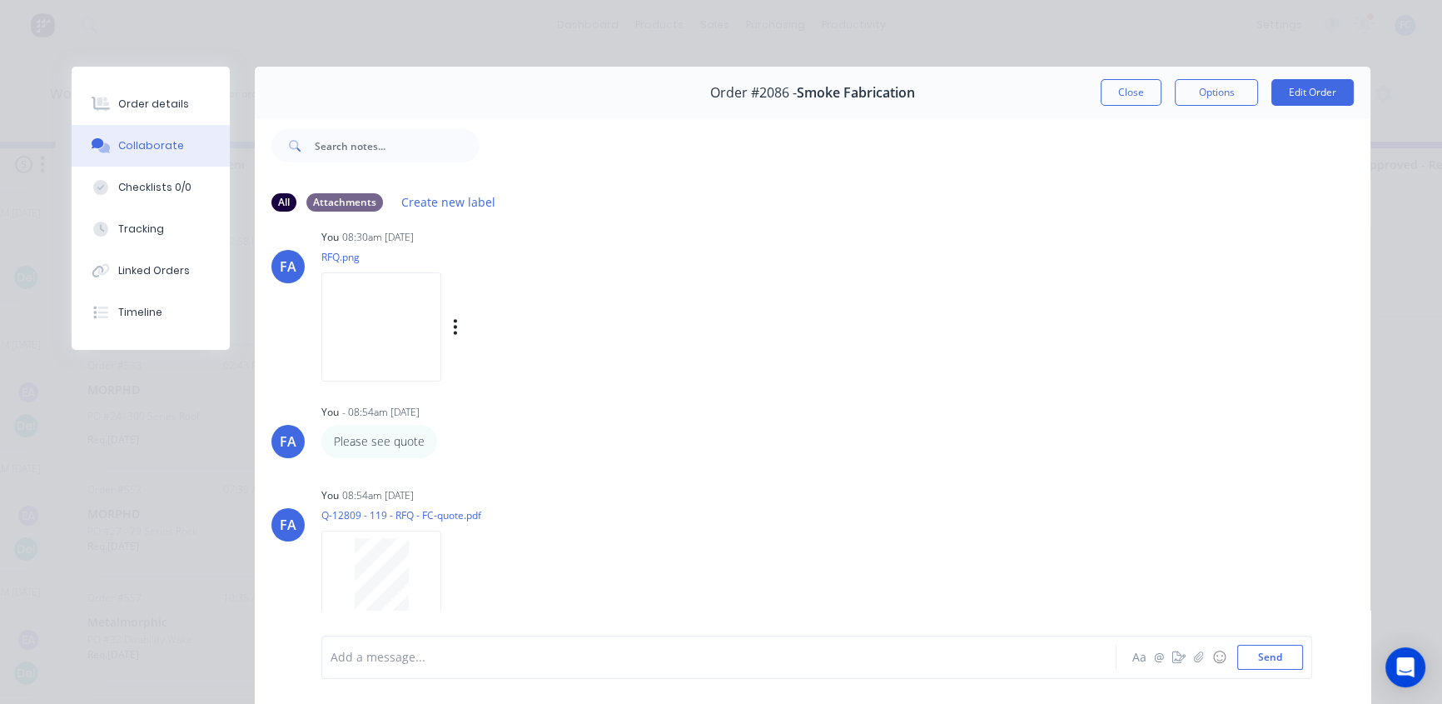
scroll to position [111, 0]
click at [1101, 91] on button "Close" at bounding box center [1131, 92] width 61 height 27
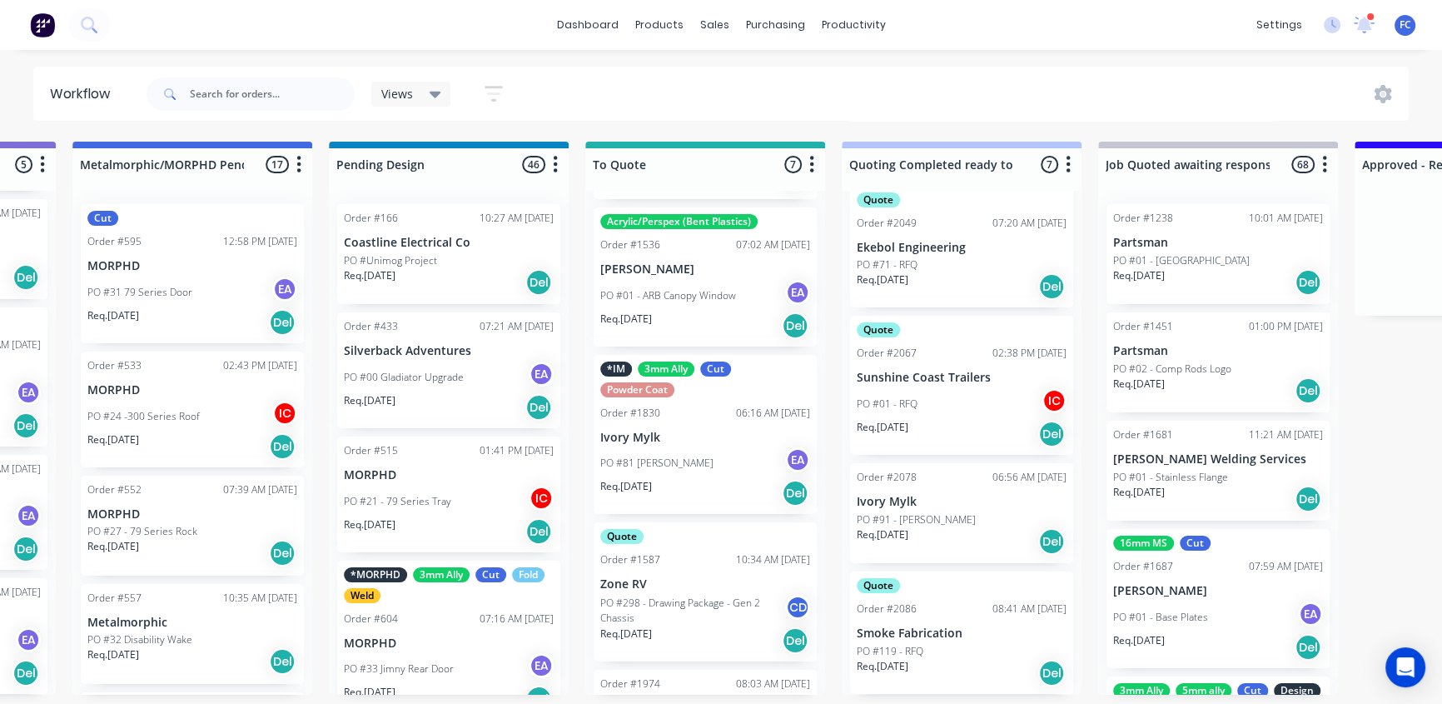
scroll to position [232, 0]
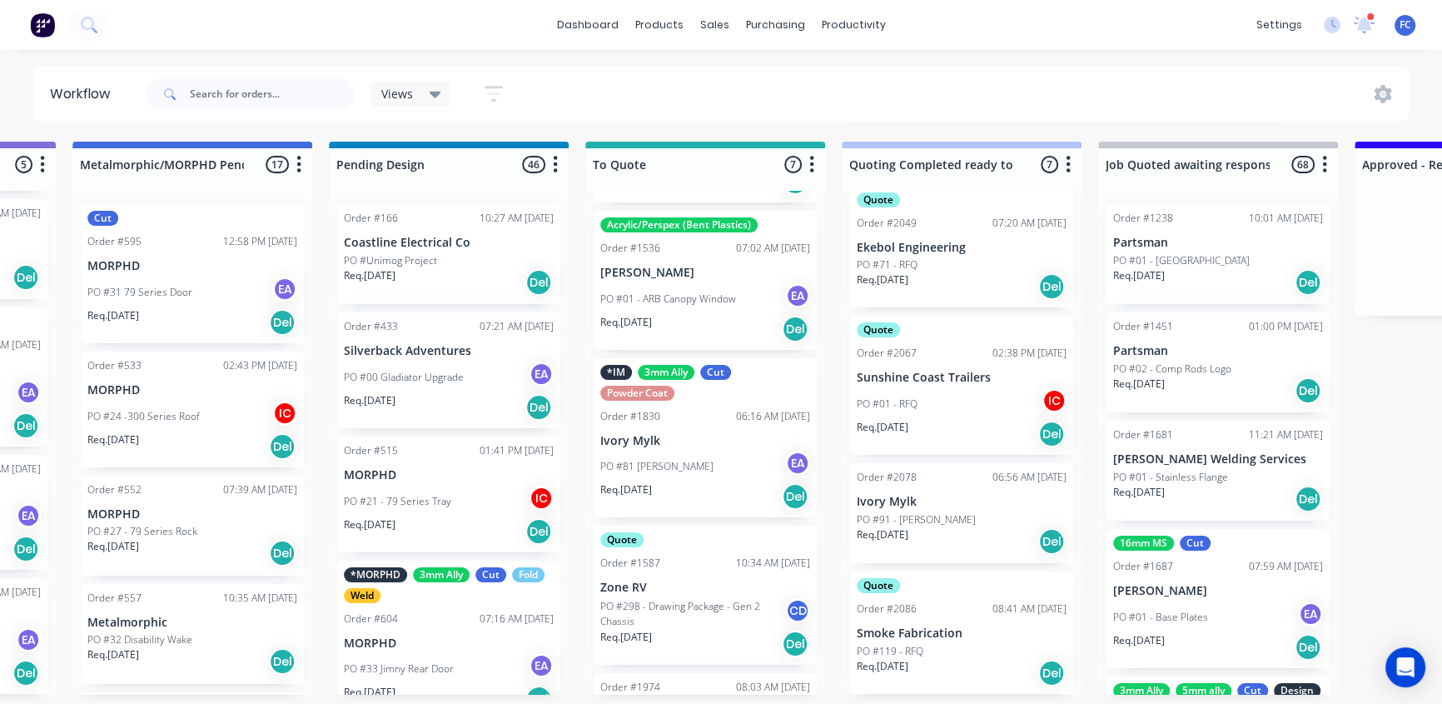
click at [920, 659] on div "Req. 25/08/25 Del" at bounding box center [962, 673] width 210 height 28
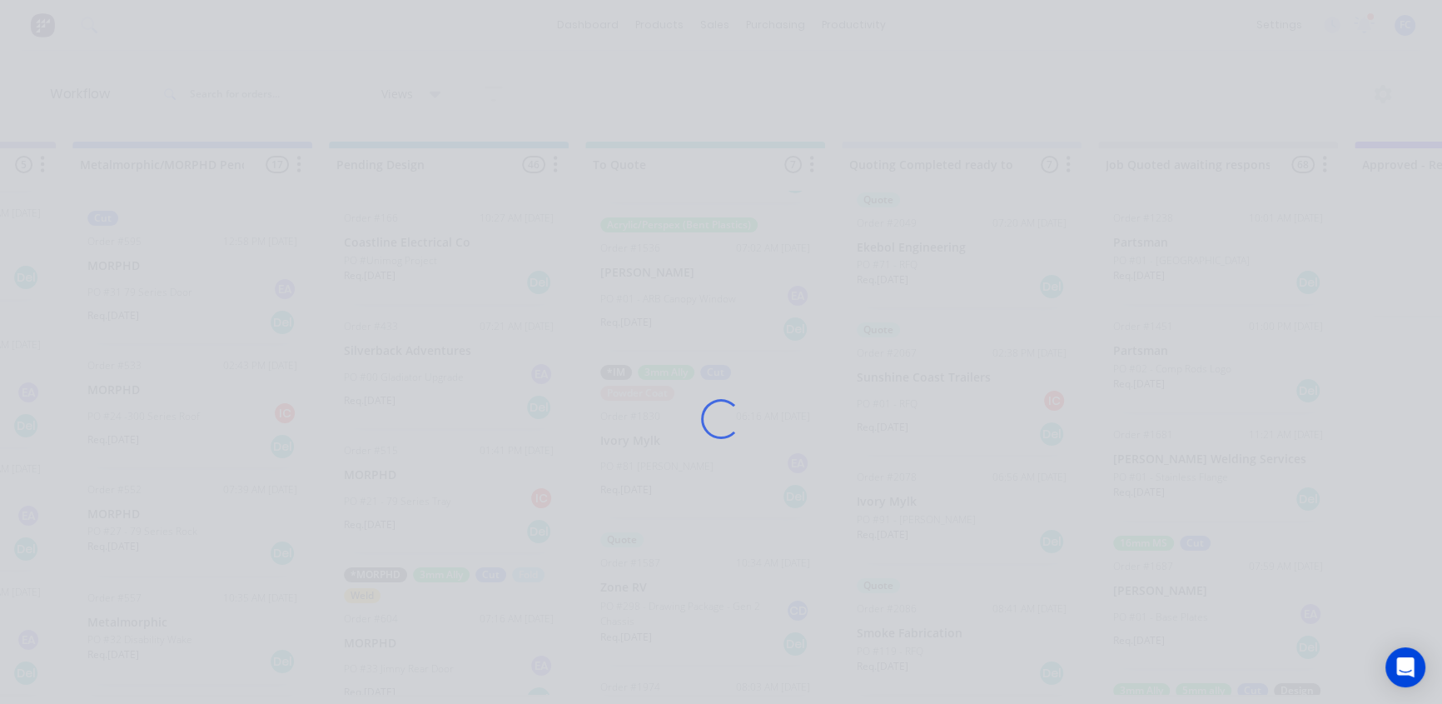
scroll to position [0, 733]
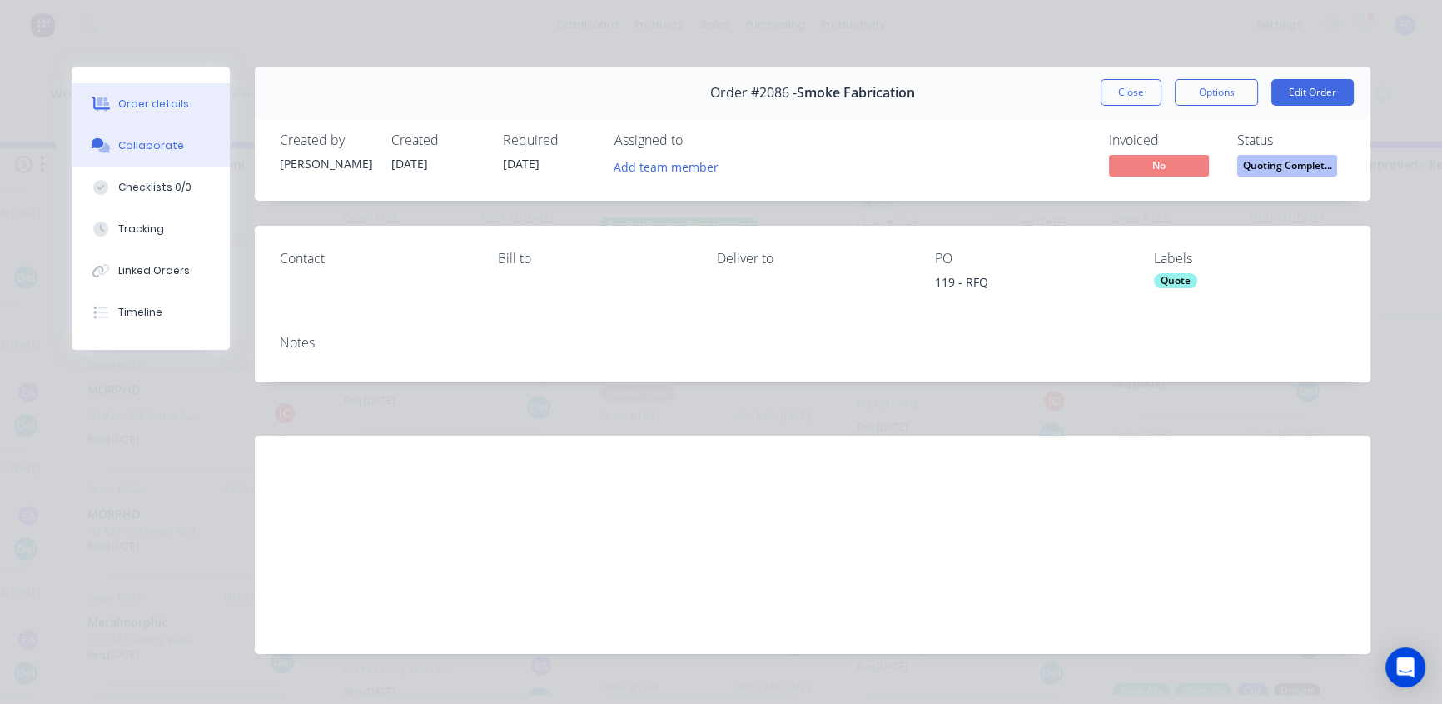
click at [147, 149] on div "Collaborate" at bounding box center [151, 145] width 66 height 15
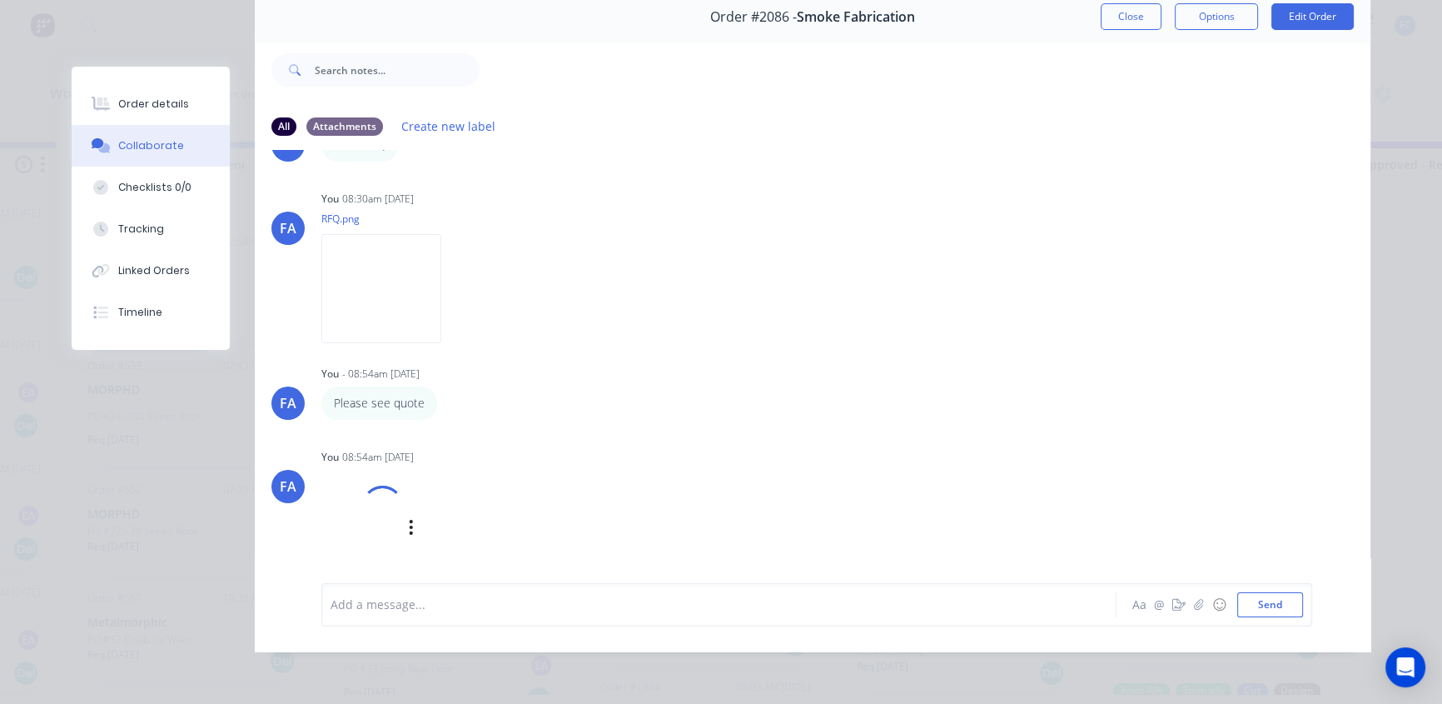
scroll to position [86, 0]
drag, startPoint x: 399, startPoint y: 403, endPoint x: 315, endPoint y: 407, distance: 84.2
click at [315, 407] on div "FA You - 08:54am 11/08/25 Please see quote Labels Edit Delete" at bounding box center [813, 390] width 1116 height 58
click at [445, 395] on button "button" at bounding box center [448, 403] width 7 height 24
click at [460, 420] on button "Edit" at bounding box center [509, 433] width 105 height 27
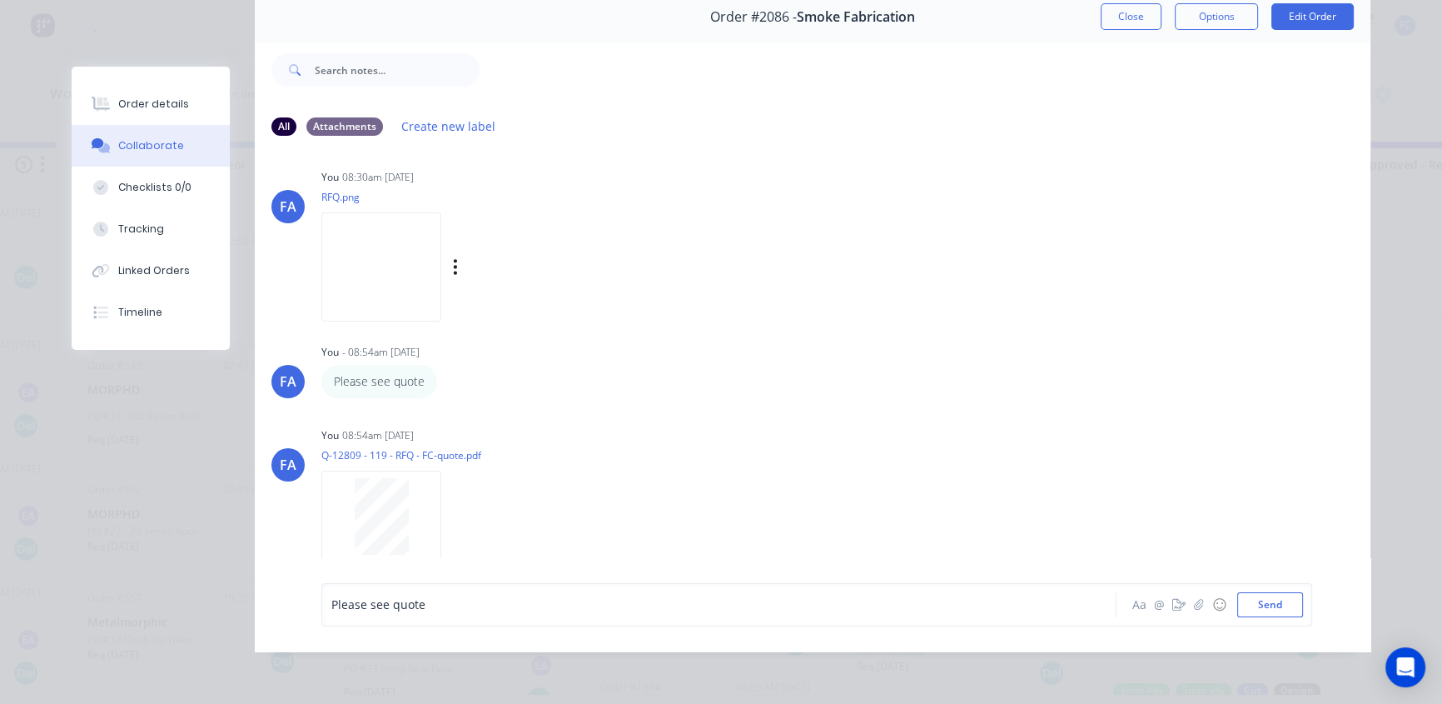
scroll to position [111, 0]
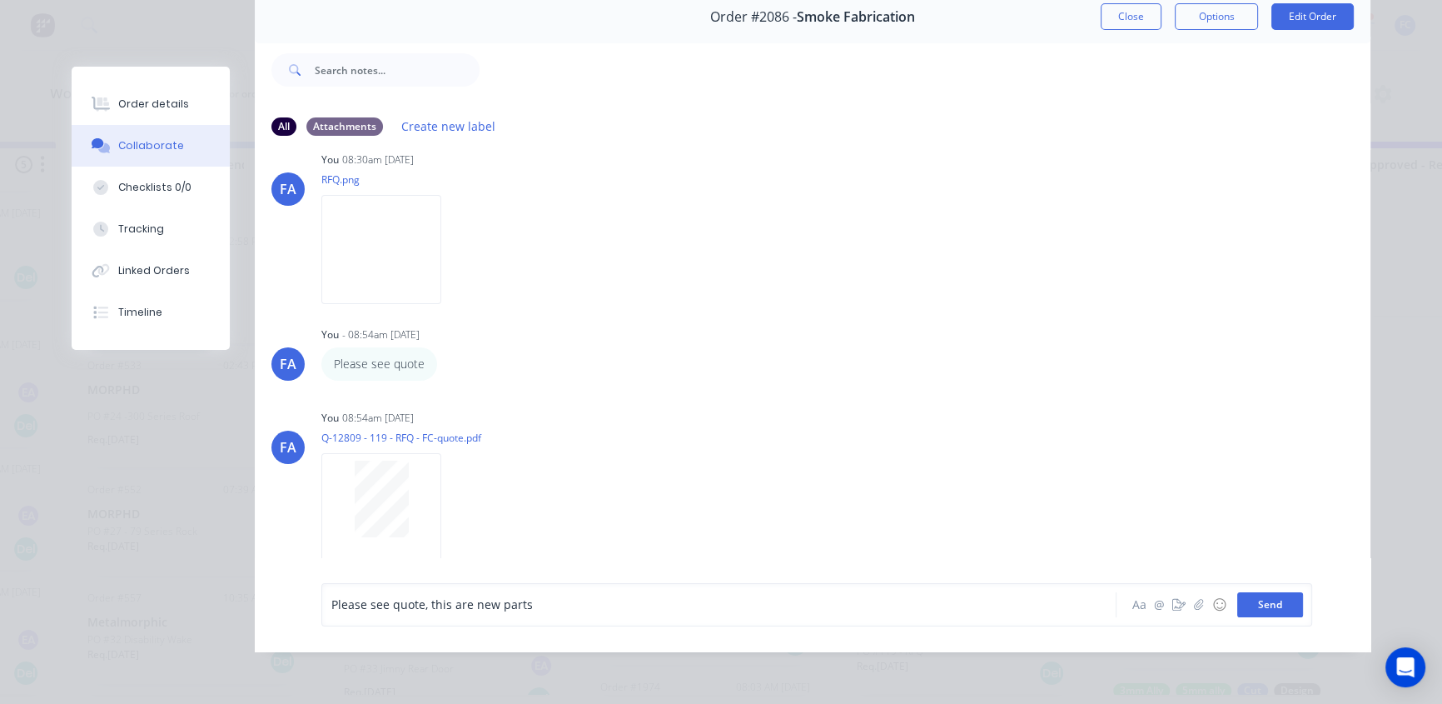
click at [1251, 608] on button "Send" at bounding box center [1270, 604] width 66 height 25
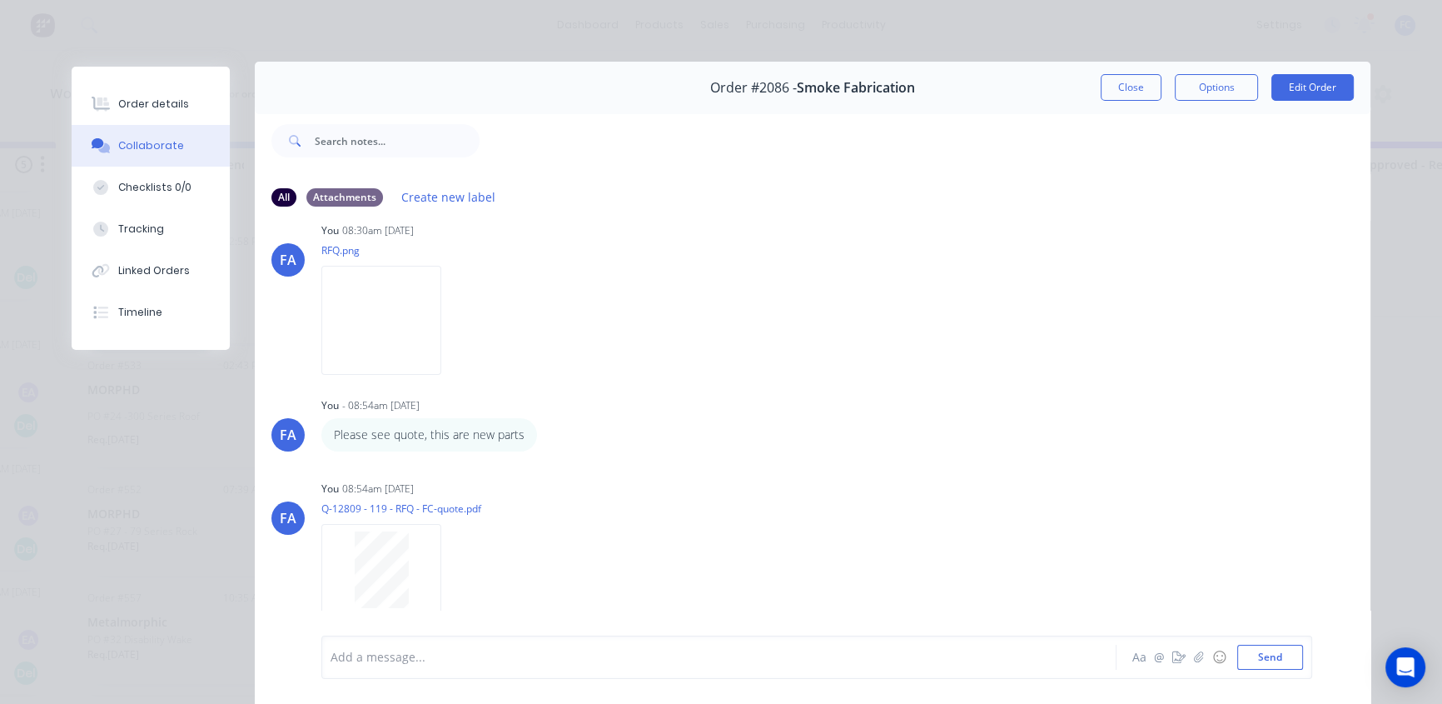
scroll to position [0, 0]
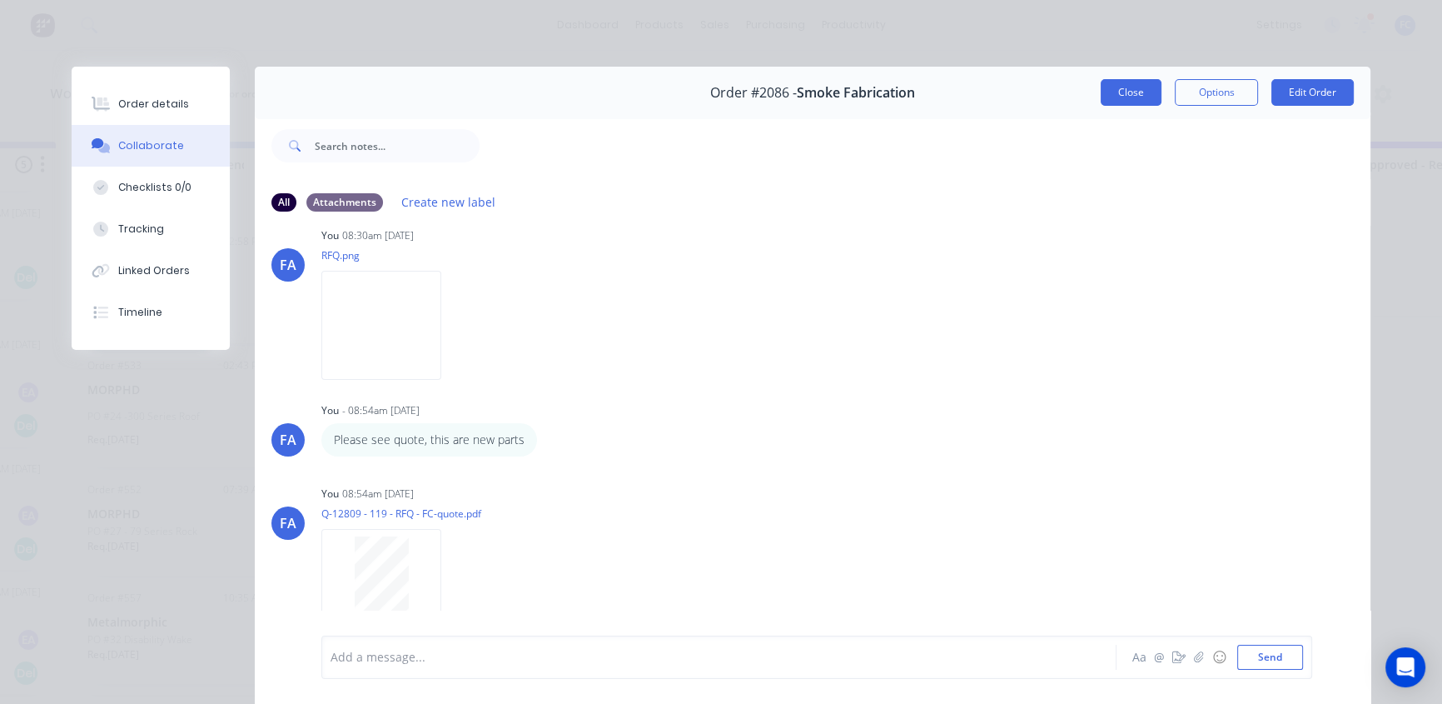
click at [1131, 82] on button "Close" at bounding box center [1131, 92] width 61 height 27
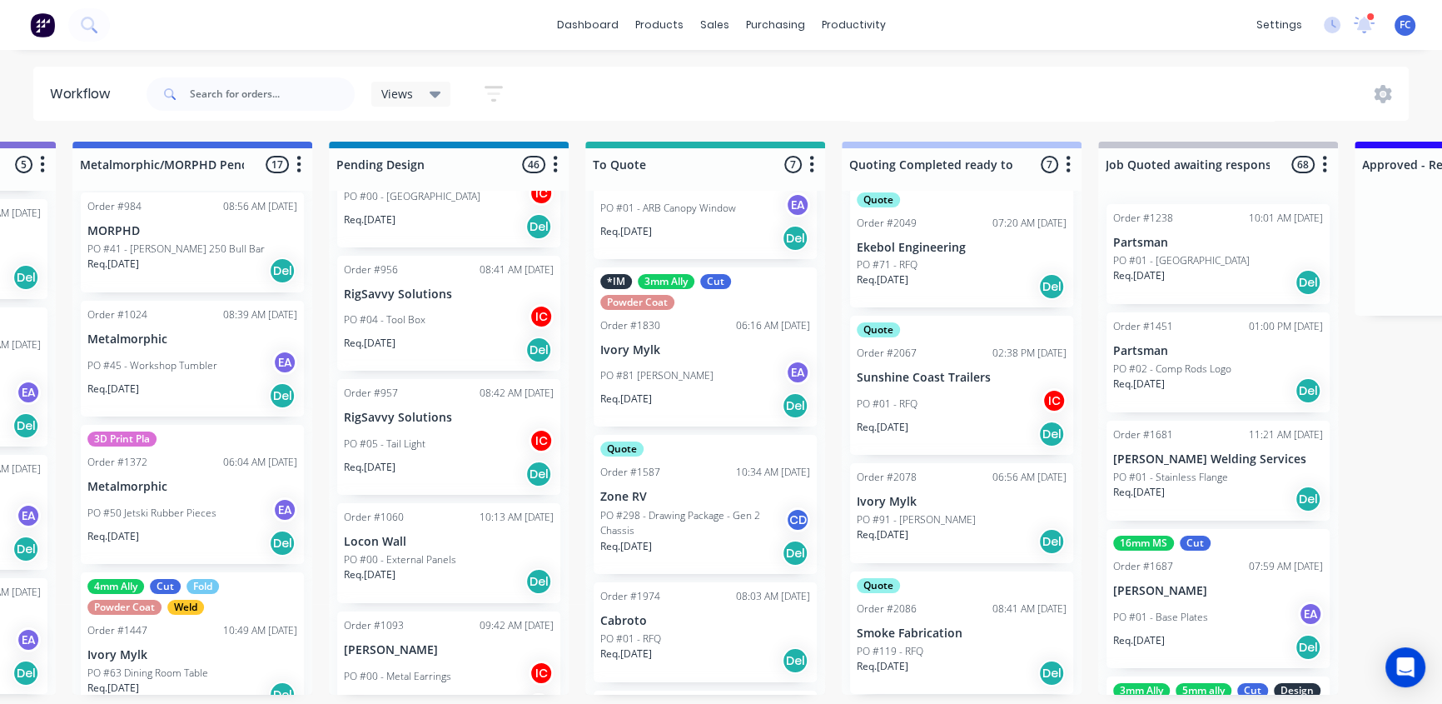
scroll to position [459, 0]
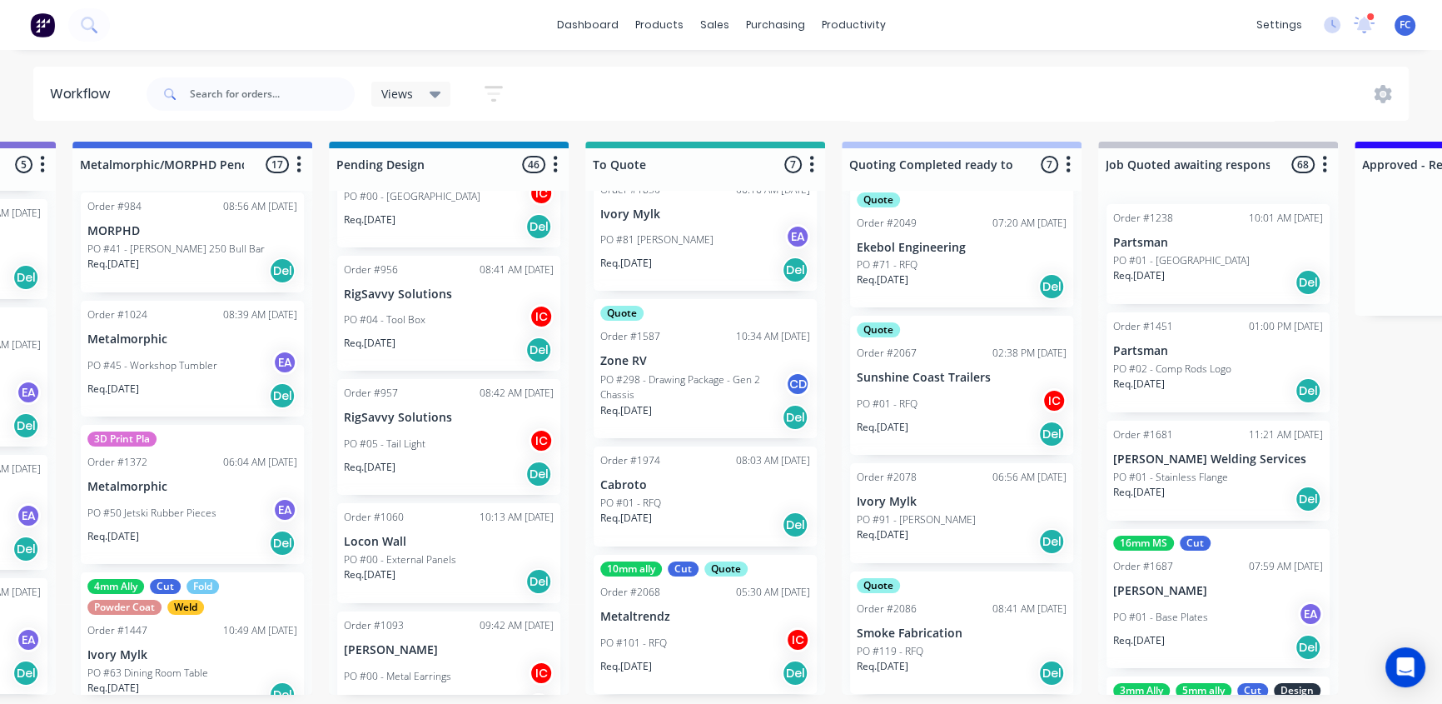
click at [708, 614] on p "Metaltrendz" at bounding box center [705, 616] width 210 height 14
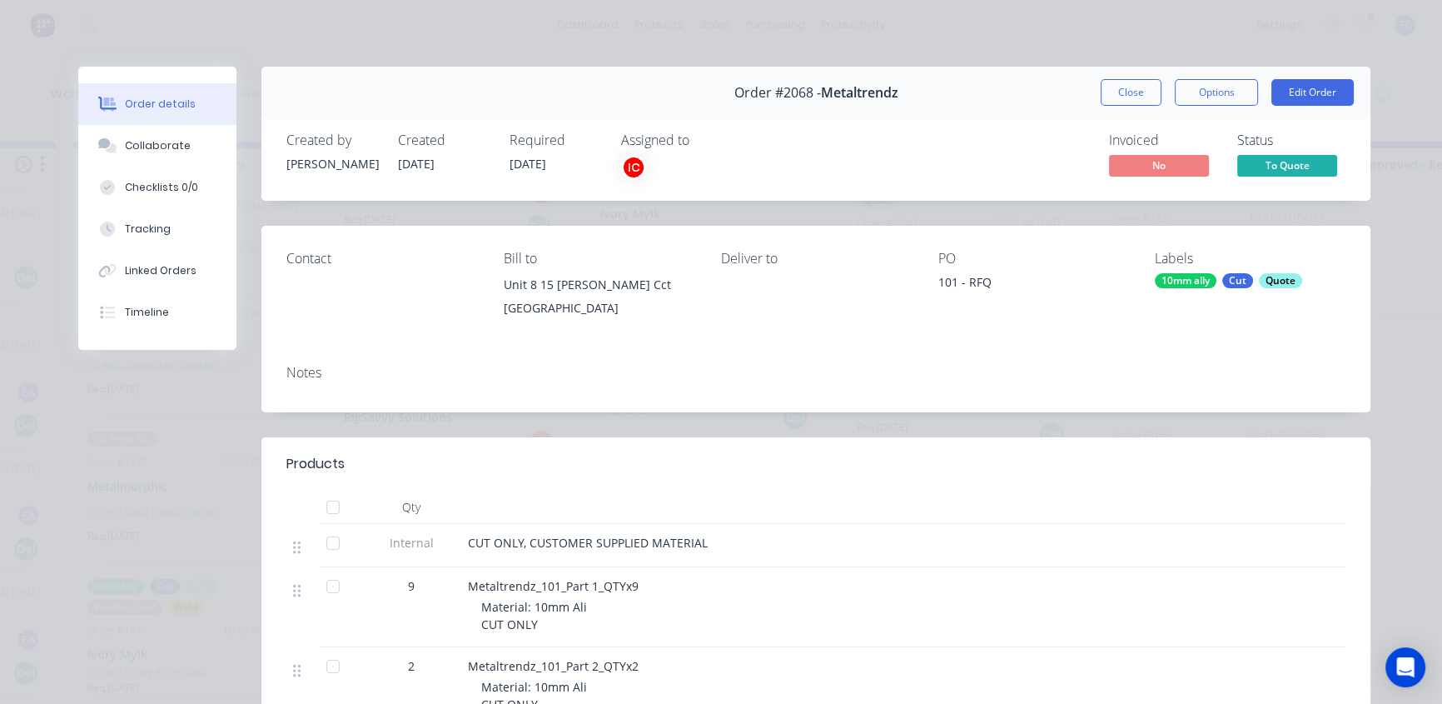
drag, startPoint x: 1118, startPoint y: 89, endPoint x: 1115, endPoint y: 112, distance: 23.5
click at [1119, 91] on button "Close" at bounding box center [1131, 92] width 61 height 27
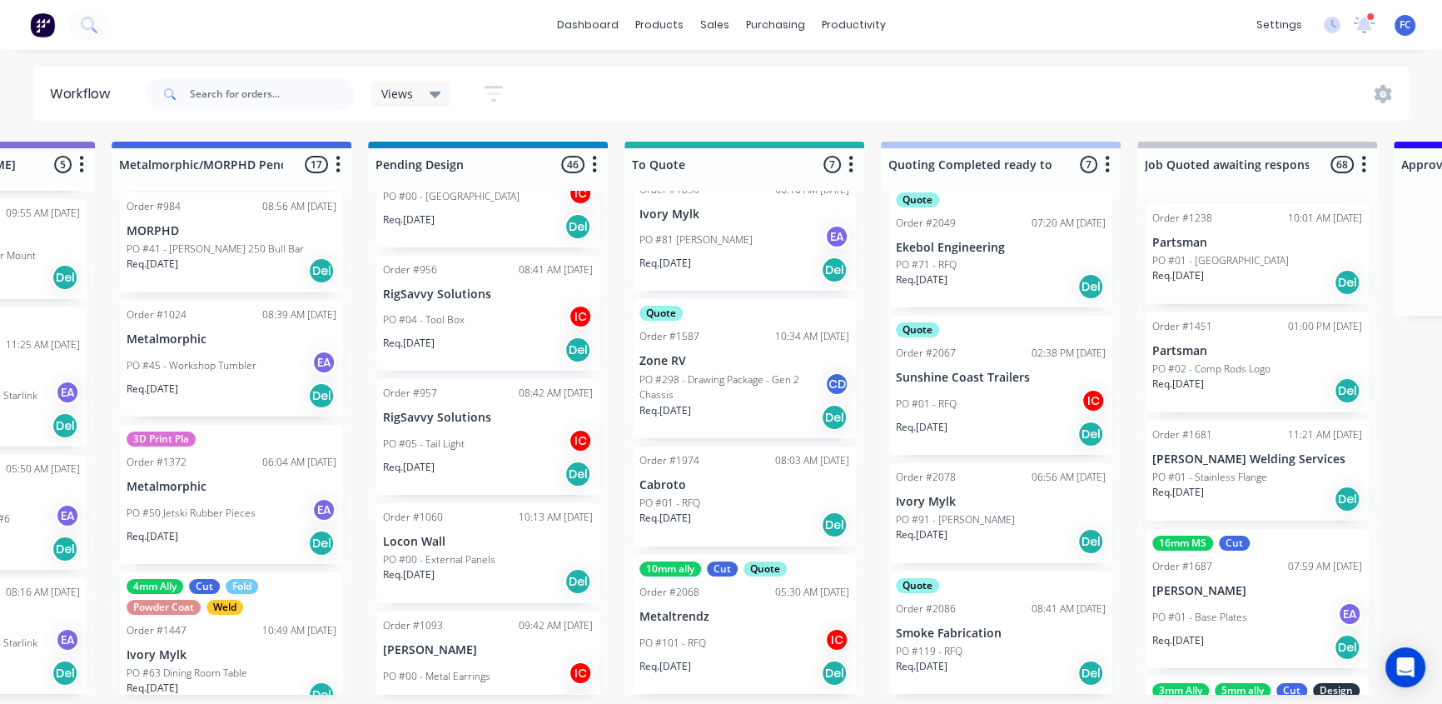
scroll to position [1, 0]
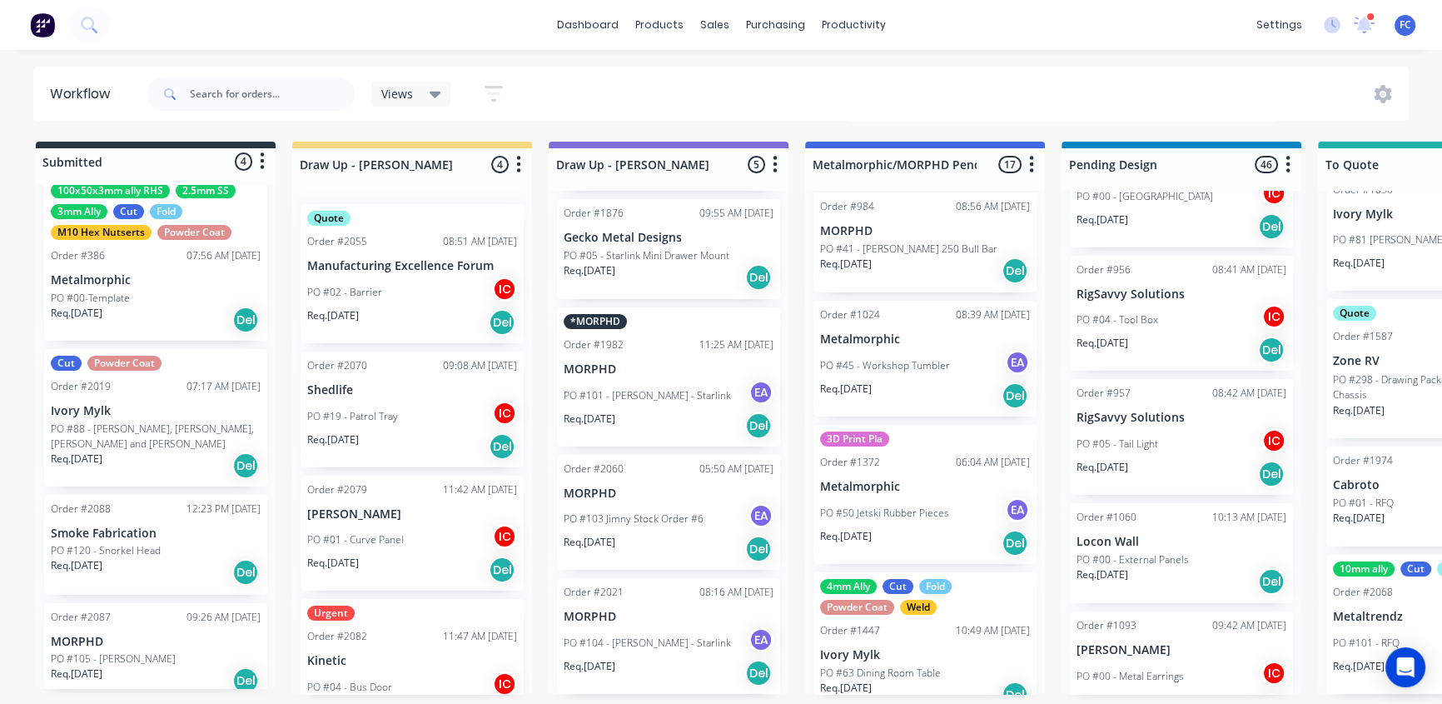
click at [133, 524] on div "Order #2088 12:23 PM 11/08/25 Smoke Fabrication PO #120 - Snorkel Head Req. 25/…" at bounding box center [155, 545] width 223 height 100
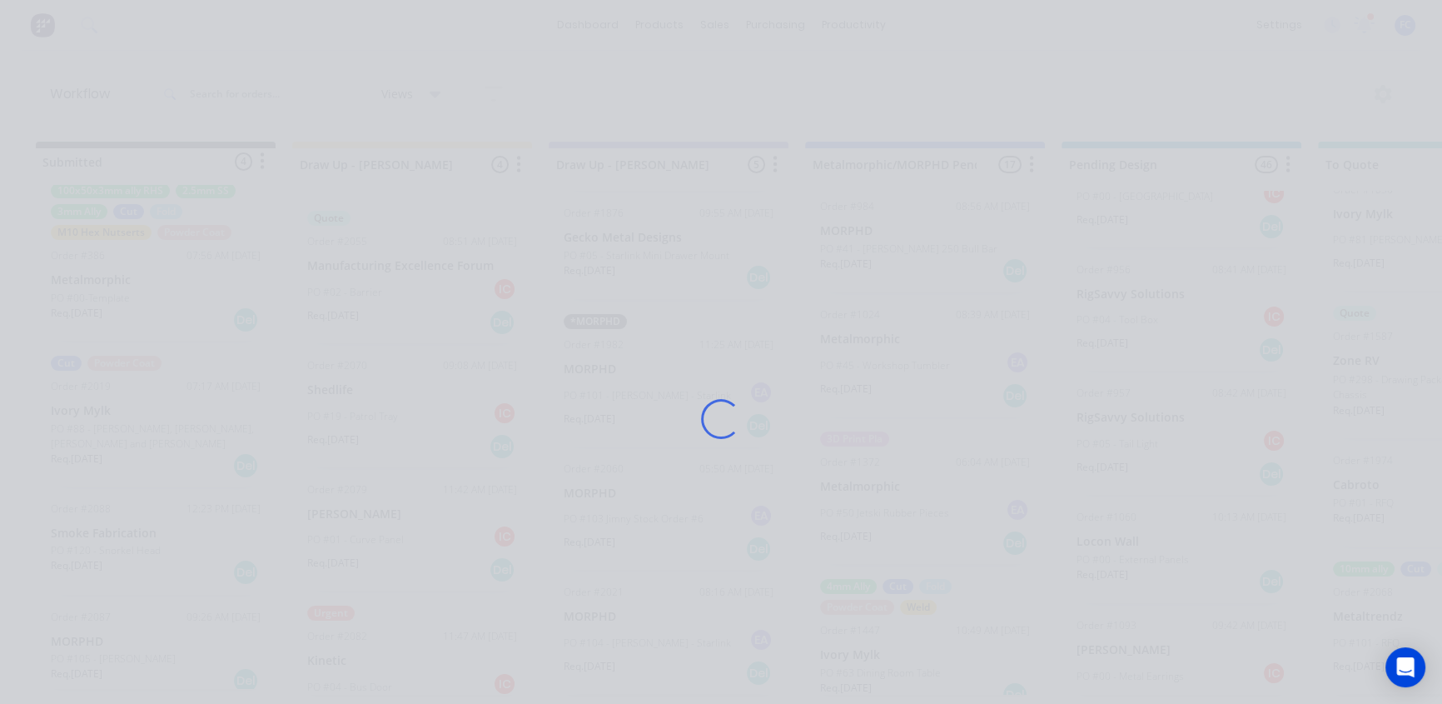
scroll to position [0, 0]
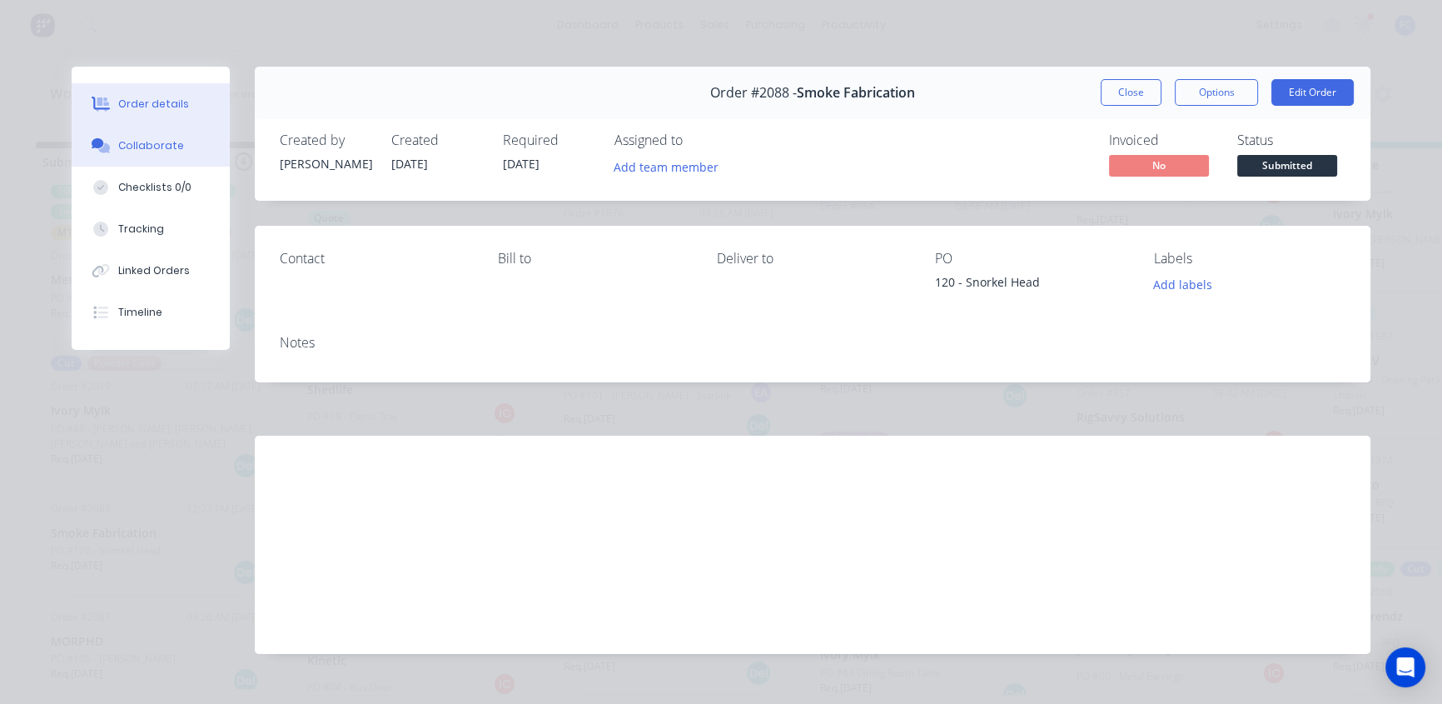
click at [167, 148] on div "Collaborate" at bounding box center [151, 145] width 66 height 15
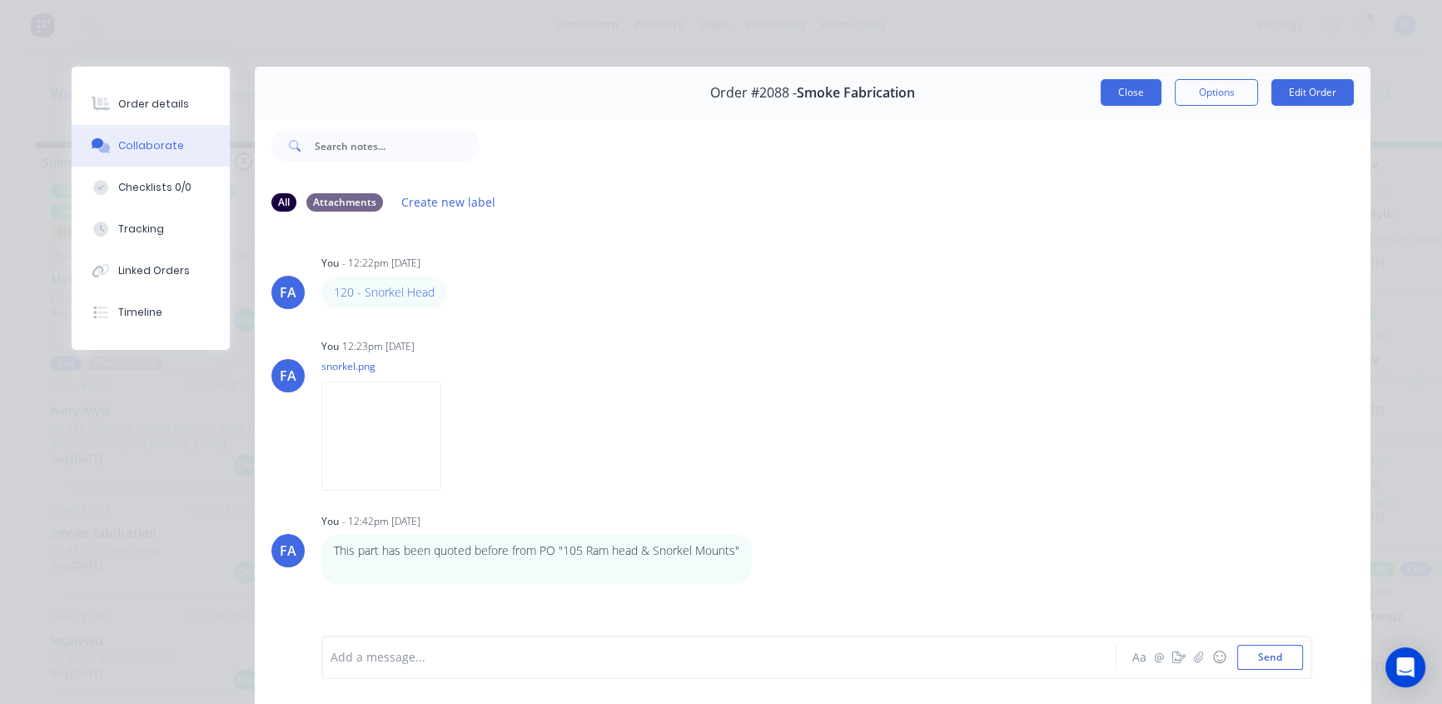
click at [1110, 97] on button "Close" at bounding box center [1131, 92] width 61 height 27
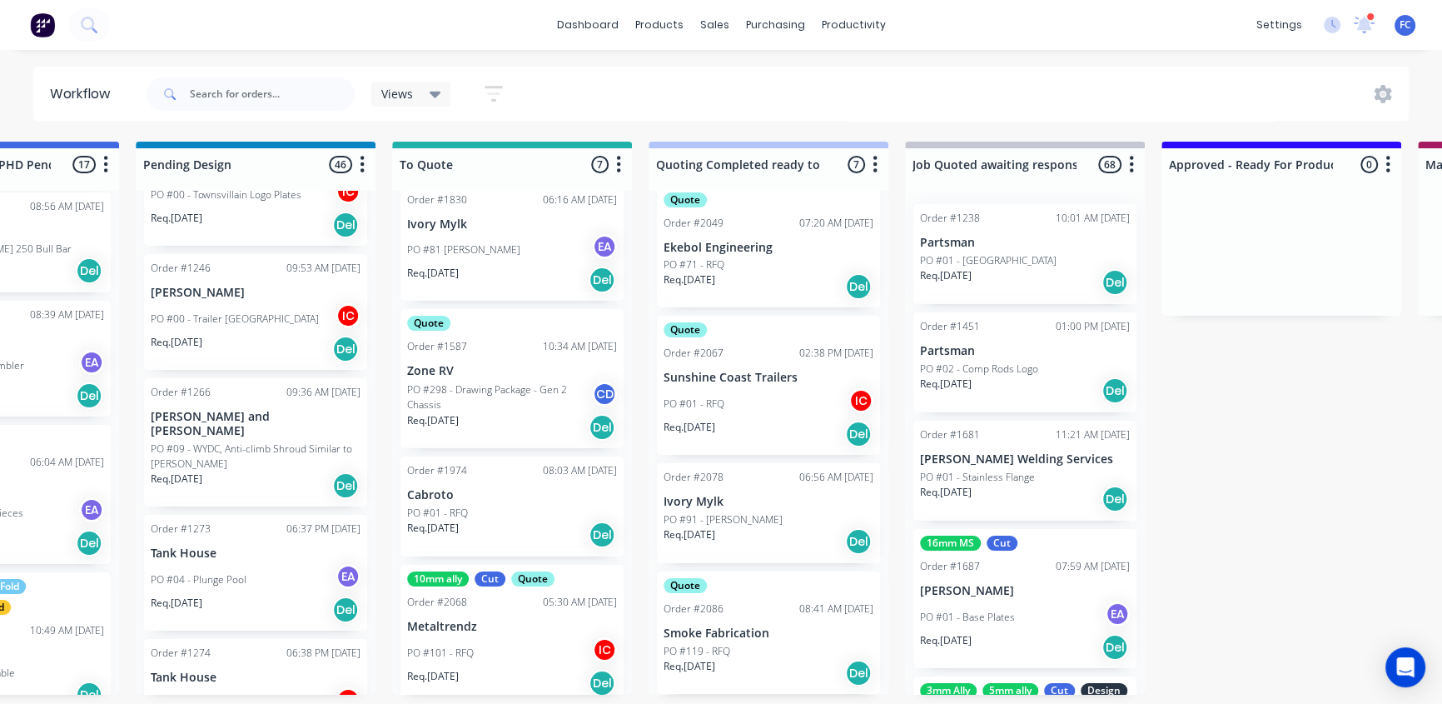
scroll to position [459, 0]
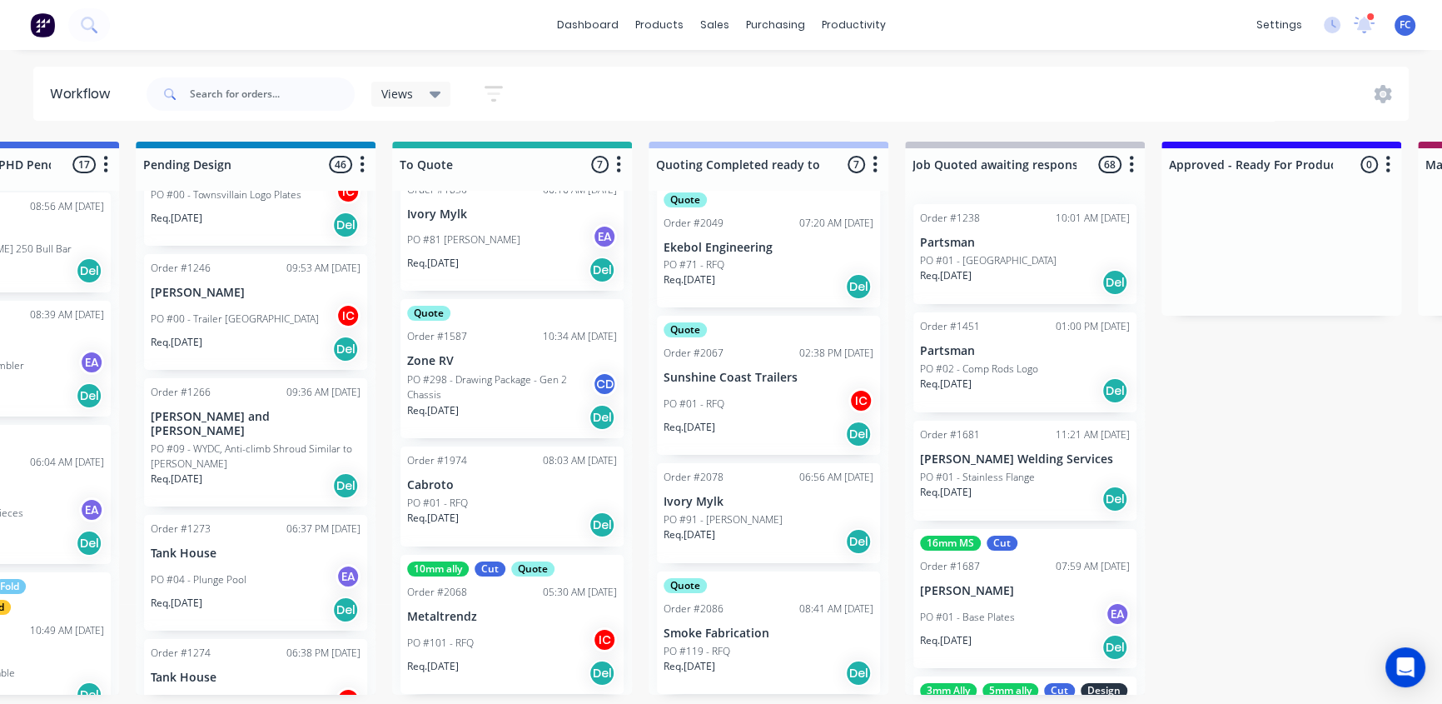
click at [532, 609] on p "Metaltrendz" at bounding box center [512, 616] width 210 height 14
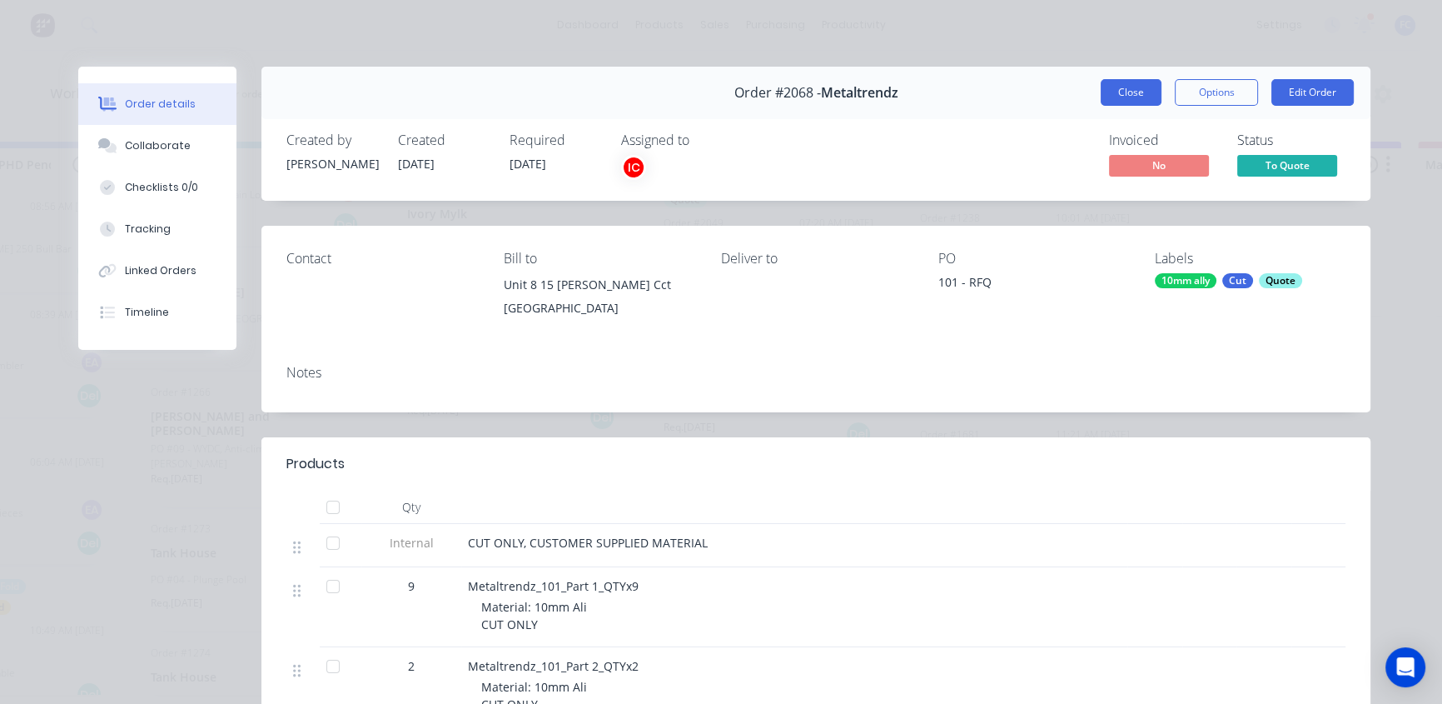
scroll to position [0, 926]
click at [1111, 88] on button "Close" at bounding box center [1131, 92] width 61 height 27
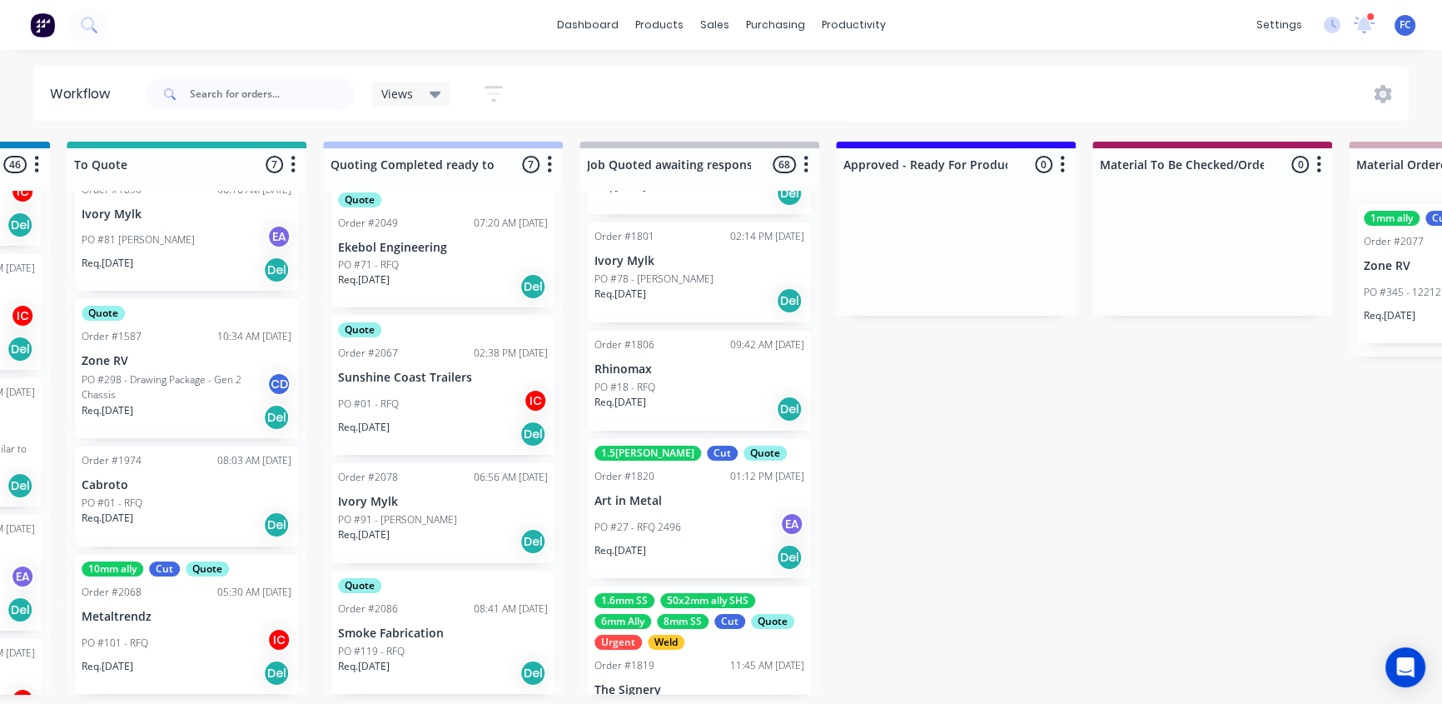
scroll to position [1, 1251]
click at [390, 631] on p "Smoke Fabrication" at bounding box center [443, 633] width 210 height 14
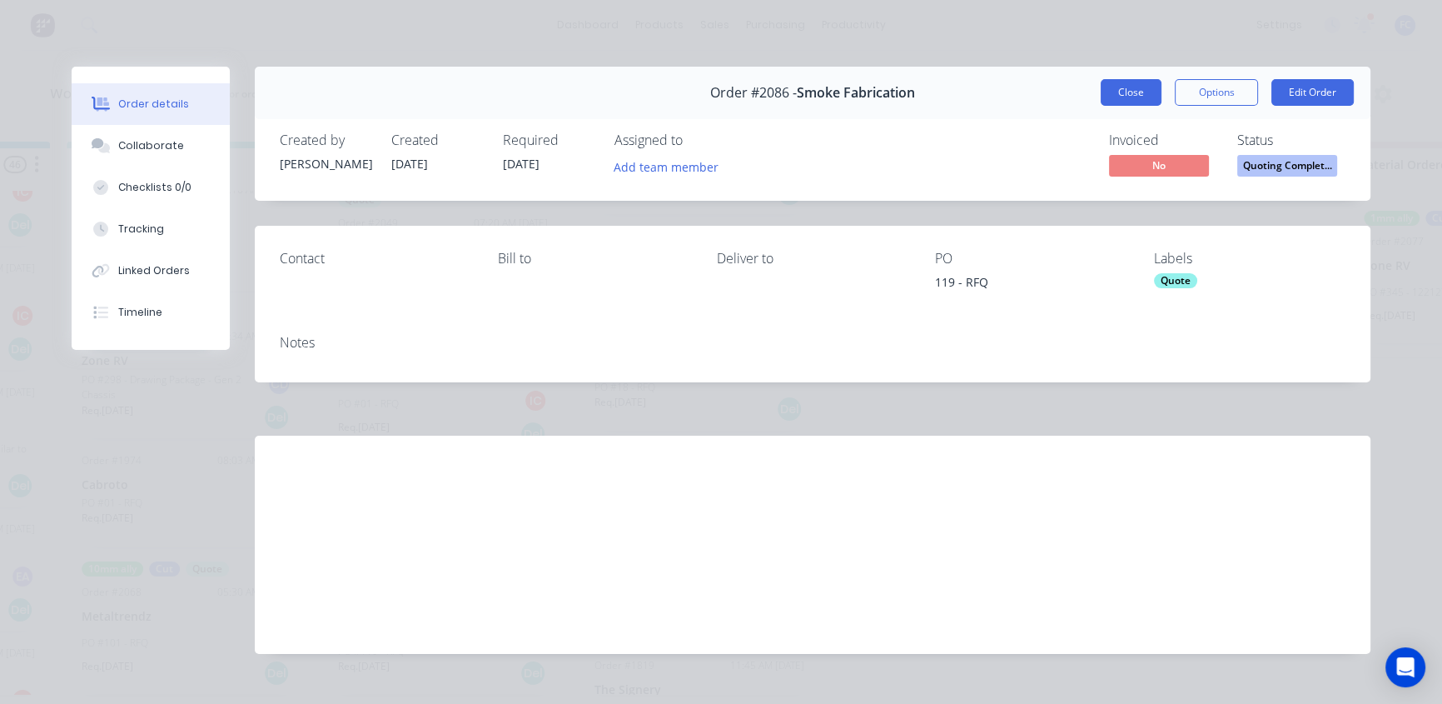
click at [1111, 88] on button "Close" at bounding box center [1131, 92] width 61 height 27
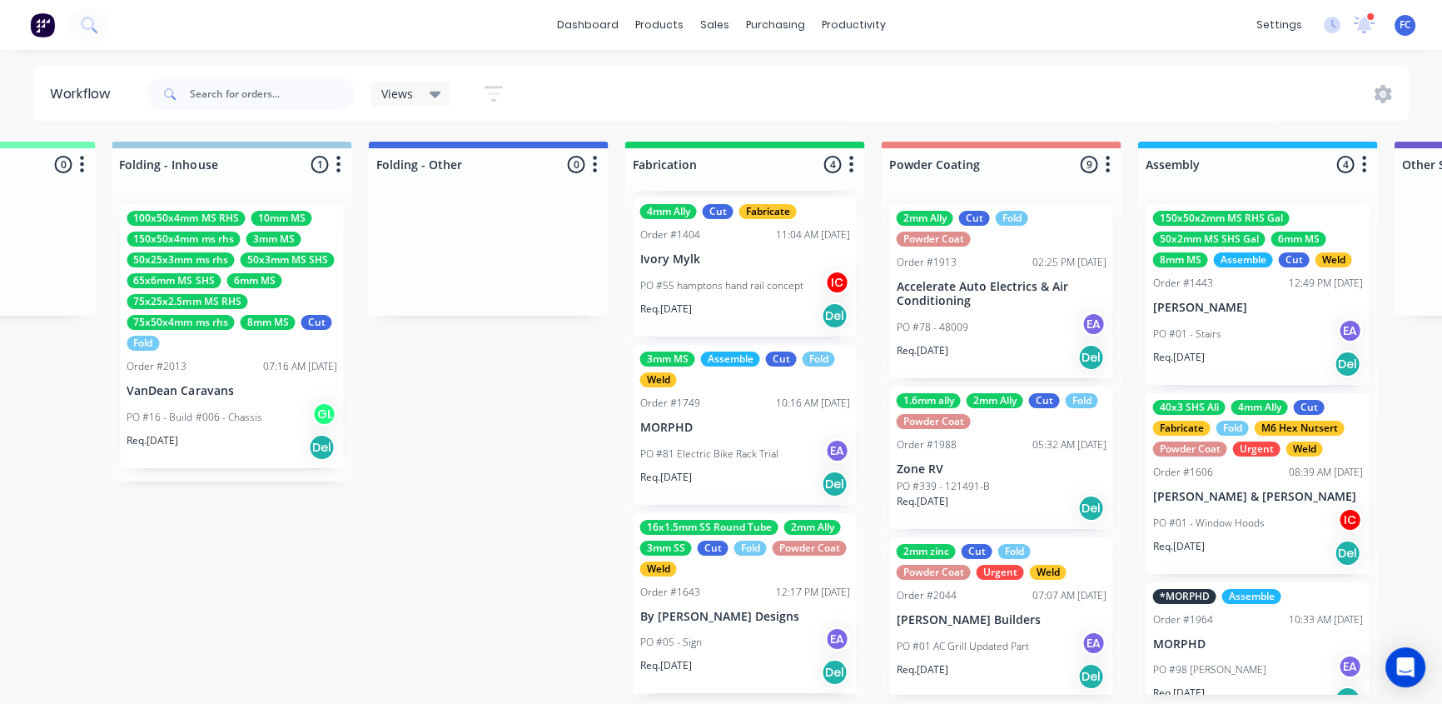
scroll to position [1, 3771]
click at [725, 621] on div "16x1.5mm SS Round Tube 2mm Ally 3mm SS Cut Fold Powder Coat Weld Order #1643 12…" at bounding box center [744, 603] width 223 height 181
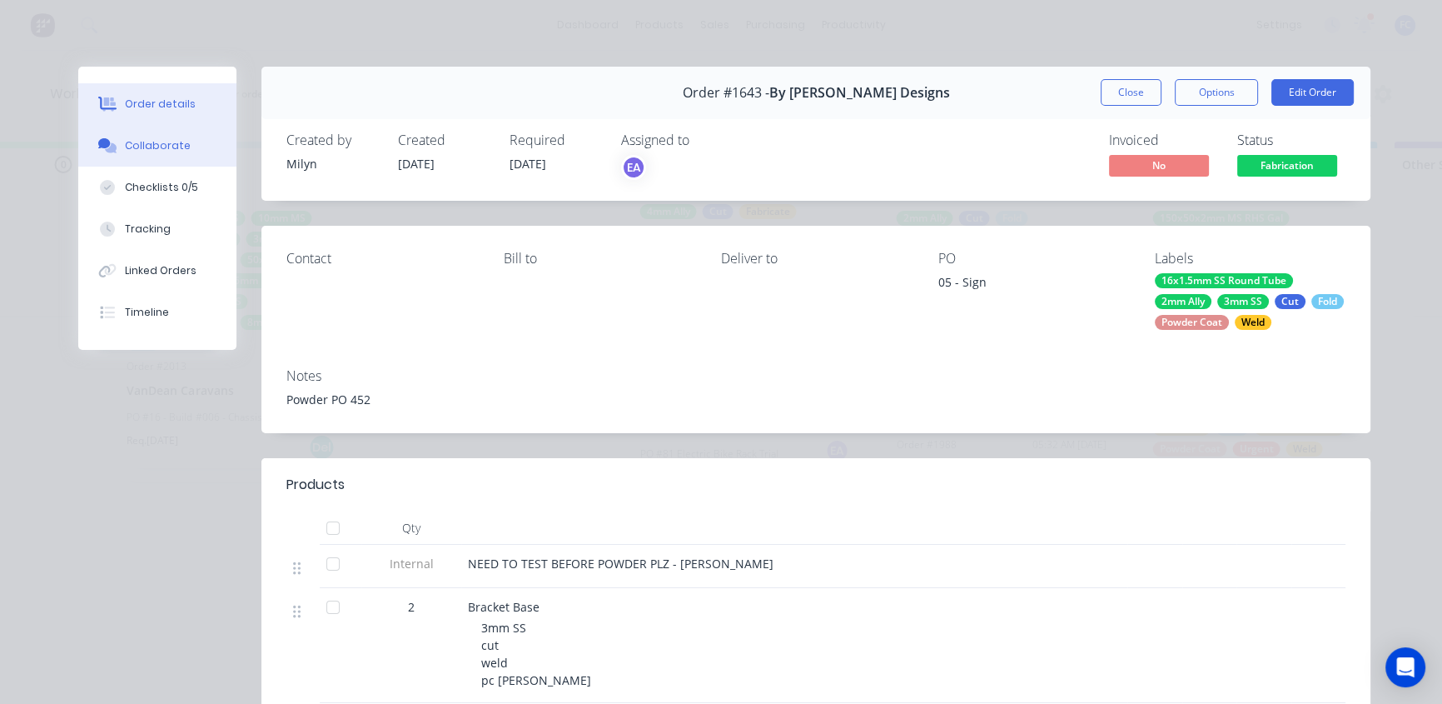
click at [151, 148] on div "Collaborate" at bounding box center [158, 145] width 66 height 15
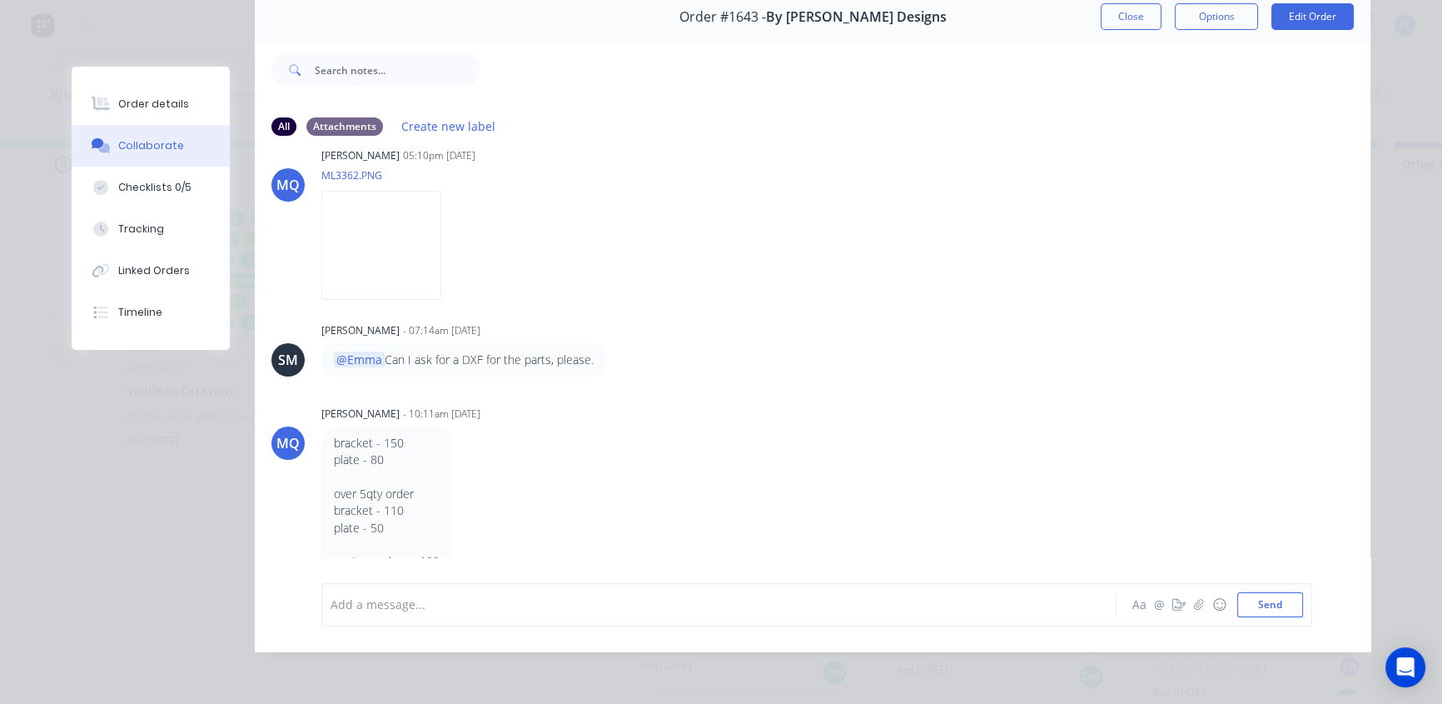
scroll to position [499, 0]
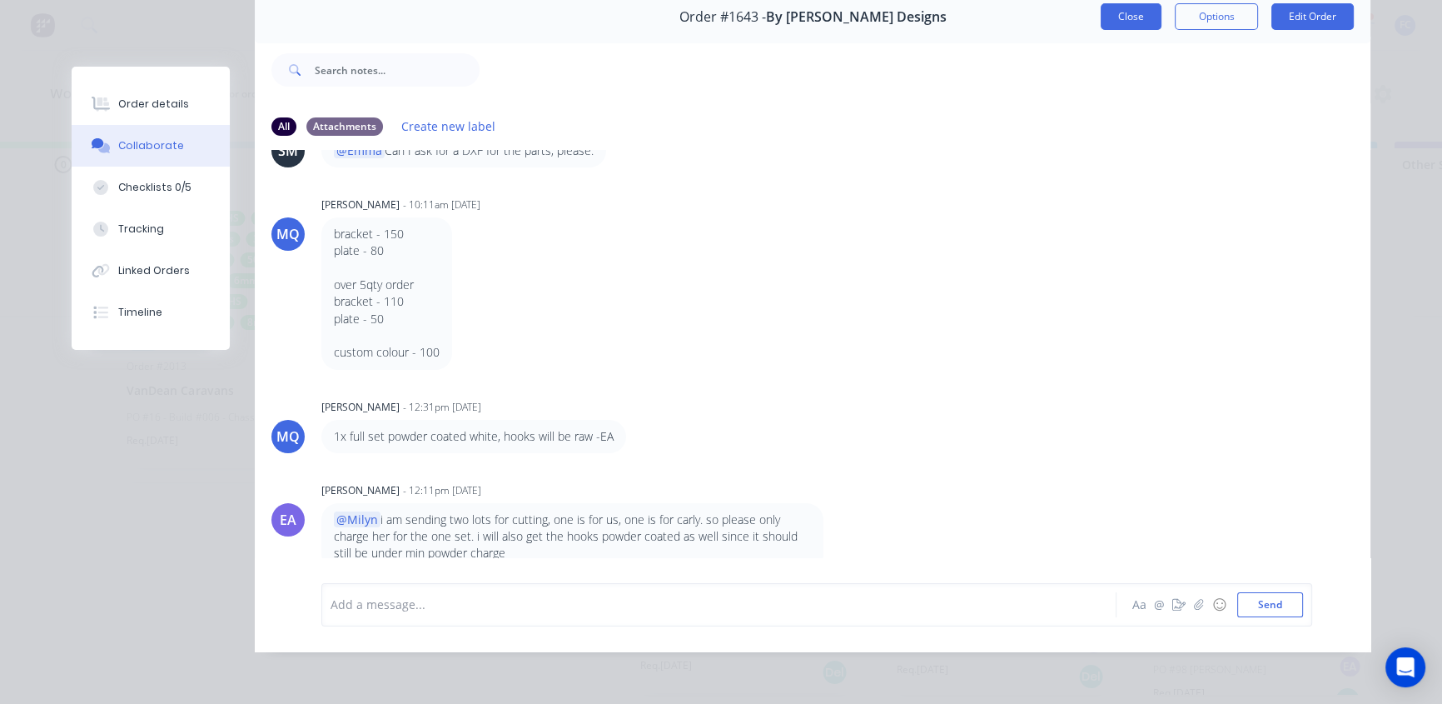
click at [1138, 8] on button "Close" at bounding box center [1131, 16] width 61 height 27
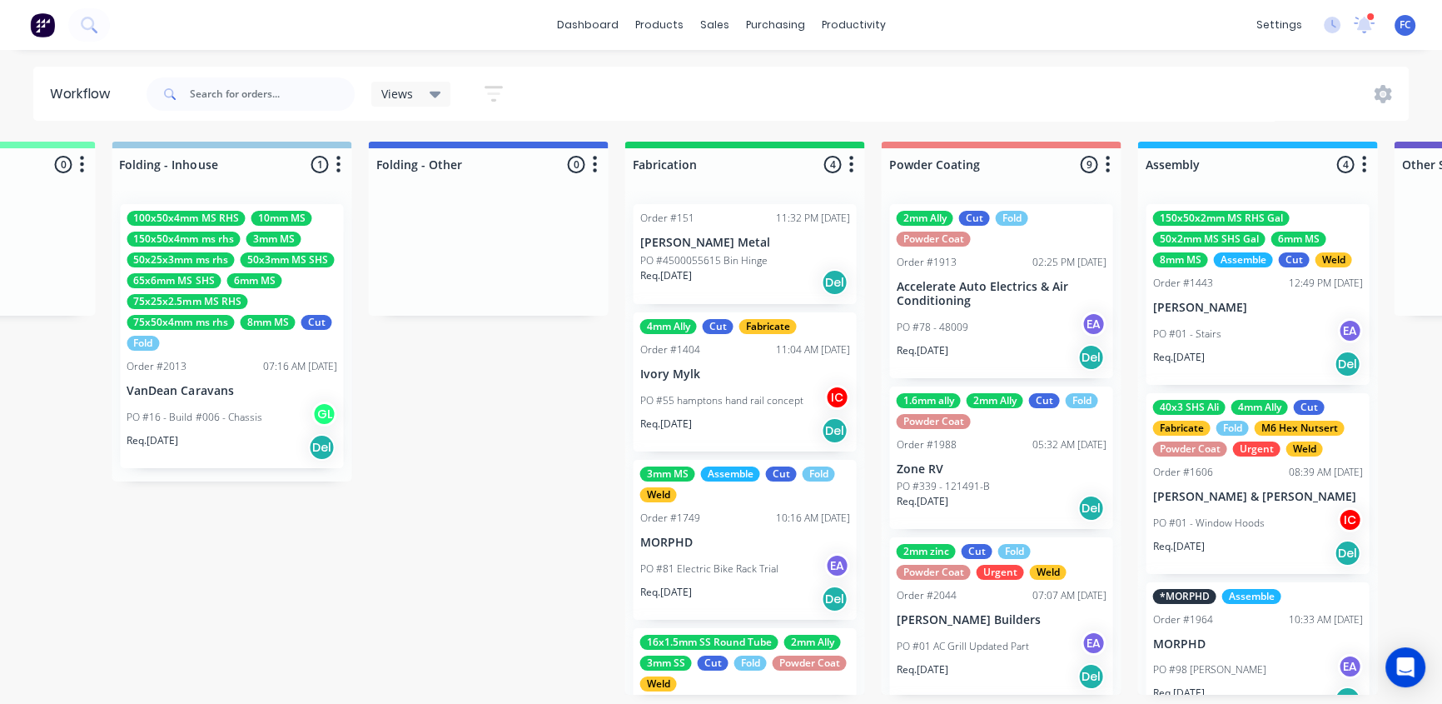
scroll to position [0, 3771]
click at [694, 256] on p "PO #4500055615 Bin Hinge" at bounding box center [702, 260] width 127 height 15
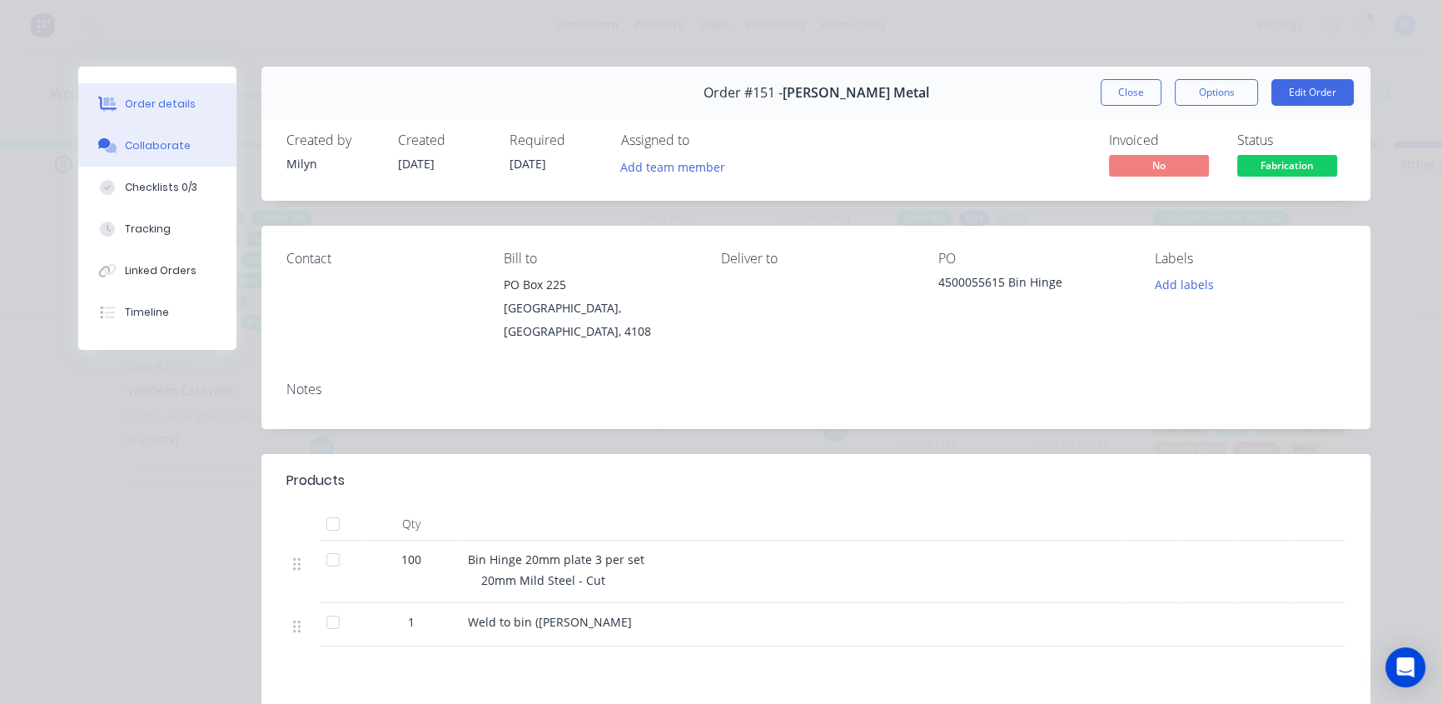
click at [125, 138] on div "Collaborate" at bounding box center [158, 145] width 66 height 15
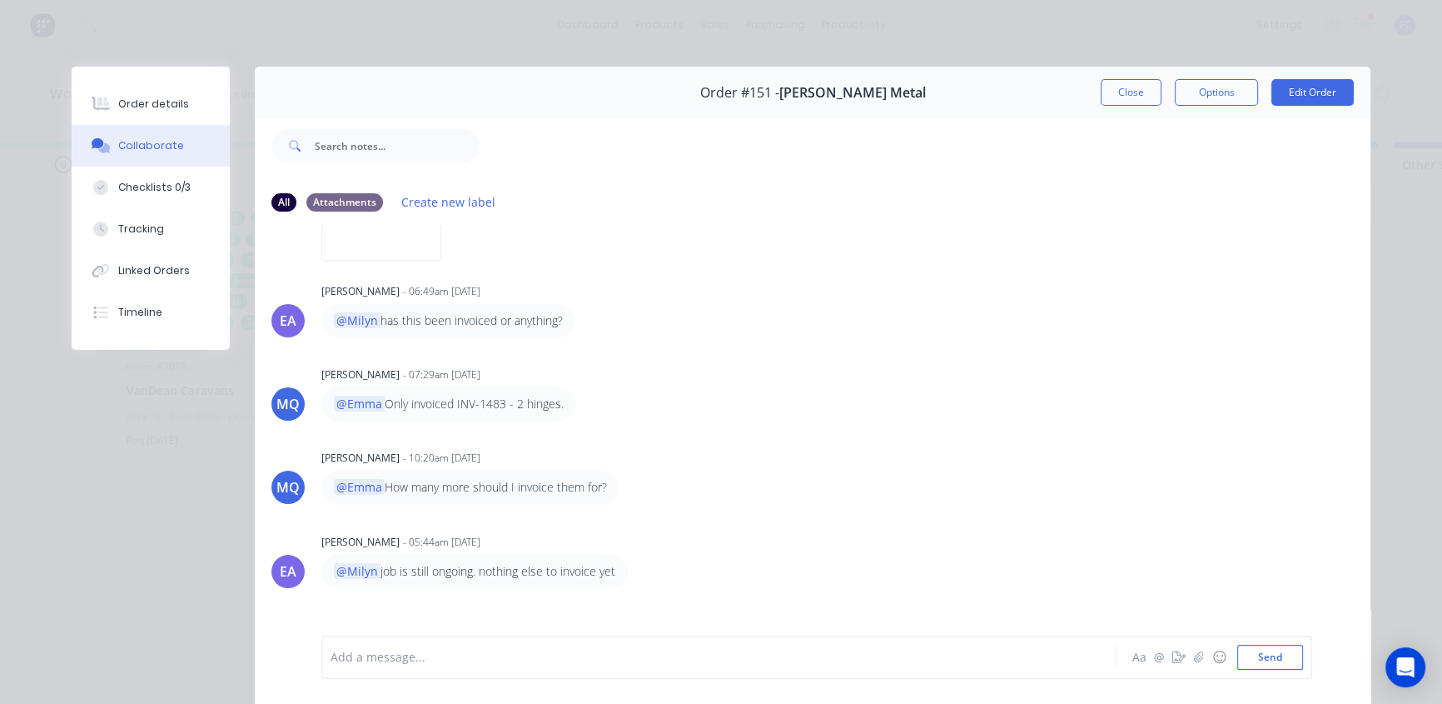
scroll to position [622, 0]
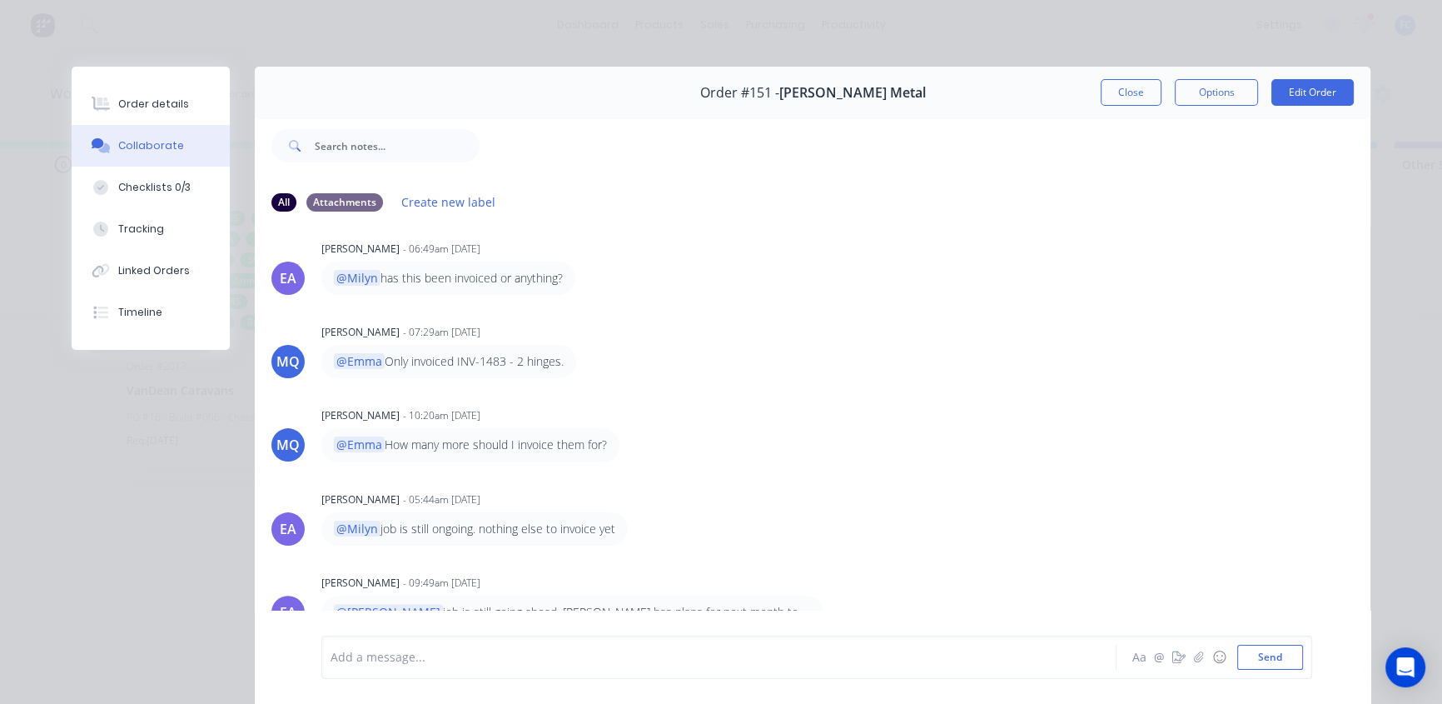
click at [828, 528] on div "@Milyn job is still ongoing. nothing else to invoice yet" at bounding box center [581, 528] width 520 height 33
drag, startPoint x: 570, startPoint y: 606, endPoint x: 703, endPoint y: 604, distance: 133.2
click at [703, 604] on p "@[PERSON_NAME] is still going ahead, [PERSON_NAME] has plans for next month to …" at bounding box center [572, 621] width 477 height 34
click at [728, 591] on div "[PERSON_NAME] - 09:49am [DATE] @[PERSON_NAME] is still going ahead, [PERSON_NAM…" at bounding box center [581, 608] width 520 height 76
drag, startPoint x: 1112, startPoint y: 85, endPoint x: 991, endPoint y: 111, distance: 123.5
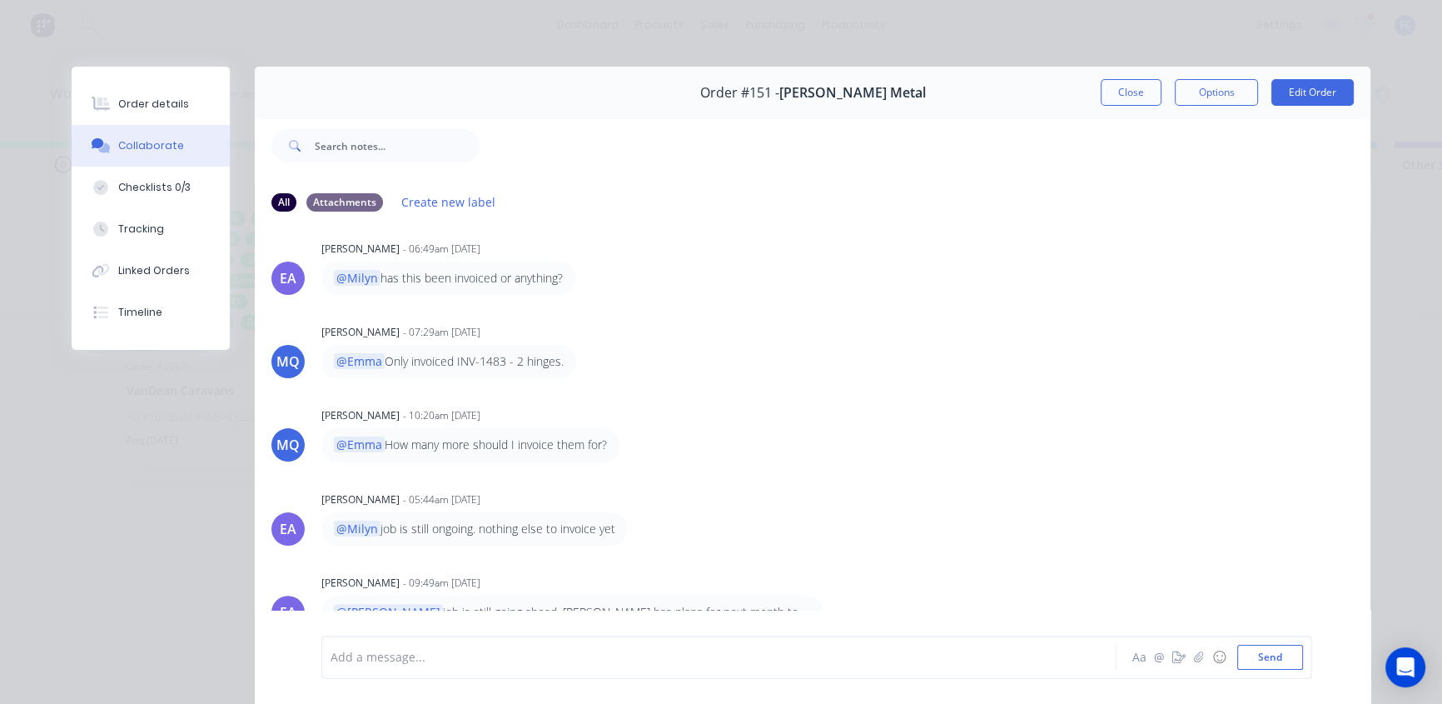
click at [1112, 89] on button "Close" at bounding box center [1131, 92] width 61 height 27
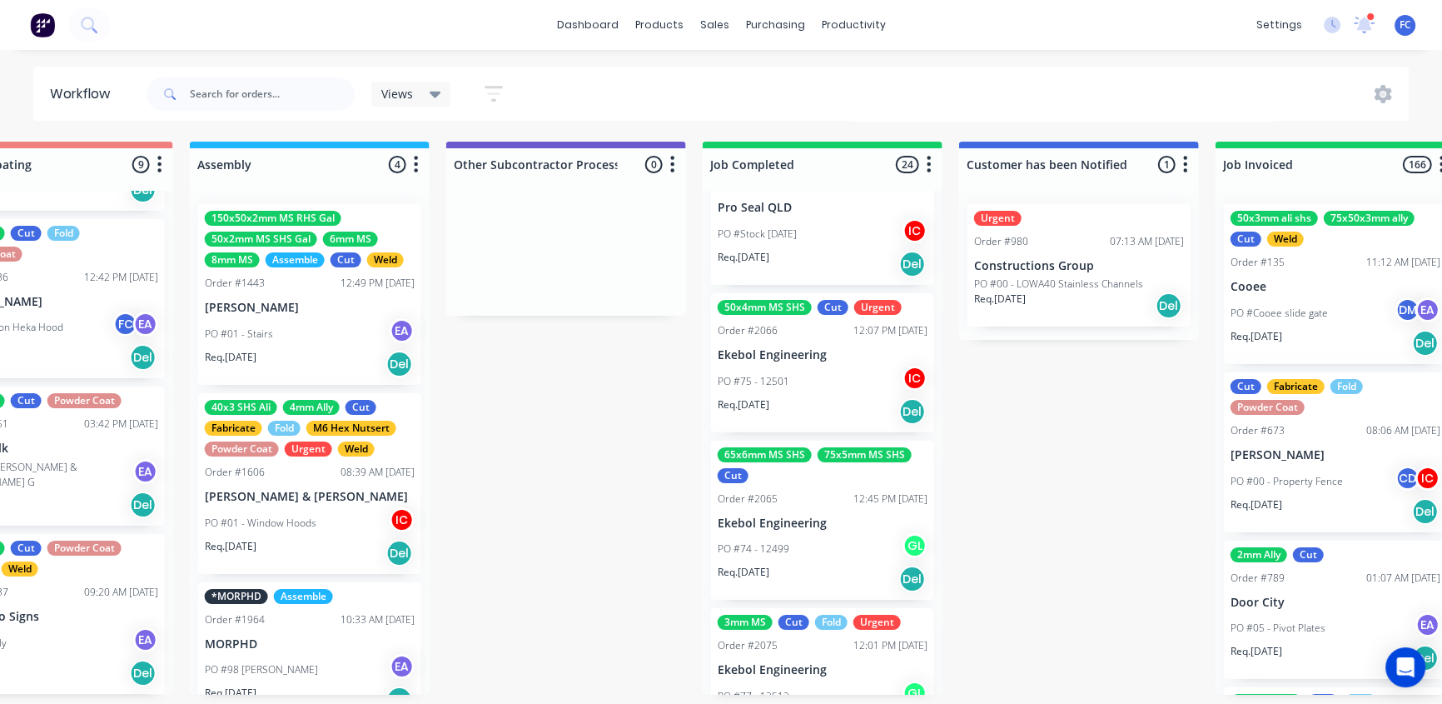
scroll to position [3419, 0]
